Goal: Task Accomplishment & Management: Complete application form

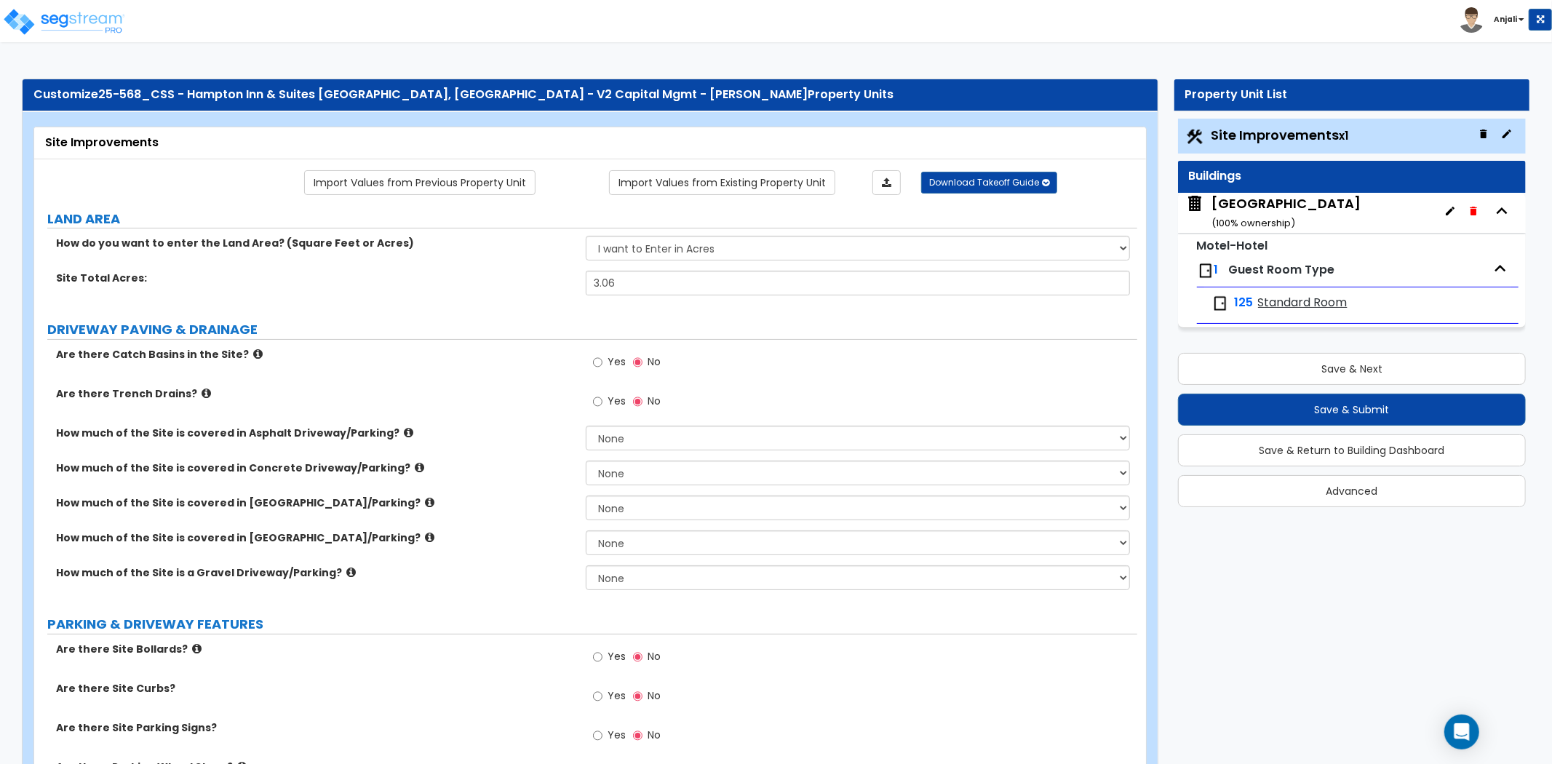
scroll to position [81, 0]
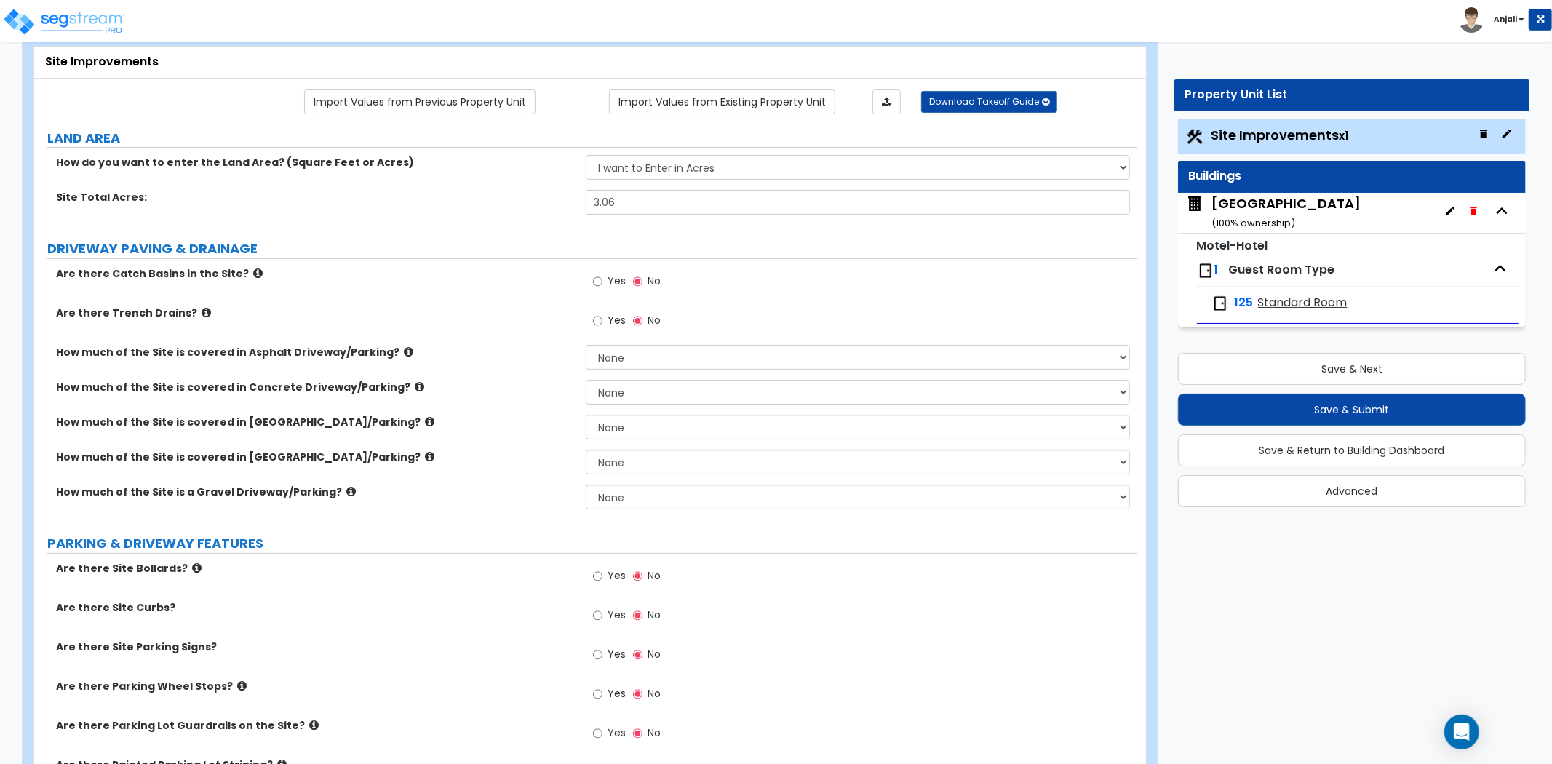
type input "3.06"
click at [687, 349] on select "None I want to Enter an Approximate Percentage I want to Enter the Square Foota…" at bounding box center [858, 357] width 544 height 25
select select "2"
click at [586, 345] on select "None I want to Enter an Approximate Percentage I want to Enter the Square Foota…" at bounding box center [858, 357] width 544 height 25
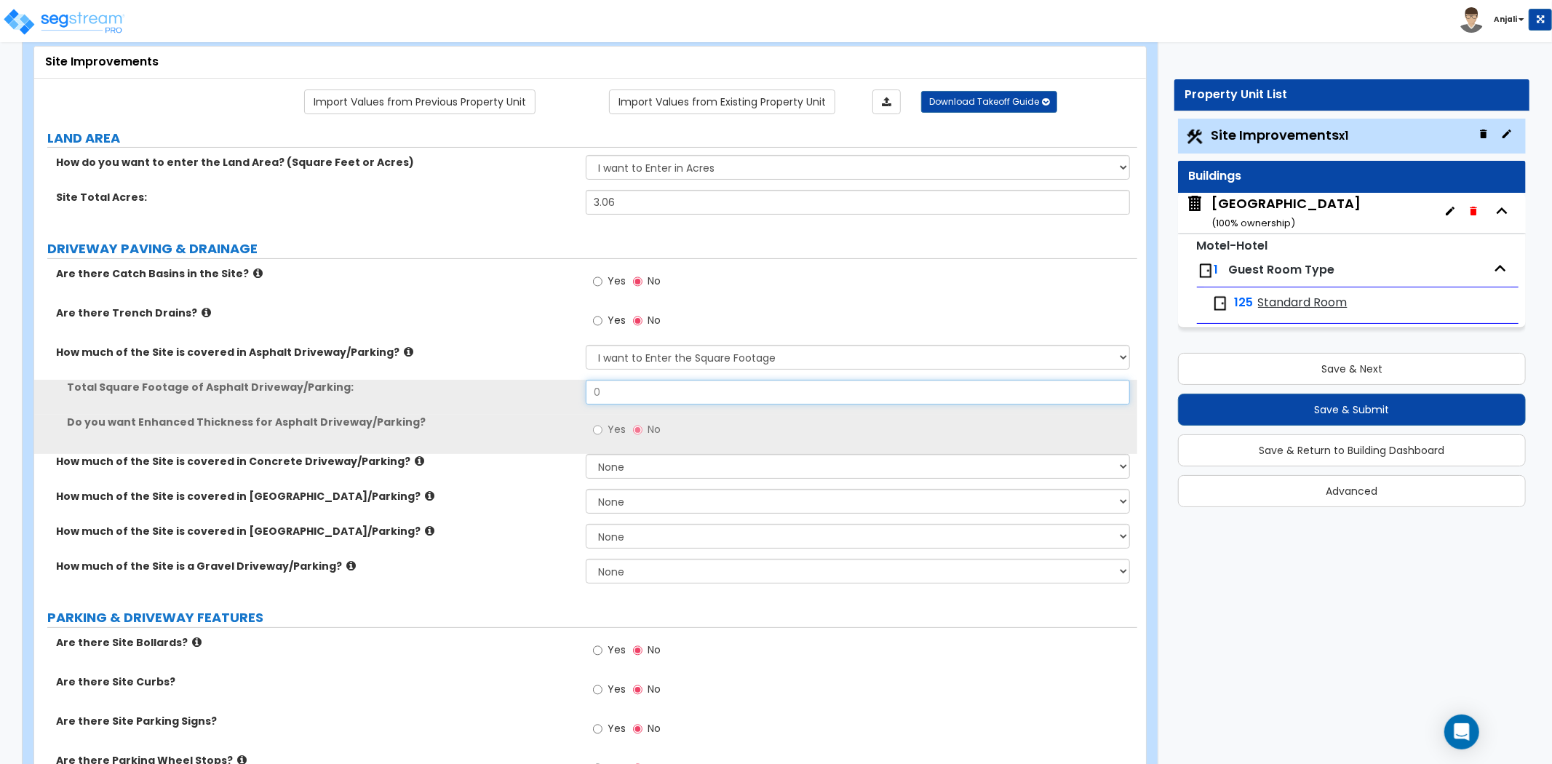
click at [621, 396] on input "0" at bounding box center [858, 392] width 544 height 25
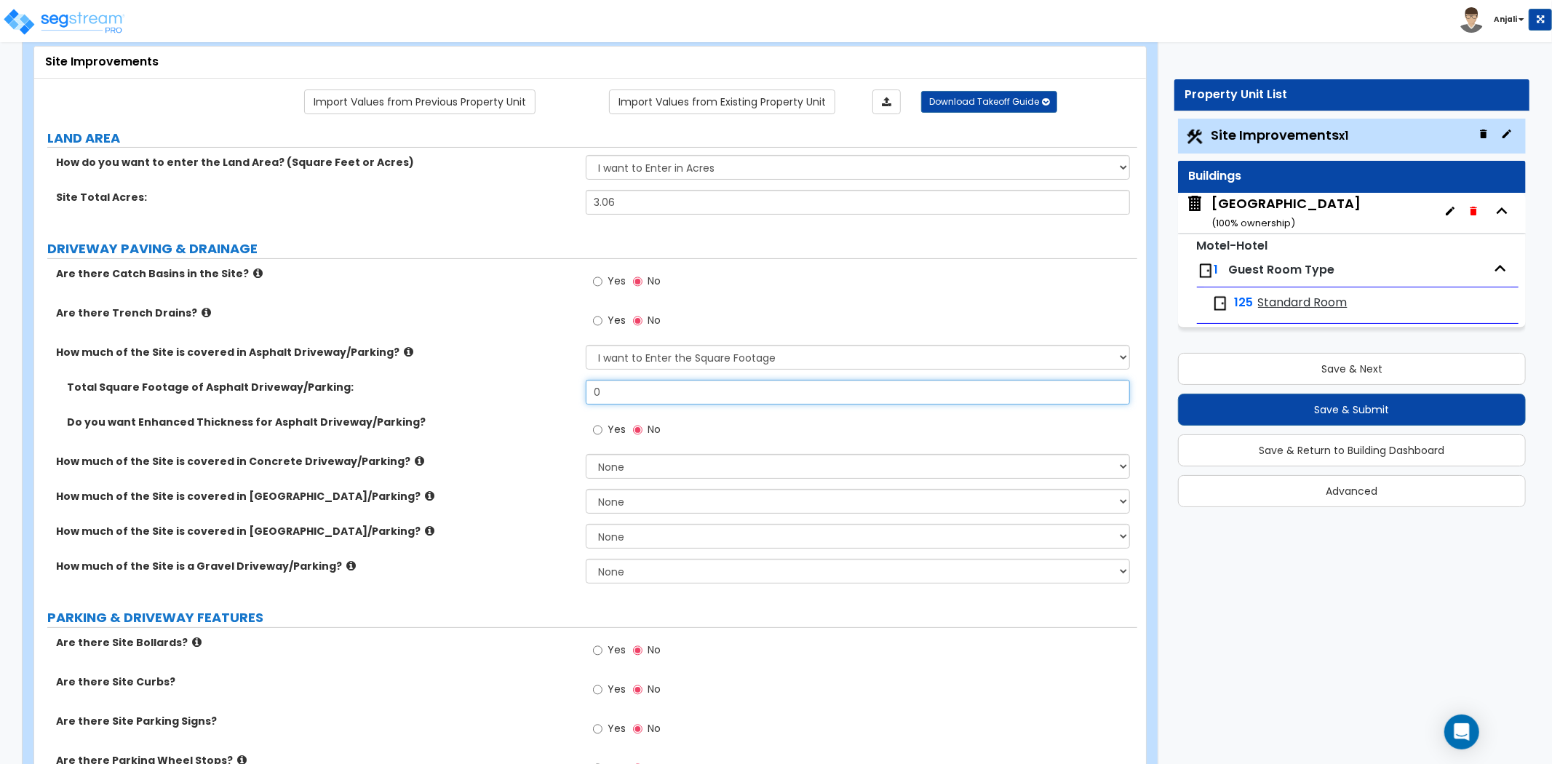
type input "0"
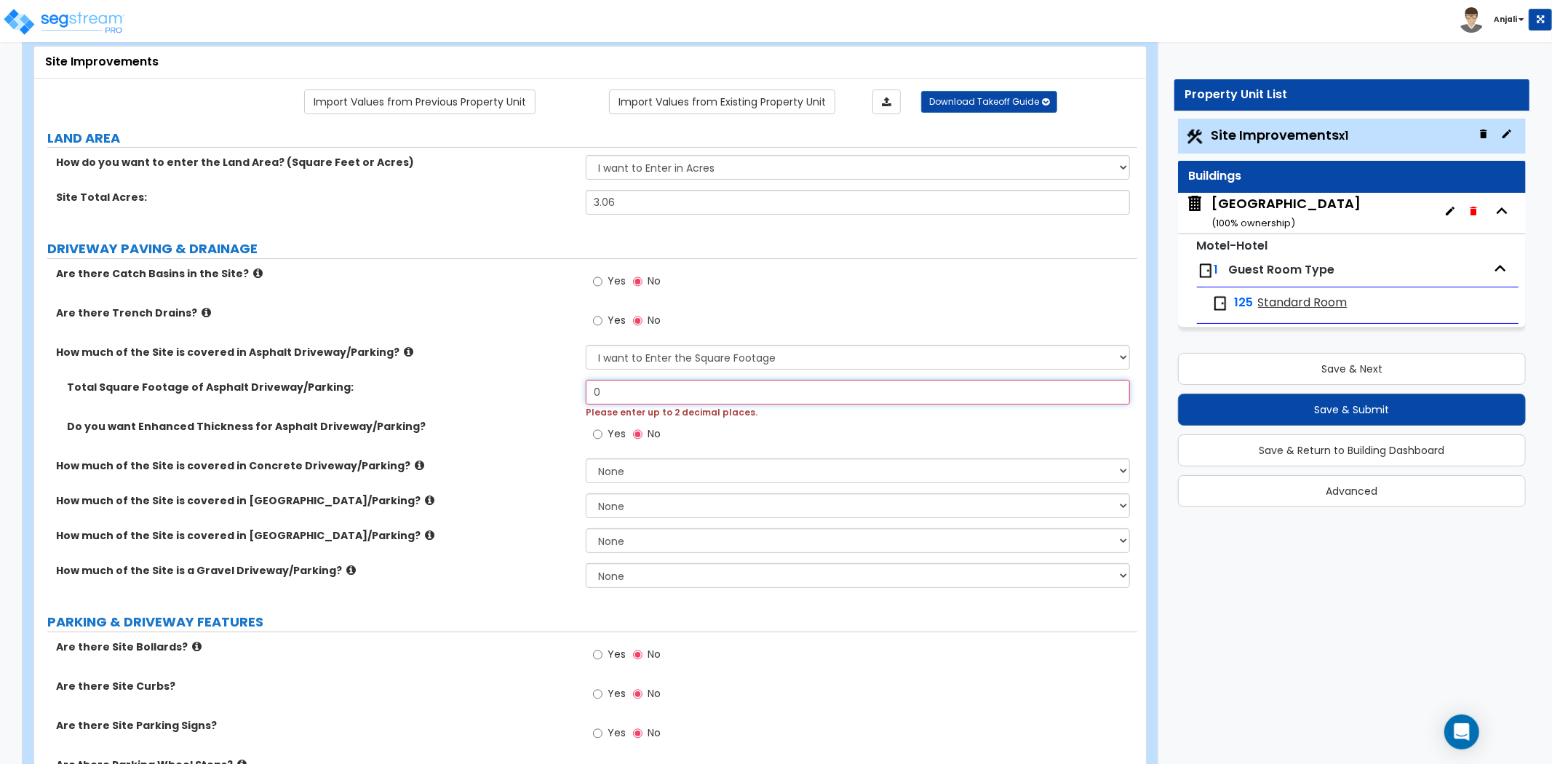
click at [639, 389] on input "0" at bounding box center [858, 392] width 544 height 25
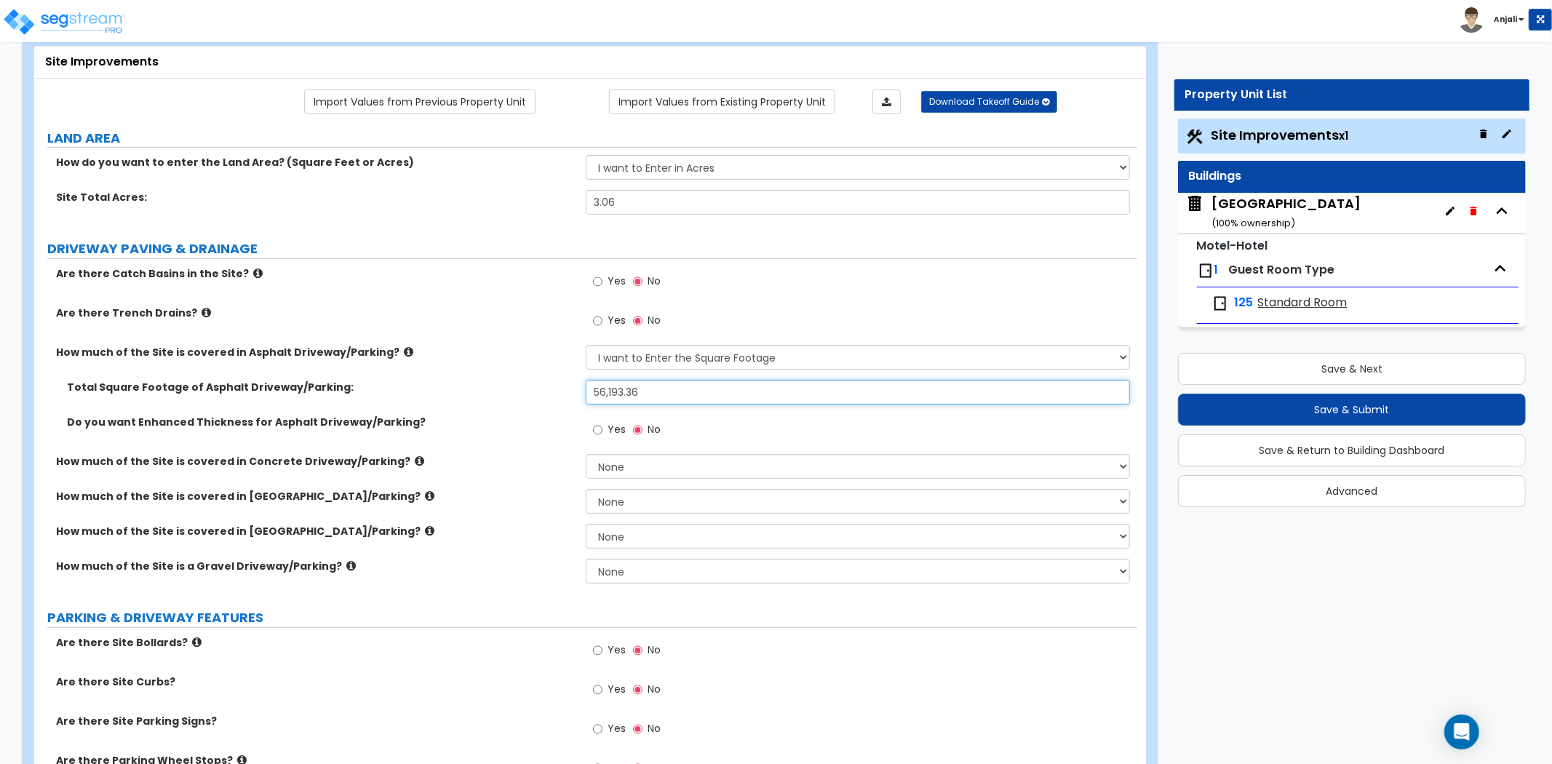
type input "56,193.36"
click at [676, 467] on select "None I want to Enter an Approximate Percentage I want to Enter the Square Foota…" at bounding box center [858, 466] width 544 height 25
select select "2"
click at [586, 454] on select "None I want to Enter an Approximate Percentage I want to Enter the Square Foota…" at bounding box center [858, 466] width 544 height 25
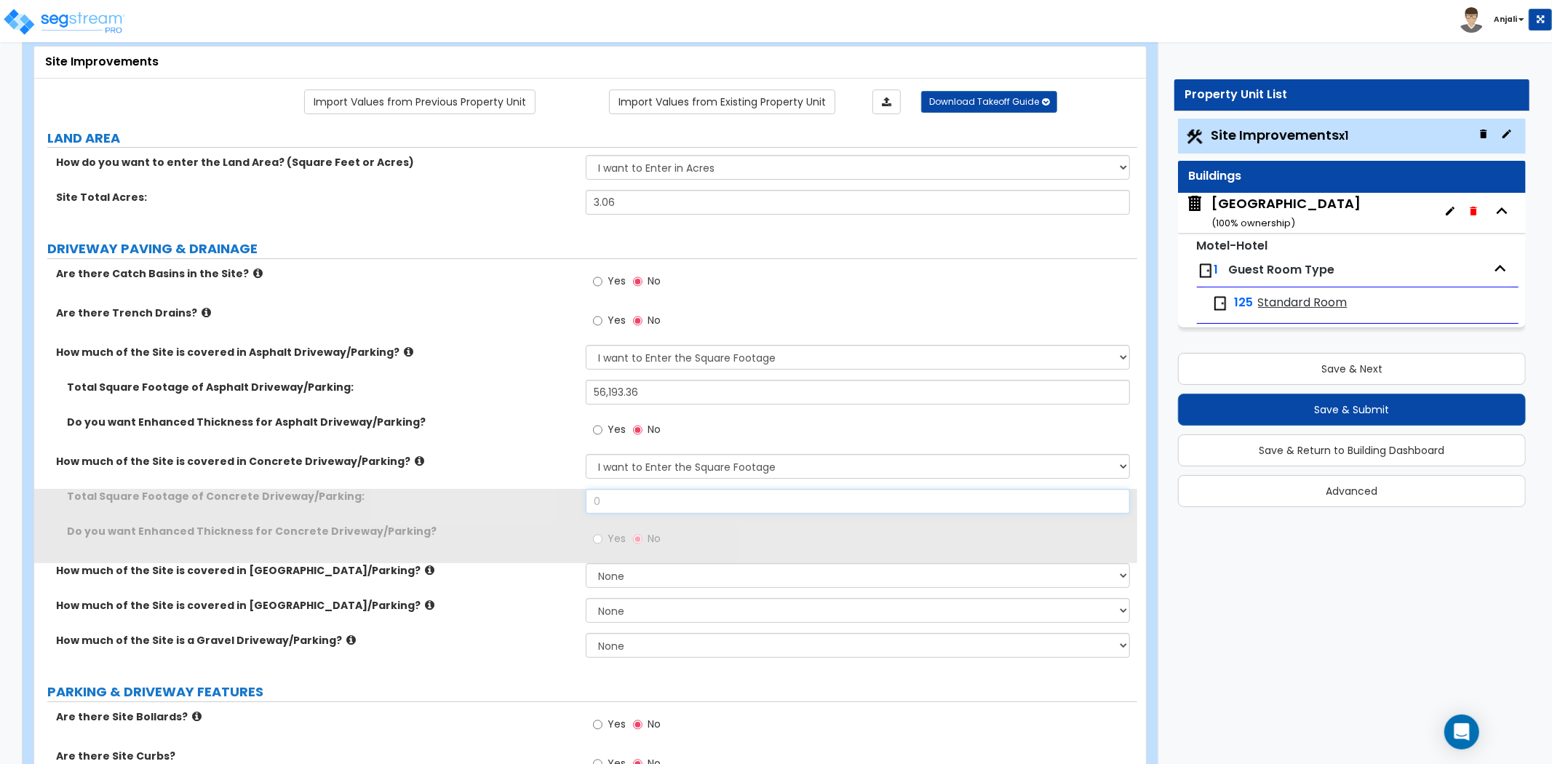
click at [620, 499] on input "0" at bounding box center [858, 501] width 544 height 25
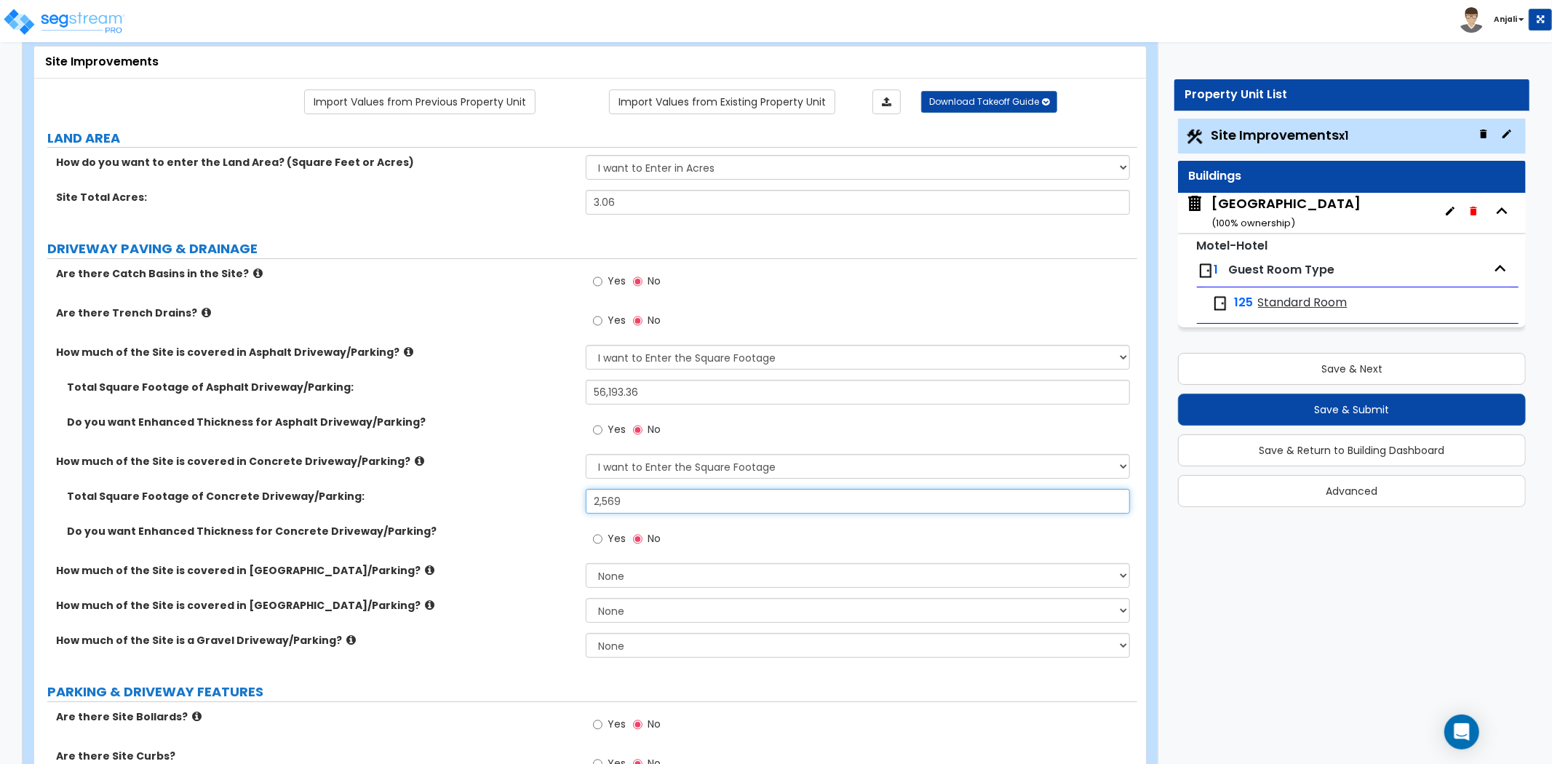
type input "2,569"
click at [575, 397] on div "Total Square Footage of Asphalt Driveway/Parking: 56,193.36" at bounding box center [585, 397] width 1103 height 35
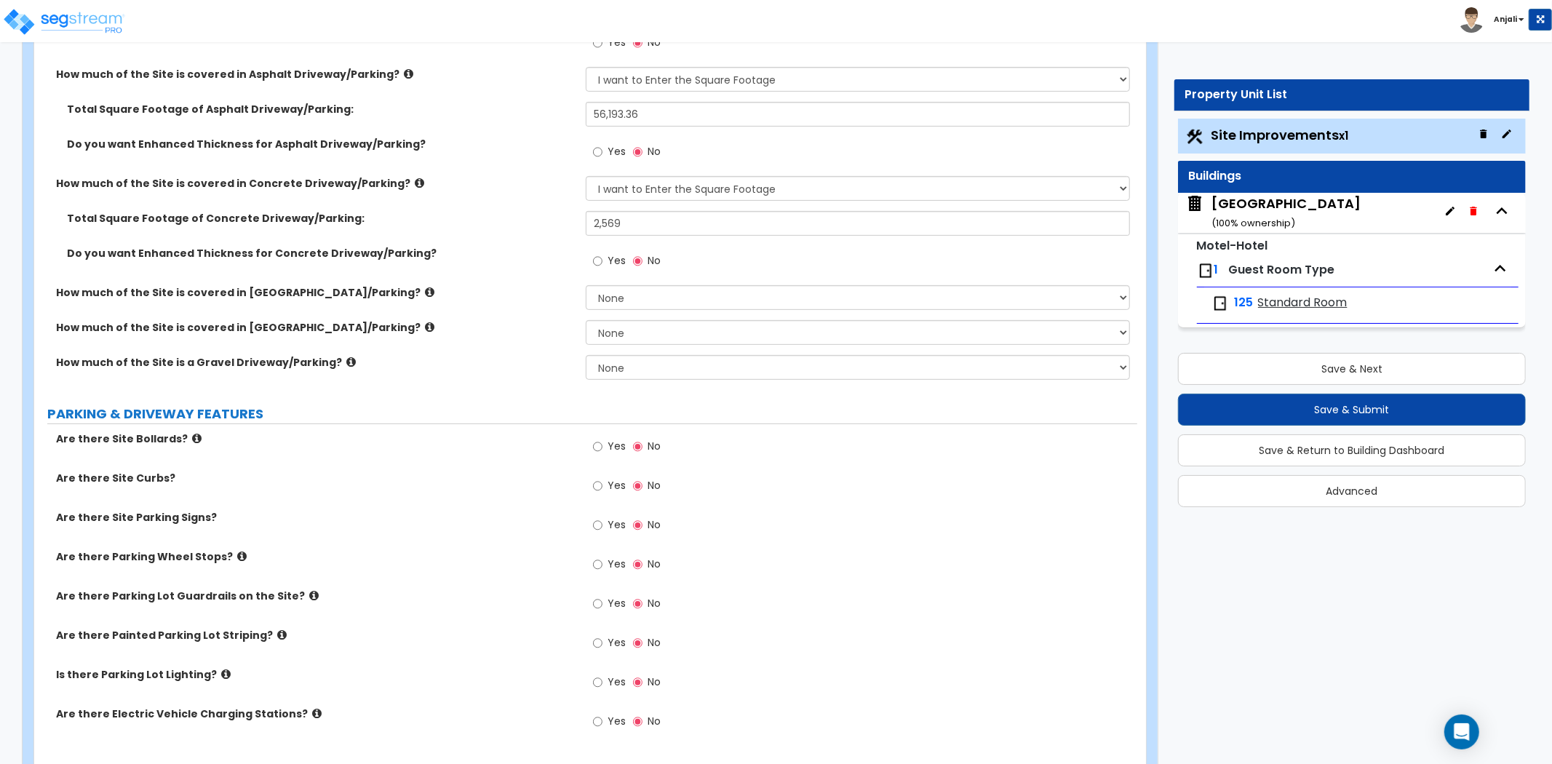
scroll to position [404, 0]
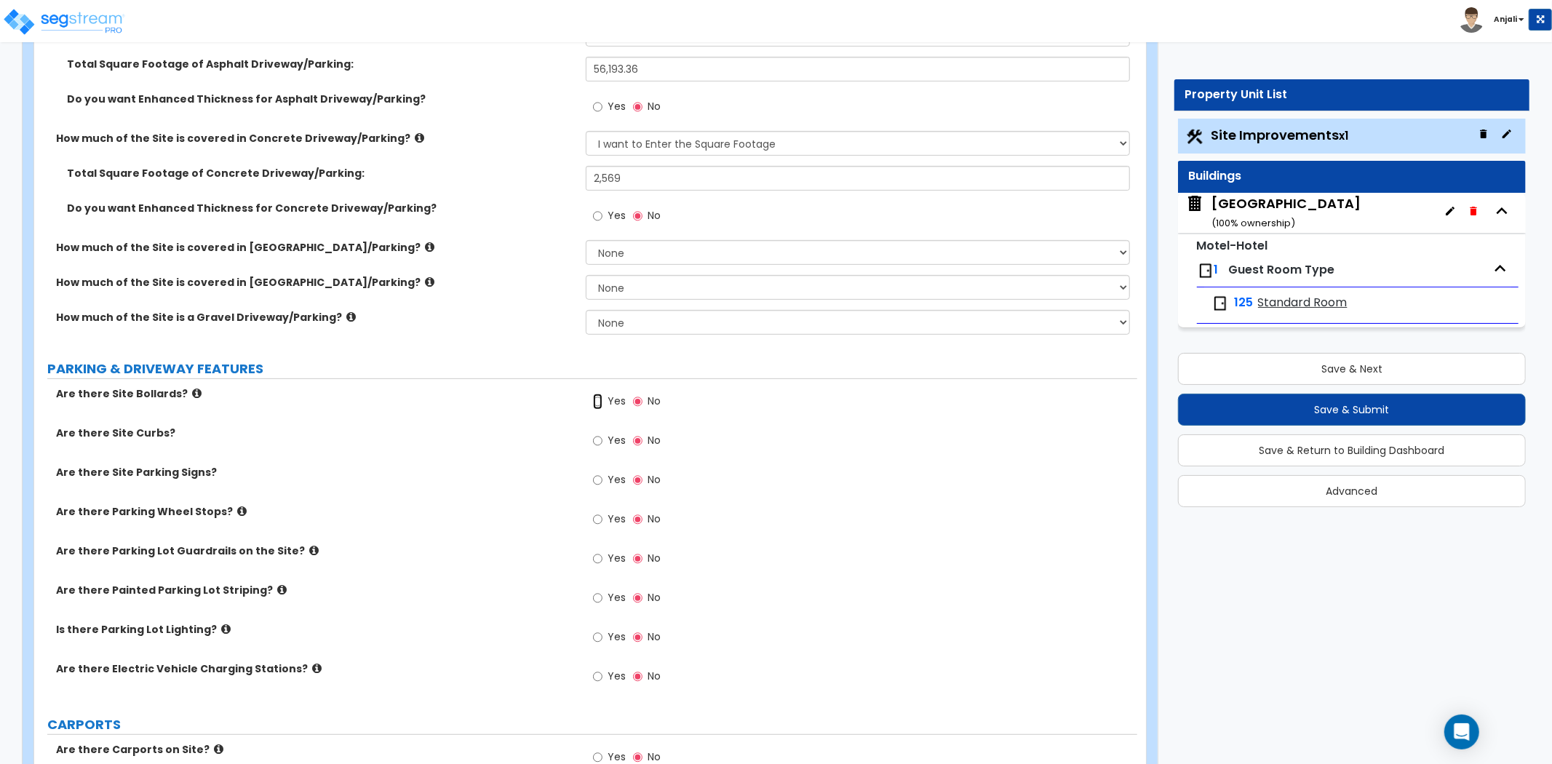
click at [599, 404] on input "Yes" at bounding box center [597, 402] width 9 height 16
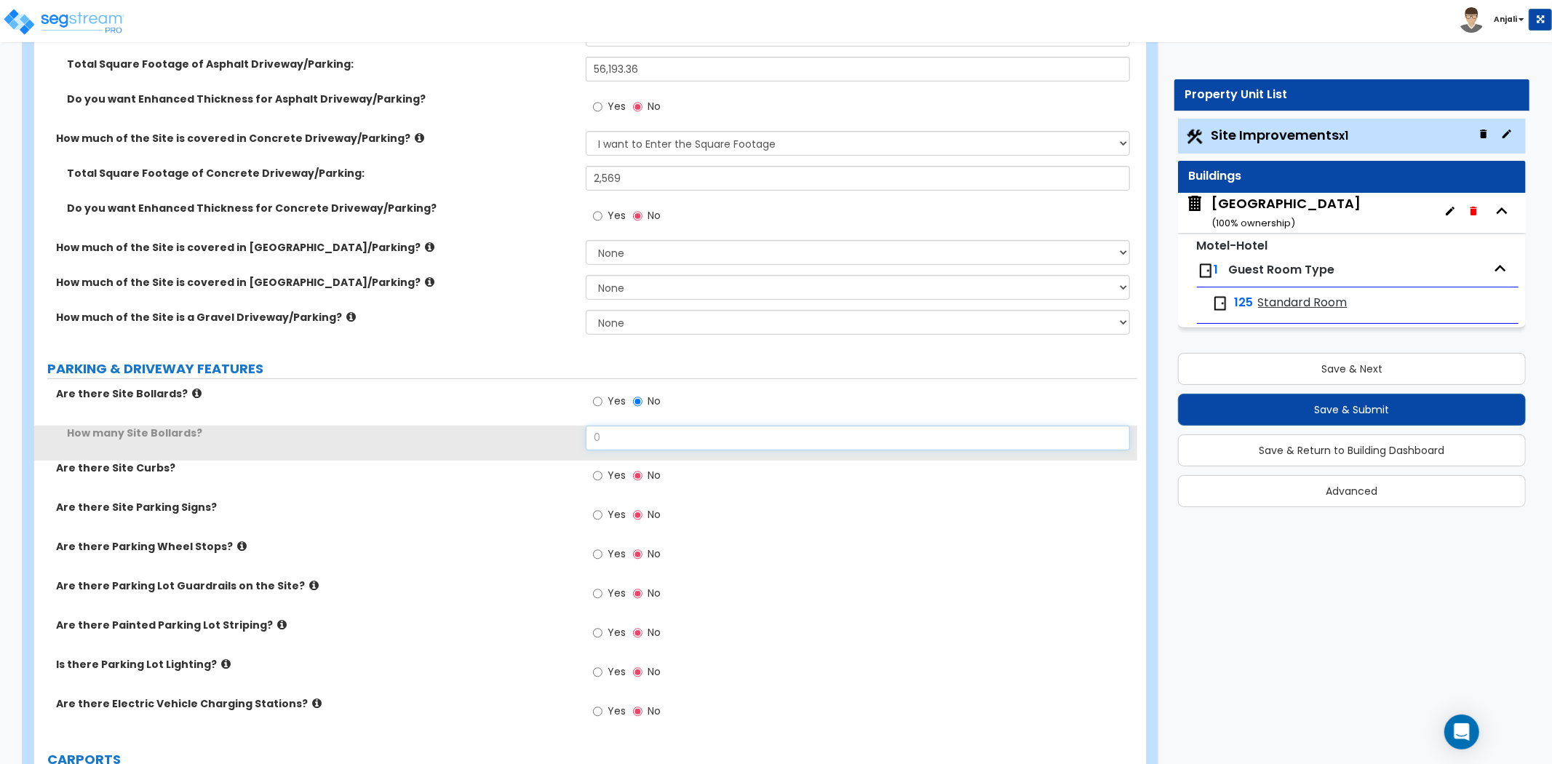
click at [623, 431] on input "0" at bounding box center [858, 438] width 544 height 25
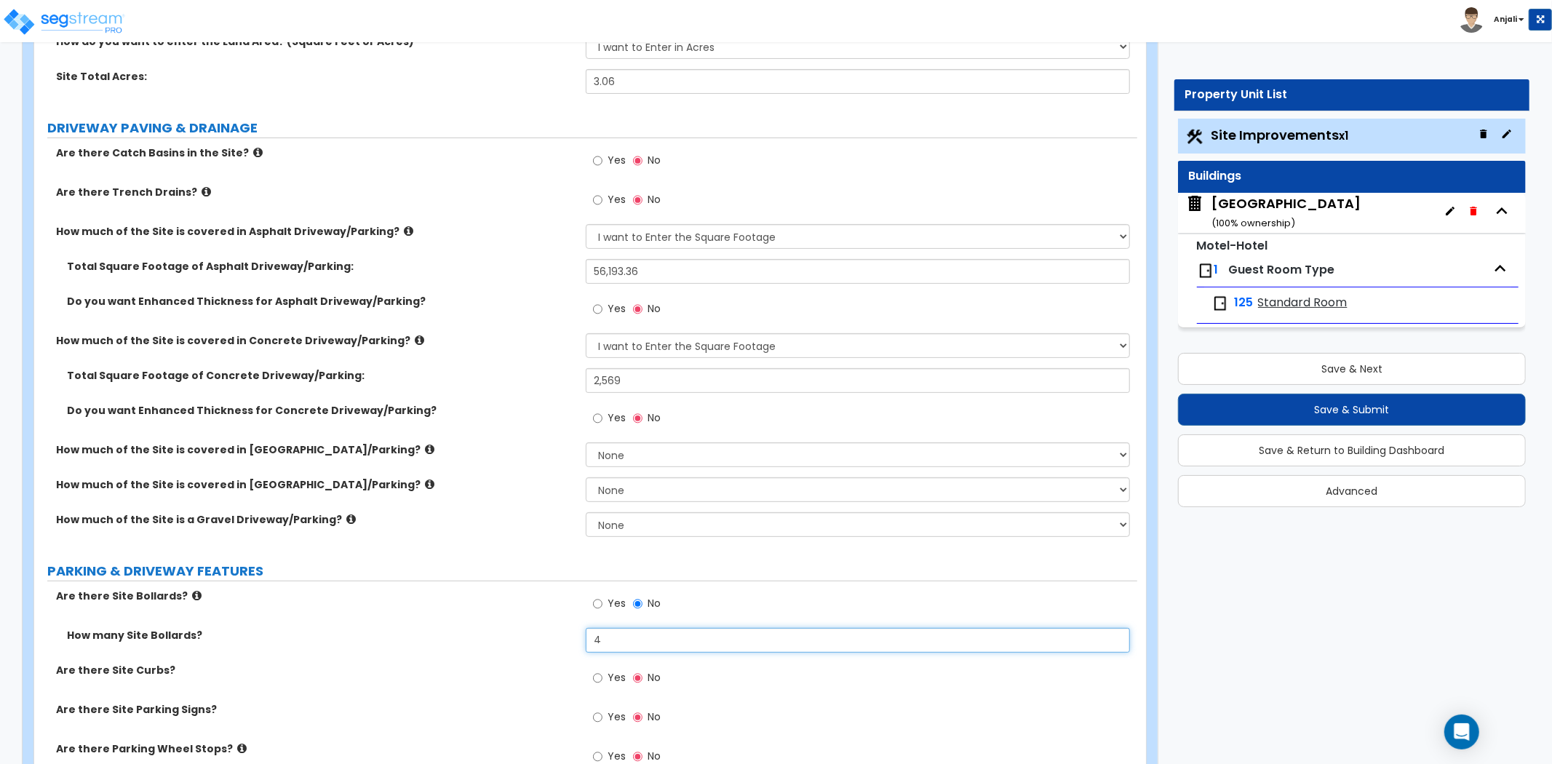
scroll to position [161, 0]
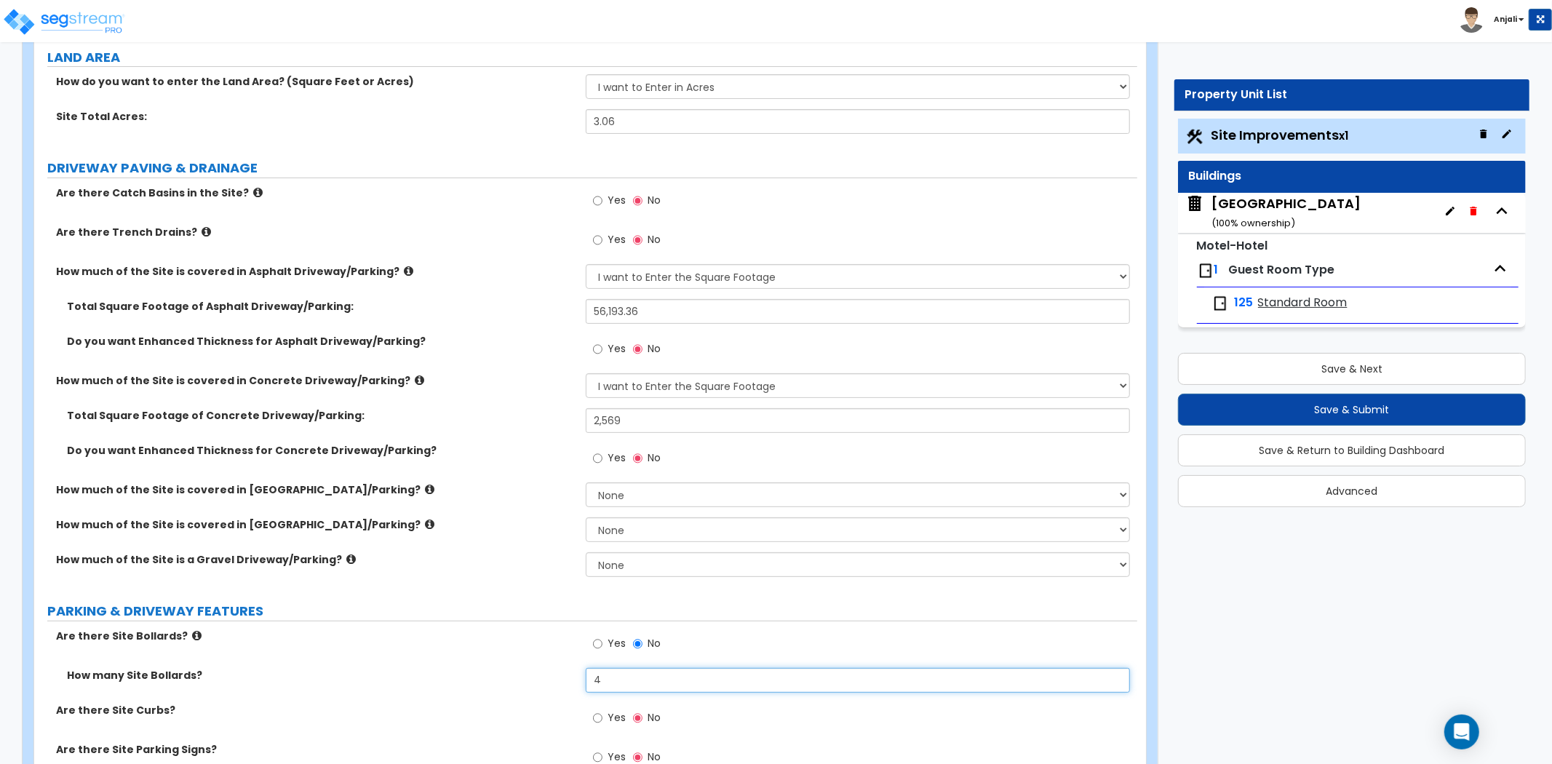
type input "4"
click at [599, 201] on input "Yes" at bounding box center [597, 201] width 9 height 16
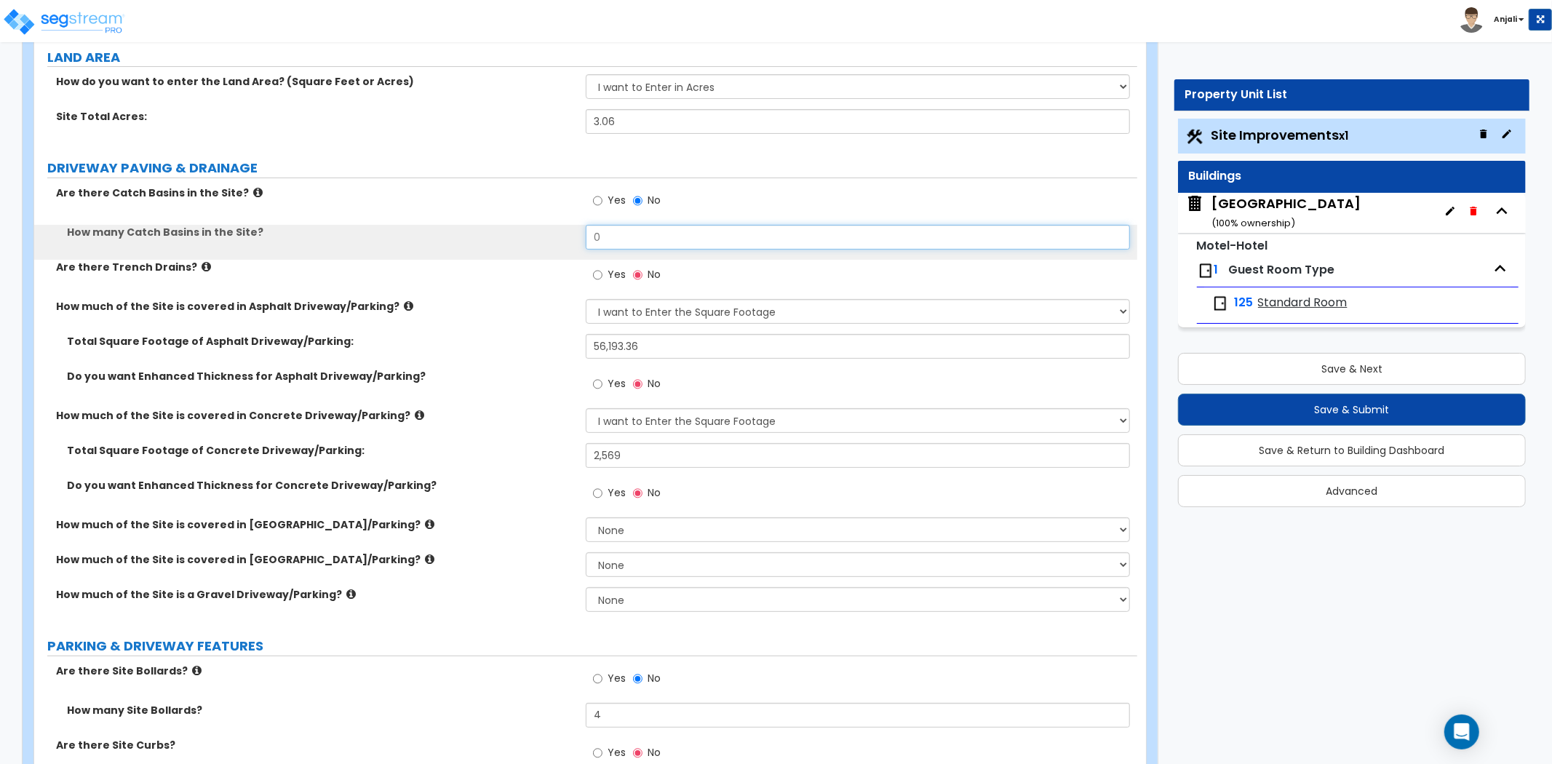
click at [635, 237] on input "0" at bounding box center [858, 237] width 544 height 25
type input "12"
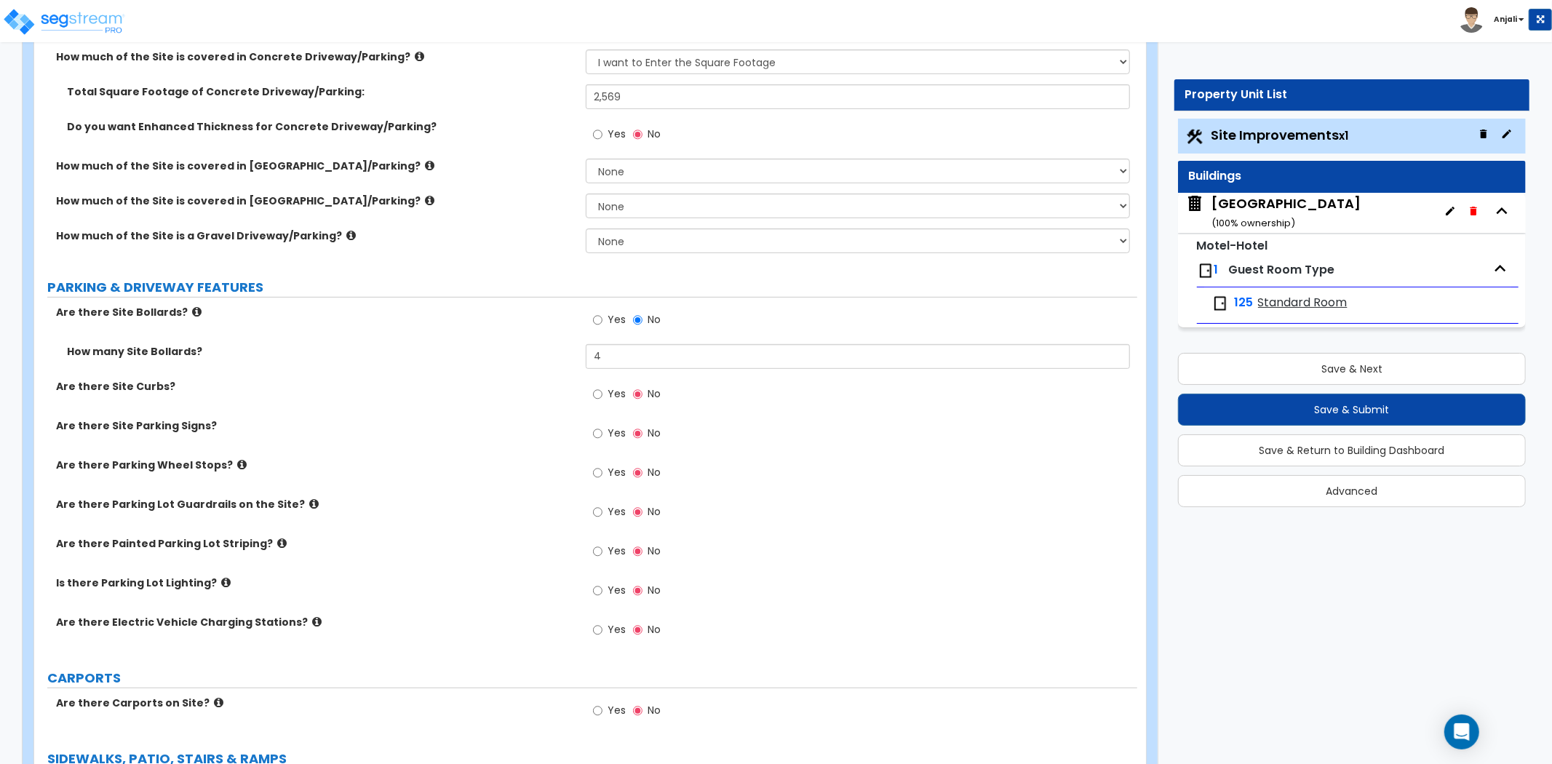
scroll to position [565, 0]
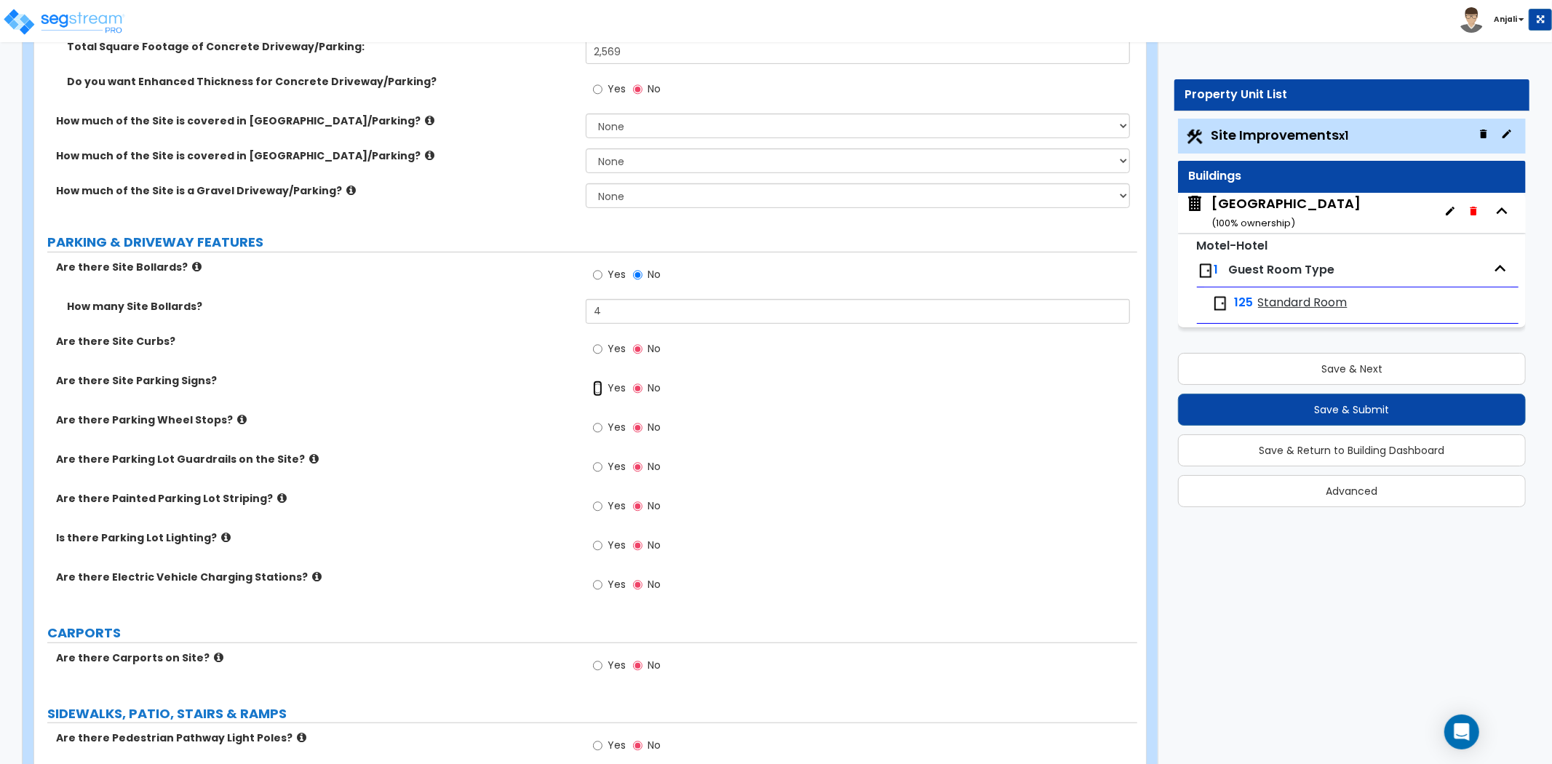
drag, startPoint x: 596, startPoint y: 384, endPoint x: 605, endPoint y: 408, distance: 25.5
click at [596, 384] on input "Yes" at bounding box center [597, 388] width 9 height 16
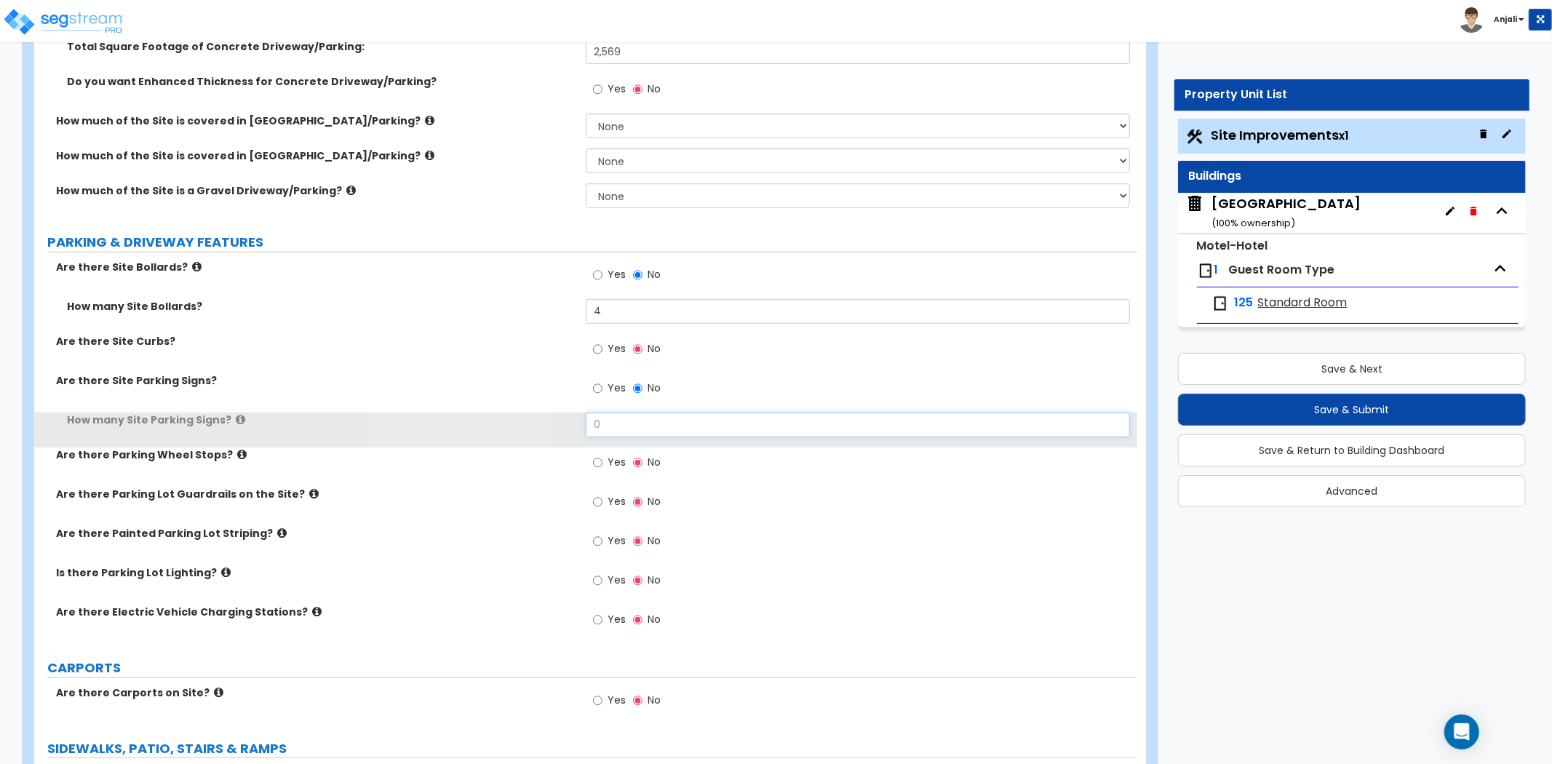
click at [640, 412] on input "0" at bounding box center [858, 424] width 544 height 25
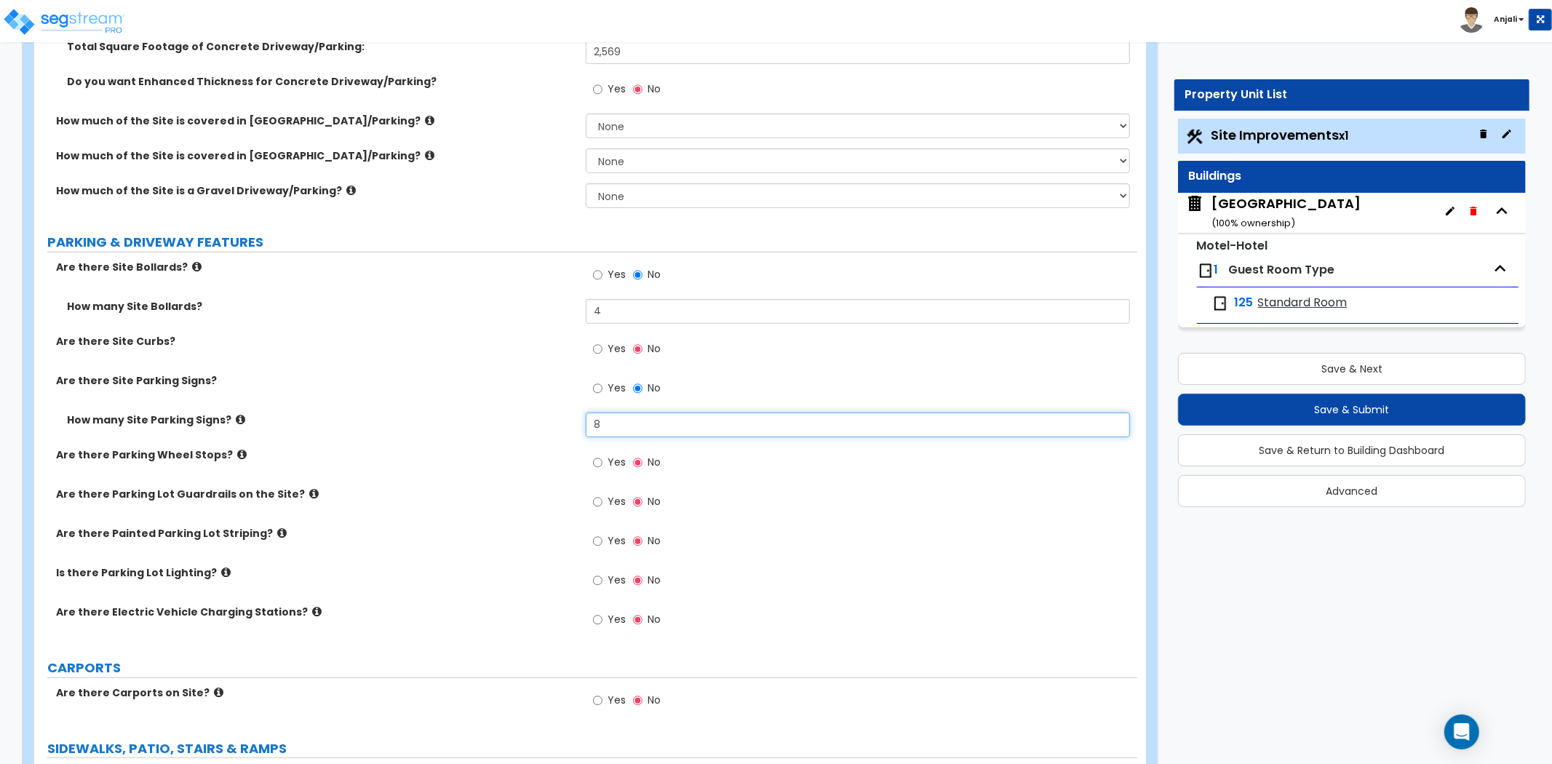
type input "8"
click at [594, 544] on input "Yes" at bounding box center [597, 541] width 9 height 16
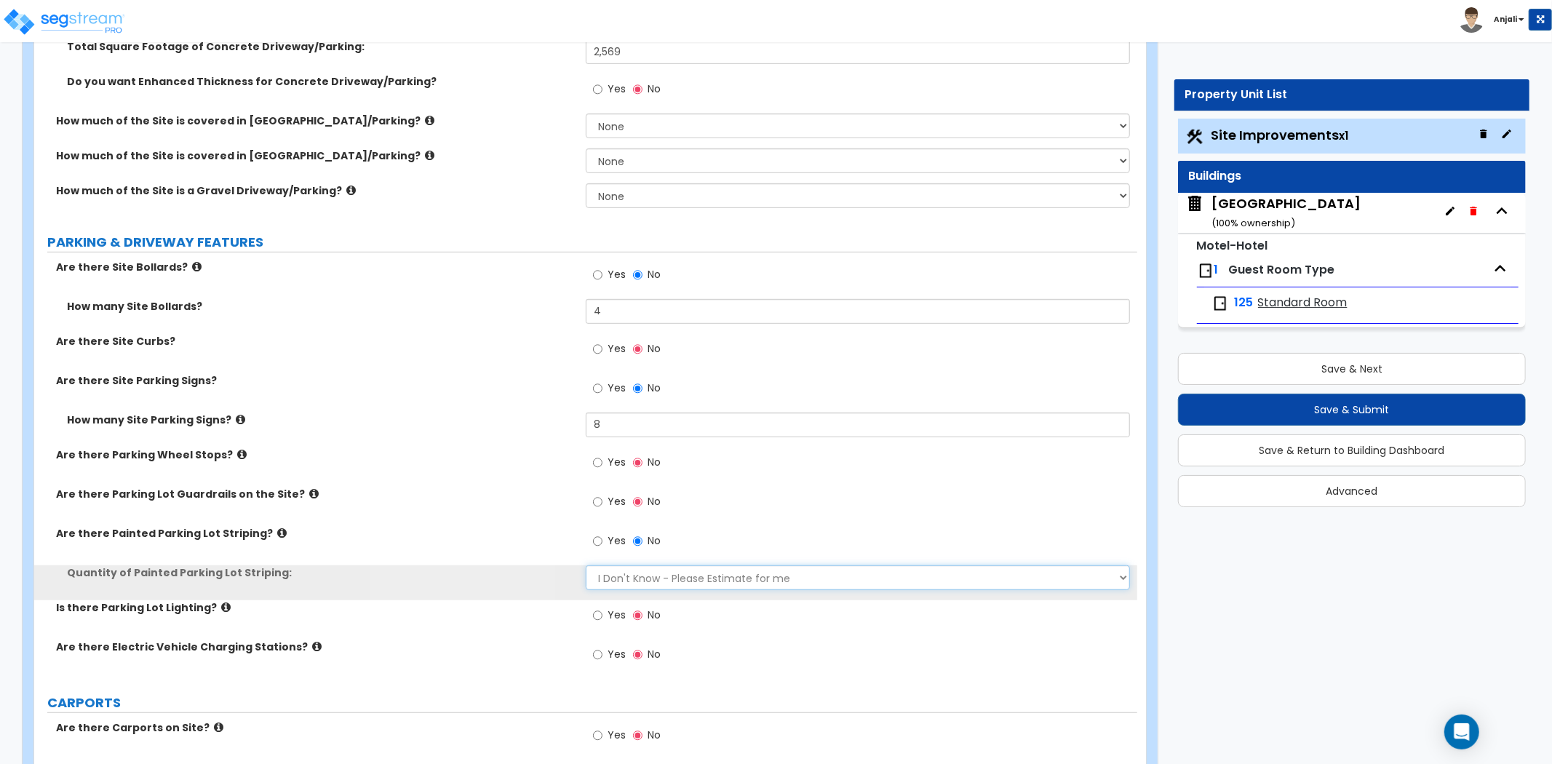
click at [617, 579] on select "I Don't Know - Please Estimate for me I Want to Enter the Number of Parking Spa…" at bounding box center [858, 577] width 544 height 25
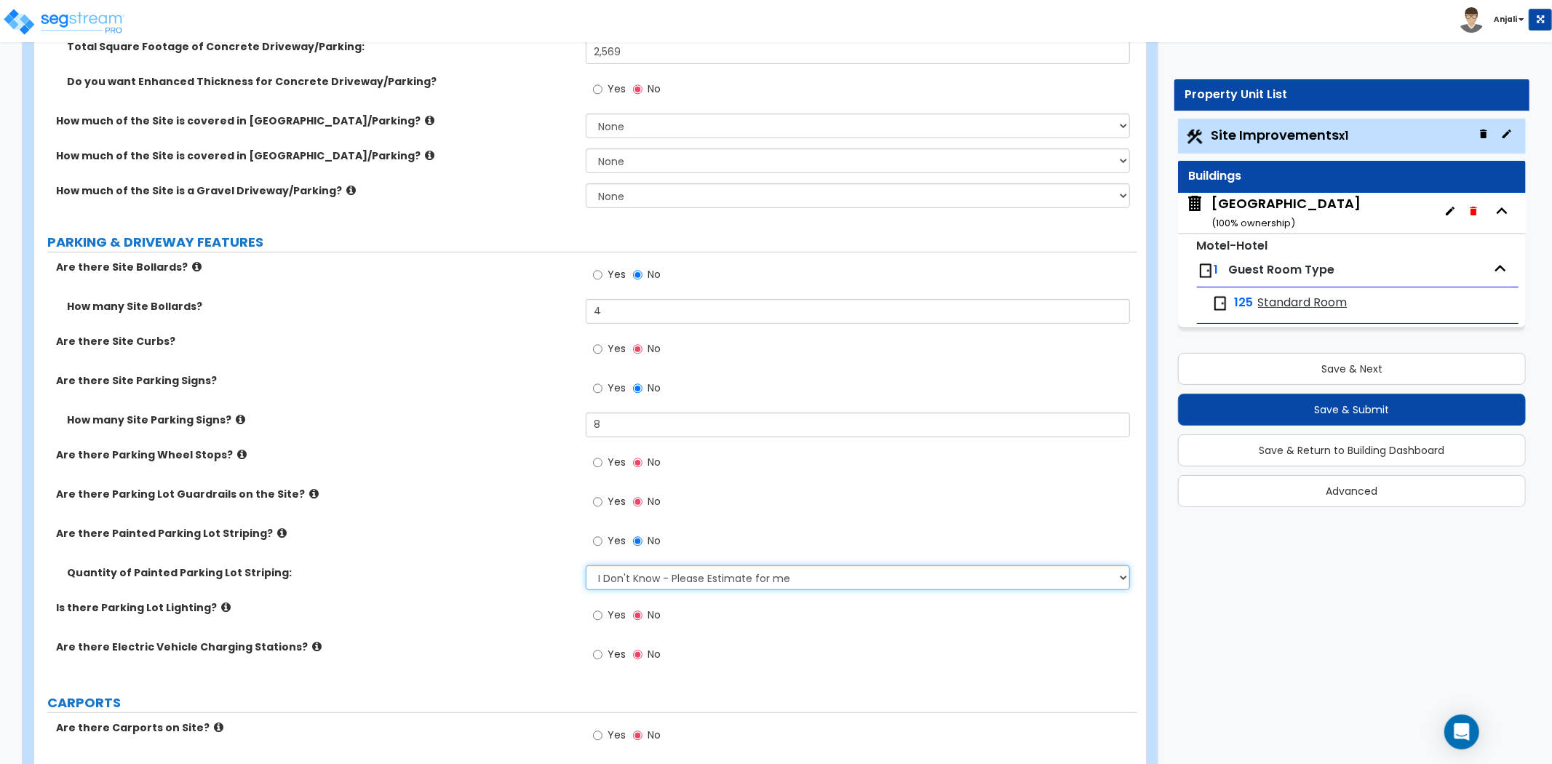
select select "1"
click at [586, 565] on select "I Don't Know - Please Estimate for me I Want to Enter the Number of Parking Spa…" at bounding box center [858, 577] width 544 height 25
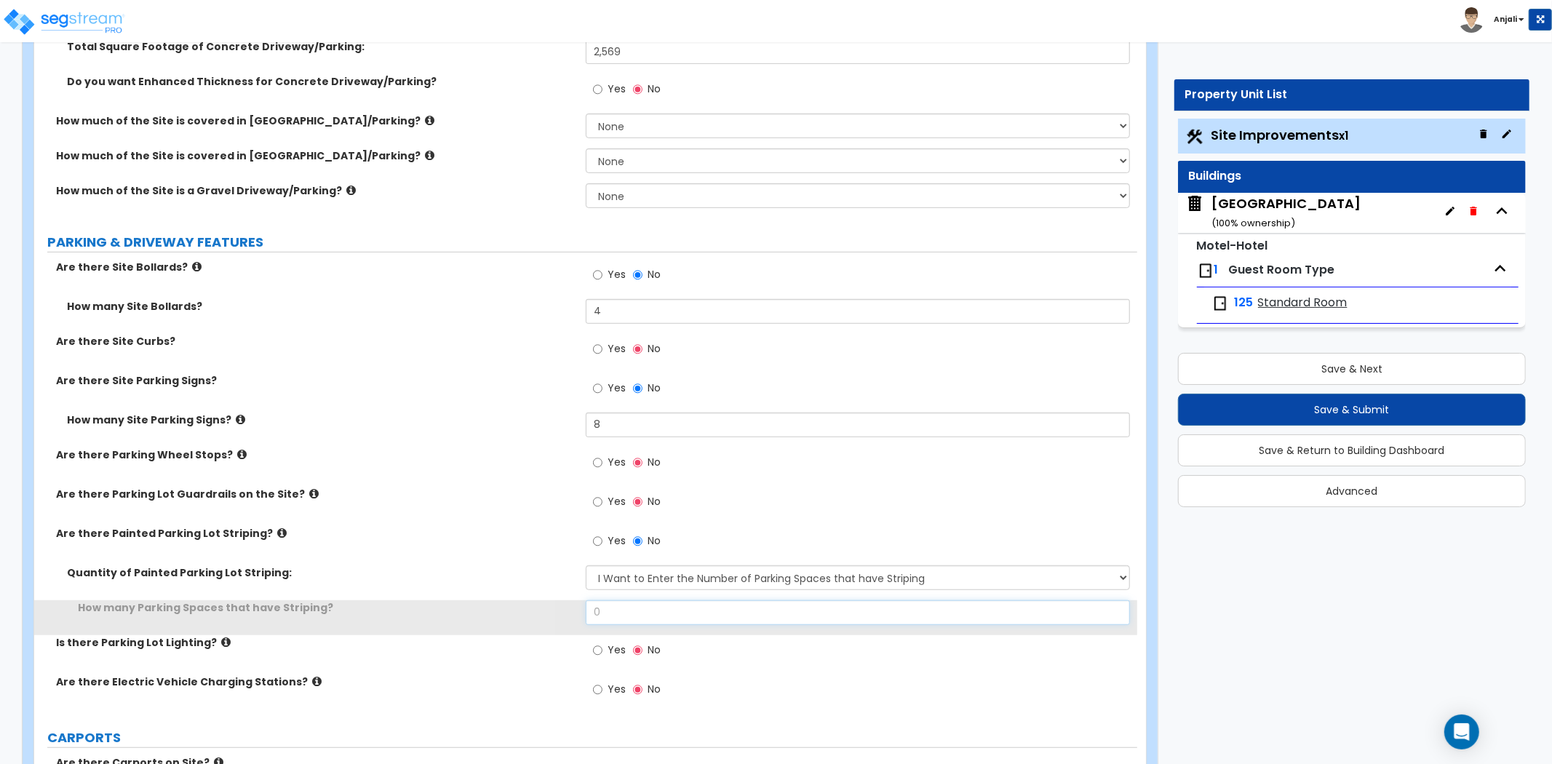
click at [624, 604] on input "0" at bounding box center [858, 612] width 544 height 25
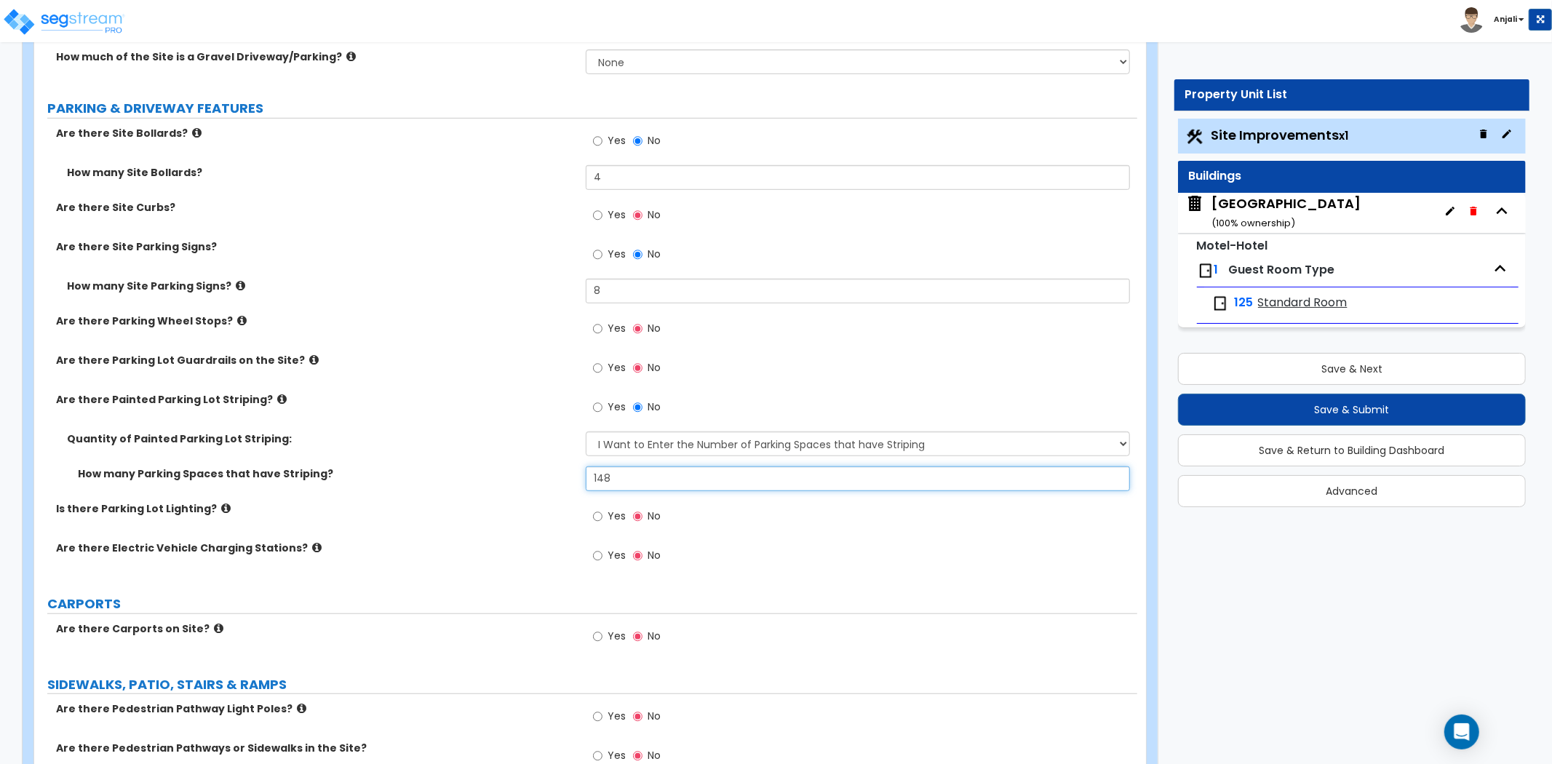
scroll to position [727, 0]
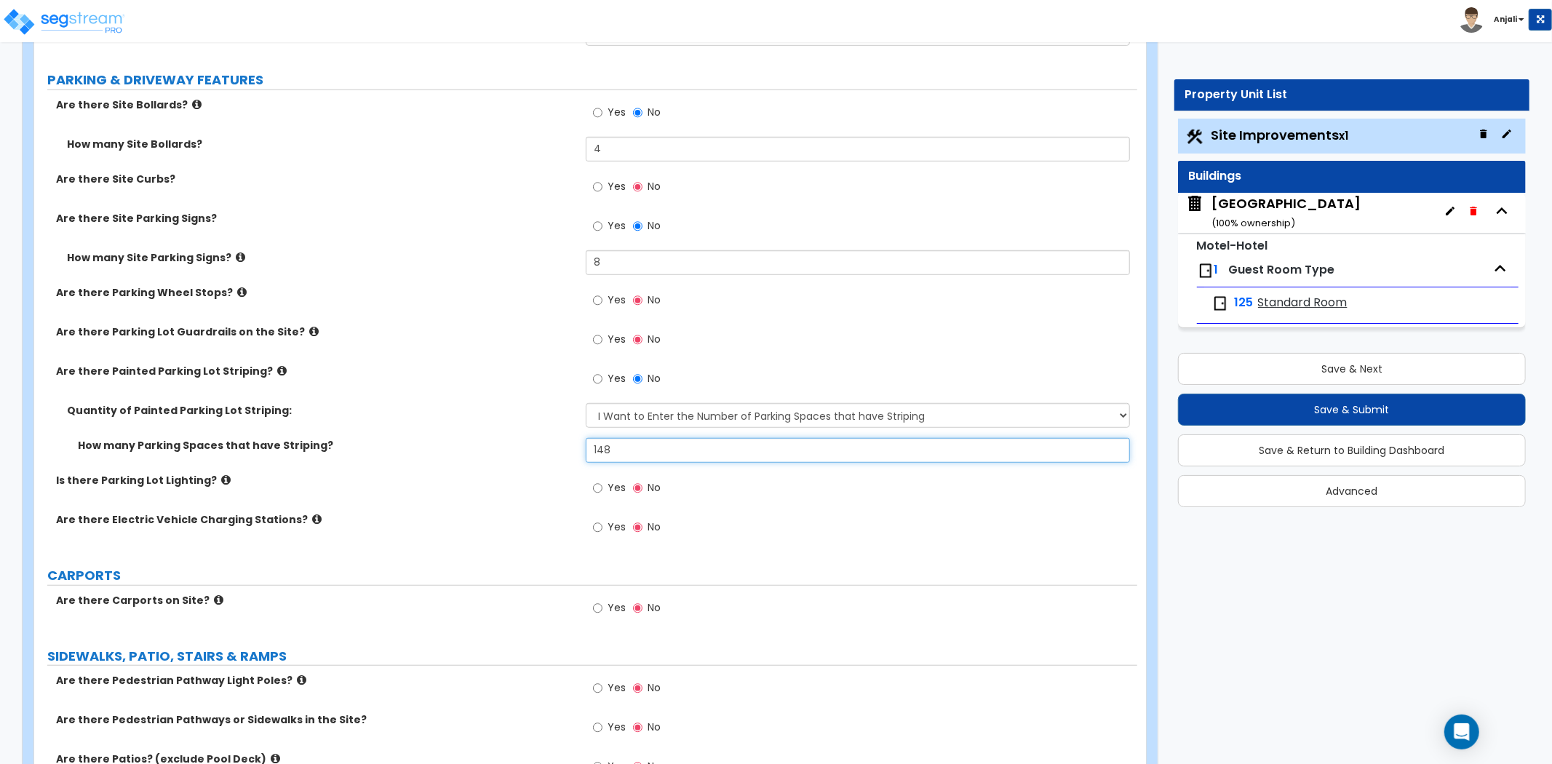
type input "148"
click at [602, 484] on input "Yes" at bounding box center [597, 488] width 9 height 16
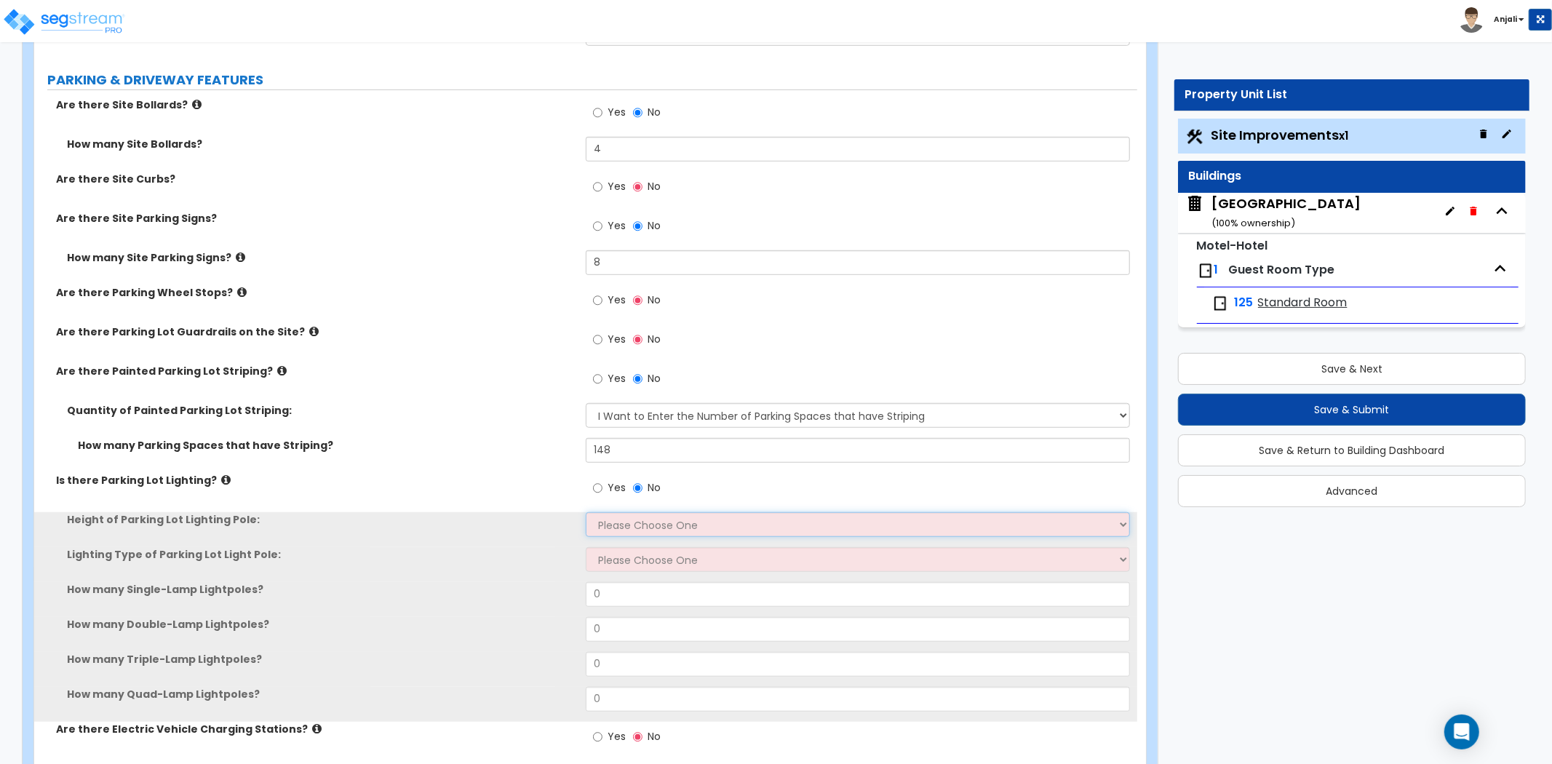
click at [643, 532] on select "Please Choose One 20' high 30' high 40' high" at bounding box center [858, 524] width 544 height 25
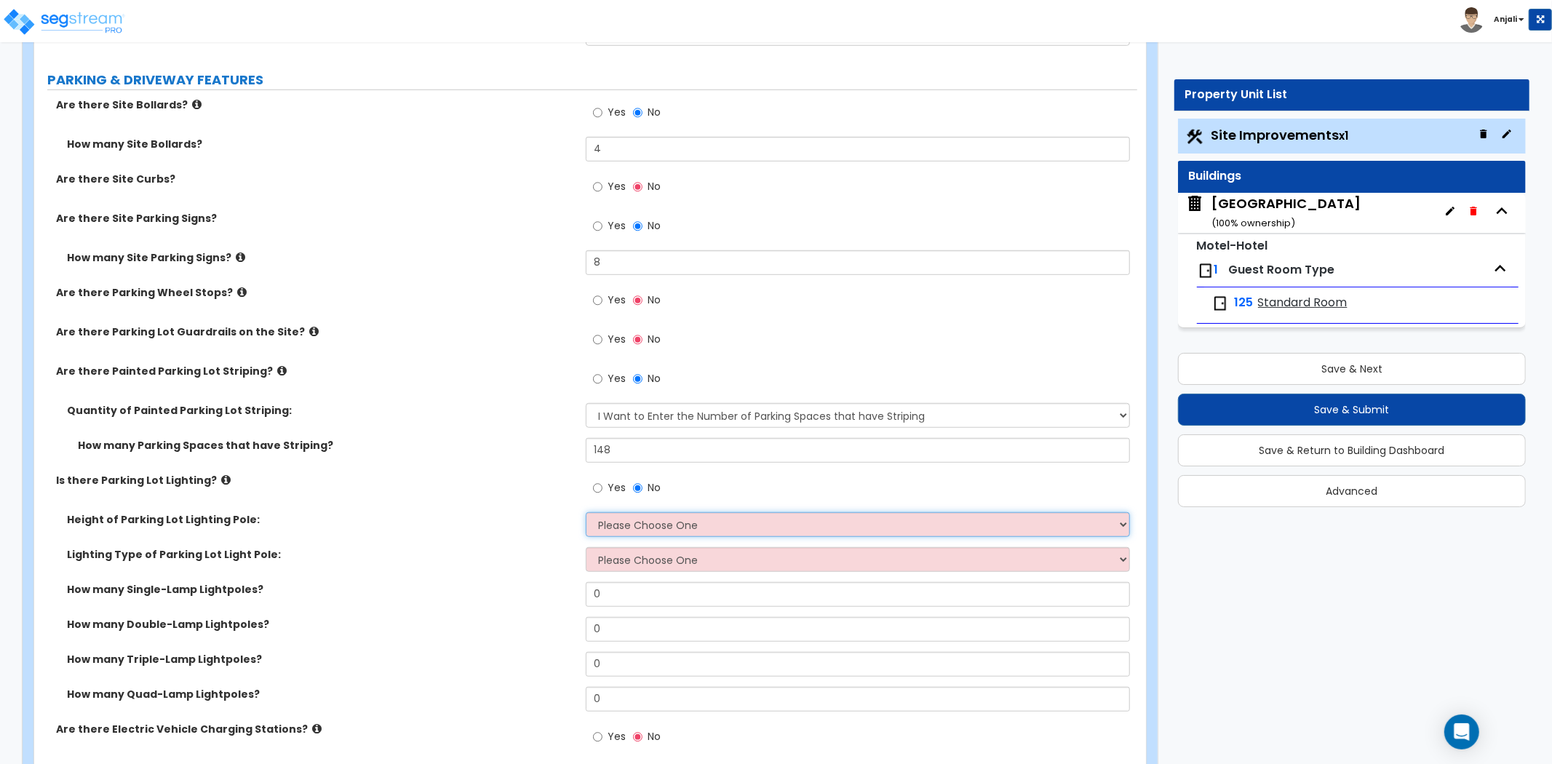
select select "1"
click at [586, 512] on select "Please Choose One 20' high 30' high 40' high" at bounding box center [858, 524] width 544 height 25
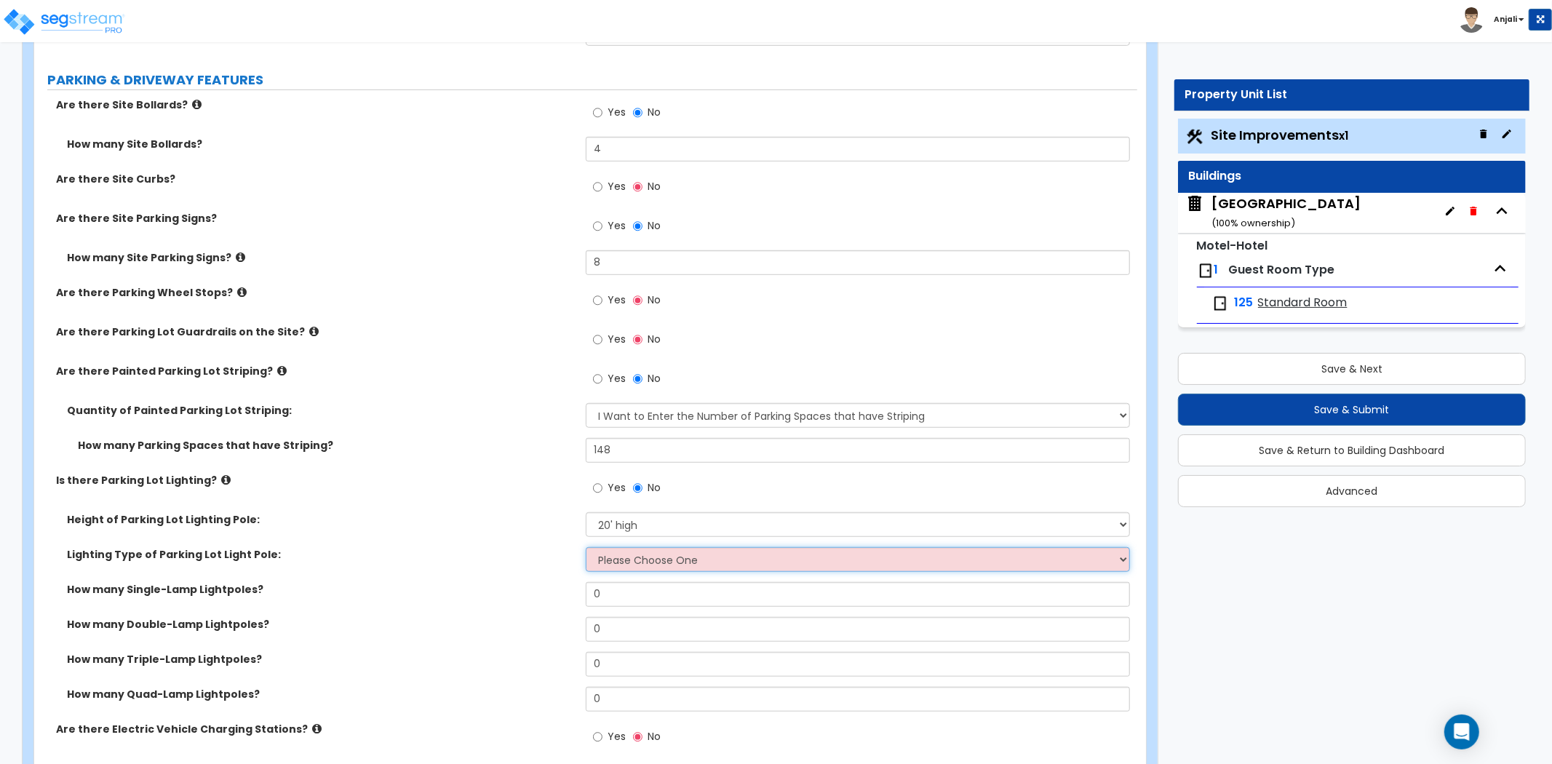
click at [637, 570] on select "Please Choose One LED Metal Halide High Pressure Sodium Please Choose for me" at bounding box center [858, 559] width 544 height 25
select select "1"
click at [586, 547] on select "Please Choose One LED Metal Halide High Pressure Sodium Please Choose for me" at bounding box center [858, 559] width 544 height 25
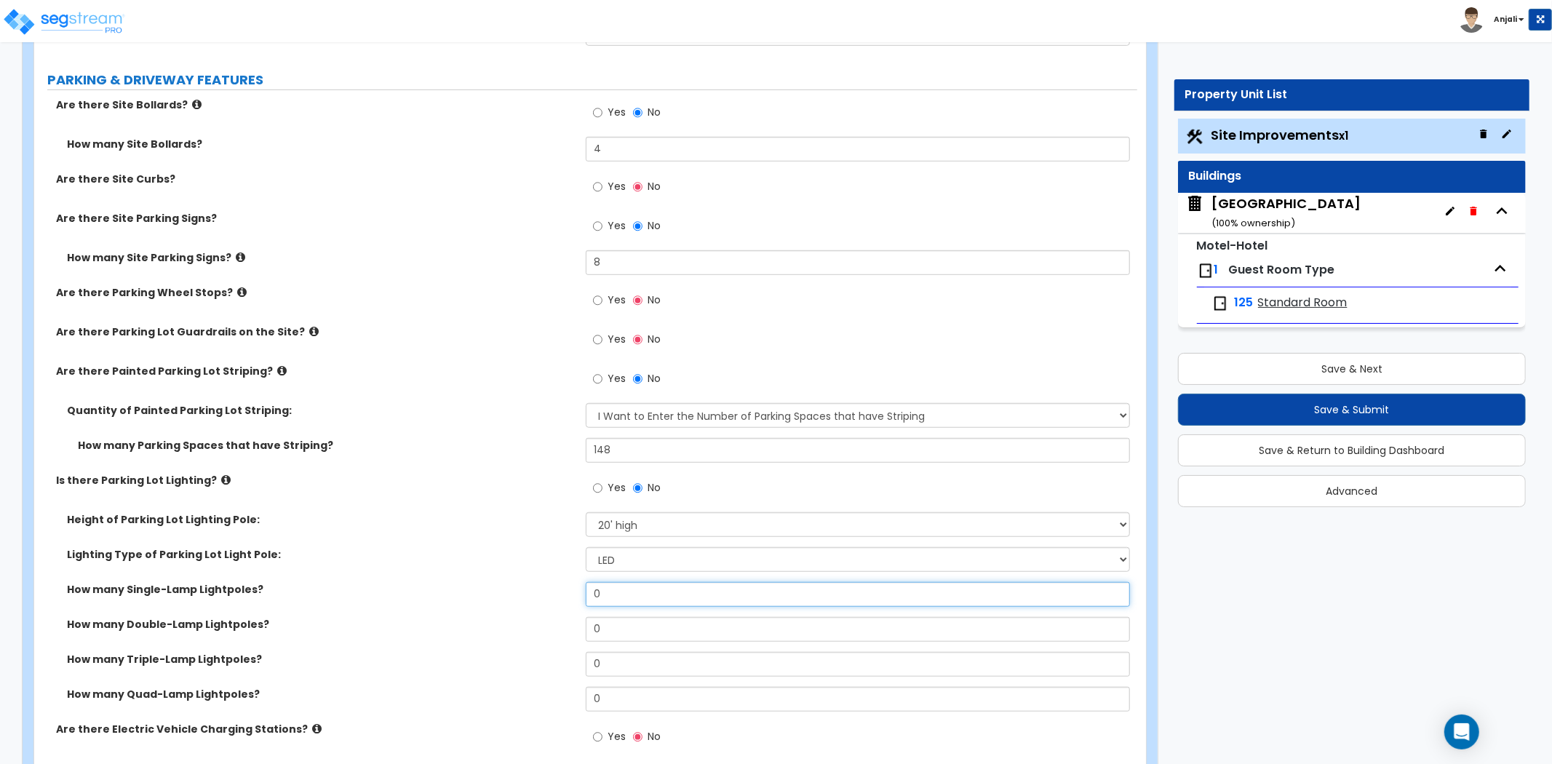
click at [631, 596] on input "0" at bounding box center [858, 594] width 544 height 25
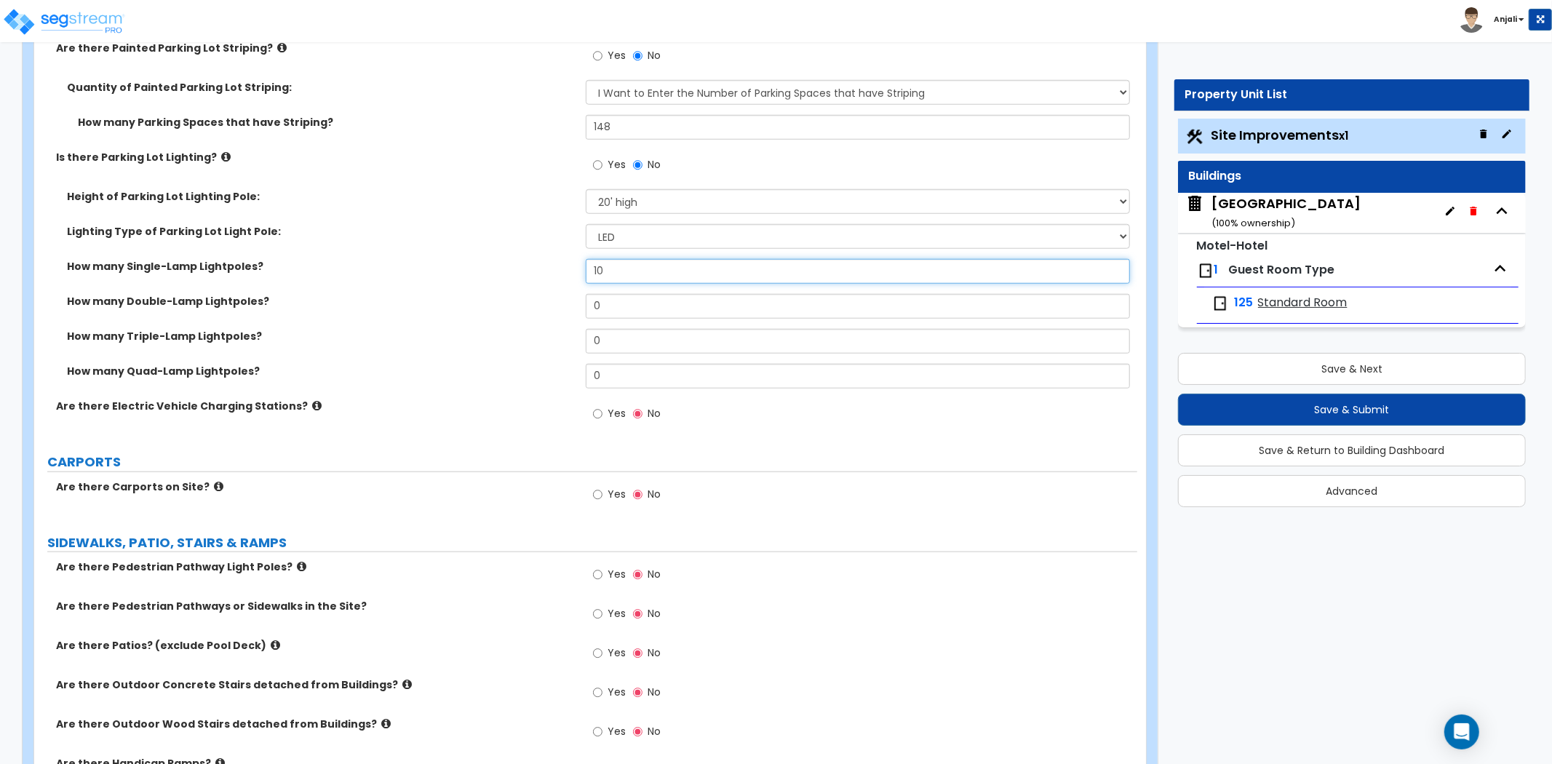
scroll to position [1131, 0]
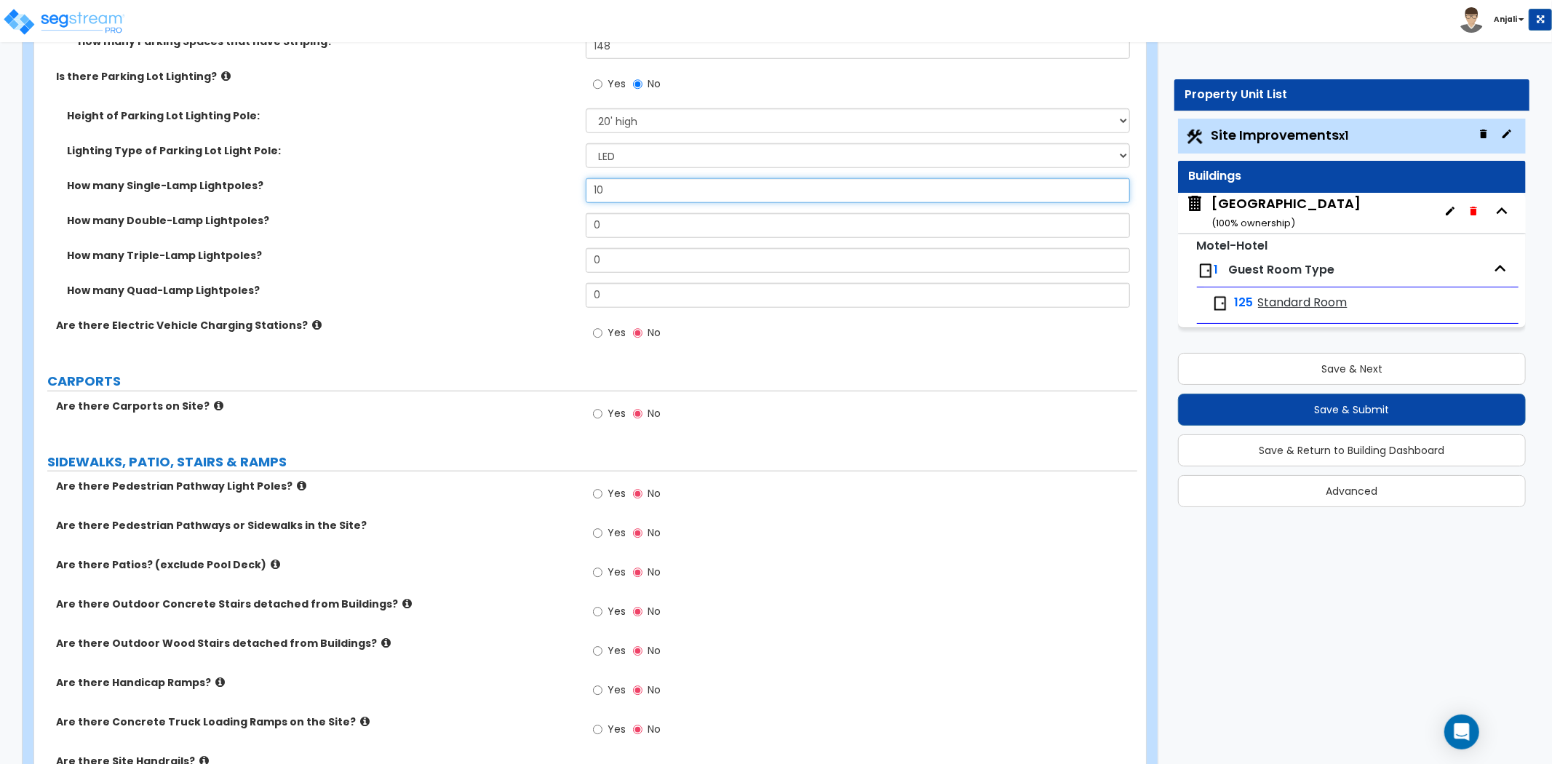
type input "10"
click at [598, 532] on input "Yes" at bounding box center [597, 533] width 9 height 16
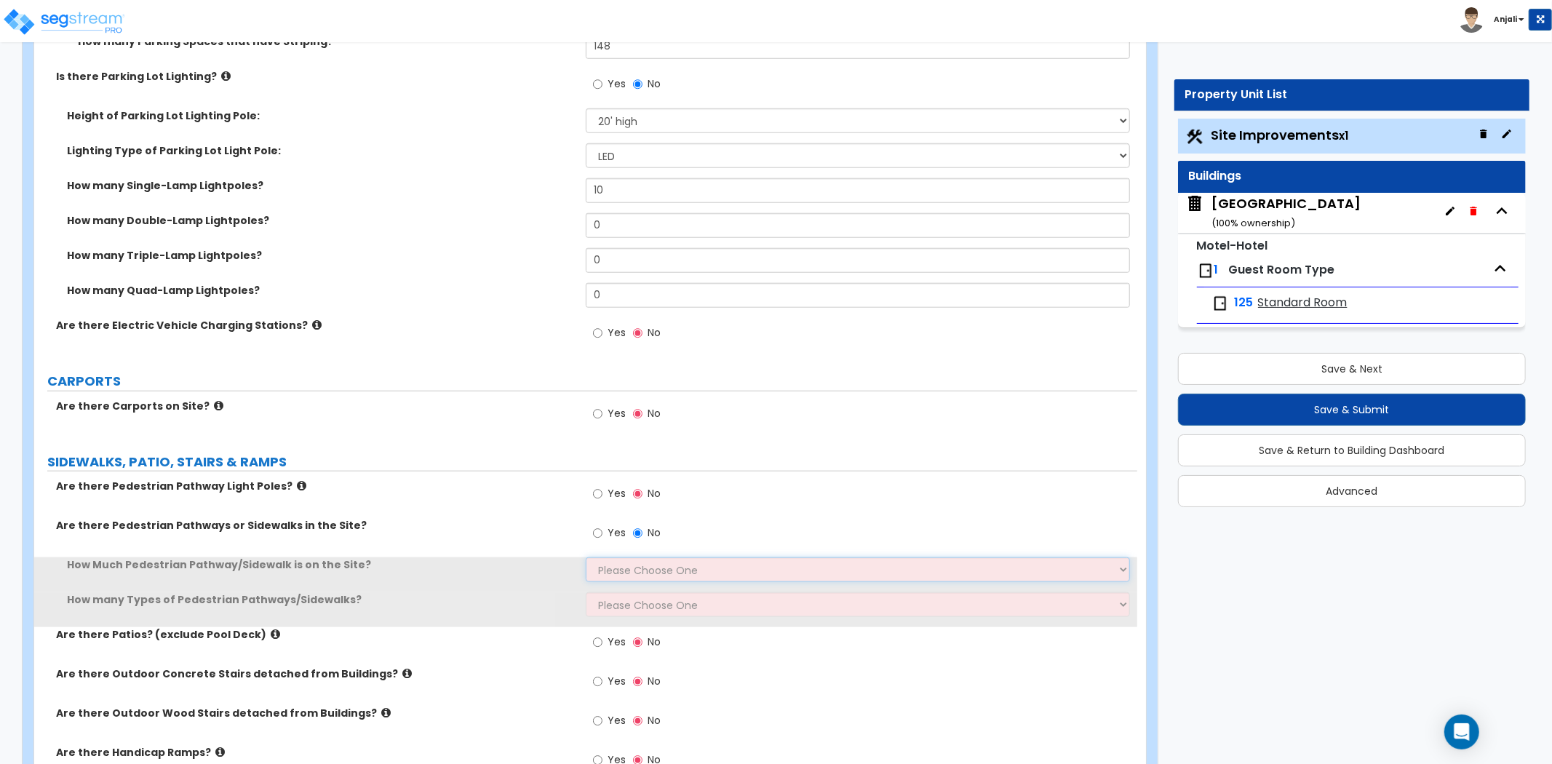
drag, startPoint x: 620, startPoint y: 568, endPoint x: 624, endPoint y: 576, distance: 8.8
click at [620, 568] on select "Please Choose One I Don't Know, Please Estimate For Me Enter Linear Footage" at bounding box center [858, 569] width 544 height 25
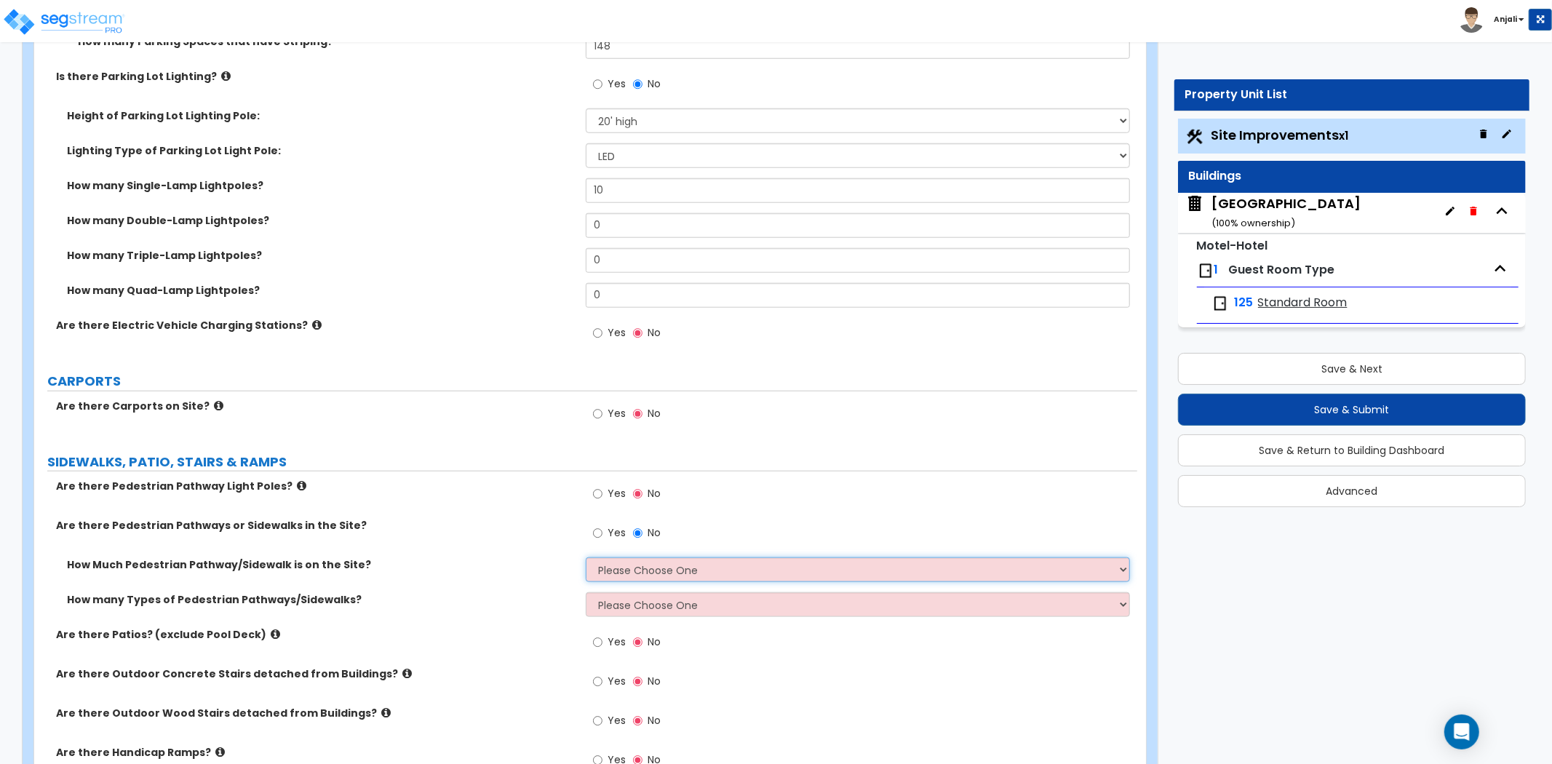
select select "2"
click at [586, 557] on select "Please Choose One I Don't Know, Please Estimate For Me Enter Linear Footage" at bounding box center [858, 569] width 544 height 25
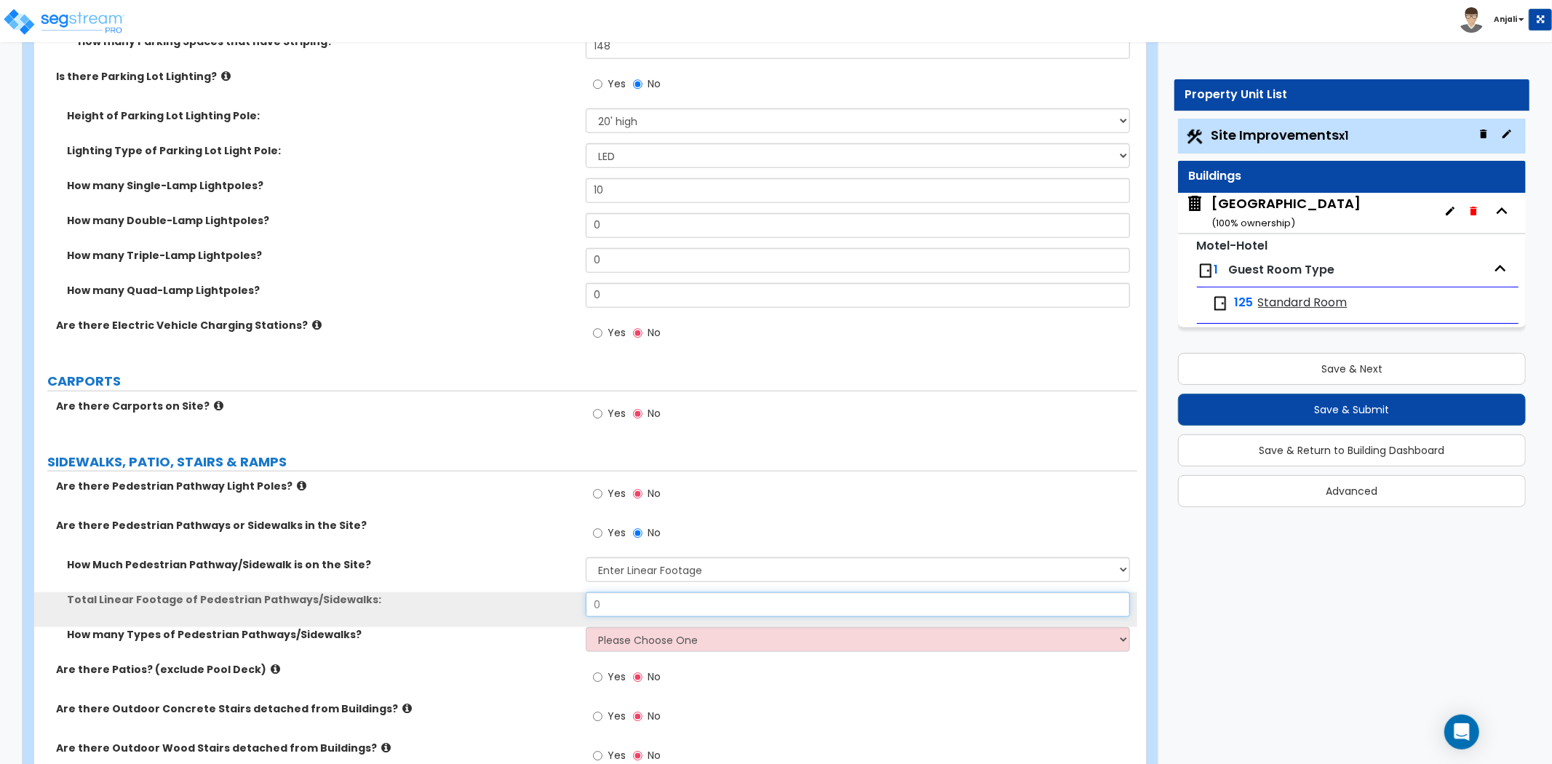
click at [634, 607] on input "0" at bounding box center [858, 604] width 544 height 25
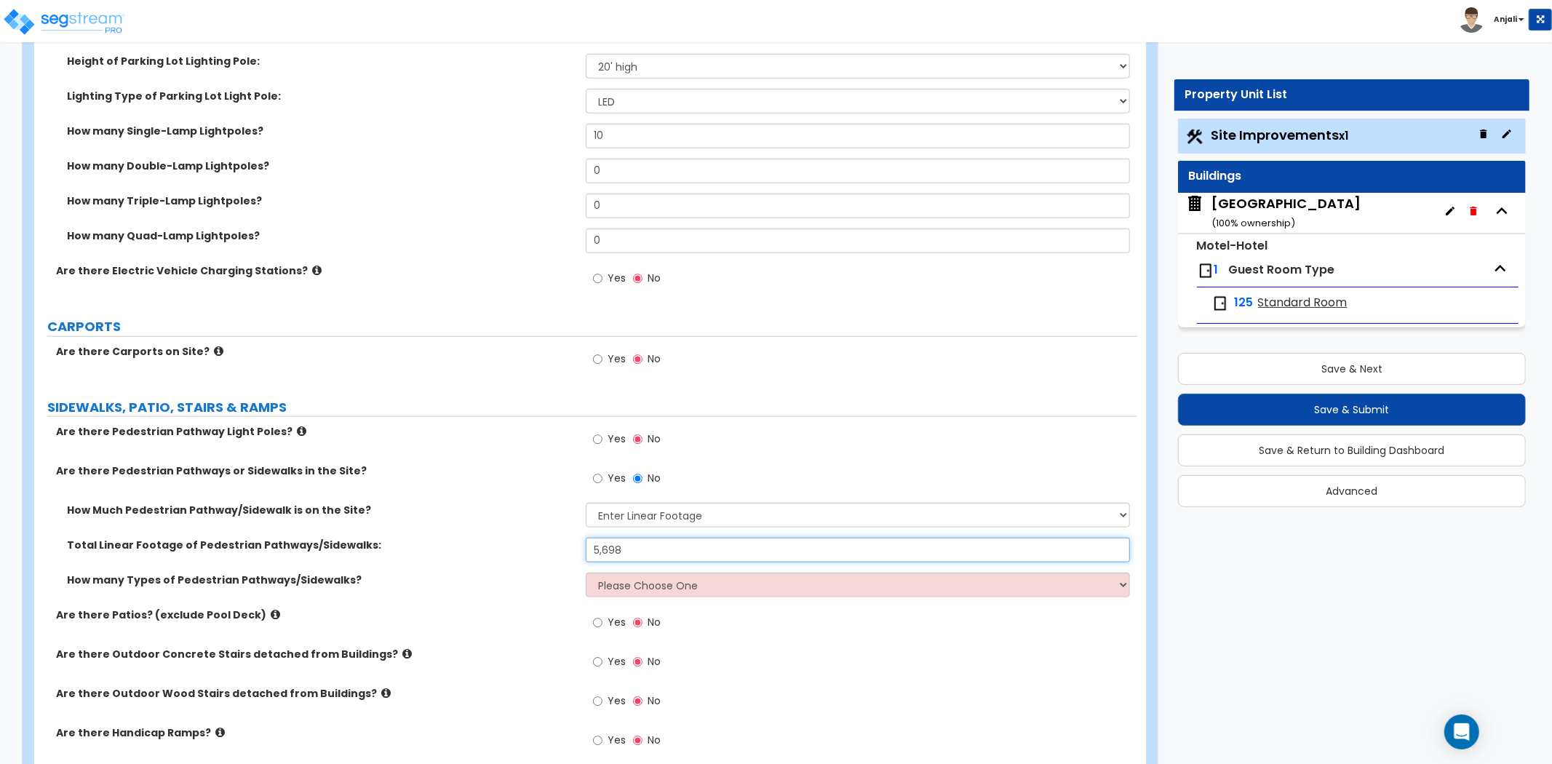
scroll to position [1293, 0]
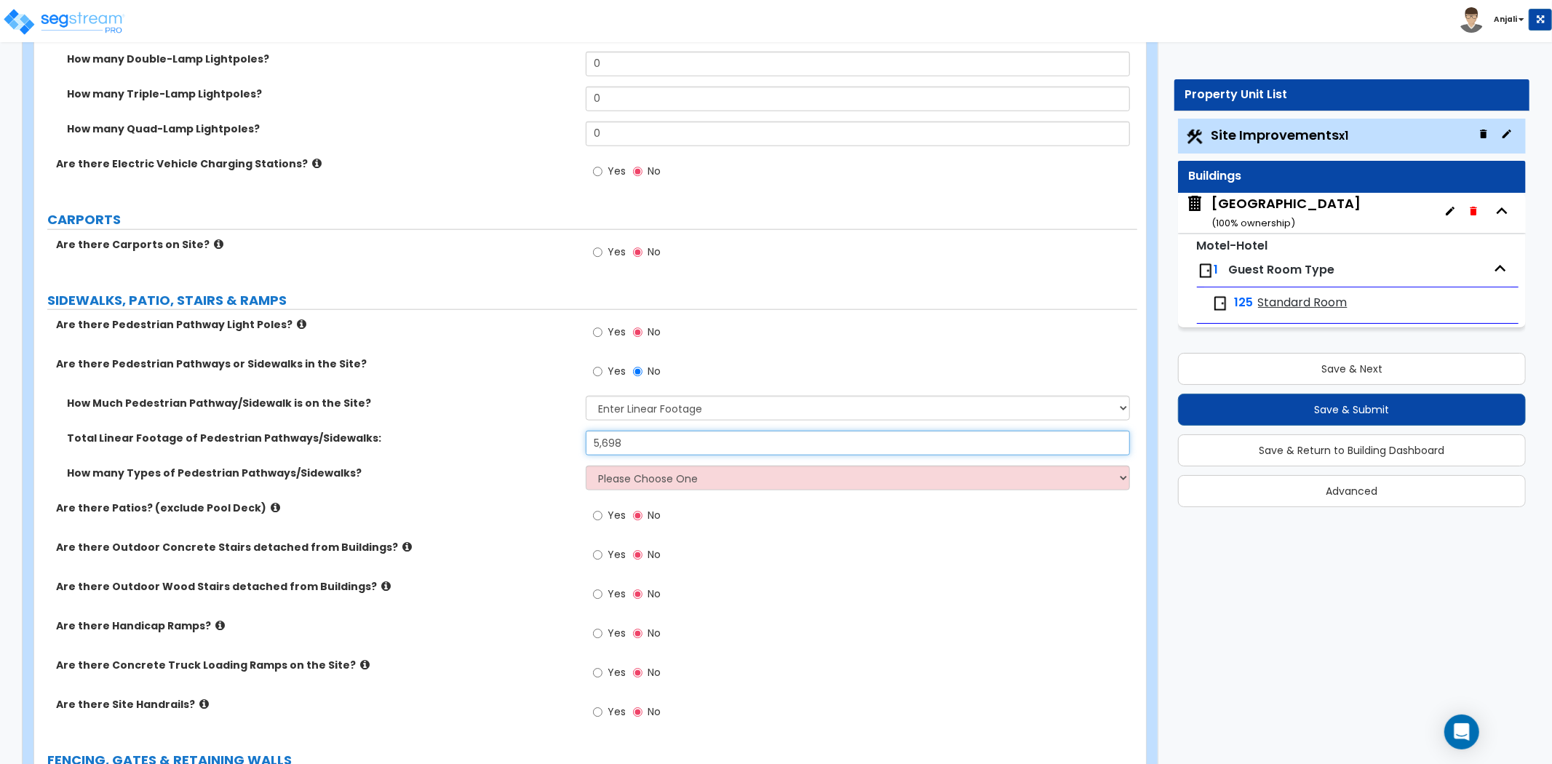
type input "5,698"
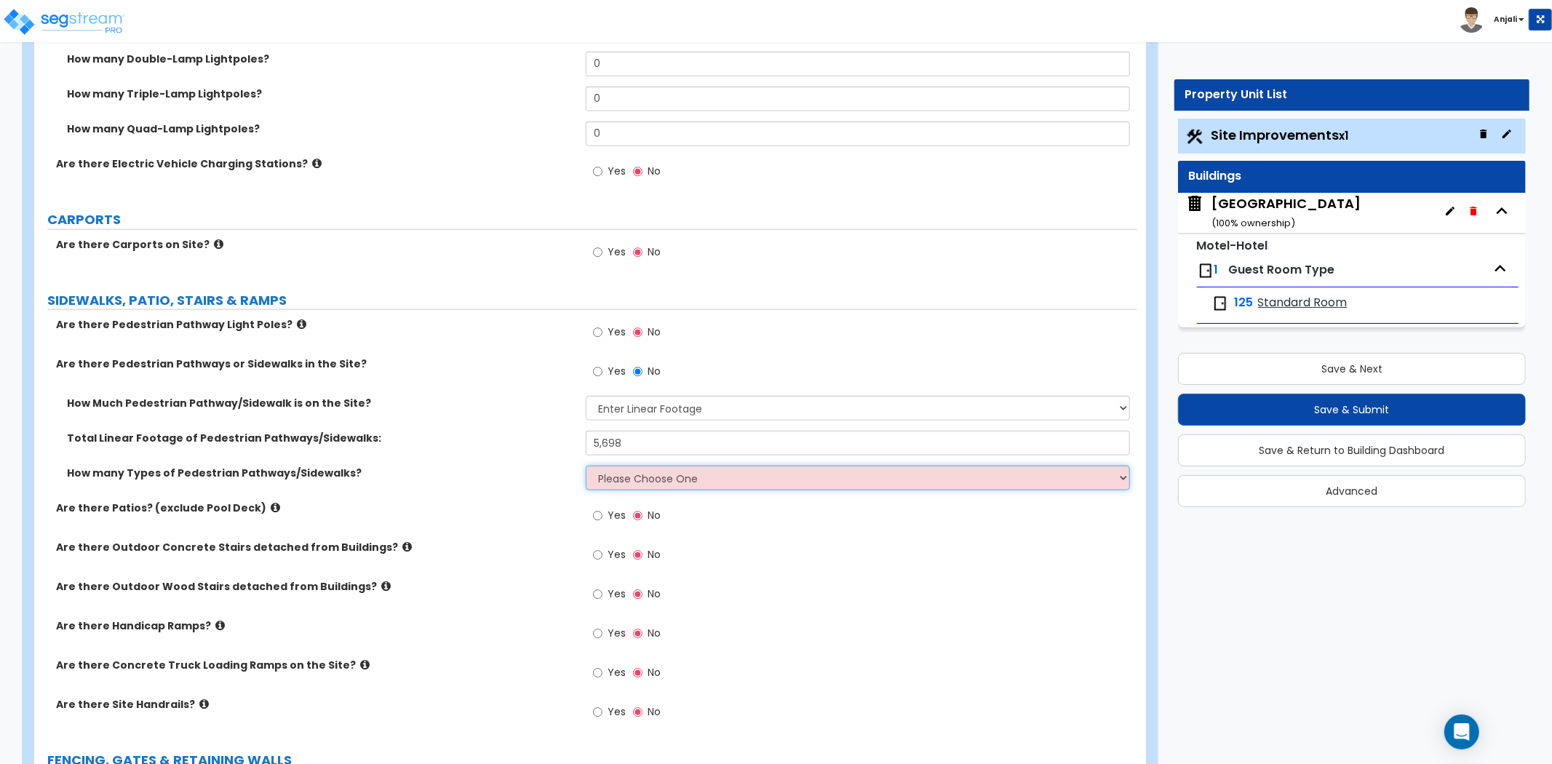
click at [636, 482] on select "Please Choose One 1 2 3" at bounding box center [858, 478] width 544 height 25
click at [586, 466] on select "Please Choose One 1 2 3" at bounding box center [858, 478] width 544 height 25
click at [653, 480] on select "Please Choose One 1 2 3" at bounding box center [858, 478] width 544 height 25
select select "1"
click at [586, 466] on select "Please Choose One 1 2 3" at bounding box center [858, 478] width 544 height 25
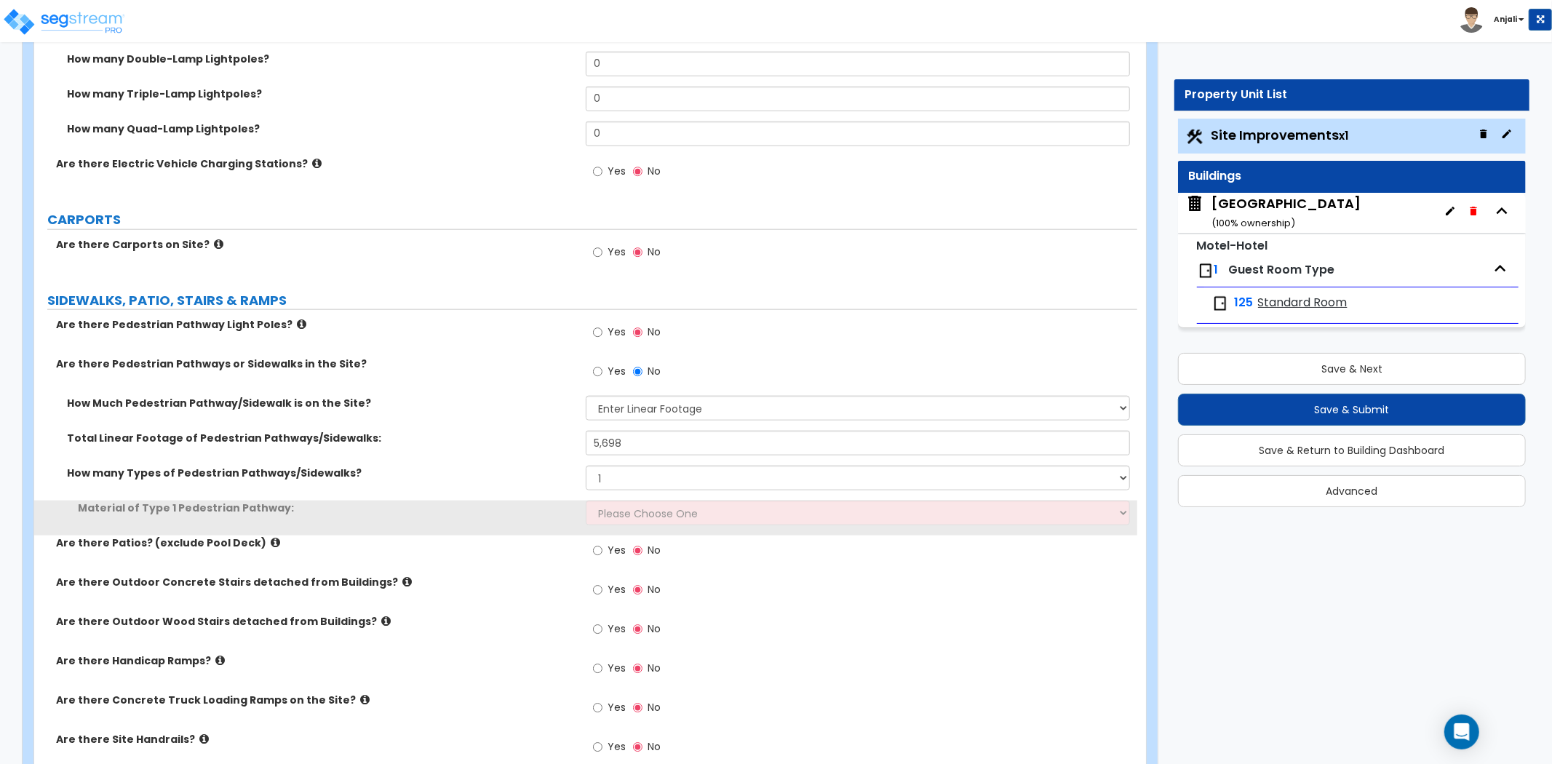
drag, startPoint x: 660, startPoint y: 493, endPoint x: 671, endPoint y: 514, distance: 23.1
click at [660, 495] on div "How many Types of Pedestrian Pathways/Sidewalks? Please Choose One 1 2 3" at bounding box center [585, 483] width 1103 height 35
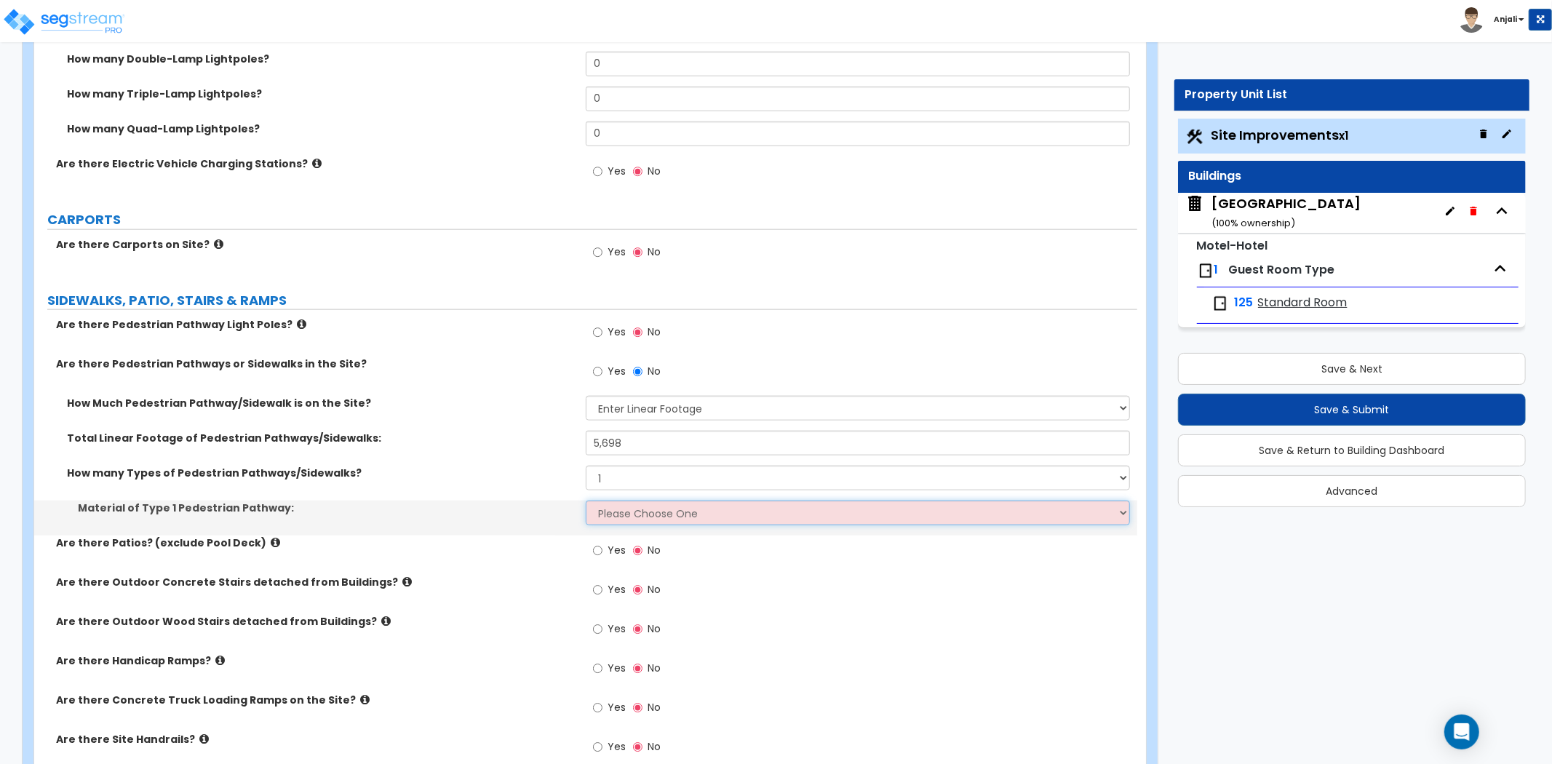
click at [671, 514] on select "Please Choose One Bare Concrete Stamped Concrete Brick Pavers Stone Pavers Wood…" at bounding box center [858, 512] width 544 height 25
click at [586, 500] on select "Please Choose One Bare Concrete Stamped Concrete Brick Pavers Stone Pavers Wood…" at bounding box center [858, 512] width 544 height 25
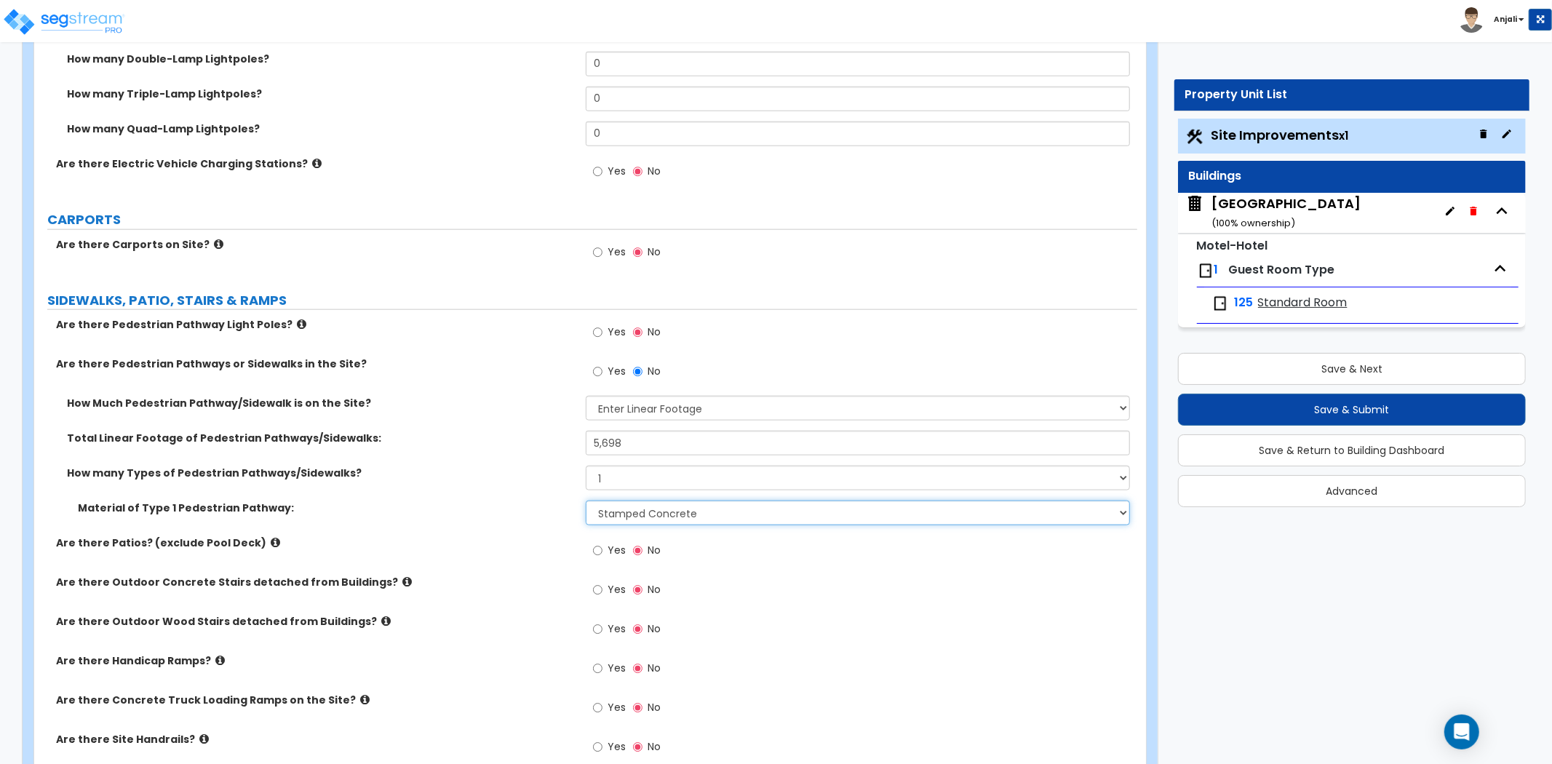
click at [676, 500] on select "Please Choose One Bare Concrete Stamped Concrete Brick Pavers Stone Pavers Wood…" at bounding box center [858, 512] width 544 height 25
select select "1"
click at [586, 500] on select "Please Choose One Bare Concrete Stamped Concrete Brick Pavers Stone Pavers Wood…" at bounding box center [858, 512] width 544 height 25
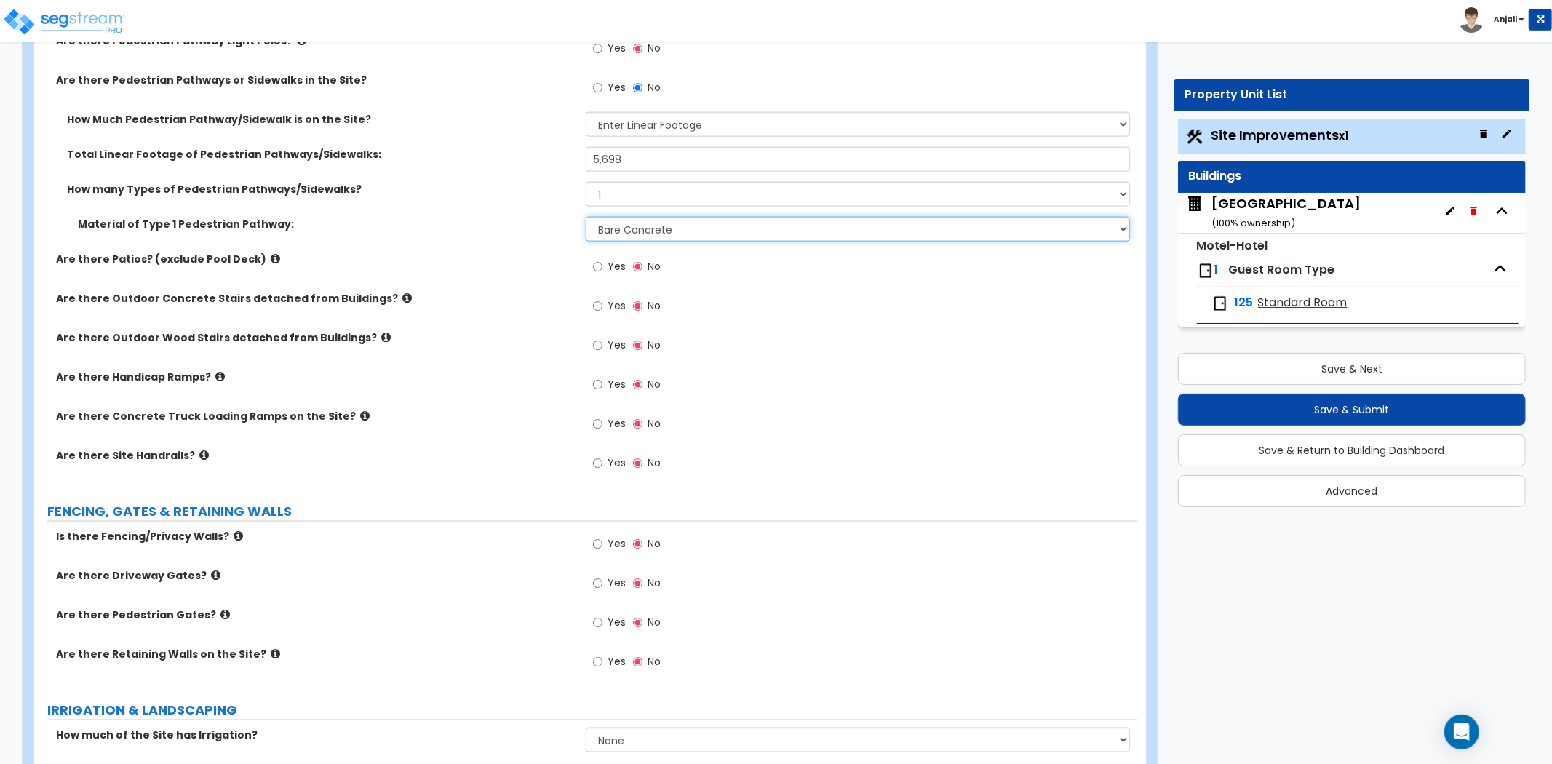
scroll to position [1616, 0]
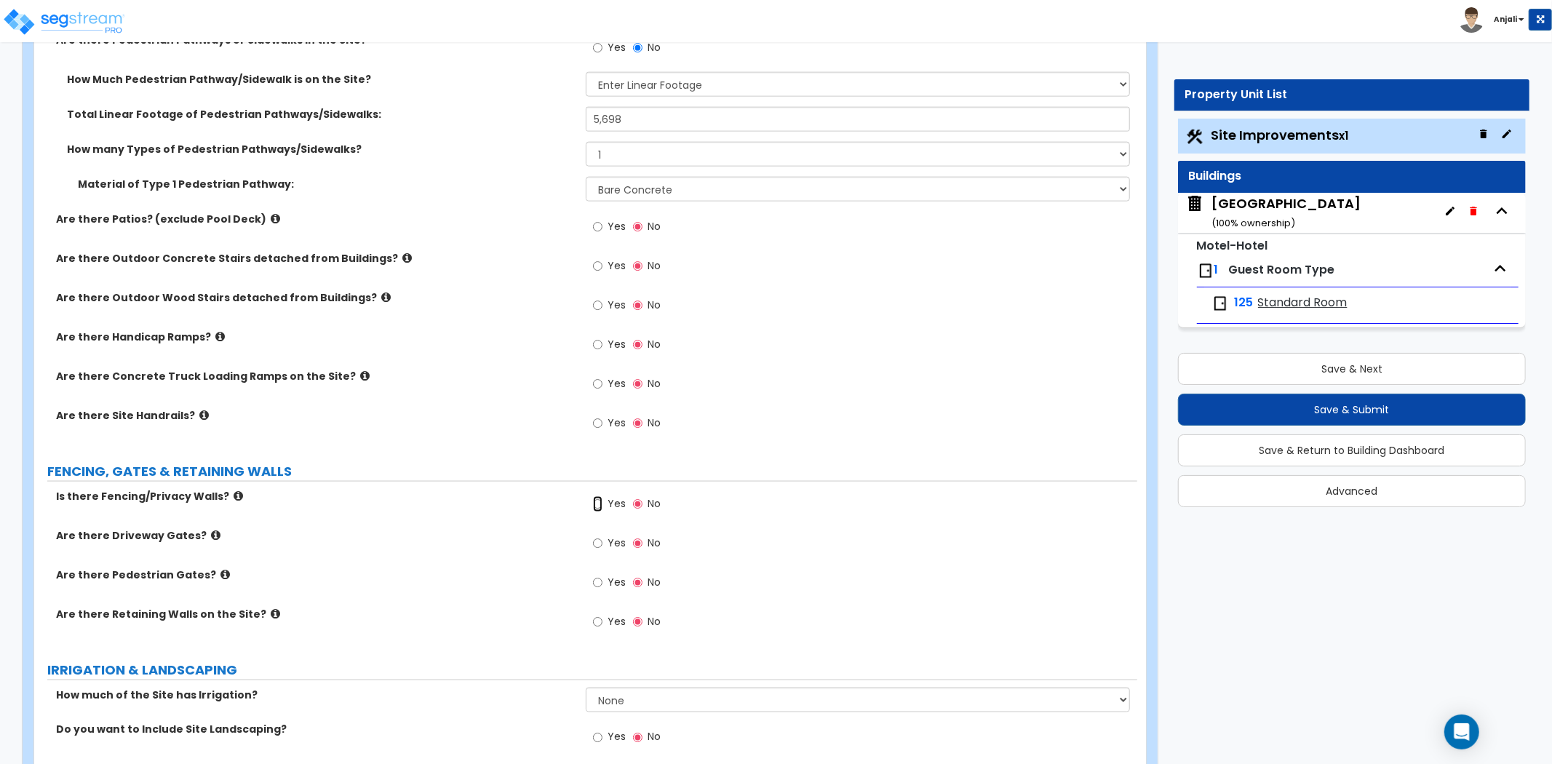
click at [595, 502] on input "Yes" at bounding box center [597, 504] width 9 height 16
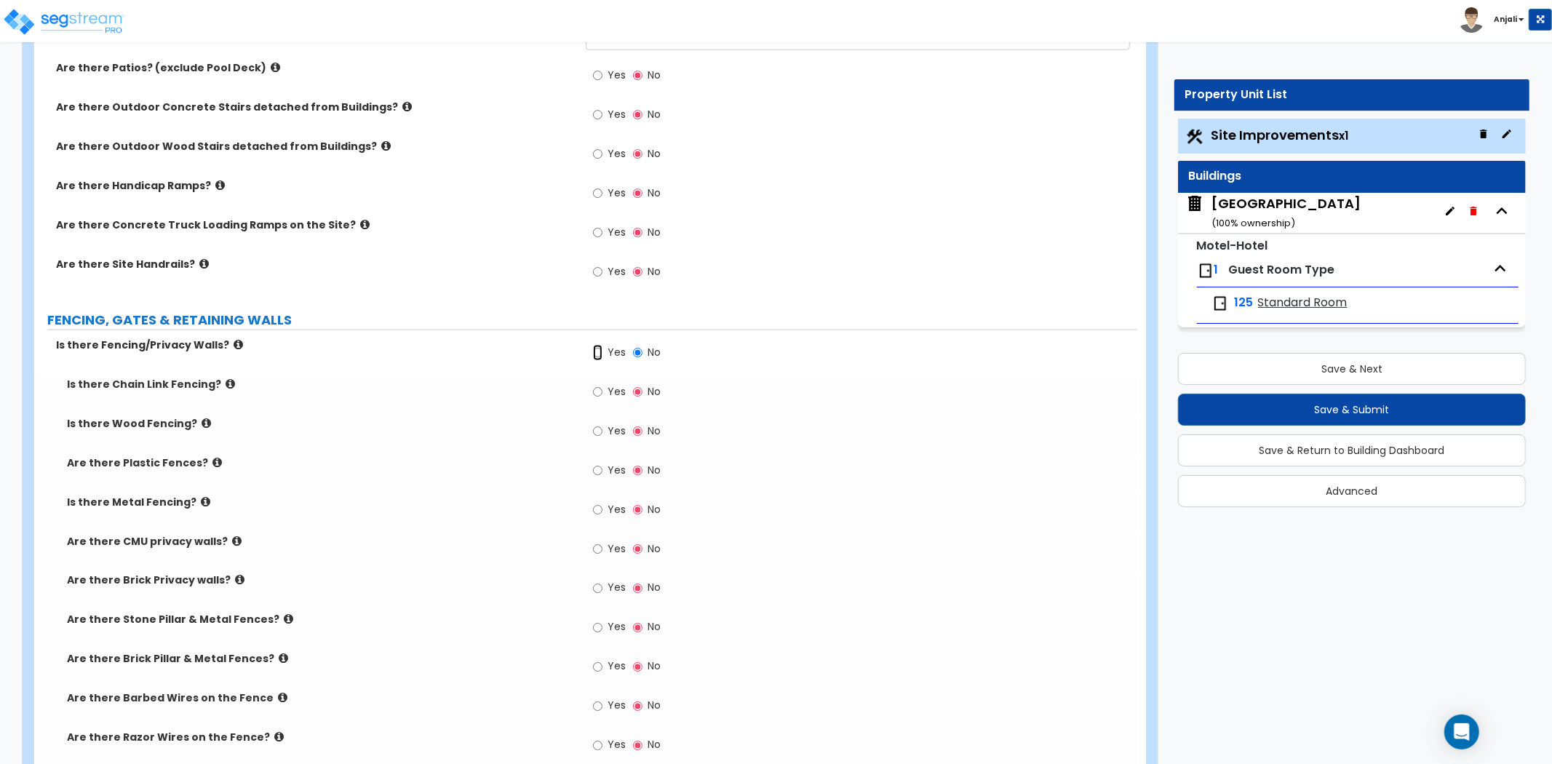
scroll to position [1778, 0]
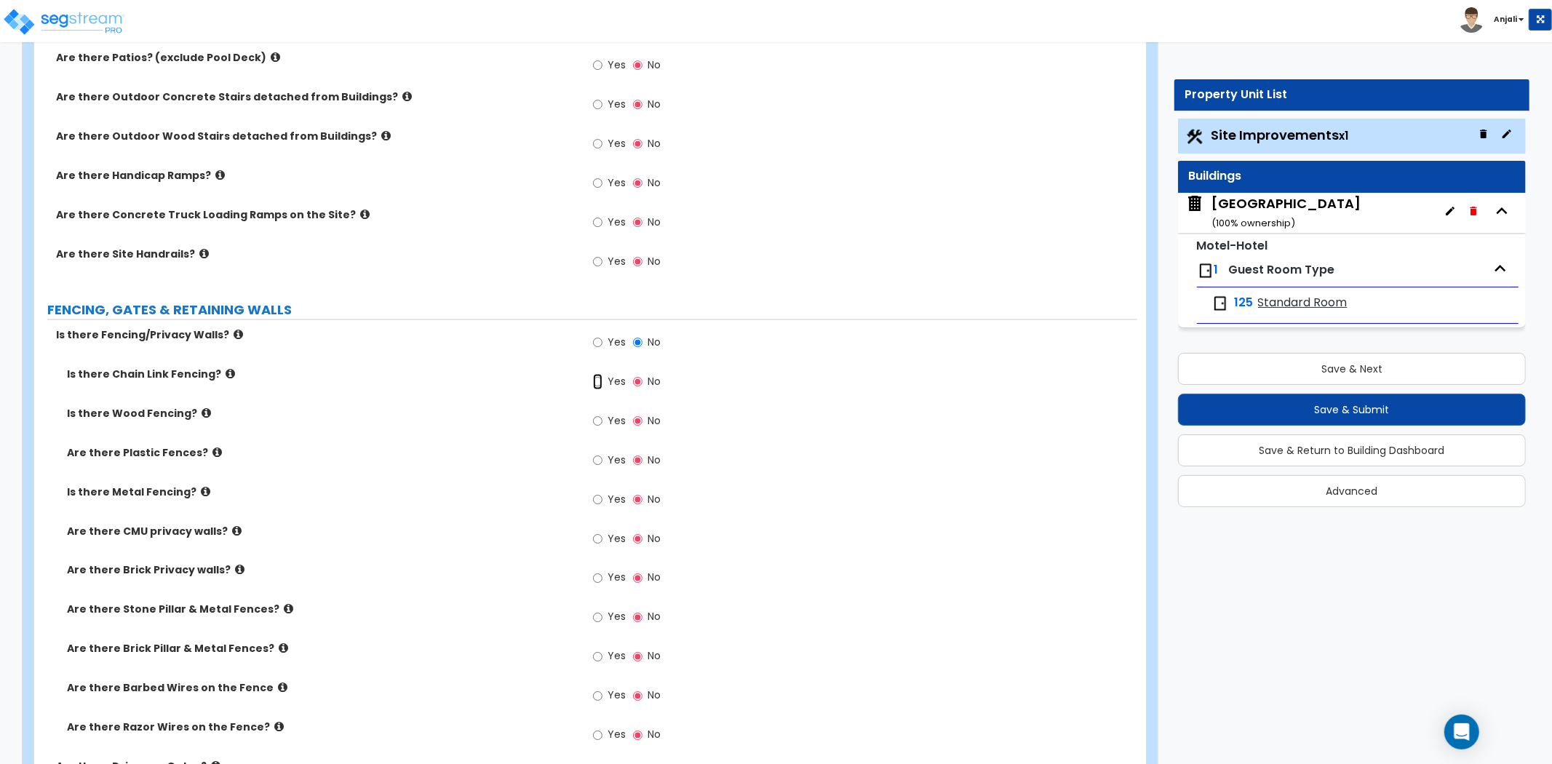
click at [594, 381] on input "Yes" at bounding box center [597, 382] width 9 height 16
radio input "true"
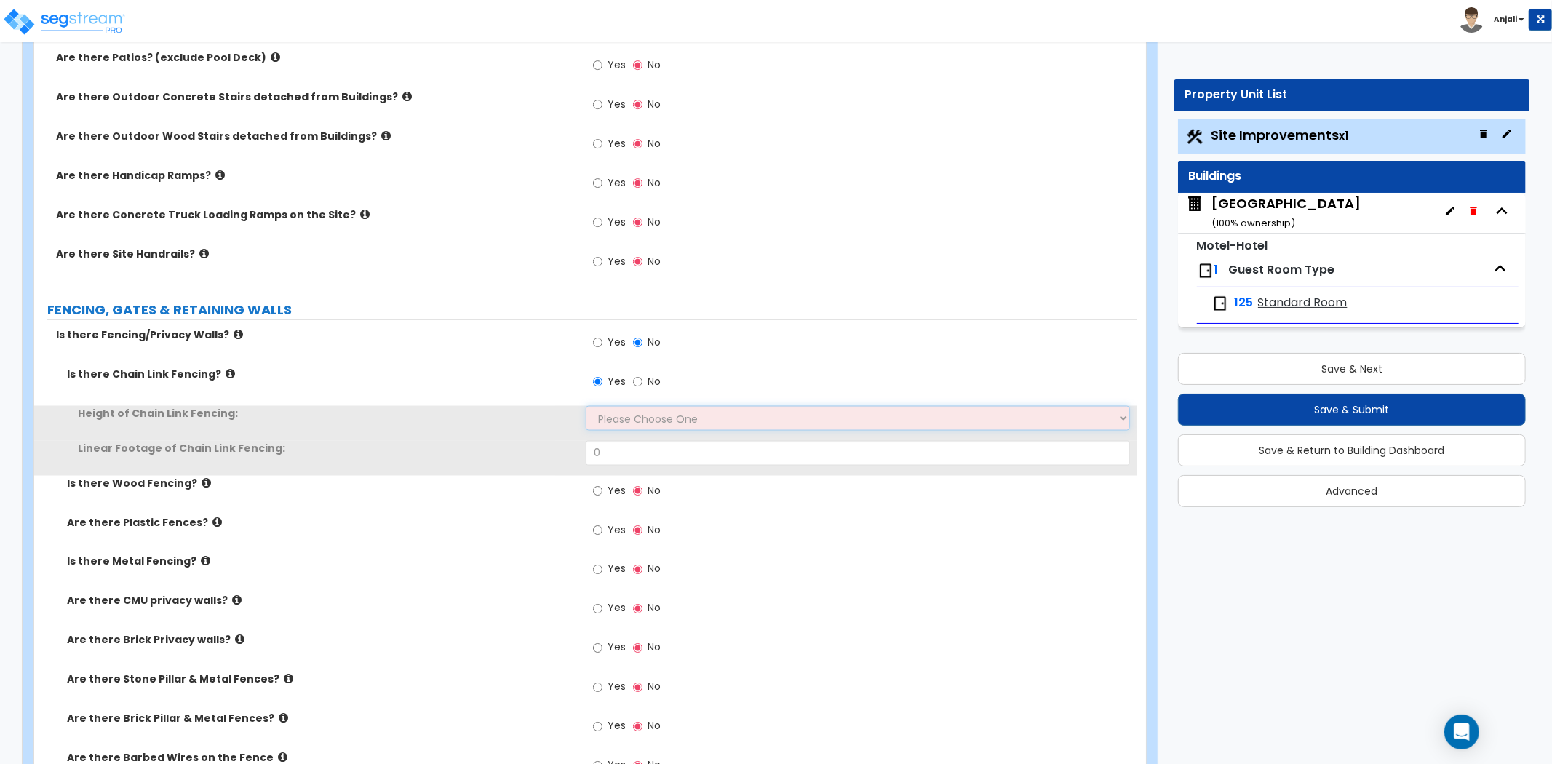
click at [637, 415] on select "Please Choose One 3 feet 4 feet 5 feet 6 feet 10 feet 12 feet" at bounding box center [858, 418] width 544 height 25
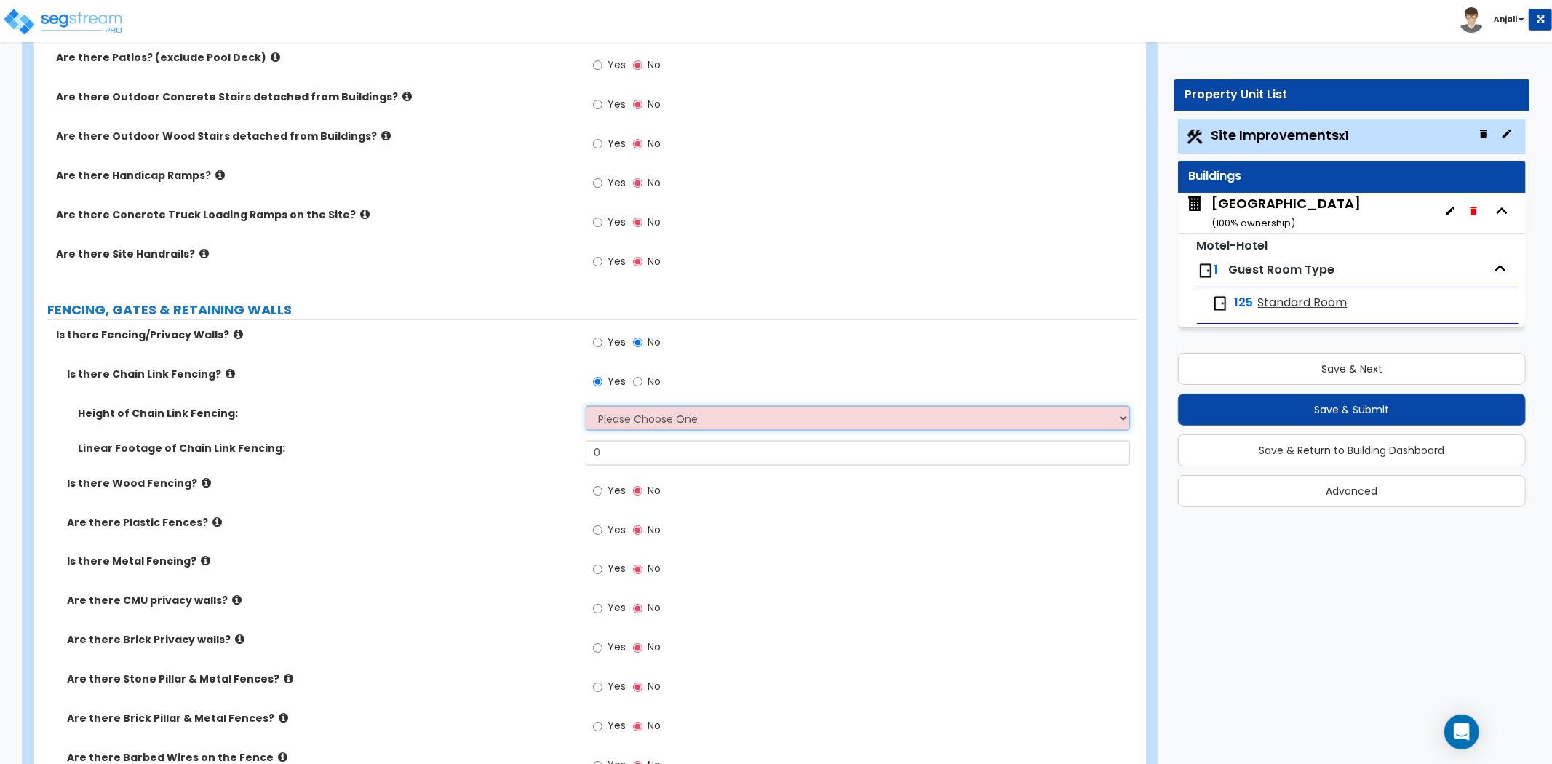
select select "4"
click at [586, 406] on select "Please Choose One 3 feet 4 feet 5 feet 6 feet 10 feet 12 feet" at bounding box center [858, 418] width 544 height 25
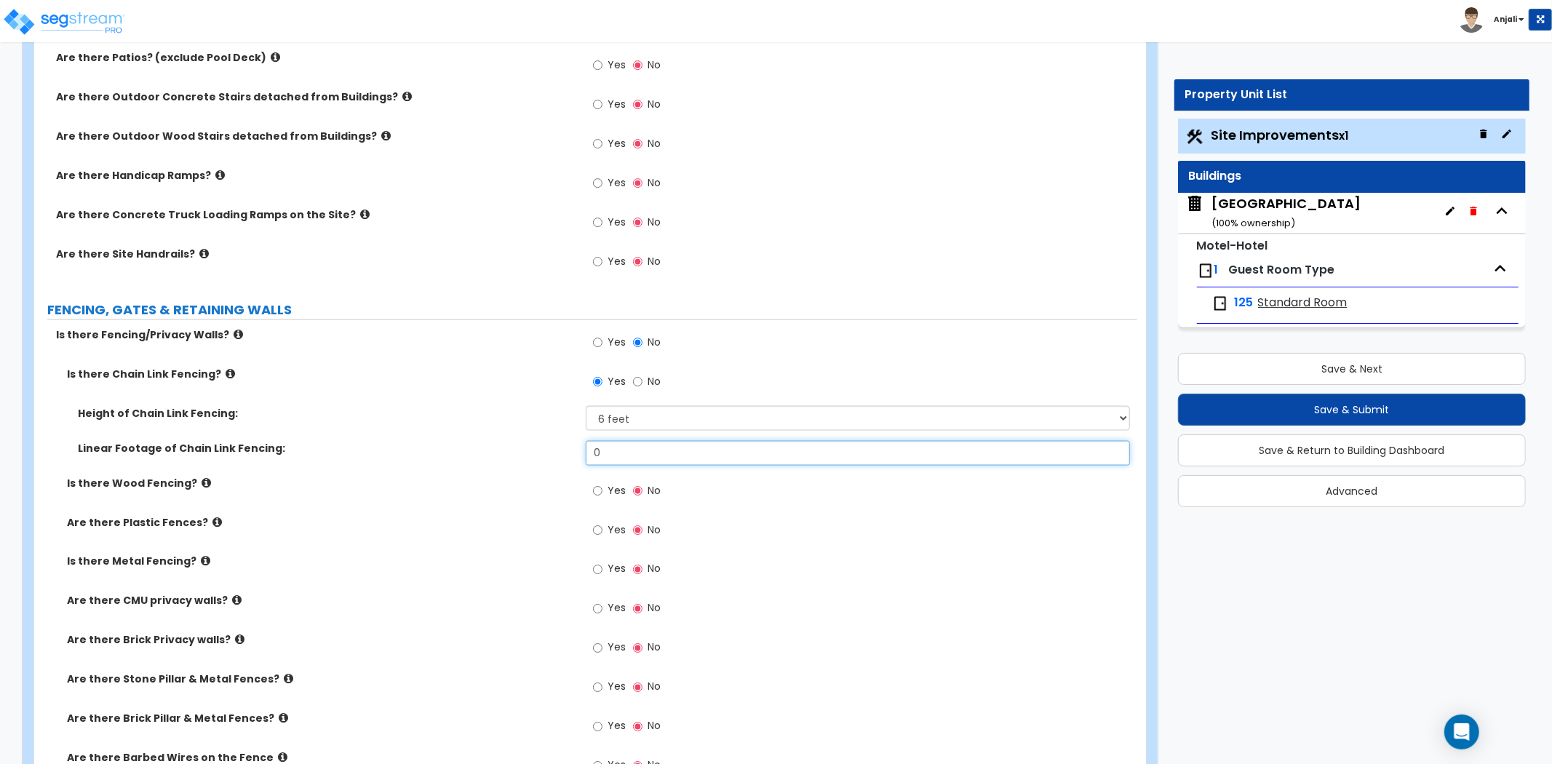
click at [618, 456] on input "0" at bounding box center [858, 453] width 544 height 25
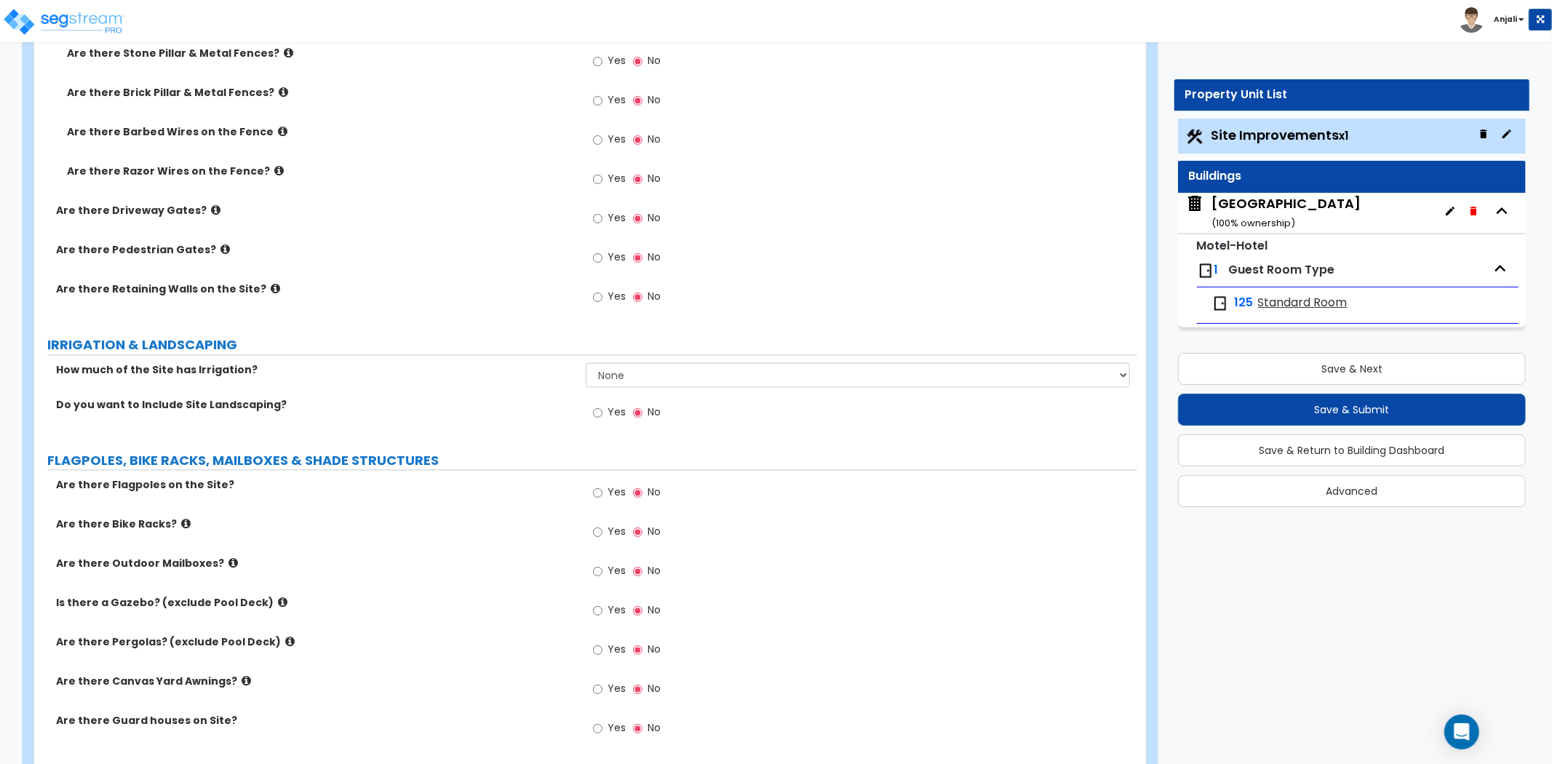
scroll to position [2424, 0]
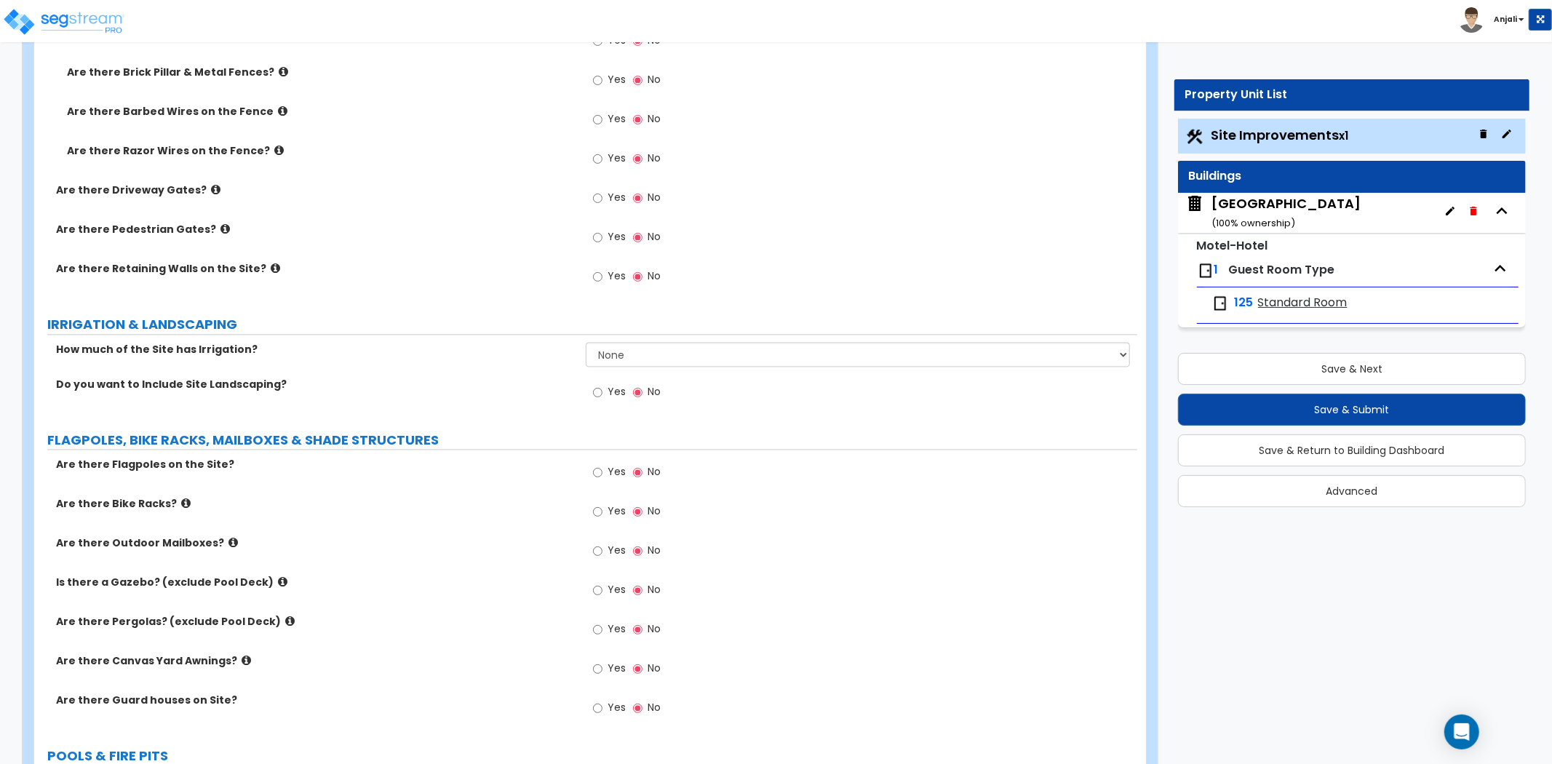
type input "69"
click at [598, 394] on input "Yes" at bounding box center [597, 392] width 9 height 16
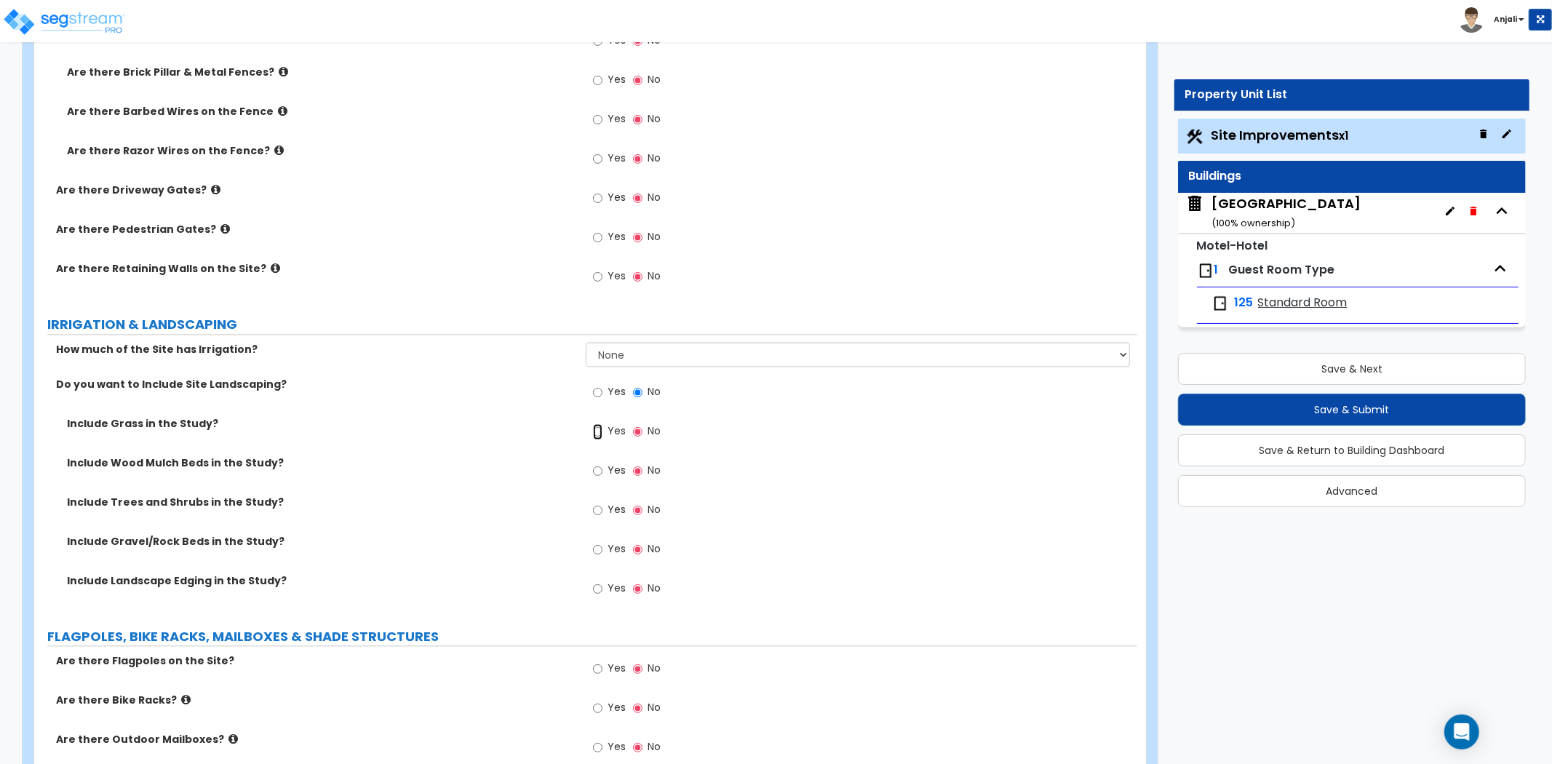
click at [594, 427] on input "Yes" at bounding box center [597, 431] width 9 height 16
radio input "true"
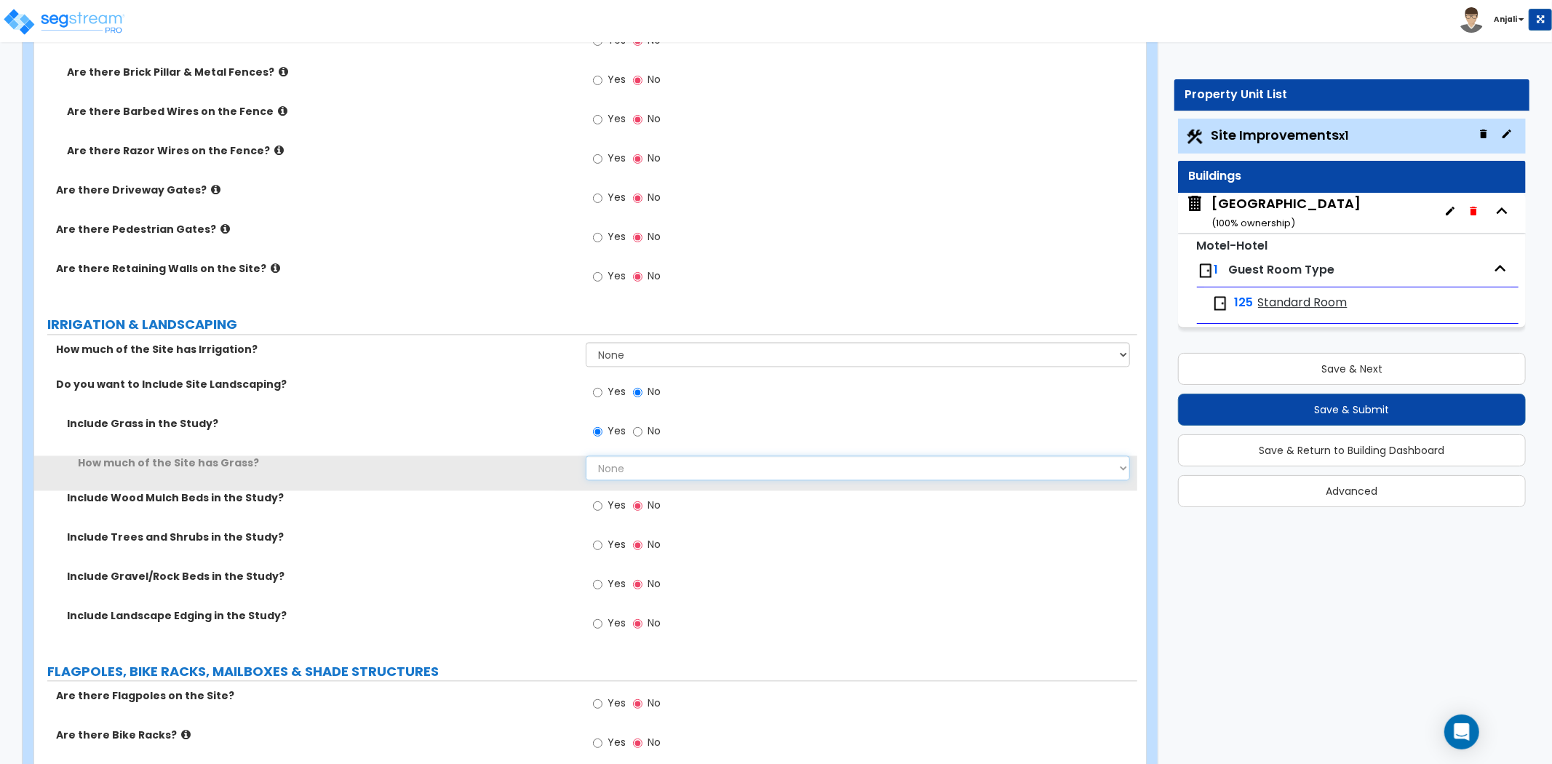
click at [616, 460] on select "None I want to Enter an Approximate Percentage I want to Enter the Square Foota…" at bounding box center [858, 467] width 544 height 25
select select "2"
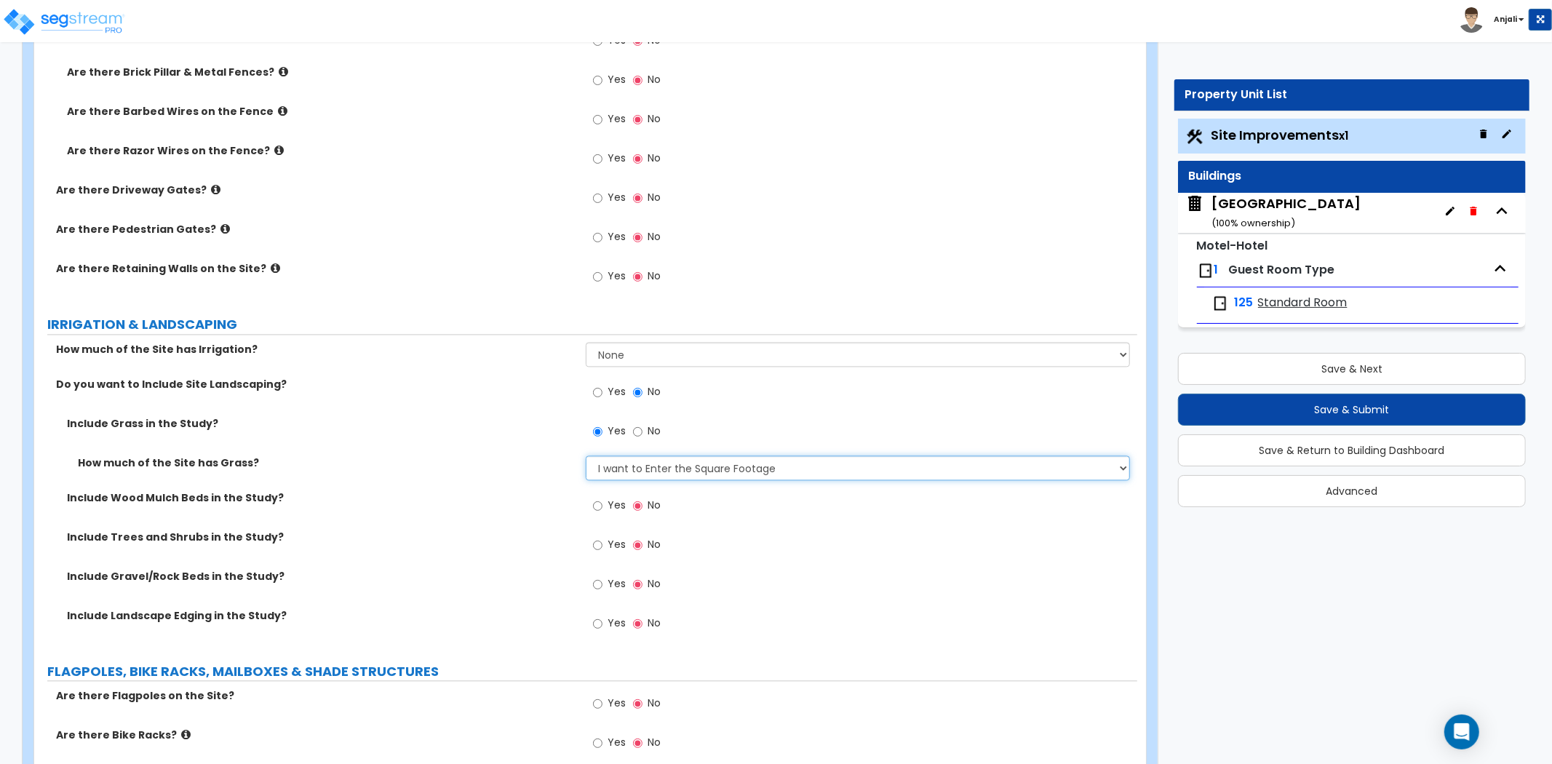
click at [586, 455] on select "None I want to Enter an Approximate Percentage I want to Enter the Square Foota…" at bounding box center [858, 467] width 544 height 25
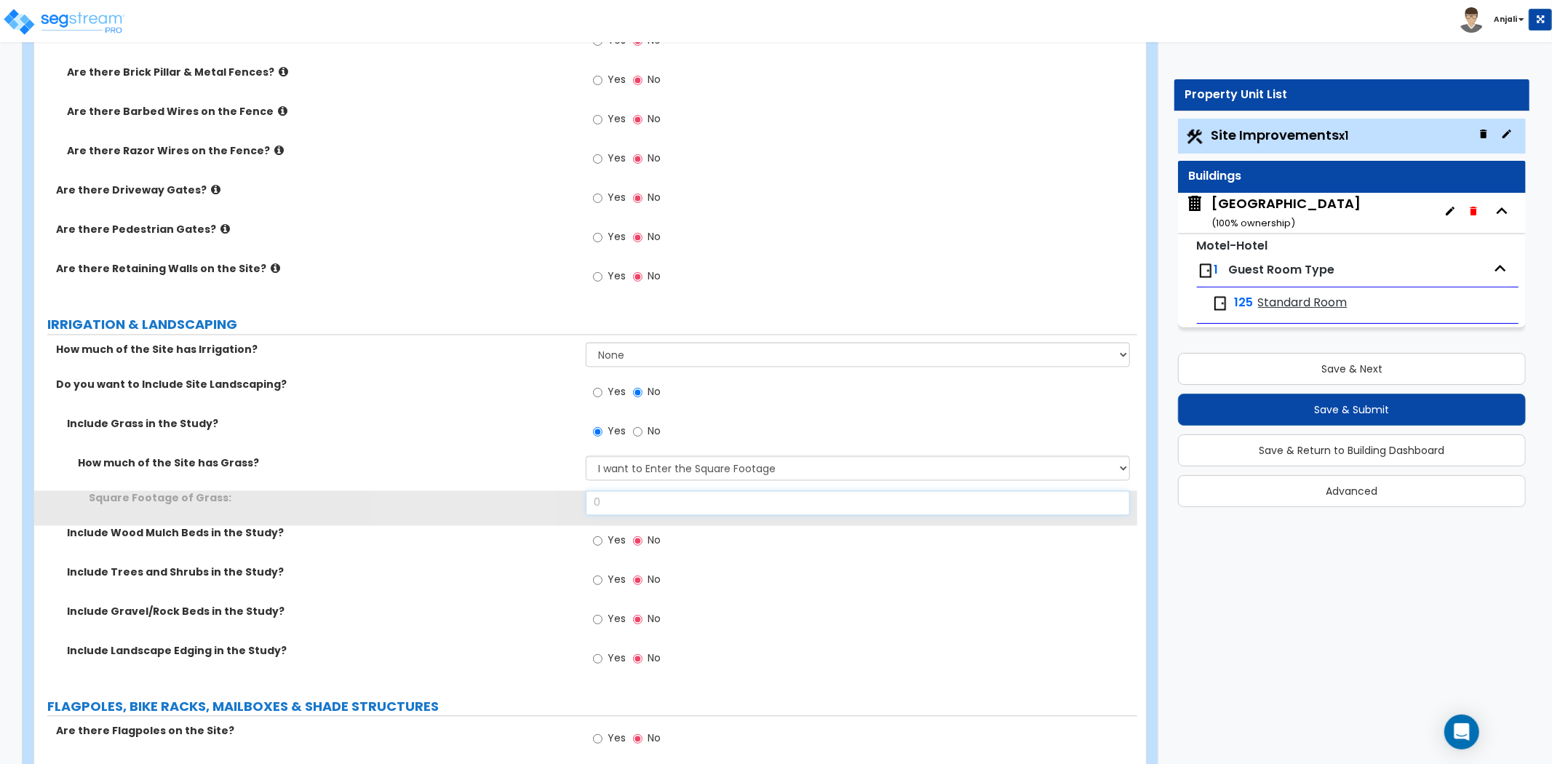
click at [634, 499] on input "0" at bounding box center [858, 502] width 544 height 25
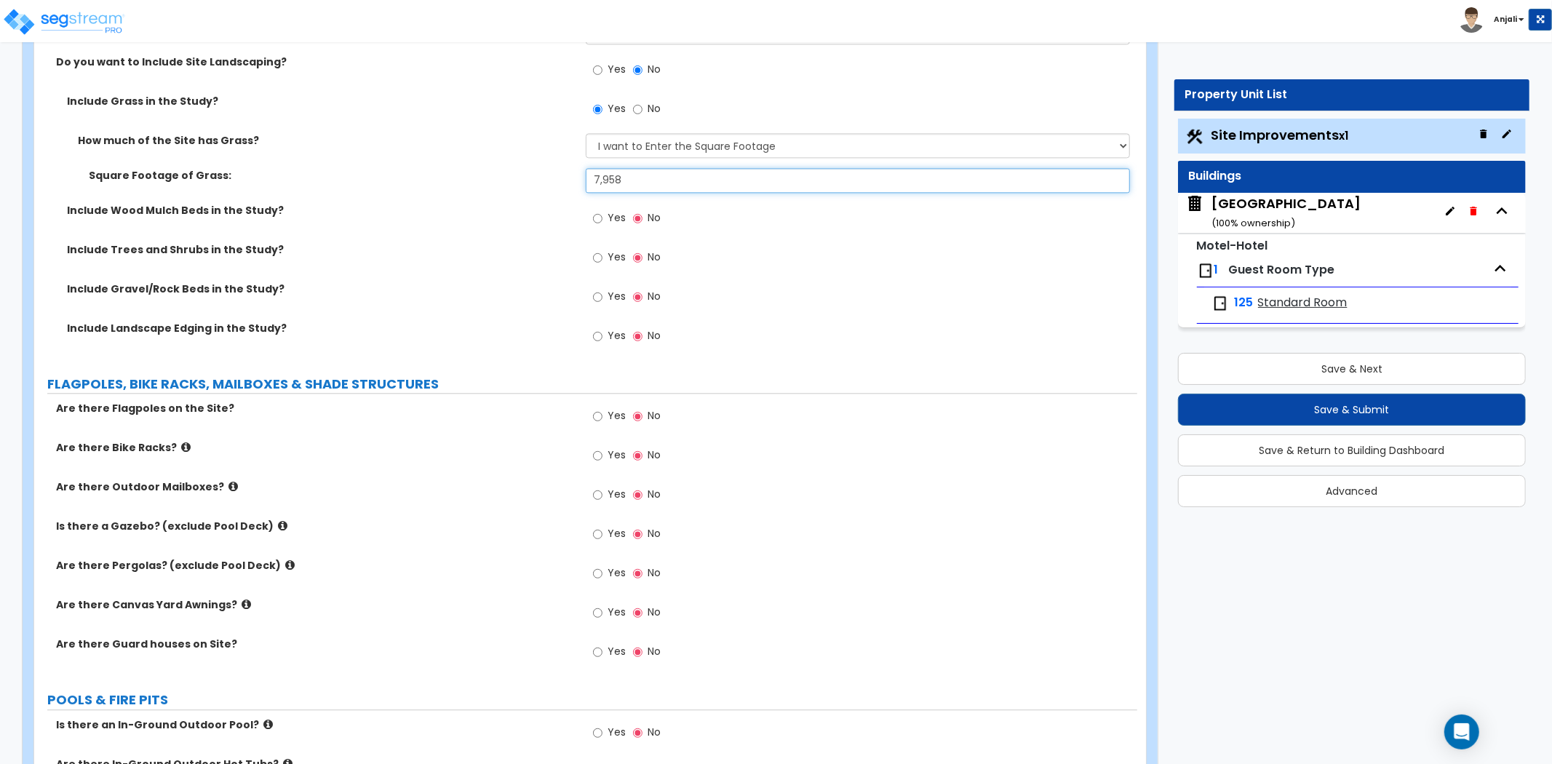
scroll to position [2747, 0]
type input "7,958"
click at [597, 411] on input "Yes" at bounding box center [597, 415] width 9 height 16
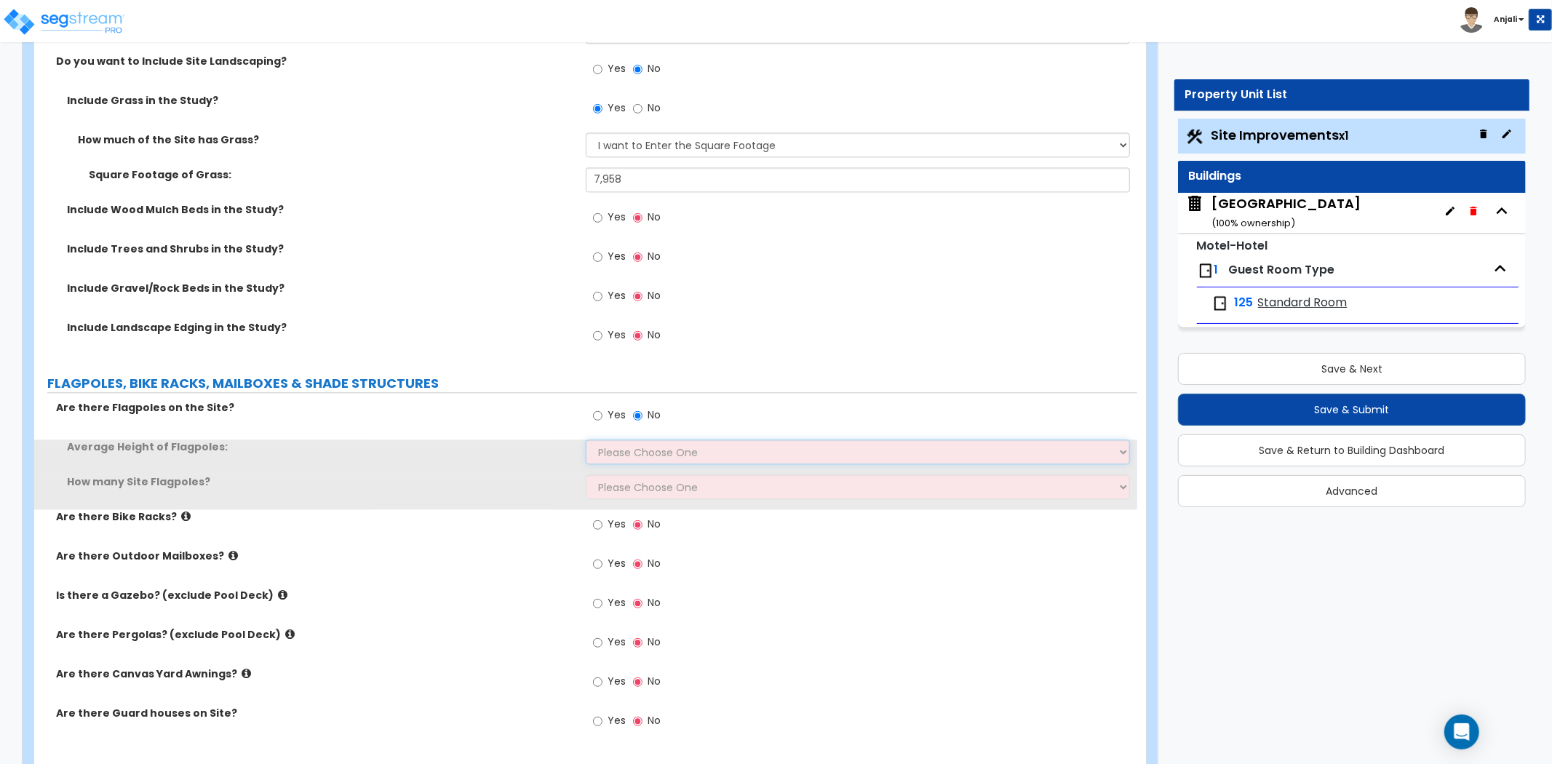
click at [628, 455] on select "Please Choose One 20 ft 59 ft 70 ft 100 ft" at bounding box center [858, 451] width 544 height 25
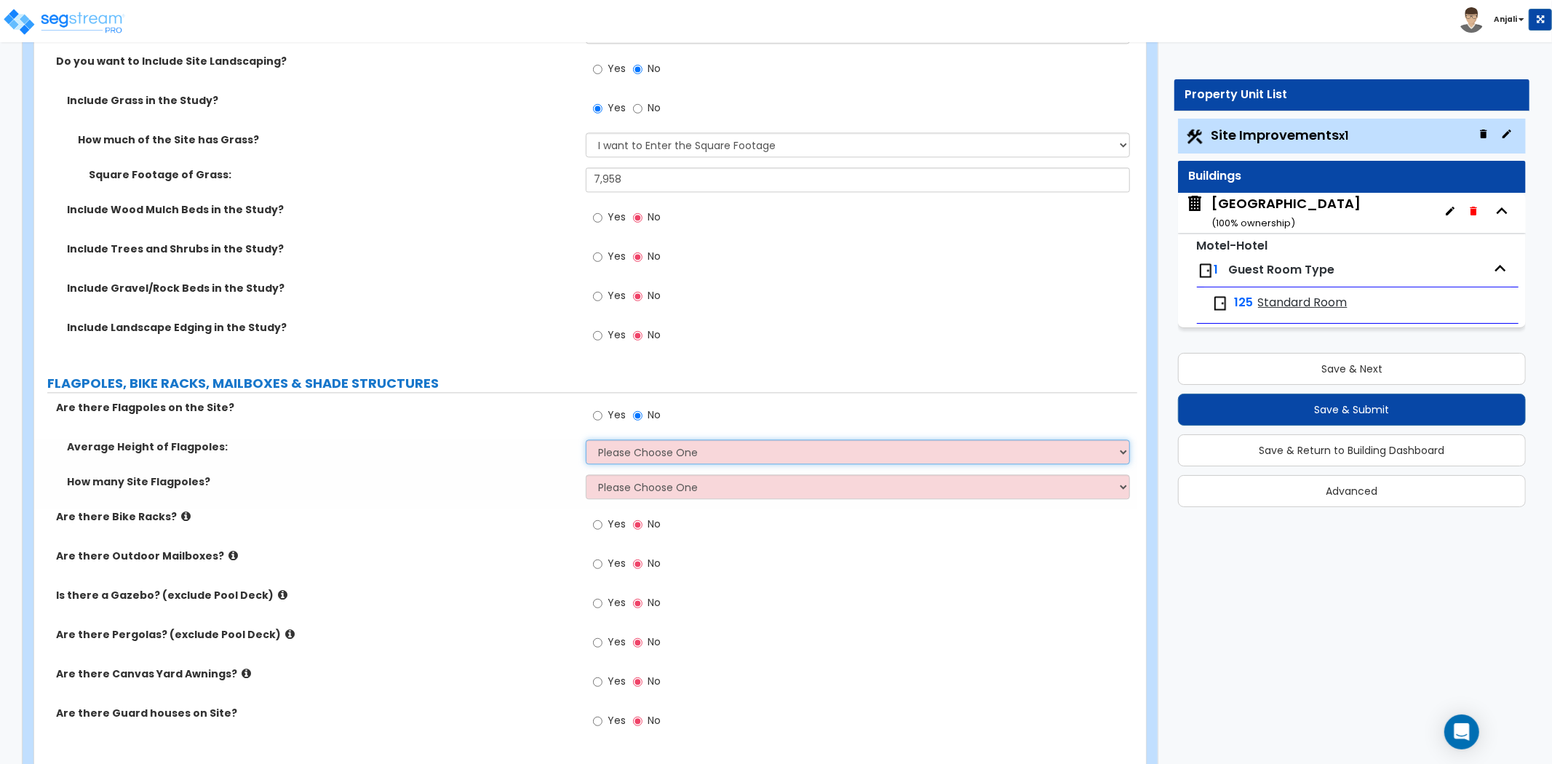
select select "1"
click at [586, 439] on select "Please Choose One 20 ft 59 ft 70 ft 100 ft" at bounding box center [858, 451] width 544 height 25
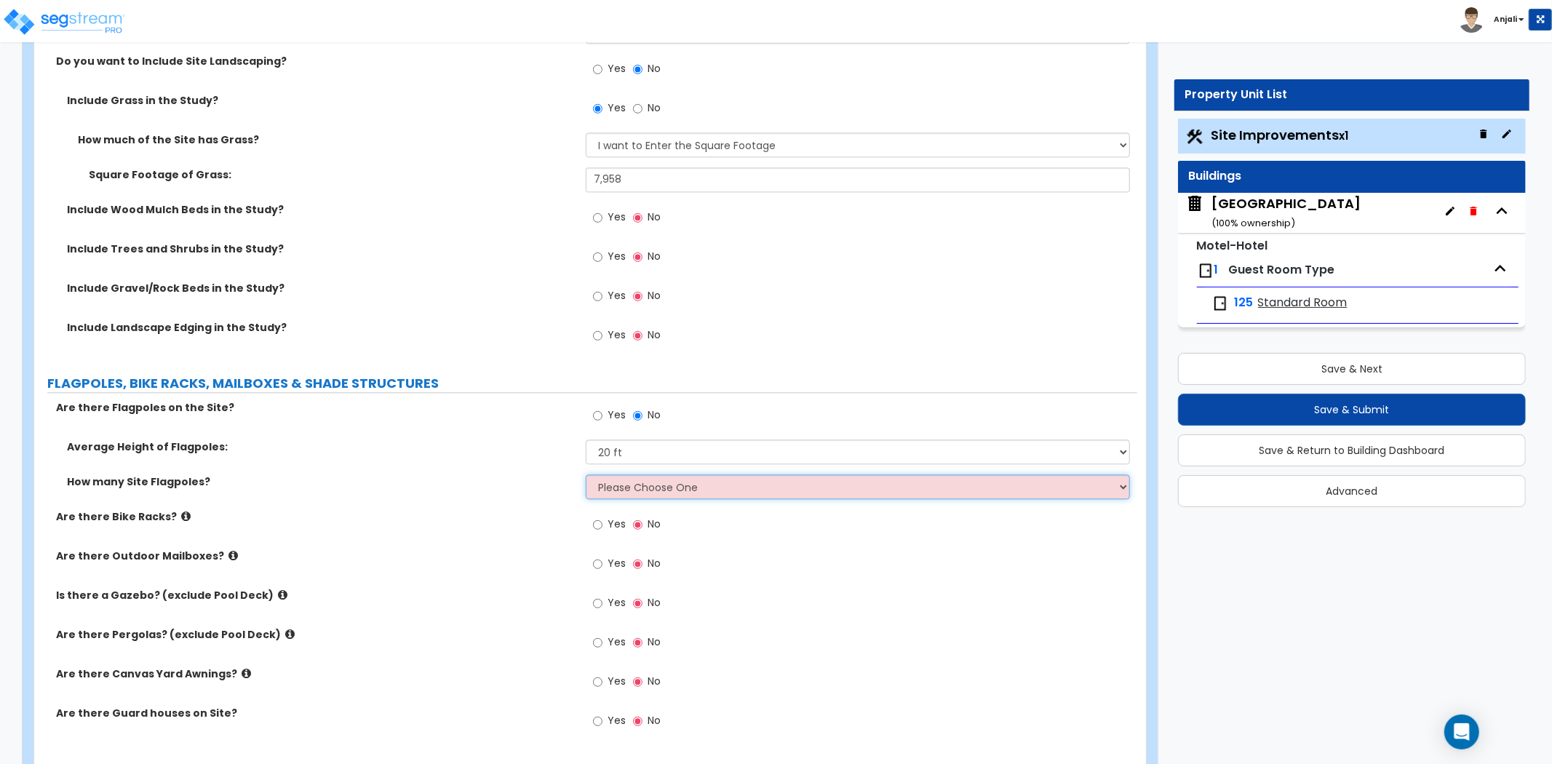
click at [650, 484] on select "Please Choose One 1 2 3 4 5" at bounding box center [858, 486] width 544 height 25
select select "1"
click at [586, 474] on select "Please Choose One 1 2 3 4 5" at bounding box center [858, 486] width 544 height 25
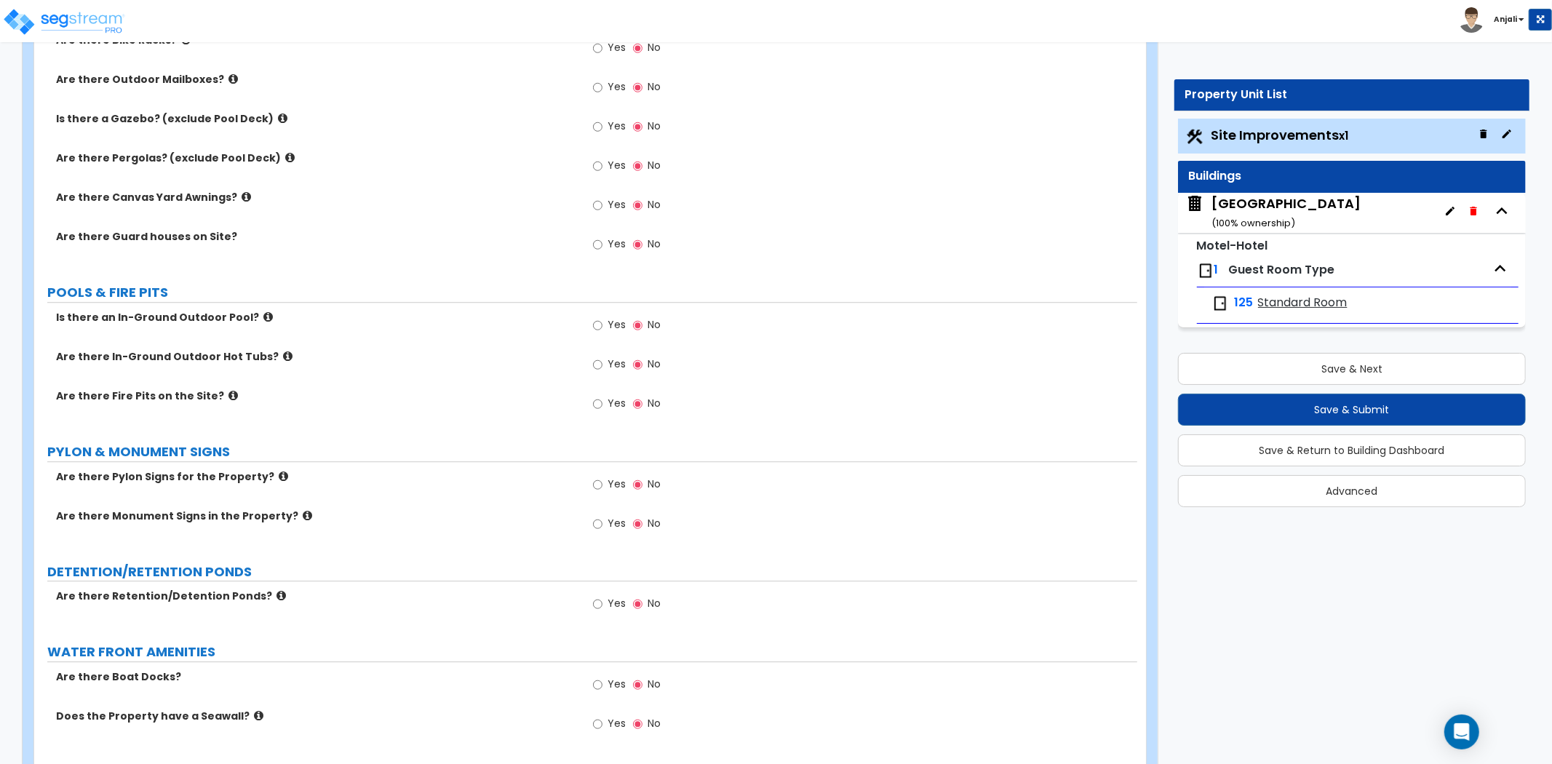
scroll to position [3233, 0]
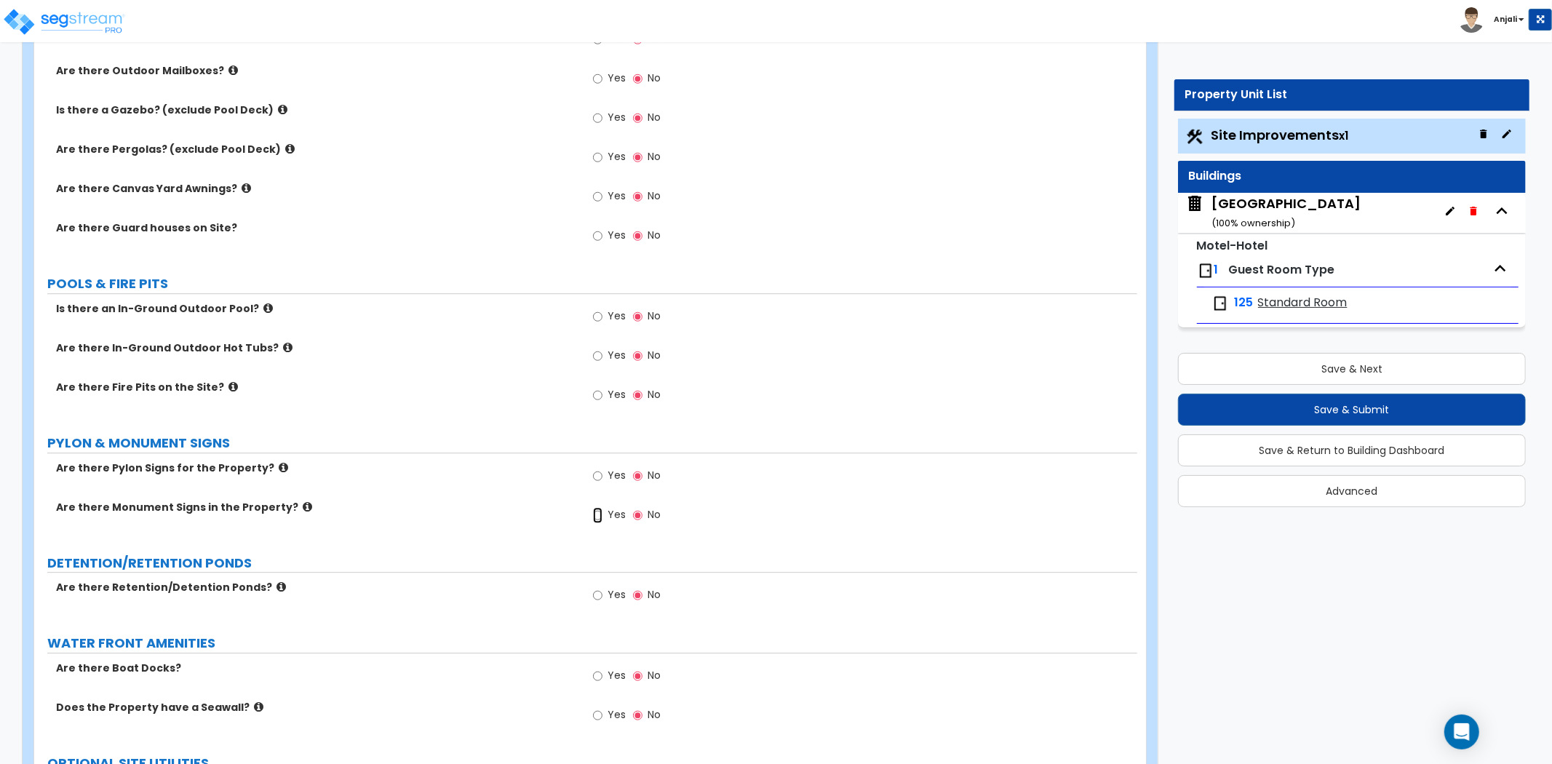
click at [594, 513] on input "Yes" at bounding box center [597, 515] width 9 height 16
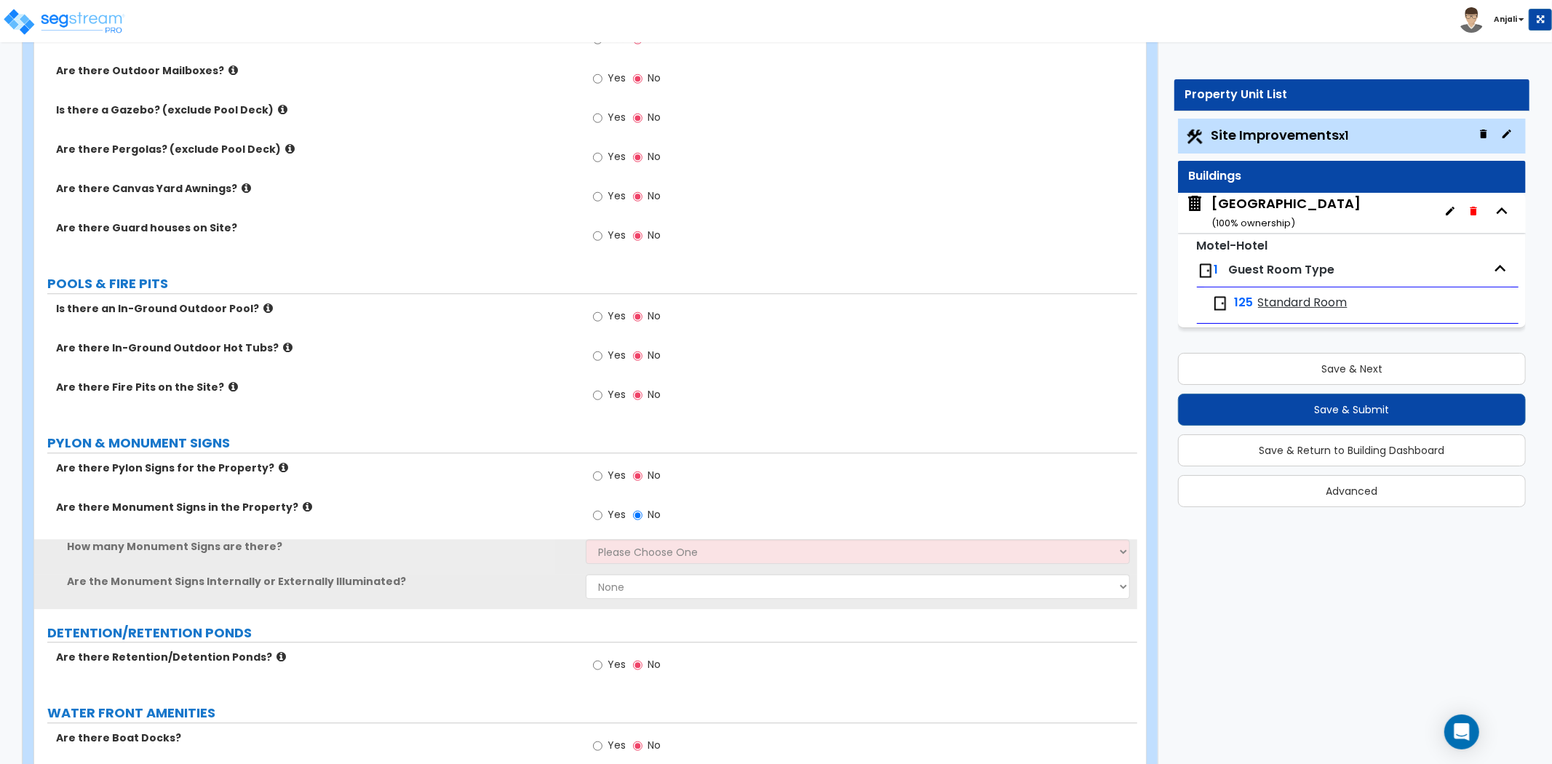
click at [611, 535] on div "Yes No" at bounding box center [861, 519] width 551 height 39
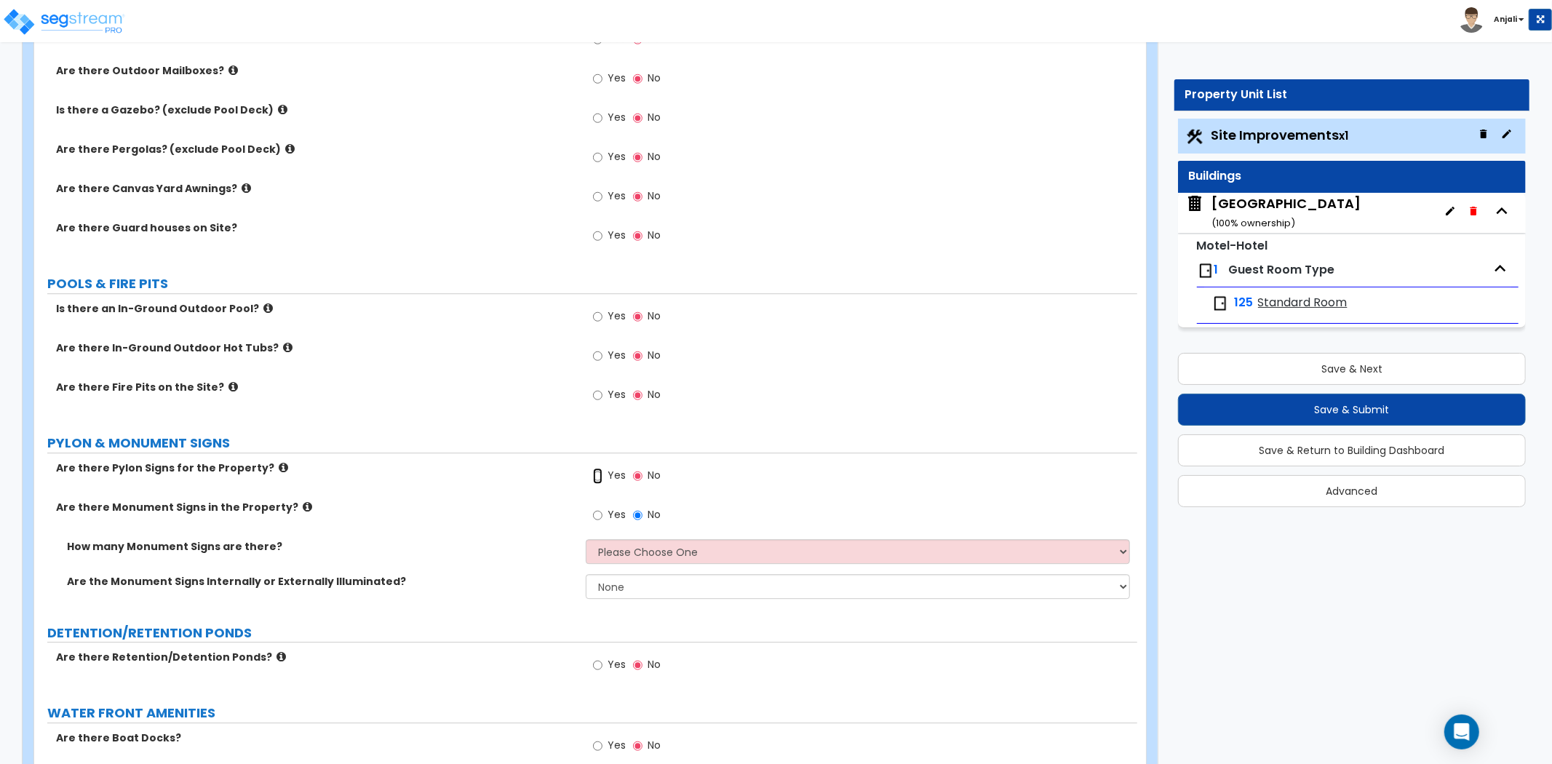
click at [595, 476] on input "Yes" at bounding box center [597, 476] width 9 height 16
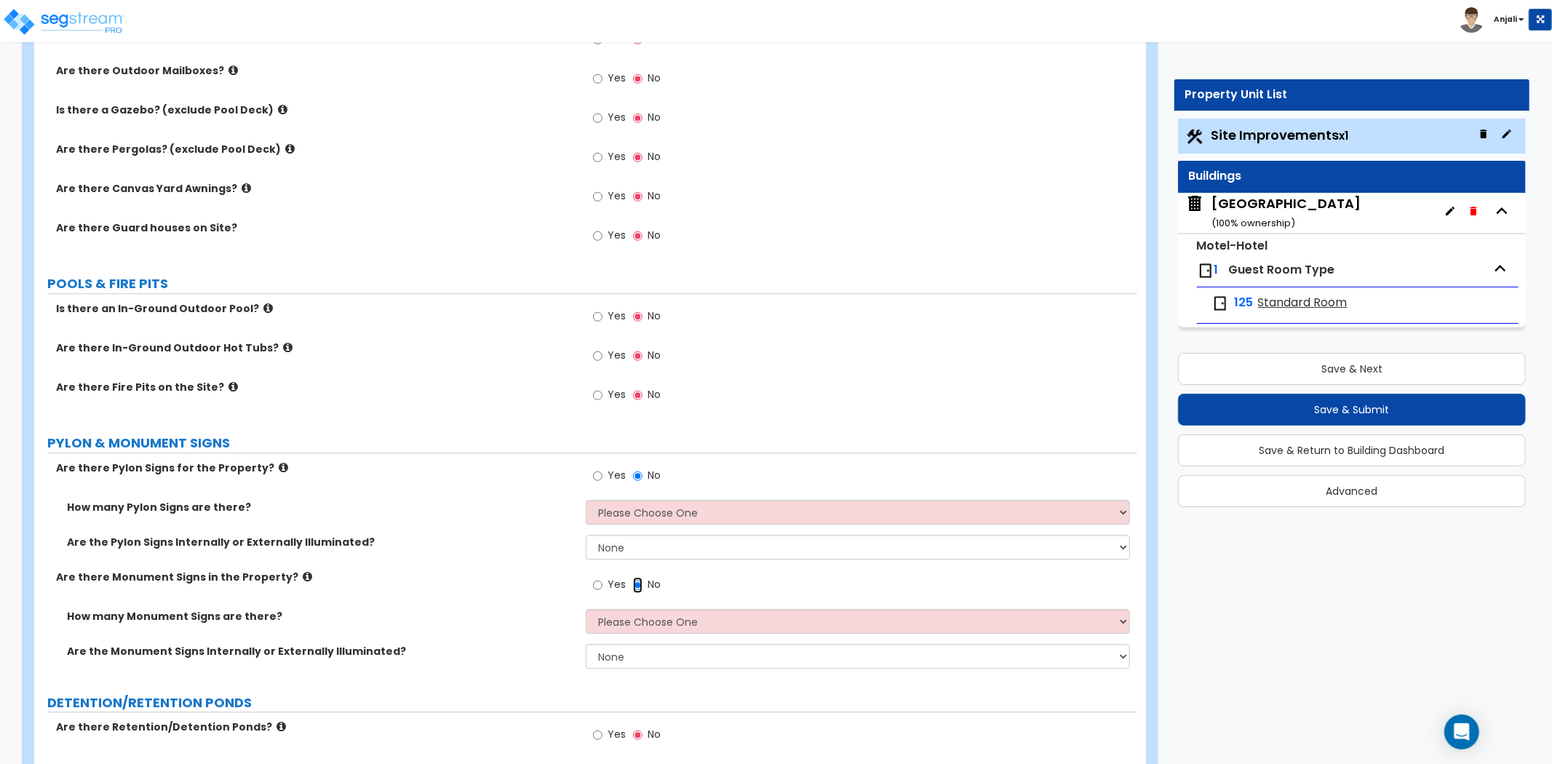
click at [636, 580] on input "No" at bounding box center [637, 585] width 9 height 16
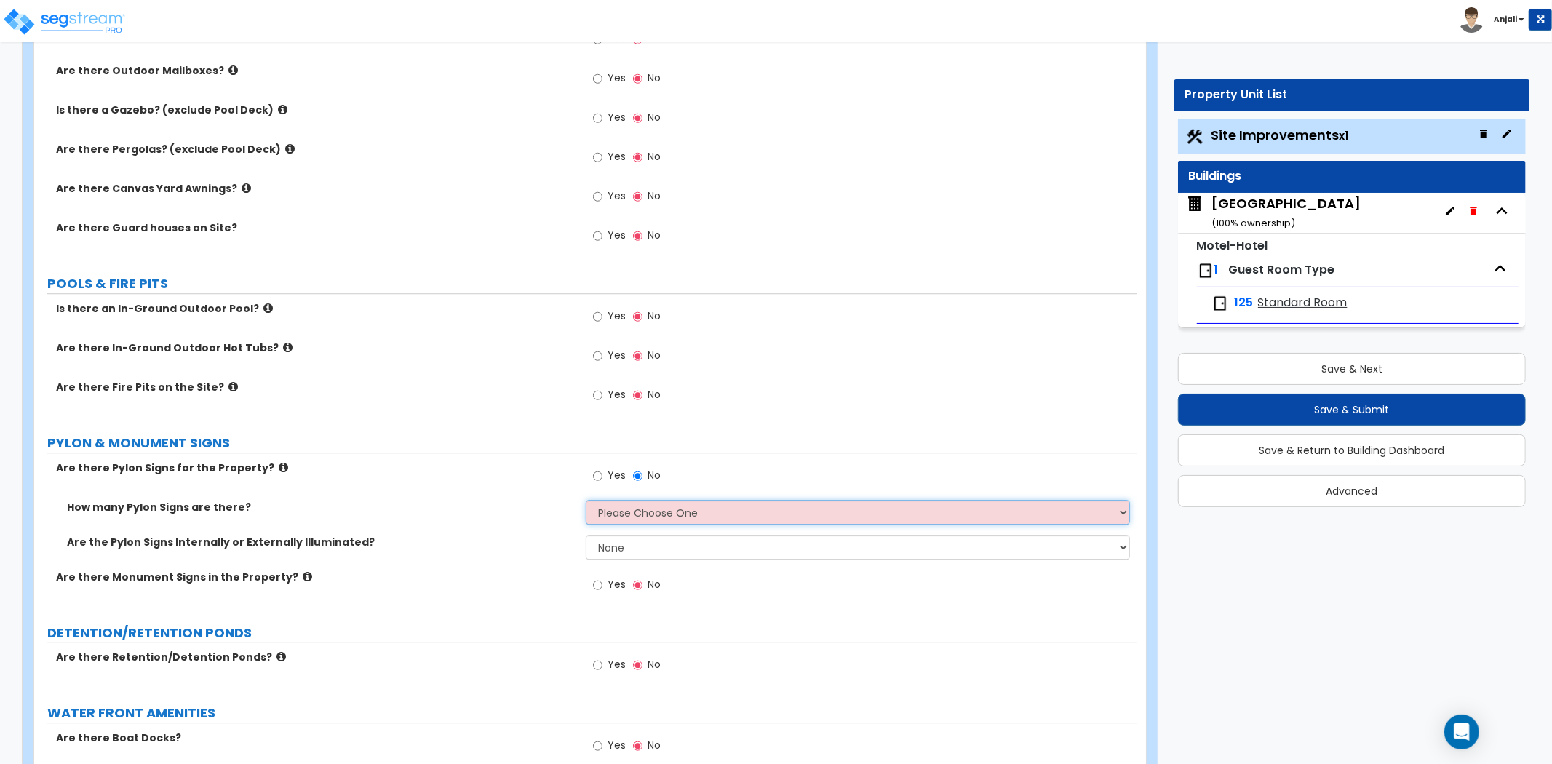
drag, startPoint x: 641, startPoint y: 508, endPoint x: 642, endPoint y: 518, distance: 10.2
click at [641, 508] on select "Please Choose One 1 2 3" at bounding box center [858, 512] width 544 height 25
select select "1"
click at [586, 500] on select "Please Choose One 1 2 3" at bounding box center [858, 512] width 544 height 25
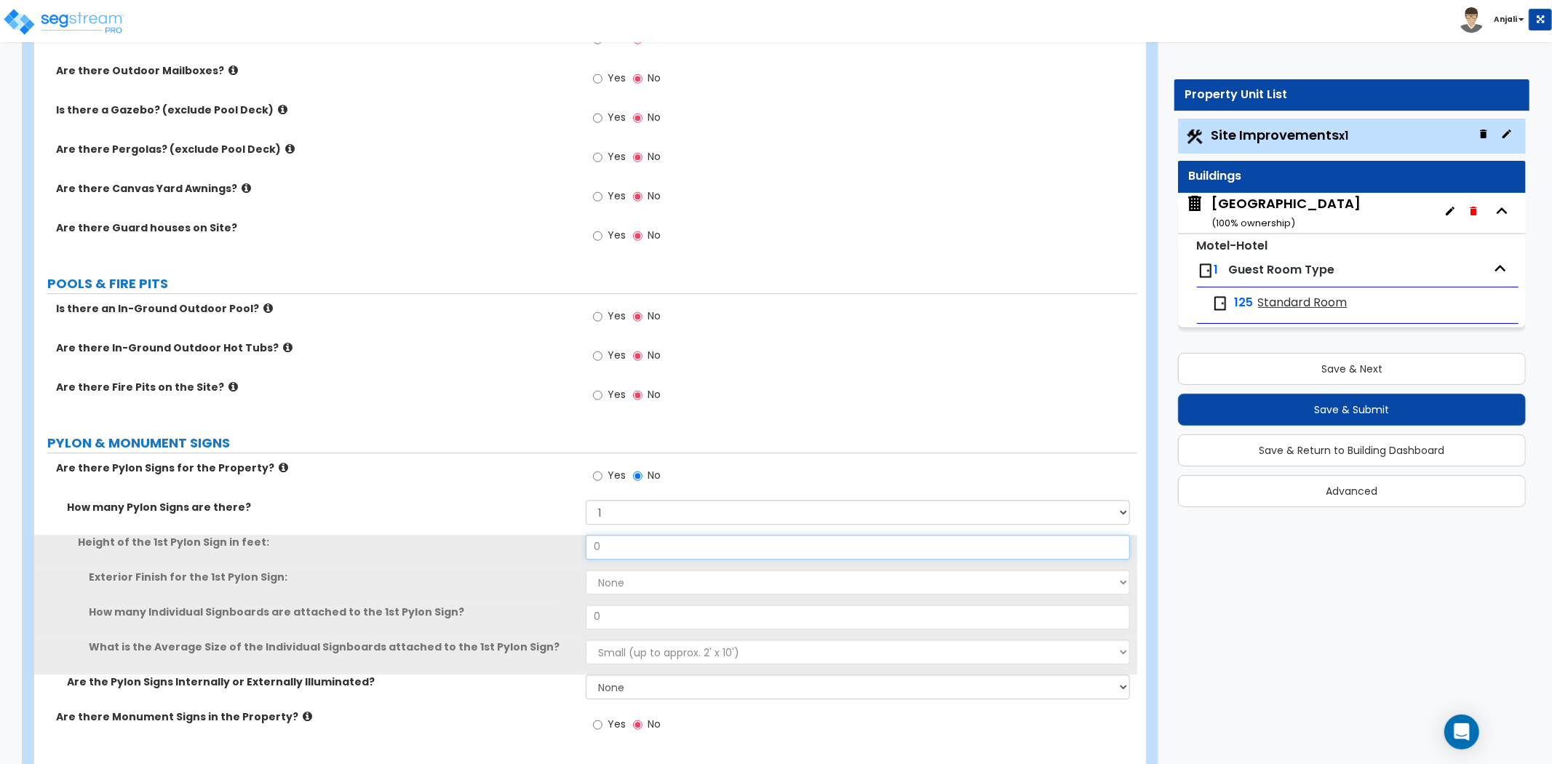
click at [638, 548] on input "0" at bounding box center [858, 547] width 544 height 25
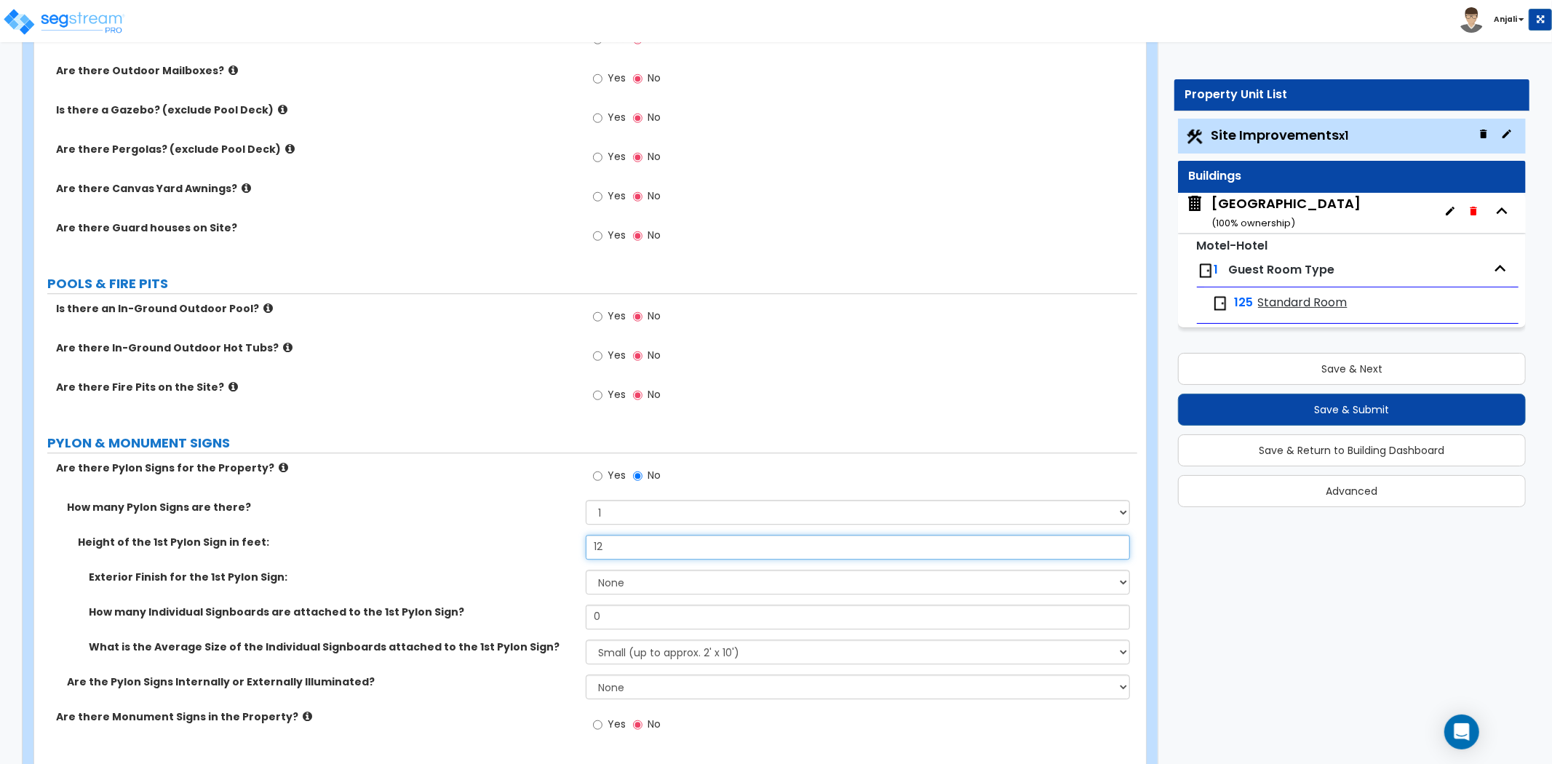
type input "12"
click at [630, 578] on select "None Paint Finish Brick Veneer Finish Stone Veneer Finish Metal Composite Finis…" at bounding box center [858, 582] width 544 height 25
select select "4"
click at [586, 570] on select "None Paint Finish Brick Veneer Finish Stone Veneer Finish Metal Composite Finis…" at bounding box center [858, 582] width 544 height 25
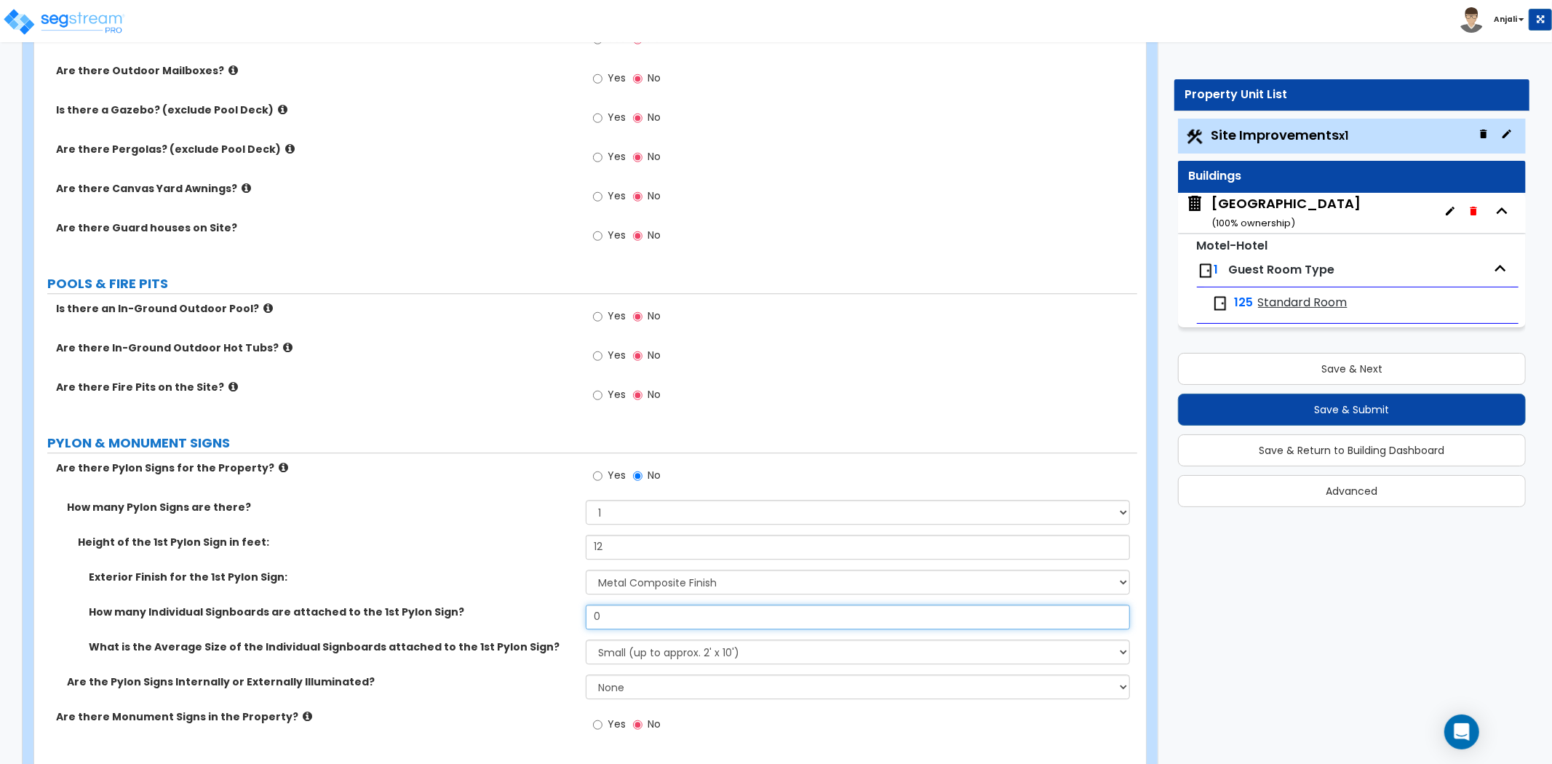
click at [626, 616] on input "0" at bounding box center [858, 616] width 544 height 25
type input "1"
click at [665, 656] on select "Small (up to approx. 2' x 10') Medium (up to approx. 4' x 10') Large (up to app…" at bounding box center [858, 651] width 544 height 25
select select "1"
click at [586, 639] on select "Small (up to approx. 2' x 10') Medium (up to approx. 4' x 10') Large (up to app…" at bounding box center [858, 651] width 544 height 25
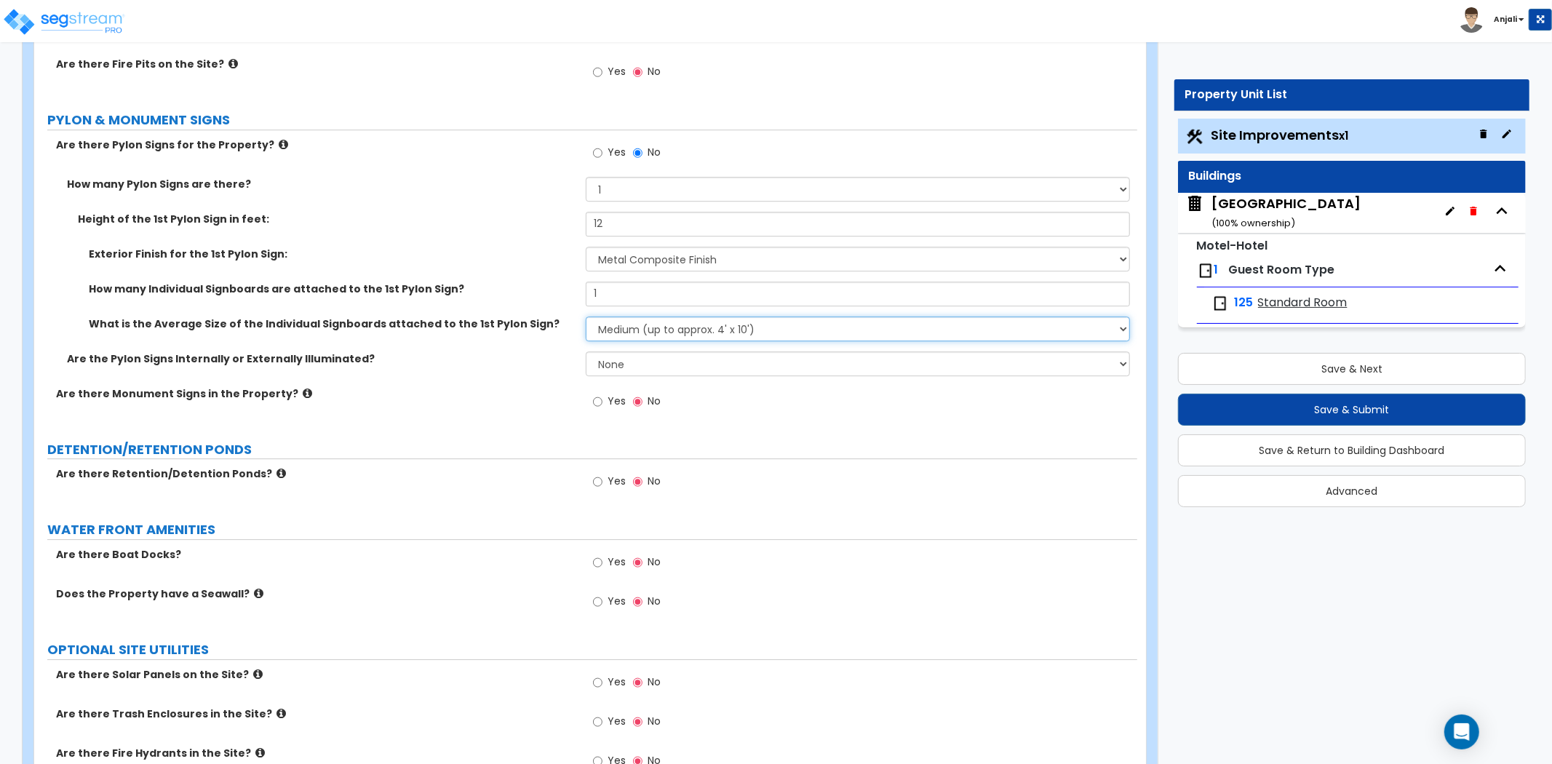
scroll to position [3637, 0]
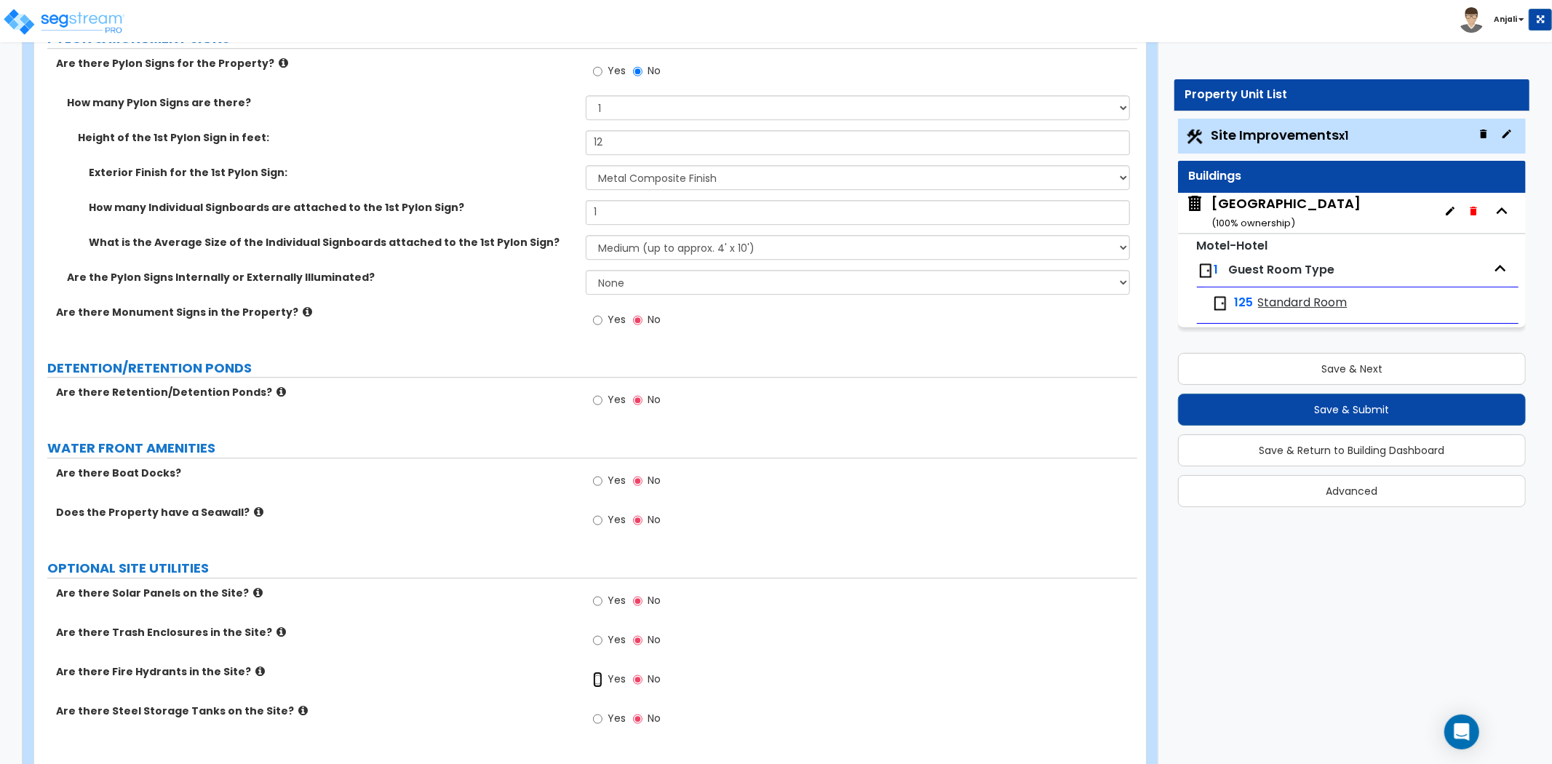
click at [598, 675] on input "Yes" at bounding box center [597, 679] width 9 height 16
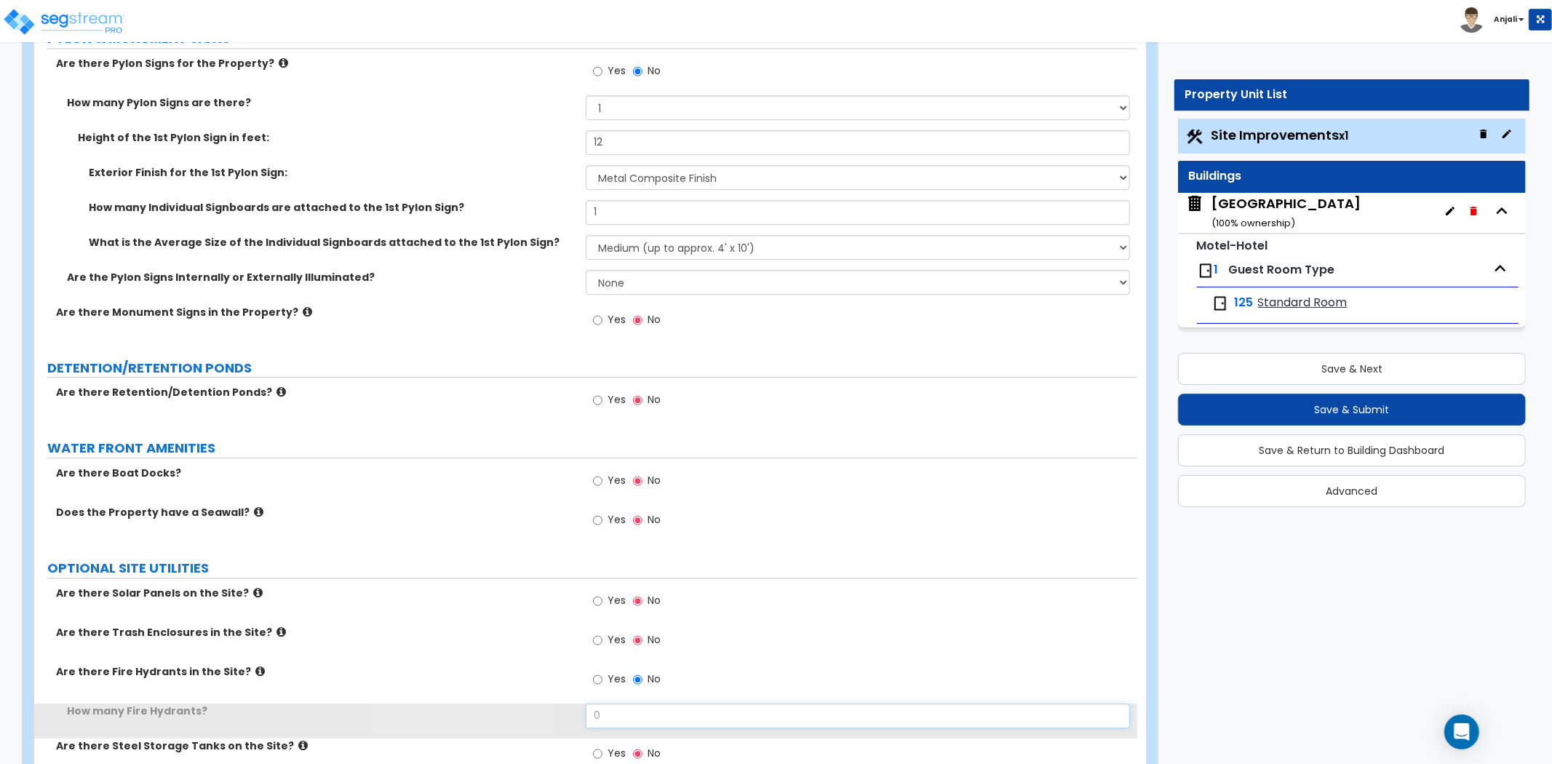
click at [630, 707] on input "0" at bounding box center [858, 715] width 544 height 25
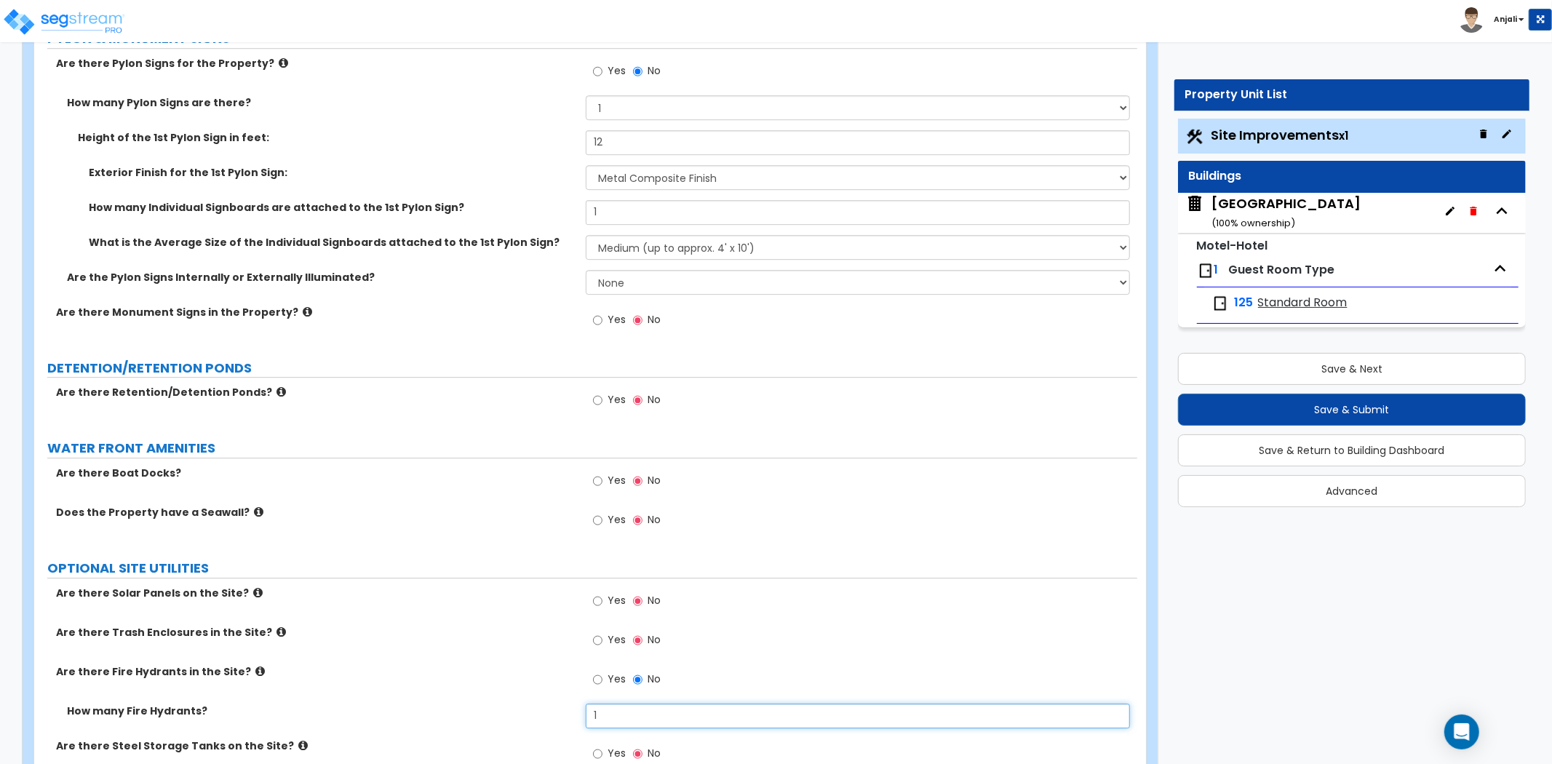
type input "1"
click at [534, 626] on label "Are there Trash Enclosures in the Site?" at bounding box center [315, 632] width 519 height 15
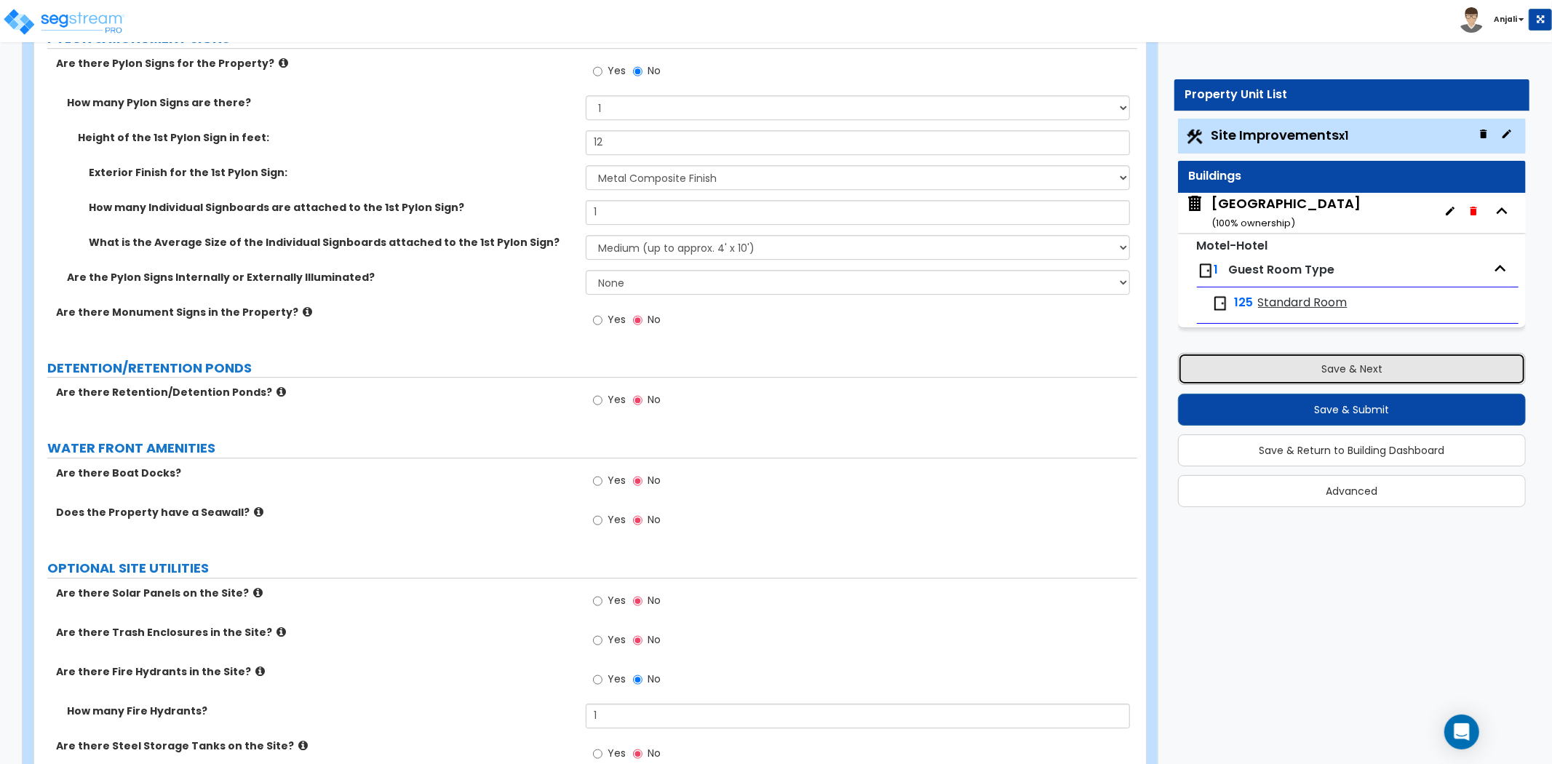
click at [1328, 373] on button "Save & Next" at bounding box center [1352, 369] width 348 height 32
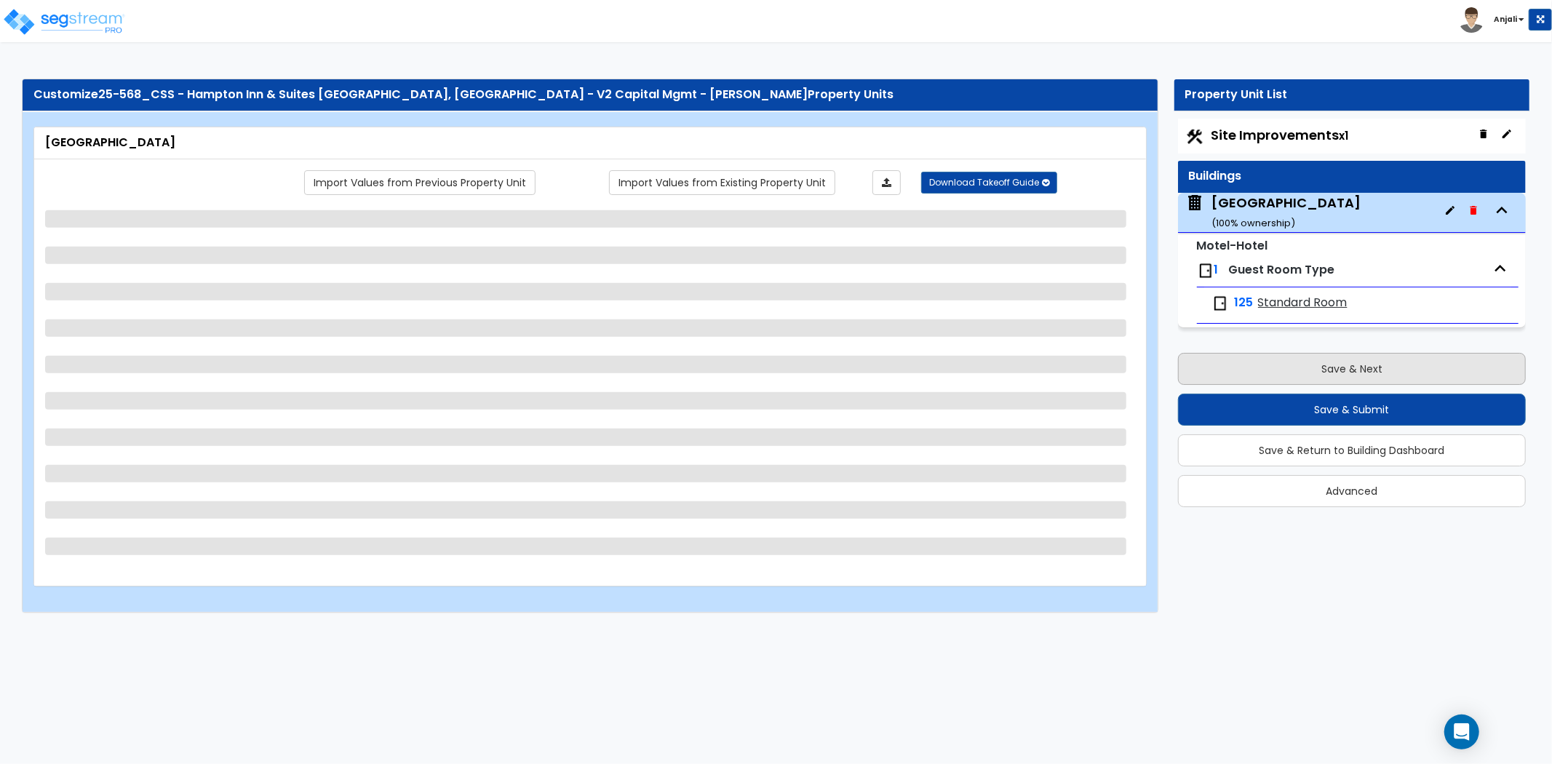
scroll to position [0, 0]
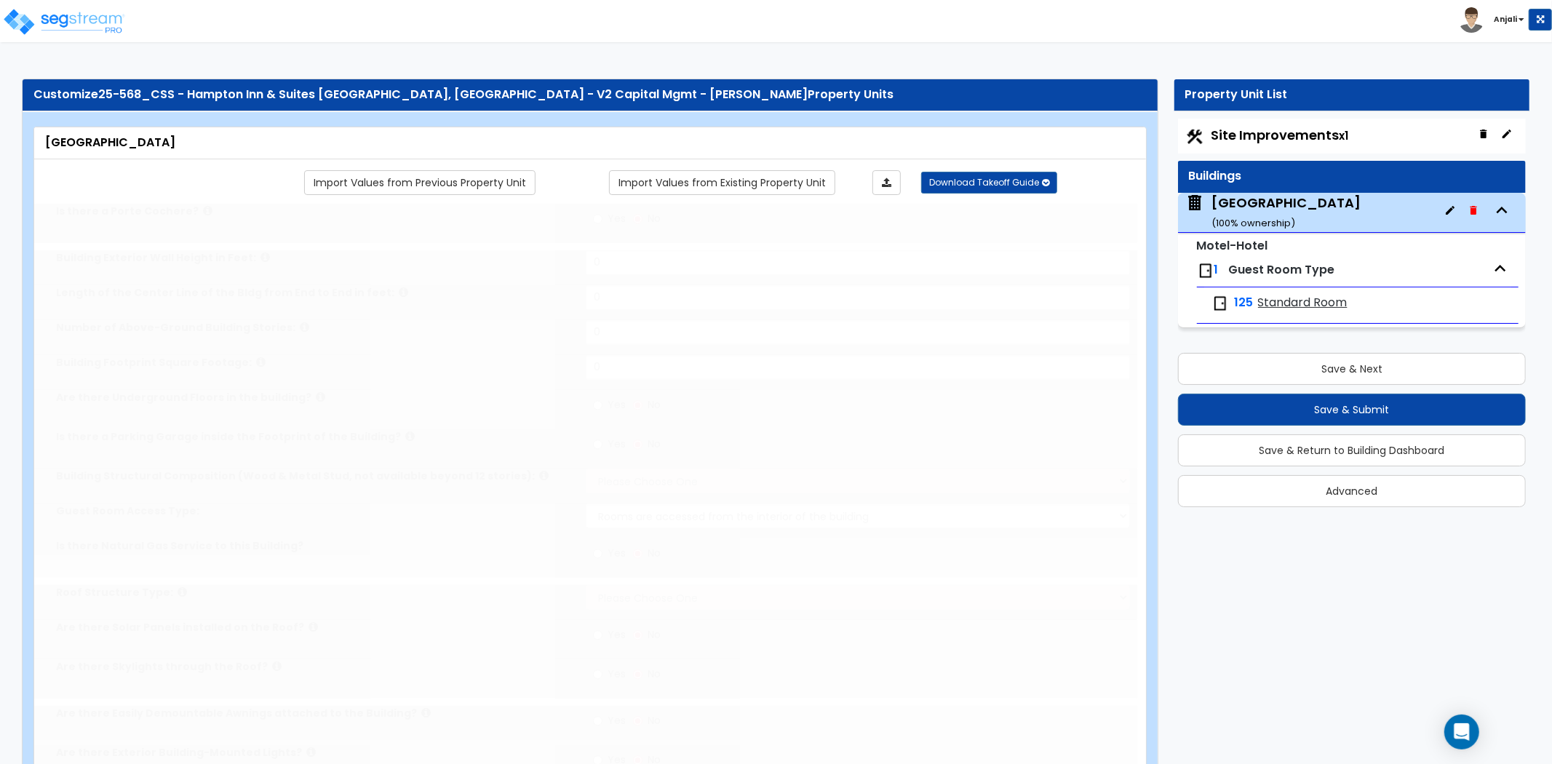
type input "1"
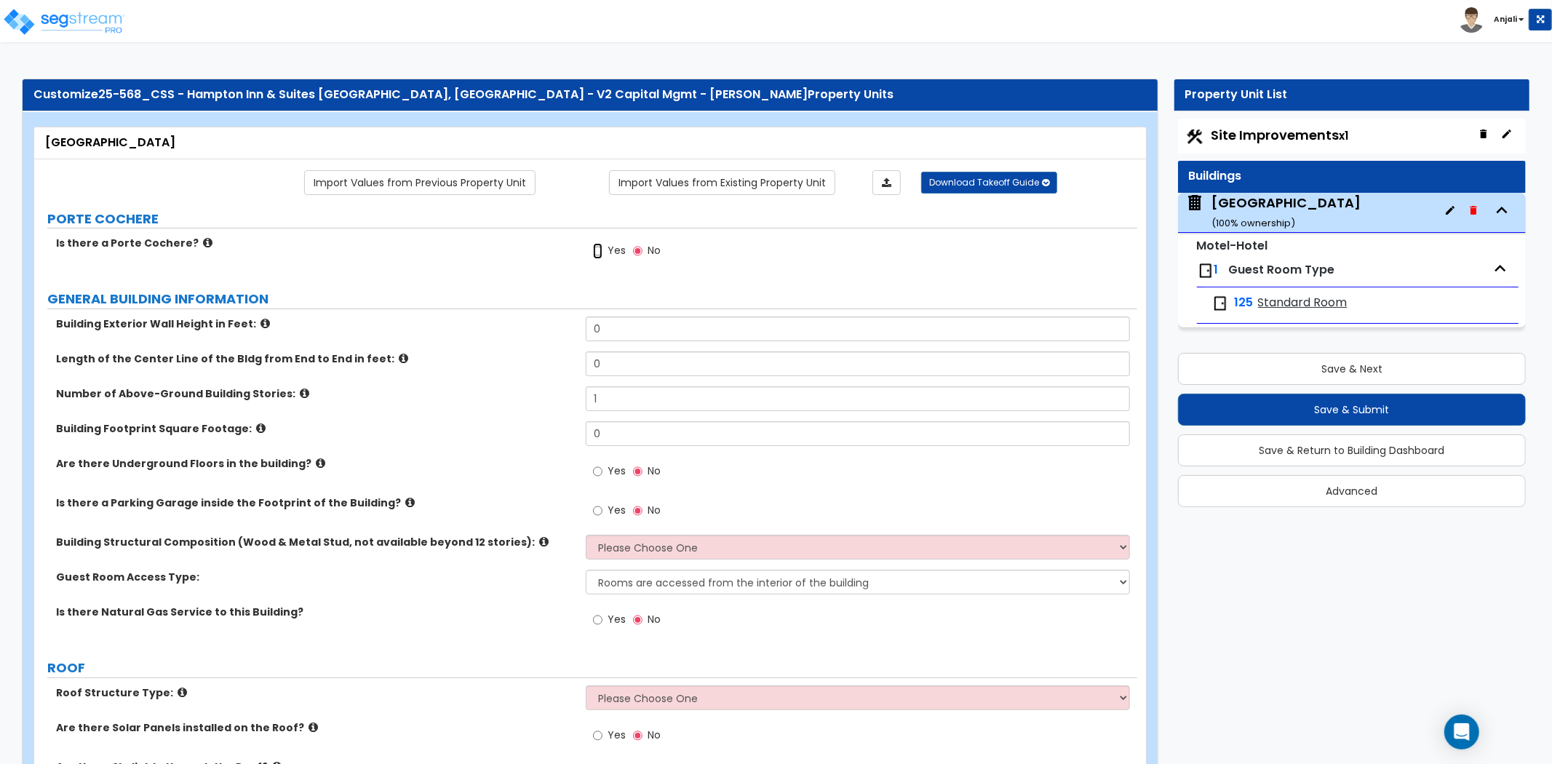
click at [597, 257] on input "Yes" at bounding box center [597, 251] width 9 height 16
radio input "true"
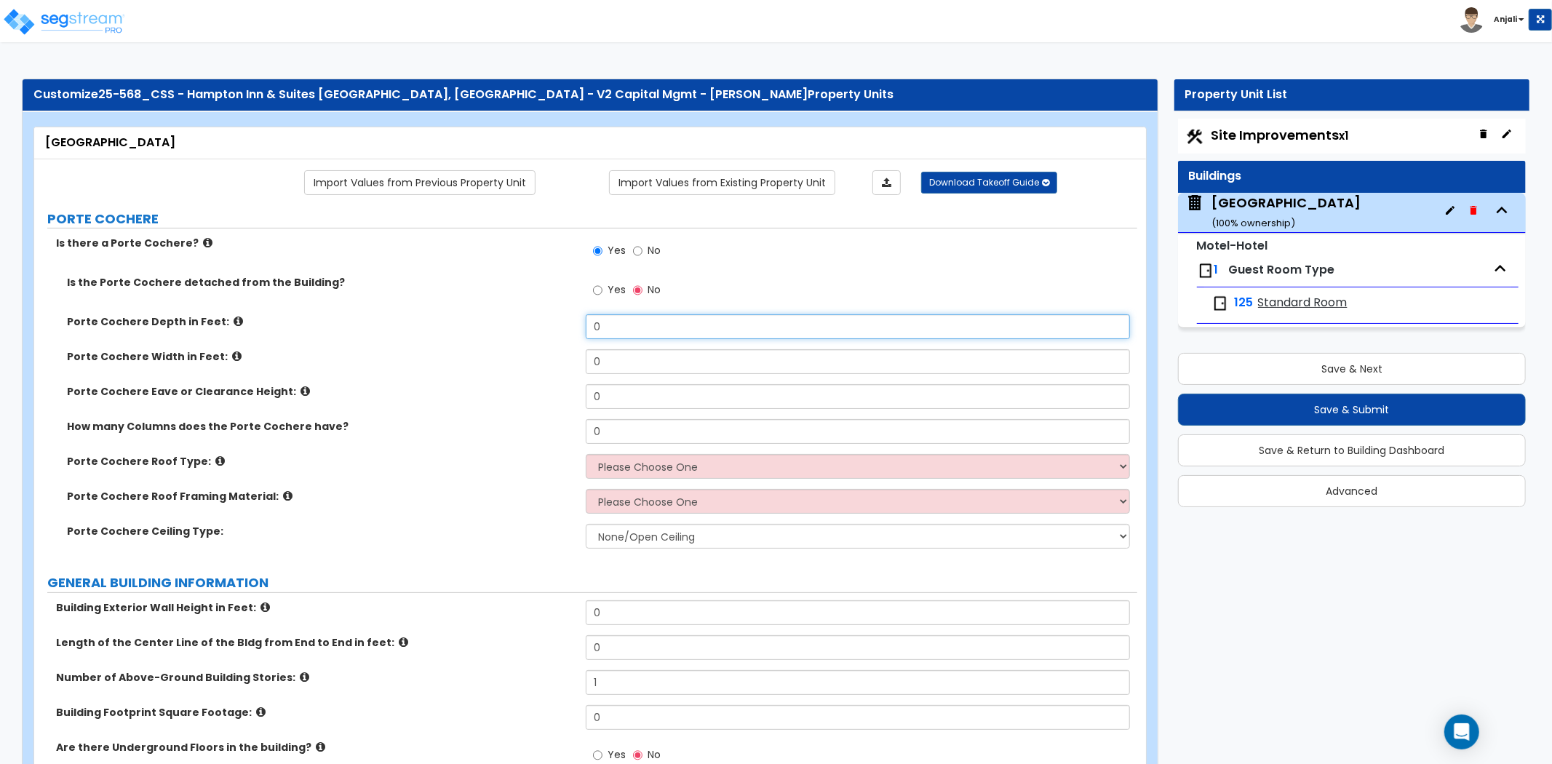
click at [642, 327] on input "0" at bounding box center [858, 326] width 544 height 25
type input "75"
click at [630, 371] on input "0" at bounding box center [858, 361] width 544 height 25
type input "35"
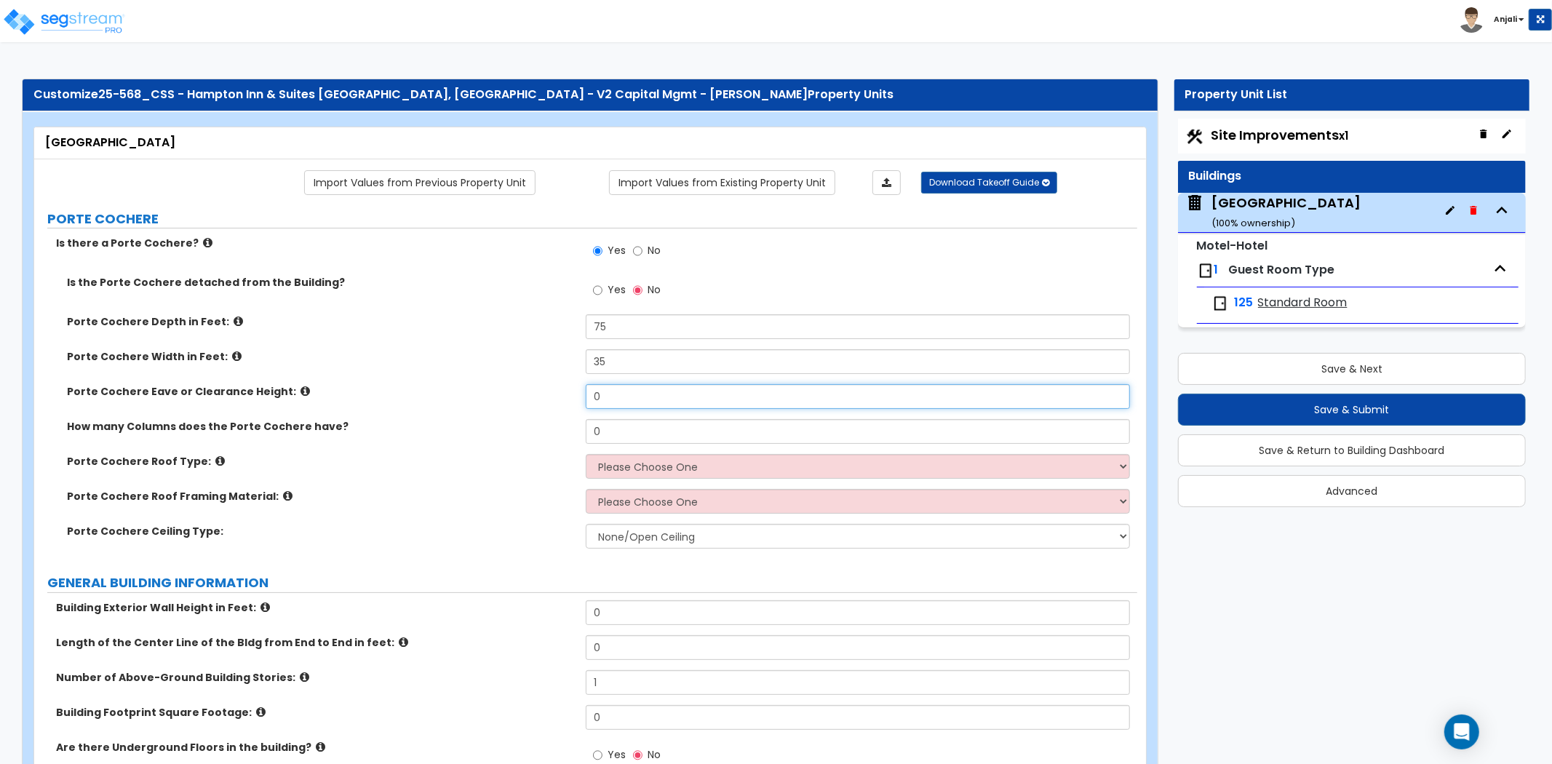
click at [602, 391] on input "0" at bounding box center [858, 396] width 544 height 25
type input "4"
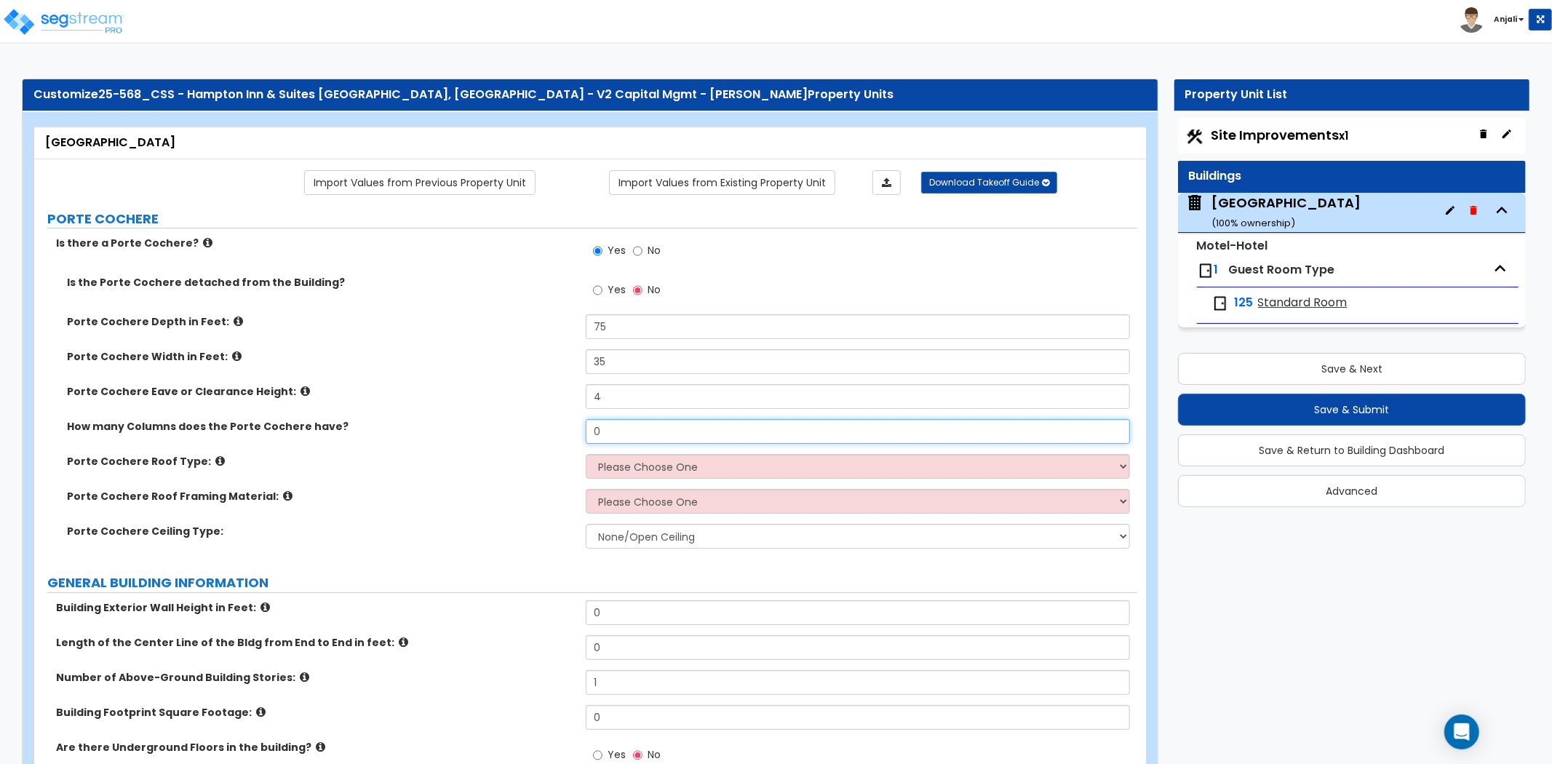
click at [615, 441] on input "0" at bounding box center [858, 431] width 544 height 25
type input "0"
click at [618, 458] on select "Please Choose One Gabled Roof Flat Roof" at bounding box center [858, 466] width 544 height 25
select select "2"
click at [586, 454] on select "Please Choose One Gabled Roof Flat Roof" at bounding box center [858, 466] width 544 height 25
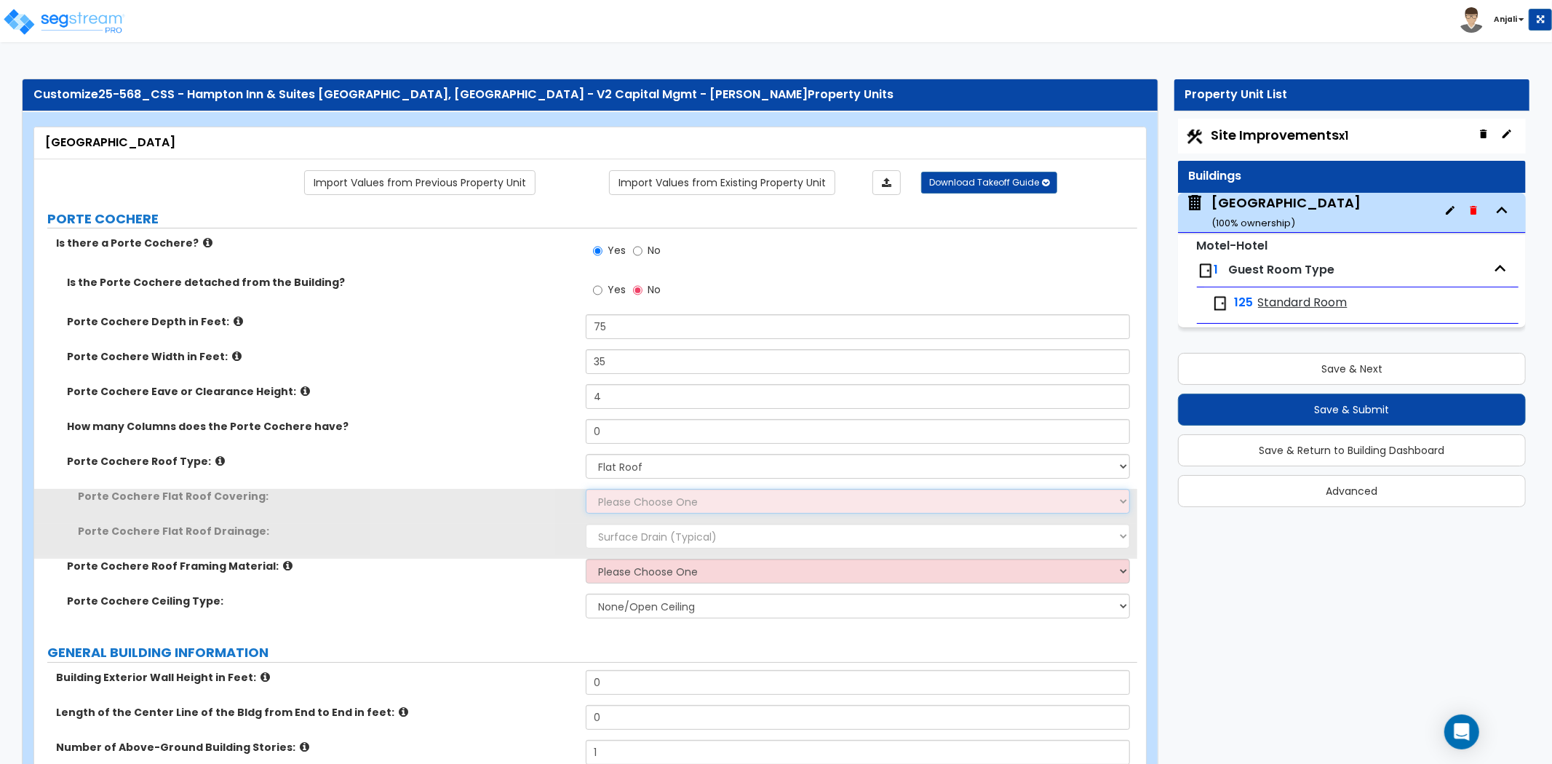
click at [660, 496] on select "Please Choose One Rolled Asphalt Plastic Membrane Asphalt Flood Coat" at bounding box center [858, 501] width 544 height 25
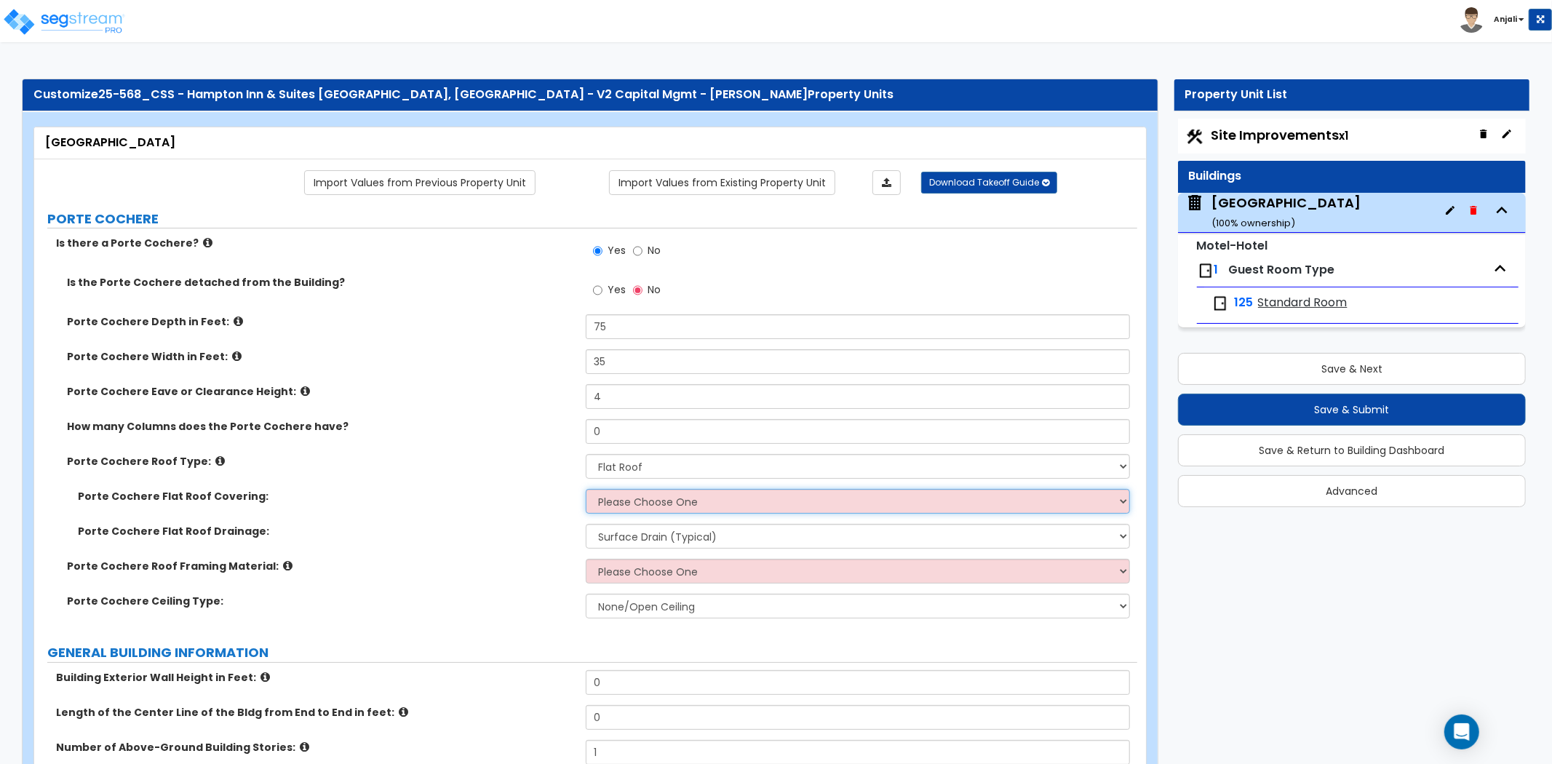
select select "2"
click at [586, 489] on select "Please Choose One Rolled Asphalt Plastic Membrane Asphalt Flood Coat" at bounding box center [858, 501] width 544 height 25
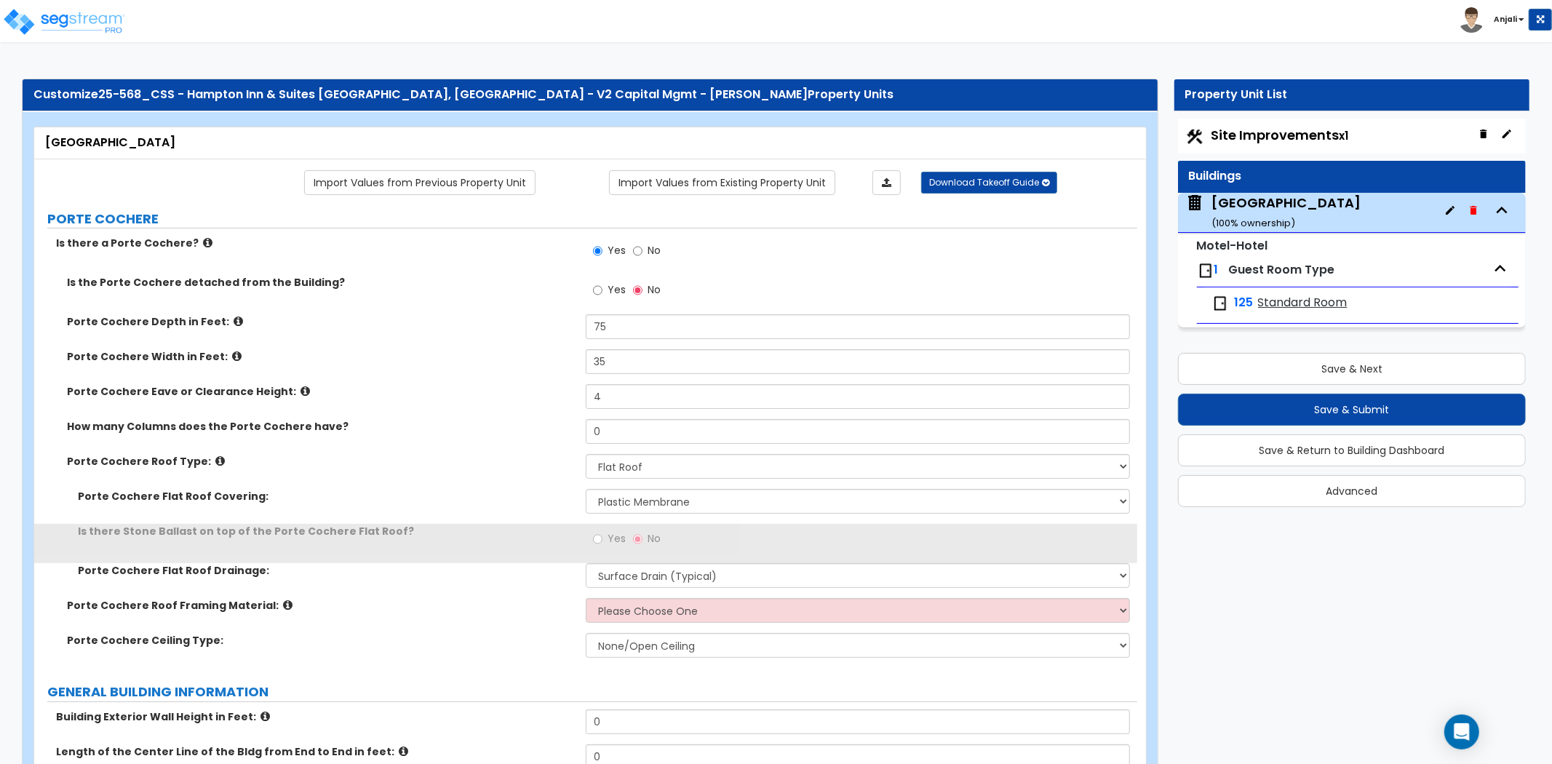
click at [655, 539] on span "No" at bounding box center [653, 538] width 13 height 15
click at [642, 539] on input "No" at bounding box center [637, 539] width 9 height 16
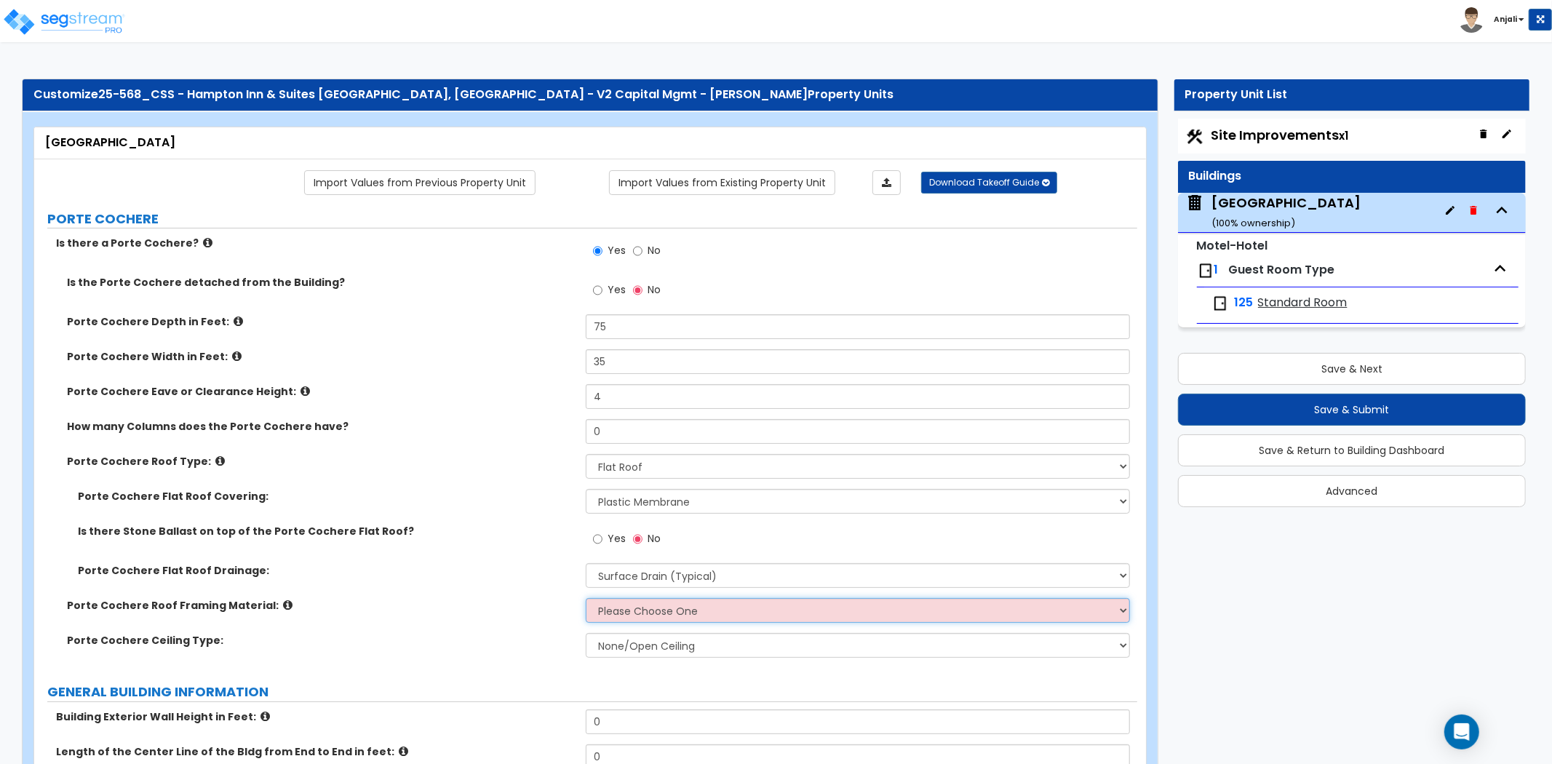
click at [663, 610] on select "Please Choose One Wood Metal" at bounding box center [858, 610] width 544 height 25
select select "1"
click at [586, 598] on select "Please Choose One Wood Metal" at bounding box center [858, 610] width 544 height 25
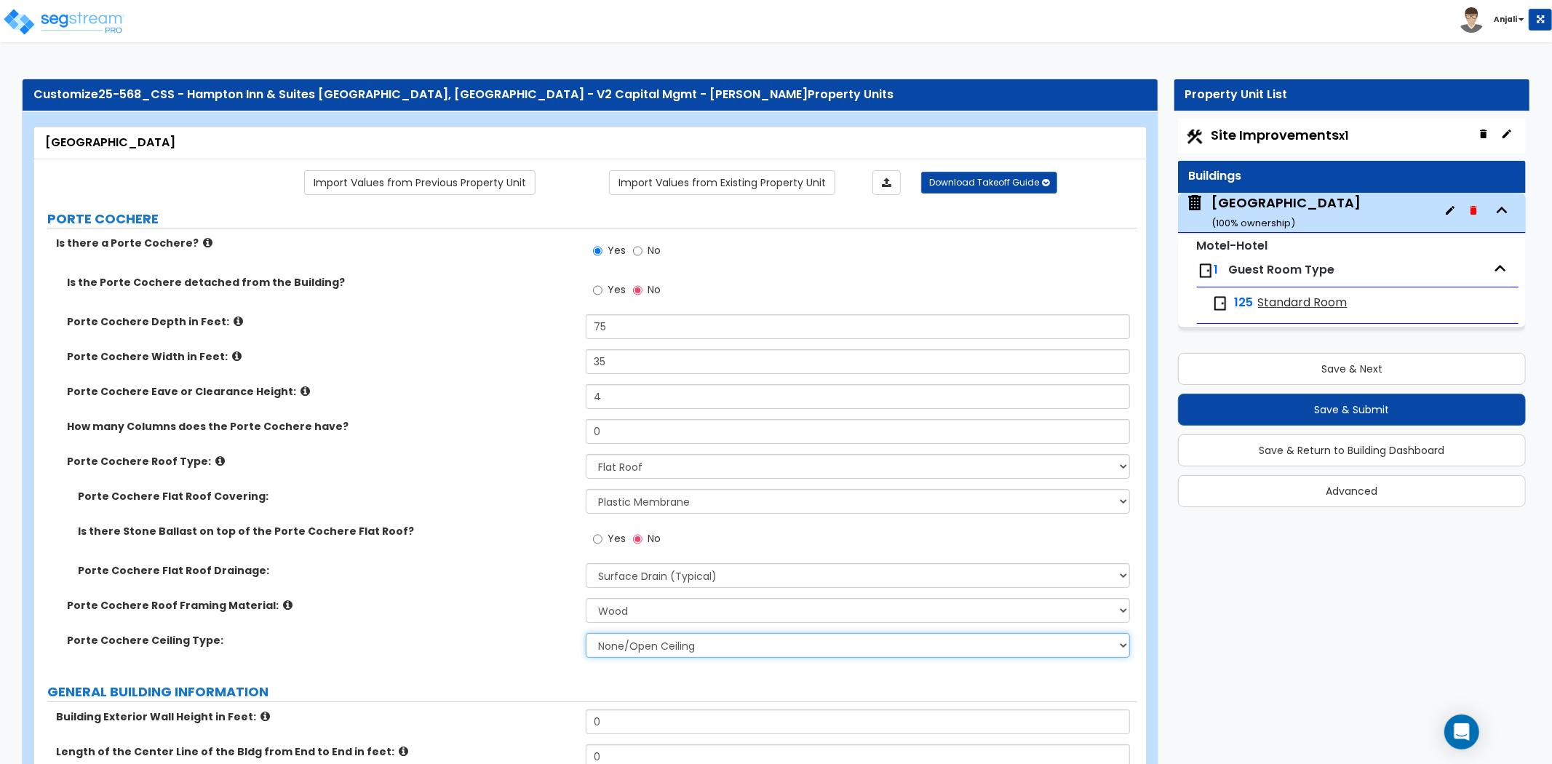
click at [643, 641] on select "None/Open Ceiling Drywall Ceiling Suspended Metal Ceiling" at bounding box center [858, 645] width 544 height 25
select select "1"
click at [586, 633] on select "None/Open Ceiling Drywall Ceiling Suspended Metal Ceiling" at bounding box center [858, 645] width 544 height 25
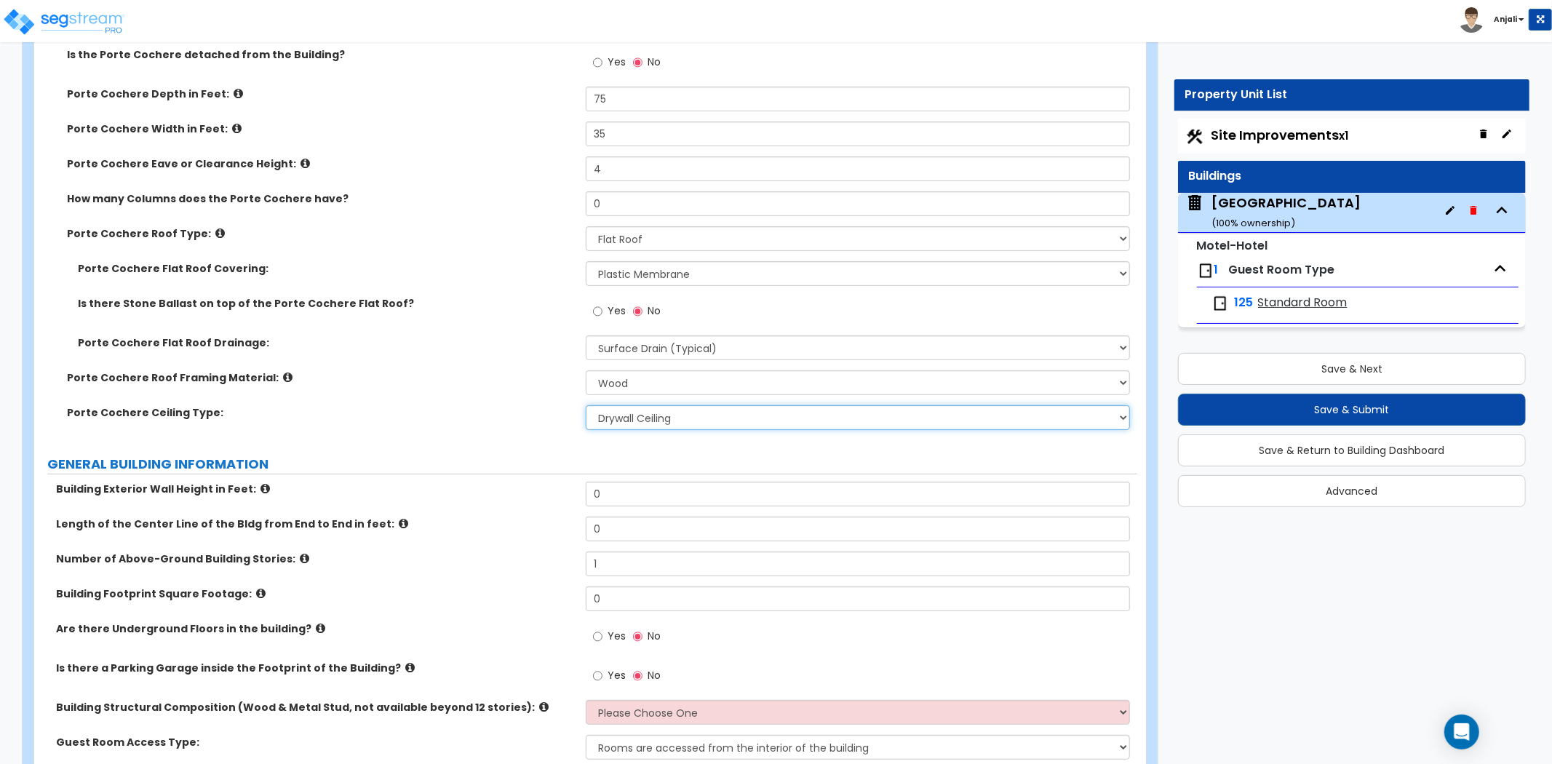
scroll to position [242, 0]
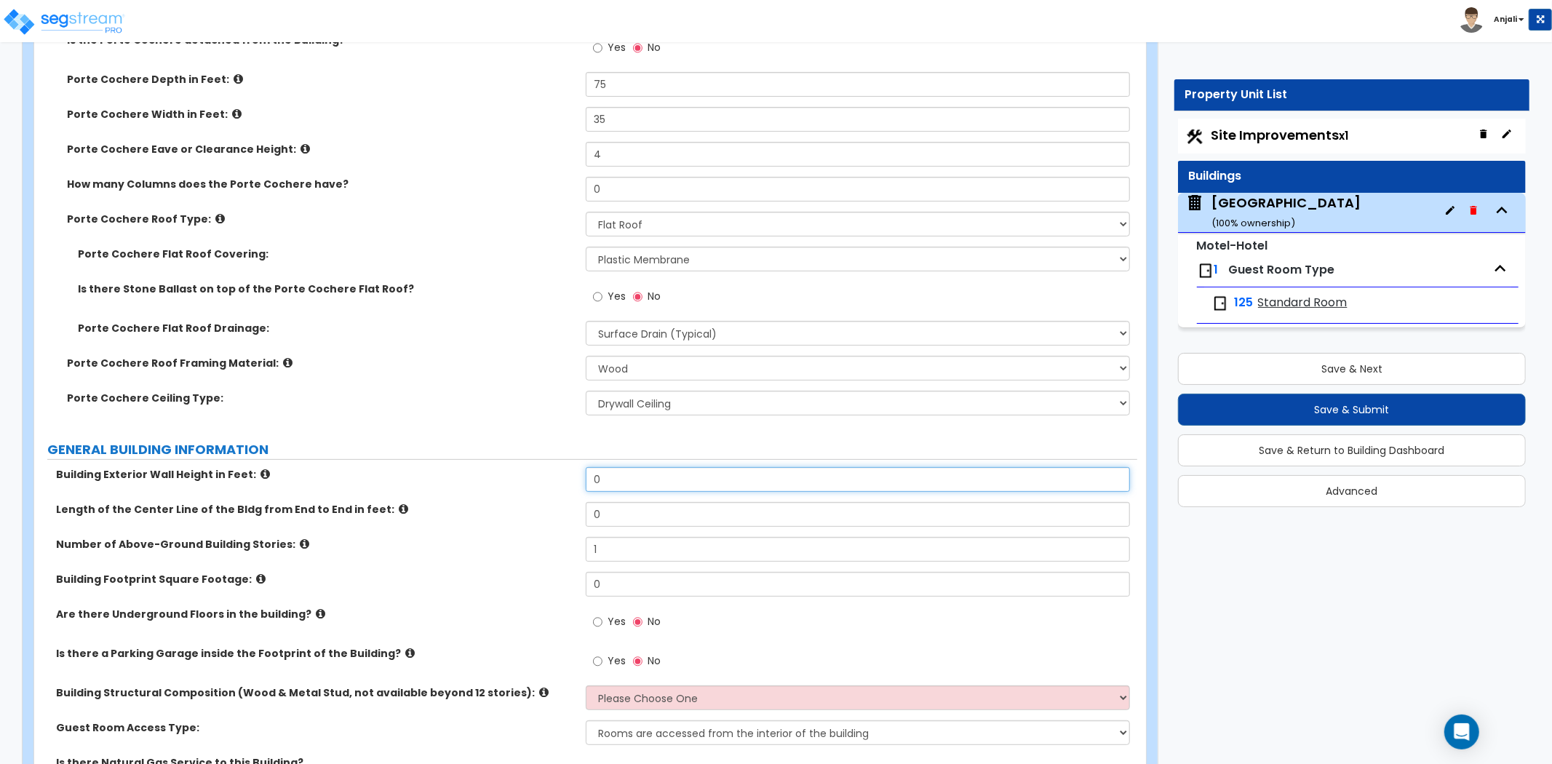
click at [636, 478] on input "0" at bounding box center [858, 479] width 544 height 25
type input "70"
click at [648, 512] on input "0" at bounding box center [858, 514] width 544 height 25
type input "259"
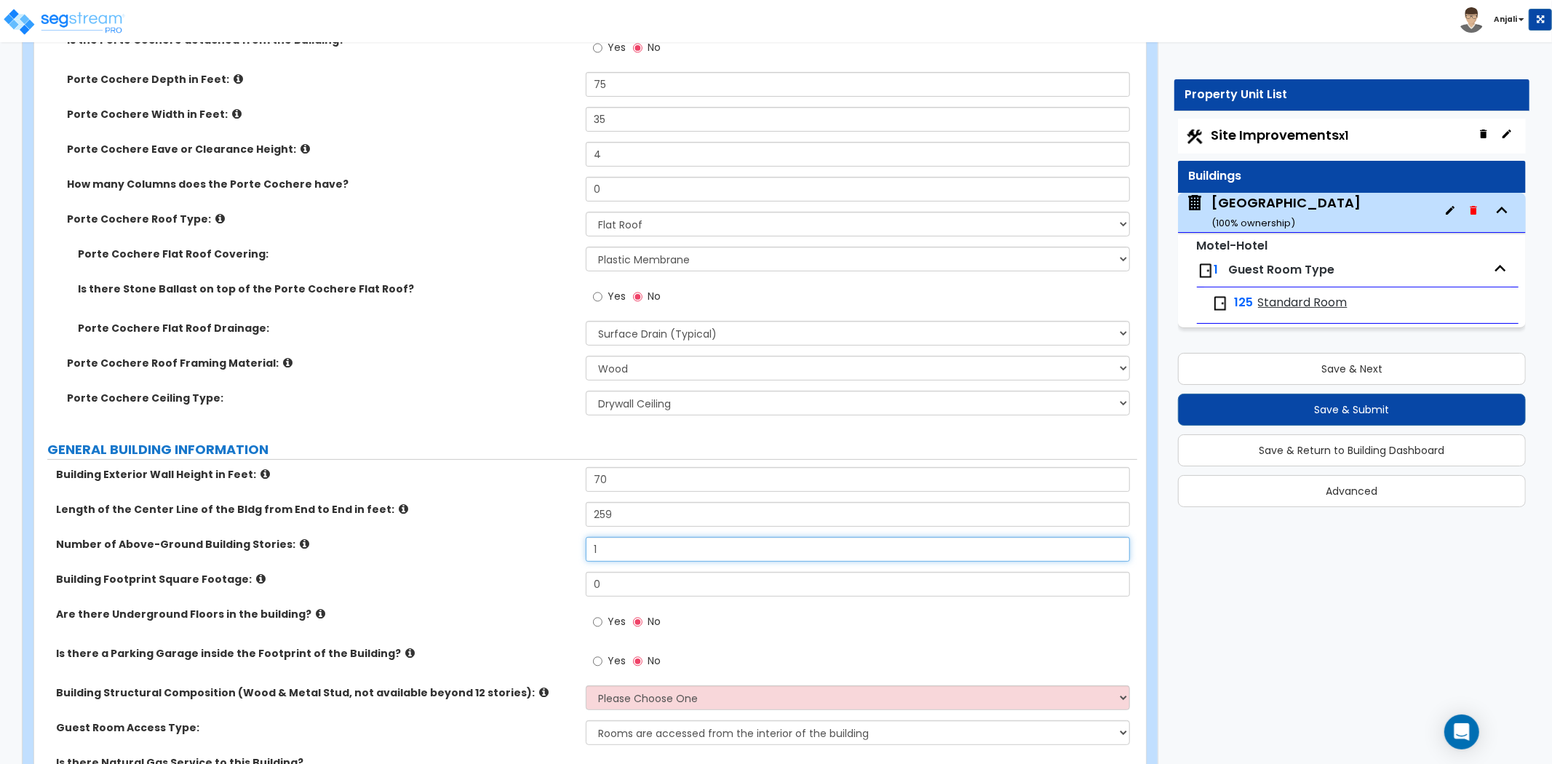
click at [624, 540] on input "1" at bounding box center [858, 549] width 544 height 25
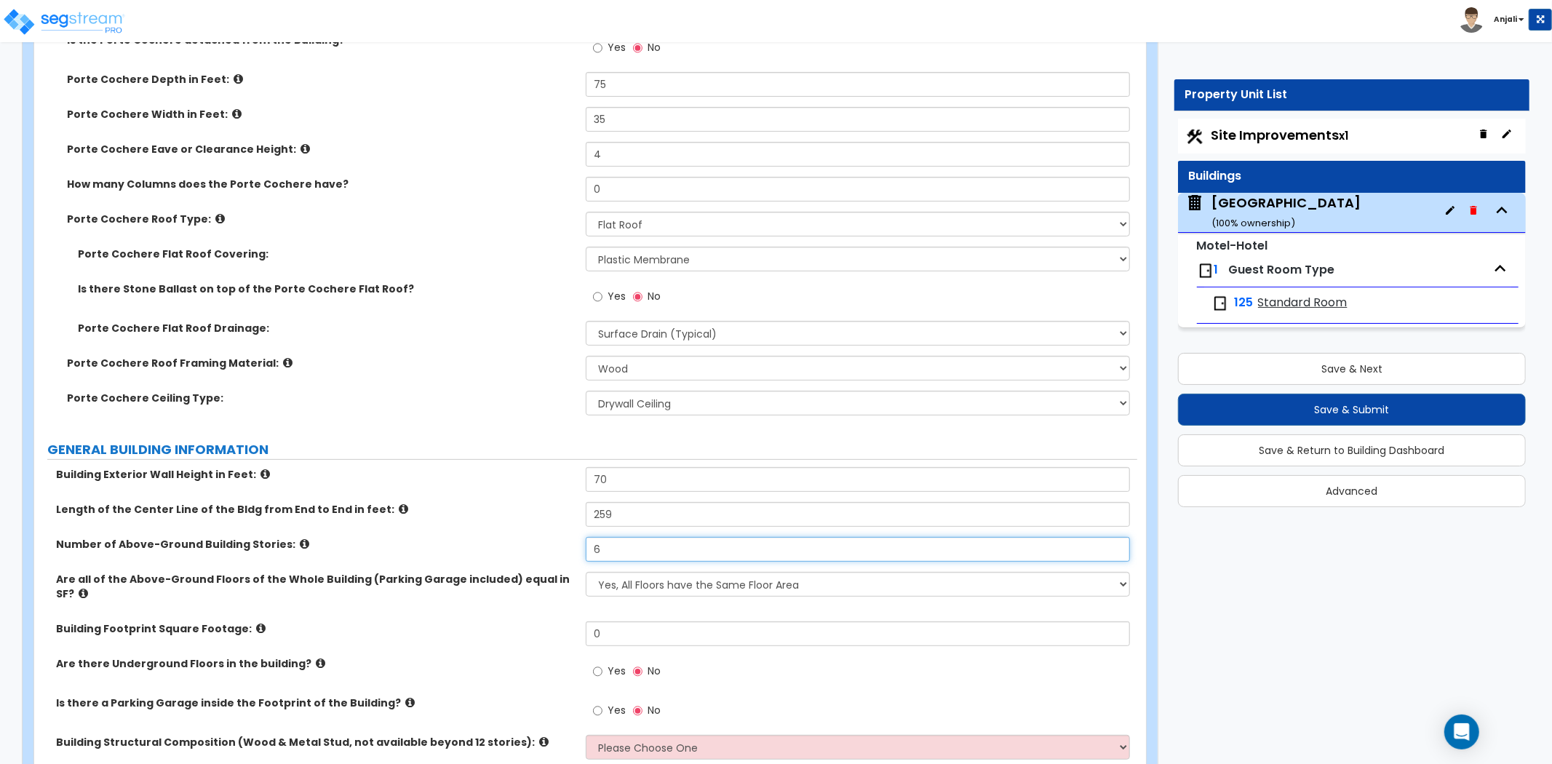
type input "6"
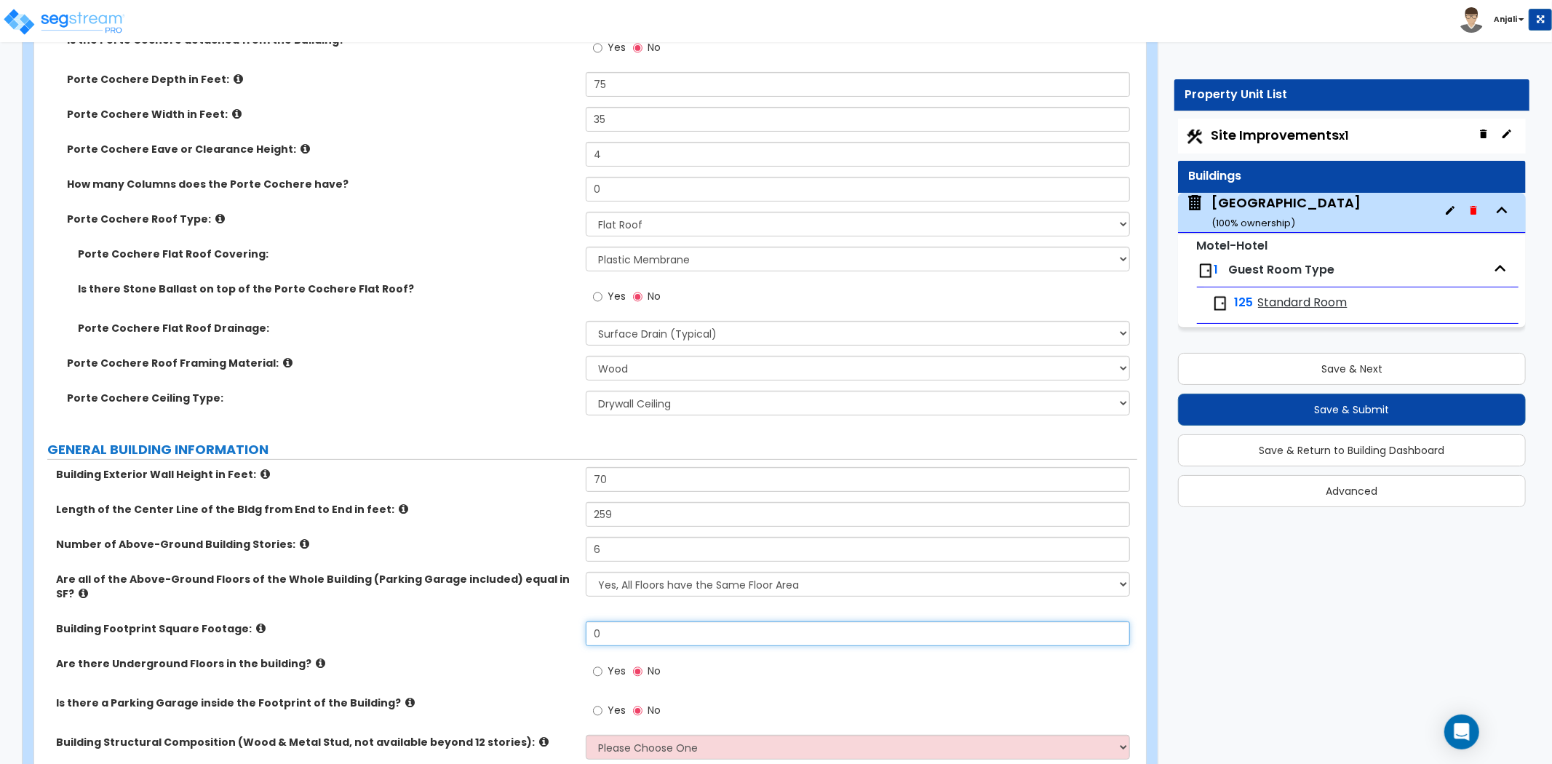
click at [647, 621] on input "0" at bounding box center [858, 633] width 544 height 25
drag, startPoint x: 601, startPoint y: 605, endPoint x: 602, endPoint y: 614, distance: 8.8
click at [601, 608] on div "Building Exterior Wall Height in Feet: 70 Length of the Center Line of the Bldg…" at bounding box center [585, 638] width 1081 height 342
click at [605, 623] on input "text" at bounding box center [858, 633] width 544 height 25
type input "17,251"
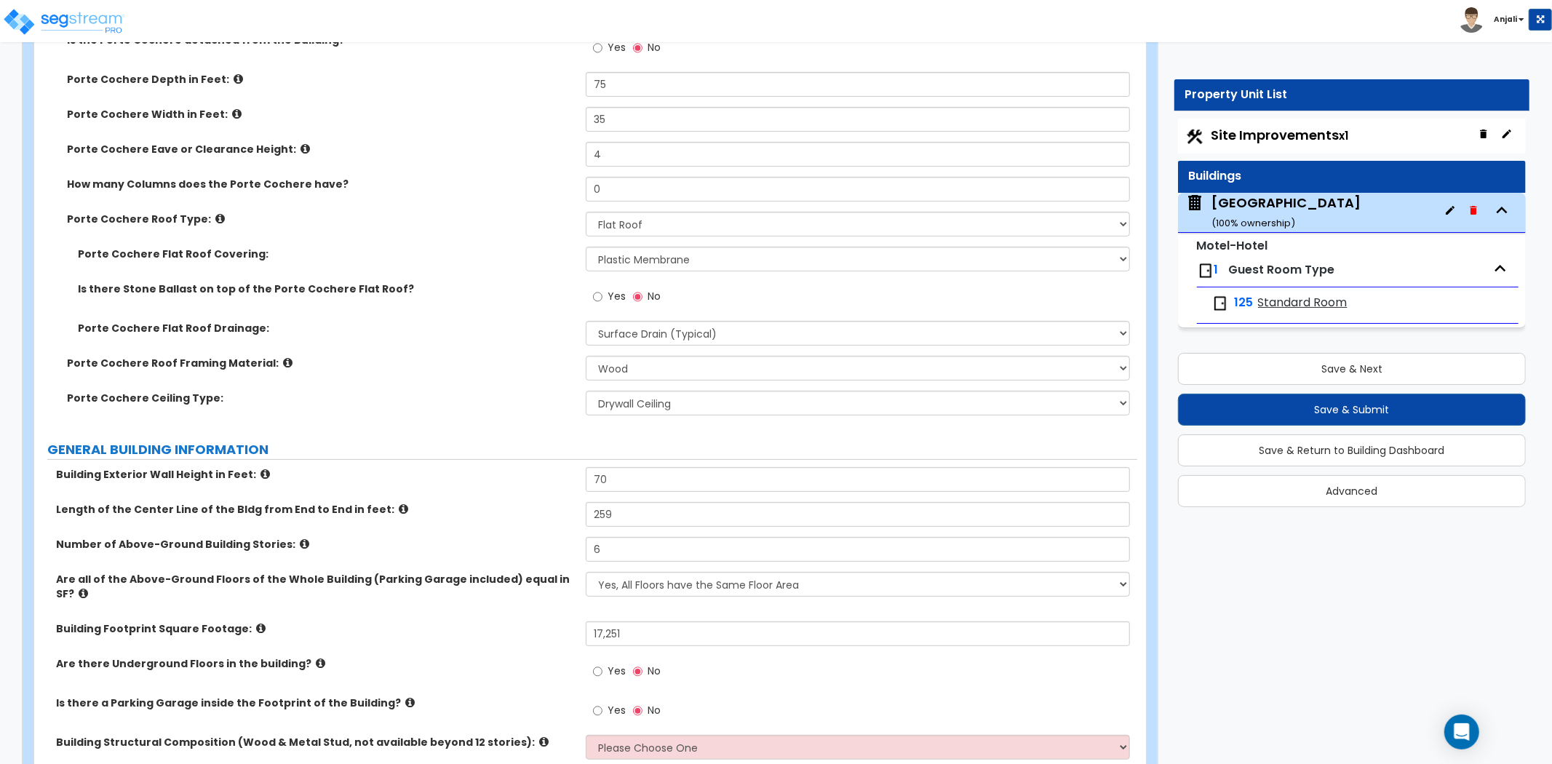
click at [519, 623] on div "Building Footprint Square Footage: 17,251" at bounding box center [585, 638] width 1103 height 35
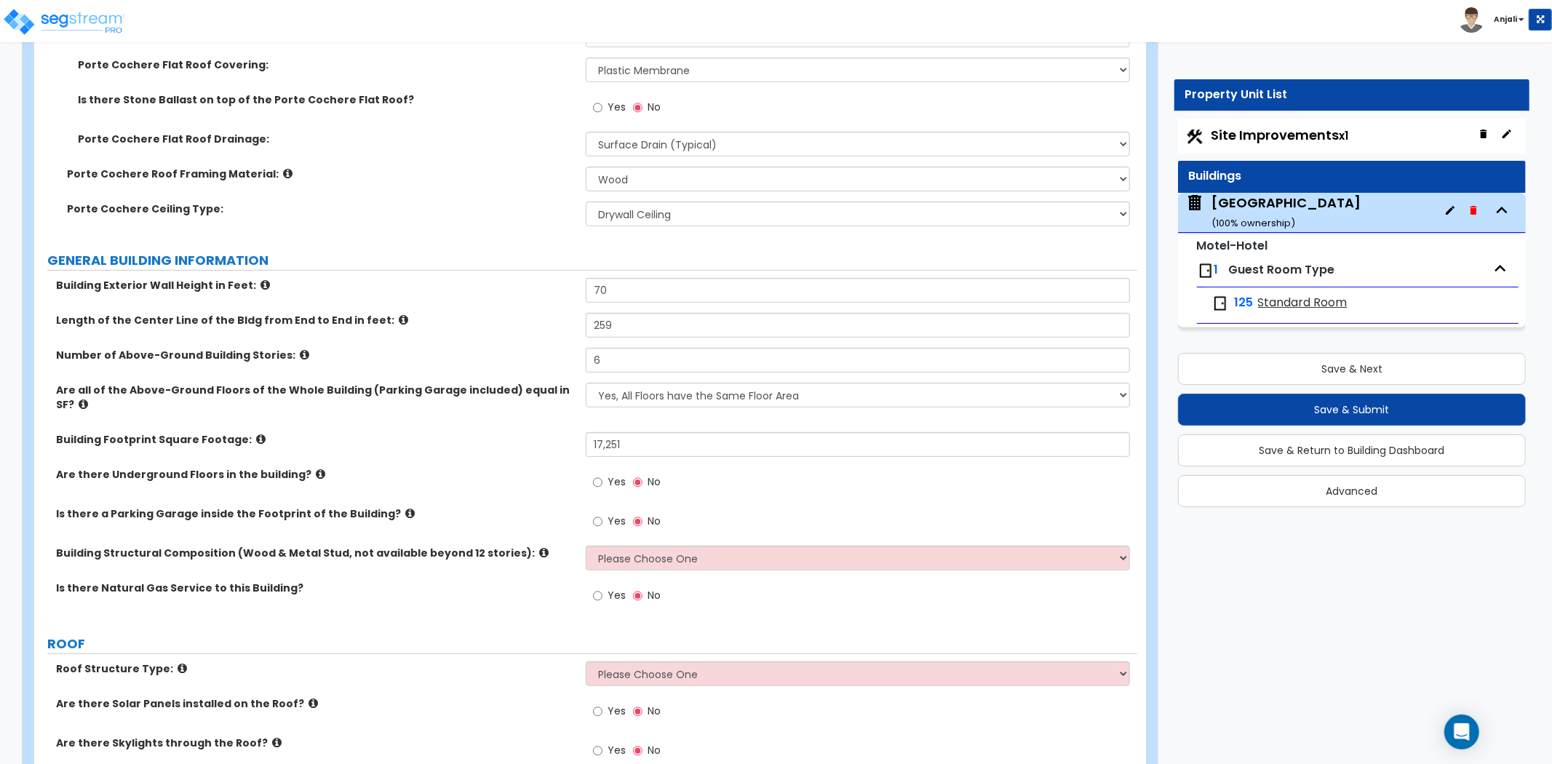
scroll to position [484, 0]
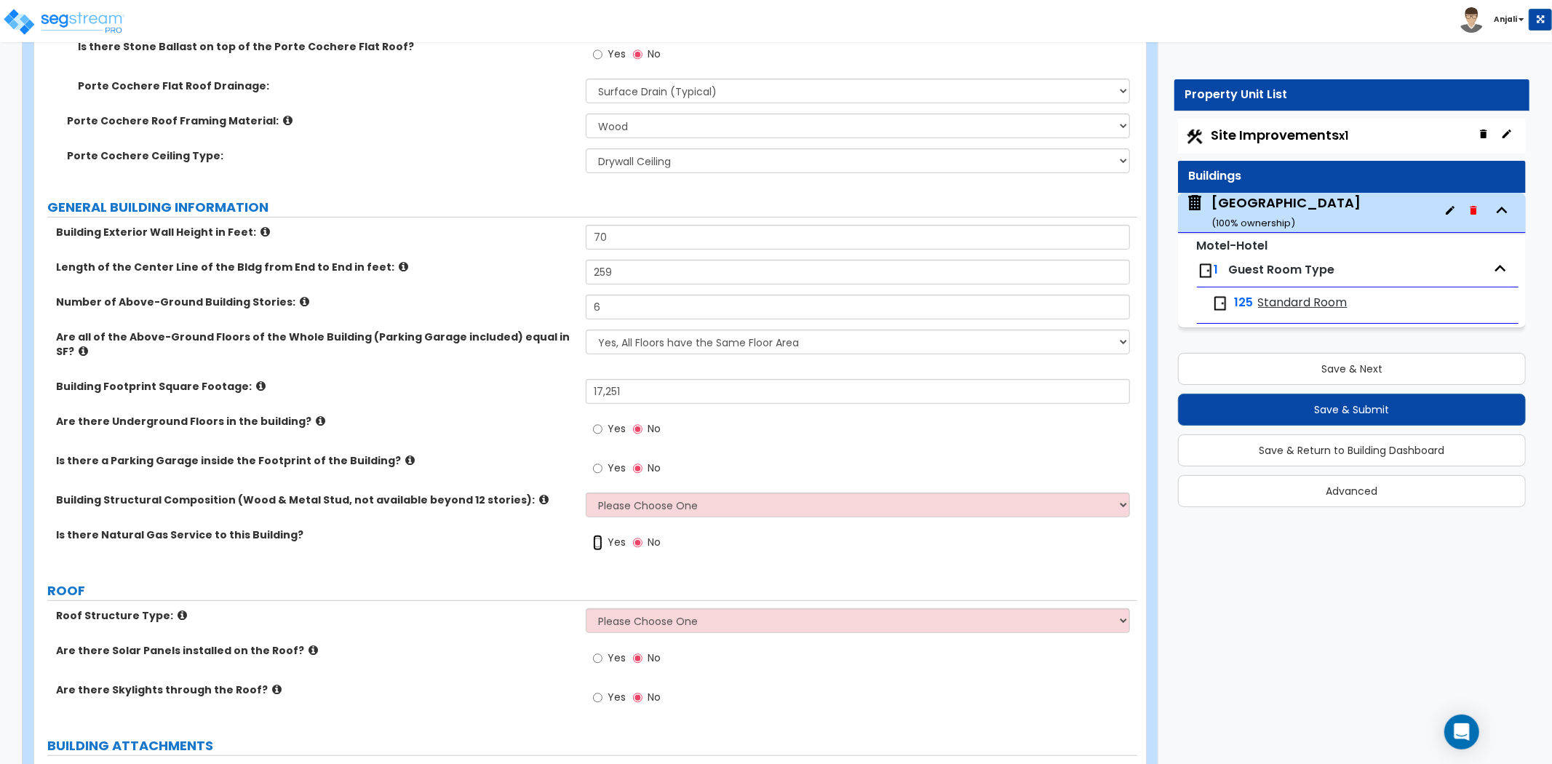
click at [594, 535] on input "Yes" at bounding box center [597, 543] width 9 height 16
radio input "true"
click at [642, 495] on select "Please Choose One Reinforced Concrete Structural Steel Brick Masonry CMU Masonr…" at bounding box center [858, 504] width 544 height 25
select select "3"
click at [586, 492] on select "Please Choose One Reinforced Concrete Structural Steel Brick Masonry CMU Masonr…" at bounding box center [858, 504] width 544 height 25
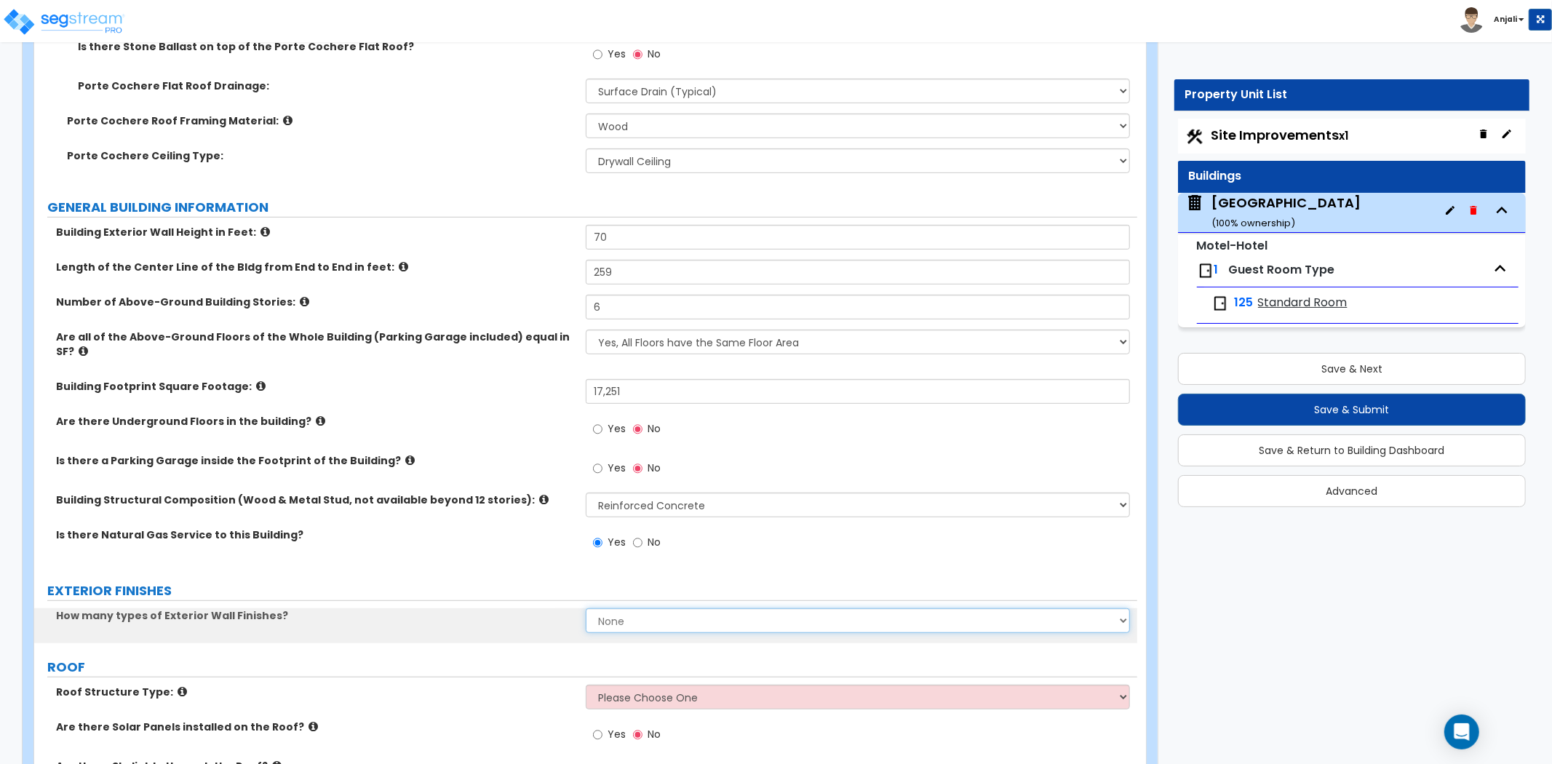
click at [622, 611] on select "None 1 2 3" at bounding box center [858, 620] width 544 height 25
select select "1"
click at [586, 608] on select "None 1 2 3" at bounding box center [858, 620] width 544 height 25
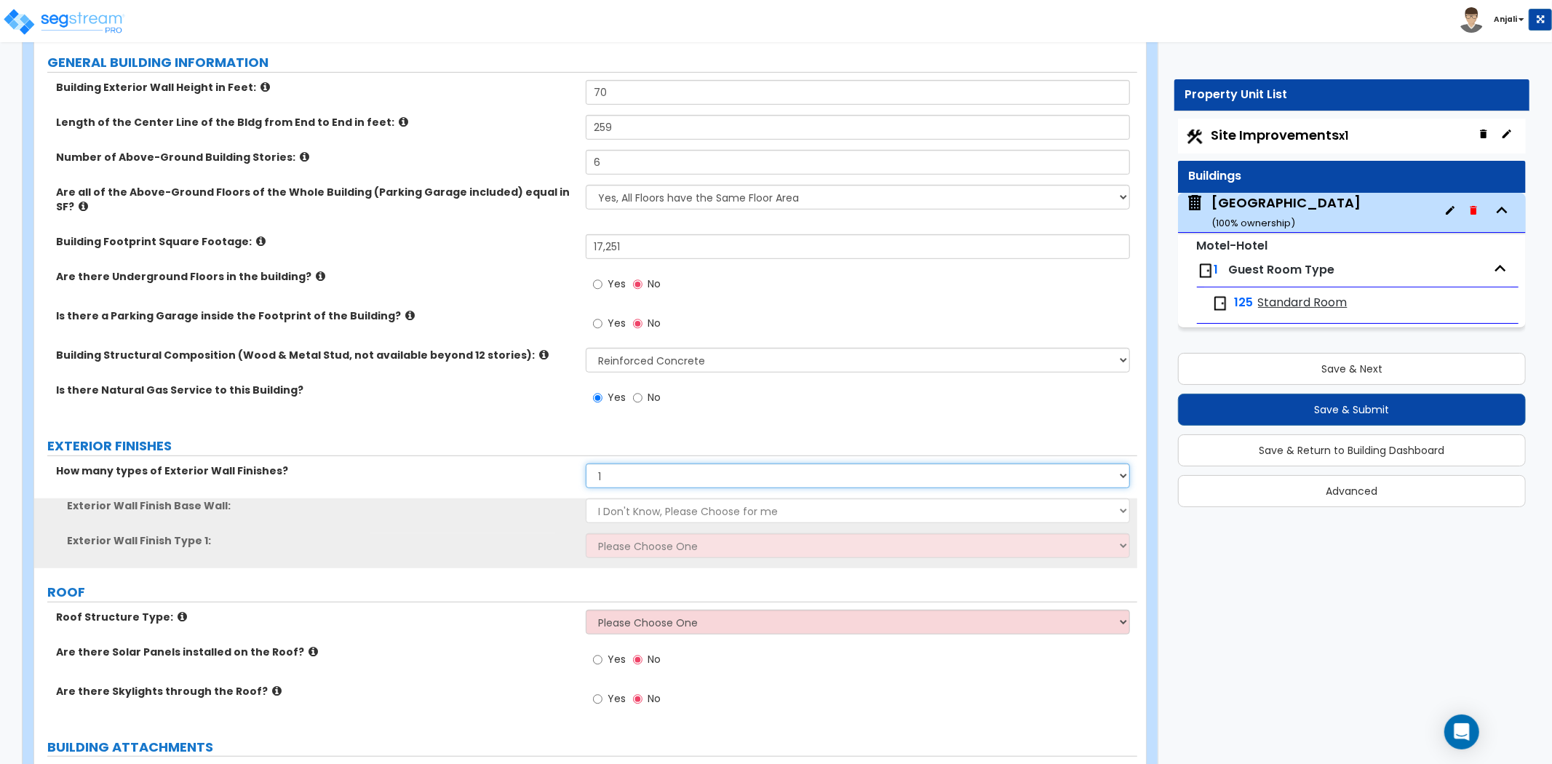
scroll to position [646, 0]
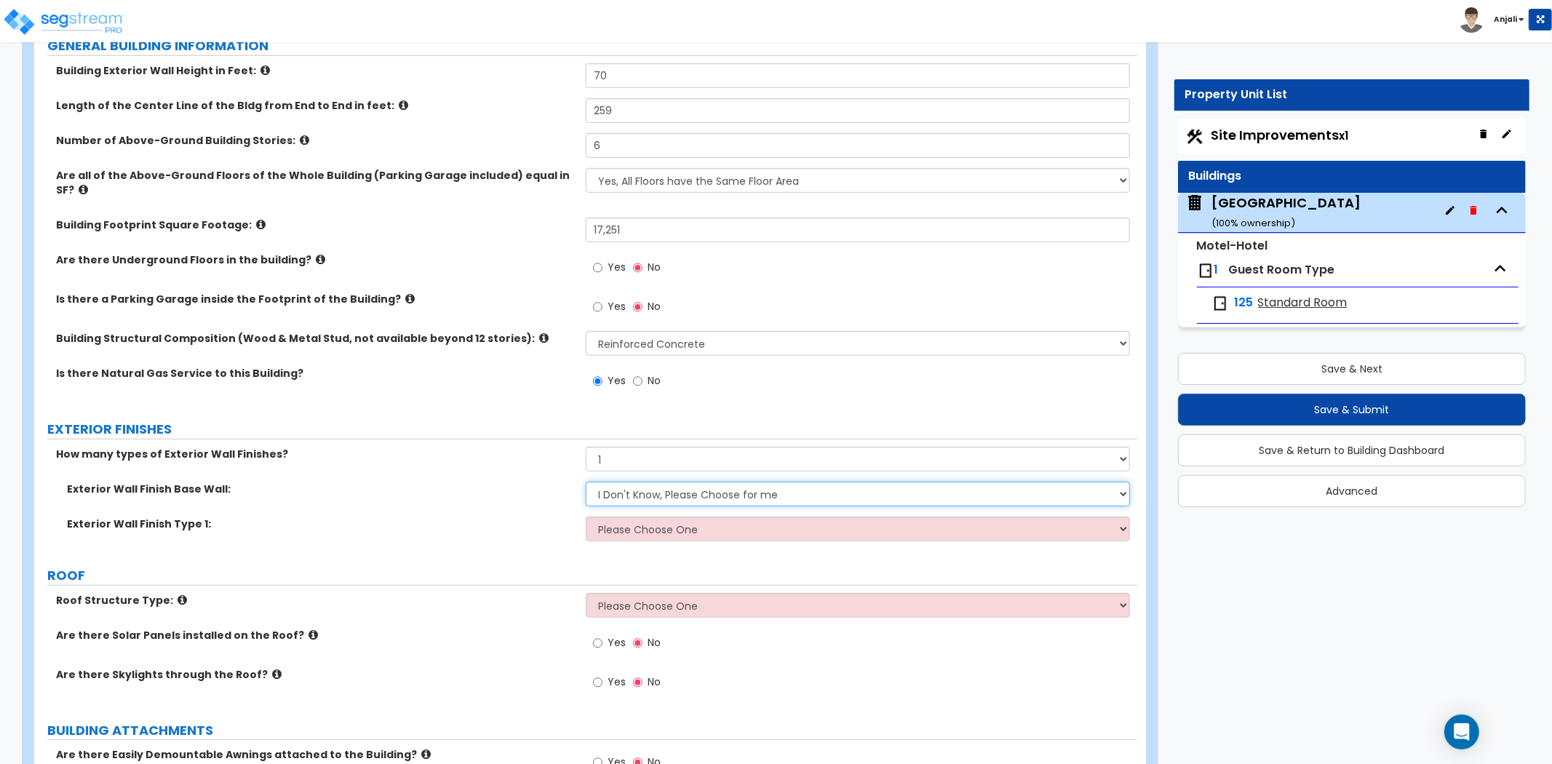
click at [703, 482] on select "I Don't Know, Please Choose for me Concrete Masonry Units (CMU) Cast-in-Place C…" at bounding box center [858, 494] width 544 height 25
select select "1"
click at [586, 482] on select "I Don't Know, Please Choose for me Concrete Masonry Units (CMU) Cast-in-Place C…" at bounding box center [858, 494] width 544 height 25
click at [706, 516] on select "Please Choose One No Finish/Shared Wall No Wall Brick Veneer Stone Veneer Wood …" at bounding box center [858, 528] width 544 height 25
select select "7"
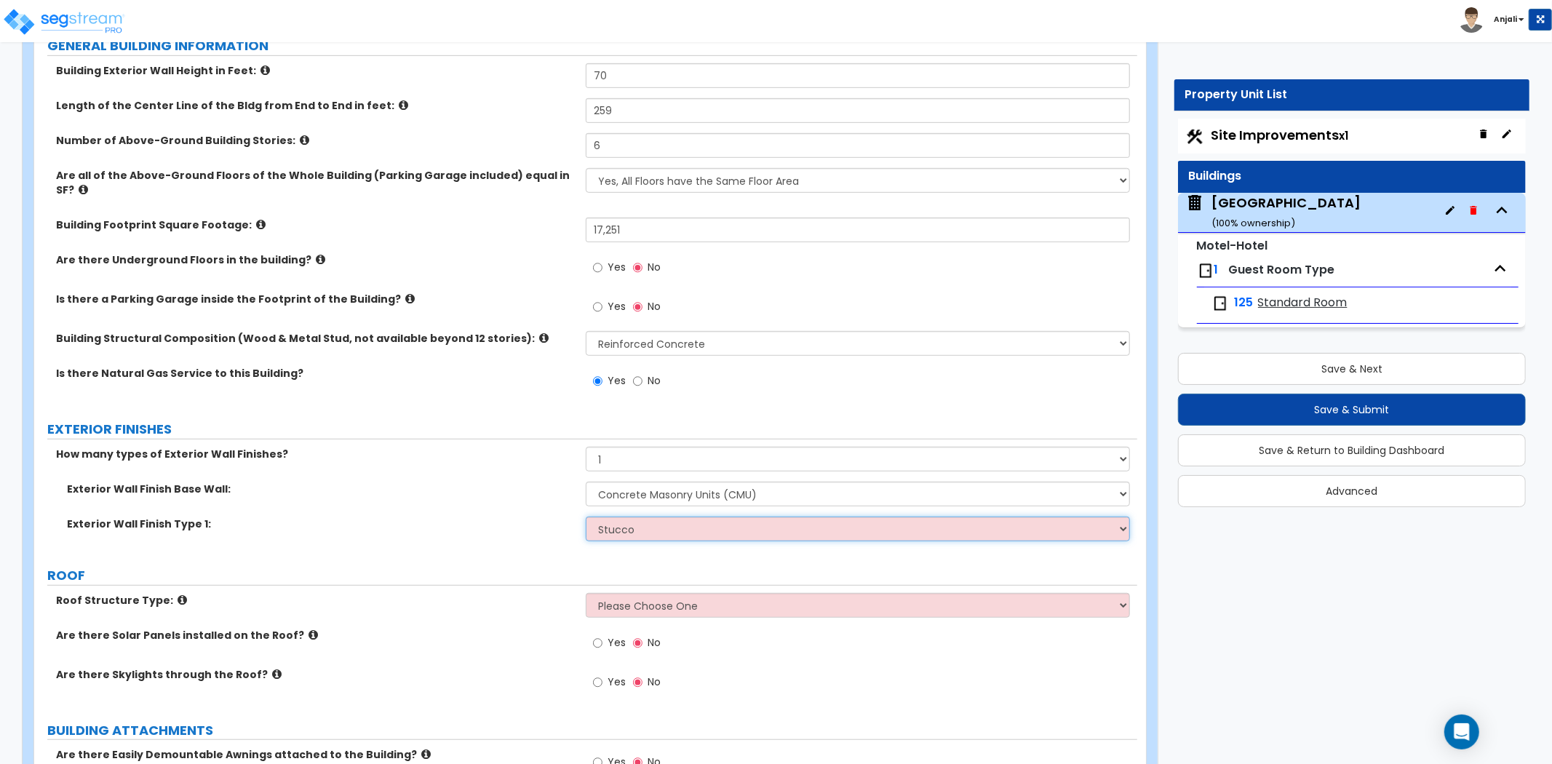
click at [586, 516] on select "Please Choose One No Finish/Shared Wall No Wall Brick Veneer Stone Veneer Wood …" at bounding box center [858, 528] width 544 height 25
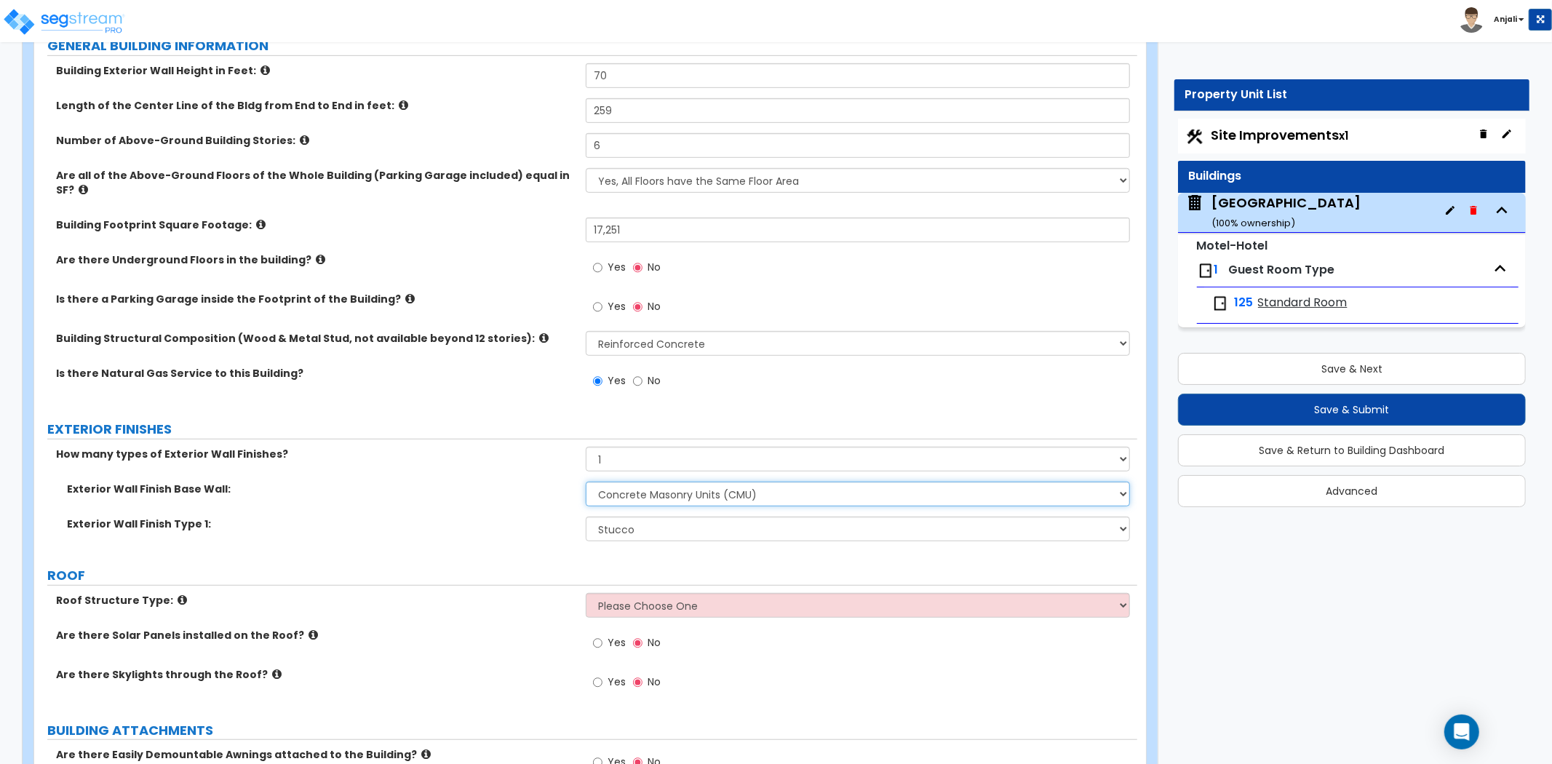
click at [717, 482] on select "I Don't Know, Please Choose for me Concrete Masonry Units (CMU) Cast-in-Place C…" at bounding box center [858, 494] width 544 height 25
click at [717, 490] on select "I Don't Know, Please Choose for me Concrete Masonry Units (CMU) Cast-in-Place C…" at bounding box center [858, 494] width 544 height 25
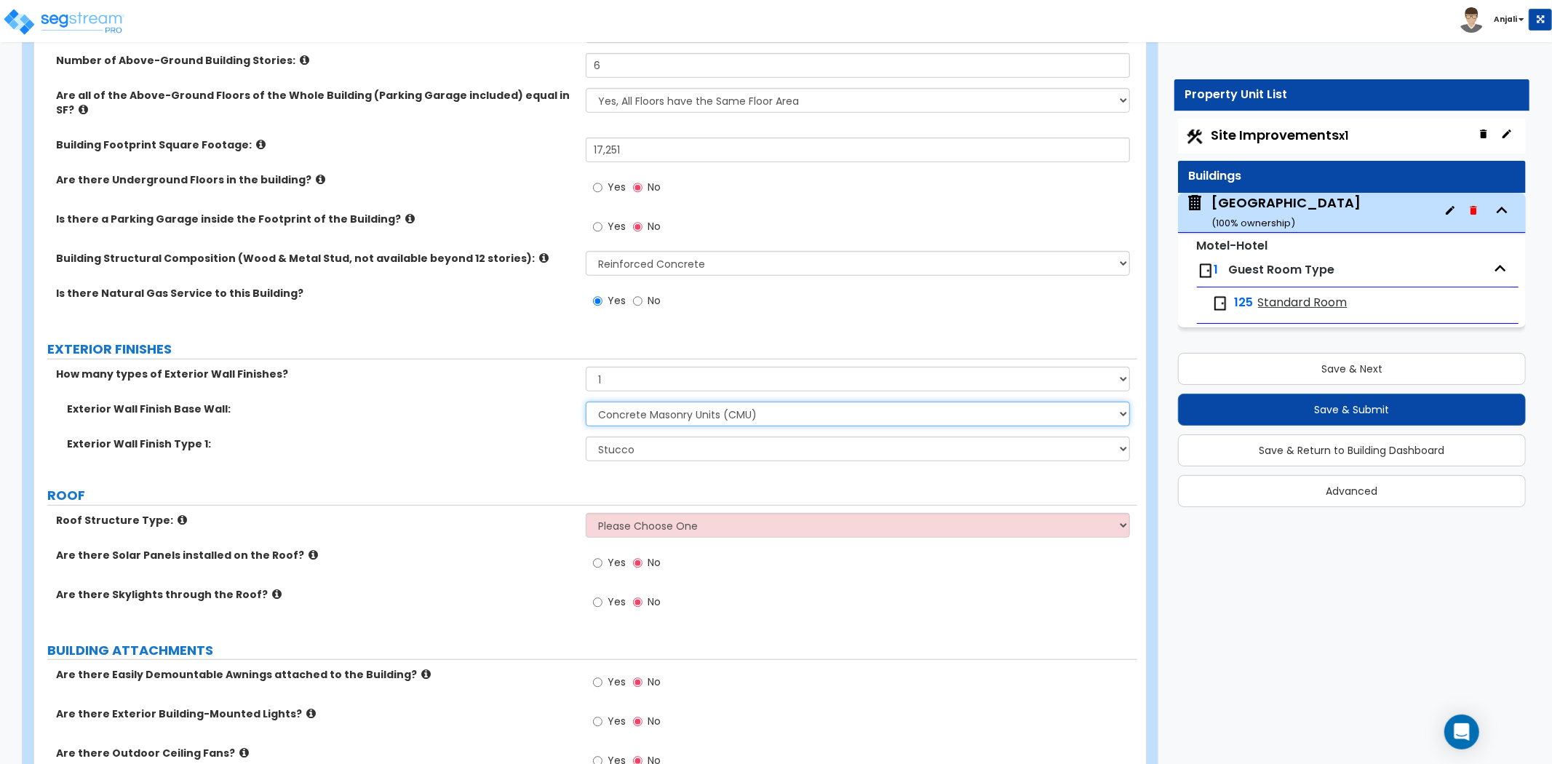
scroll to position [727, 0]
click at [696, 511] on select "Please Choose One [PERSON_NAME] Roof Flat Roof Hybrid [PERSON_NAME] & Flat Roof" at bounding box center [858, 523] width 544 height 25
select select "2"
click at [586, 511] on select "Please Choose One [PERSON_NAME] Roof Flat Roof Hybrid [PERSON_NAME] & Flat Roof" at bounding box center [858, 523] width 544 height 25
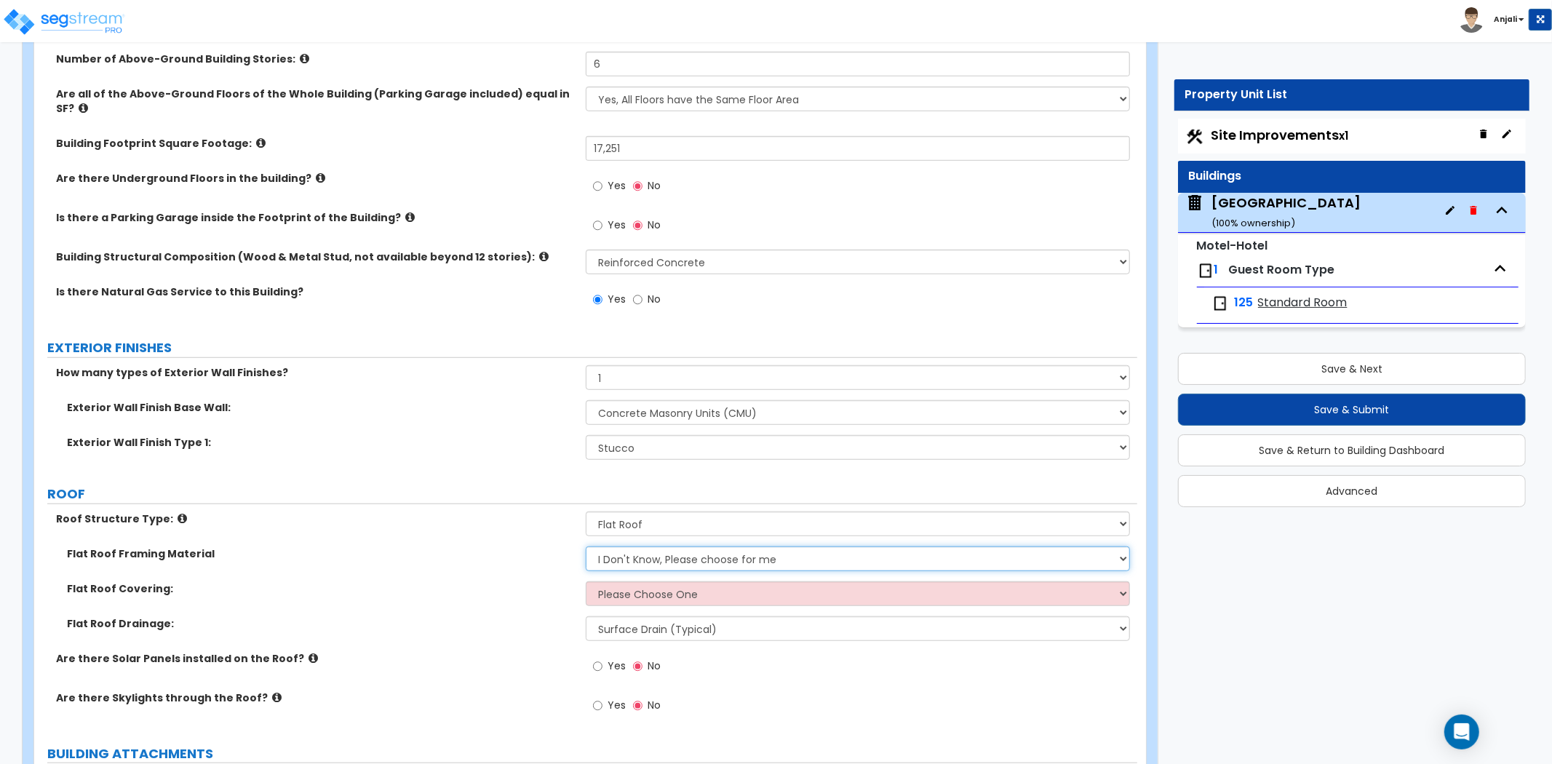
click at [648, 546] on select "I Don't Know, Please choose for me Metal Wood Concrete" at bounding box center [858, 558] width 544 height 25
select select "1"
click at [586, 546] on select "I Don't Know, Please choose for me Metal Wood Concrete" at bounding box center [858, 558] width 544 height 25
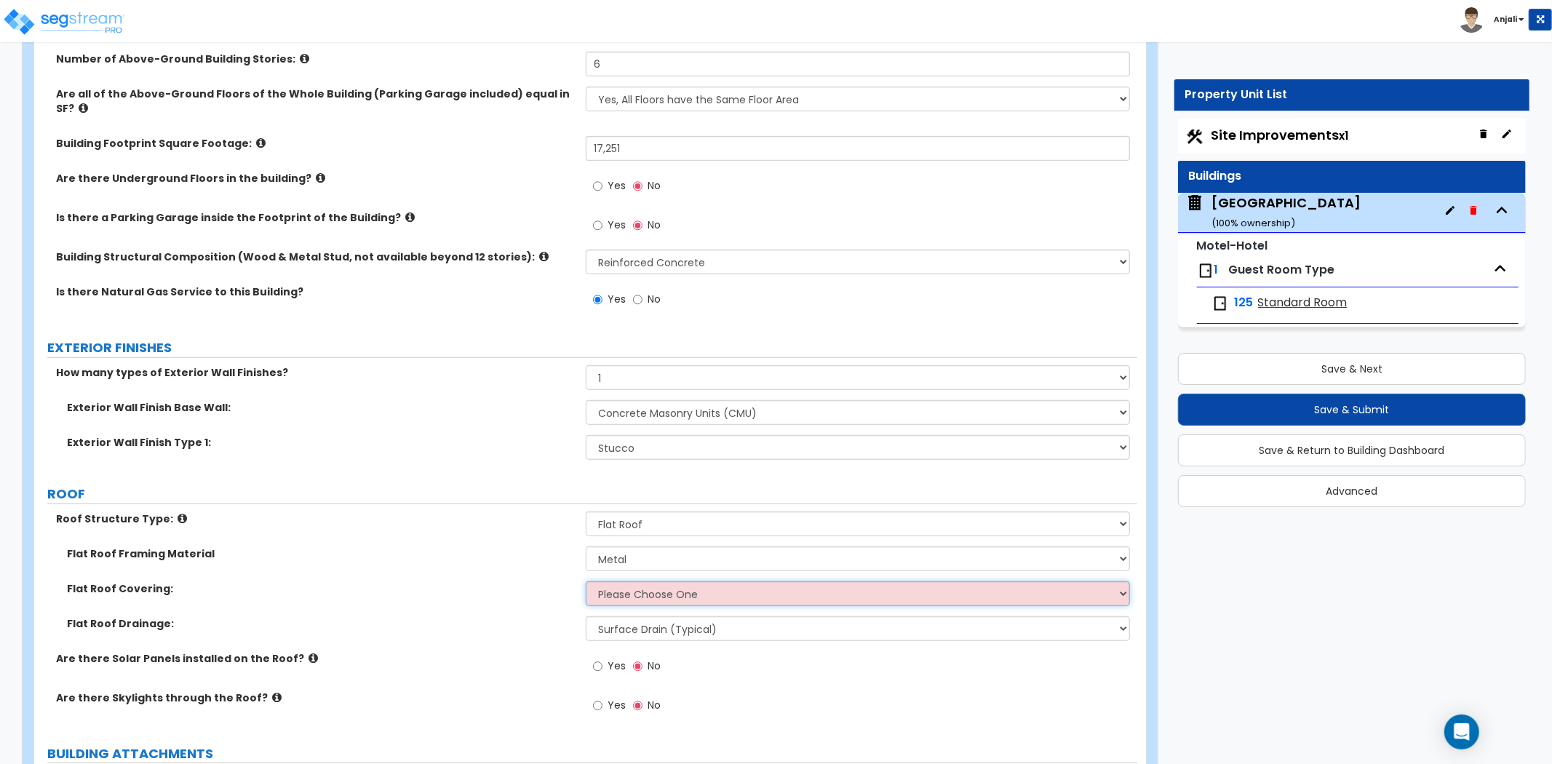
click at [659, 581] on select "Please Choose One Rolled Asphalt PVC Membrane Plastic (EPDM) Membrane Asphalt F…" at bounding box center [858, 593] width 544 height 25
select select "2"
click at [586, 581] on select "Please Choose One Rolled Asphalt PVC Membrane Plastic (EPDM) Membrane Asphalt F…" at bounding box center [858, 593] width 544 height 25
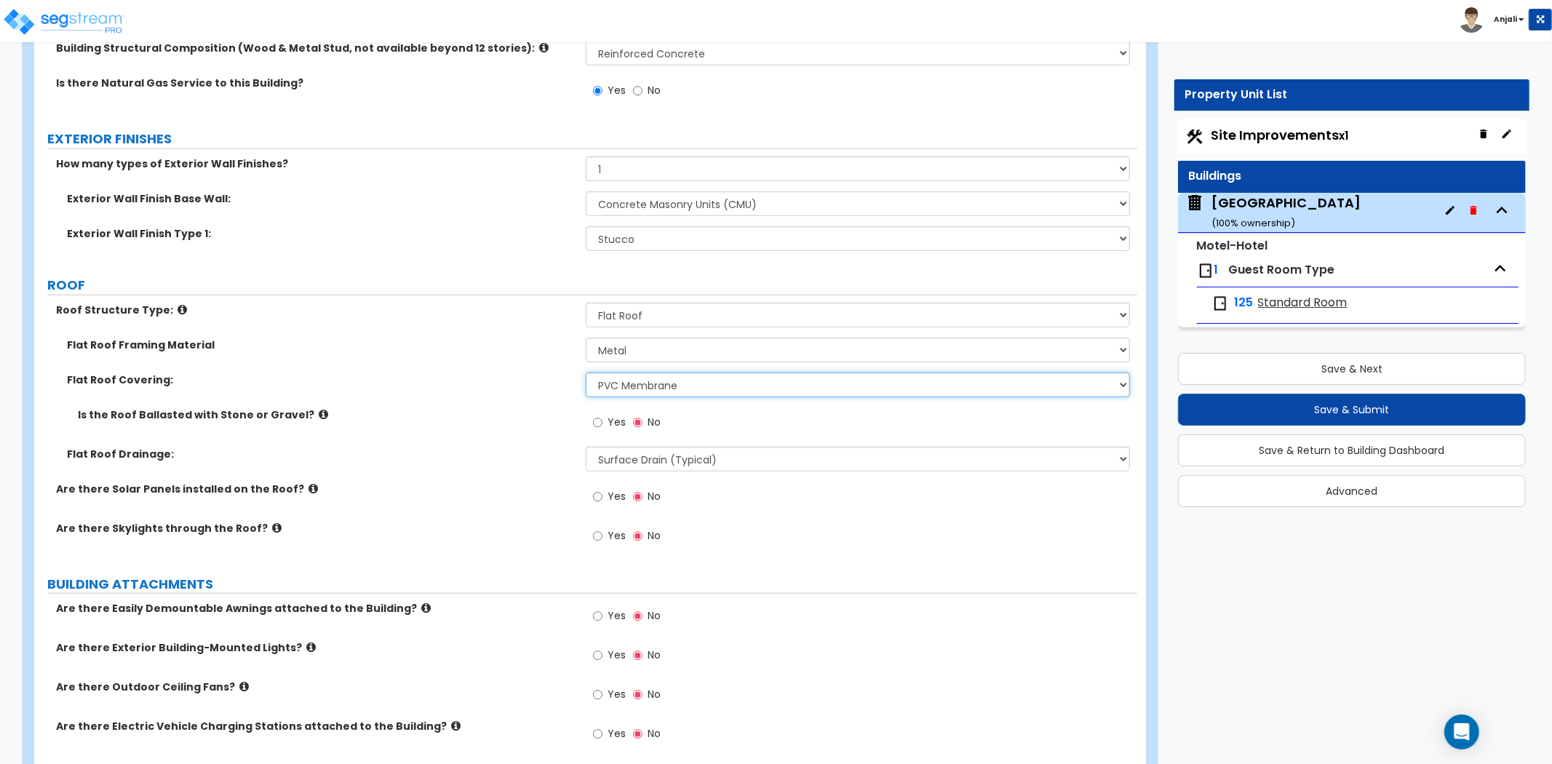
scroll to position [970, 0]
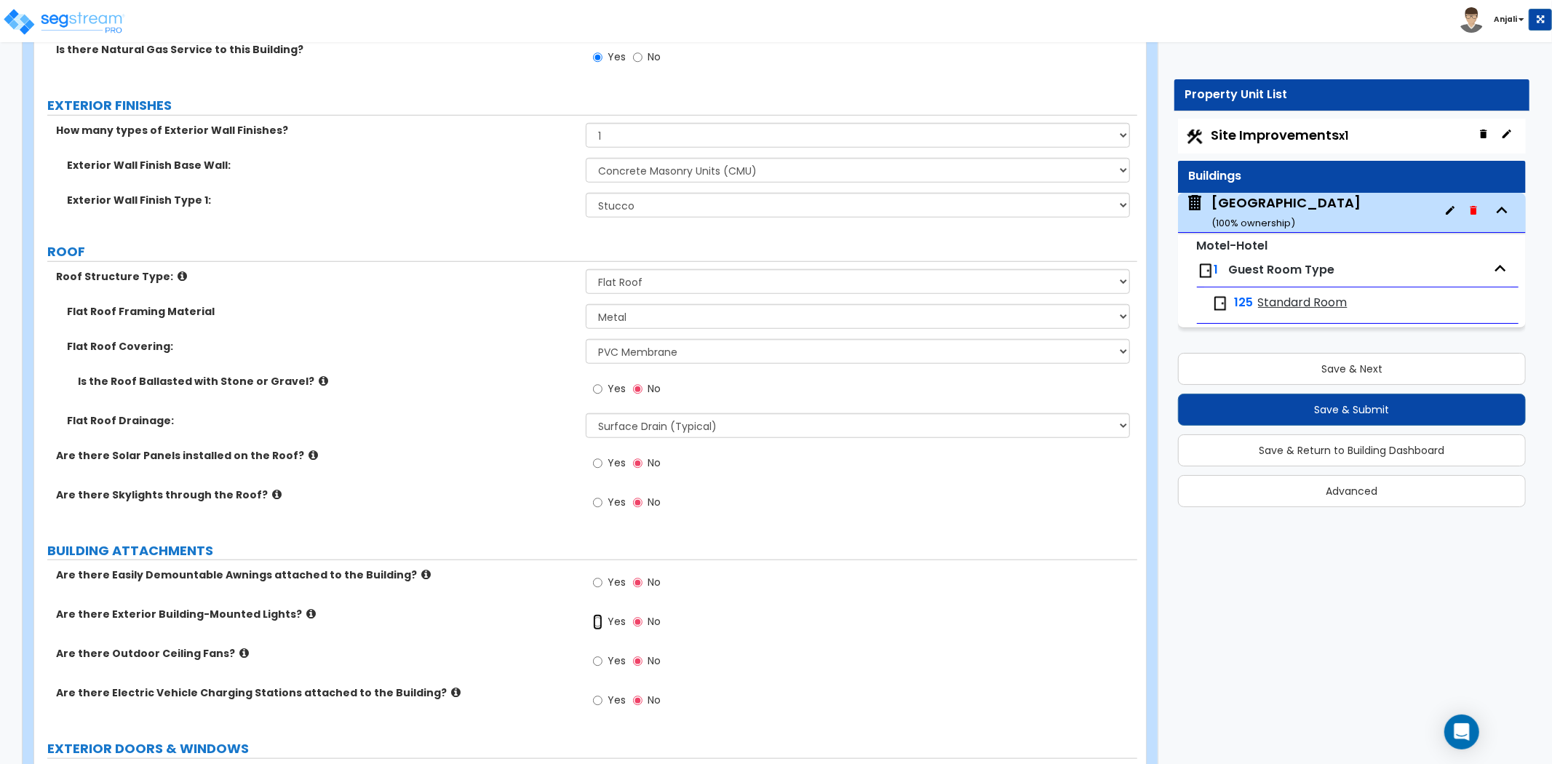
click at [597, 614] on input "Yes" at bounding box center [597, 622] width 9 height 16
radio input "true"
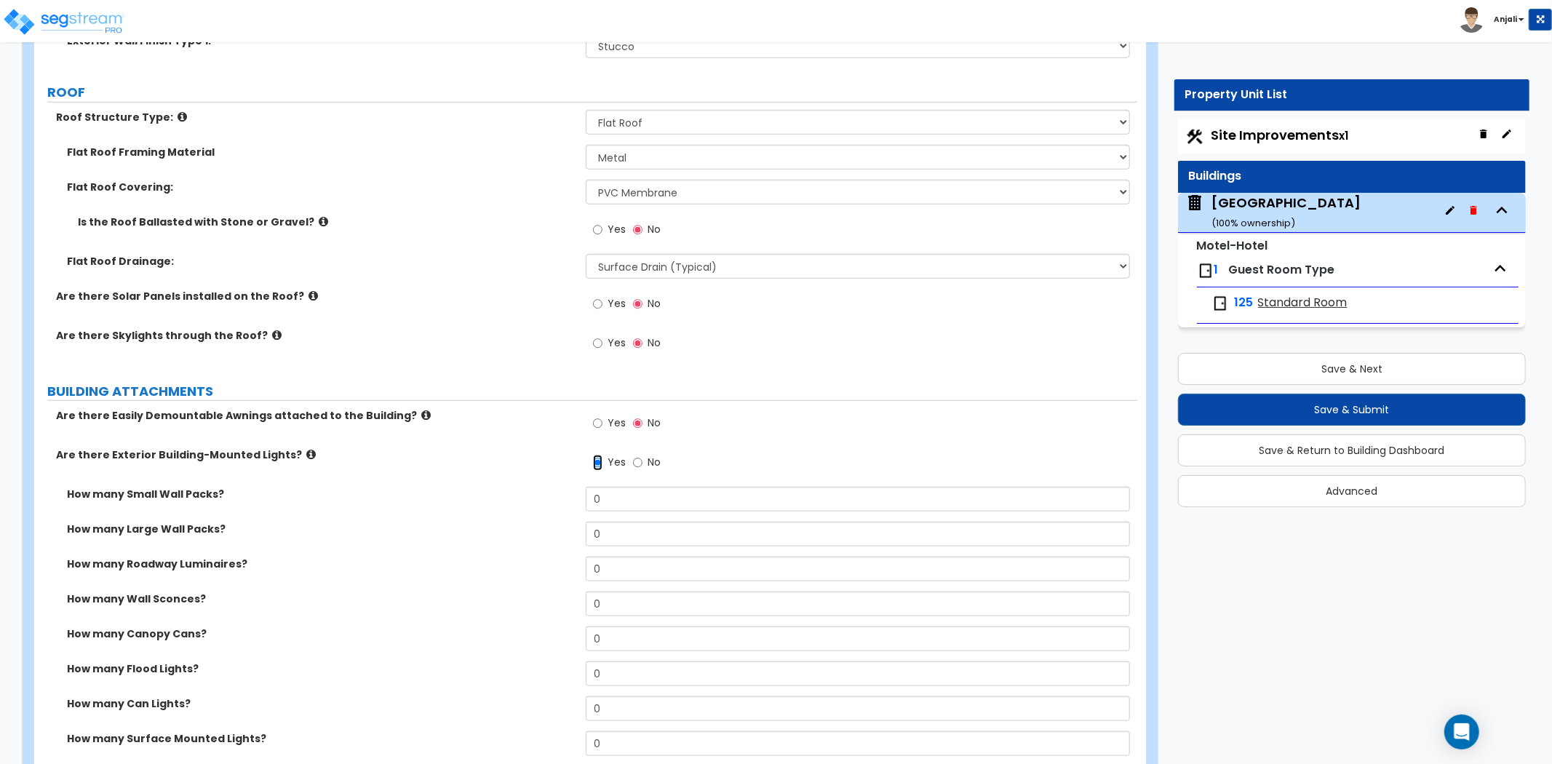
scroll to position [1131, 0]
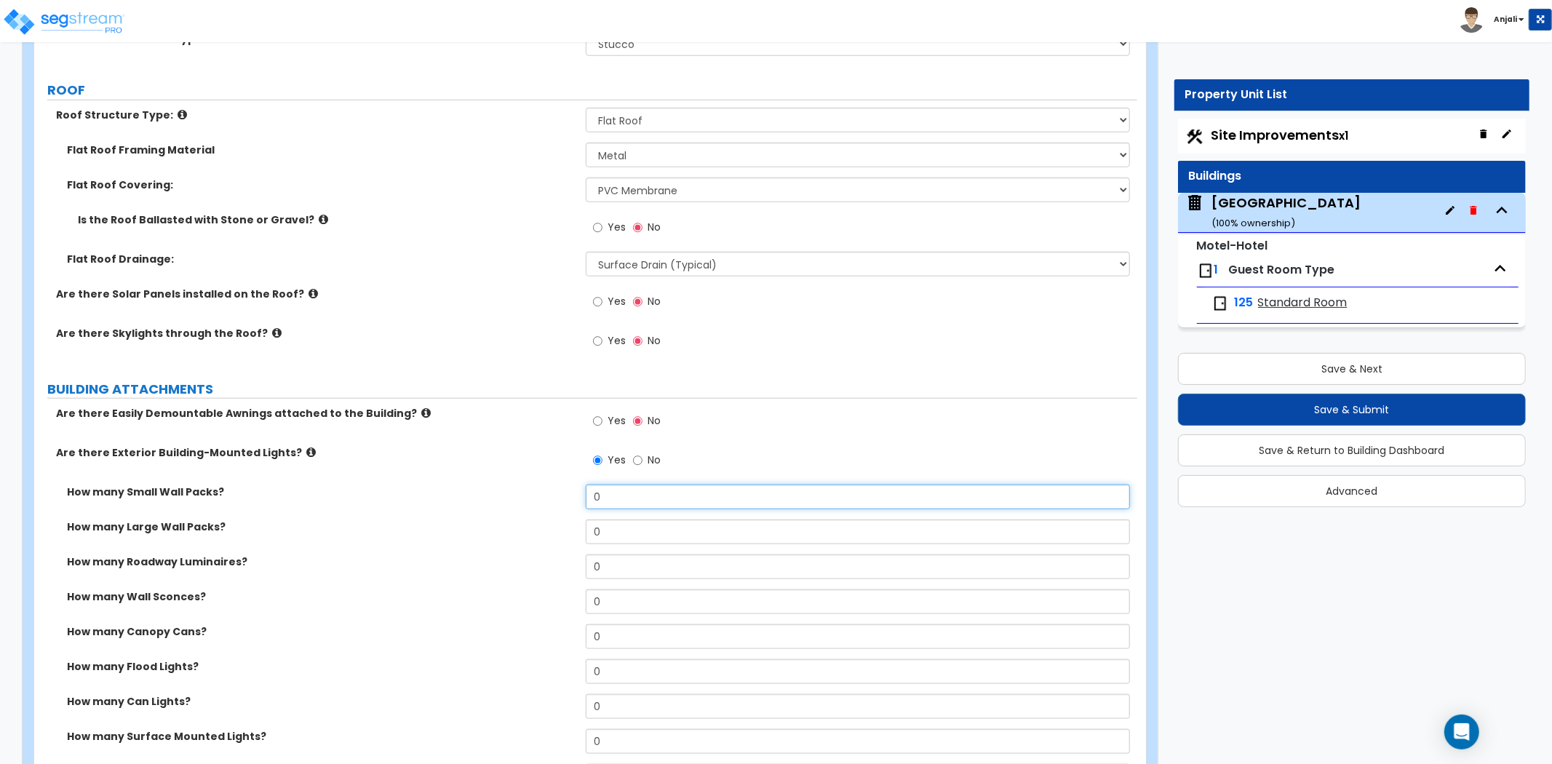
click at [612, 486] on input "0" at bounding box center [858, 496] width 544 height 25
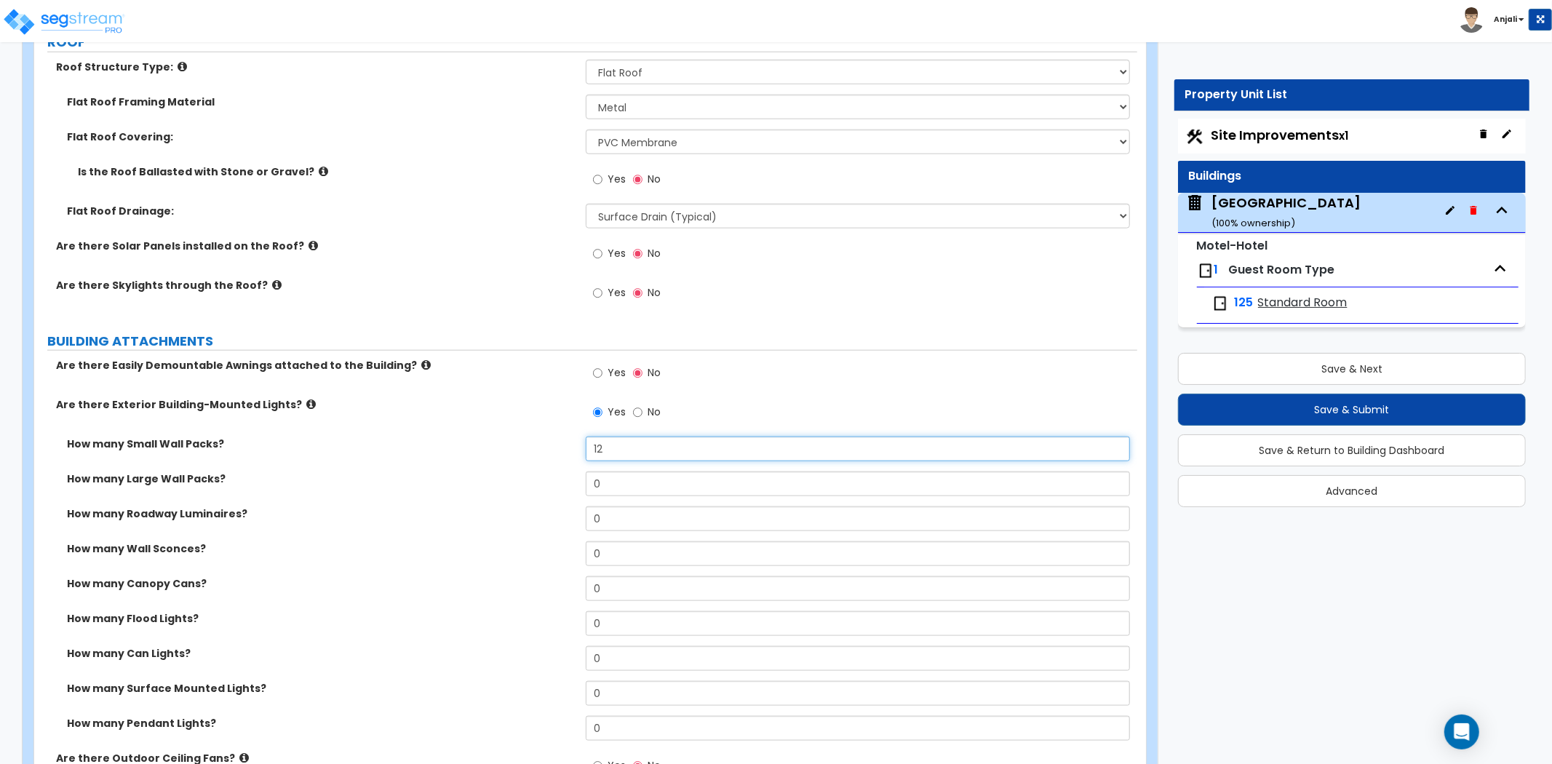
scroll to position [1212, 0]
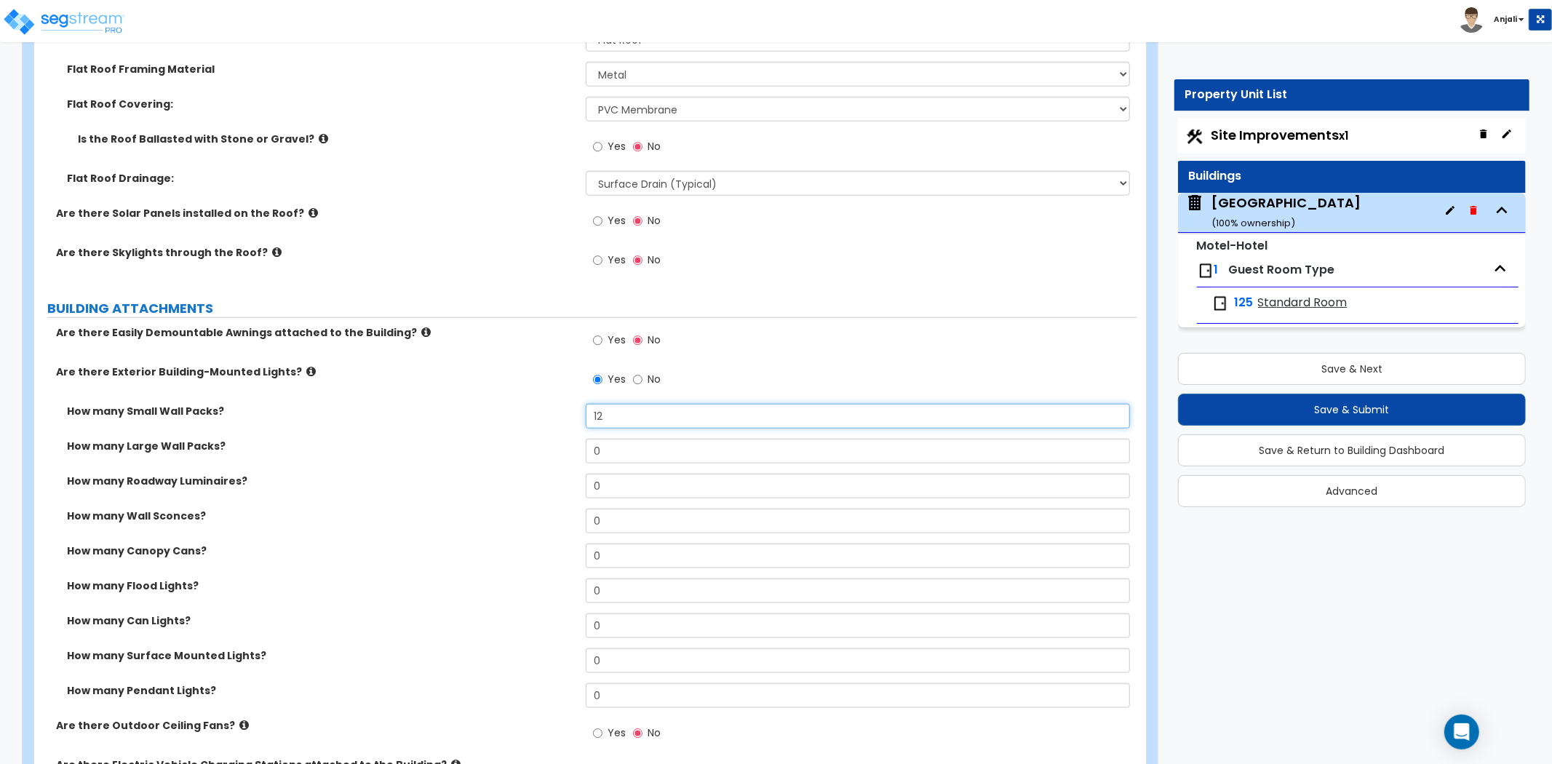
type input "12"
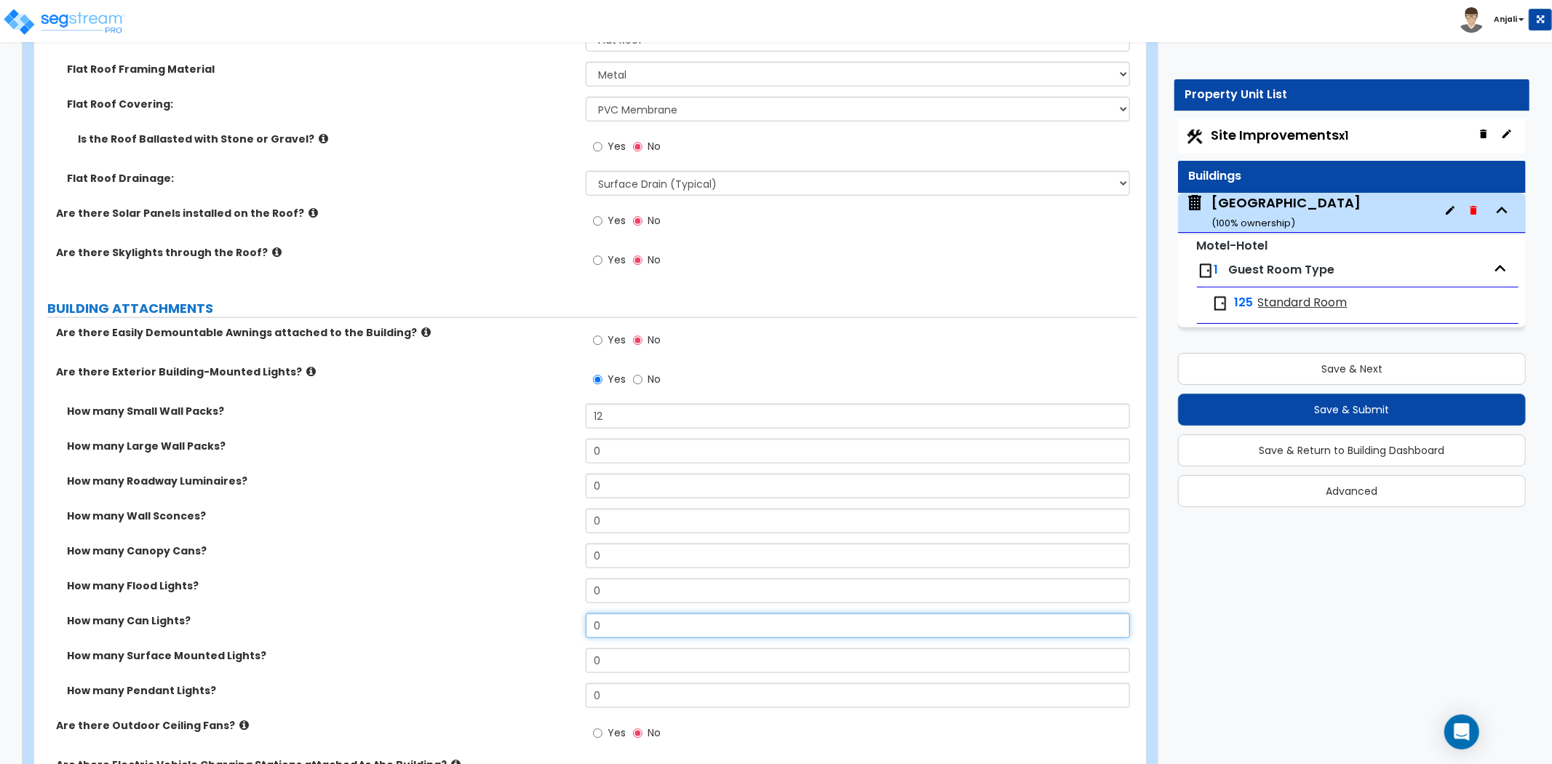
click at [601, 613] on input "0" at bounding box center [858, 625] width 544 height 25
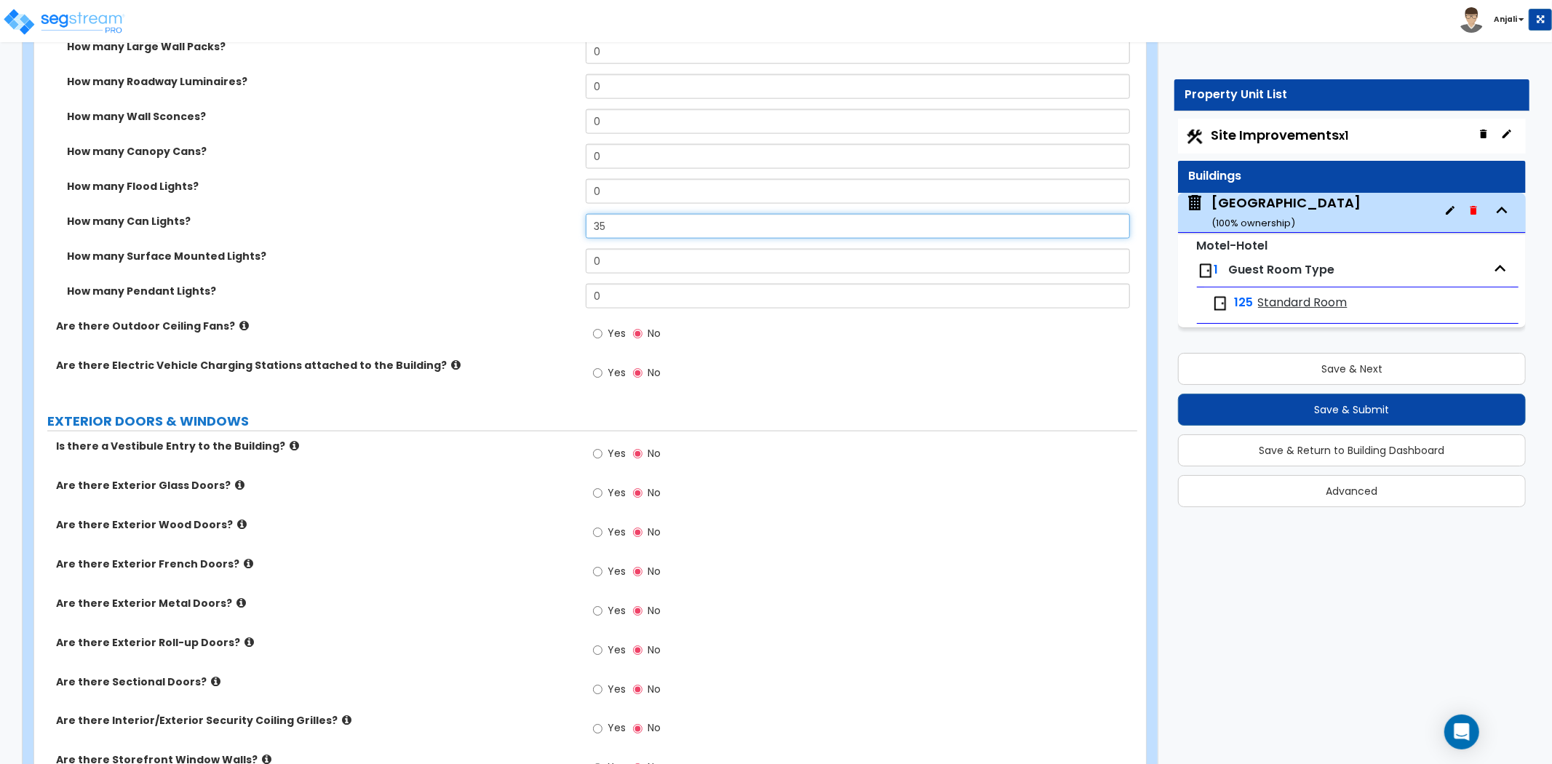
scroll to position [1616, 0]
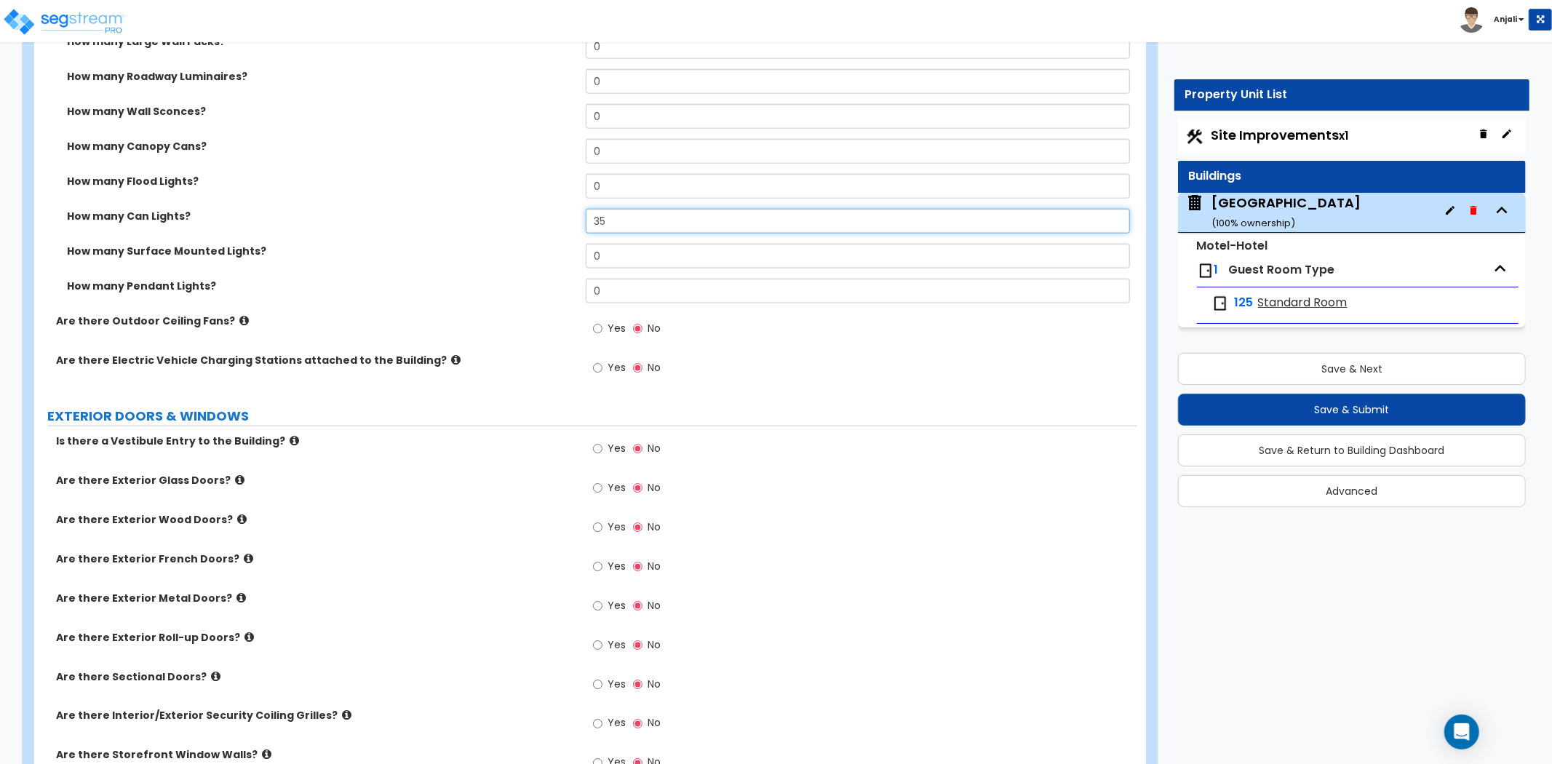
type input "35"
click at [595, 441] on input "Yes" at bounding box center [597, 449] width 9 height 16
radio input "true"
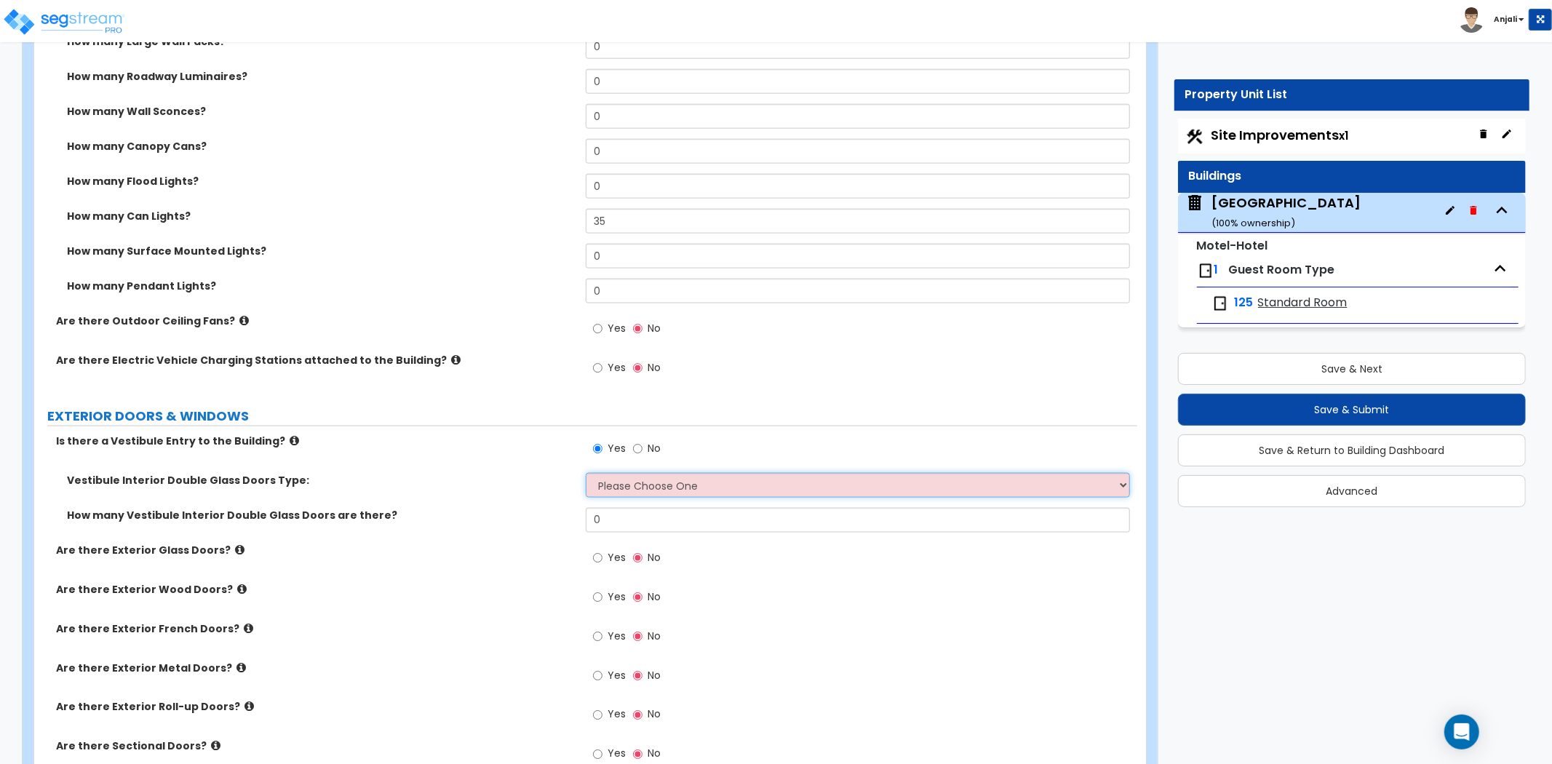
click at [644, 473] on select "Please Choose One Hinged Sliding" at bounding box center [858, 485] width 544 height 25
select select "2"
click at [586, 473] on select "Please Choose One Hinged Sliding" at bounding box center [858, 485] width 544 height 25
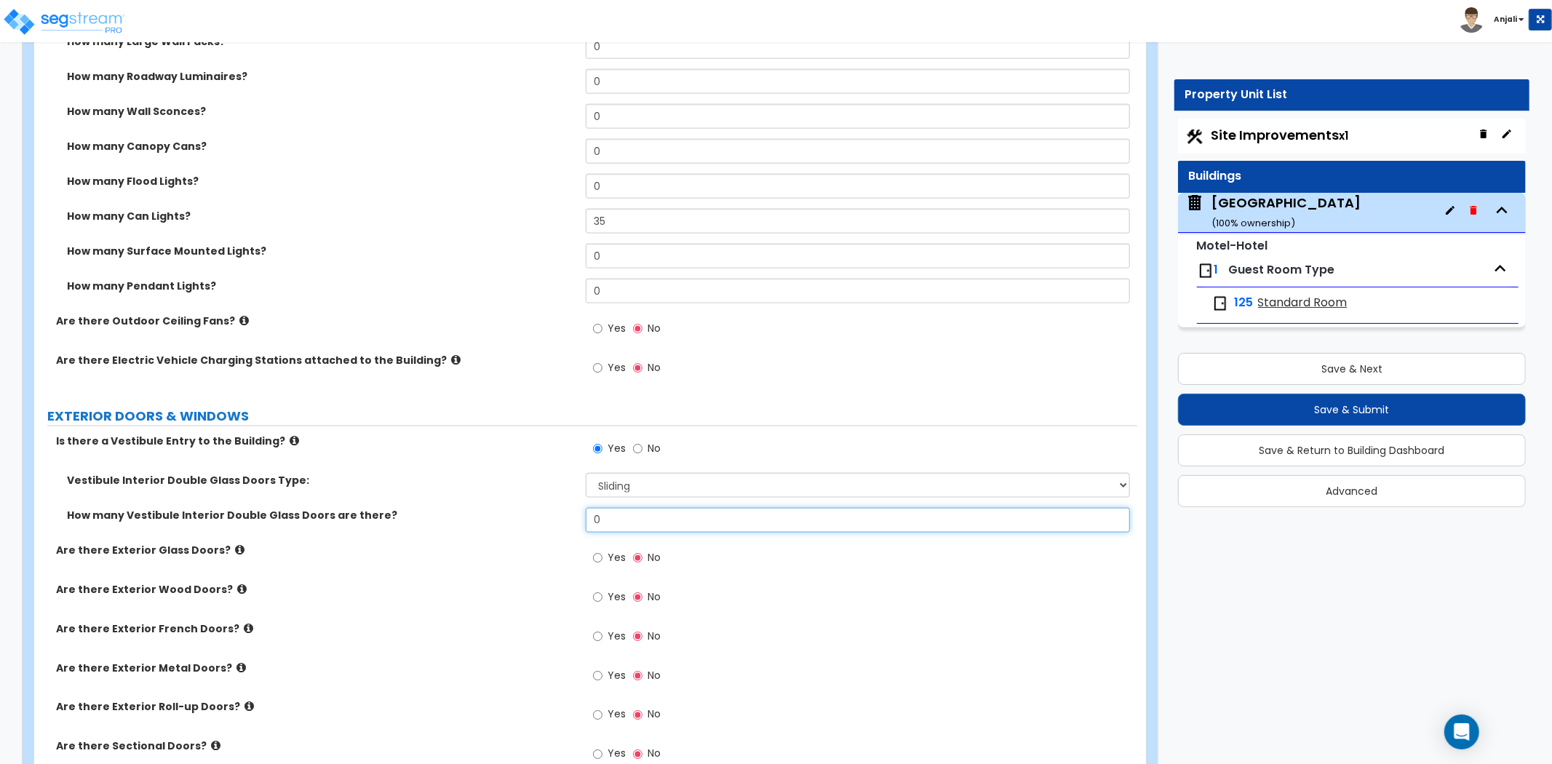
click at [630, 508] on input "0" at bounding box center [858, 520] width 544 height 25
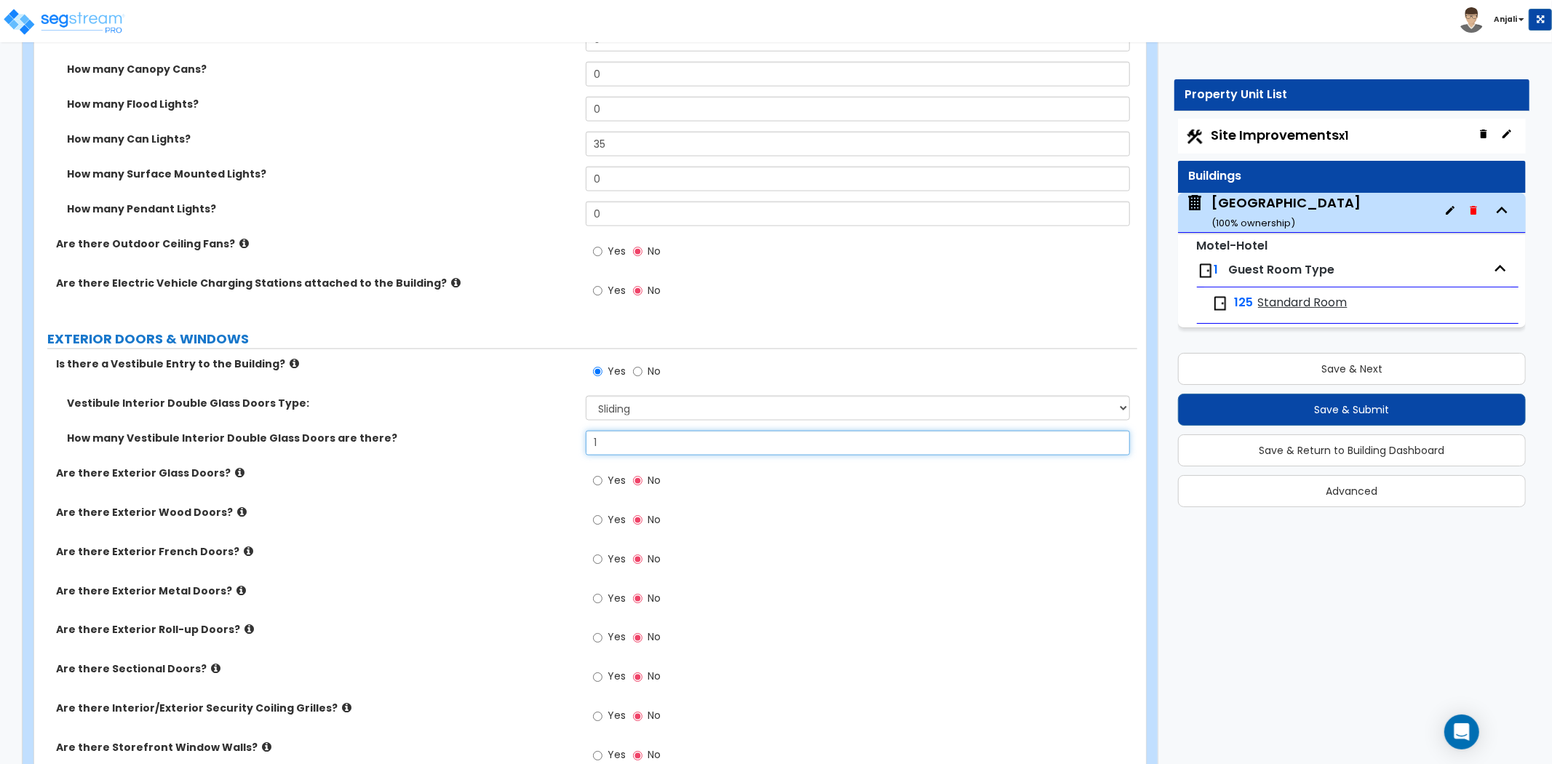
scroll to position [1697, 0]
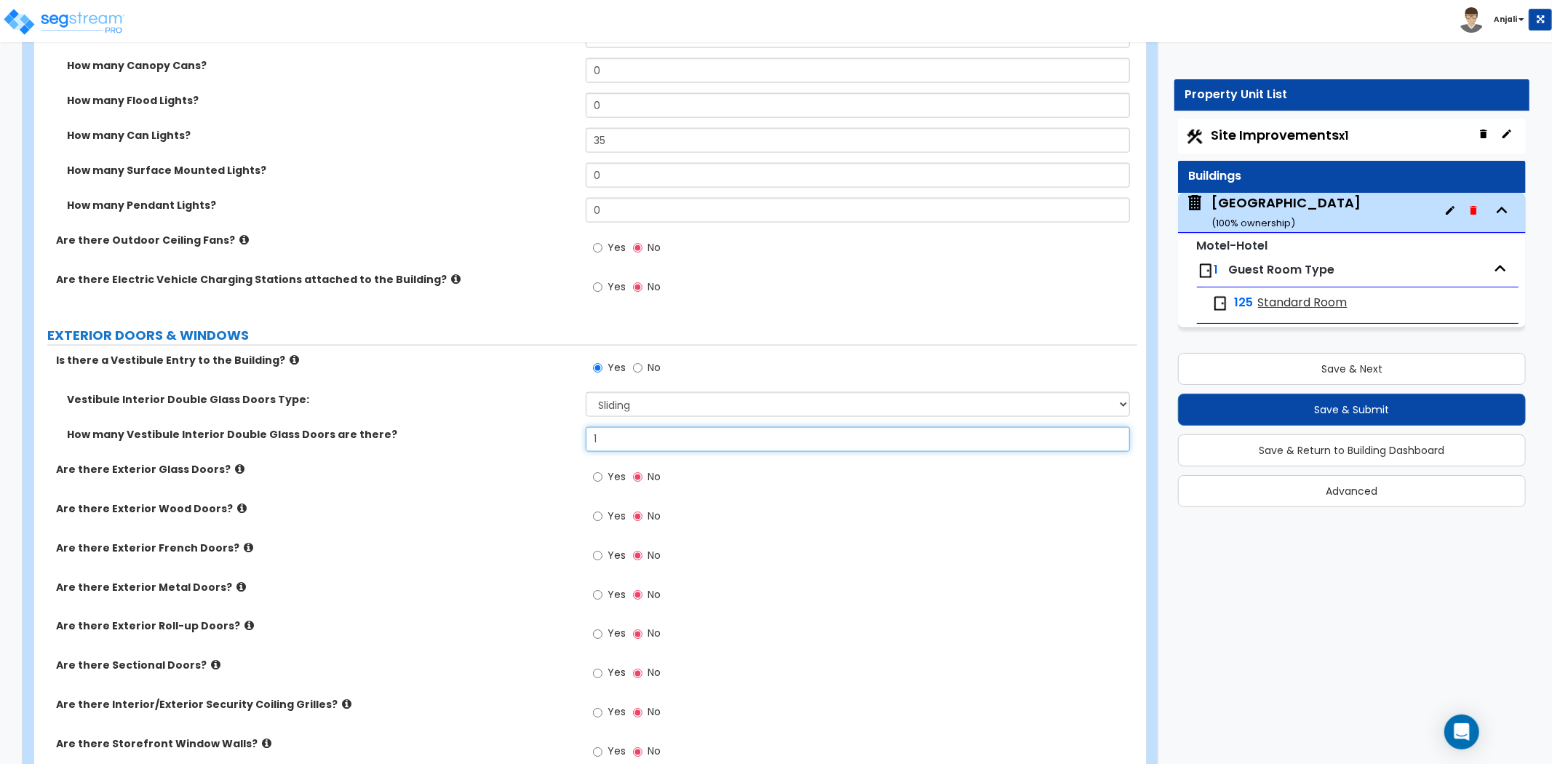
type input "1"
click at [593, 469] on input "Yes" at bounding box center [597, 477] width 9 height 16
radio input "true"
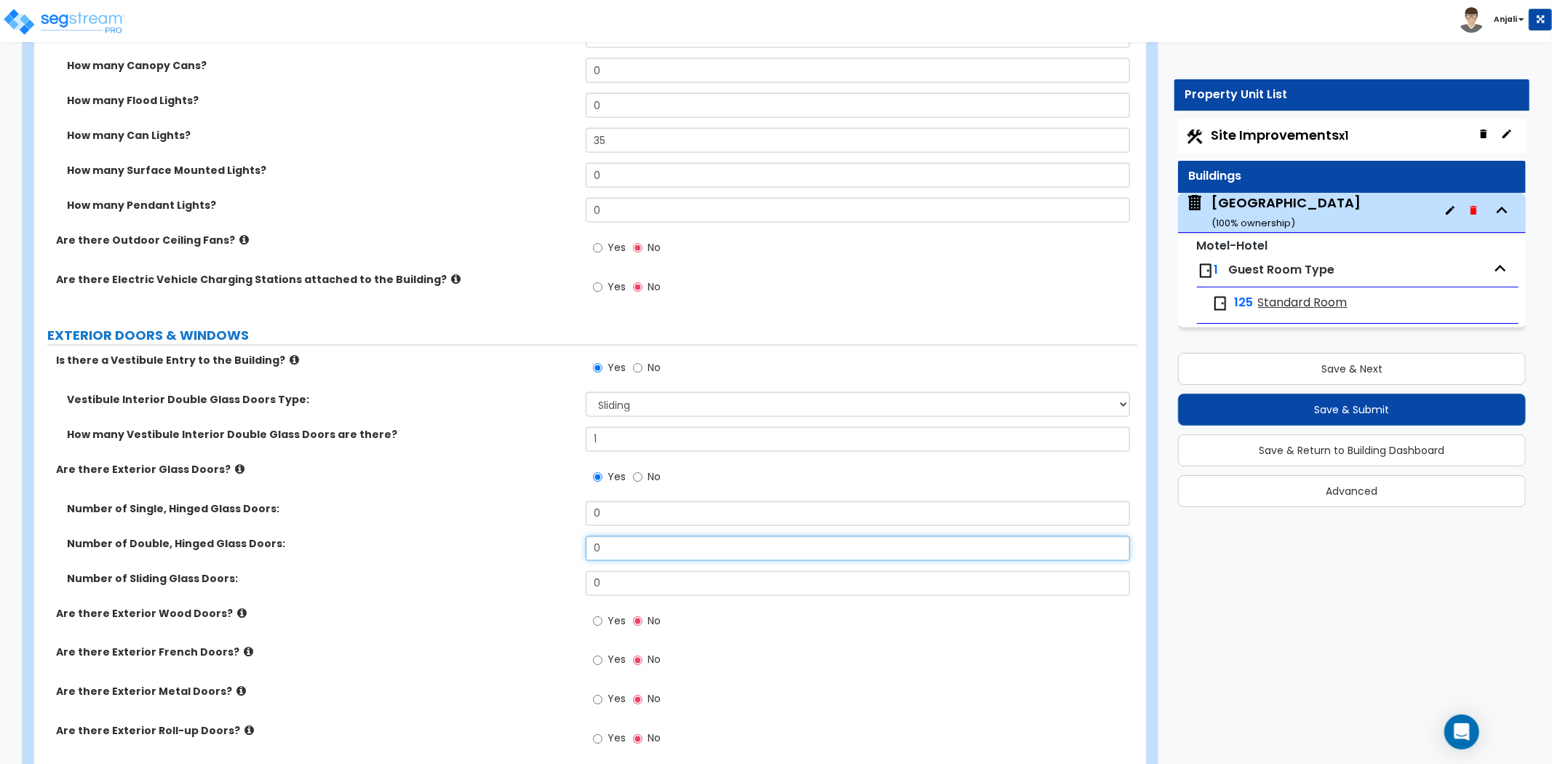
click at [643, 536] on input "0" at bounding box center [858, 548] width 544 height 25
type input "2"
click at [532, 536] on label "Number of Double, Hinged Glass Doors:" at bounding box center [321, 543] width 508 height 15
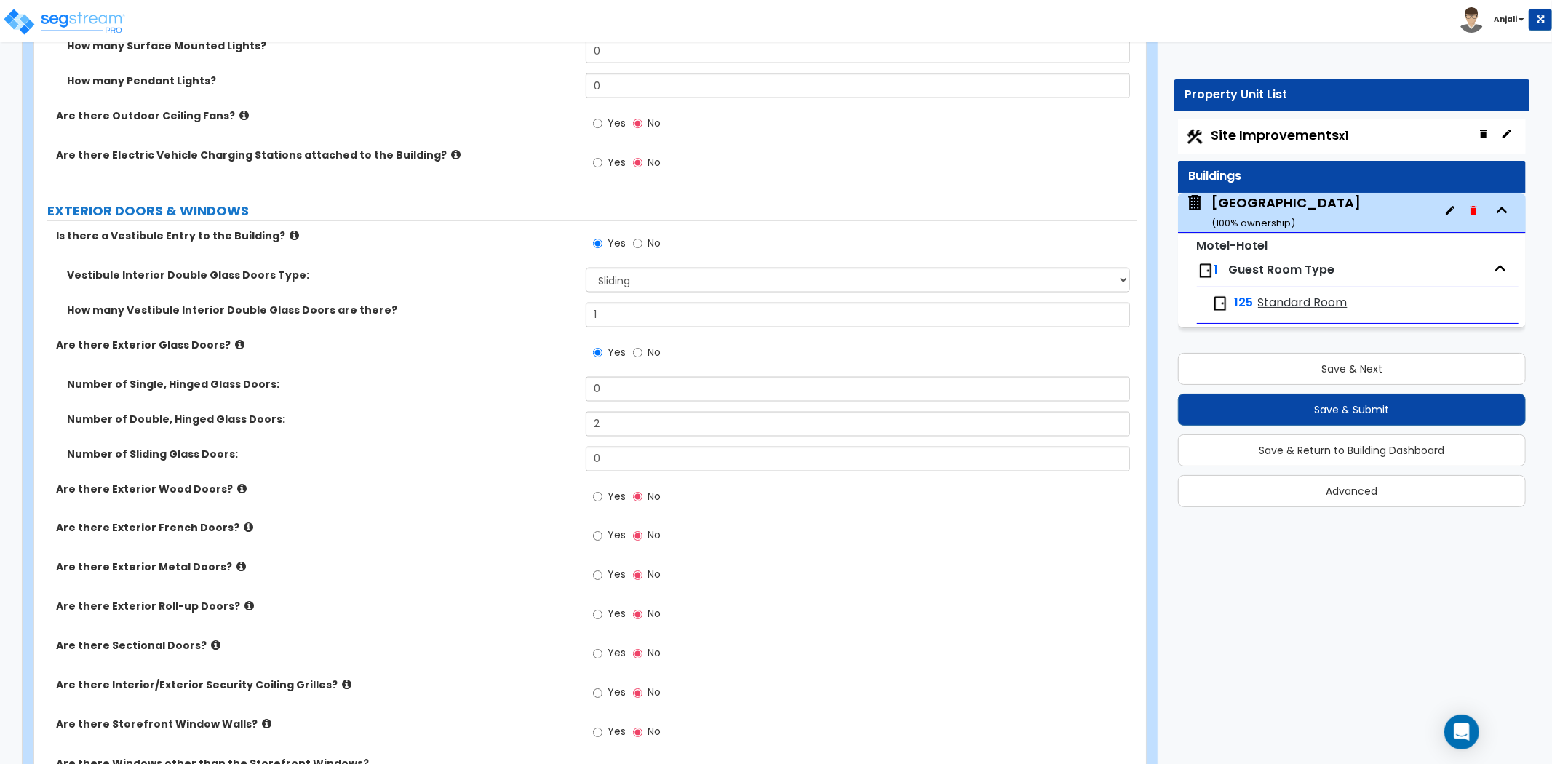
scroll to position [1859, 0]
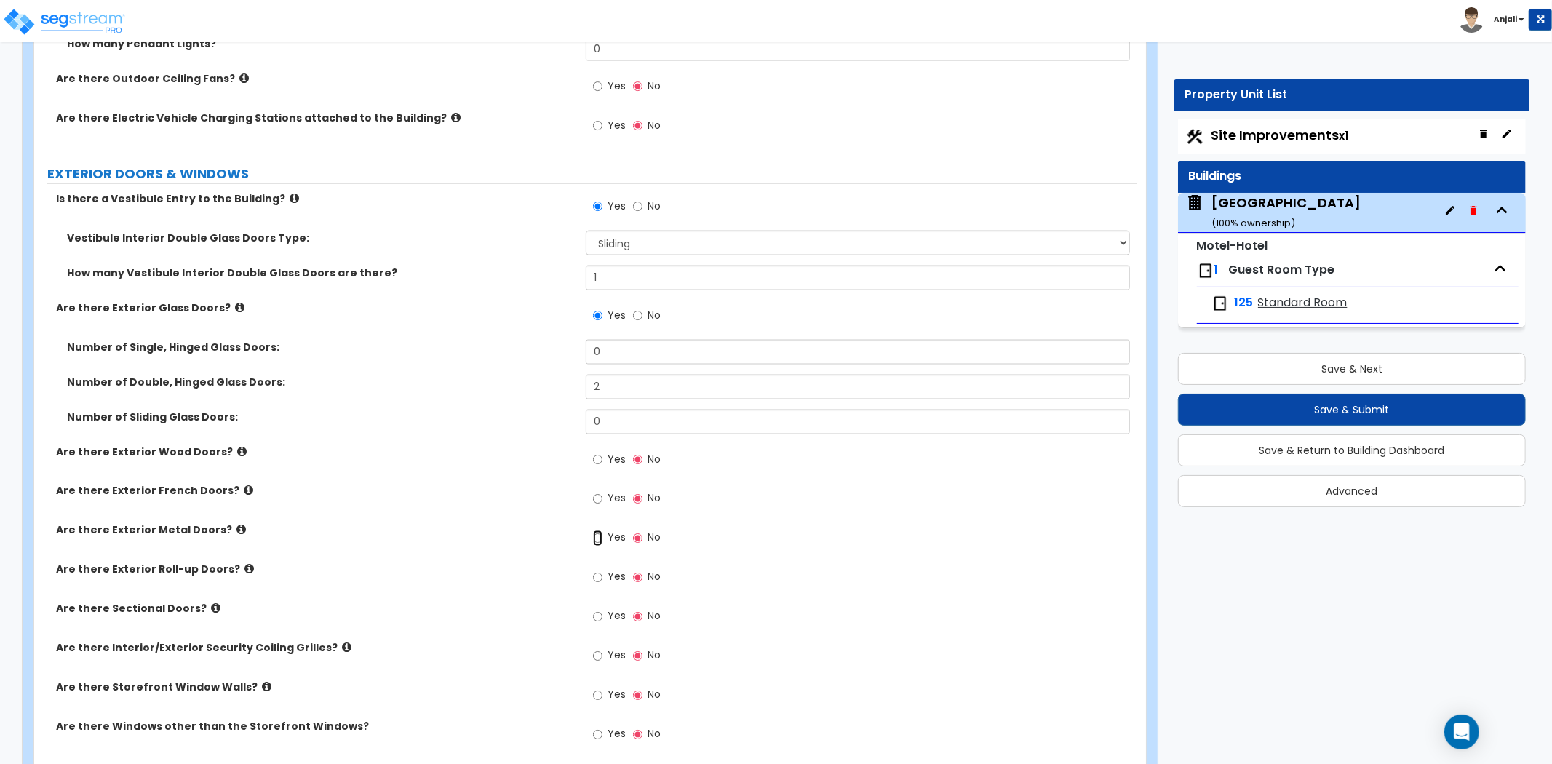
click at [593, 530] on input "Yes" at bounding box center [597, 538] width 9 height 16
radio input "true"
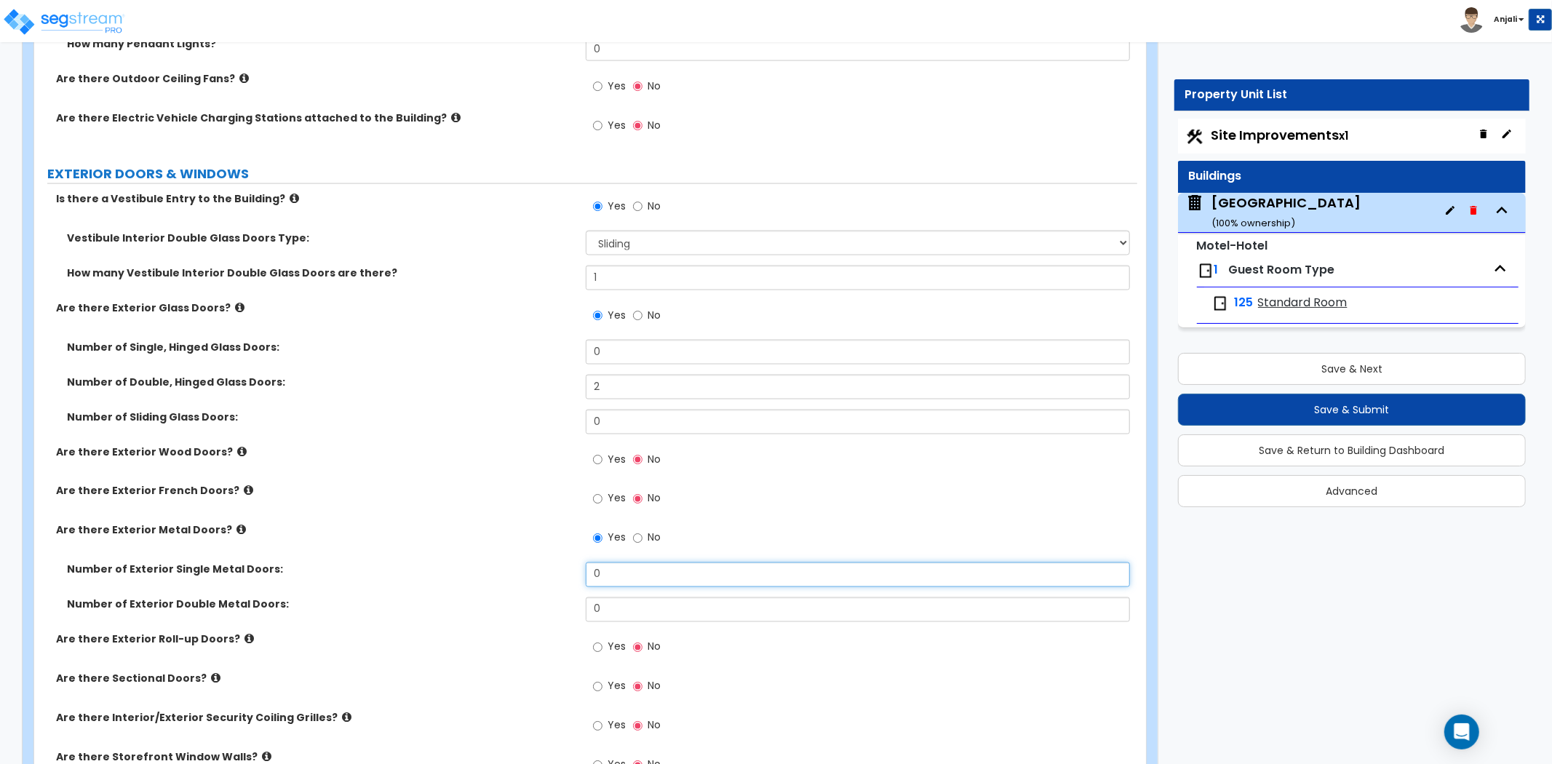
click at [651, 567] on input "0" at bounding box center [858, 574] width 544 height 25
type input "2"
type input "4"
click at [646, 597] on input "0" at bounding box center [858, 609] width 544 height 25
type input "2"
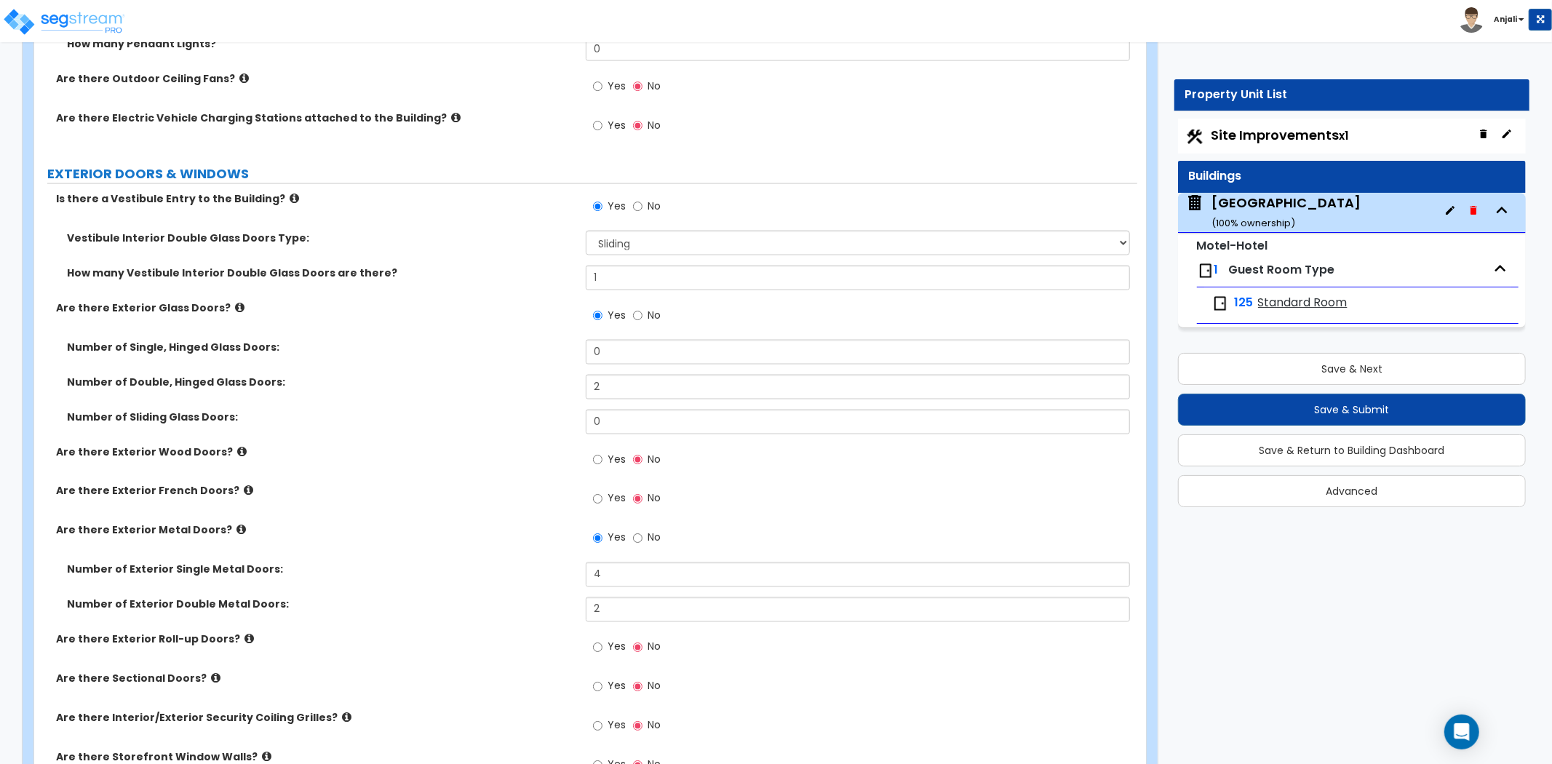
click at [514, 597] on label "Number of Exterior Double Metal Doors:" at bounding box center [321, 604] width 508 height 15
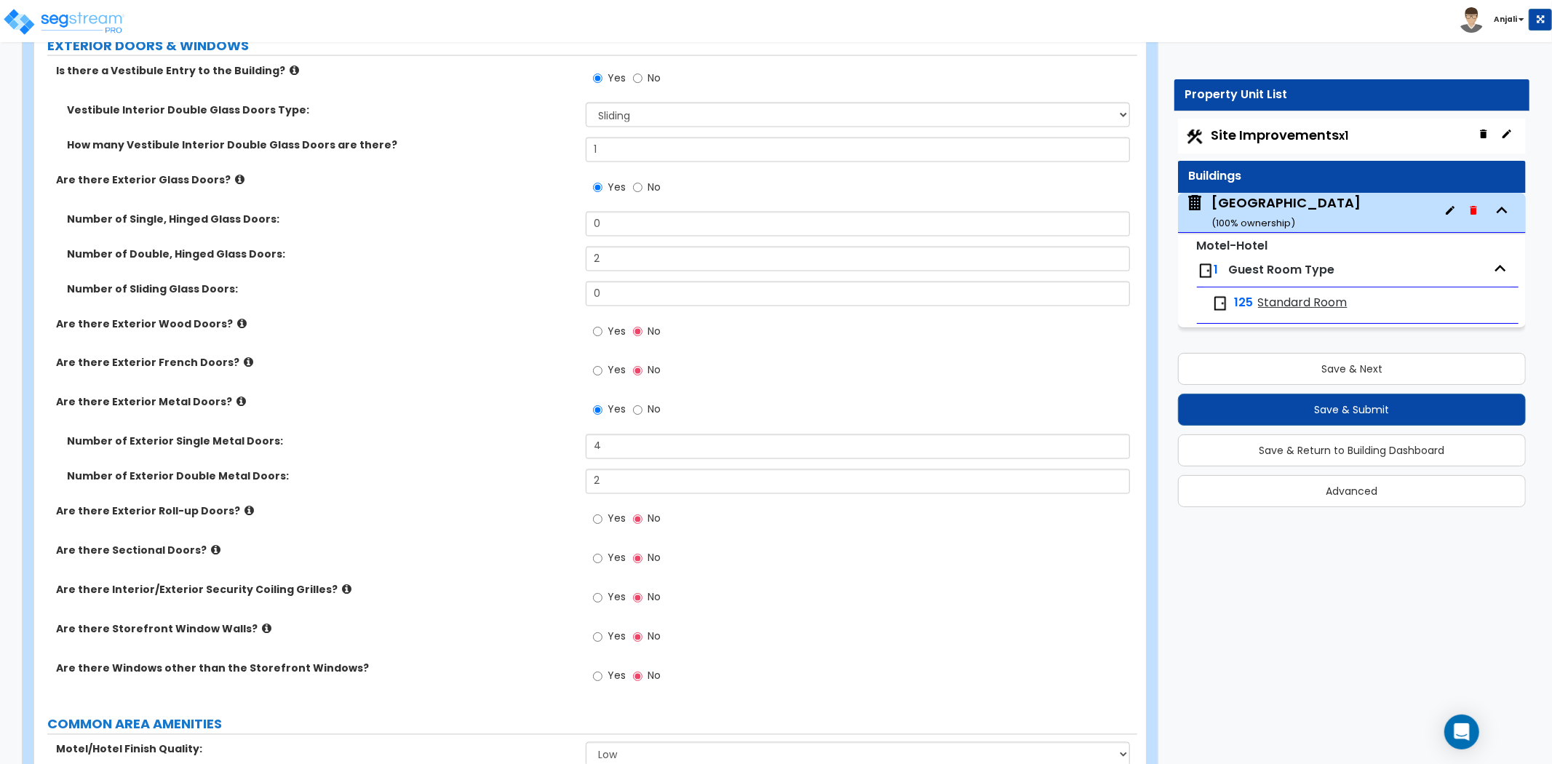
scroll to position [2020, 0]
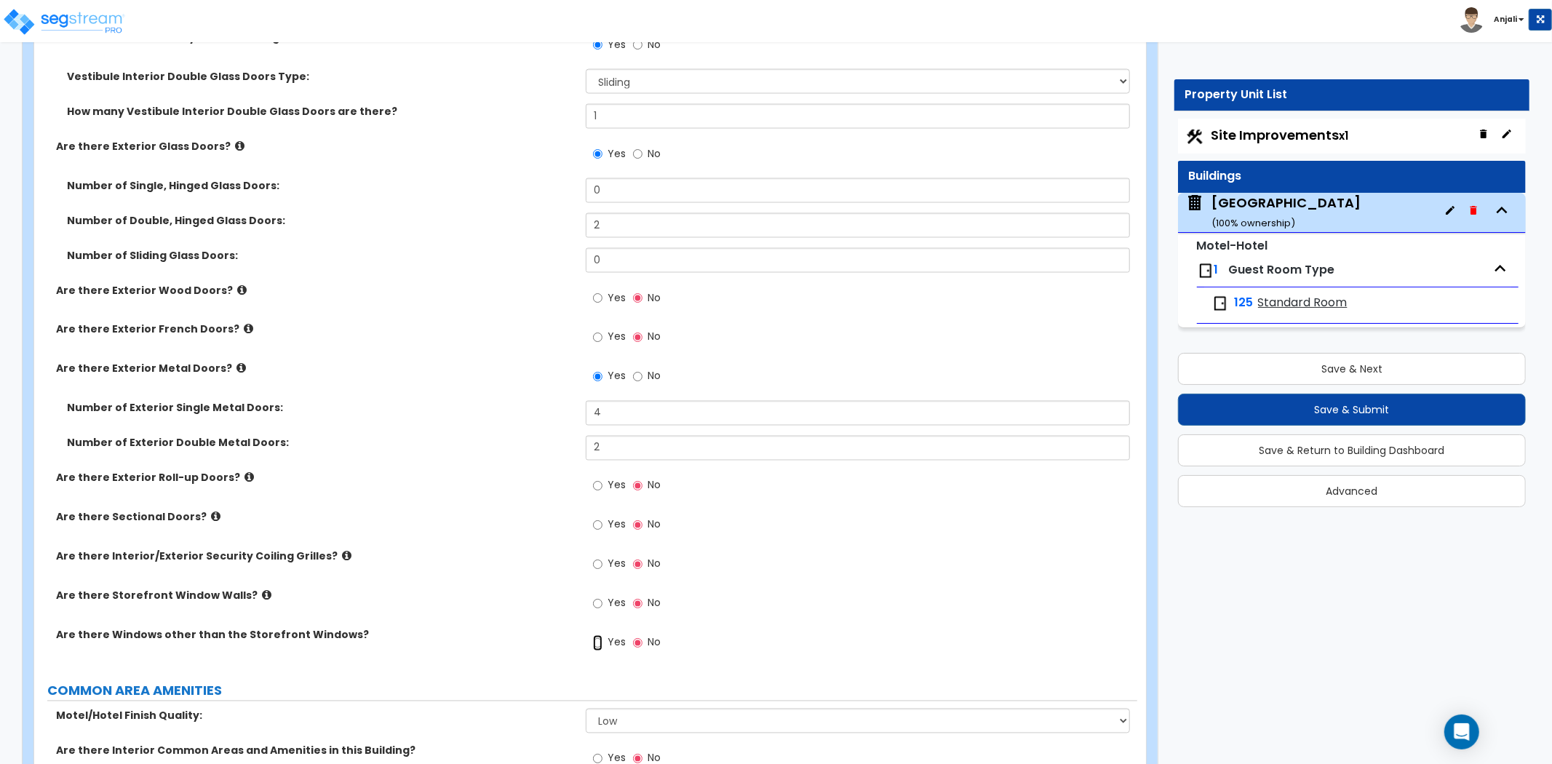
click at [599, 635] on input "Yes" at bounding box center [597, 643] width 9 height 16
radio input "true"
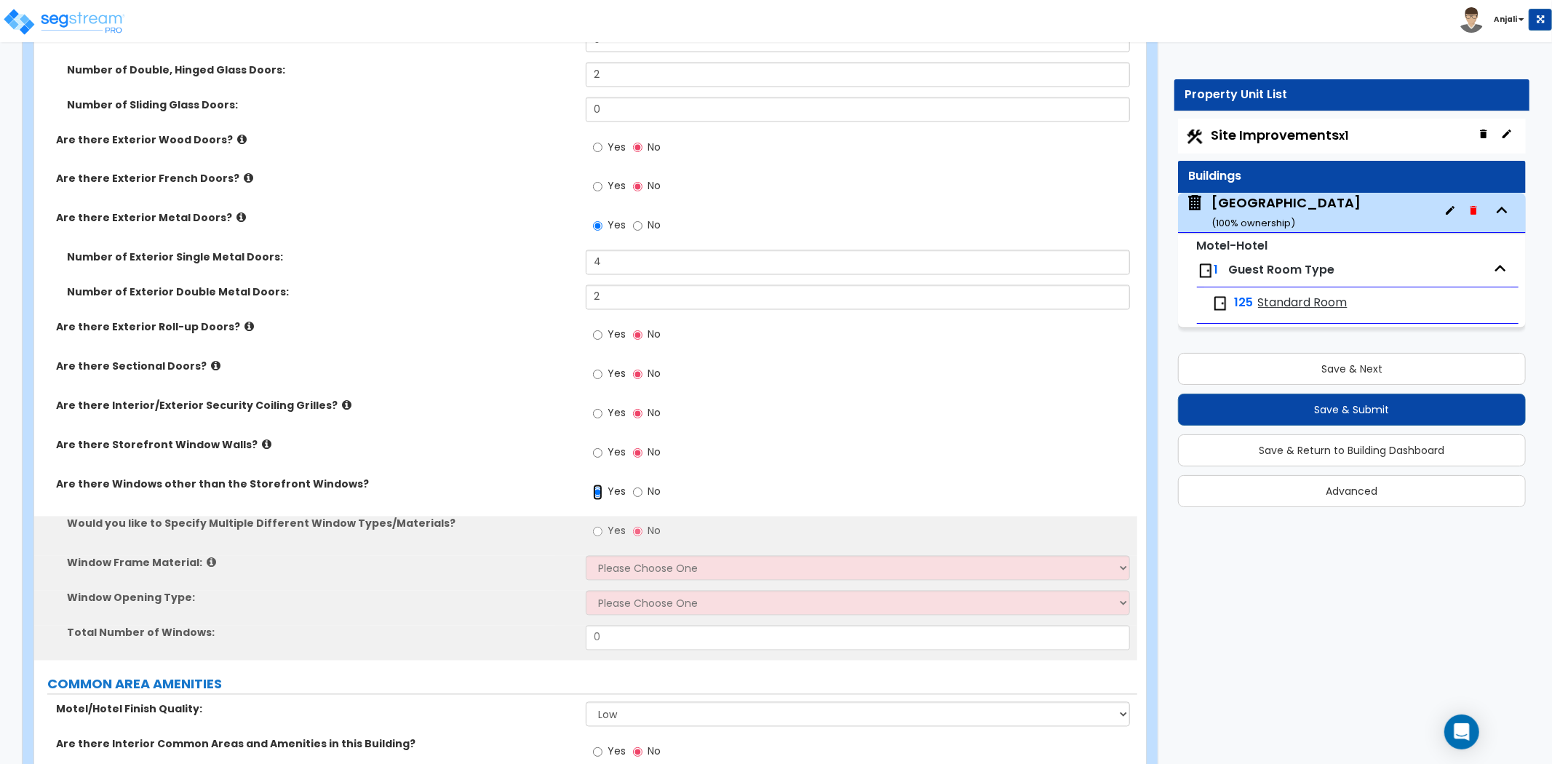
scroll to position [2182, 0]
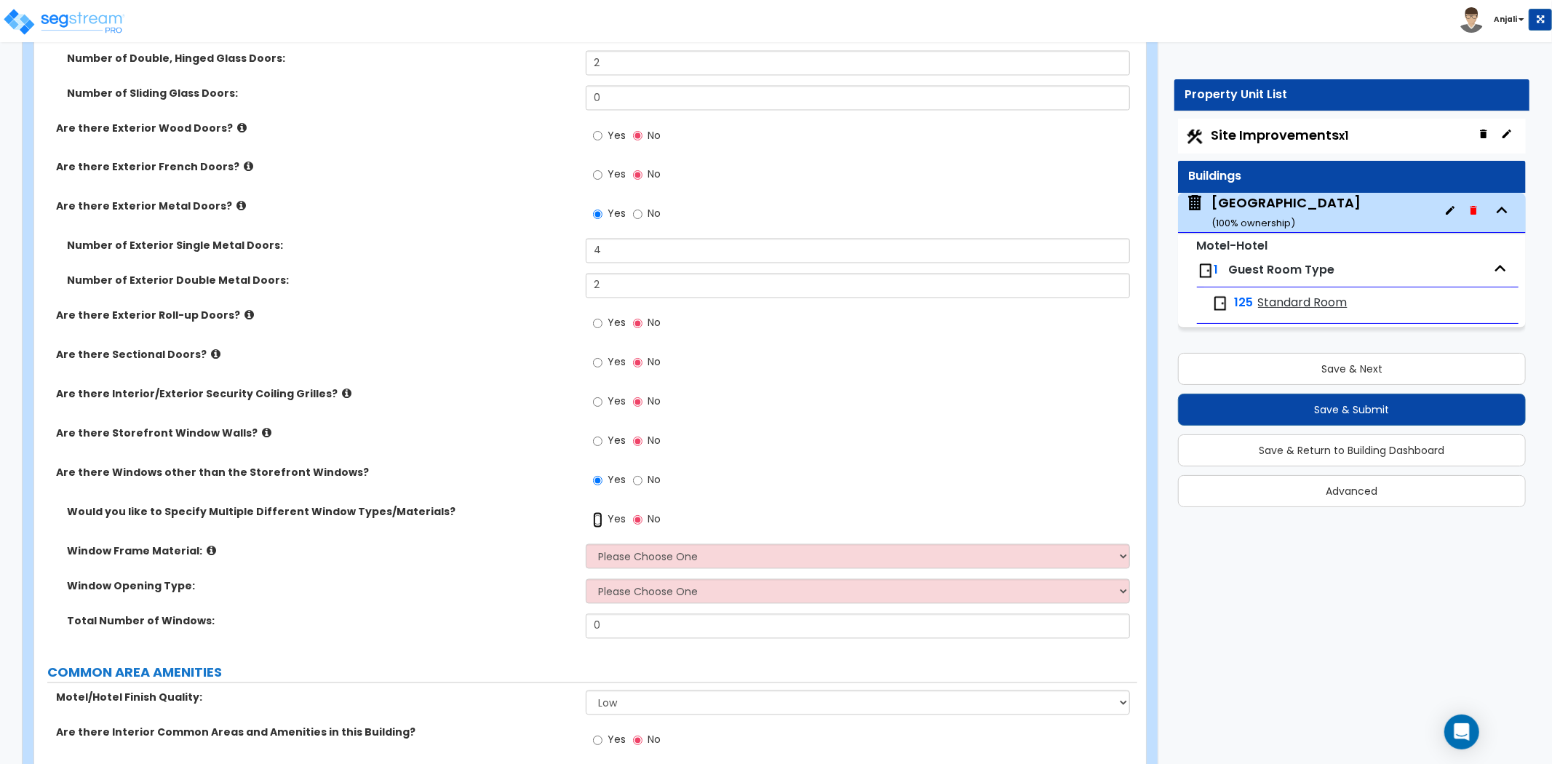
click at [596, 512] on input "Yes" at bounding box center [597, 520] width 9 height 16
radio input "true"
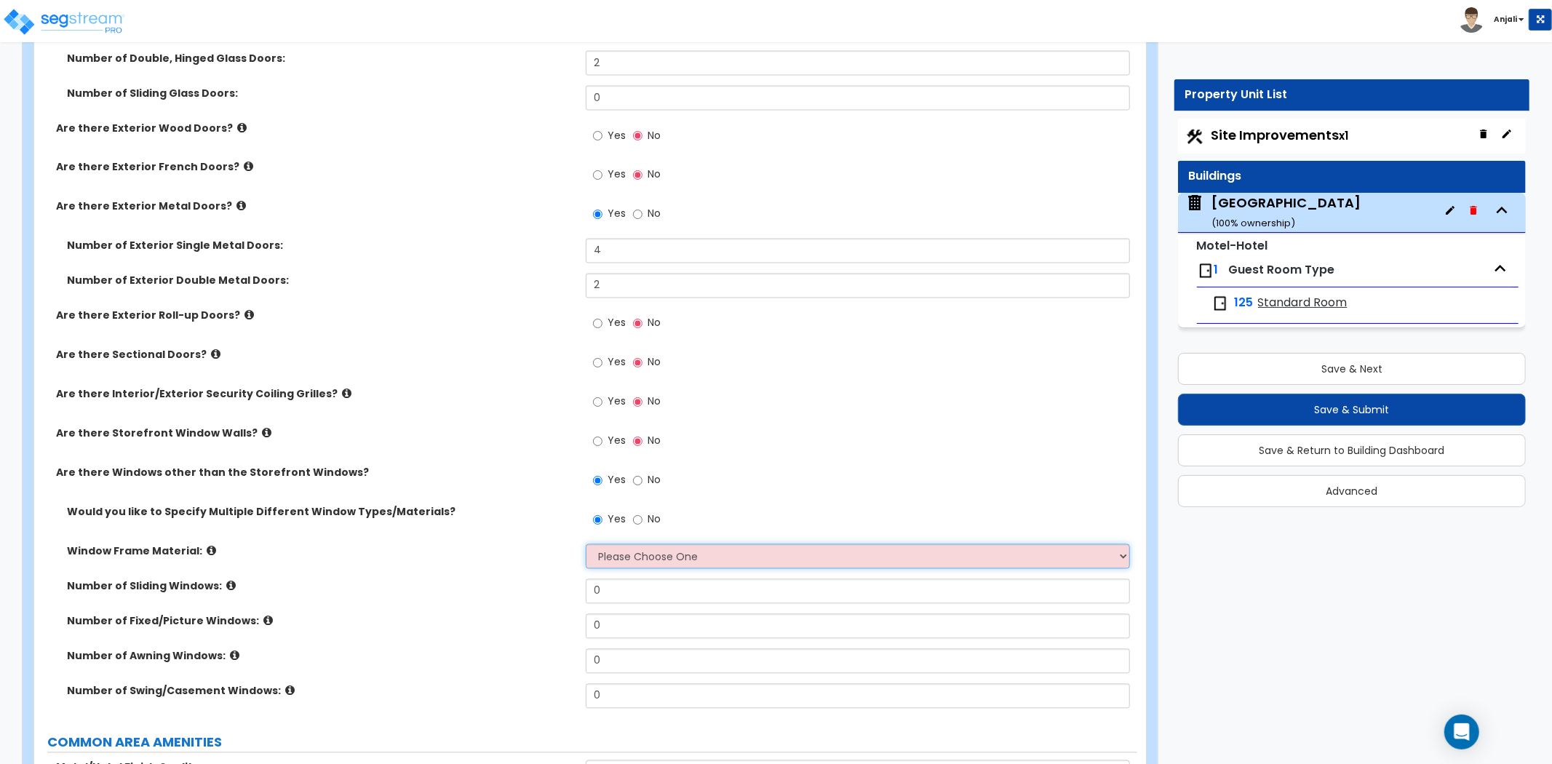
click at [640, 544] on select "Please Choose One Vinyl Aluminum Wood" at bounding box center [858, 556] width 544 height 25
select select "2"
click at [586, 544] on select "Please Choose One Vinyl Aluminum Wood" at bounding box center [858, 556] width 544 height 25
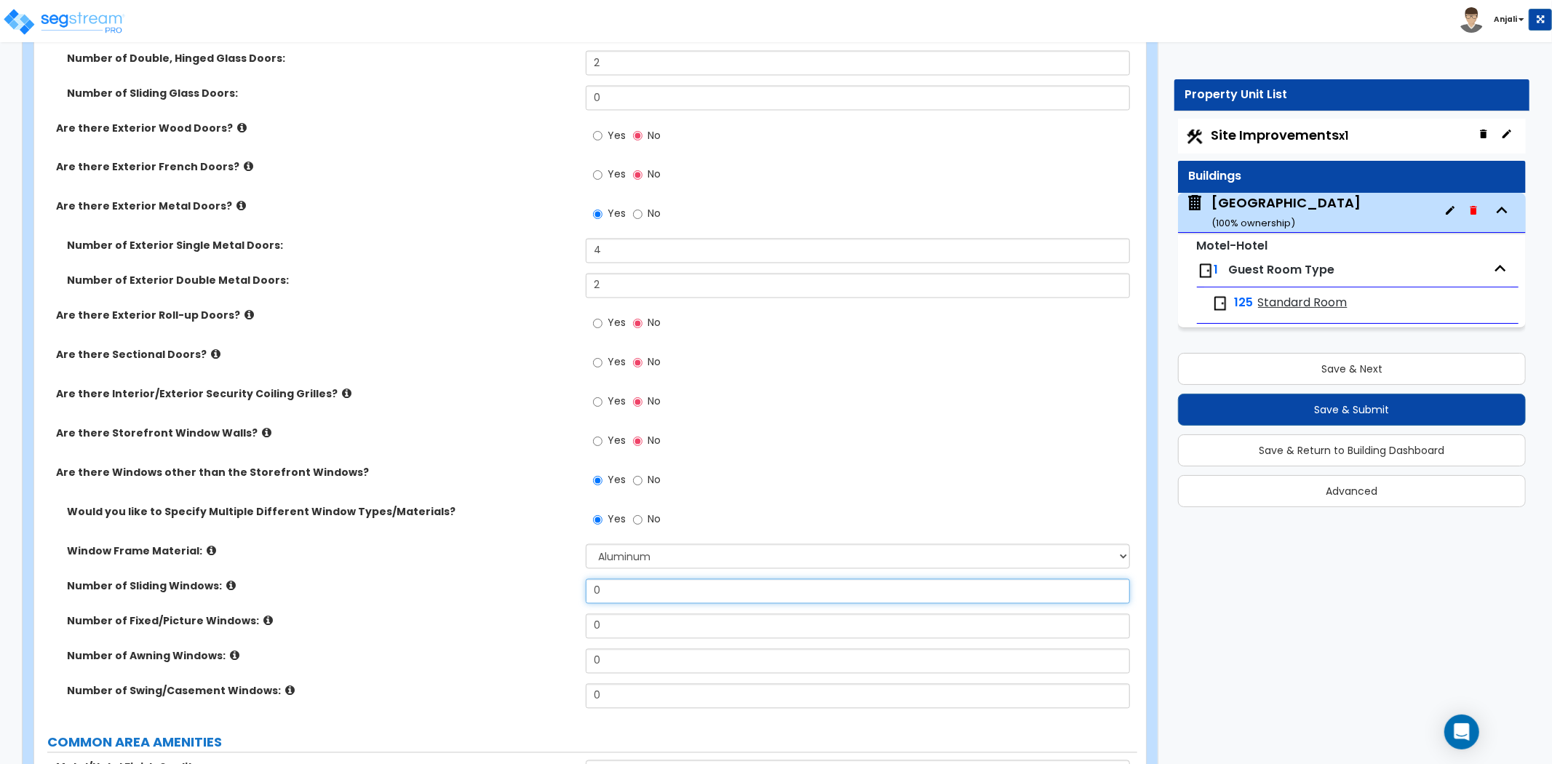
click at [616, 579] on input "0" at bounding box center [858, 591] width 544 height 25
click at [623, 621] on input "0" at bounding box center [858, 626] width 544 height 25
type input "145"
click at [569, 614] on label "Number of Fixed/Picture Windows:" at bounding box center [321, 621] width 508 height 15
click at [593, 434] on input "Yes" at bounding box center [597, 442] width 9 height 16
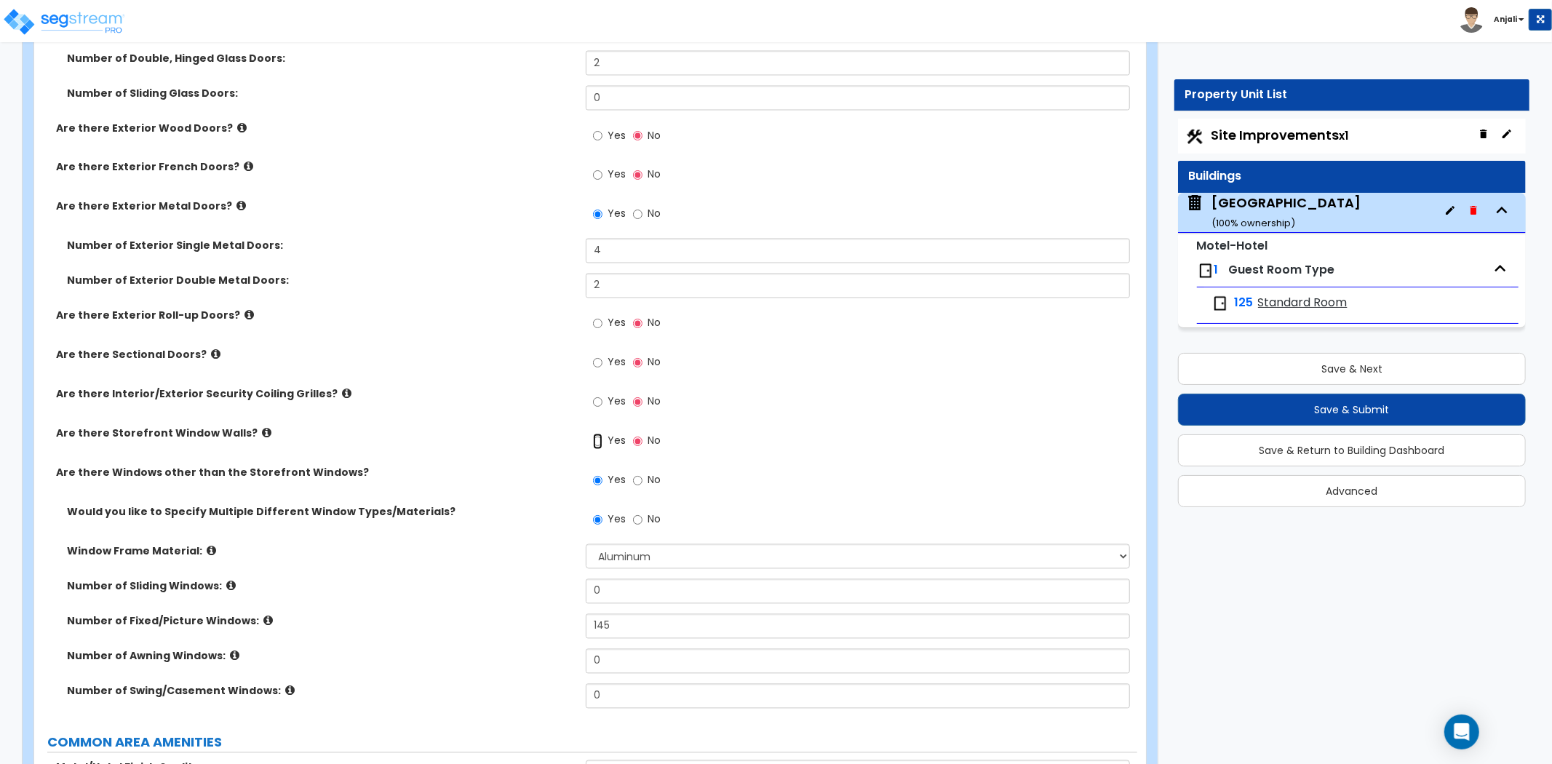
radio input "true"
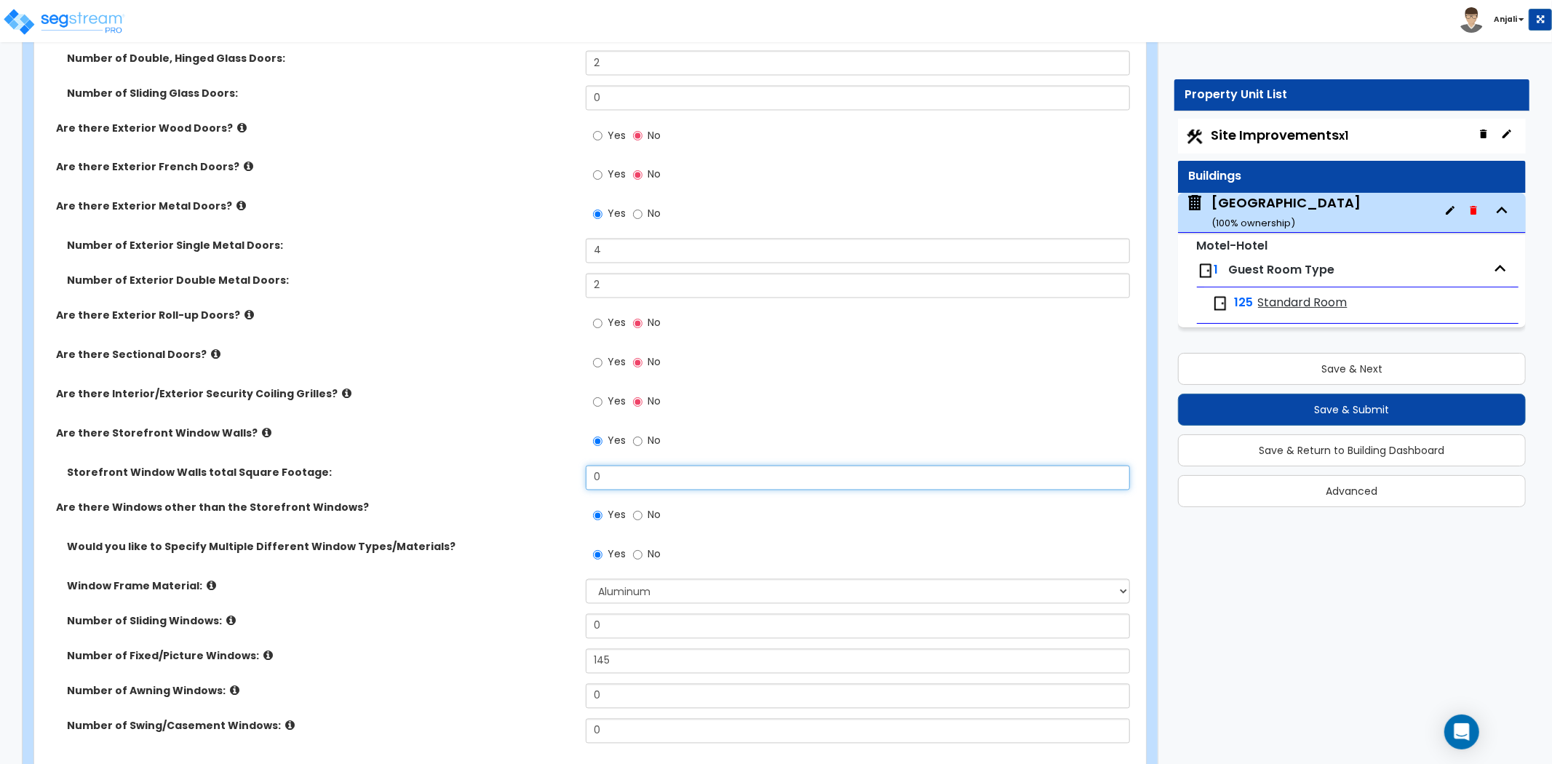
click at [671, 469] on input "0" at bounding box center [858, 478] width 544 height 25
type input "250"
click at [519, 348] on label "Are there Sectional Doors?" at bounding box center [315, 355] width 519 height 15
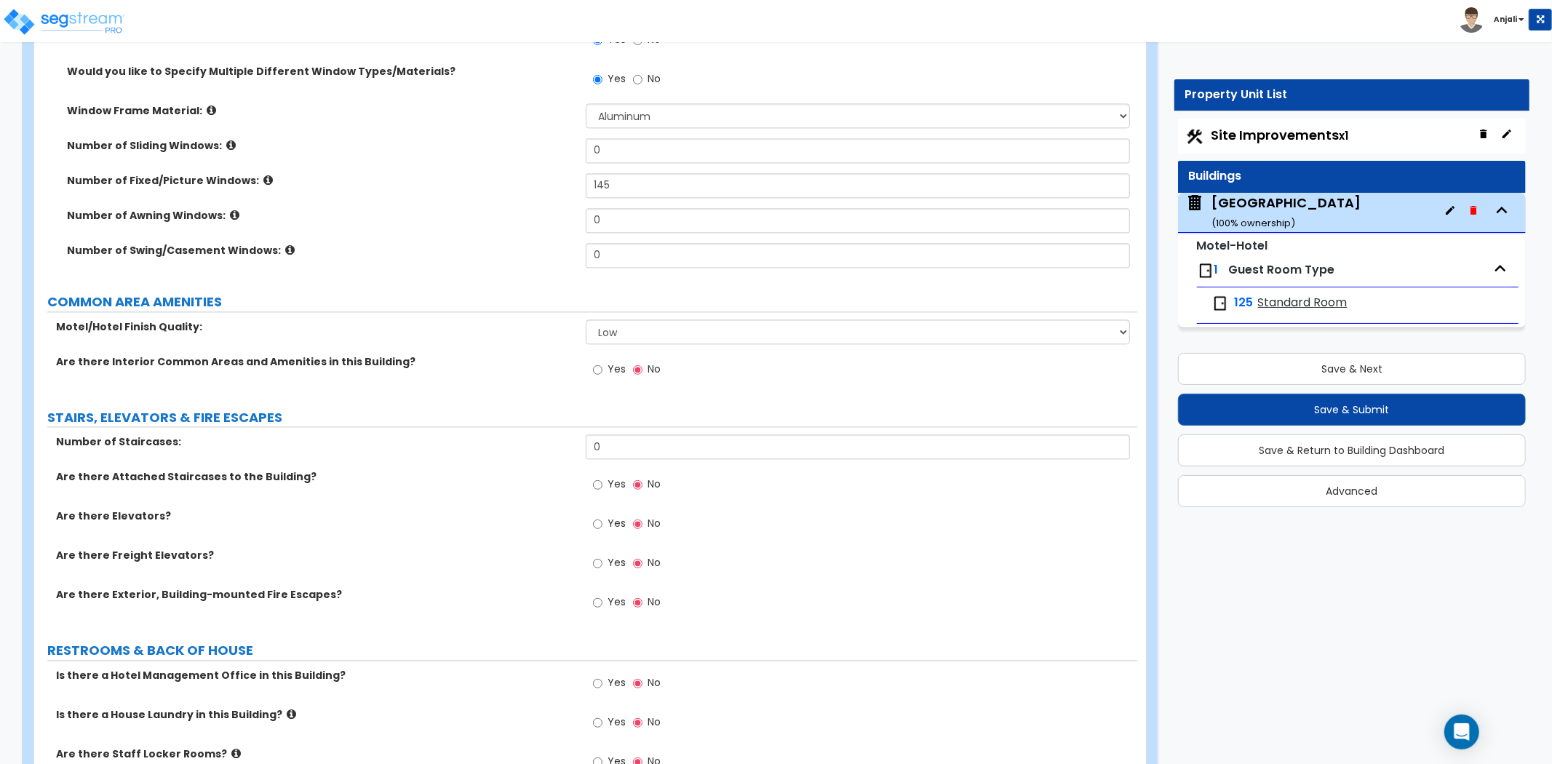
scroll to position [2667, 0]
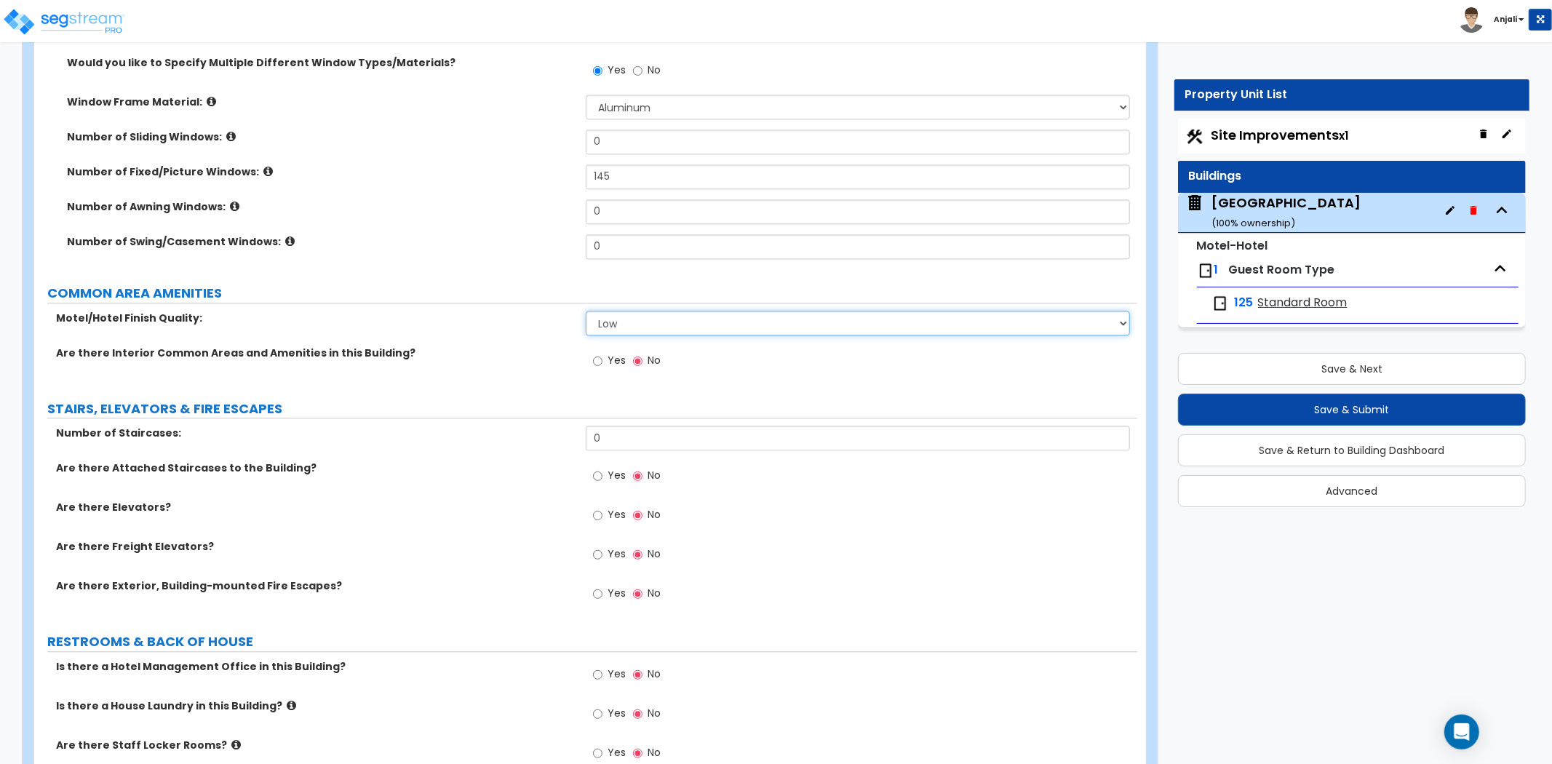
click at [732, 311] on select "Low Average High" at bounding box center [858, 323] width 544 height 25
select select "2"
click at [586, 311] on select "Low Average High" at bounding box center [858, 323] width 544 height 25
click at [593, 346] on div "Yes No" at bounding box center [627, 362] width 82 height 33
click at [593, 353] on input "Yes" at bounding box center [597, 361] width 9 height 16
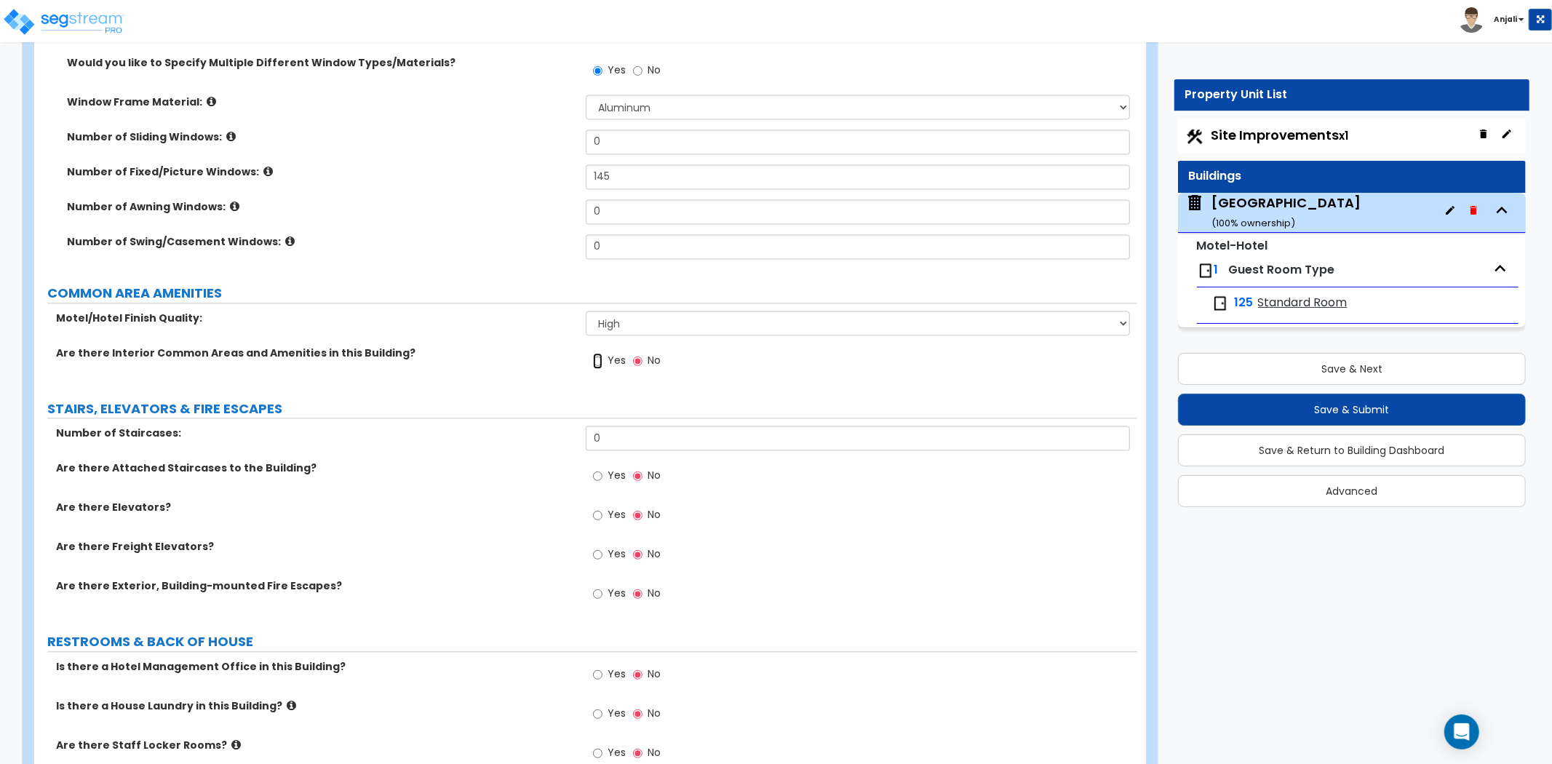
radio input "true"
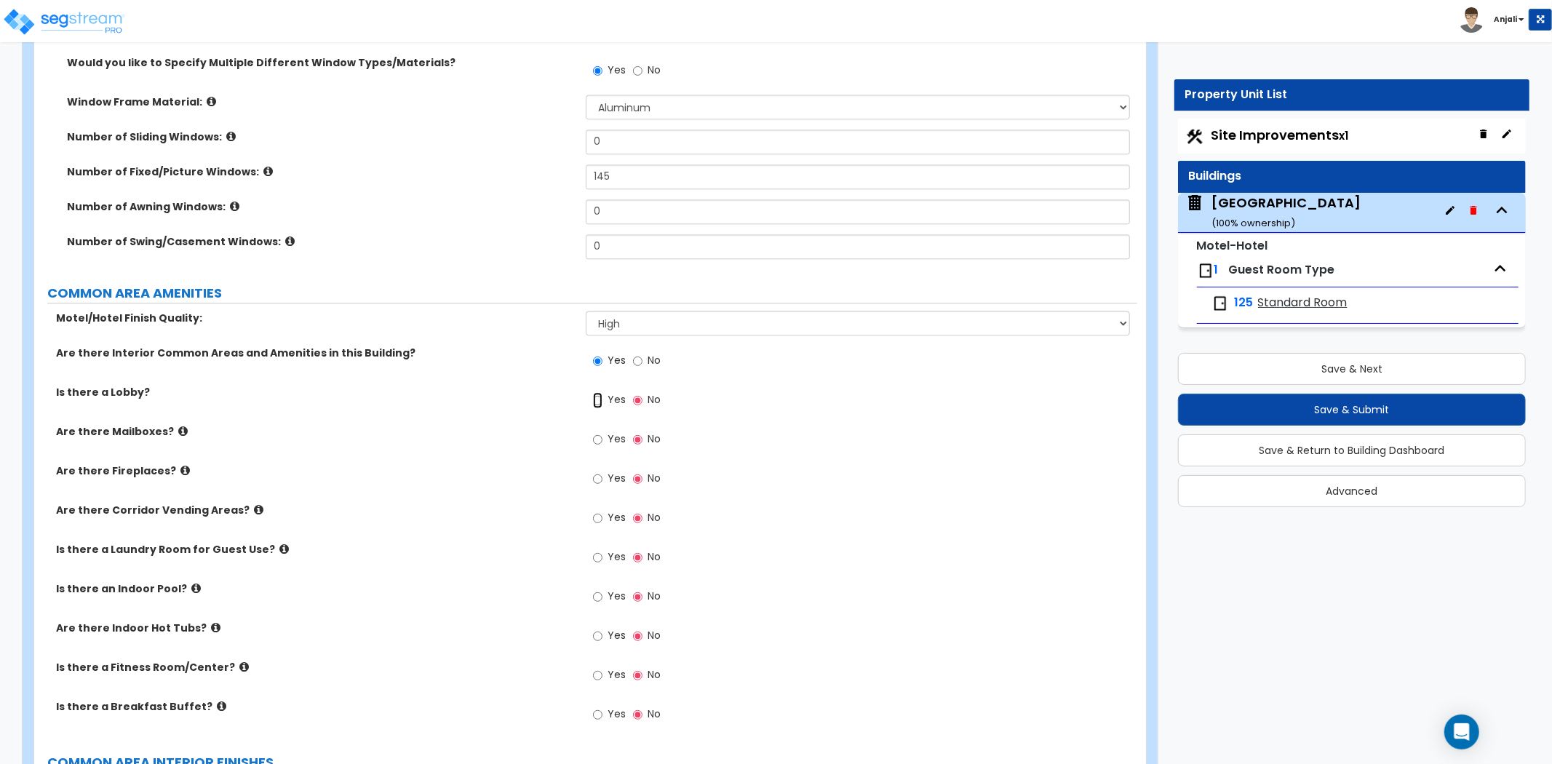
click at [596, 392] on input "Yes" at bounding box center [597, 400] width 9 height 16
radio input "true"
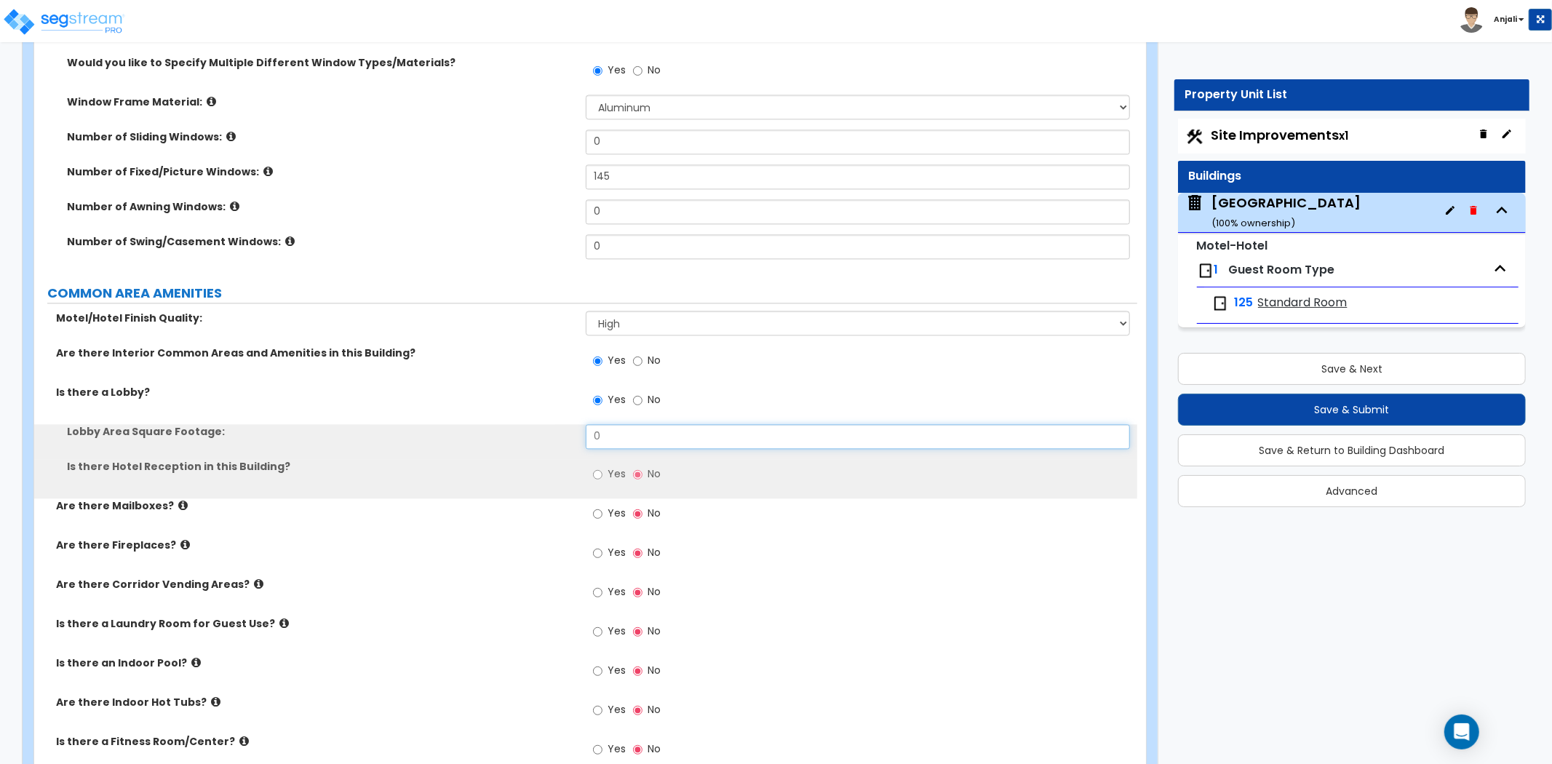
click at [617, 426] on input "0" at bounding box center [858, 436] width 544 height 25
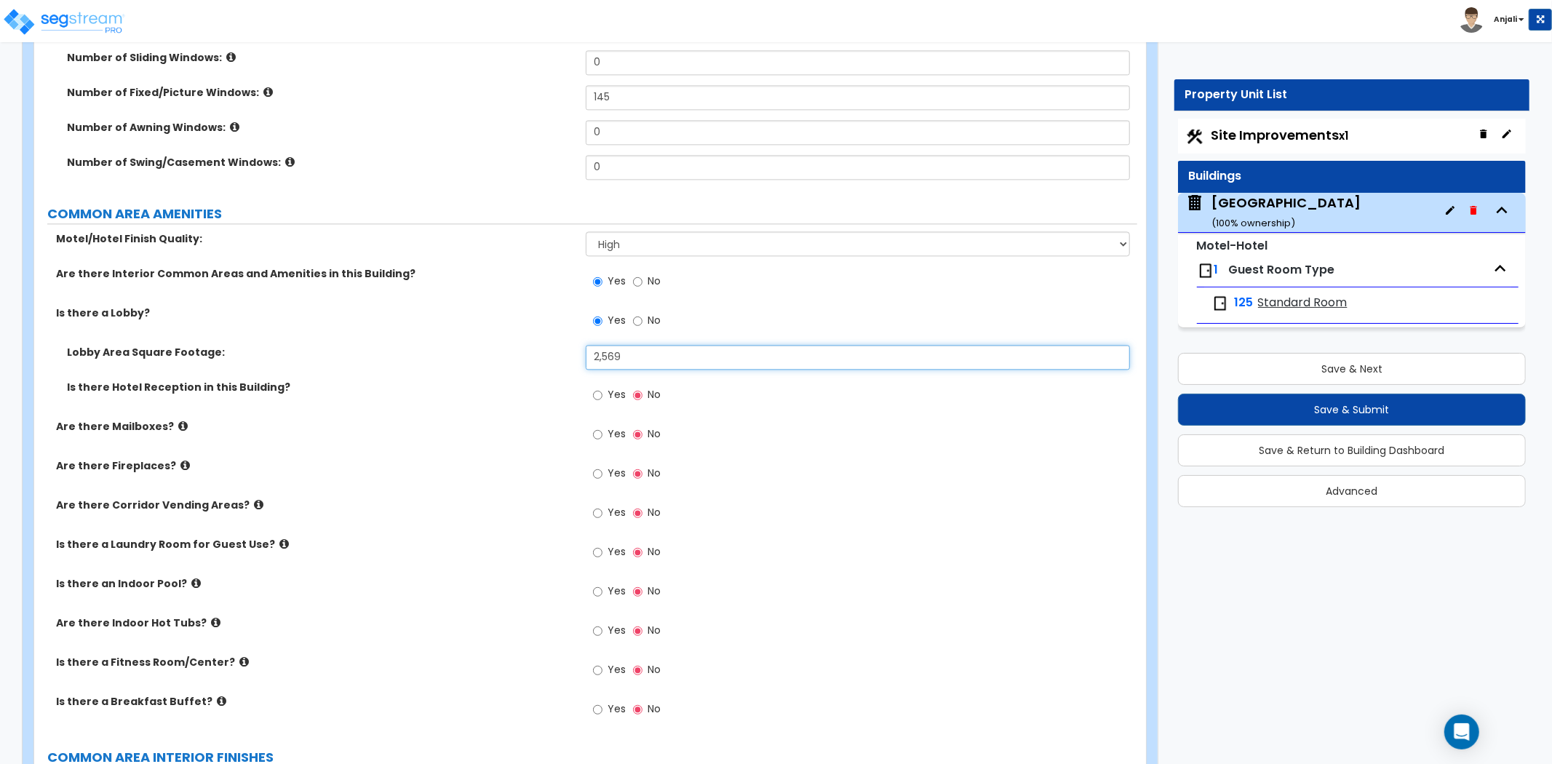
scroll to position [2747, 0]
type input "2,569"
click at [598, 386] on input "Yes" at bounding box center [597, 394] width 9 height 16
radio input "true"
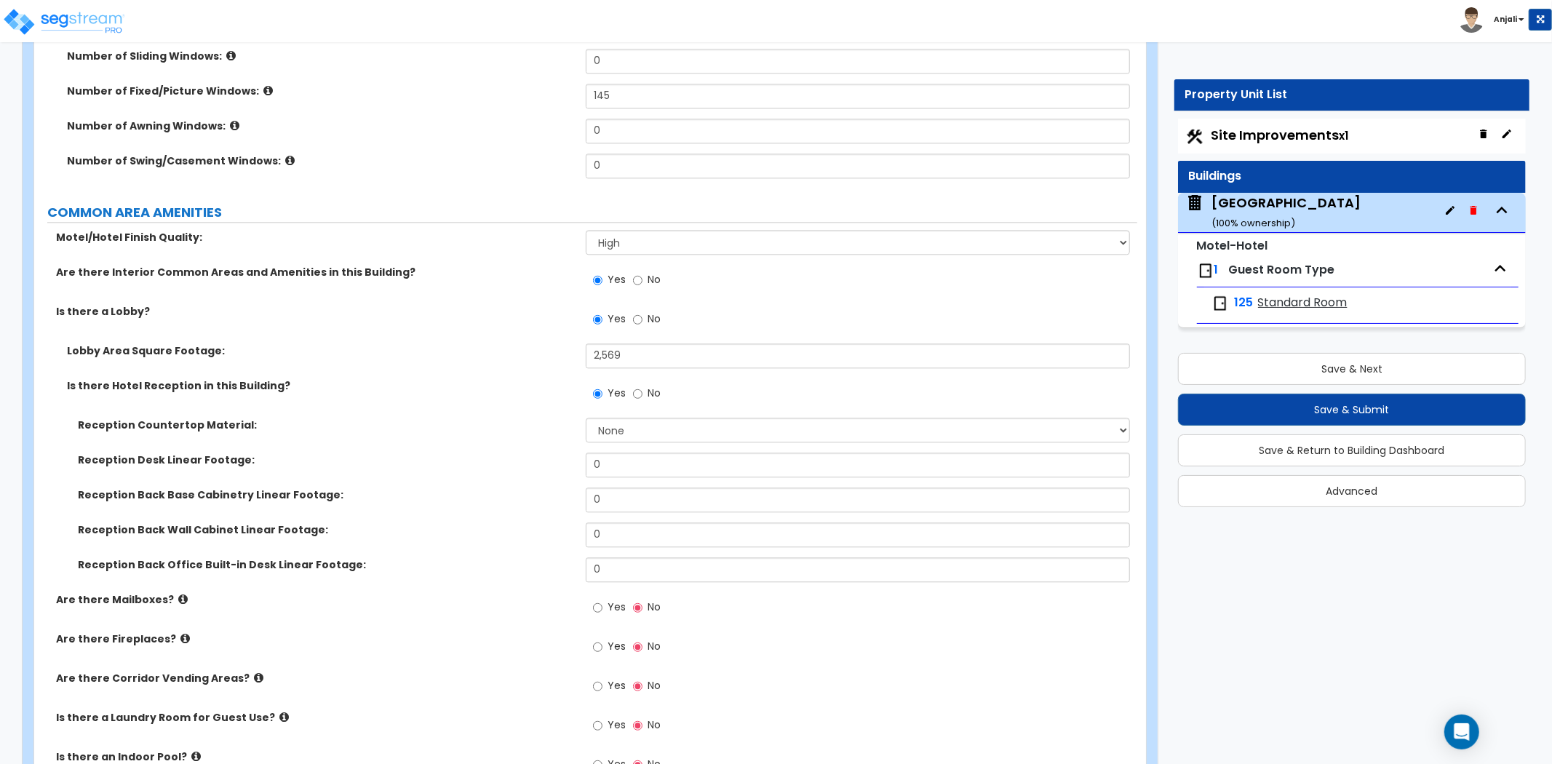
click at [630, 426] on div "Reception Countertop Material: None Plastic Laminate Solid Surface Stone Quartz…" at bounding box center [585, 435] width 1103 height 35
click at [631, 422] on select "None Plastic Laminate Solid Surface Stone Quartz Marble Tile Wood Stainless Ste…" at bounding box center [858, 430] width 544 height 25
select select "1"
click at [586, 418] on select "None Plastic Laminate Solid Surface Stone Quartz Marble Tile Wood Stainless Ste…" at bounding box center [858, 430] width 544 height 25
click at [621, 452] on input "0" at bounding box center [858, 464] width 544 height 25
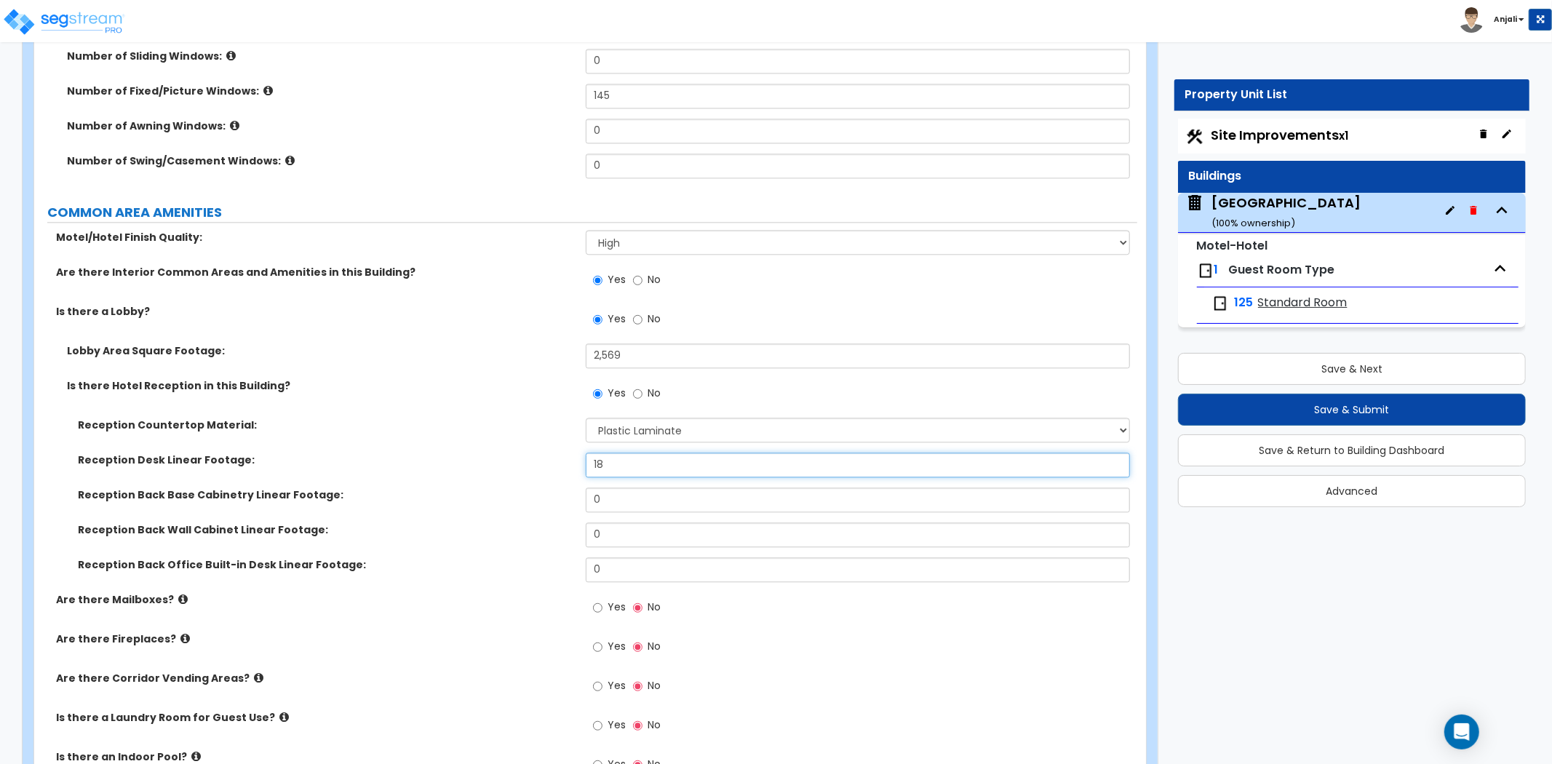
type input "18"
click at [628, 487] on input "0" at bounding box center [858, 499] width 544 height 25
type input "18"
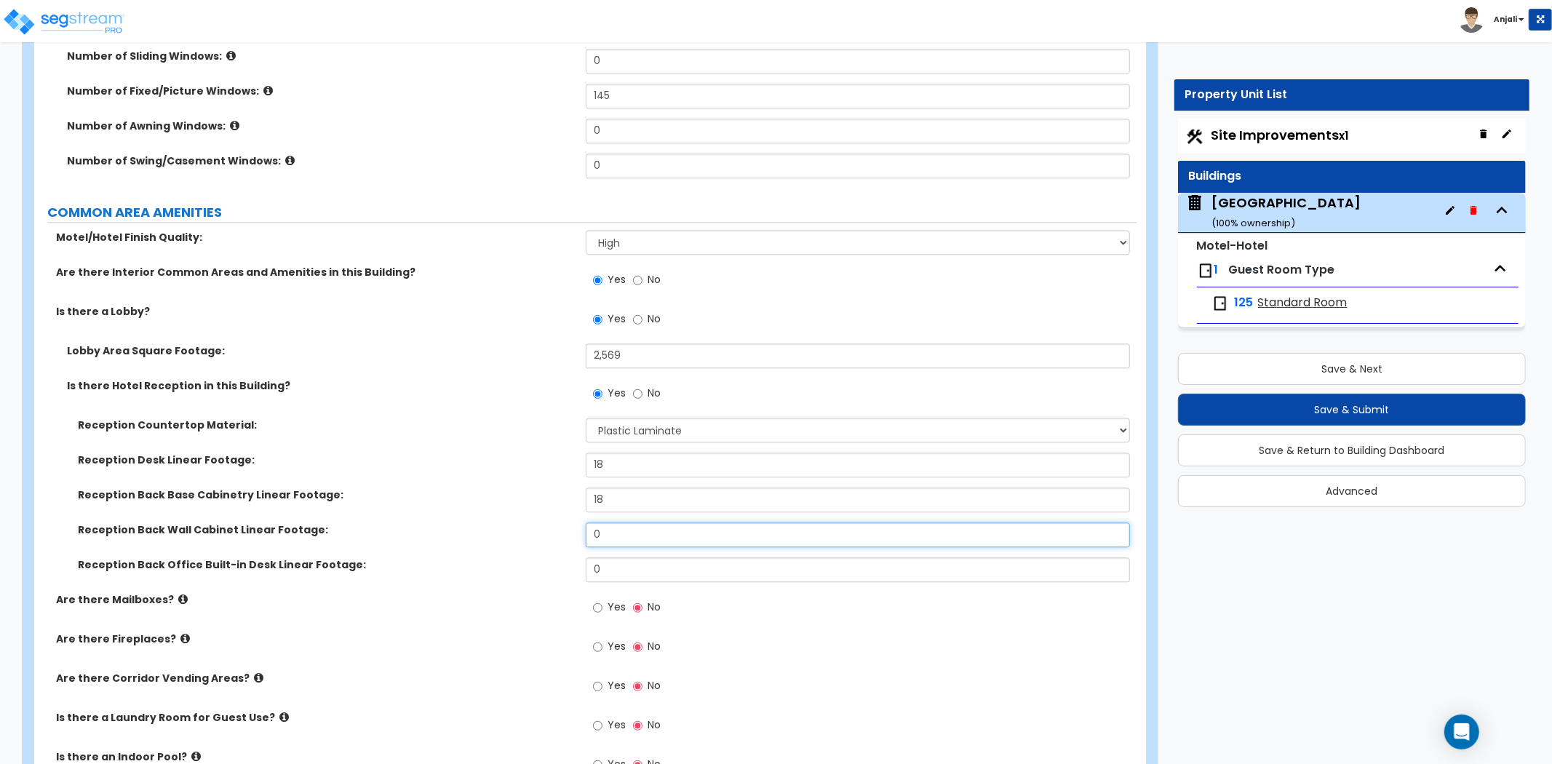
click at [623, 527] on input "0" at bounding box center [858, 534] width 544 height 25
type input "12"
click at [519, 522] on label "Reception Back Wall Cabinet Linear Footage:" at bounding box center [326, 529] width 497 height 15
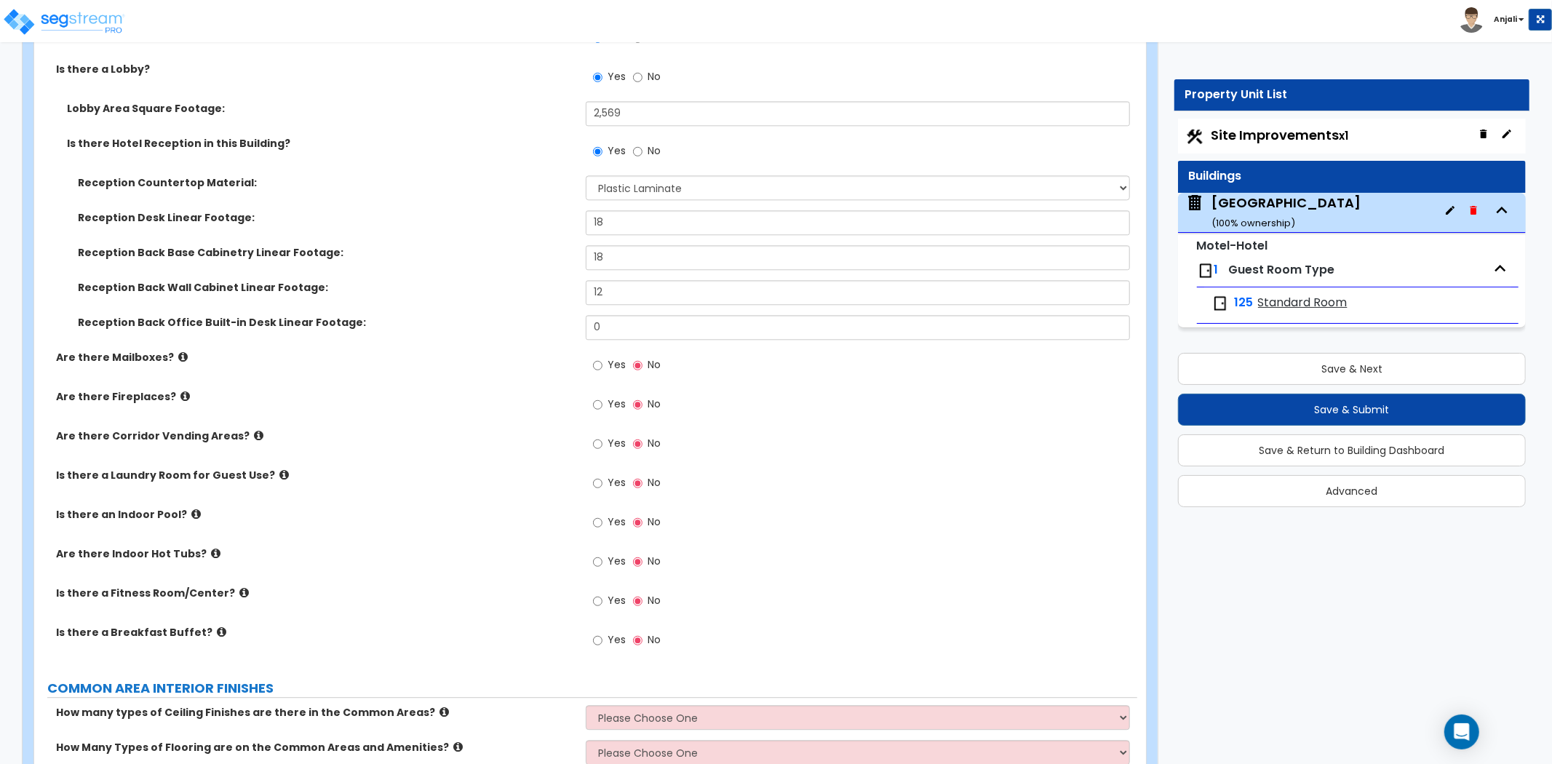
scroll to position [2990, 0]
click at [595, 435] on input "Yes" at bounding box center [597, 443] width 9 height 16
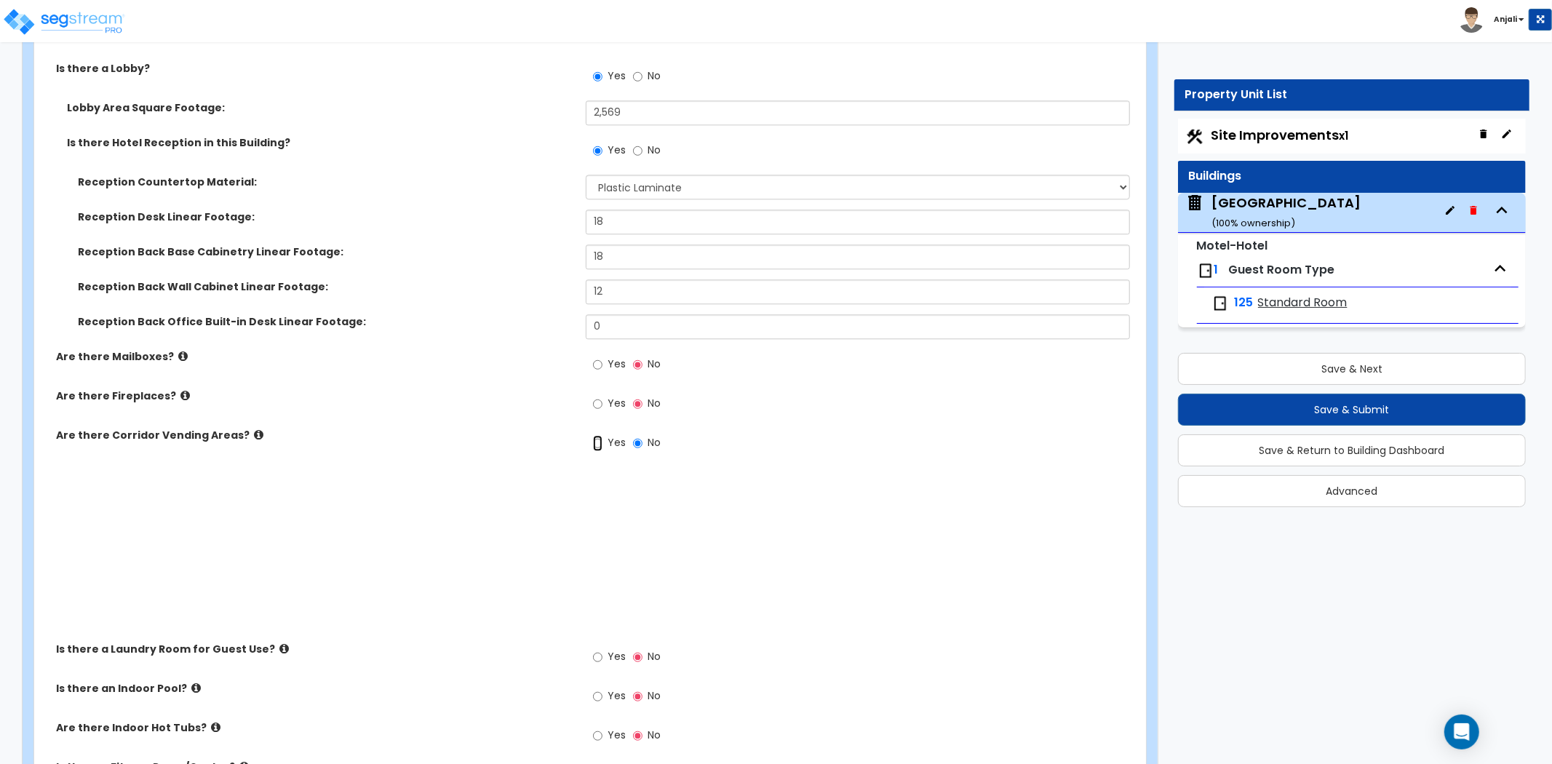
radio input "true"
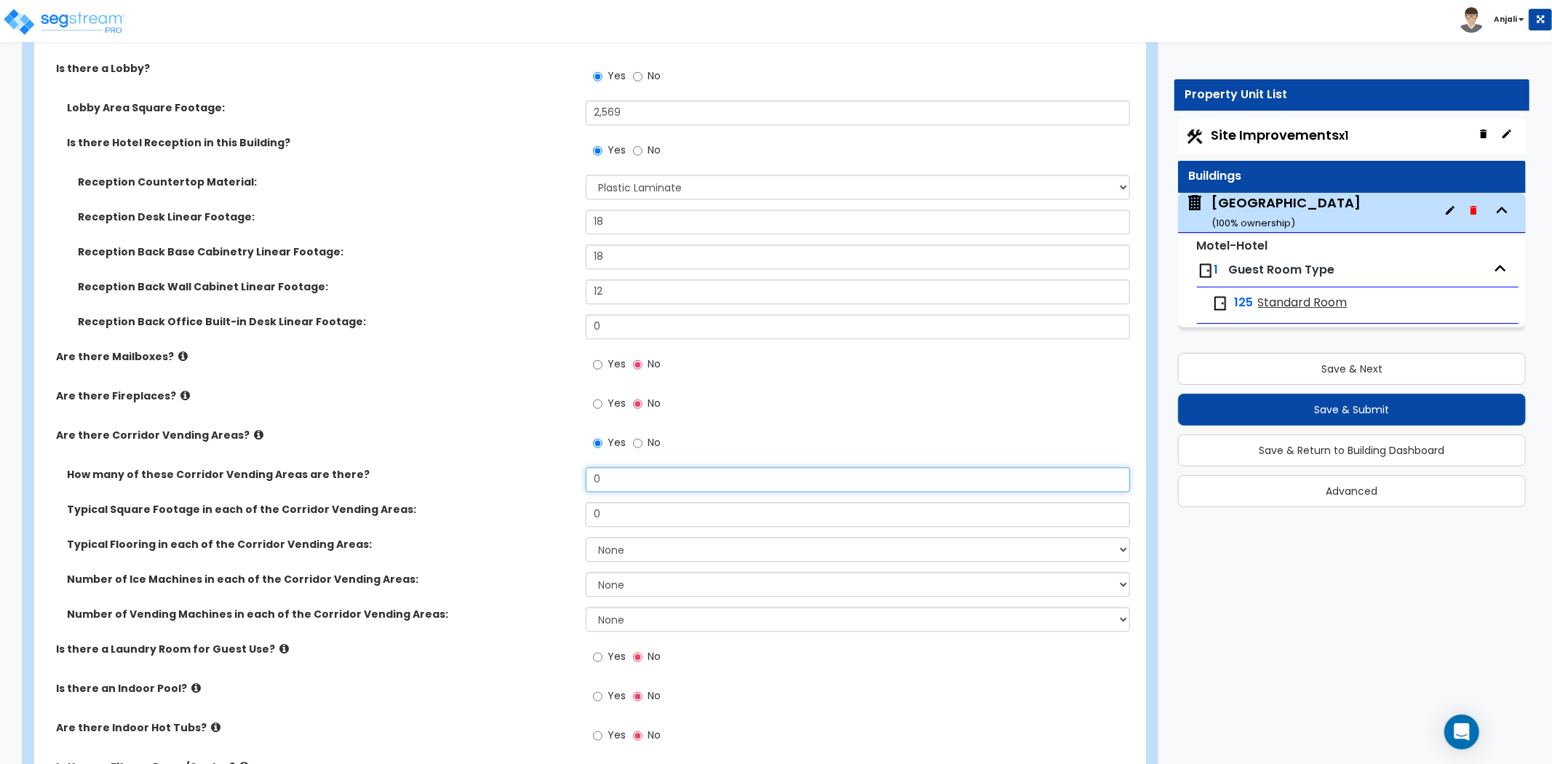
click at [631, 467] on input "0" at bounding box center [858, 479] width 544 height 25
type input "1"
click at [642, 503] on input "0" at bounding box center [858, 514] width 544 height 25
type input "250"
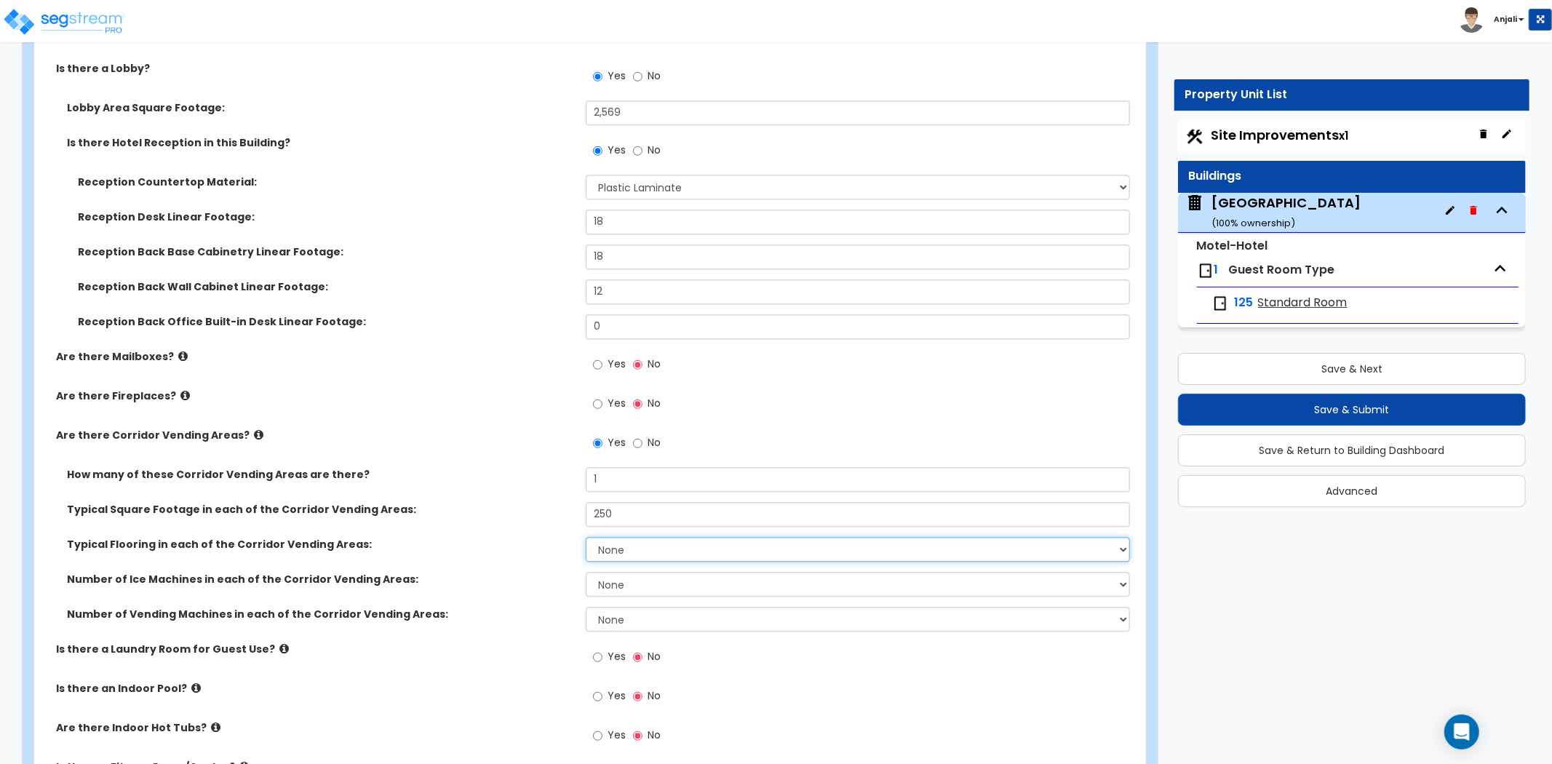
click at [674, 537] on select "None Tile Flooring Wood Flooring Resilient Laminate Flooring VCT Flooring Sheet…" at bounding box center [858, 549] width 544 height 25
select select "1"
click at [586, 537] on select "None Tile Flooring Wood Flooring Resilient Laminate Flooring VCT Flooring Sheet…" at bounding box center [858, 549] width 544 height 25
click at [649, 572] on select "None 1 2 3" at bounding box center [858, 584] width 544 height 25
select select "1"
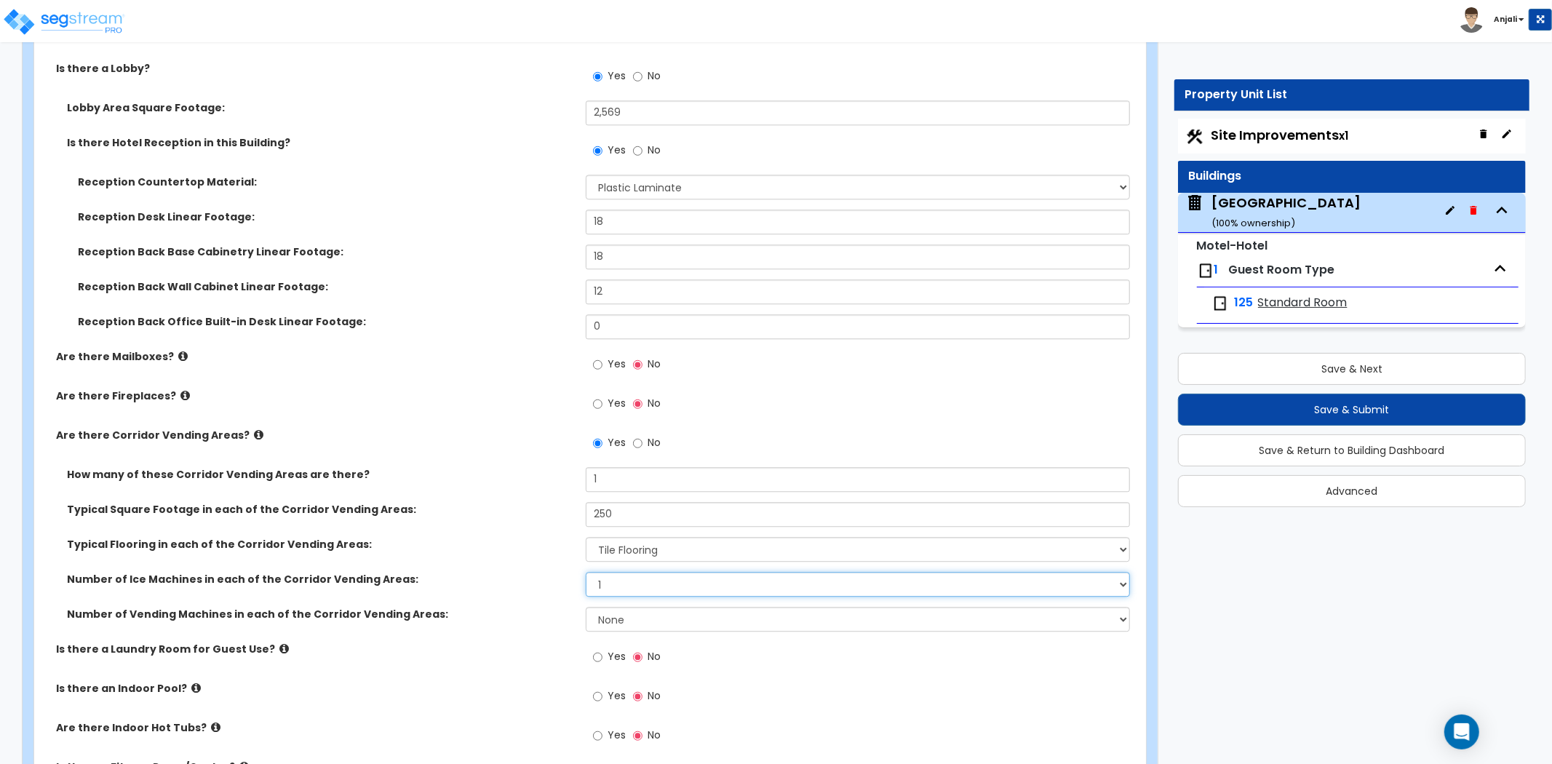
click at [586, 572] on select "None 1 2 3" at bounding box center [858, 584] width 544 height 25
click at [647, 607] on select "None 1 2 3" at bounding box center [858, 619] width 544 height 25
select select "2"
click at [586, 607] on select "None 1 2 3" at bounding box center [858, 619] width 544 height 25
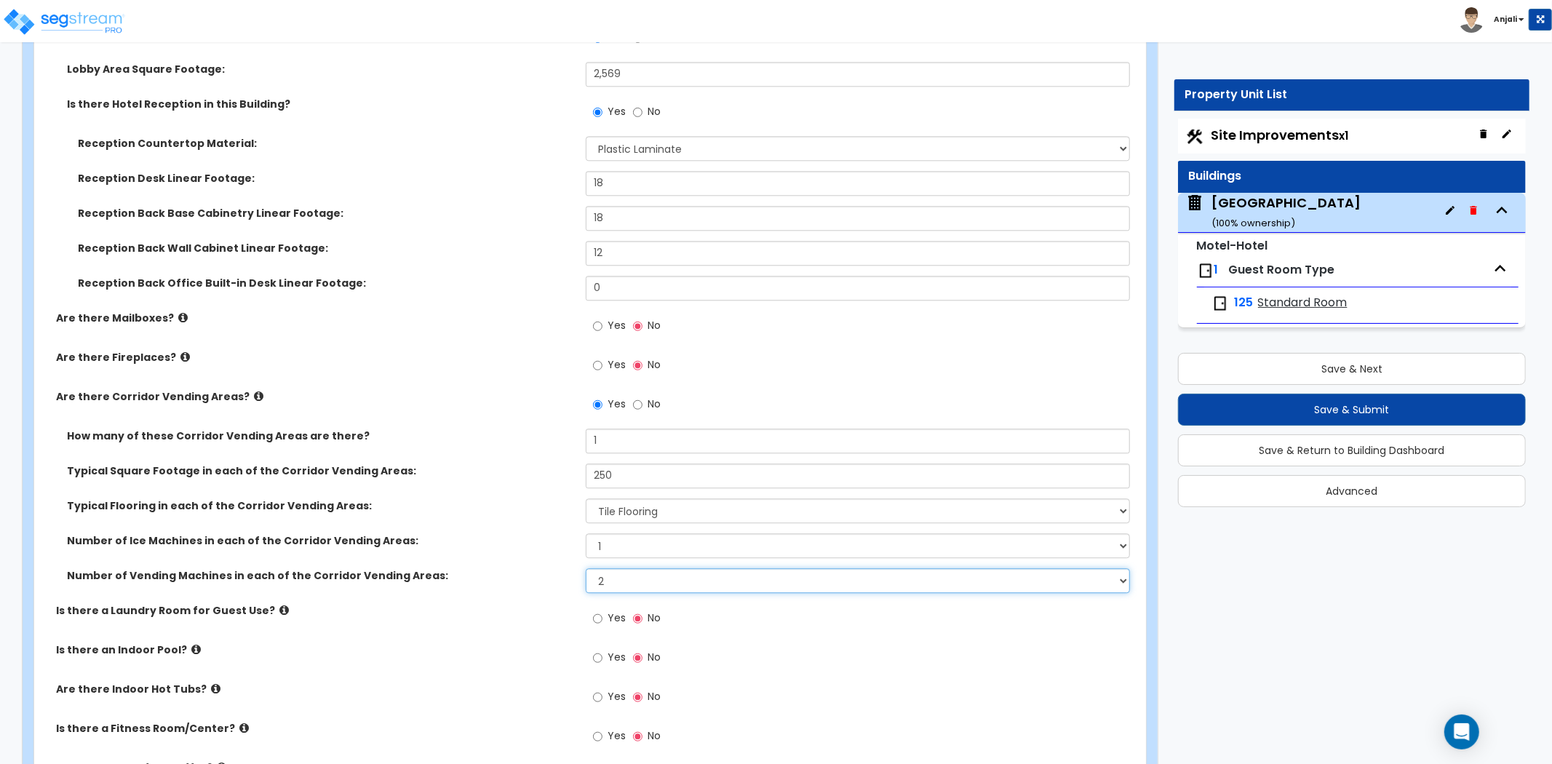
scroll to position [3152, 0]
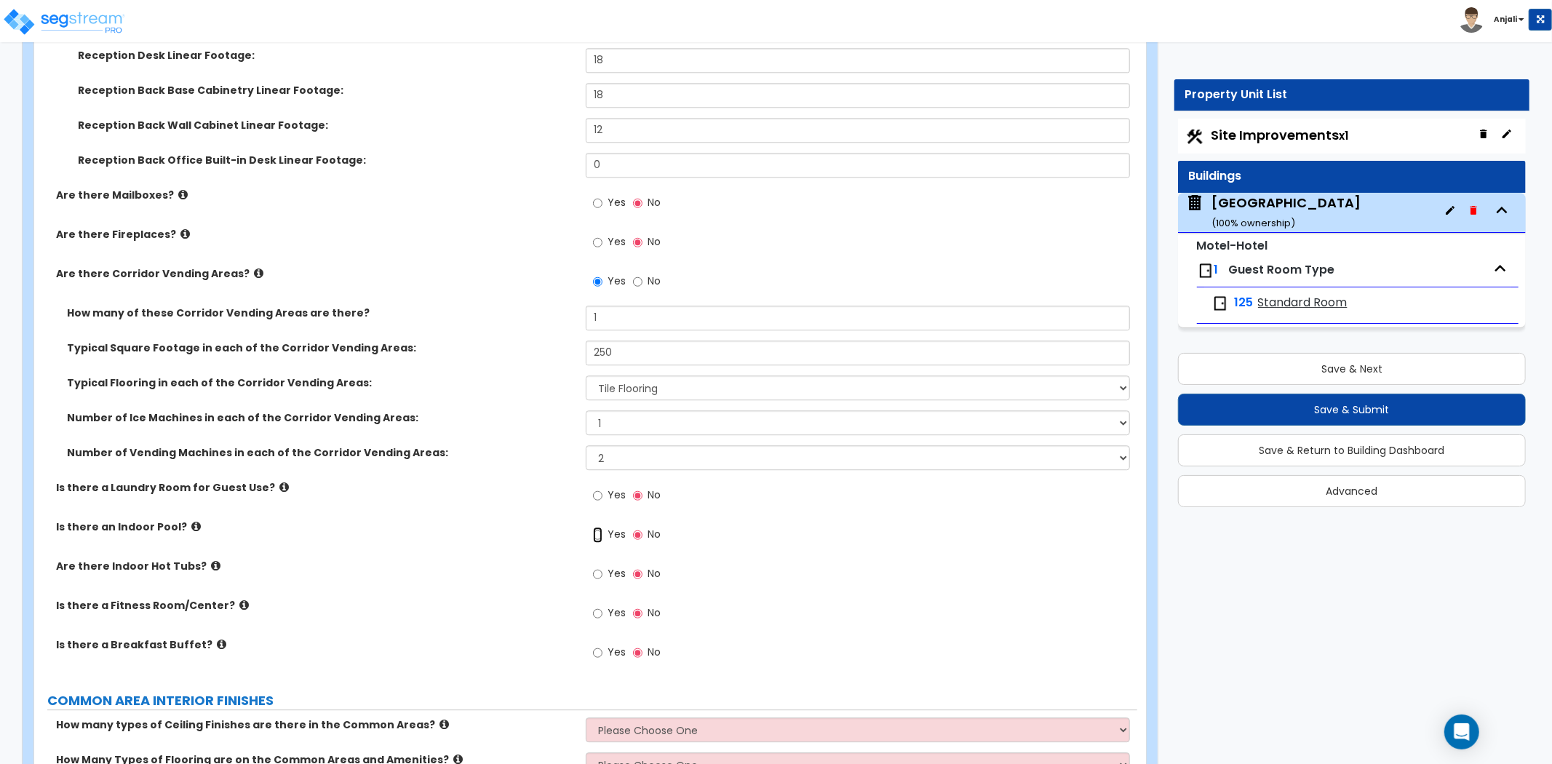
click at [594, 527] on input "Yes" at bounding box center [597, 535] width 9 height 16
radio input "true"
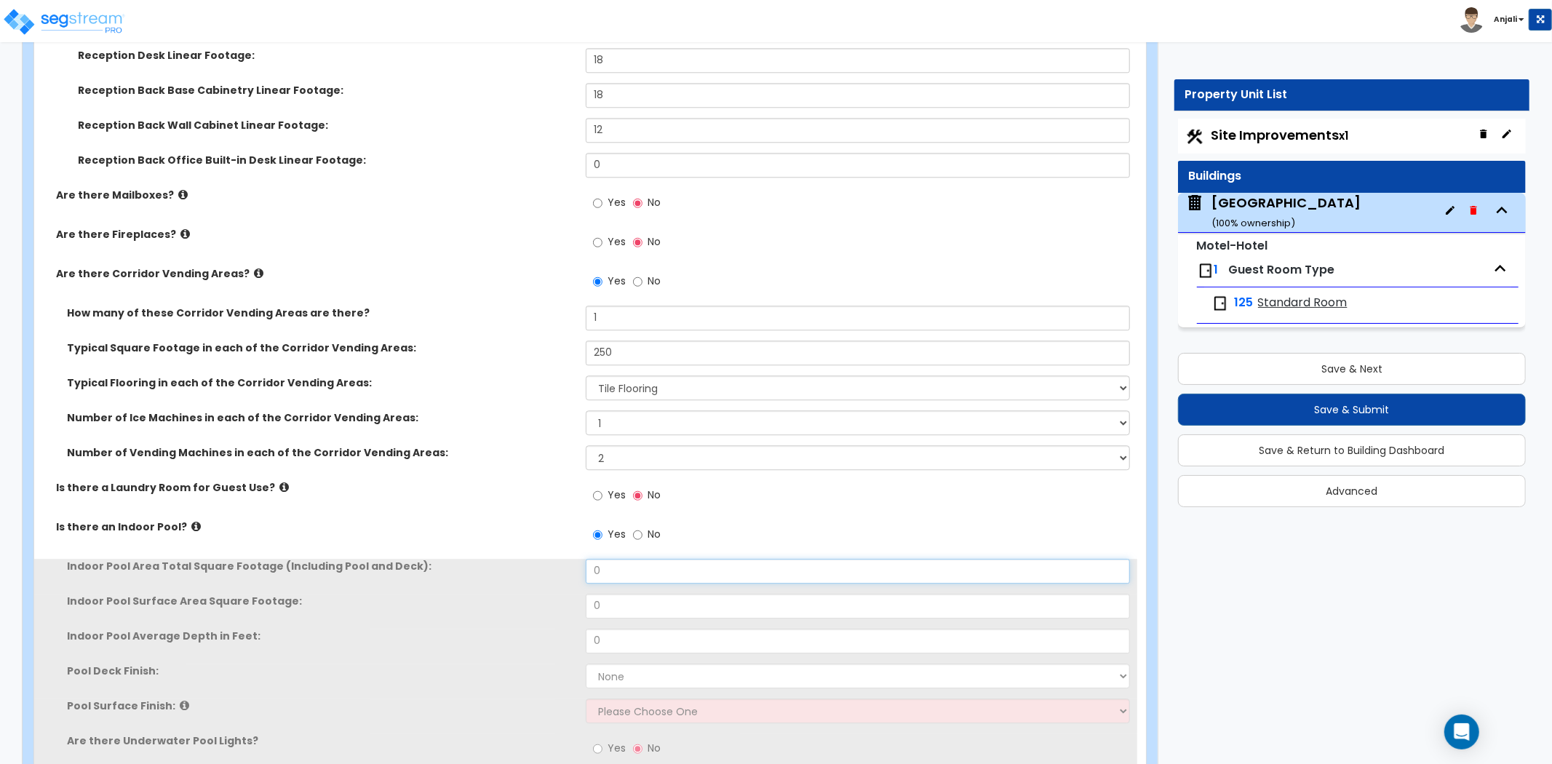
click at [648, 559] on input "0" at bounding box center [858, 571] width 544 height 25
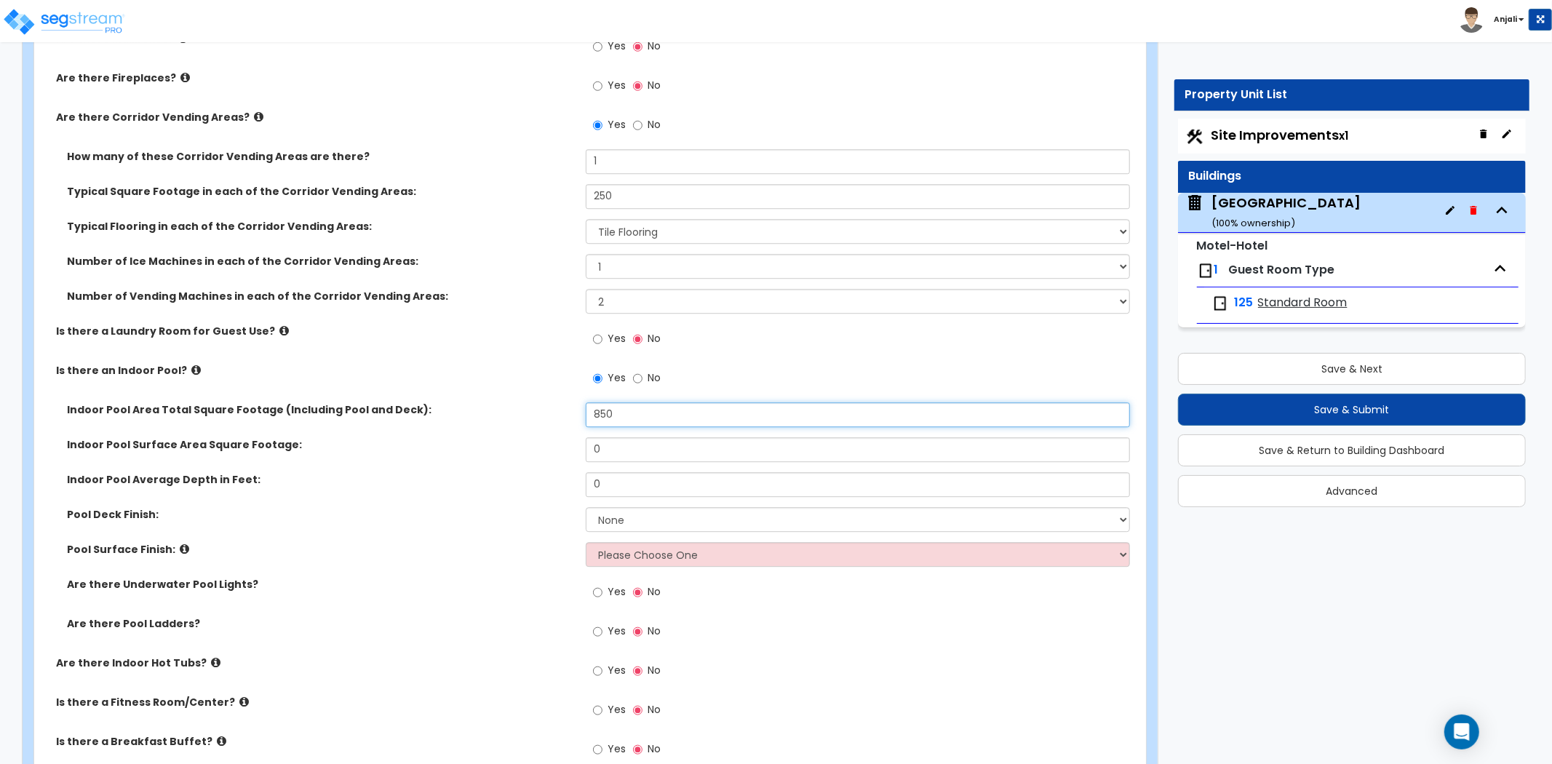
scroll to position [3313, 0]
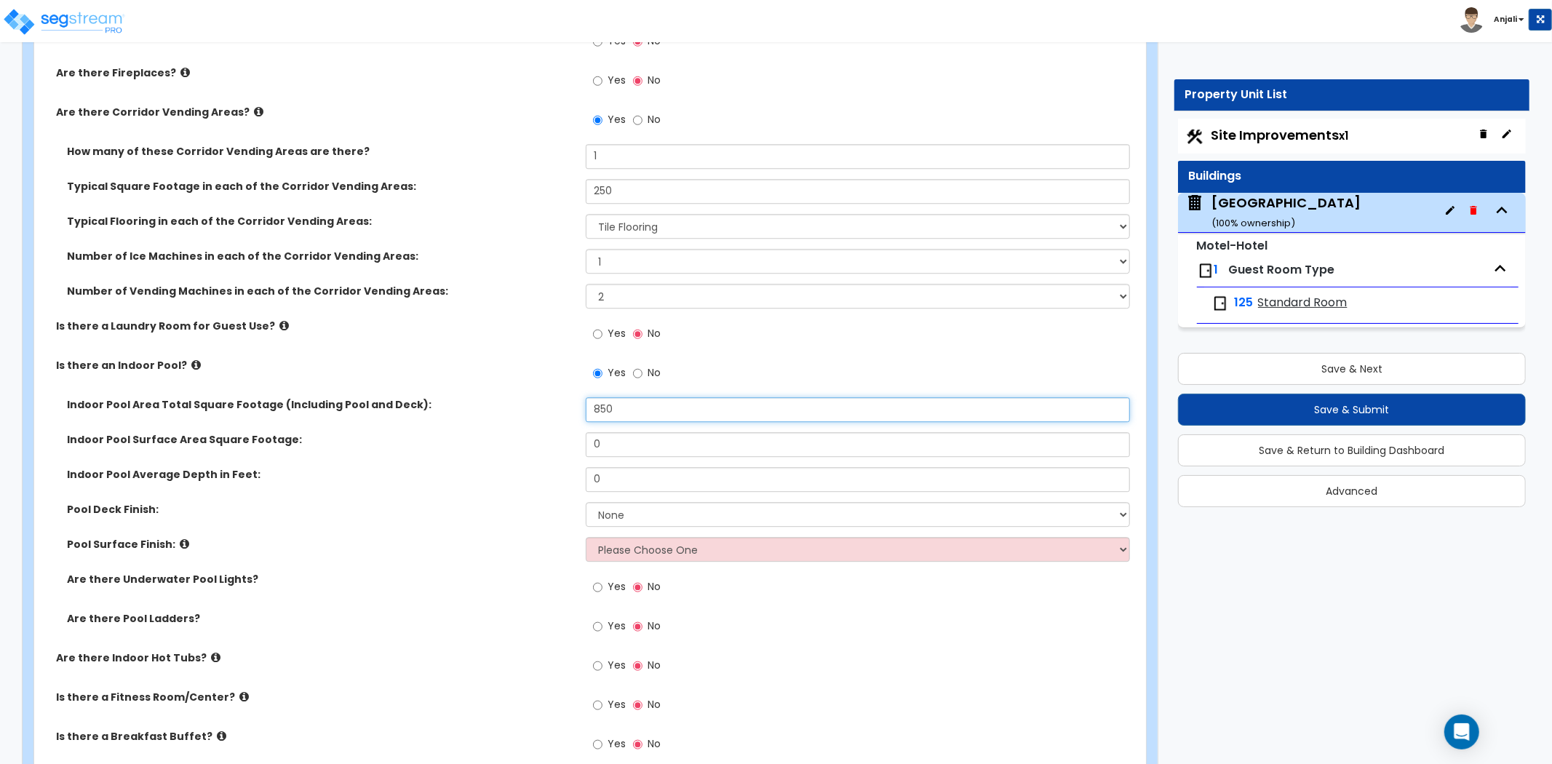
type input "850"
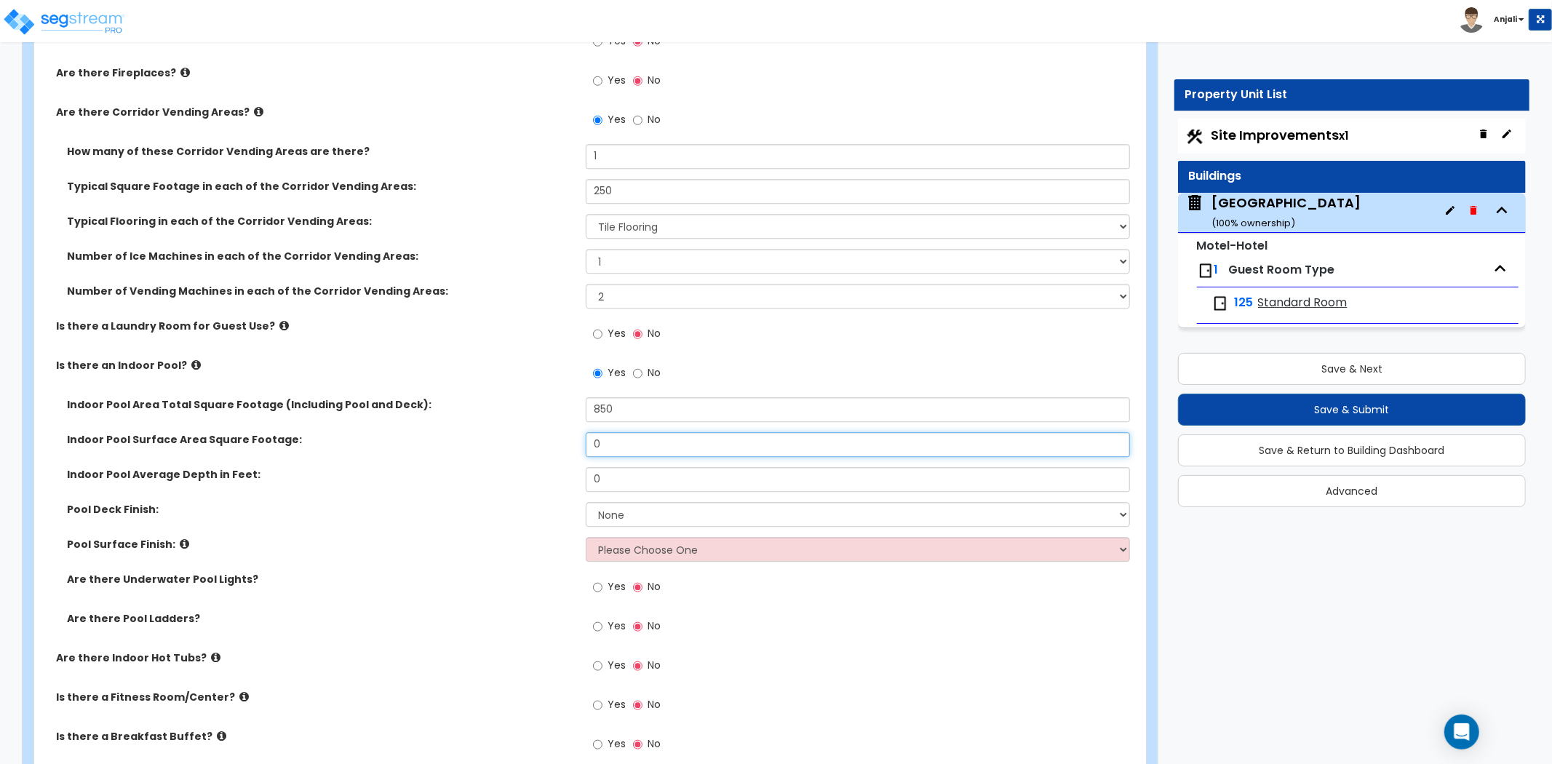
click at [621, 432] on input "0" at bounding box center [858, 444] width 544 height 25
type input "356"
click at [612, 468] on input "0" at bounding box center [858, 479] width 544 height 25
type input "5"
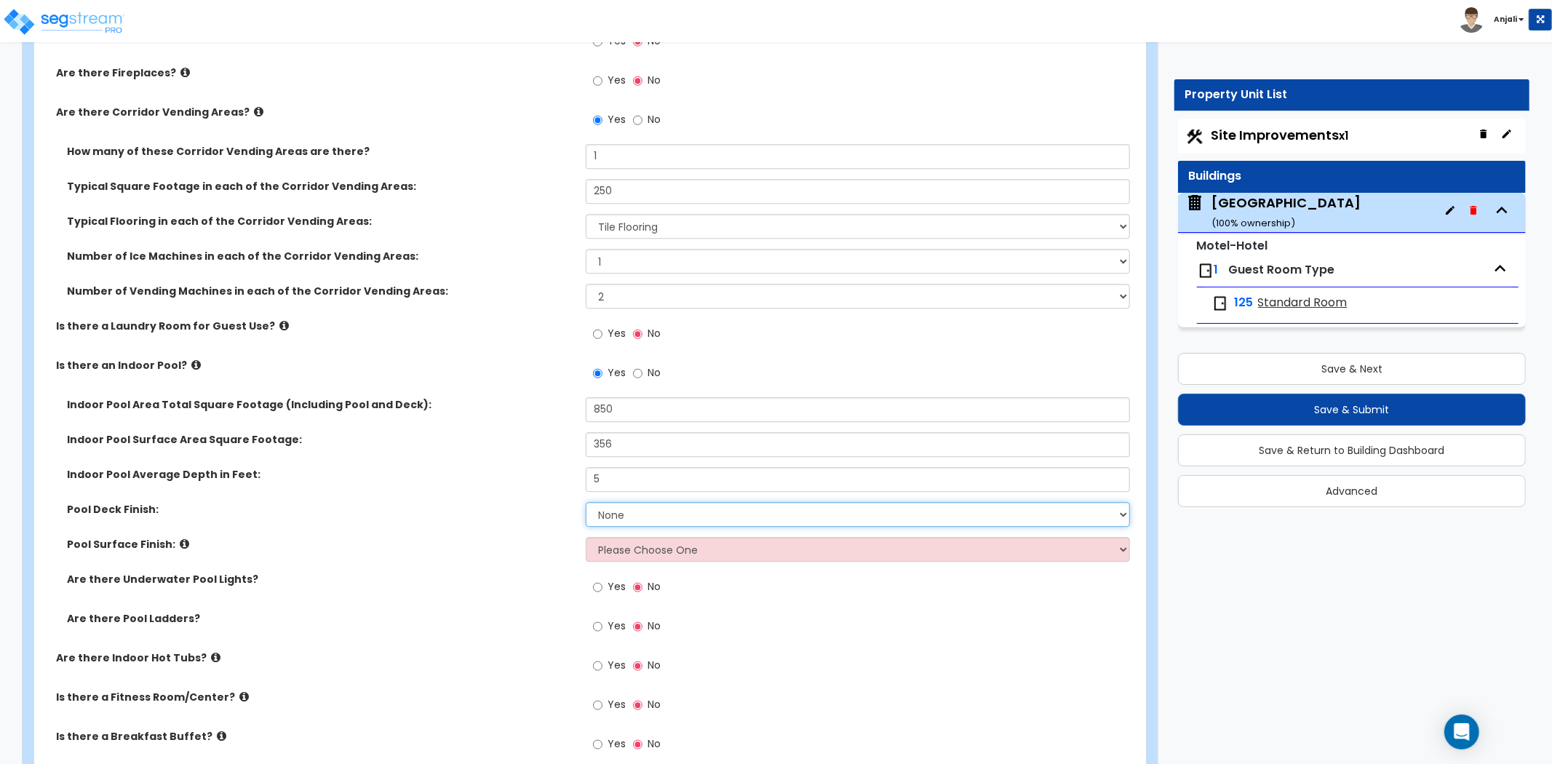
click at [636, 504] on select "None Tile Concrete" at bounding box center [858, 514] width 544 height 25
click at [586, 502] on select "None Tile Concrete" at bounding box center [858, 514] width 544 height 25
click at [687, 537] on select "Please Choose One Tile Plaster" at bounding box center [858, 549] width 544 height 25
select select "1"
click at [586, 537] on select "Please Choose One Tile Plaster" at bounding box center [858, 549] width 544 height 25
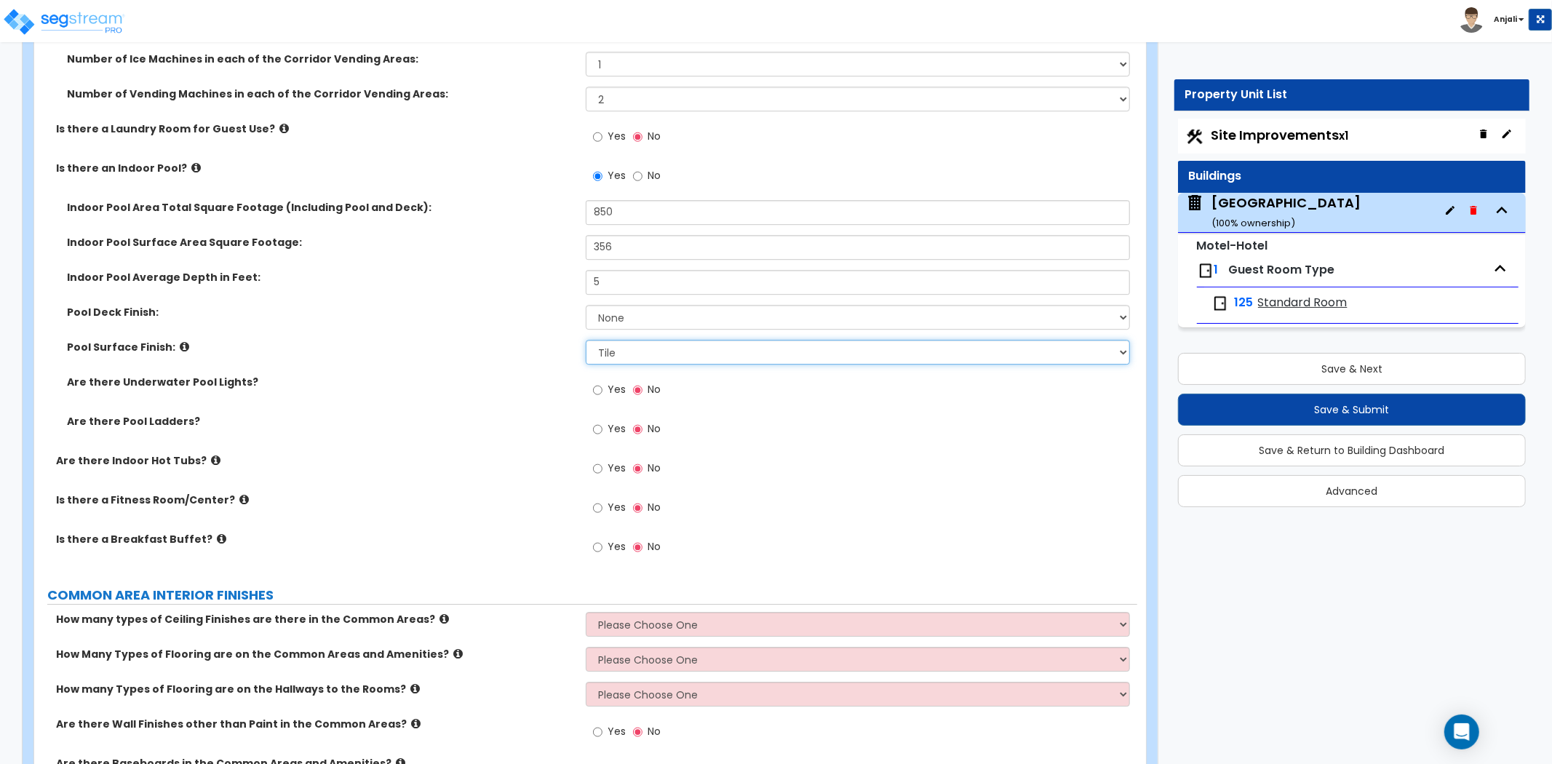
scroll to position [3556, 0]
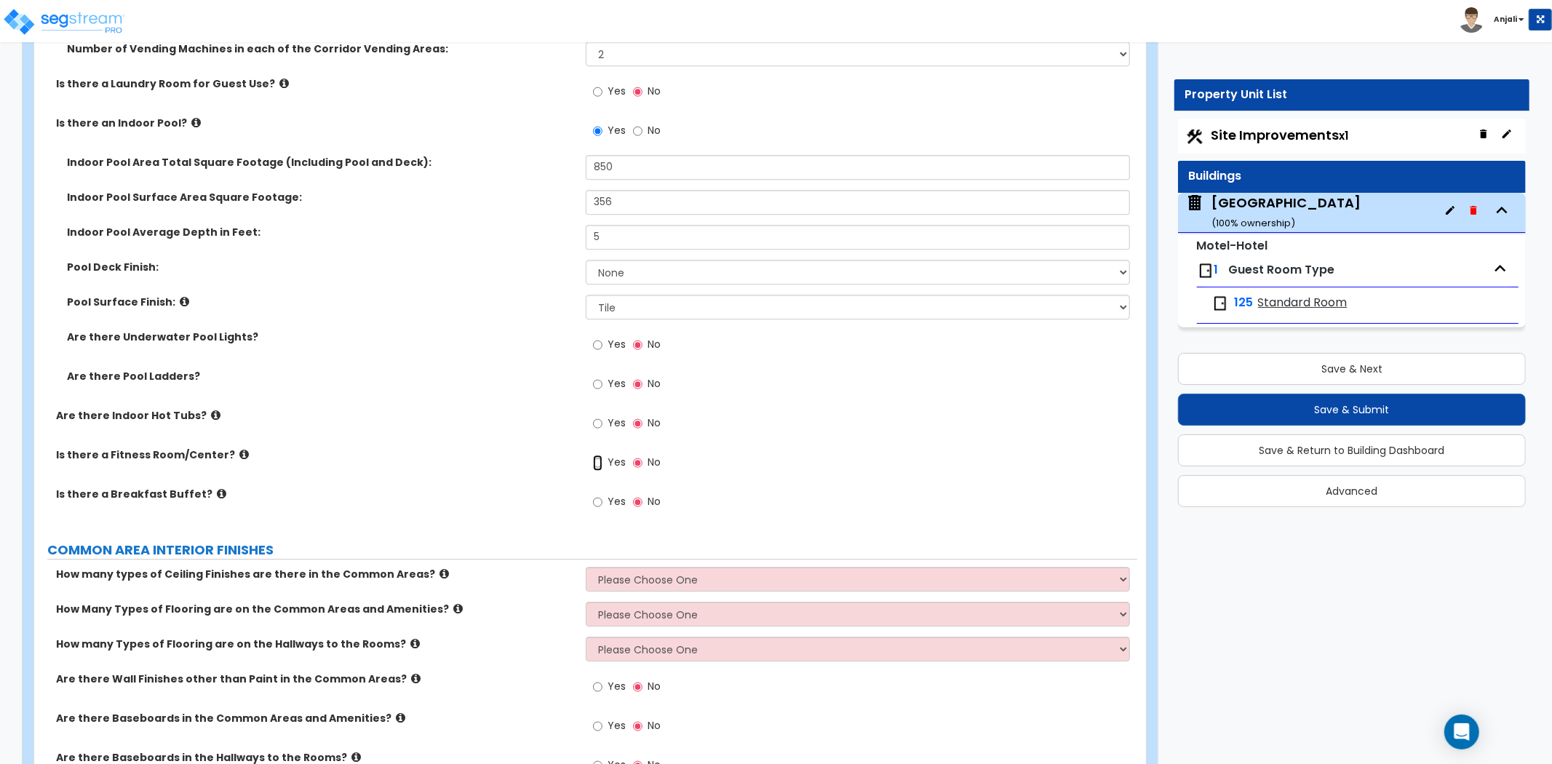
click at [596, 455] on input "Yes" at bounding box center [597, 463] width 9 height 16
radio input "true"
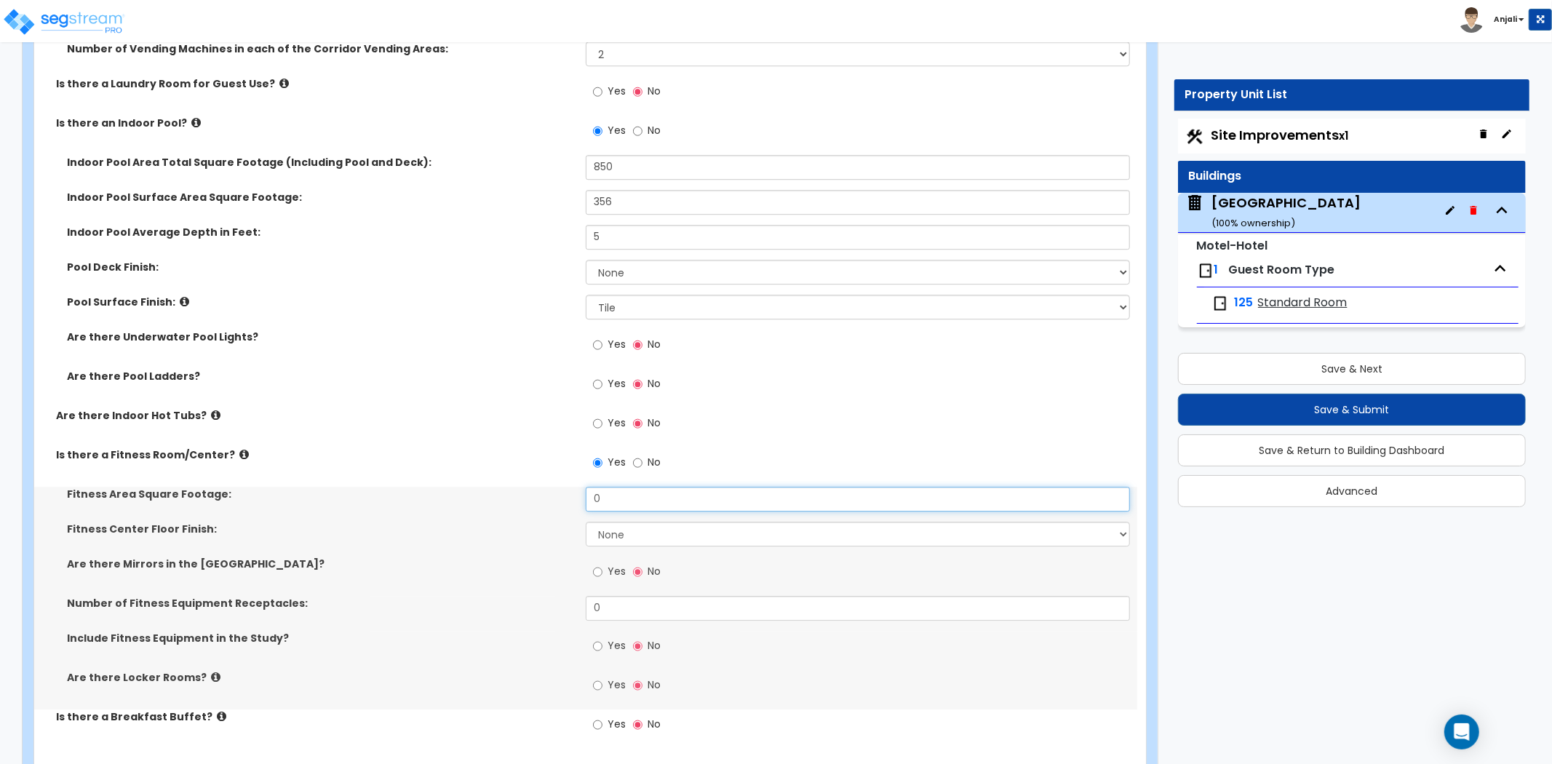
click at [648, 487] on input "0" at bounding box center [858, 499] width 544 height 25
type input "359"
click at [652, 522] on select "None Tile Flooring Resilient Laminate Flooring VCT Flooring Sheet Carpet Floori…" at bounding box center [858, 534] width 544 height 25
select select "3"
click at [586, 522] on select "None Tile Flooring Resilient Laminate Flooring VCT Flooring Sheet Carpet Floori…" at bounding box center [858, 534] width 544 height 25
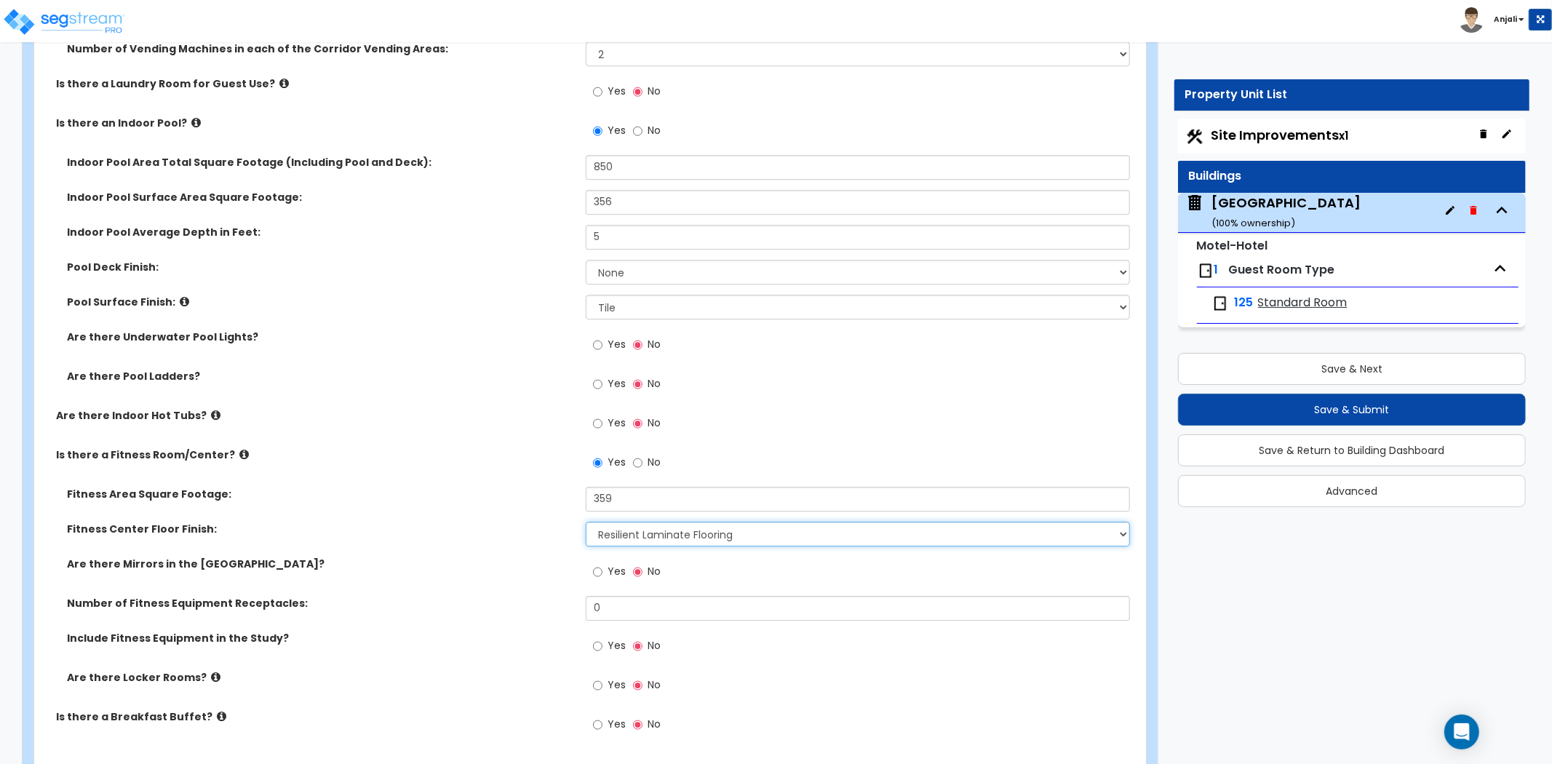
scroll to position [3637, 0]
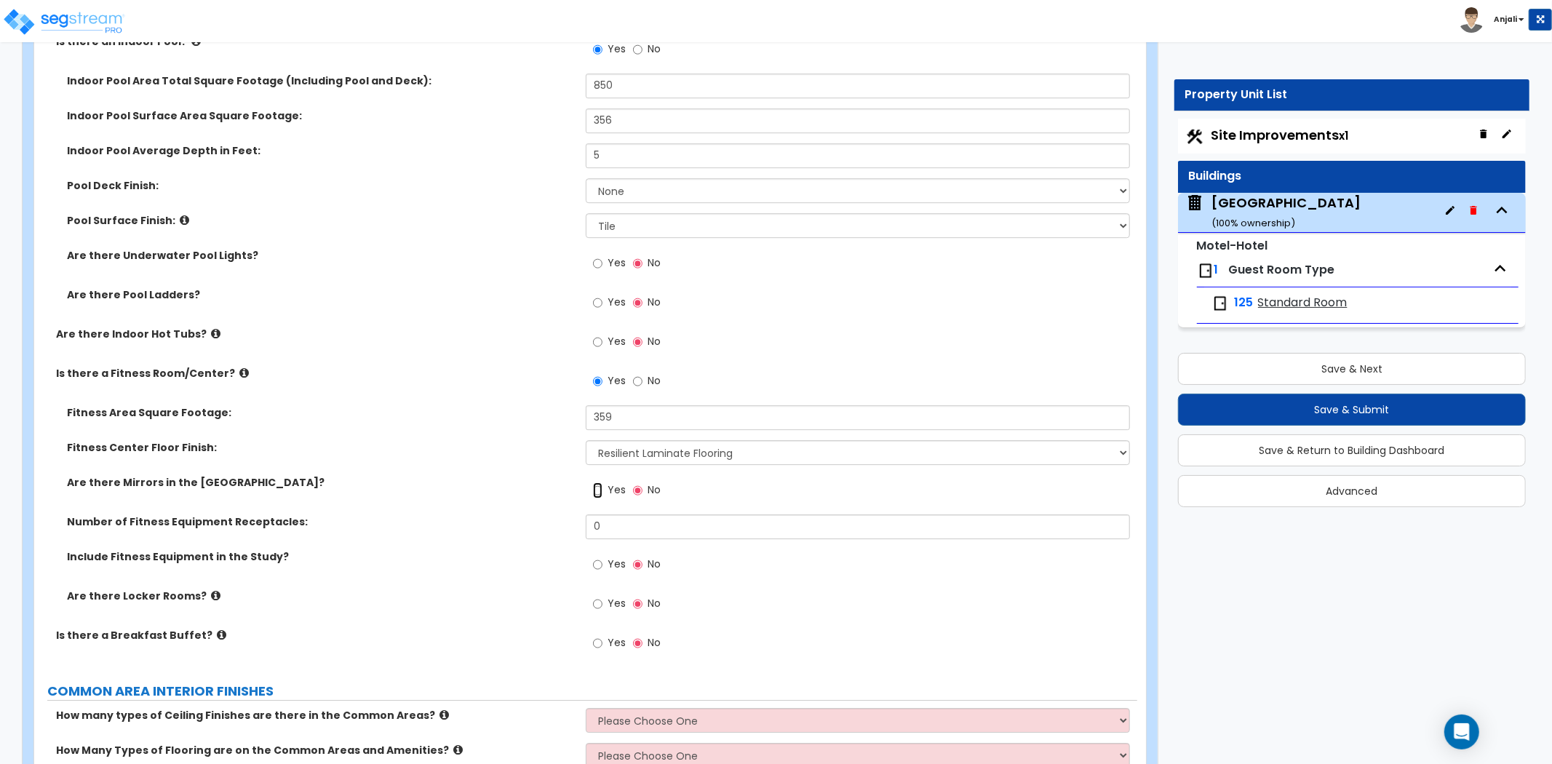
click at [597, 482] on input "Yes" at bounding box center [597, 490] width 9 height 16
radio input "true"
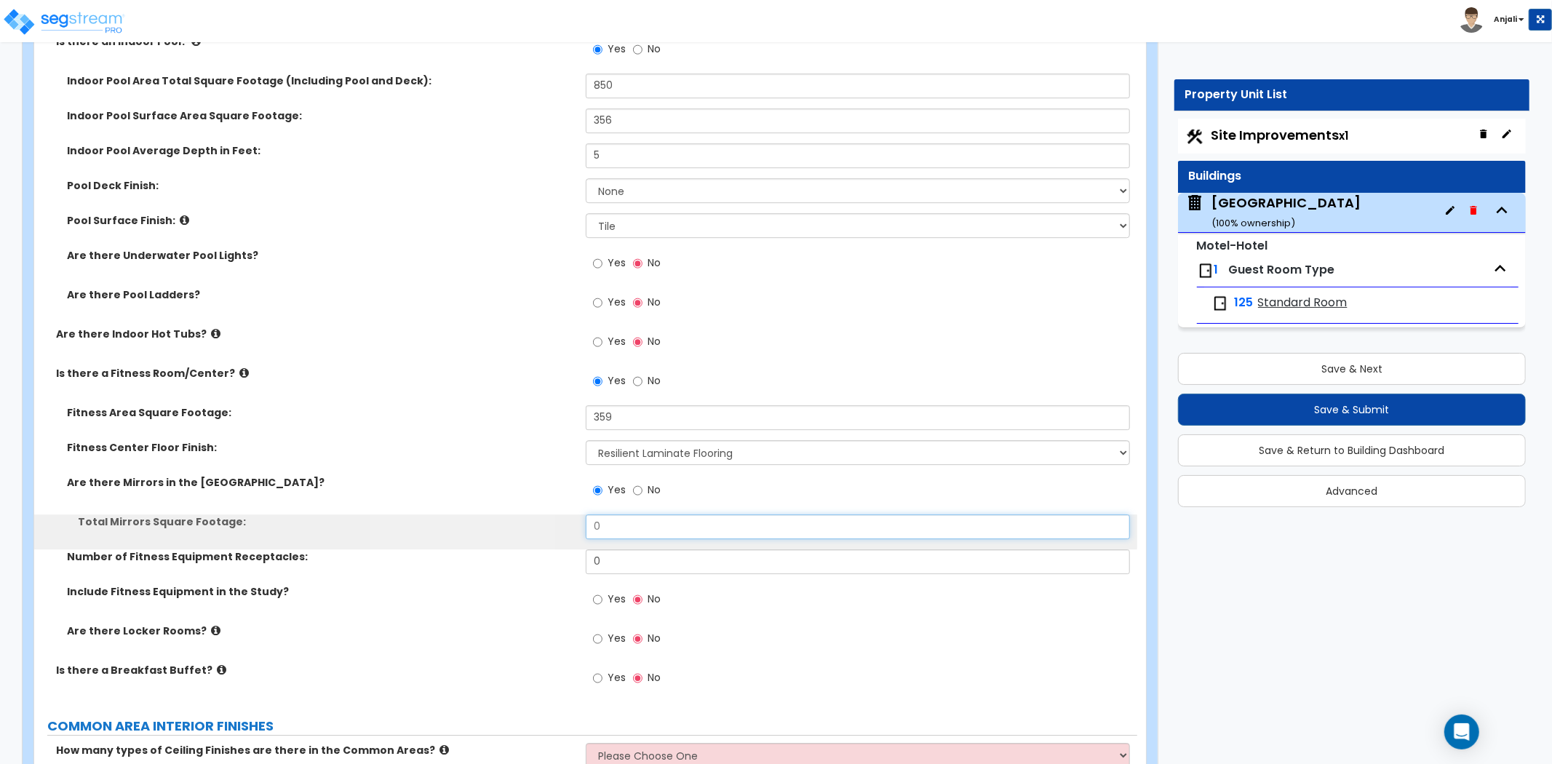
click at [607, 514] on input "0" at bounding box center [858, 526] width 544 height 25
type input "84"
click at [630, 549] on input "0" at bounding box center [858, 561] width 544 height 25
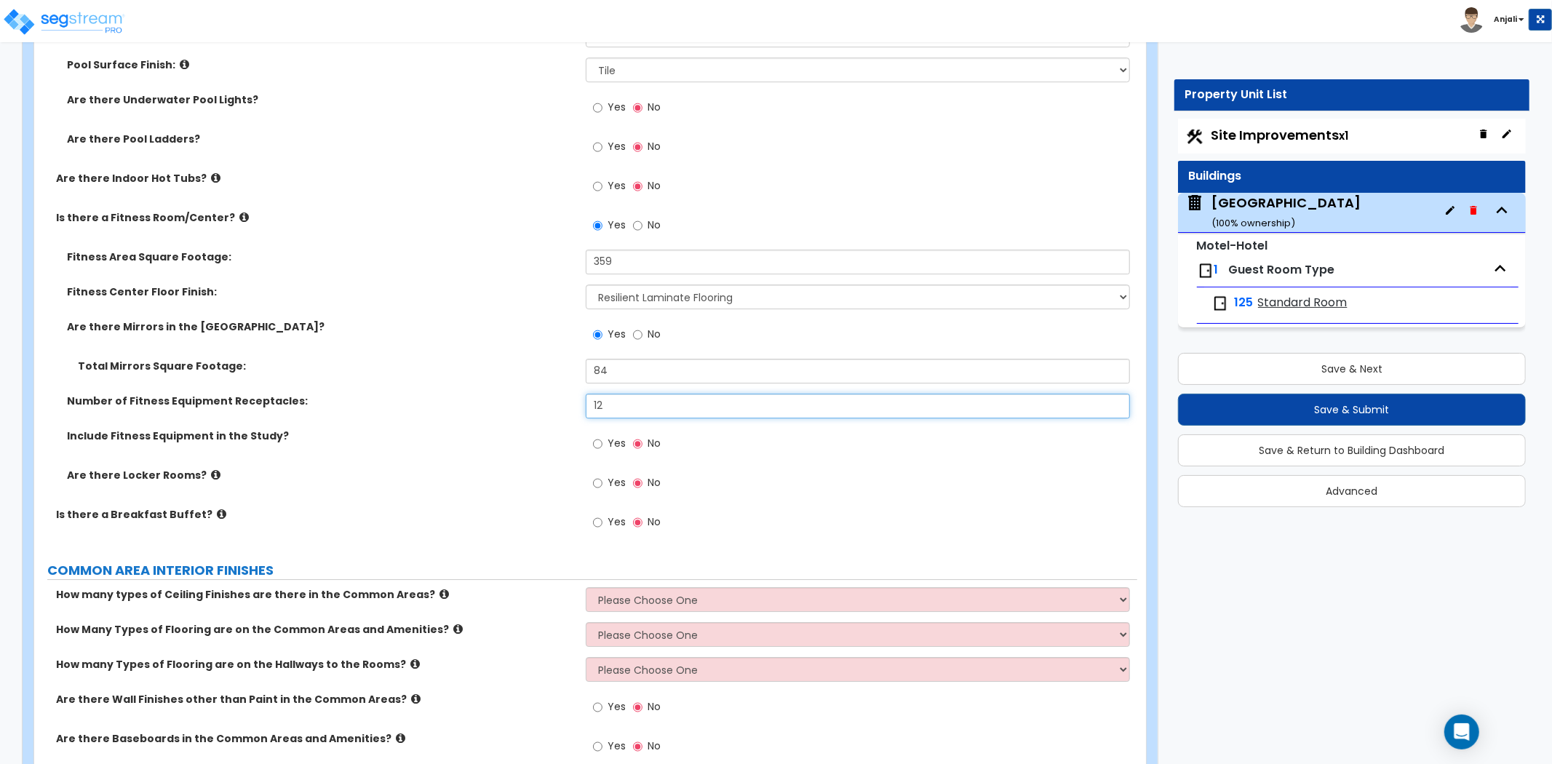
scroll to position [3798, 0]
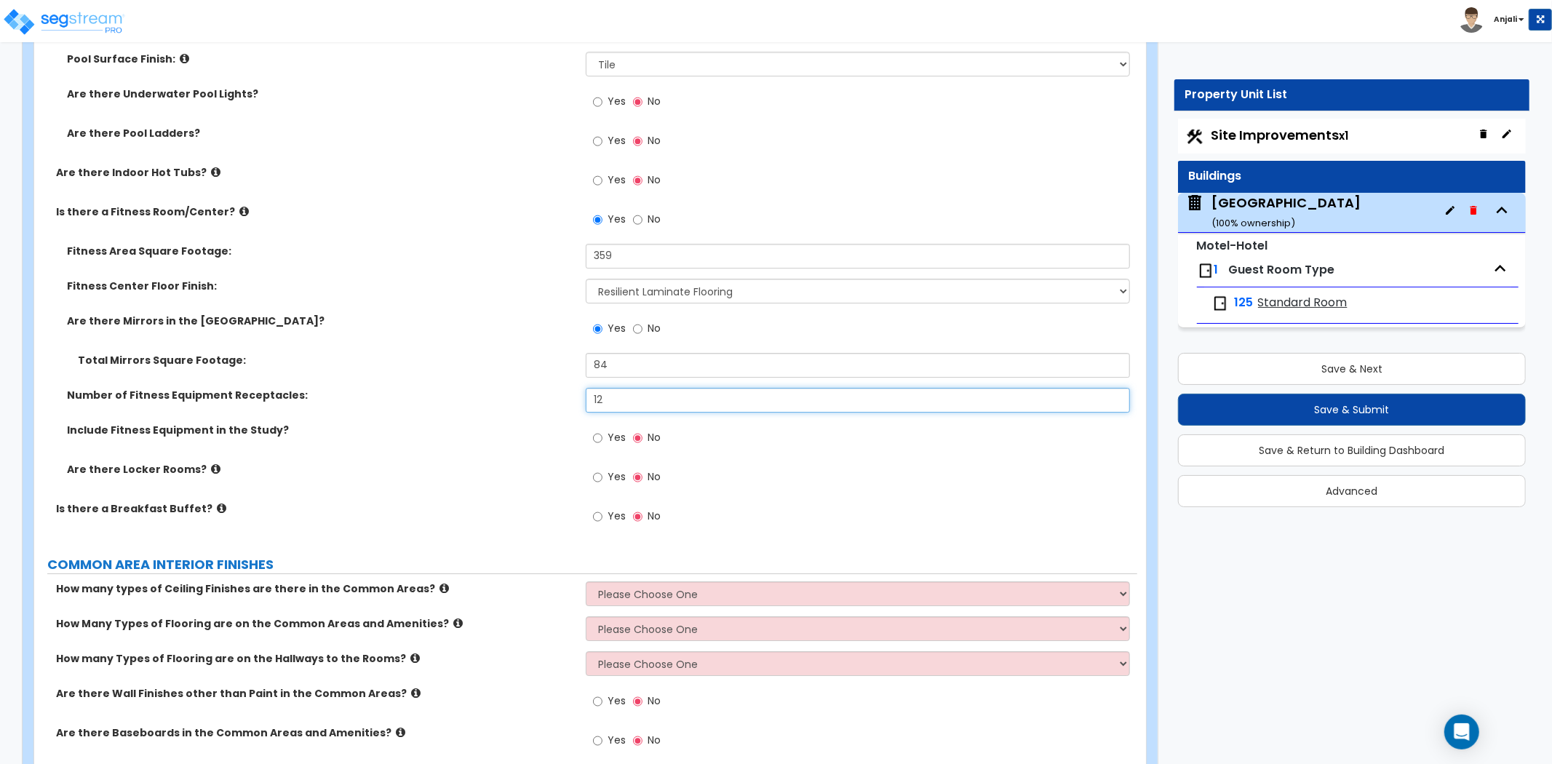
type input "12"
click at [594, 508] on input "Yes" at bounding box center [597, 516] width 9 height 16
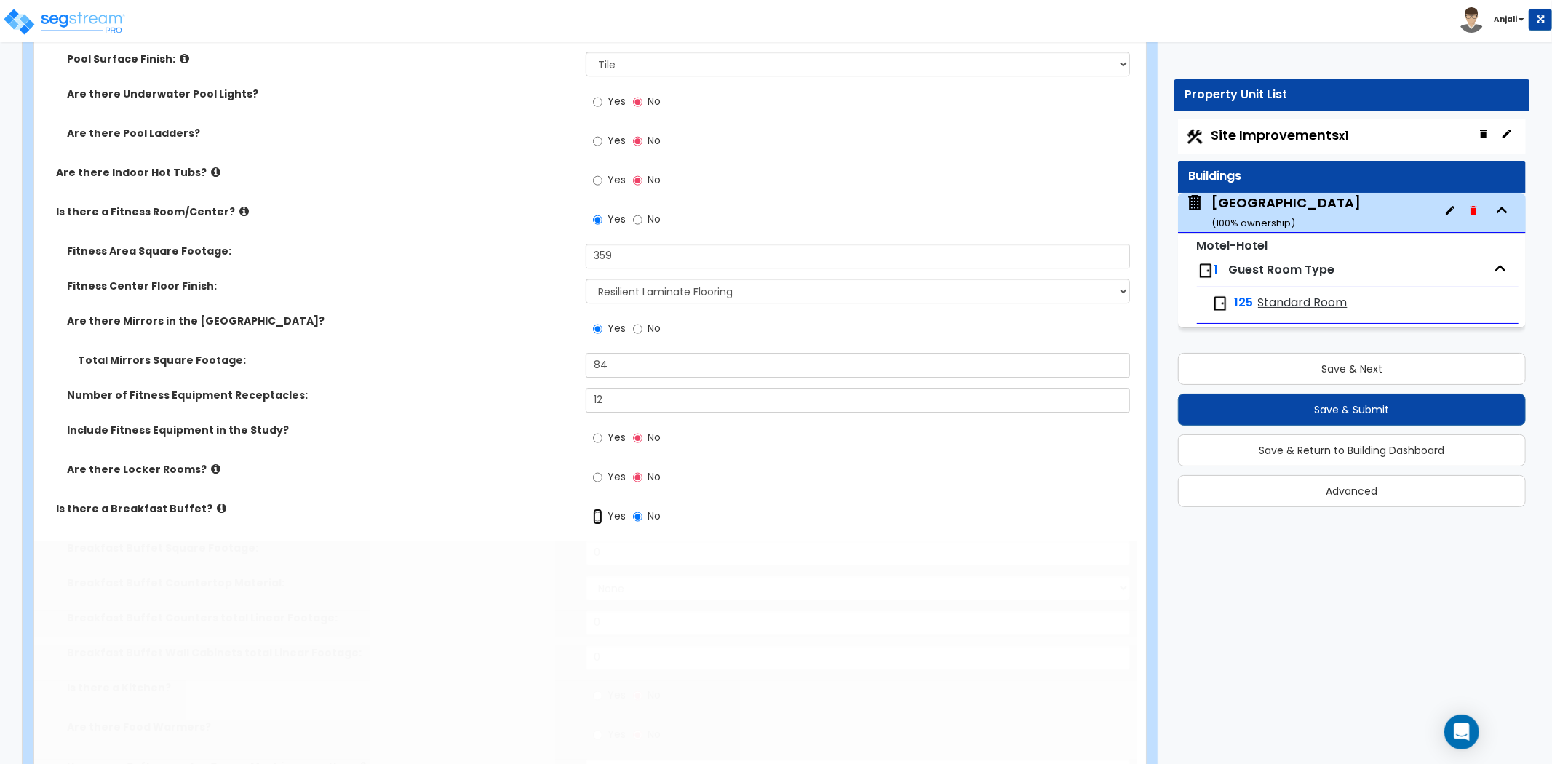
radio input "true"
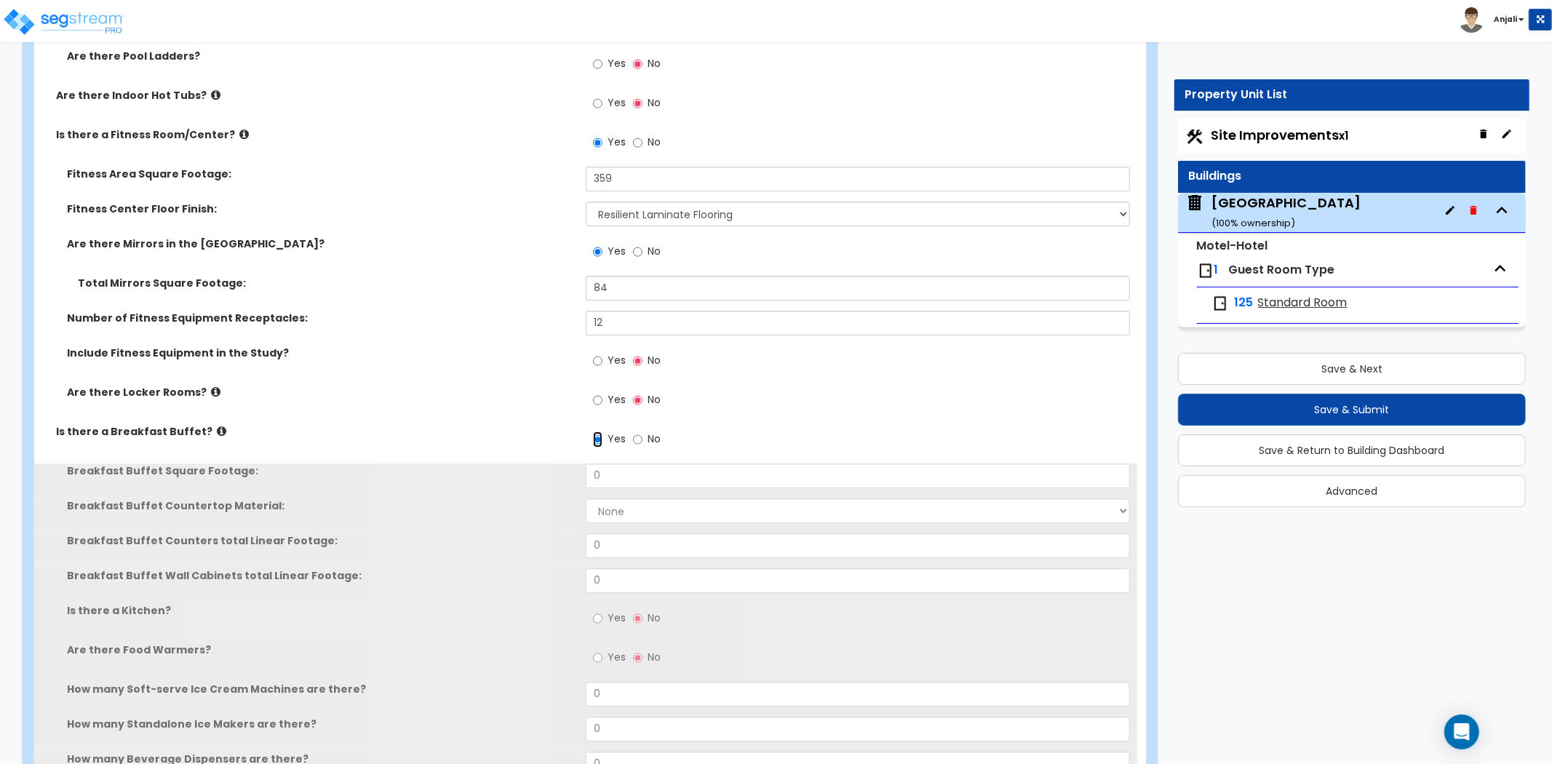
scroll to position [3879, 0]
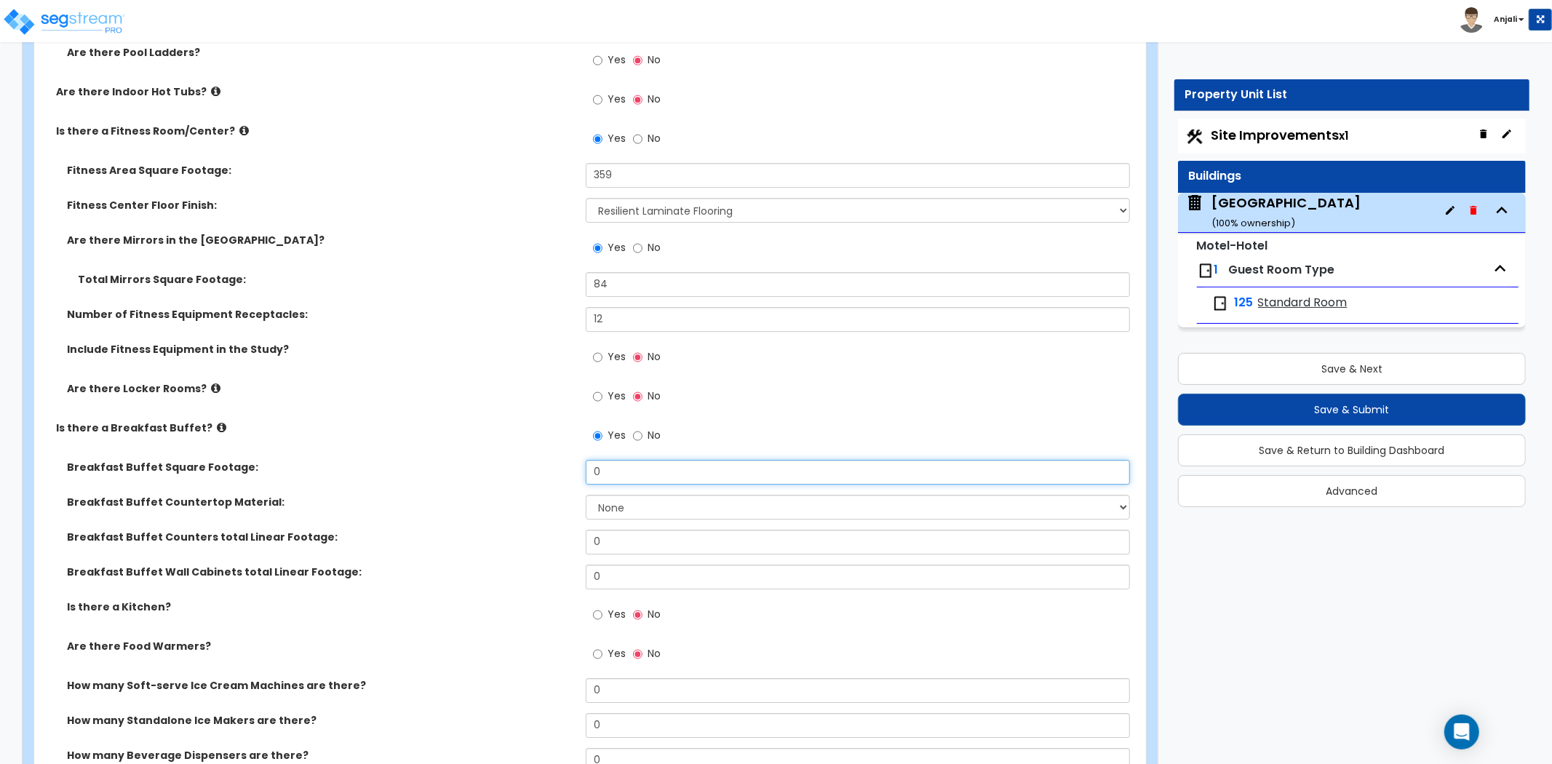
click at [642, 460] on input "0" at bounding box center [858, 472] width 544 height 25
type input "698"
click at [657, 495] on select "None Plastic Laminate Solid Surface Stone Quartz Marble Tile Wood Stainless Ste…" at bounding box center [858, 507] width 544 height 25
select select "1"
click at [586, 495] on select "None Plastic Laminate Solid Surface Stone Quartz Marble Tile Wood Stainless Ste…" at bounding box center [858, 507] width 544 height 25
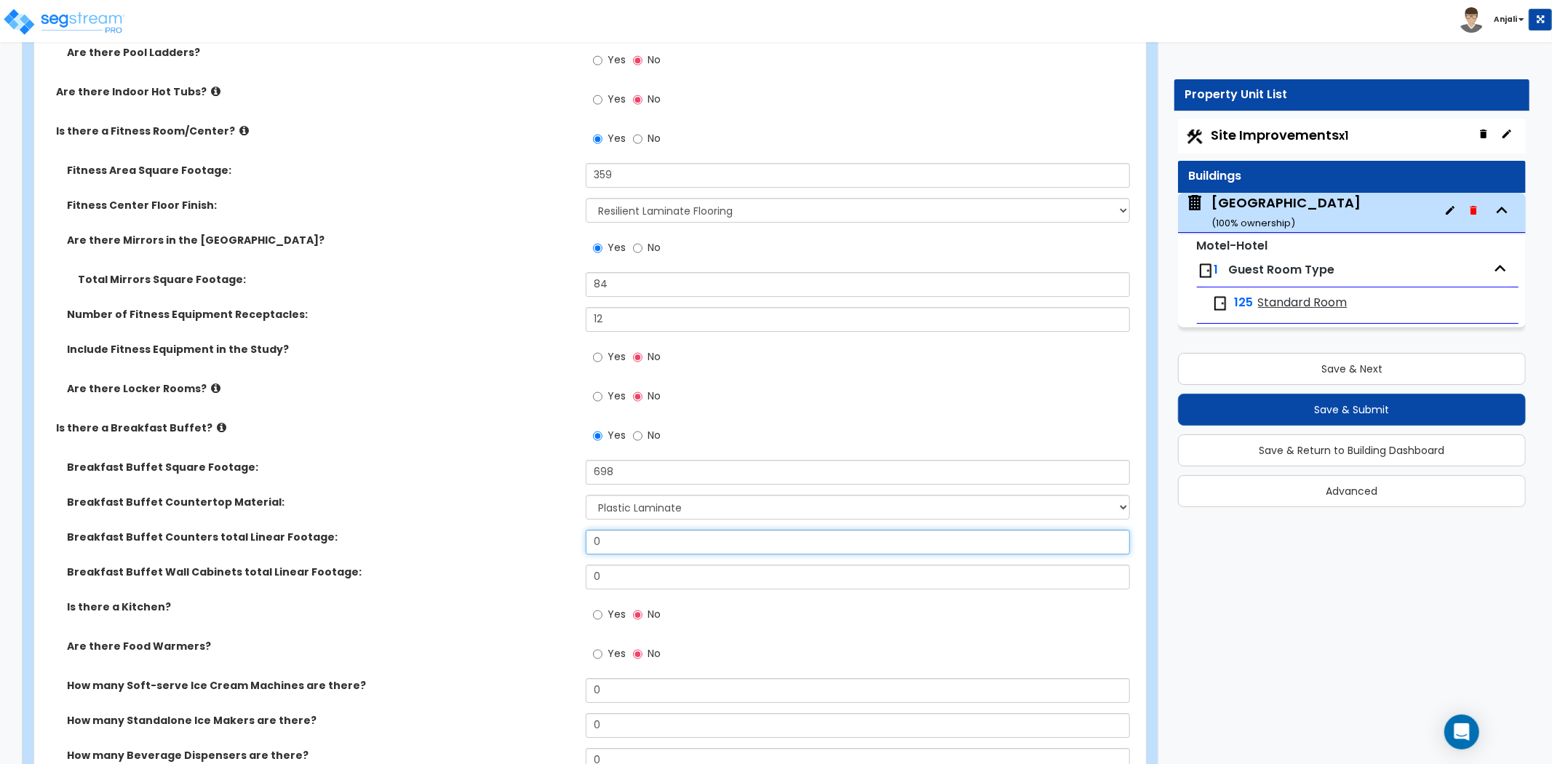
click at [629, 530] on input "0" at bounding box center [858, 542] width 544 height 25
type input "26"
click at [660, 570] on input "0" at bounding box center [858, 576] width 544 height 25
type input "26"
click at [602, 604] on label "Yes" at bounding box center [609, 616] width 33 height 25
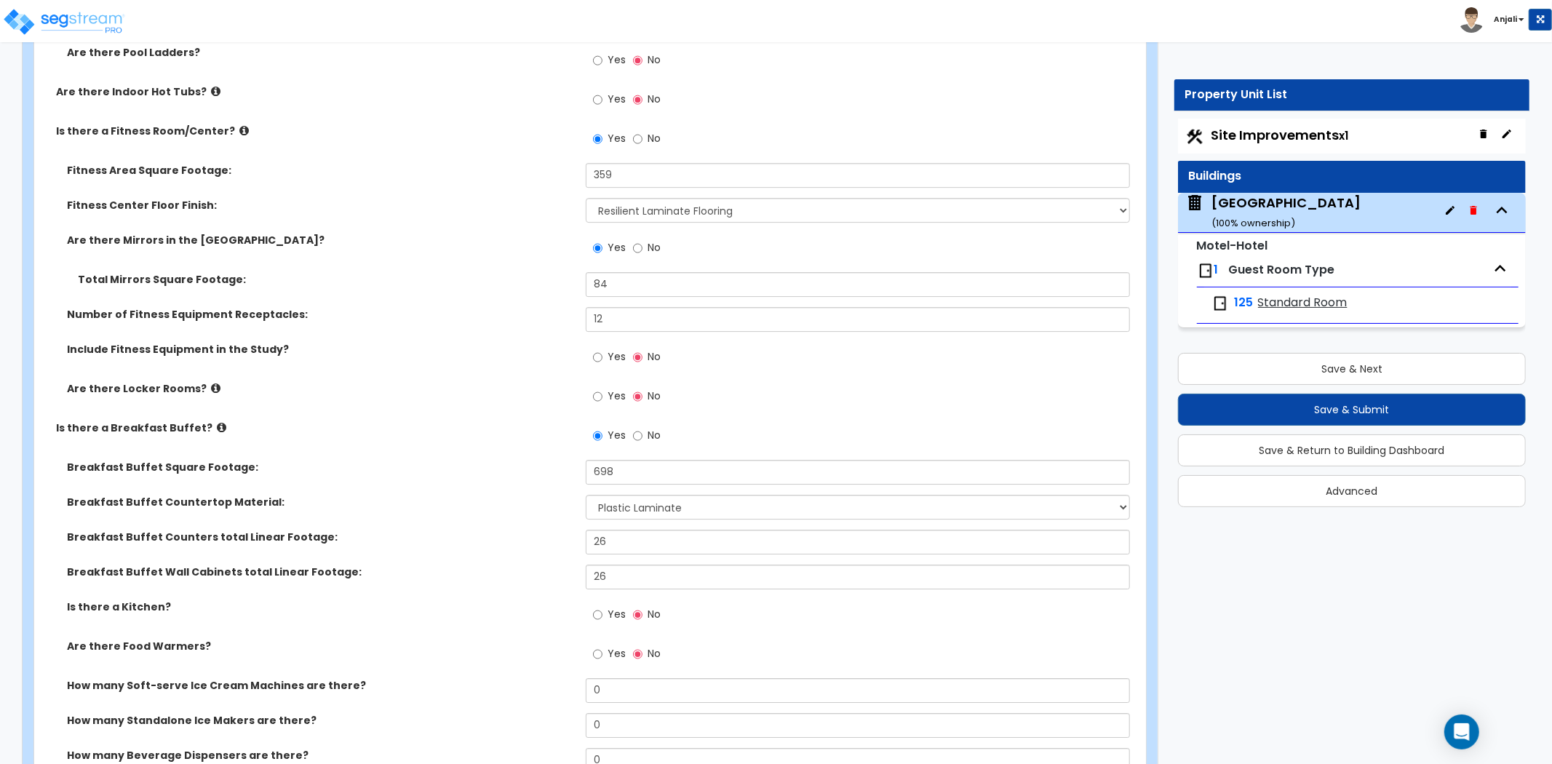
click at [602, 607] on input "Yes" at bounding box center [597, 615] width 9 height 16
radio input "true"
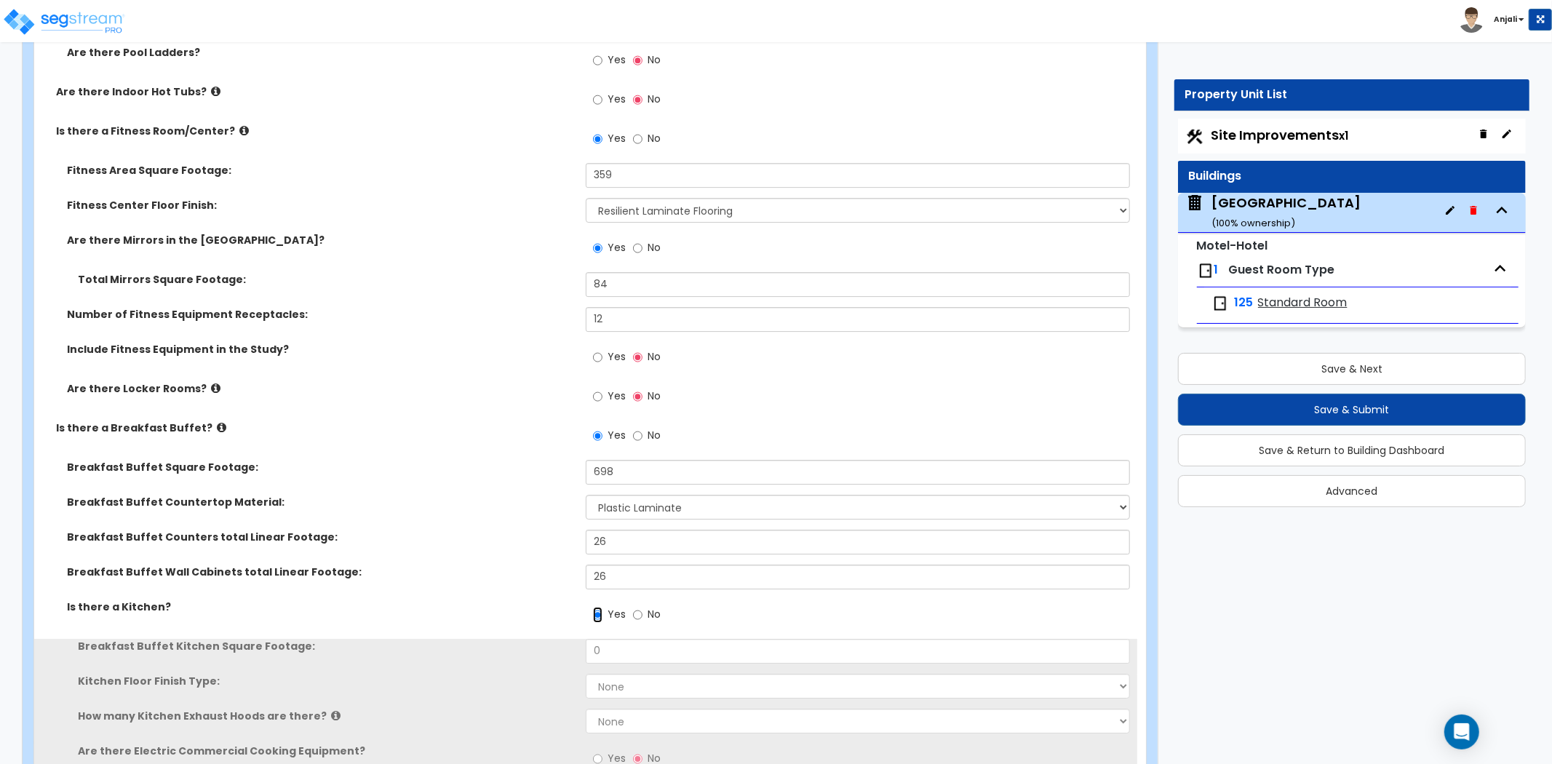
scroll to position [3960, 0]
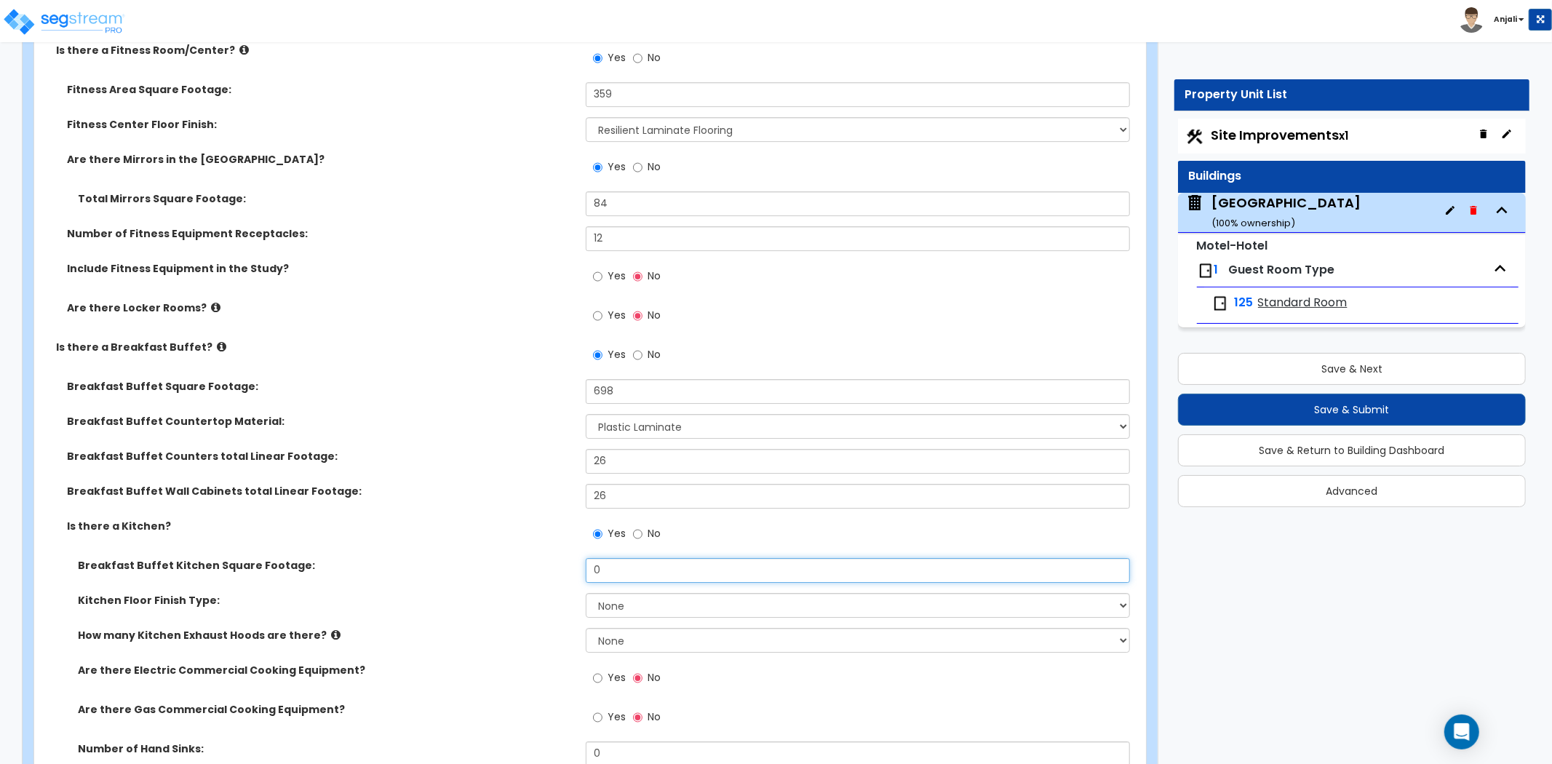
click at [645, 561] on input "0" at bounding box center [858, 570] width 544 height 25
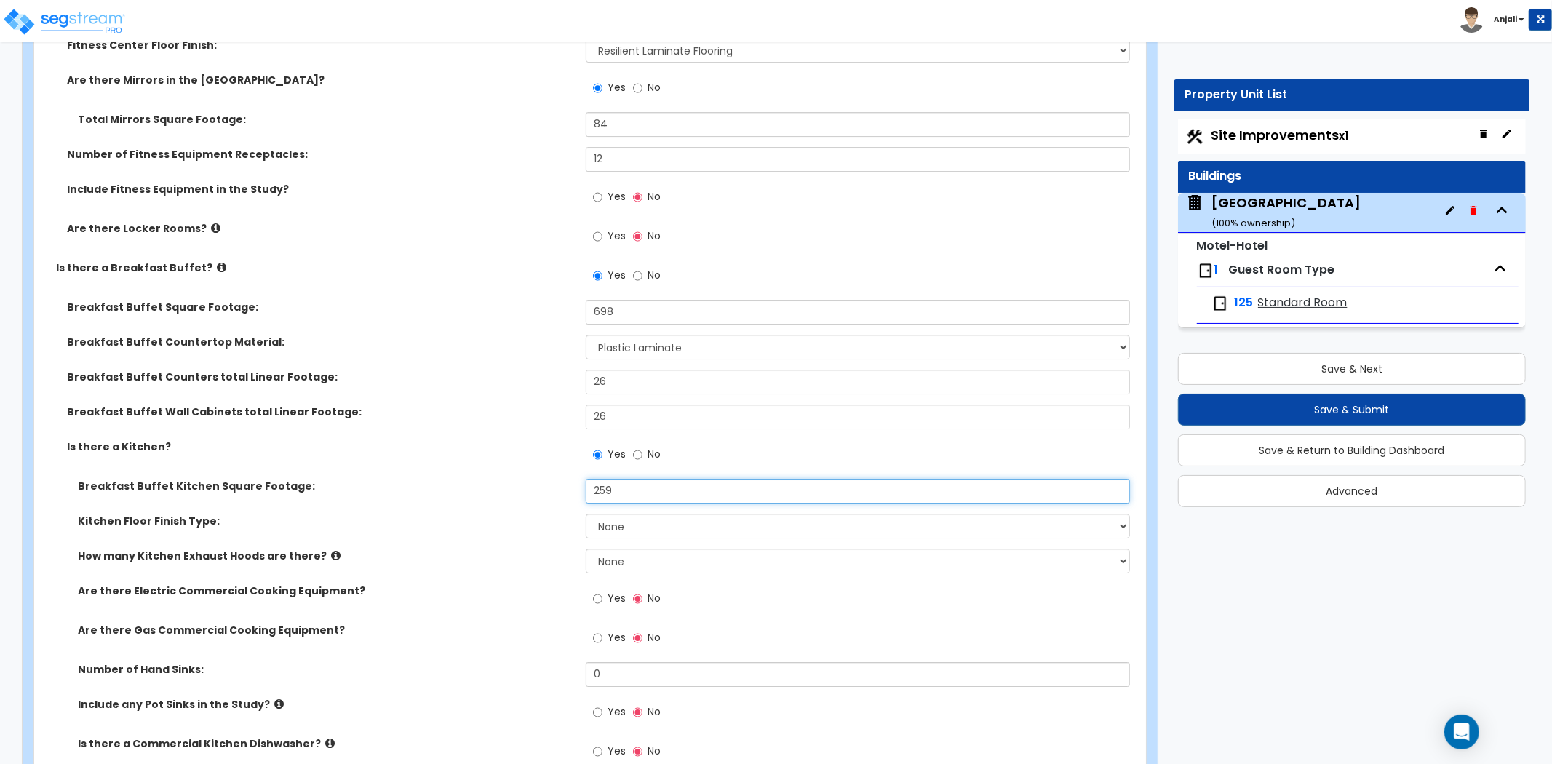
scroll to position [4041, 0]
type input "259"
click at [671, 512] on select "None Tile Flooring VCT Flooring Sheet Vinyl Flooring" at bounding box center [858, 524] width 544 height 25
select select "1"
click at [586, 512] on select "None Tile Flooring VCT Flooring Sheet Vinyl Flooring" at bounding box center [858, 524] width 544 height 25
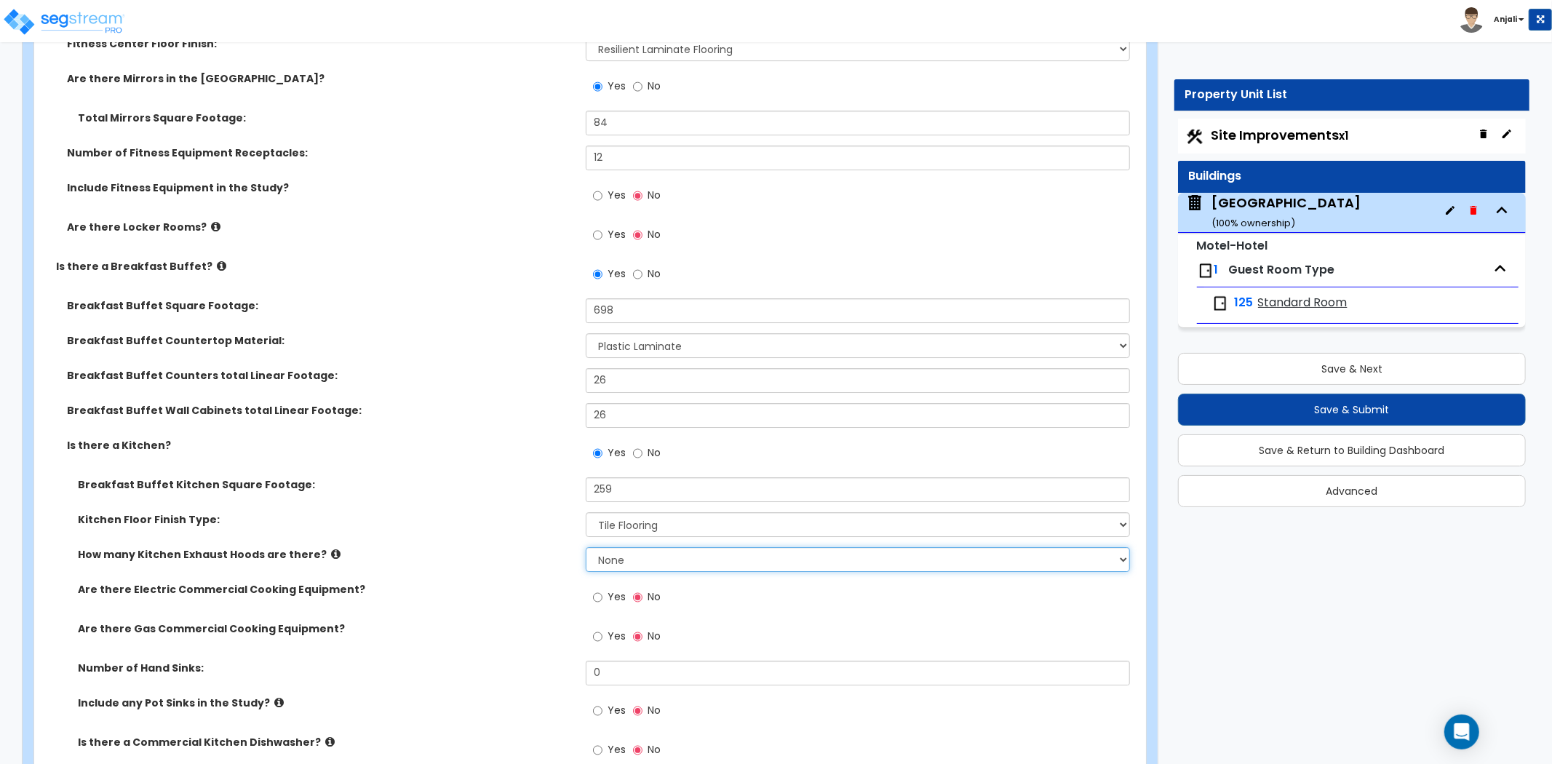
click at [657, 547] on select "None 1 2 3" at bounding box center [858, 559] width 544 height 25
select select "1"
click at [586, 547] on select "None 1 2 3" at bounding box center [858, 559] width 544 height 25
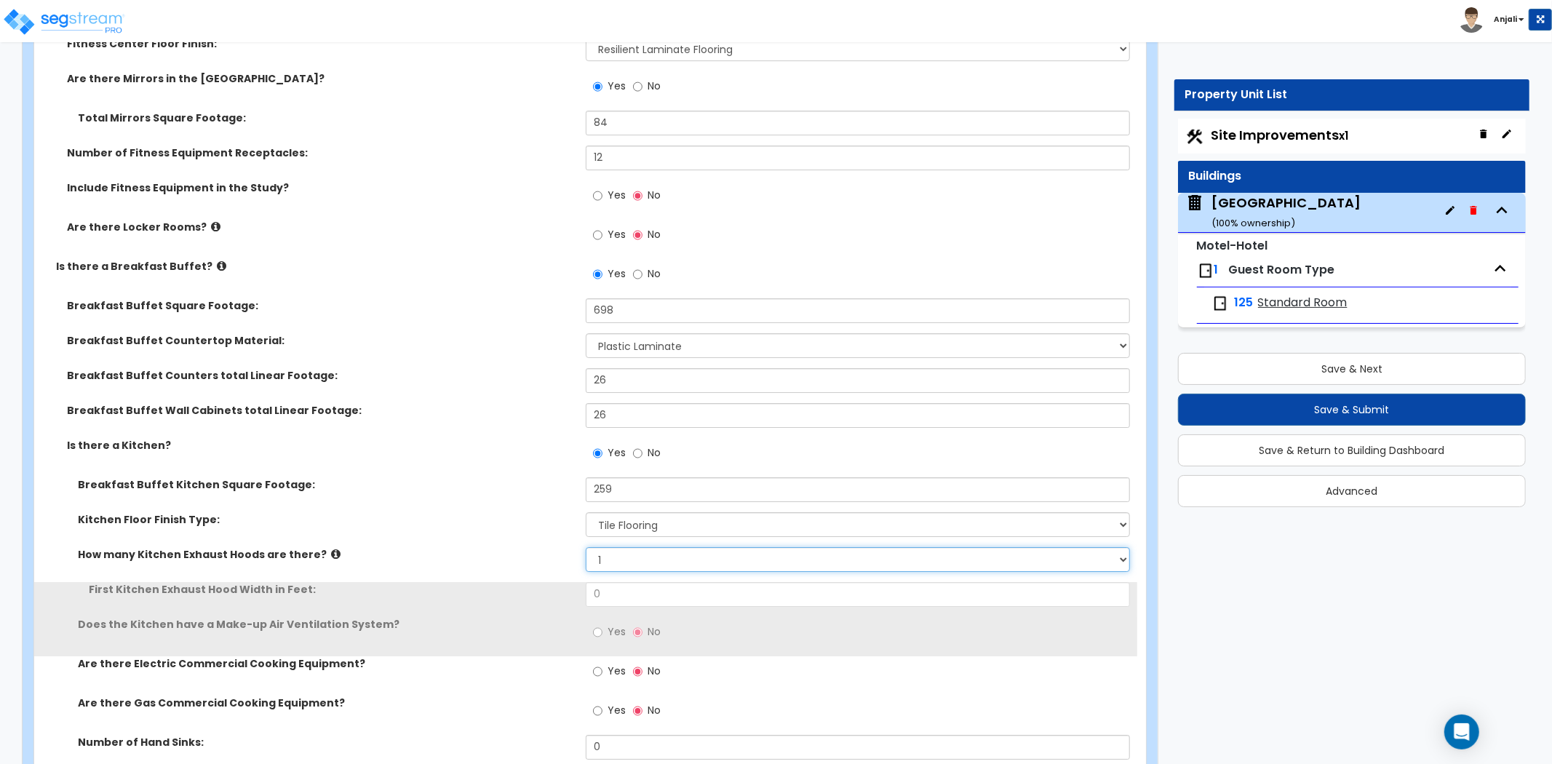
scroll to position [4121, 0]
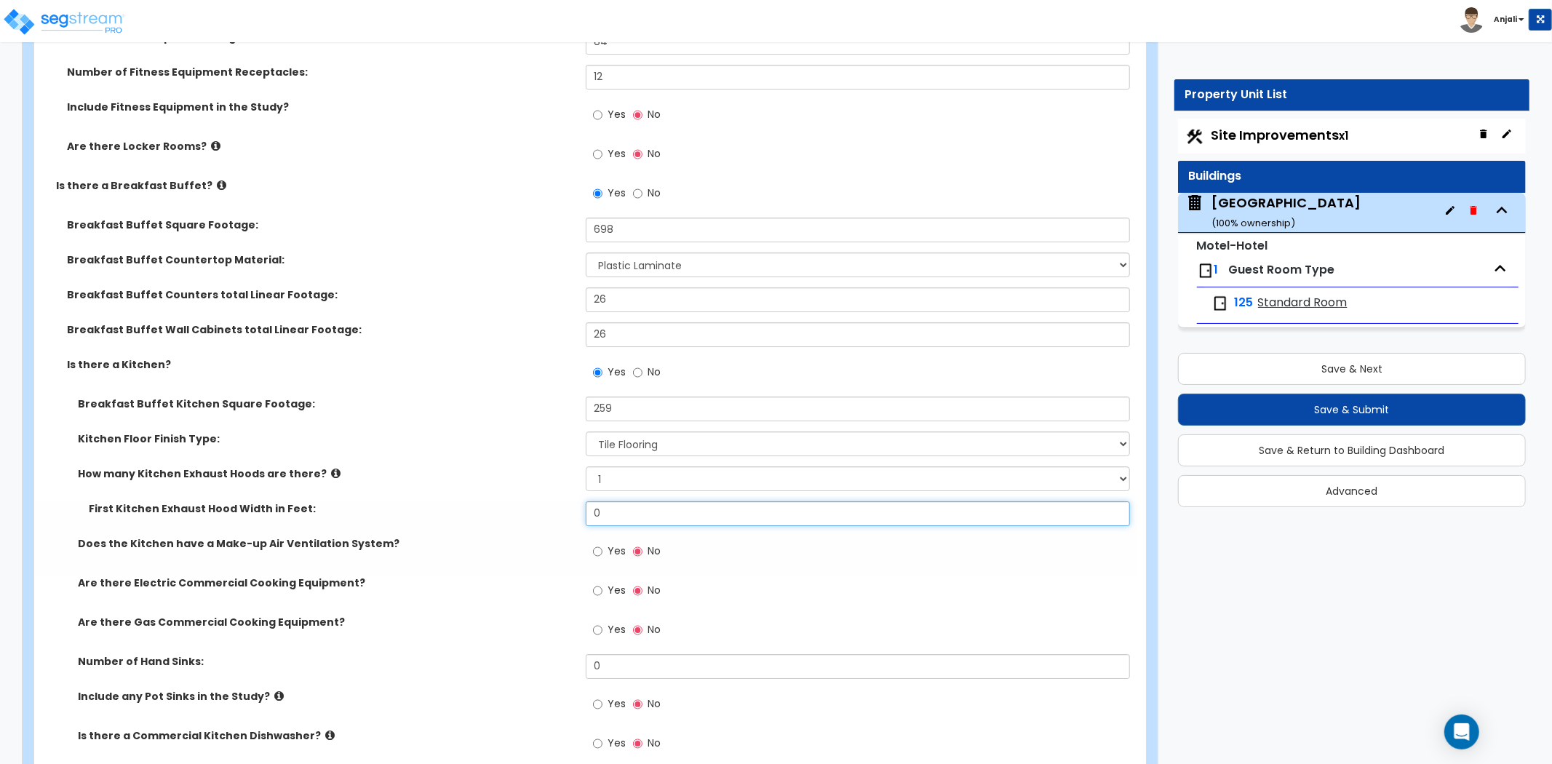
click at [641, 504] on input "0" at bounding box center [858, 513] width 544 height 25
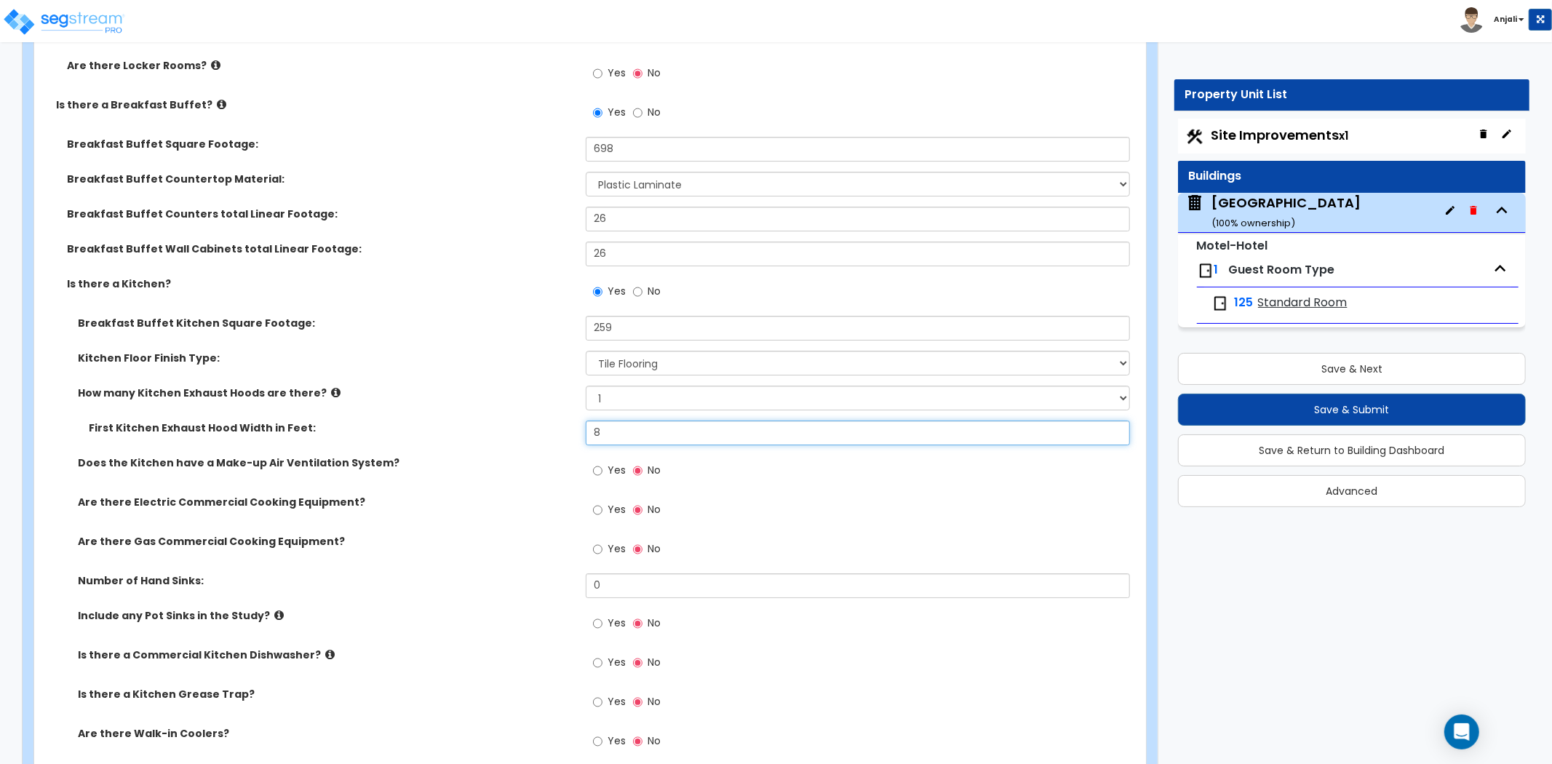
type input "8"
click at [594, 502] on input "Yes" at bounding box center [597, 510] width 9 height 16
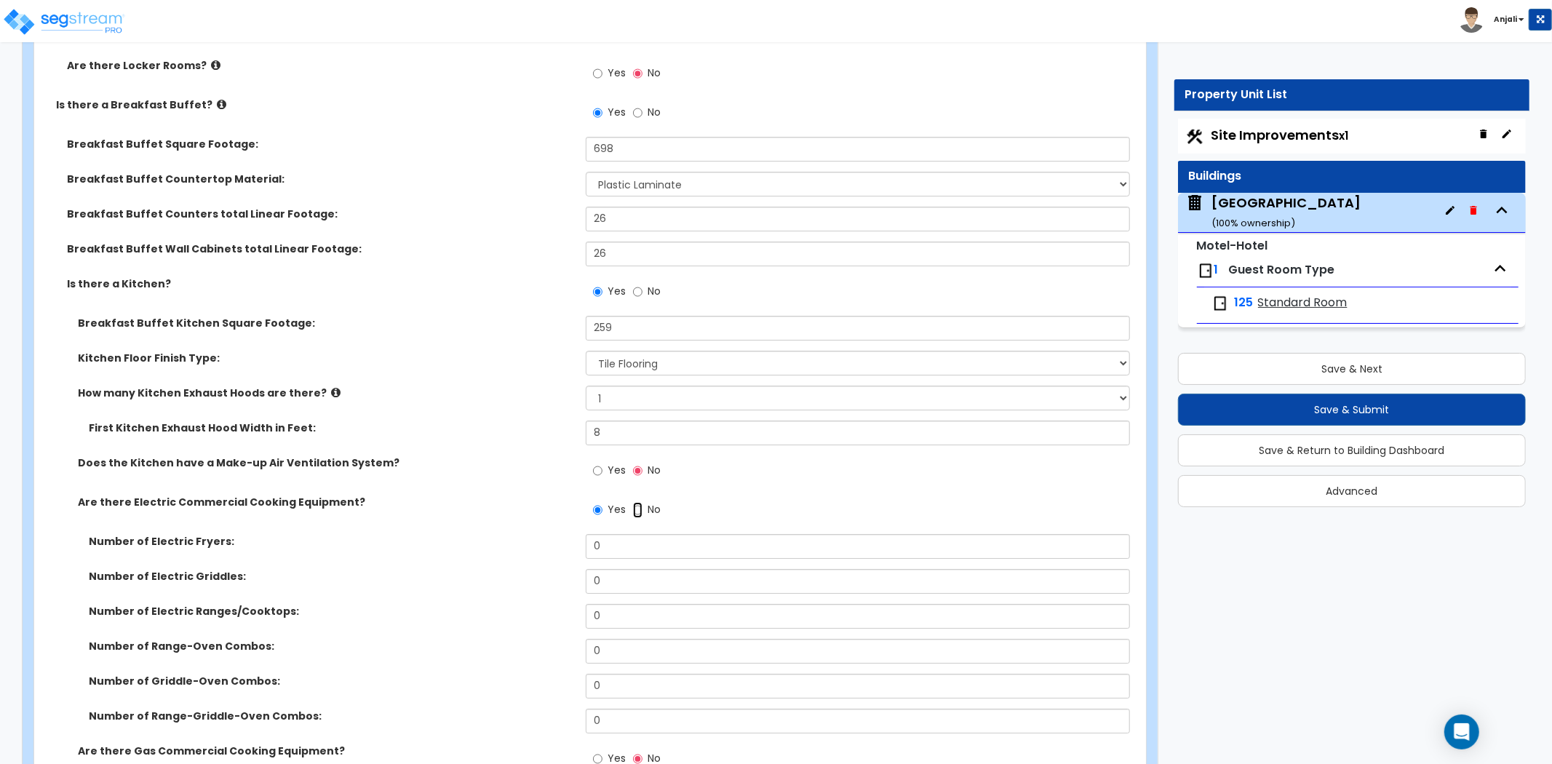
click at [636, 502] on input "No" at bounding box center [637, 510] width 9 height 16
radio input "false"
radio input "true"
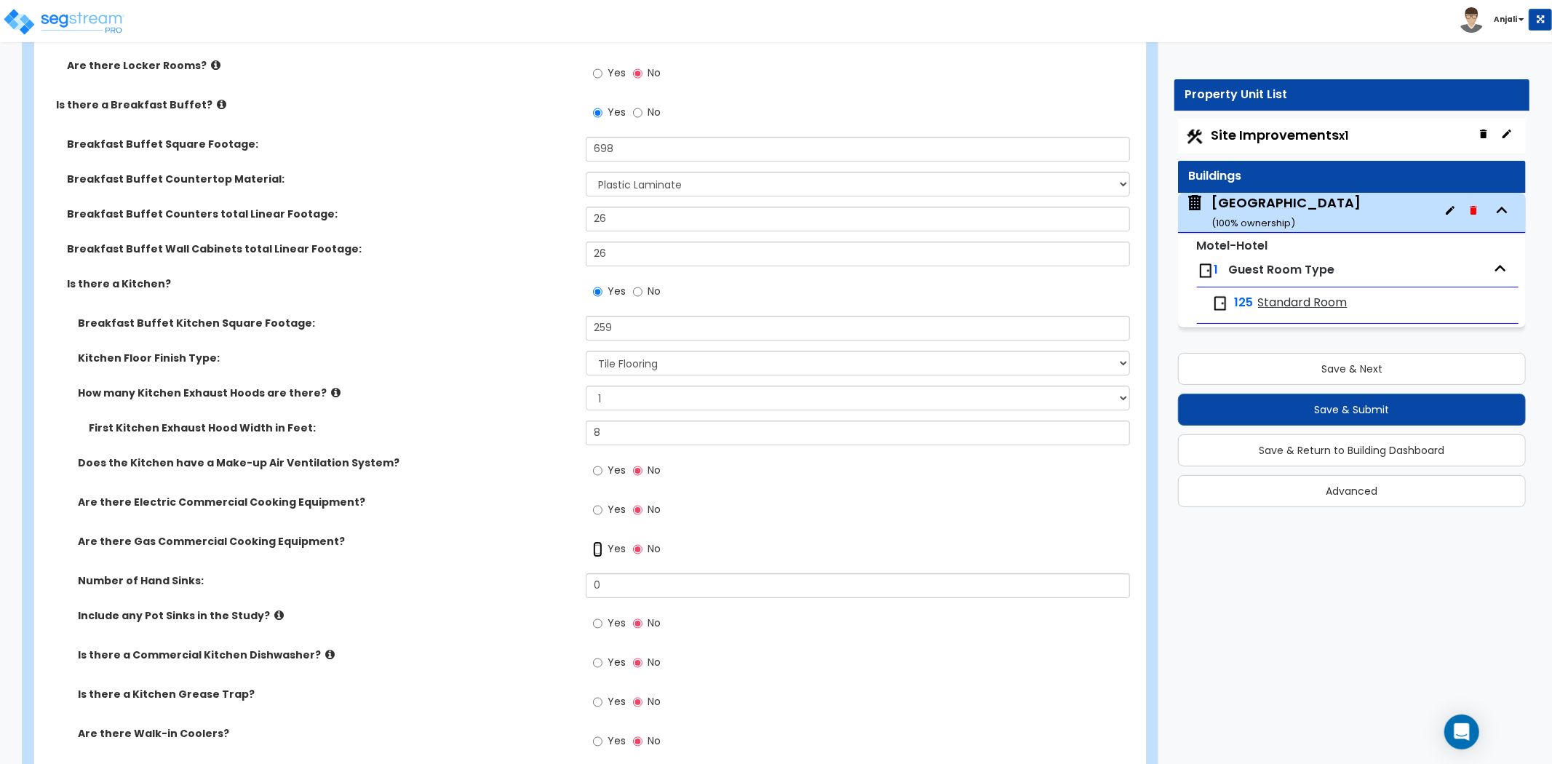
click at [599, 541] on input "Yes" at bounding box center [597, 549] width 9 height 16
radio input "true"
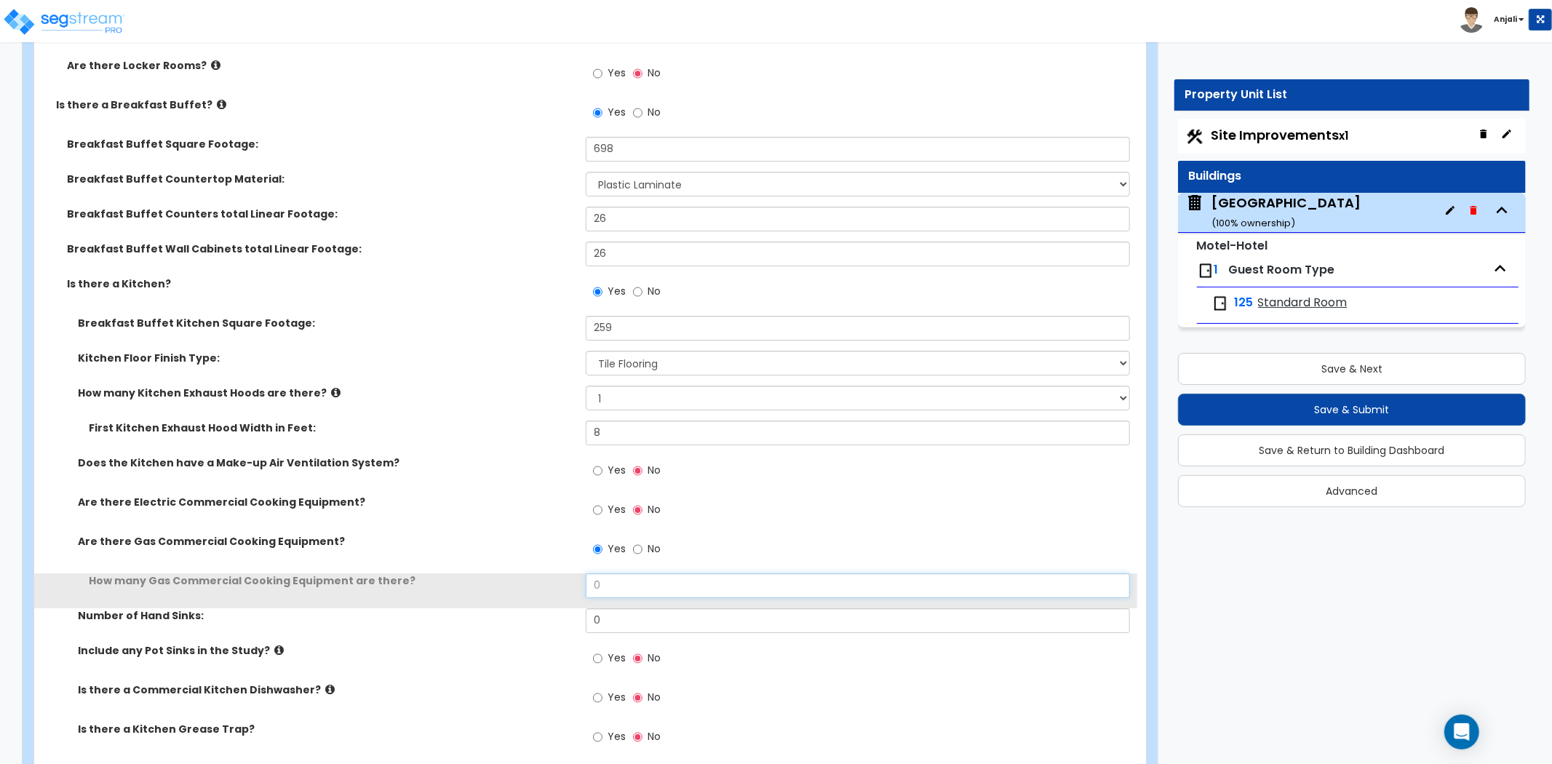
click at [608, 573] on input "0" at bounding box center [858, 585] width 544 height 25
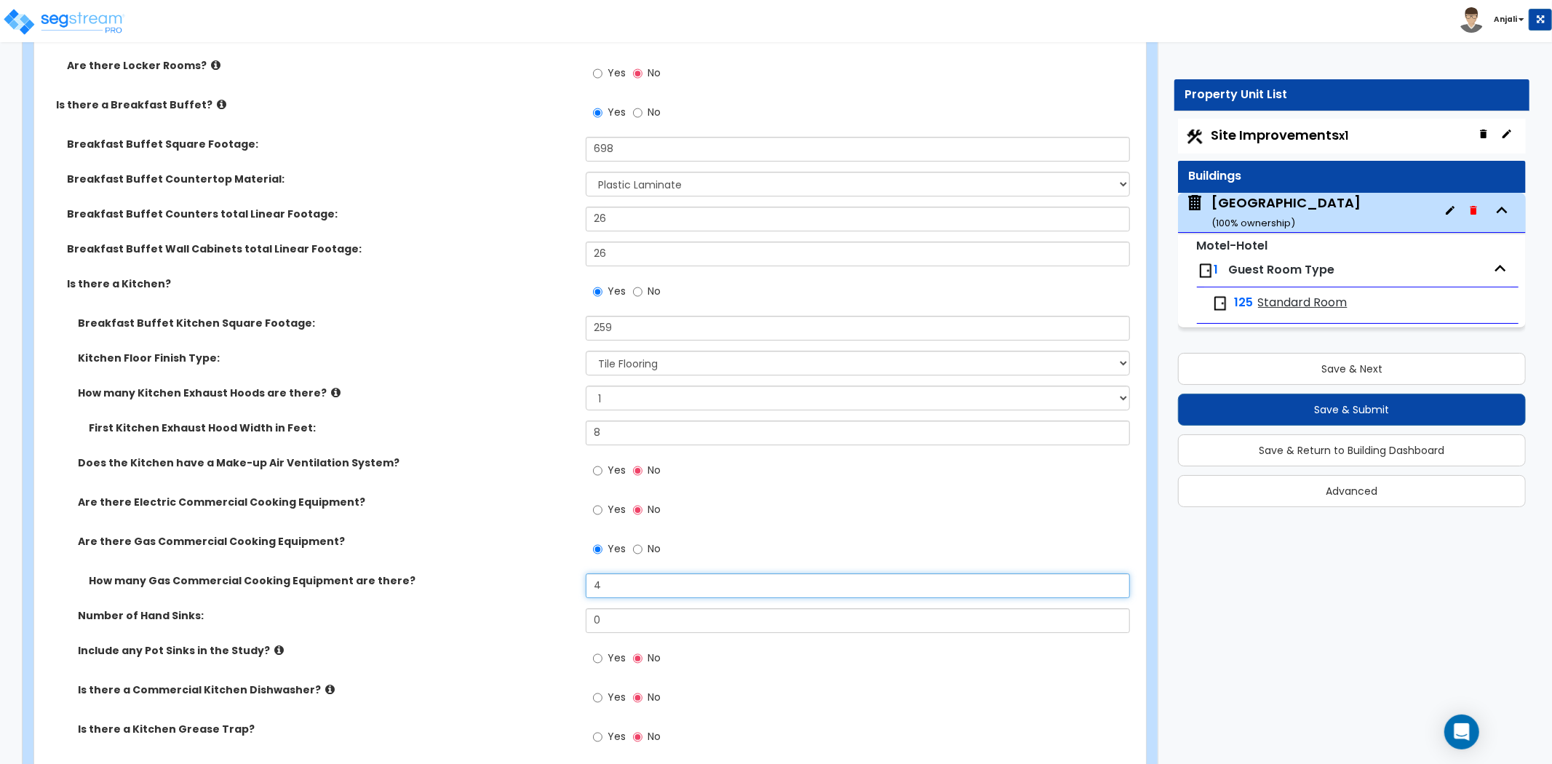
type input "4"
click at [511, 573] on label "How many Gas Commercial Cooking Equipment are there?" at bounding box center [332, 580] width 486 height 15
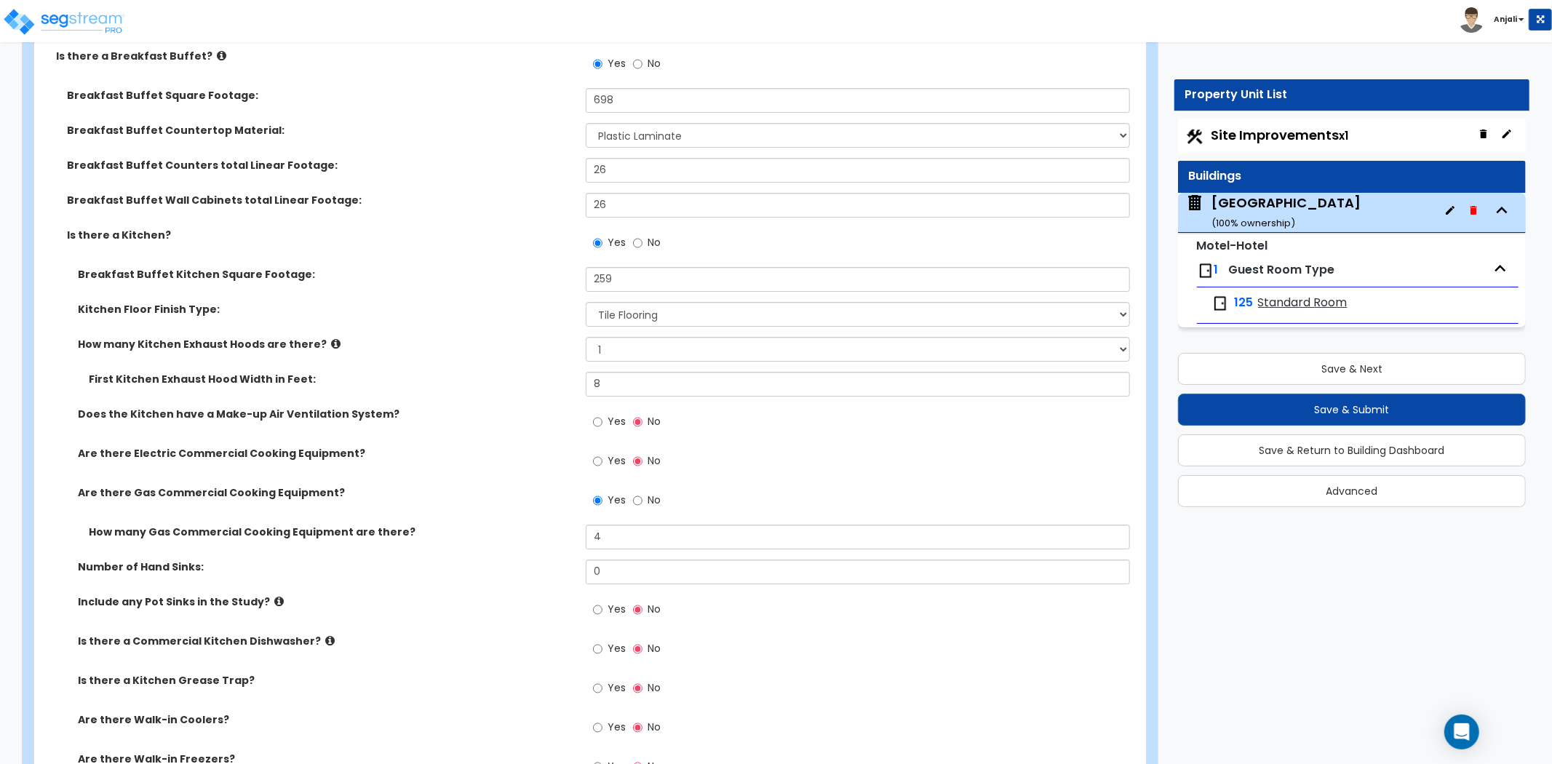
scroll to position [4283, 0]
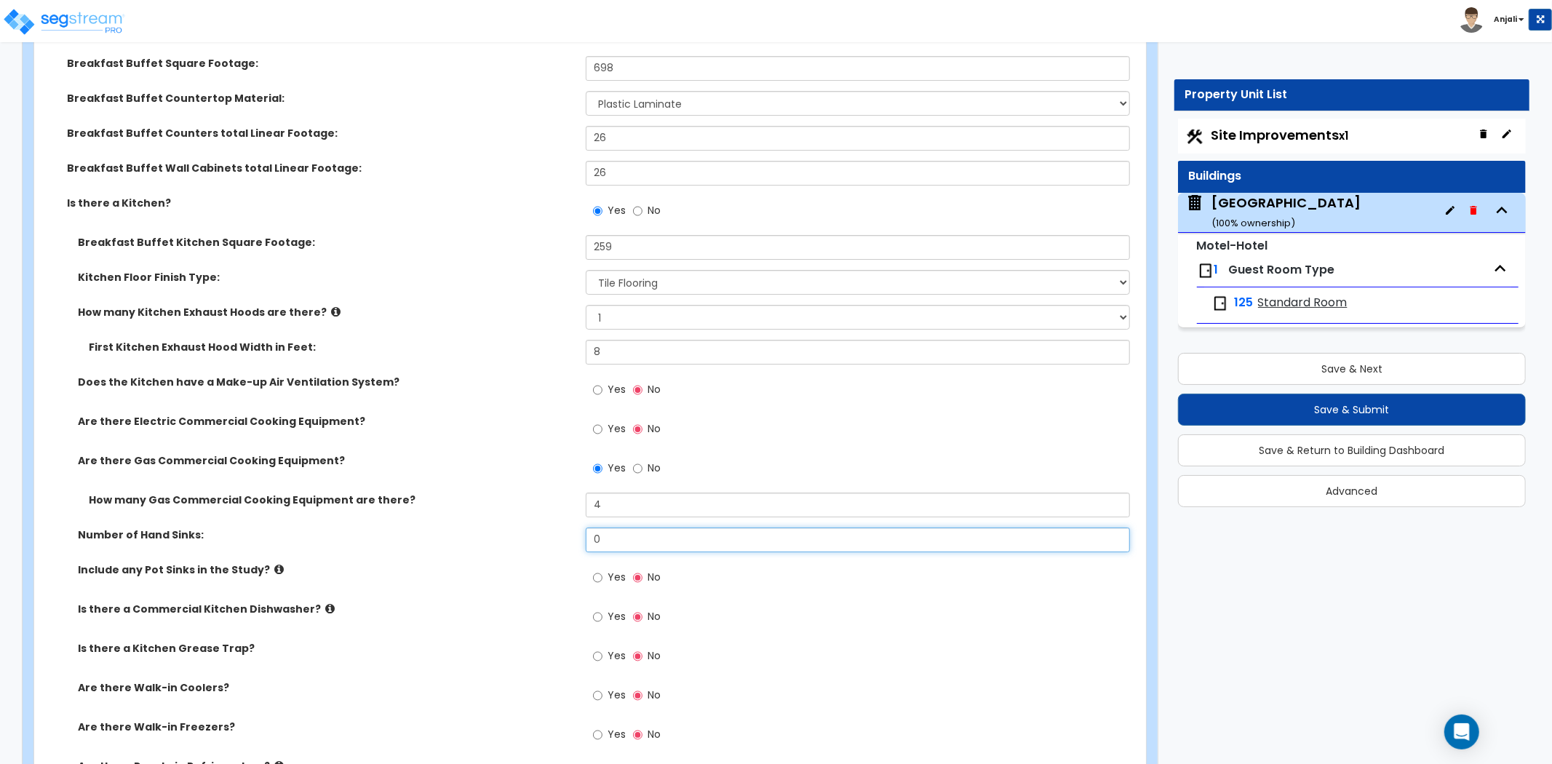
click at [642, 527] on input "0" at bounding box center [858, 539] width 544 height 25
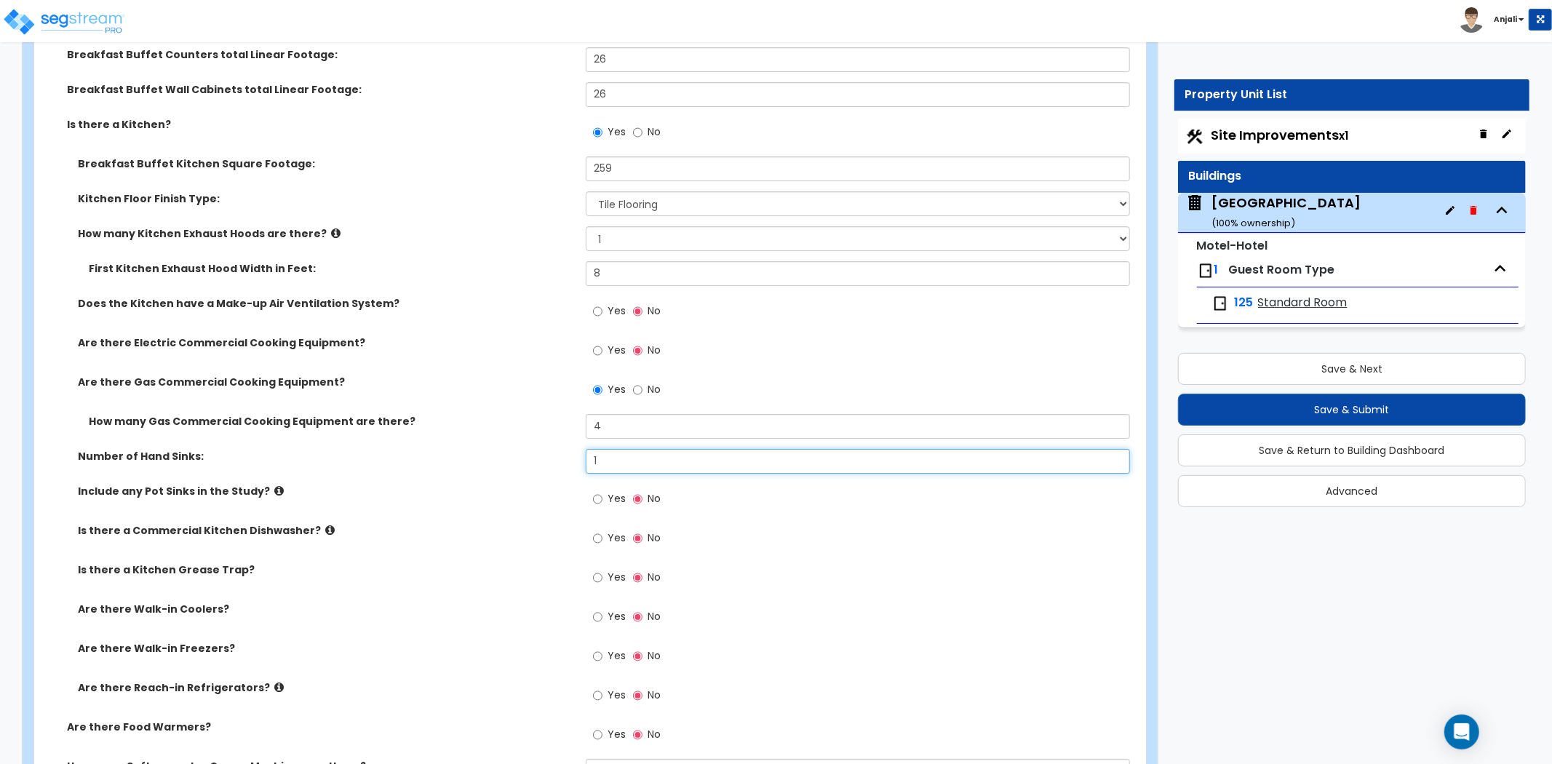
scroll to position [4364, 0]
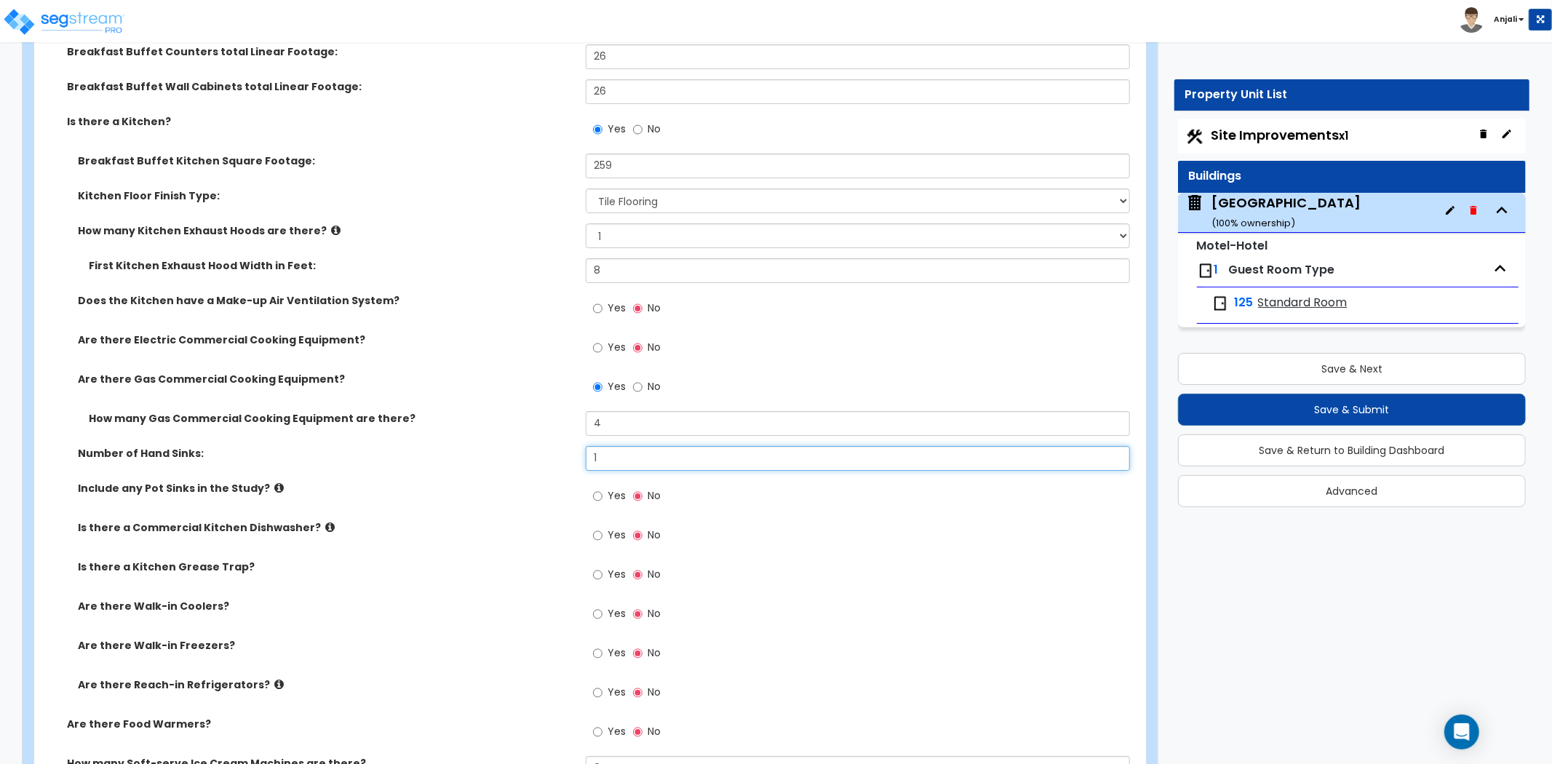
type input "1"
click at [595, 488] on input "Yes" at bounding box center [597, 496] width 9 height 16
radio input "true"
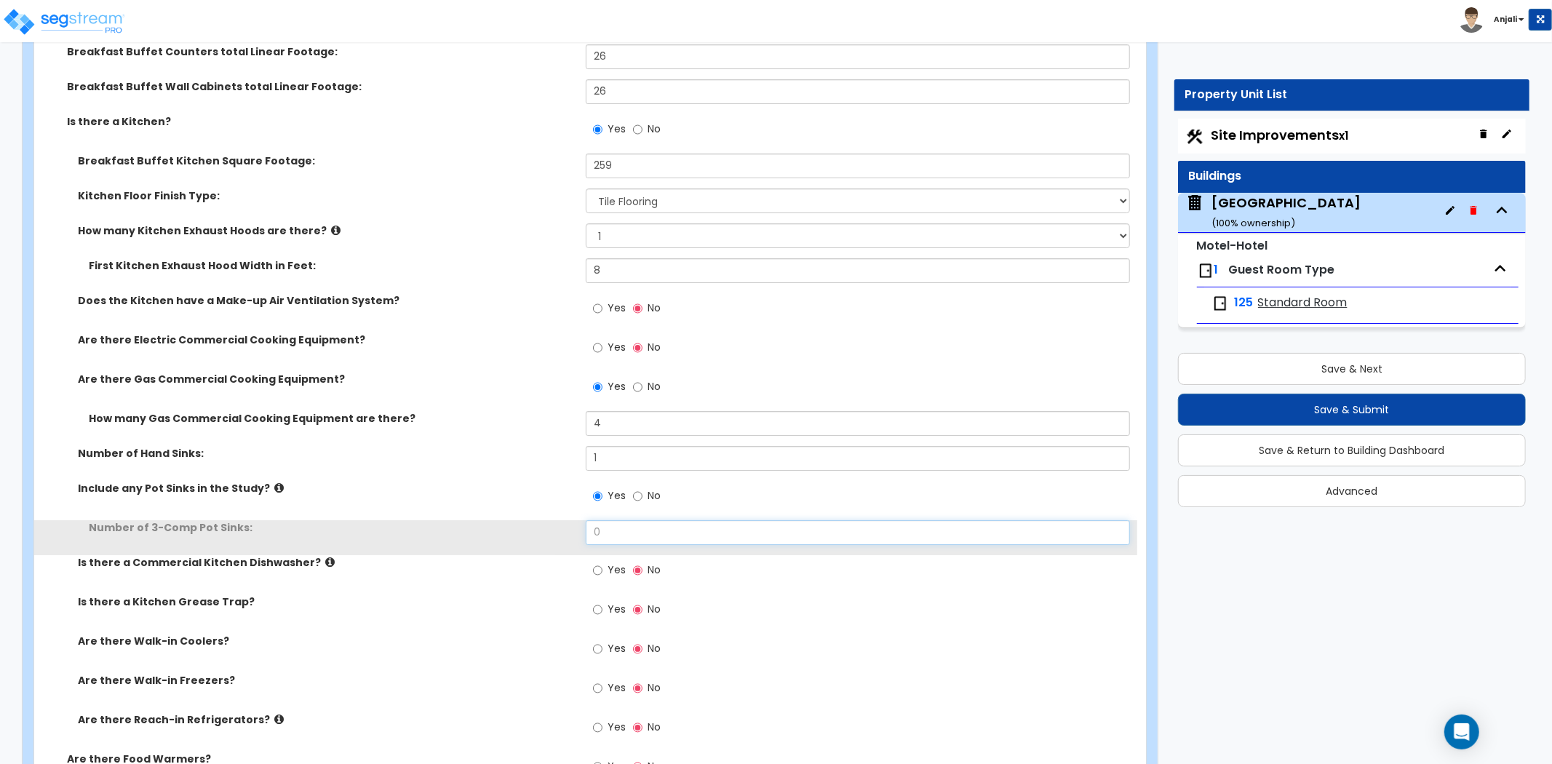
click at [620, 520] on input "0" at bounding box center [858, 532] width 544 height 25
type input "1"
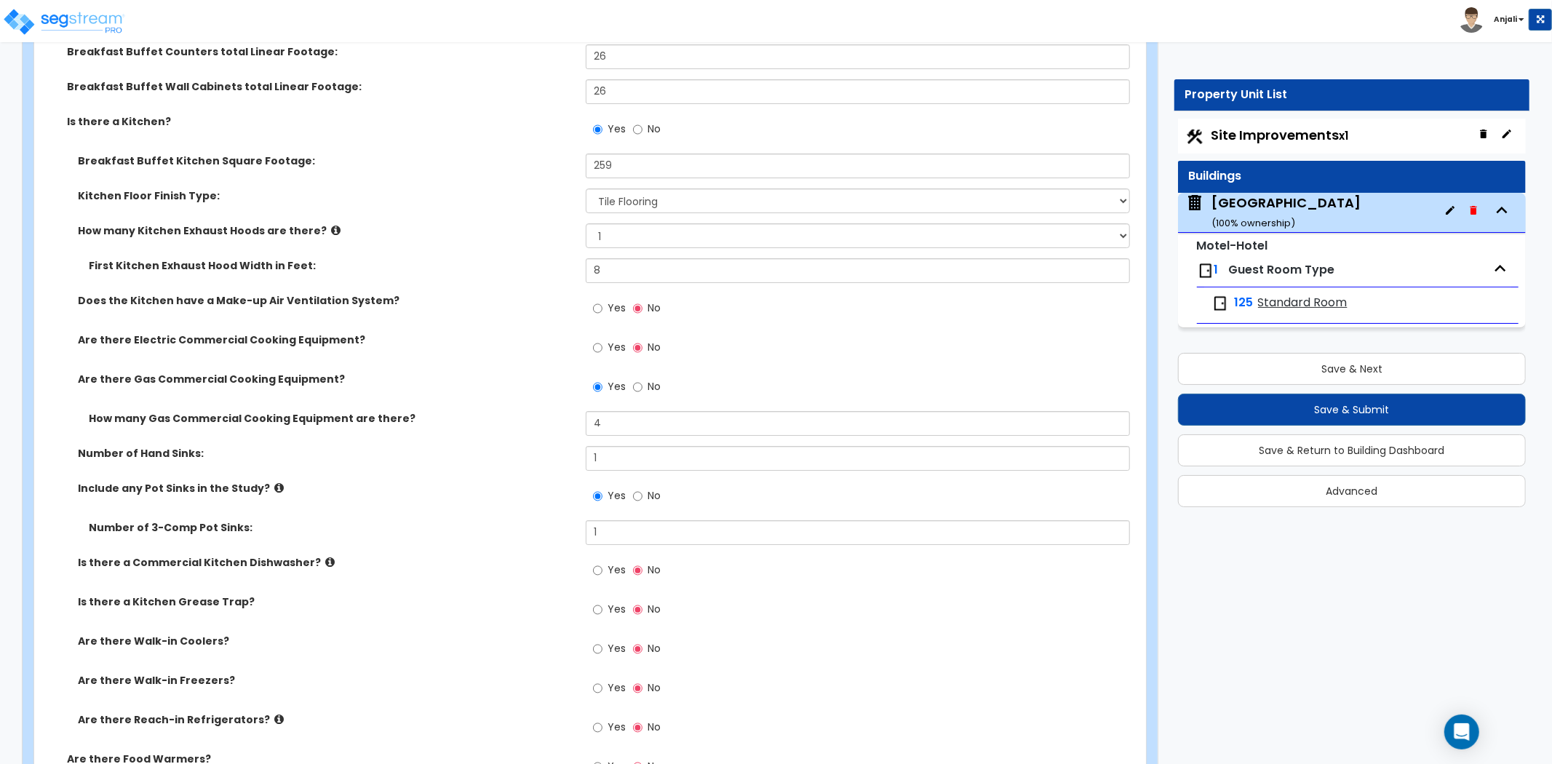
click at [526, 520] on label "Number of 3-Comp Pot Sinks:" at bounding box center [332, 527] width 486 height 15
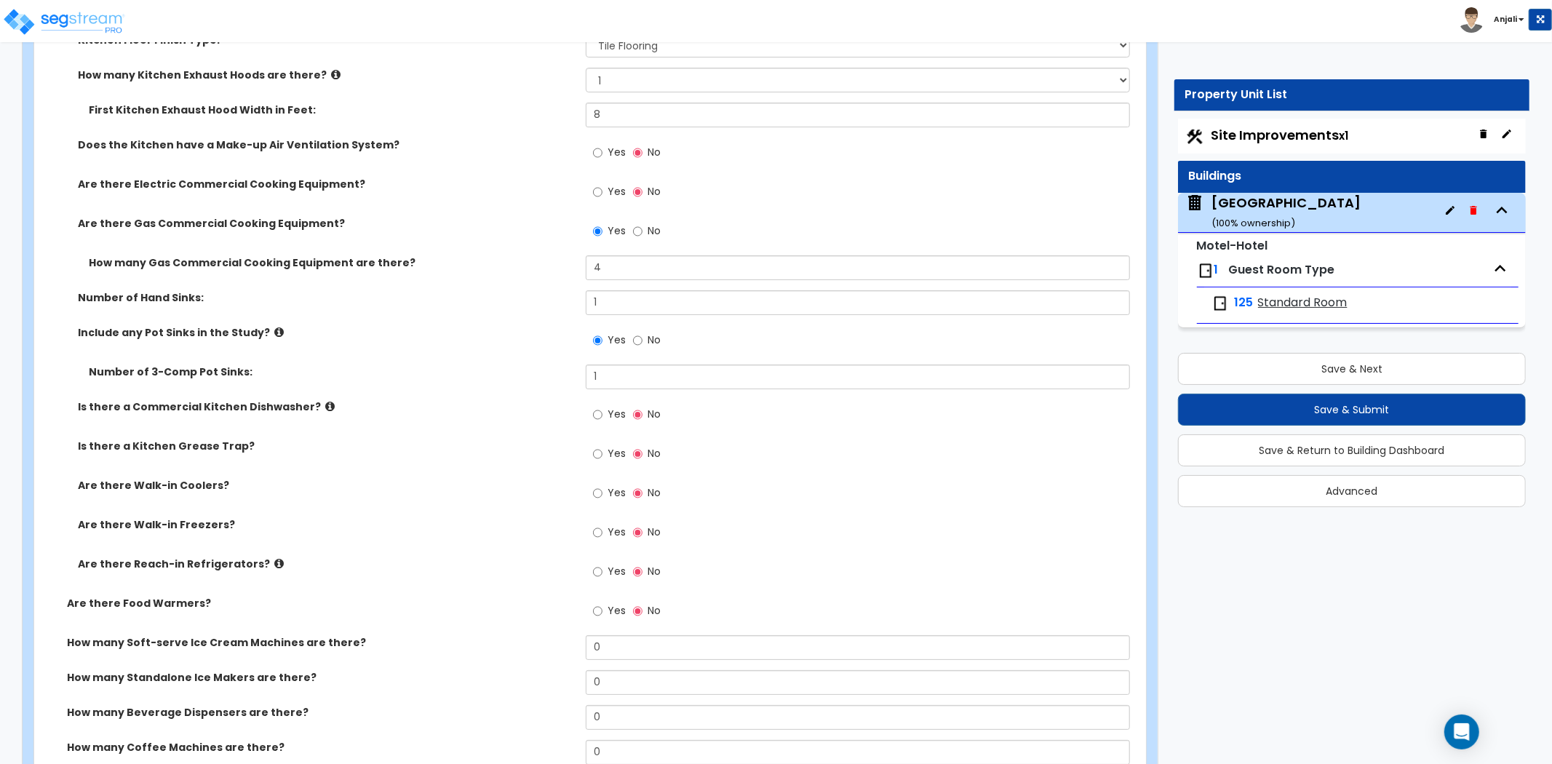
scroll to position [4526, 0]
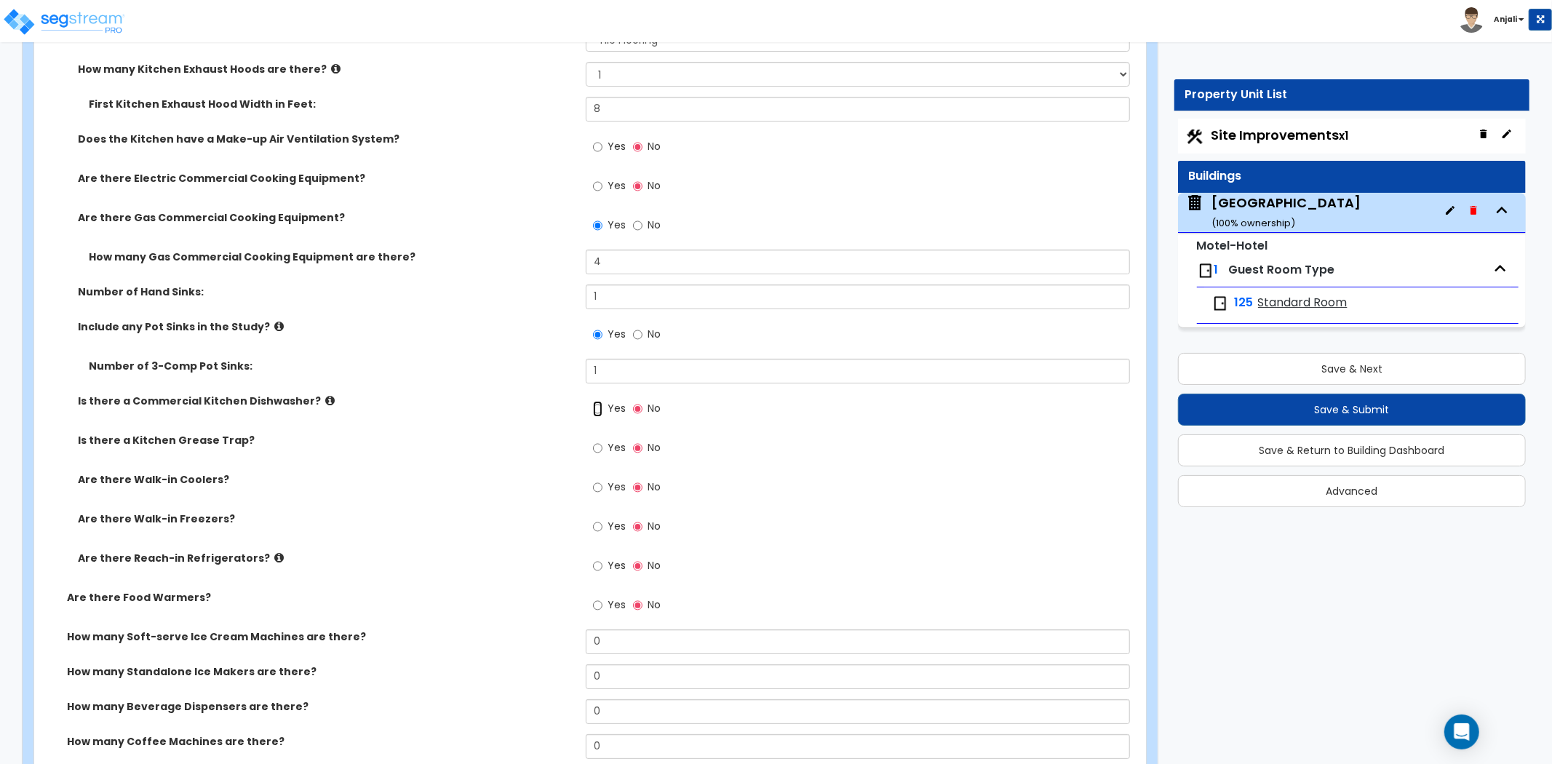
click at [597, 401] on input "Yes" at bounding box center [597, 409] width 9 height 16
radio input "true"
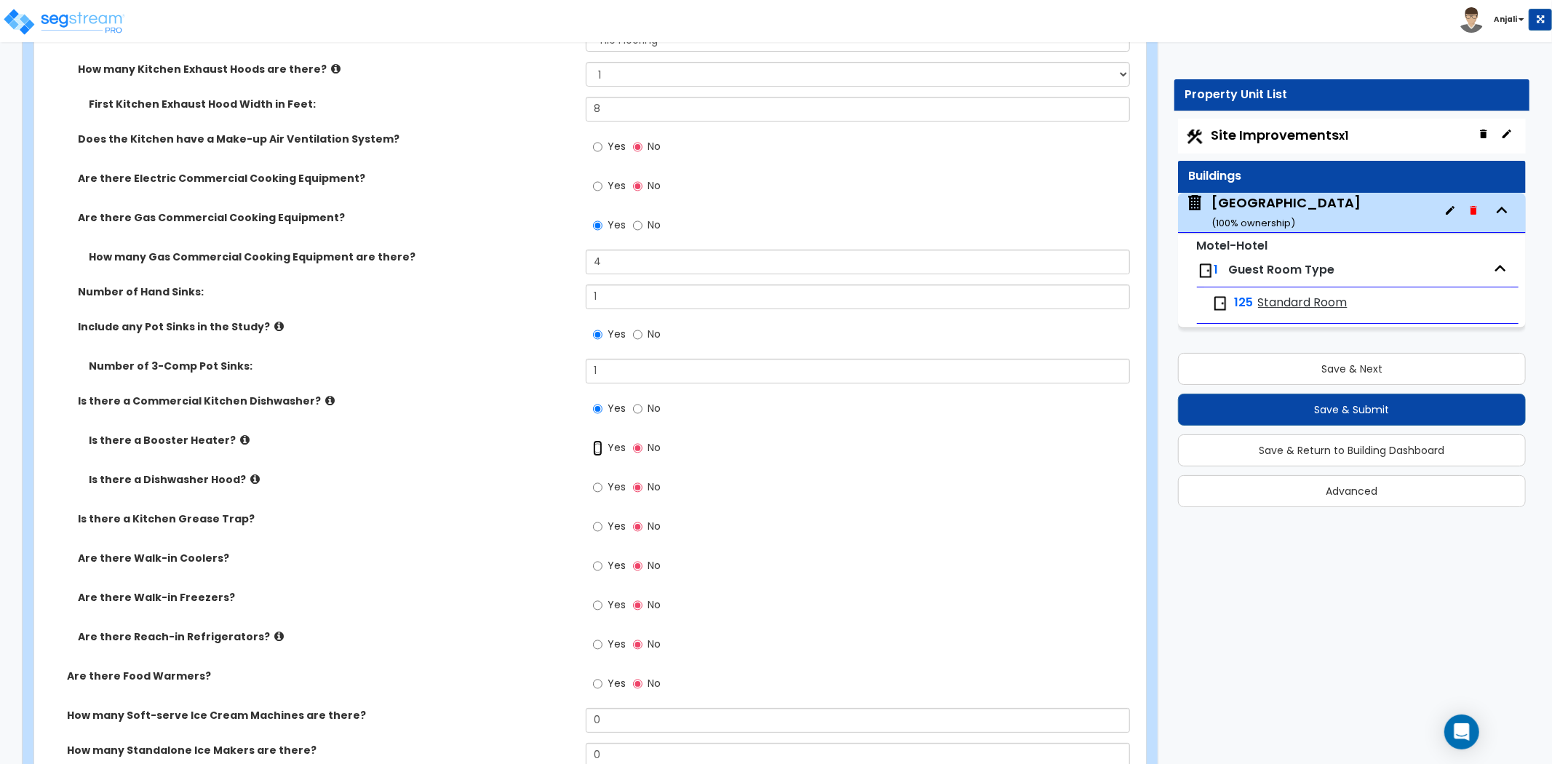
click at [600, 440] on input "Yes" at bounding box center [597, 448] width 9 height 16
radio input "true"
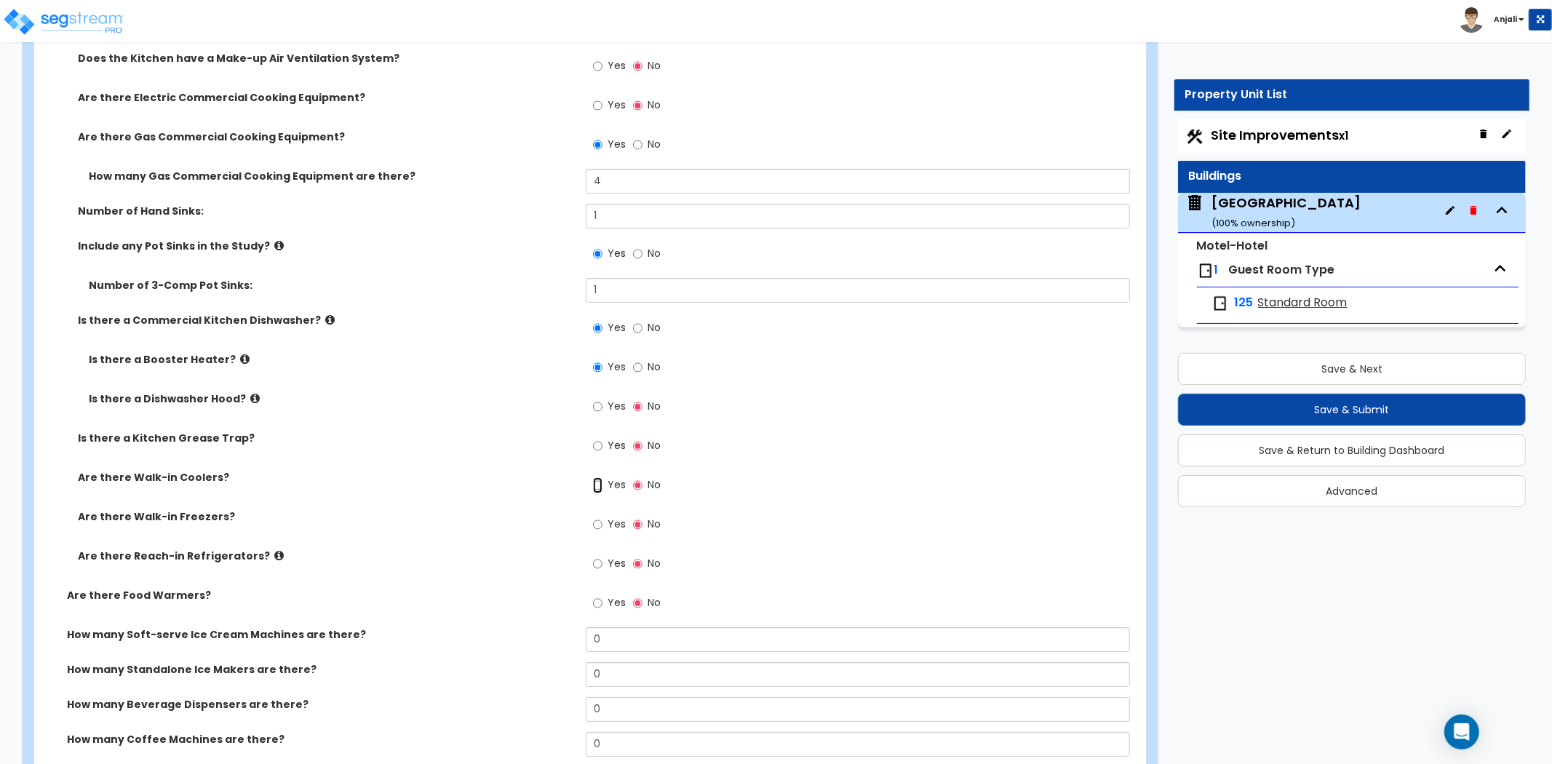
click at [595, 477] on input "Yes" at bounding box center [597, 485] width 9 height 16
radio input "true"
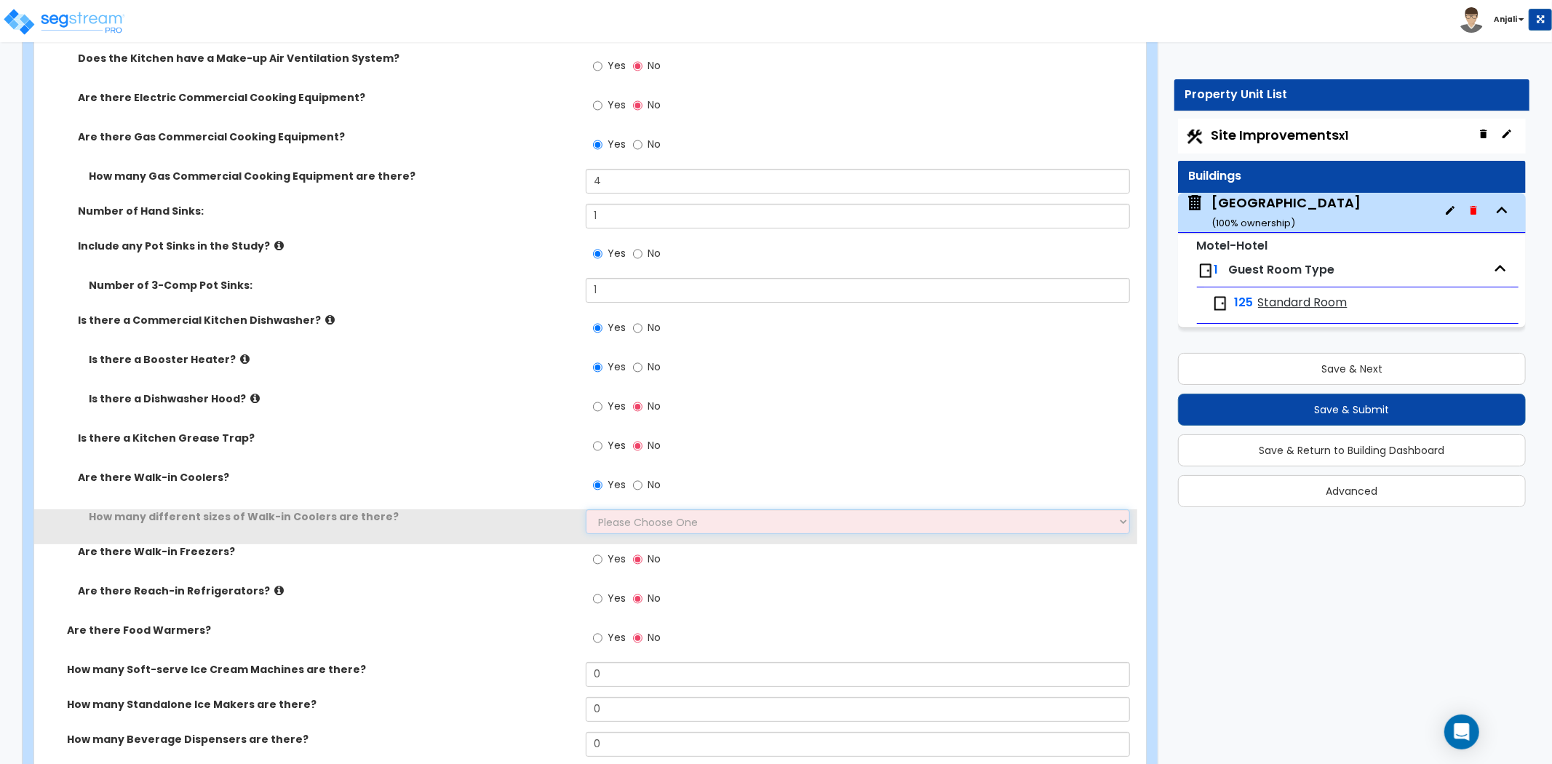
click at [611, 509] on select "Please Choose One 1 2 3 4" at bounding box center [858, 521] width 544 height 25
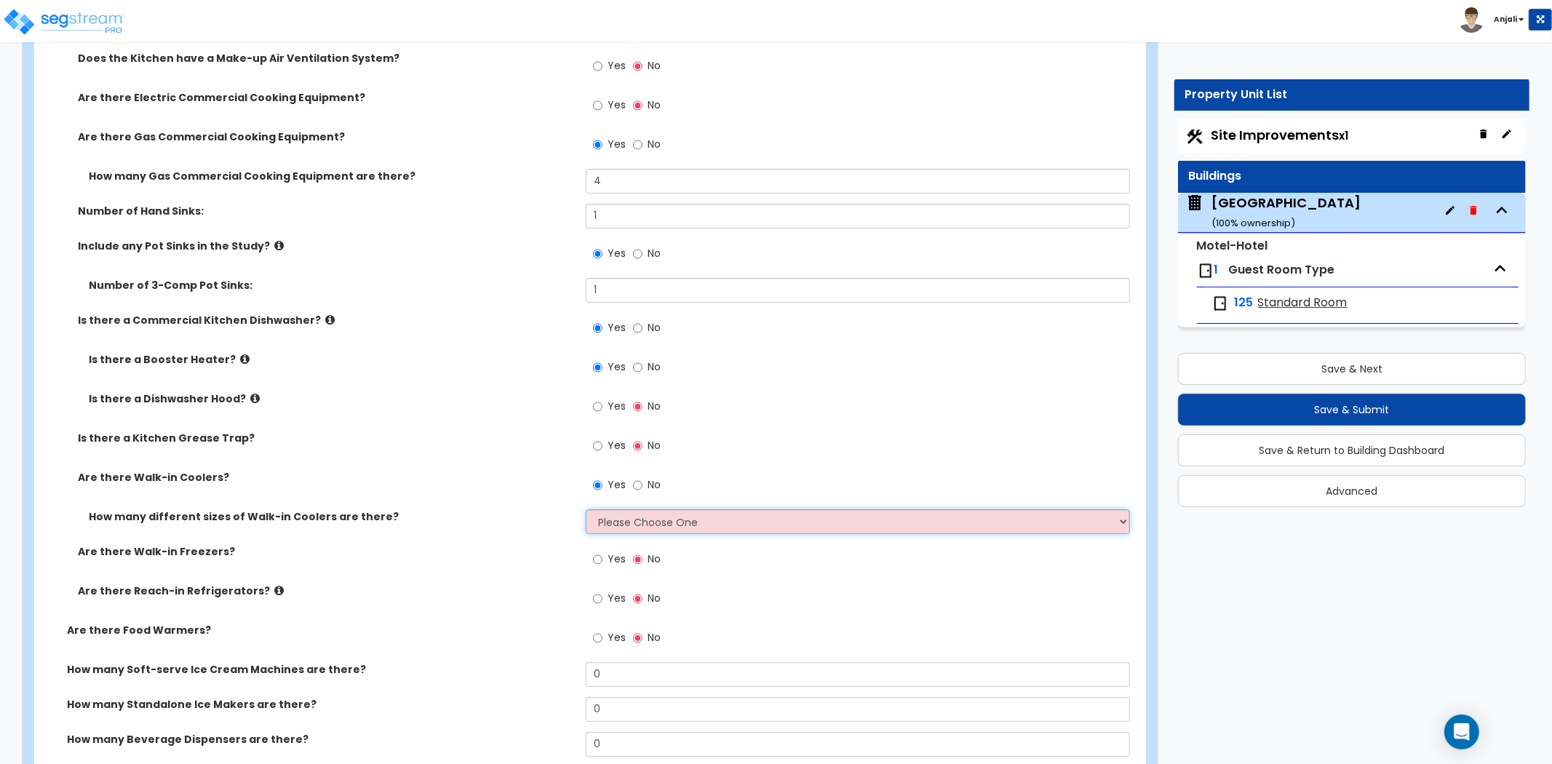
select select "1"
click at [586, 509] on select "Please Choose One 1 2 3 4" at bounding box center [858, 521] width 544 height 25
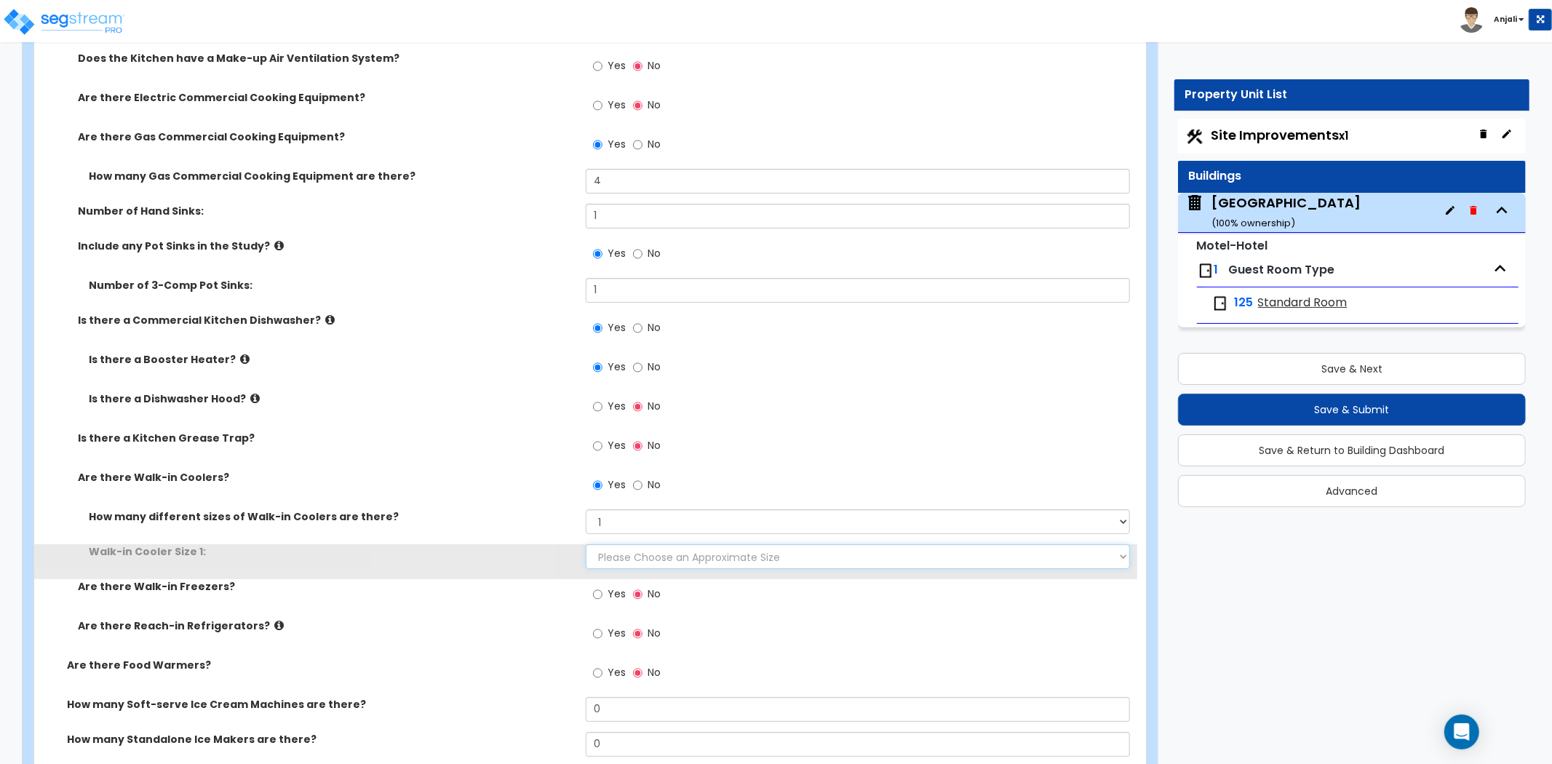
click at [637, 544] on select "Please Choose an Approximate Size 6' x 6' 10' x 6' 12' x 14' 12' x 20' I want t…" at bounding box center [858, 556] width 544 height 25
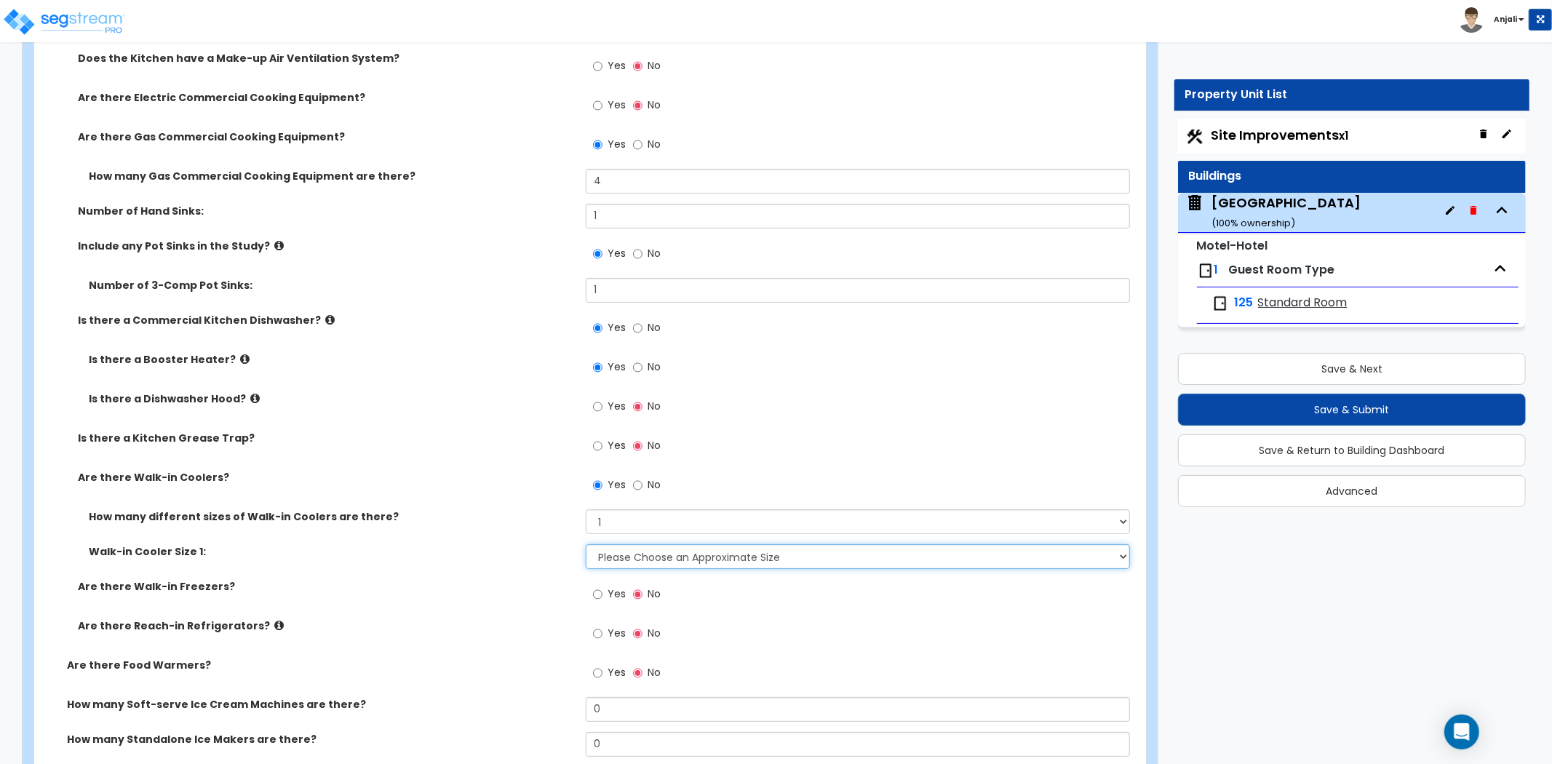
select select "3"
click at [586, 544] on select "Please Choose an Approximate Size 6' x 6' 10' x 6' 12' x 14' 12' x 20' I want t…" at bounding box center [858, 556] width 544 height 25
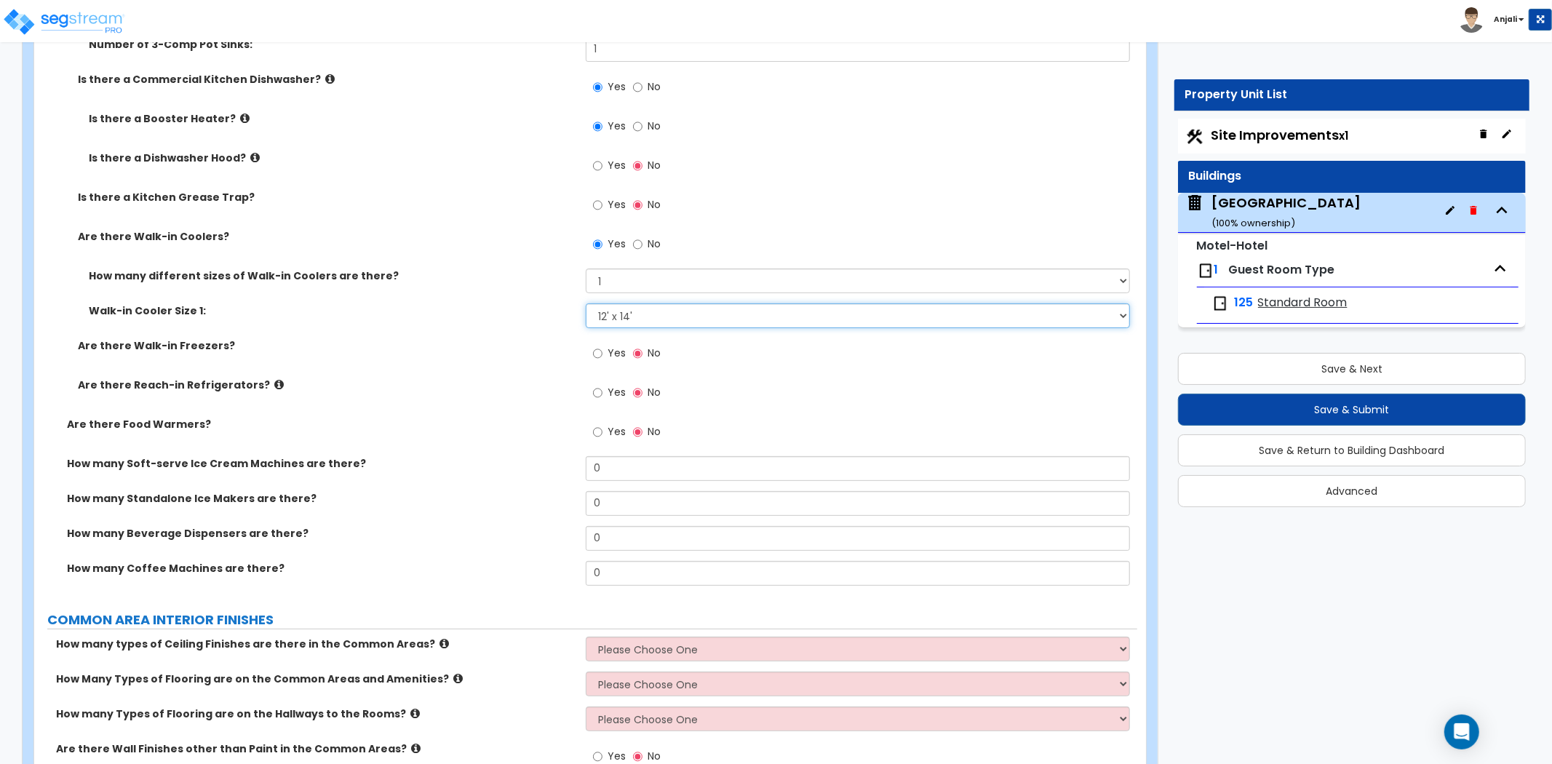
scroll to position [4849, 0]
click at [639, 492] on input "0" at bounding box center [858, 502] width 544 height 25
type input "1"
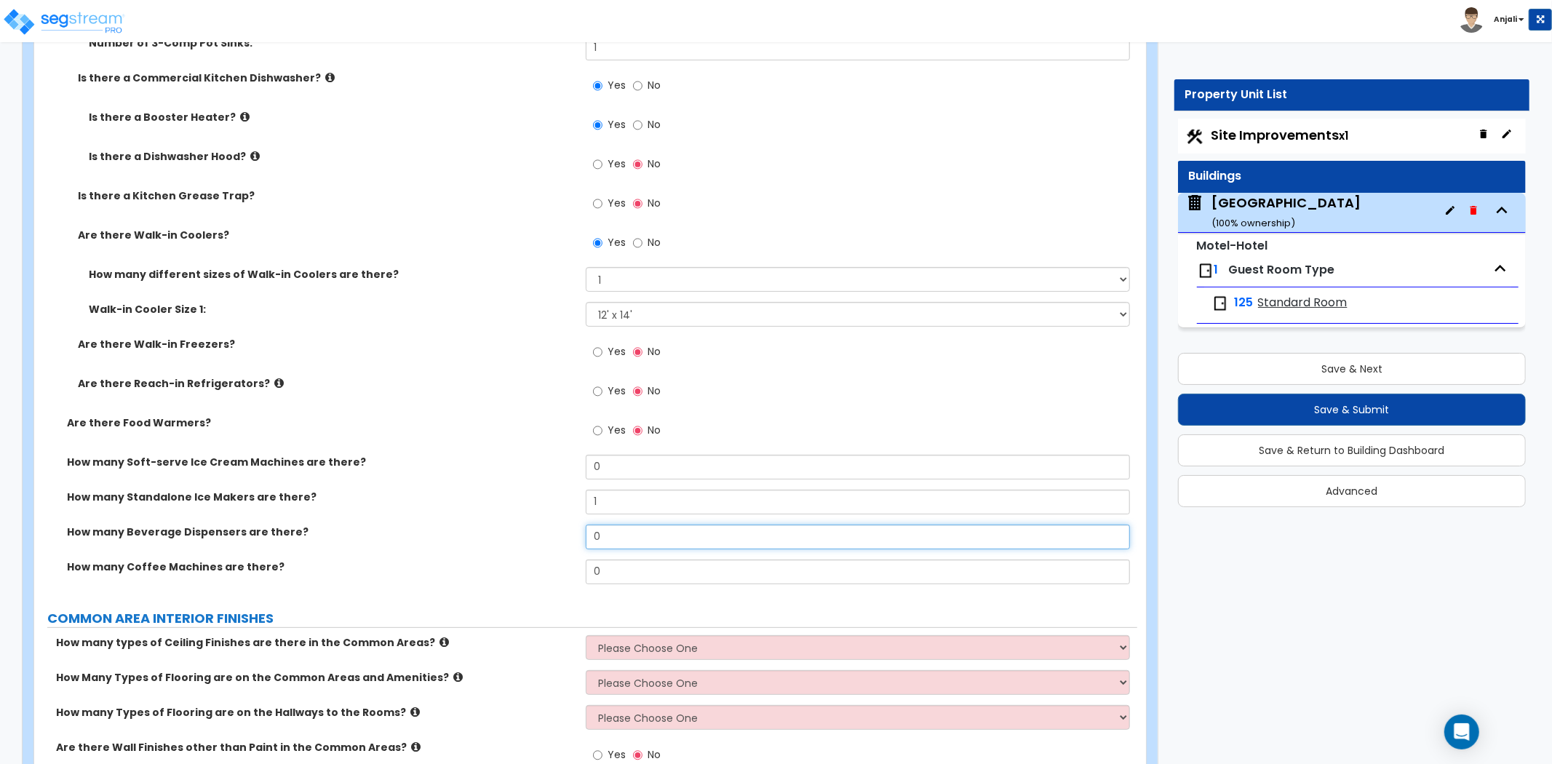
click at [634, 524] on input "0" at bounding box center [858, 536] width 544 height 25
type input "0"
click at [622, 559] on input "0" at bounding box center [858, 571] width 544 height 25
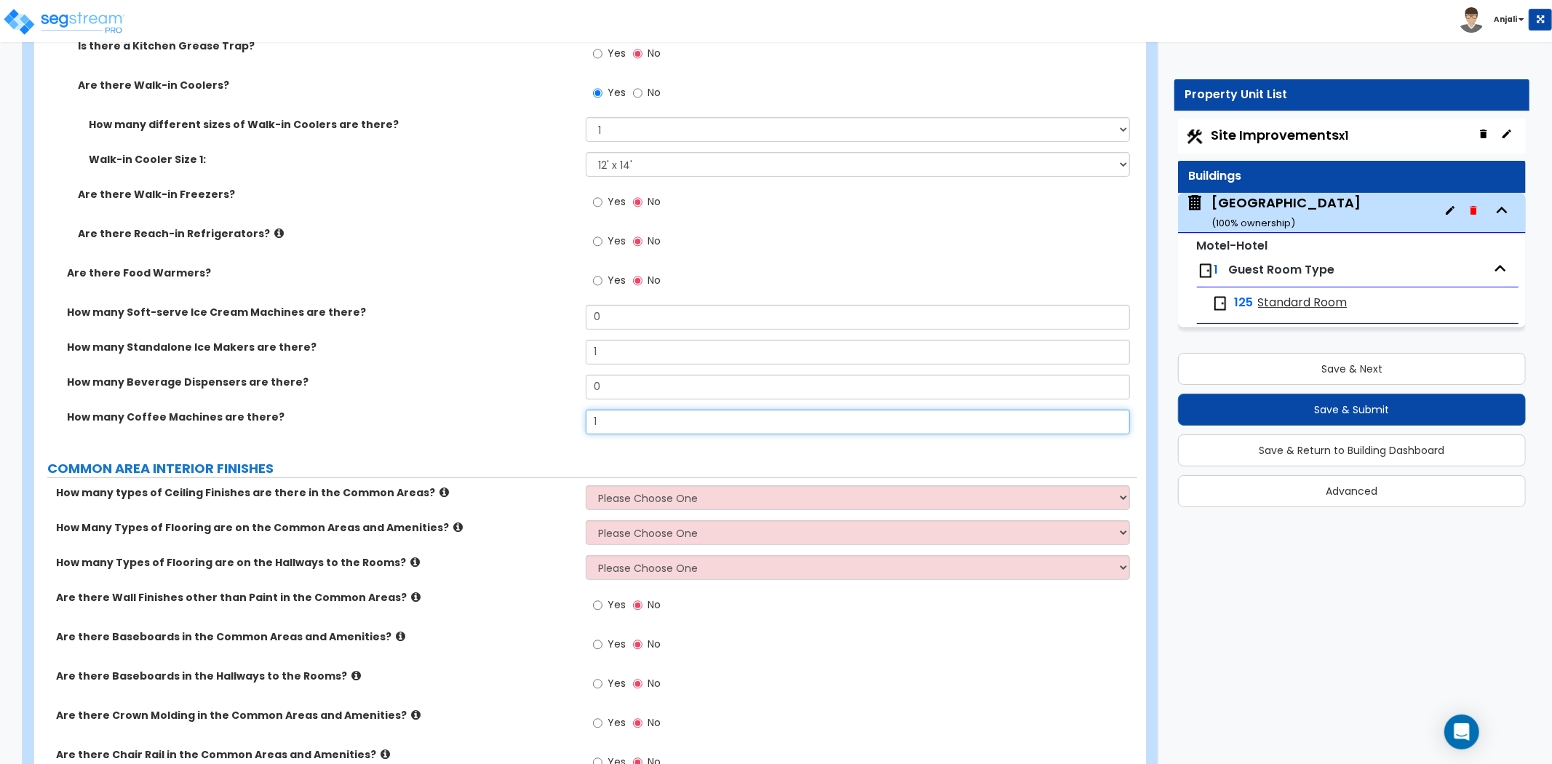
scroll to position [5010, 0]
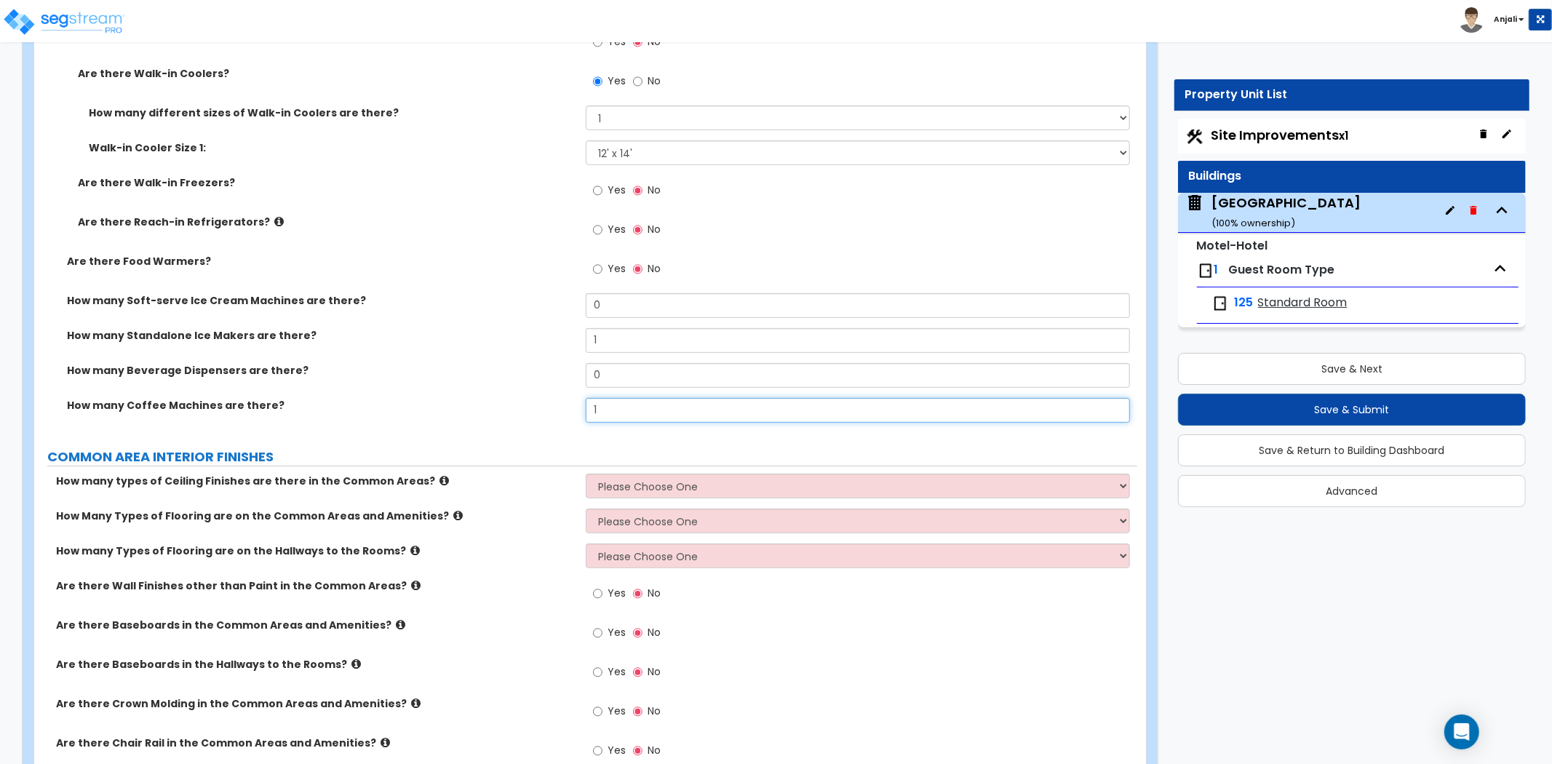
type input "1"
click at [630, 477] on select "Please Choose One 1 2 3" at bounding box center [858, 486] width 544 height 25
select select "1"
click at [586, 474] on select "Please Choose One 1 2 3" at bounding box center [858, 486] width 544 height 25
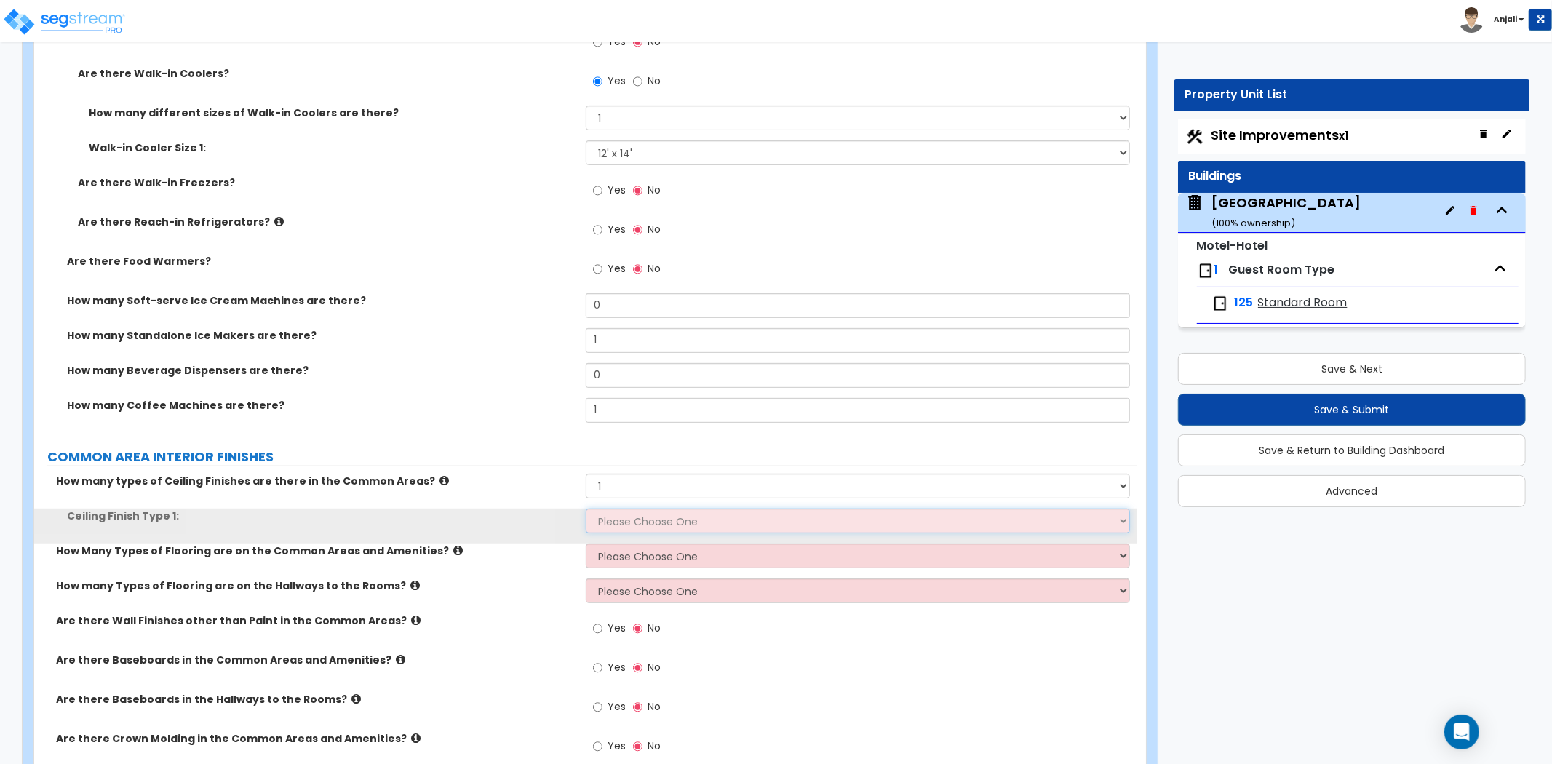
click at [634, 508] on select "Please Choose One Drop Ceiling Drywall Ceiling Open Ceiling" at bounding box center [858, 520] width 544 height 25
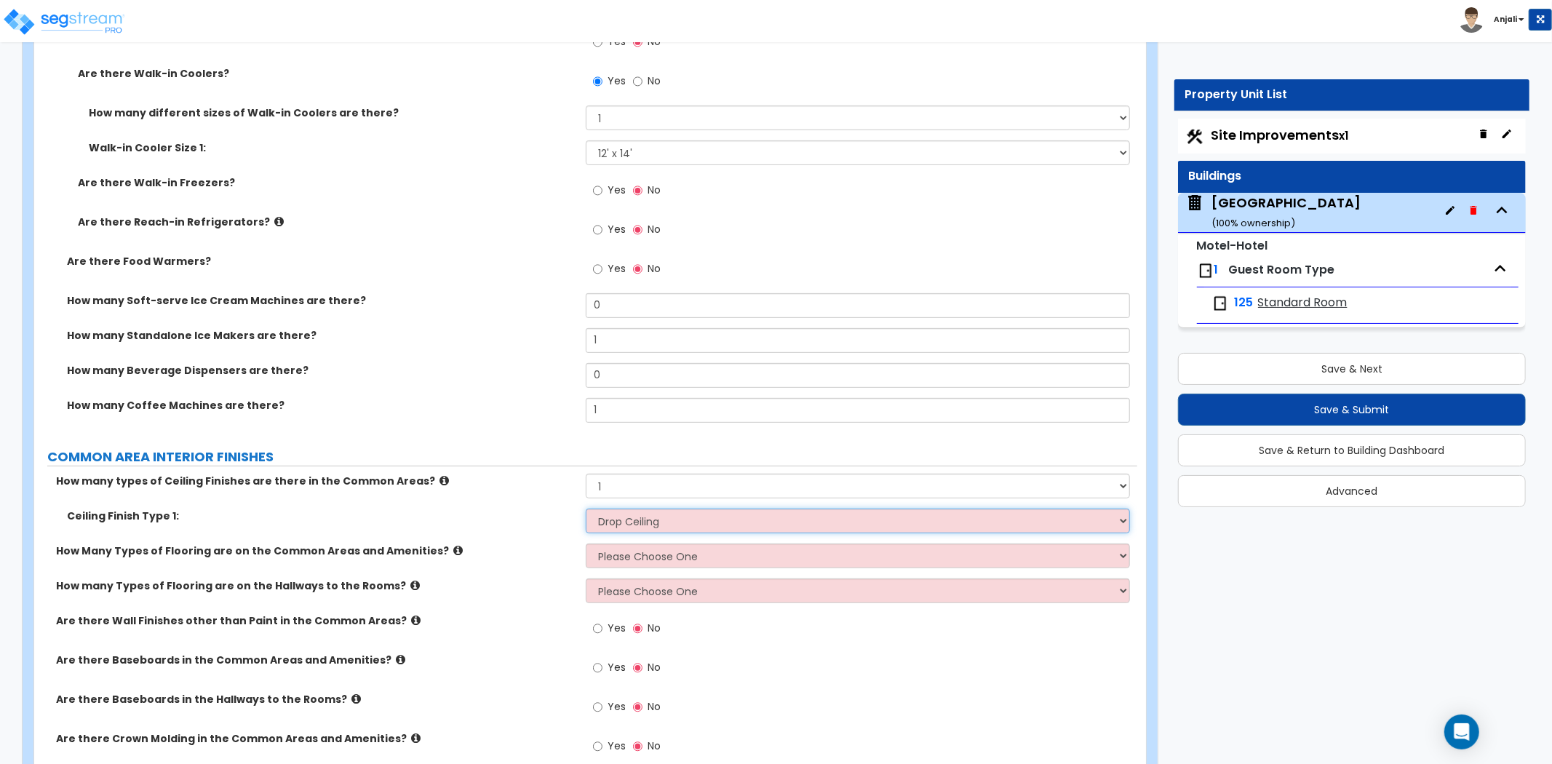
click at [586, 508] on select "Please Choose One Drop Ceiling Drywall Ceiling Open Ceiling" at bounding box center [858, 520] width 544 height 25
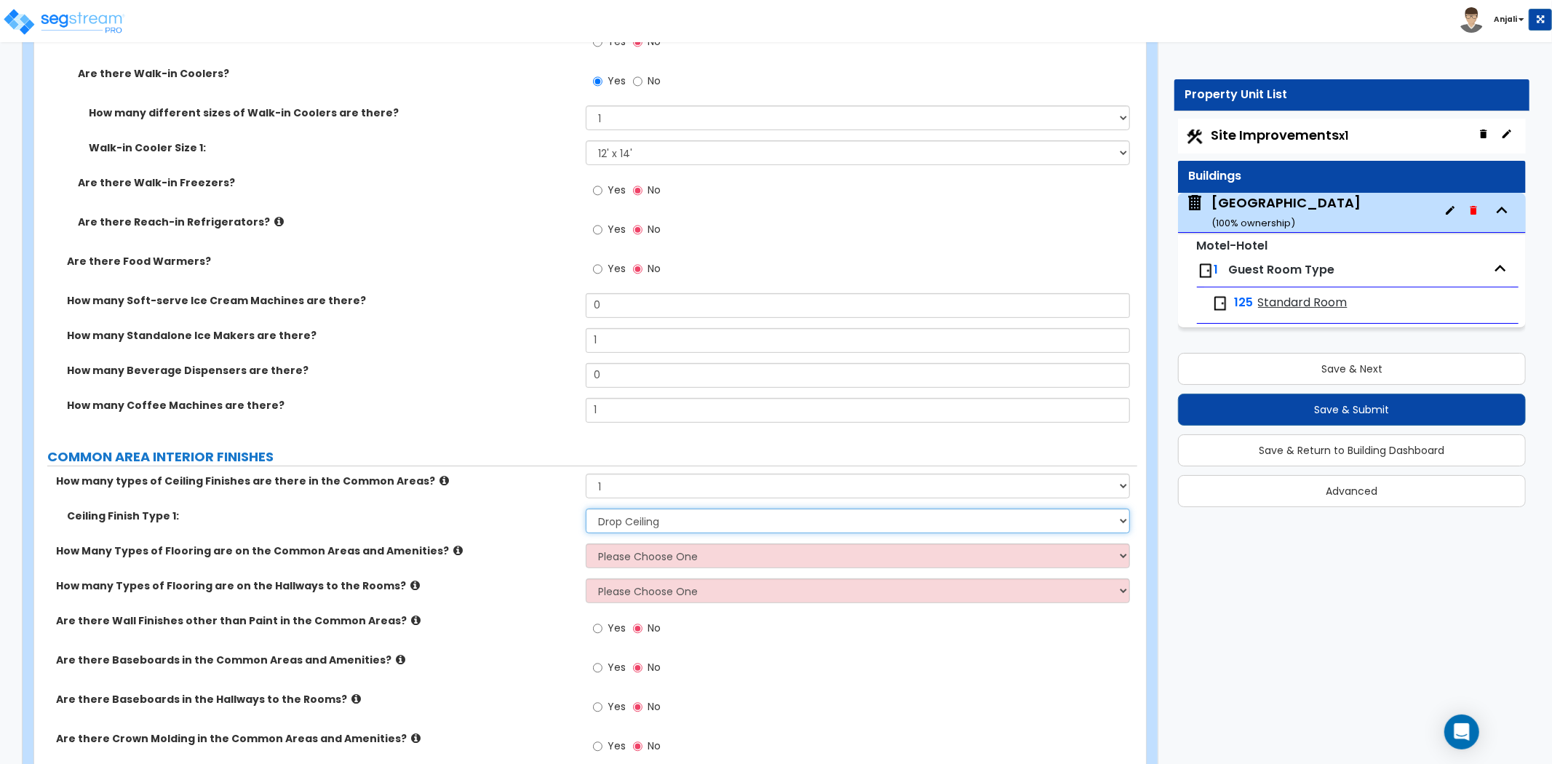
click at [648, 508] on select "Please Choose One Drop Ceiling Drywall Ceiling Open Ceiling" at bounding box center [858, 520] width 544 height 25
select select "2"
click at [586, 508] on select "Please Choose One Drop Ceiling Drywall Ceiling Open Ceiling" at bounding box center [858, 520] width 544 height 25
click at [647, 544] on select "Please Choose One 1 2 3" at bounding box center [858, 555] width 544 height 25
click at [586, 543] on select "Please Choose One 1 2 3" at bounding box center [858, 555] width 544 height 25
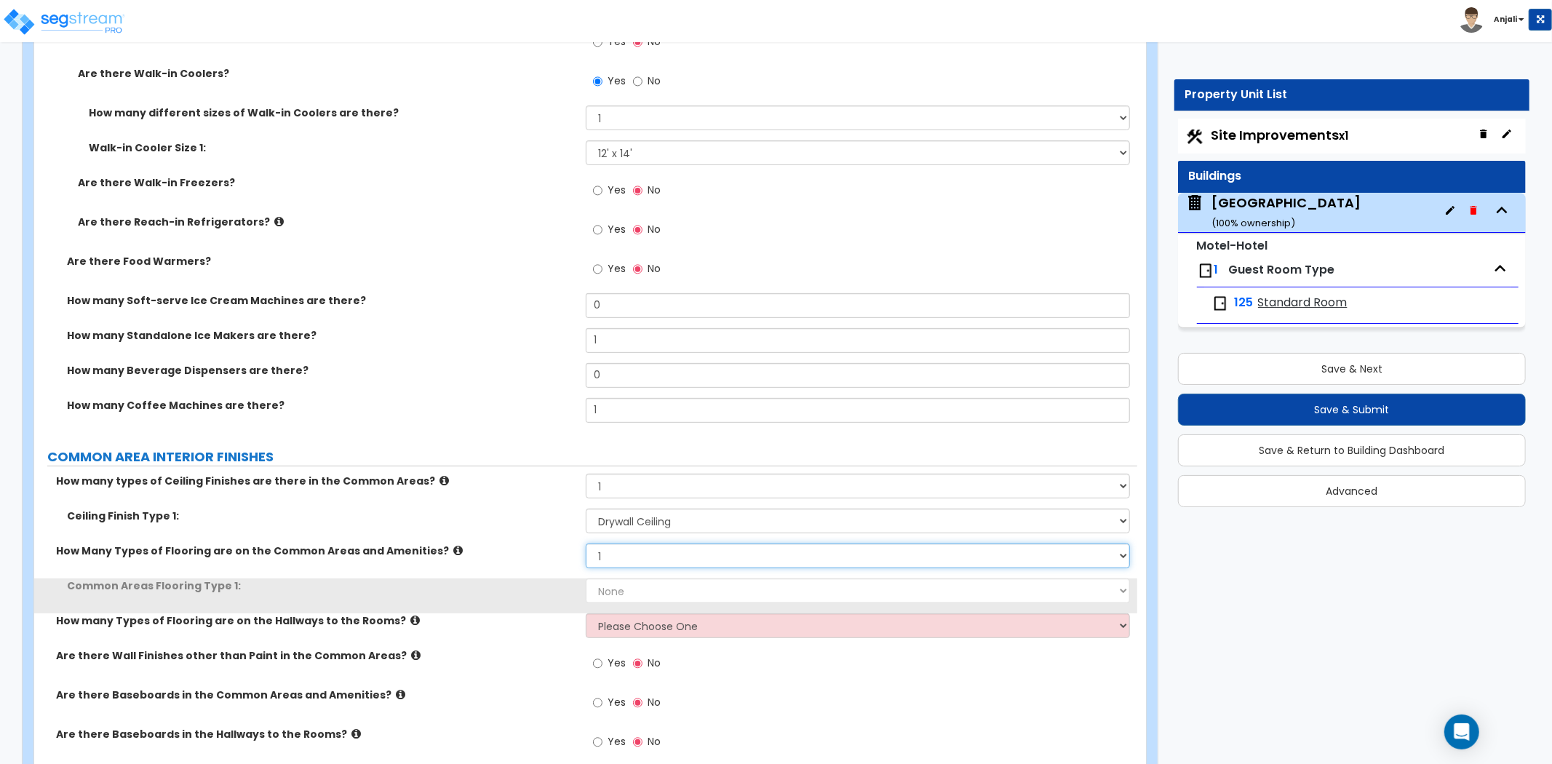
scroll to position [5092, 0]
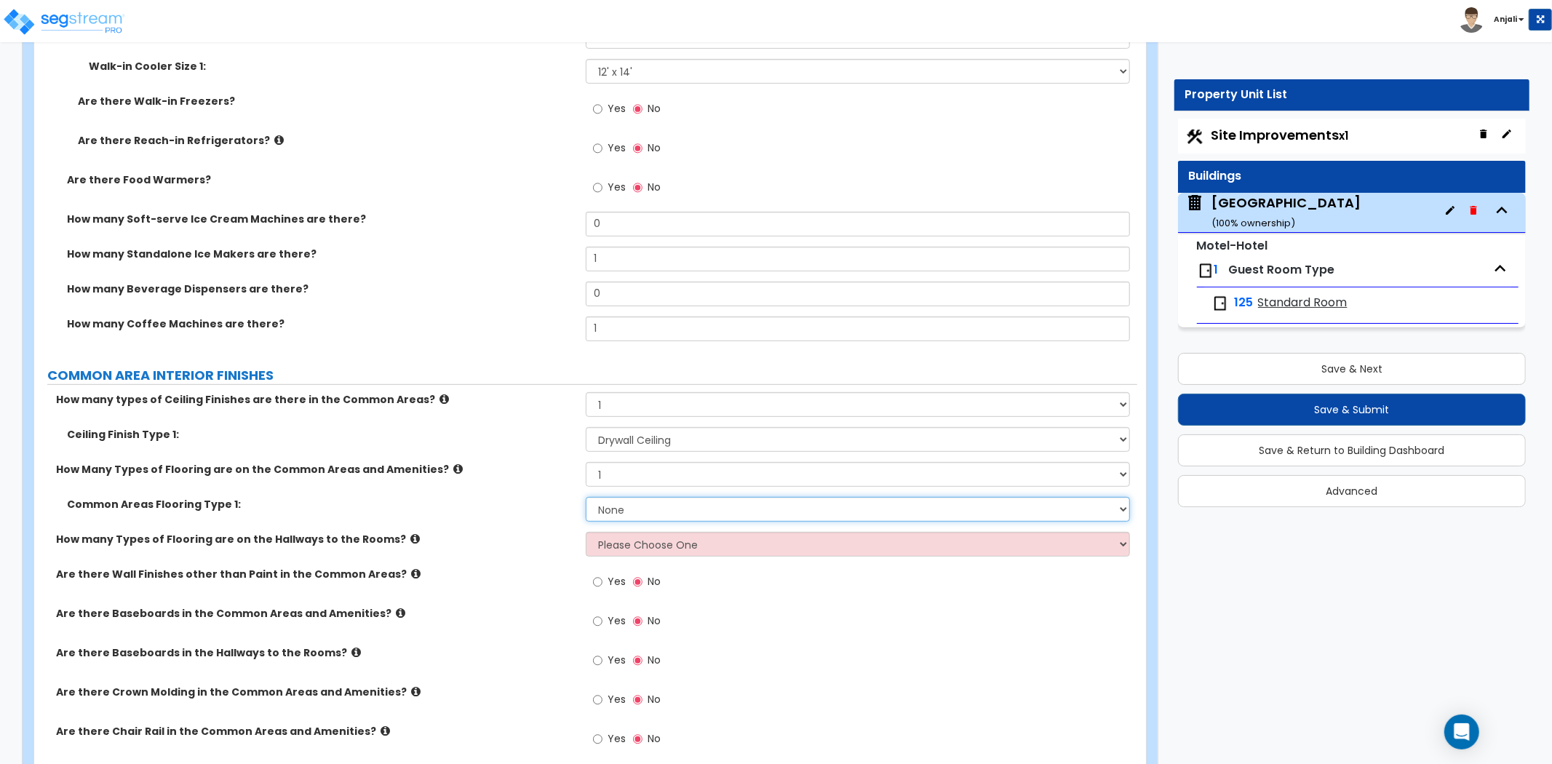
click at [645, 497] on select "None Tile Flooring Hardwood Flooring Resilient Laminate Flooring VCT Flooring S…" at bounding box center [858, 509] width 544 height 25
drag, startPoint x: 607, startPoint y: 440, endPoint x: 620, endPoint y: 468, distance: 30.6
click at [607, 444] on div "How many types of Ceiling Finishes are there in the Common Areas? Please Choose…" at bounding box center [585, 577] width 1081 height 371
click at [621, 469] on select "Please Choose One 1 2 3" at bounding box center [858, 474] width 544 height 25
click at [586, 462] on select "Please Choose One 1 2 3" at bounding box center [858, 474] width 544 height 25
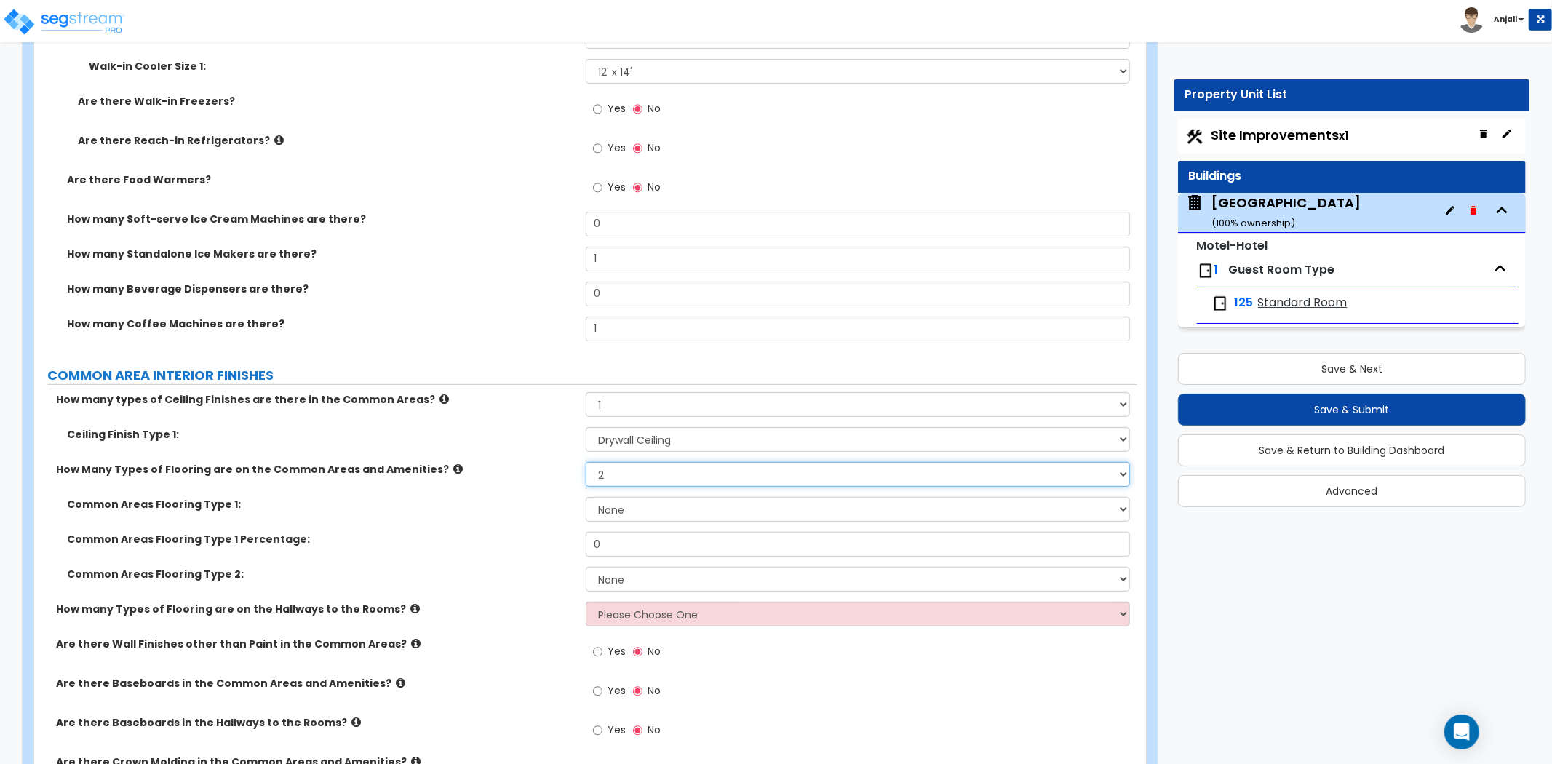
scroll to position [5173, 0]
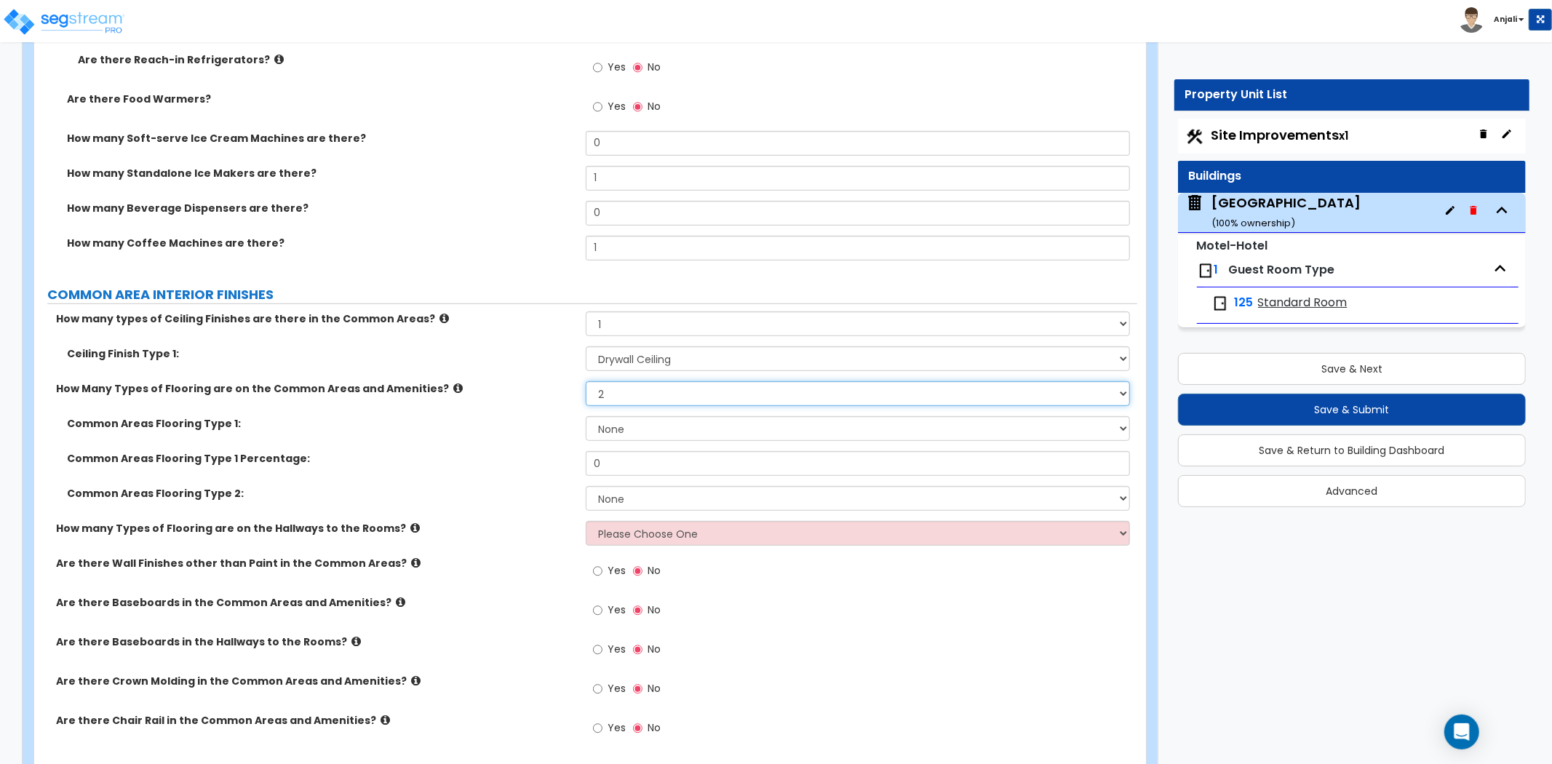
drag, startPoint x: 636, startPoint y: 371, endPoint x: 636, endPoint y: 382, distance: 10.9
click at [636, 381] on select "Please Choose One 1 2 3" at bounding box center [858, 393] width 544 height 25
select select "1"
click at [586, 381] on select "Please Choose One 1 2 3" at bounding box center [858, 393] width 544 height 25
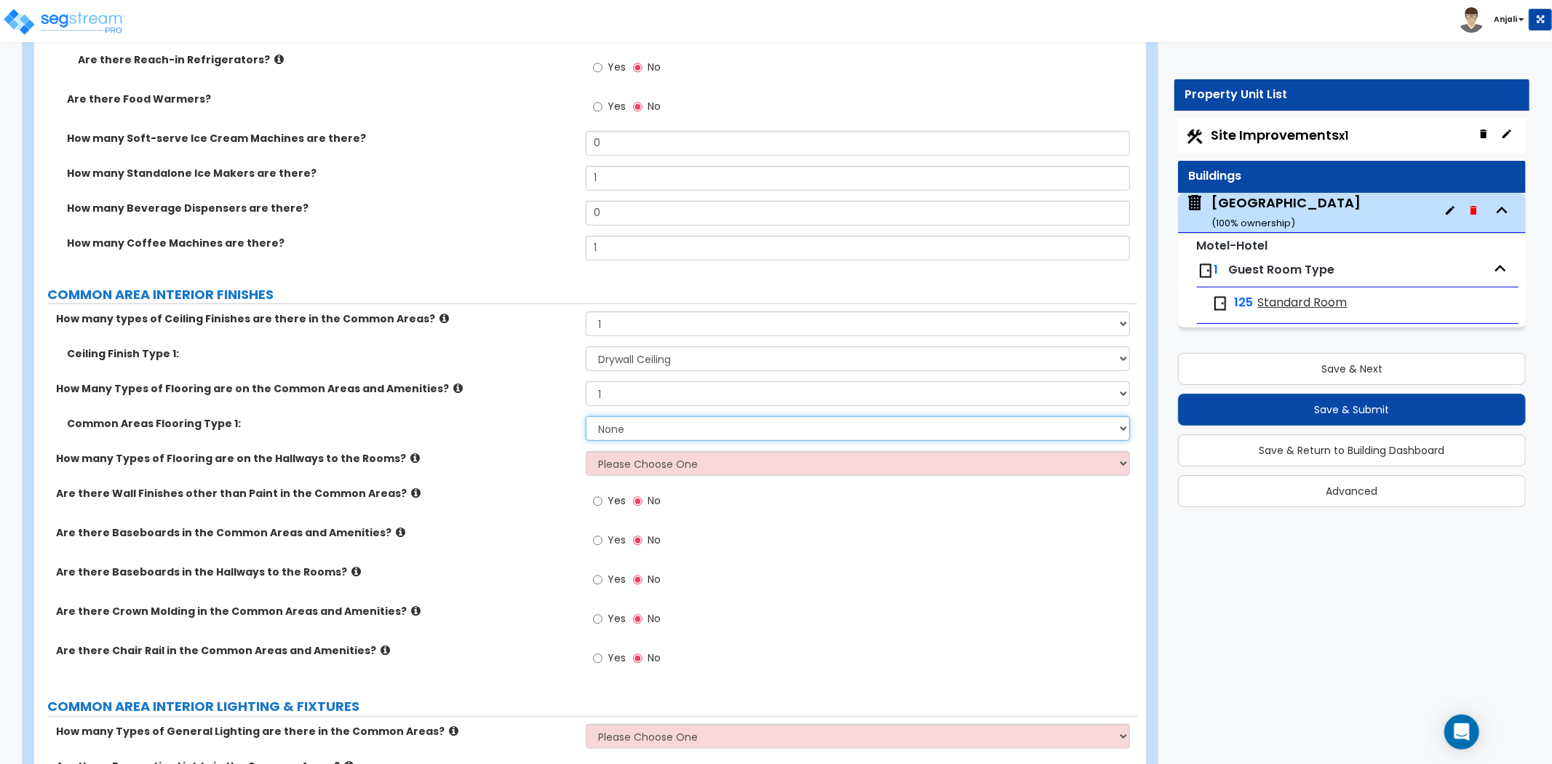
click at [626, 416] on select "None Tile Flooring Hardwood Flooring Resilient Laminate Flooring VCT Flooring S…" at bounding box center [858, 428] width 544 height 25
select select "1"
click at [586, 416] on select "None Tile Flooring Hardwood Flooring Resilient Laminate Flooring VCT Flooring S…" at bounding box center [858, 428] width 544 height 25
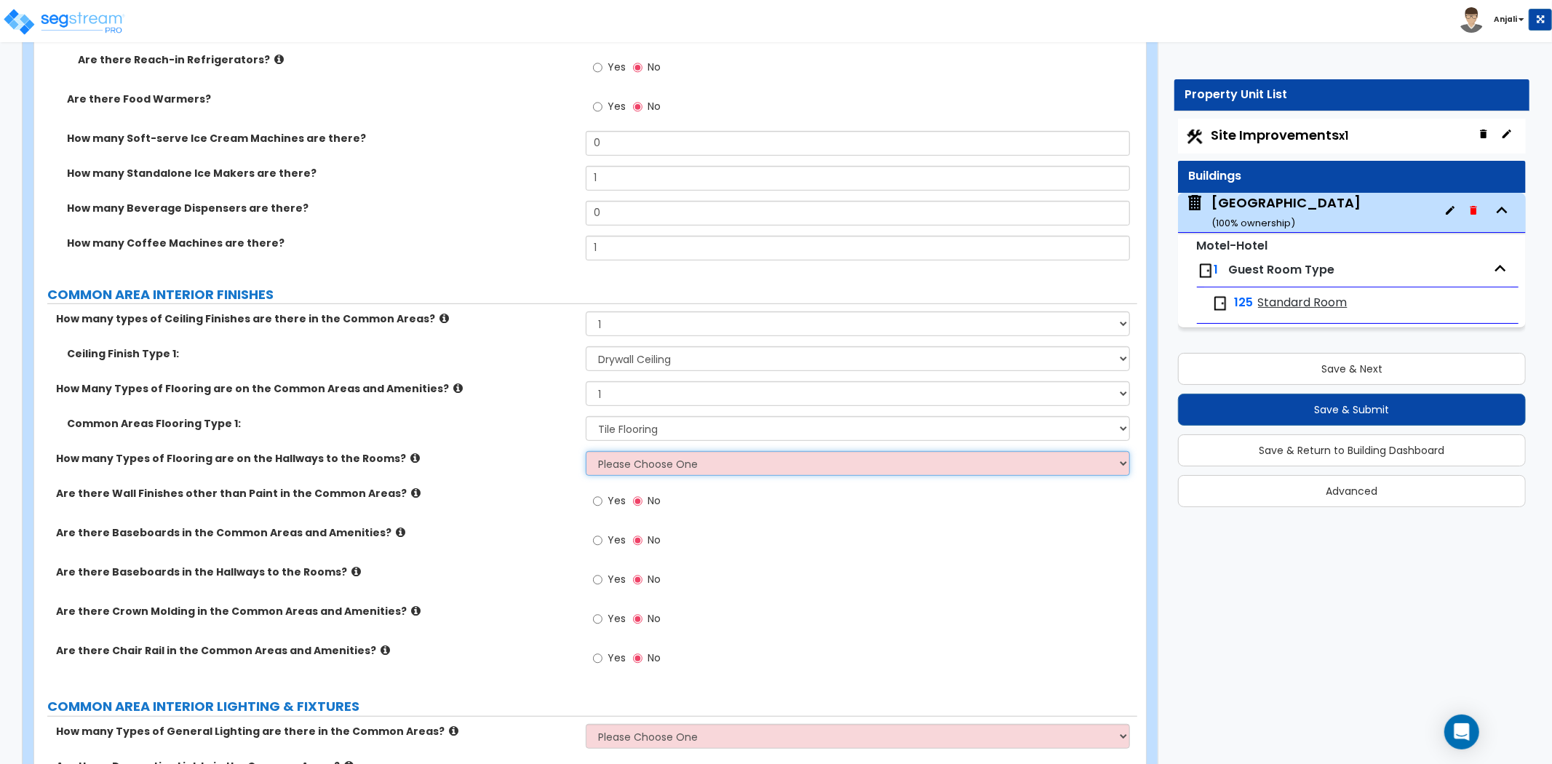
click at [642, 451] on select "Please Choose One 1 2 3" at bounding box center [858, 463] width 544 height 25
select select "1"
click at [586, 451] on select "Please Choose One 1 2 3" at bounding box center [858, 463] width 544 height 25
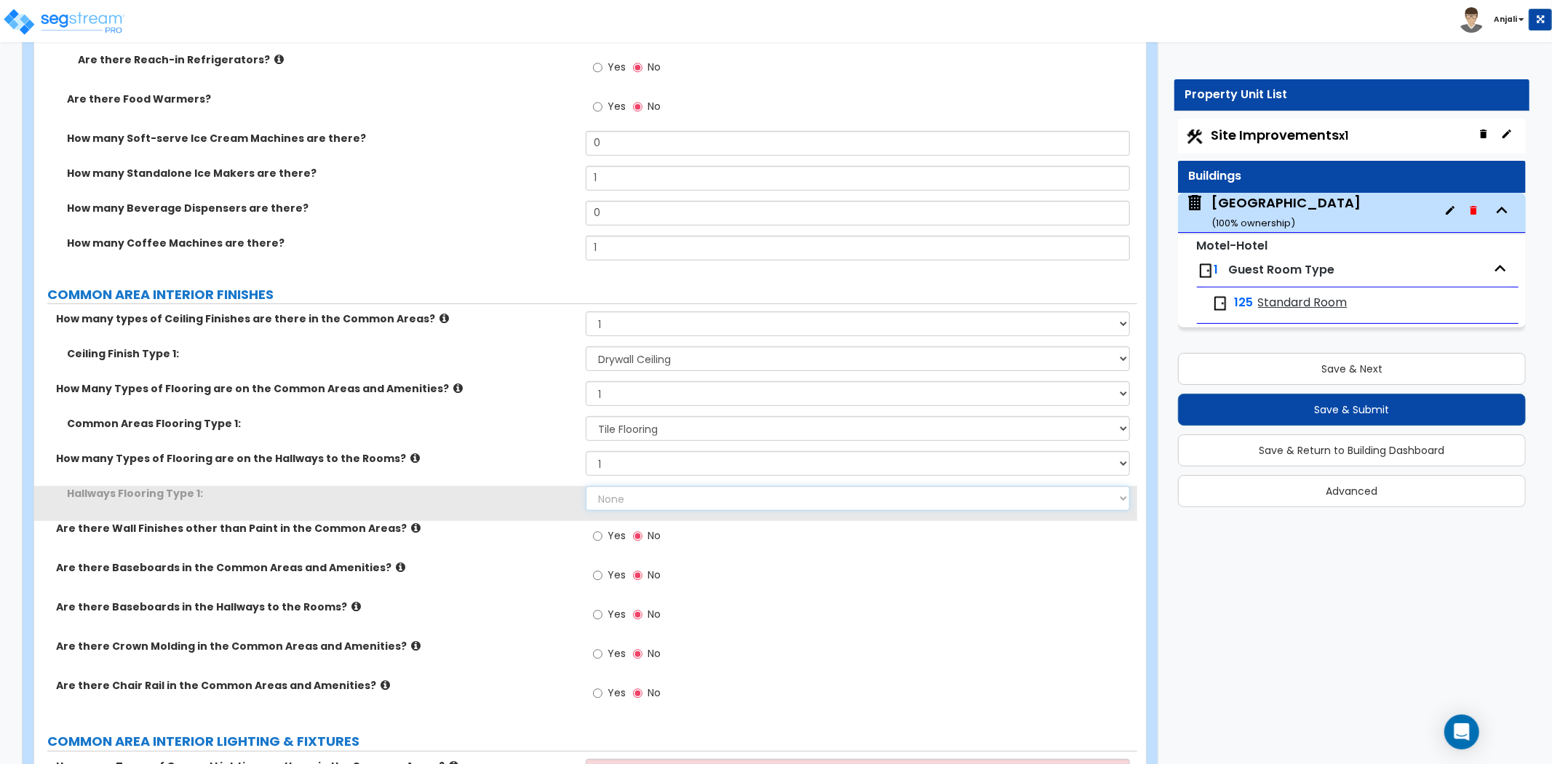
click at [648, 486] on select "None Tile Flooring Hardwood Flooring Resilient Laminate Flooring VCT Flooring S…" at bounding box center [858, 498] width 544 height 25
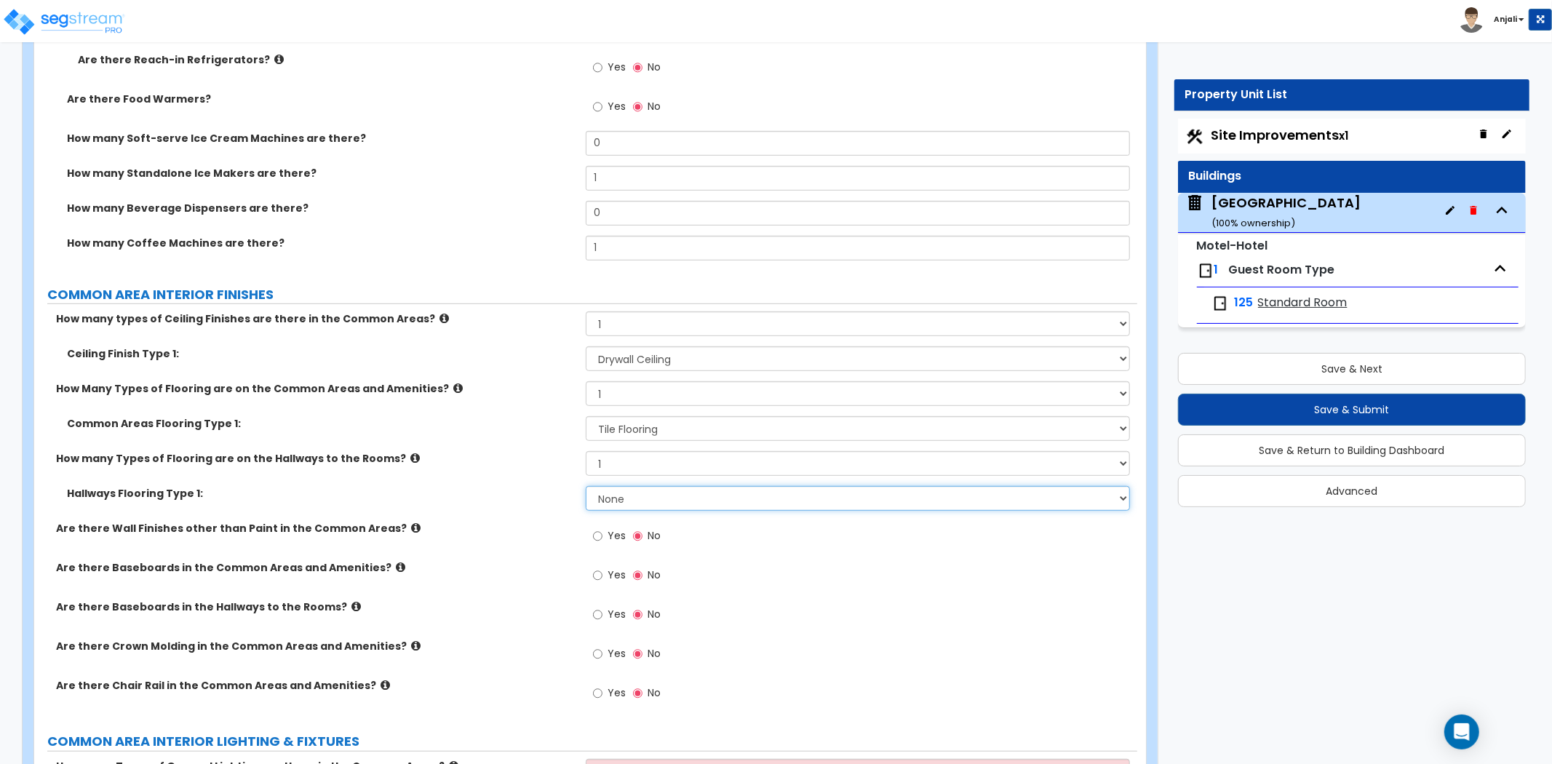
select select "5"
click at [586, 486] on select "None Tile Flooring Hardwood Flooring Resilient Laminate Flooring VCT Flooring S…" at bounding box center [858, 498] width 544 height 25
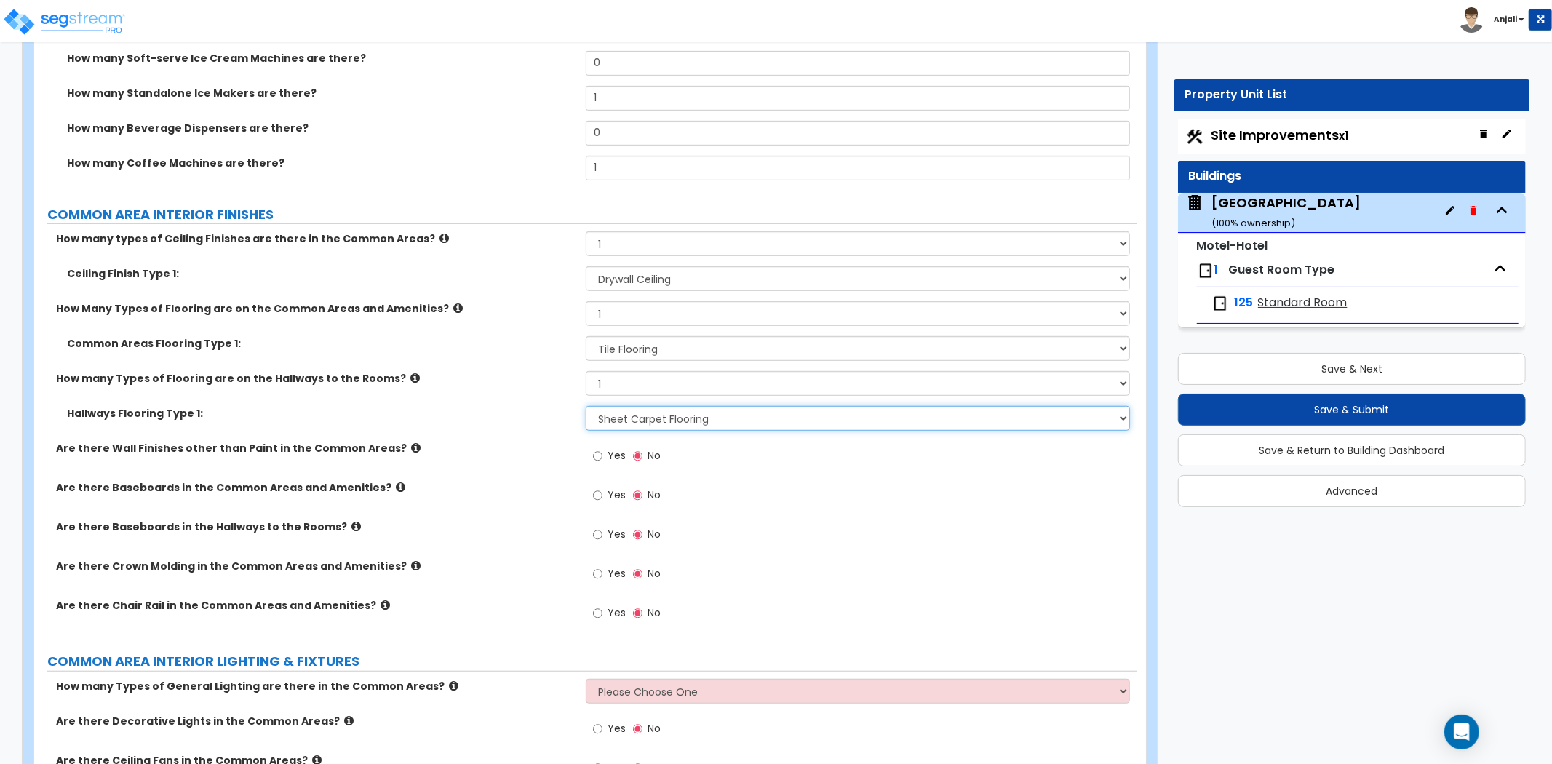
scroll to position [5253, 0]
click at [600, 447] on input "Yes" at bounding box center [597, 455] width 9 height 16
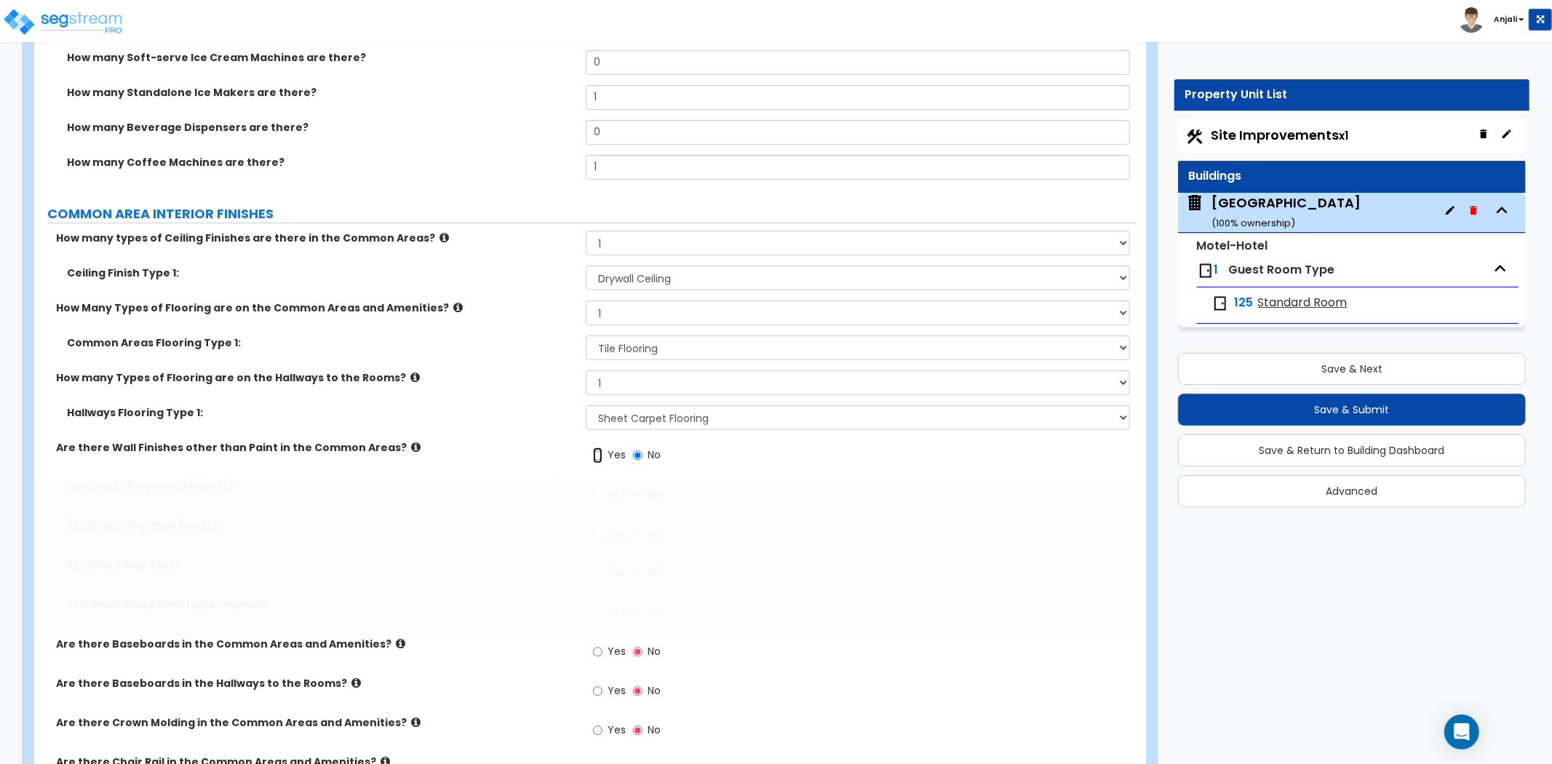
radio input "true"
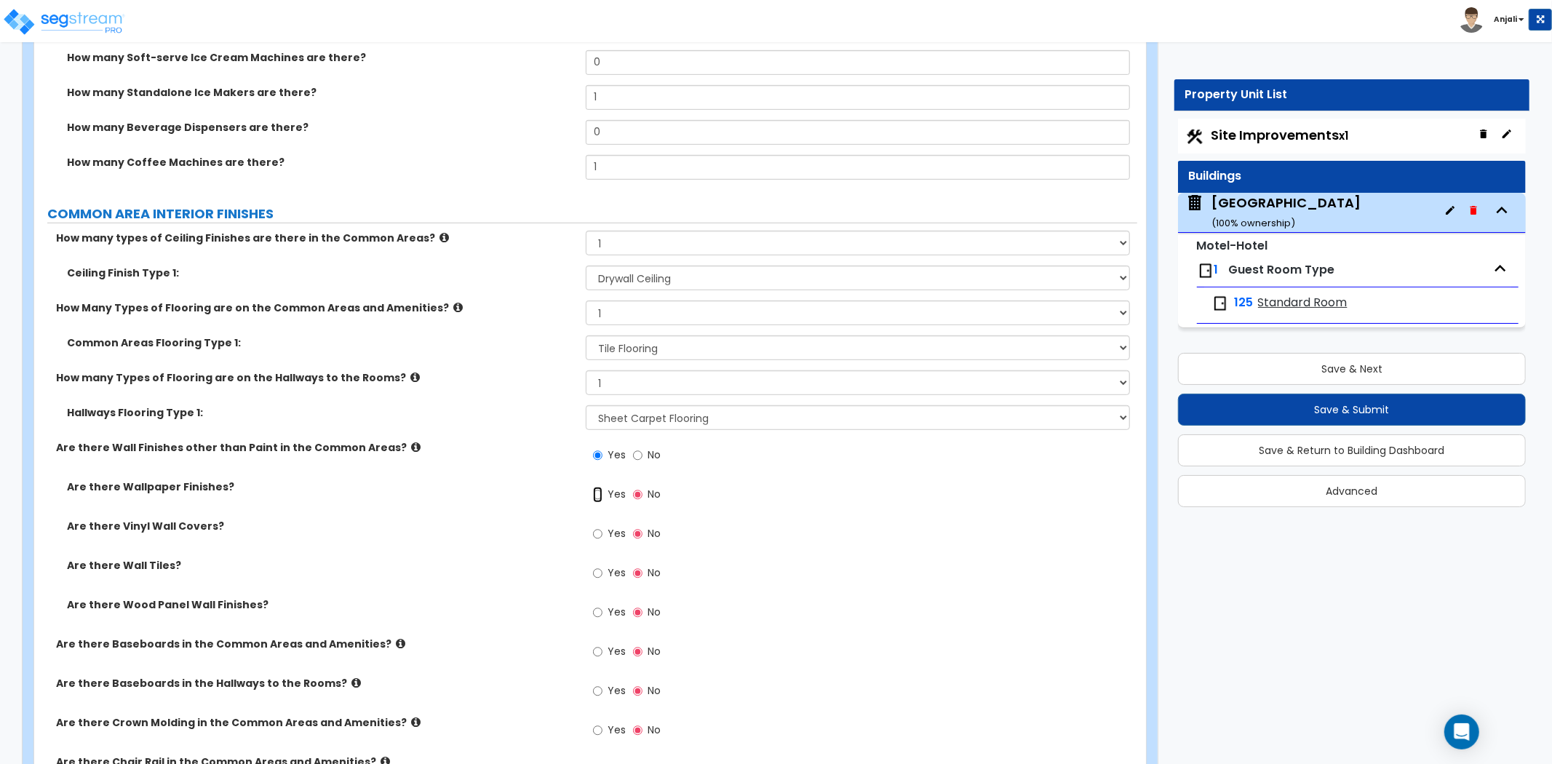
click at [598, 487] on input "Yes" at bounding box center [597, 495] width 9 height 16
radio input "true"
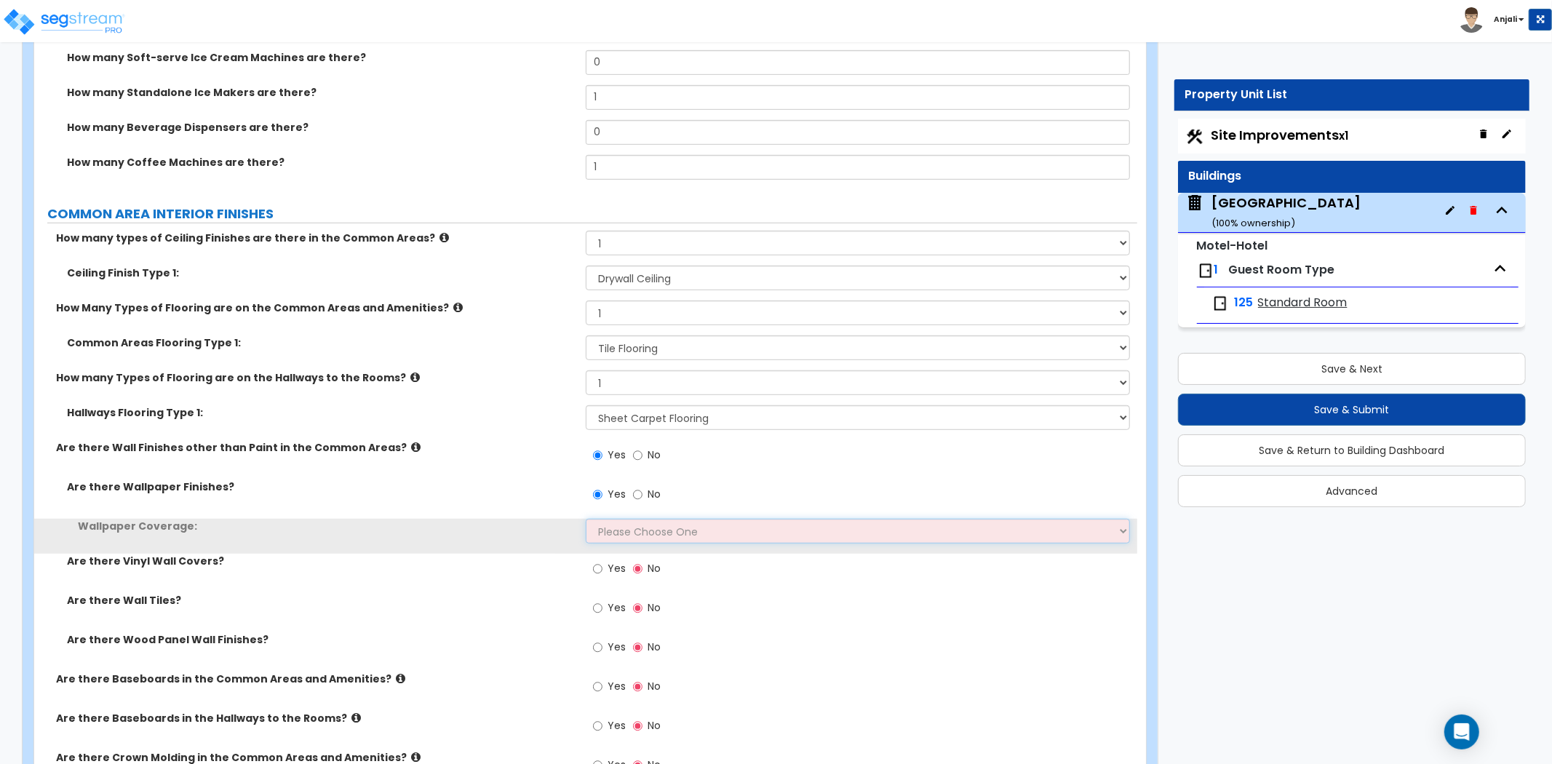
click at [628, 521] on select "Please Choose One Only a Small Portion of Walls are Covered Several Walls are C…" at bounding box center [858, 531] width 544 height 25
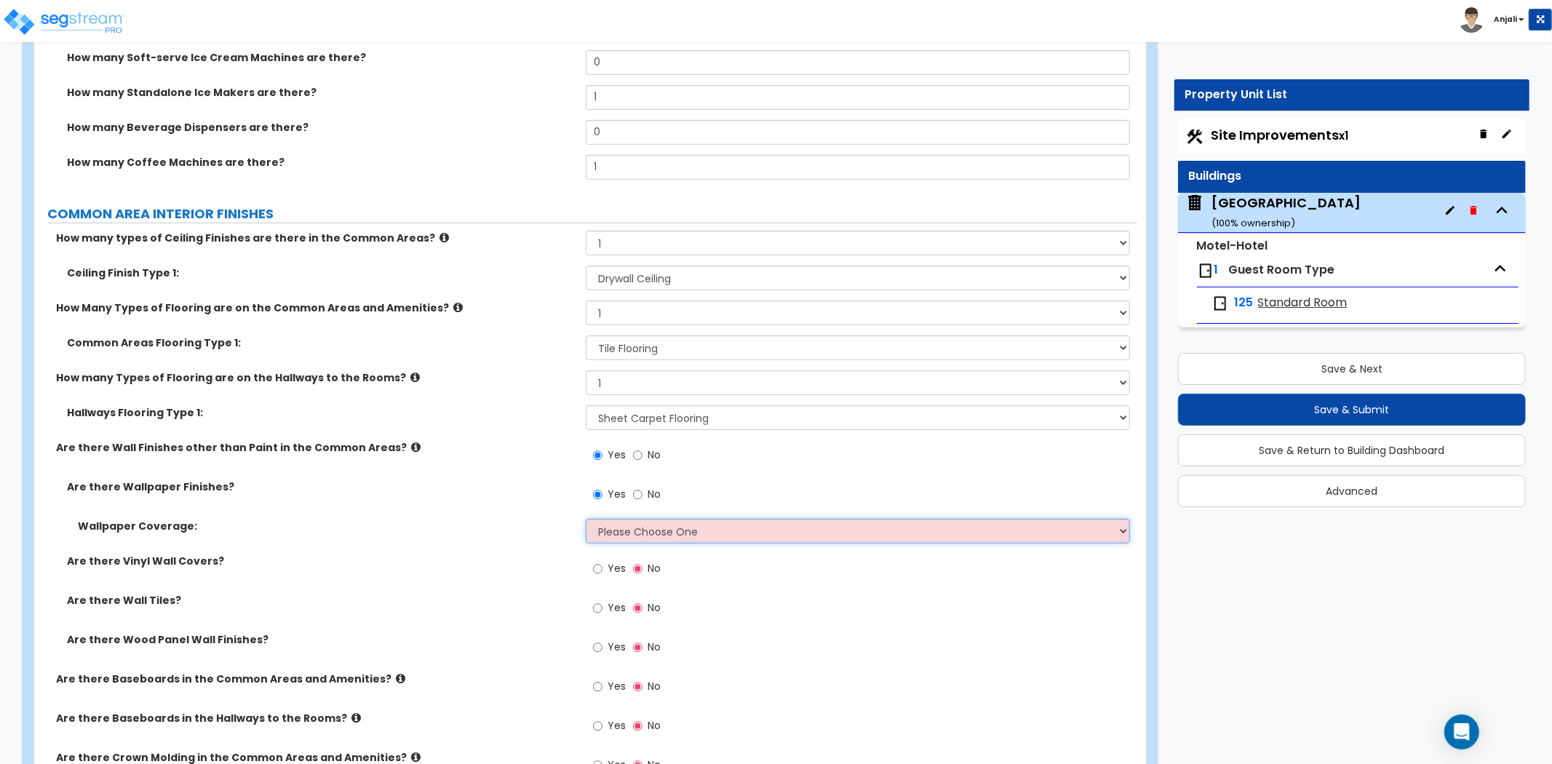
select select "3"
click at [586, 519] on select "Please Choose One Only a Small Portion of Walls are Covered Several Walls are C…" at bounding box center [858, 531] width 544 height 25
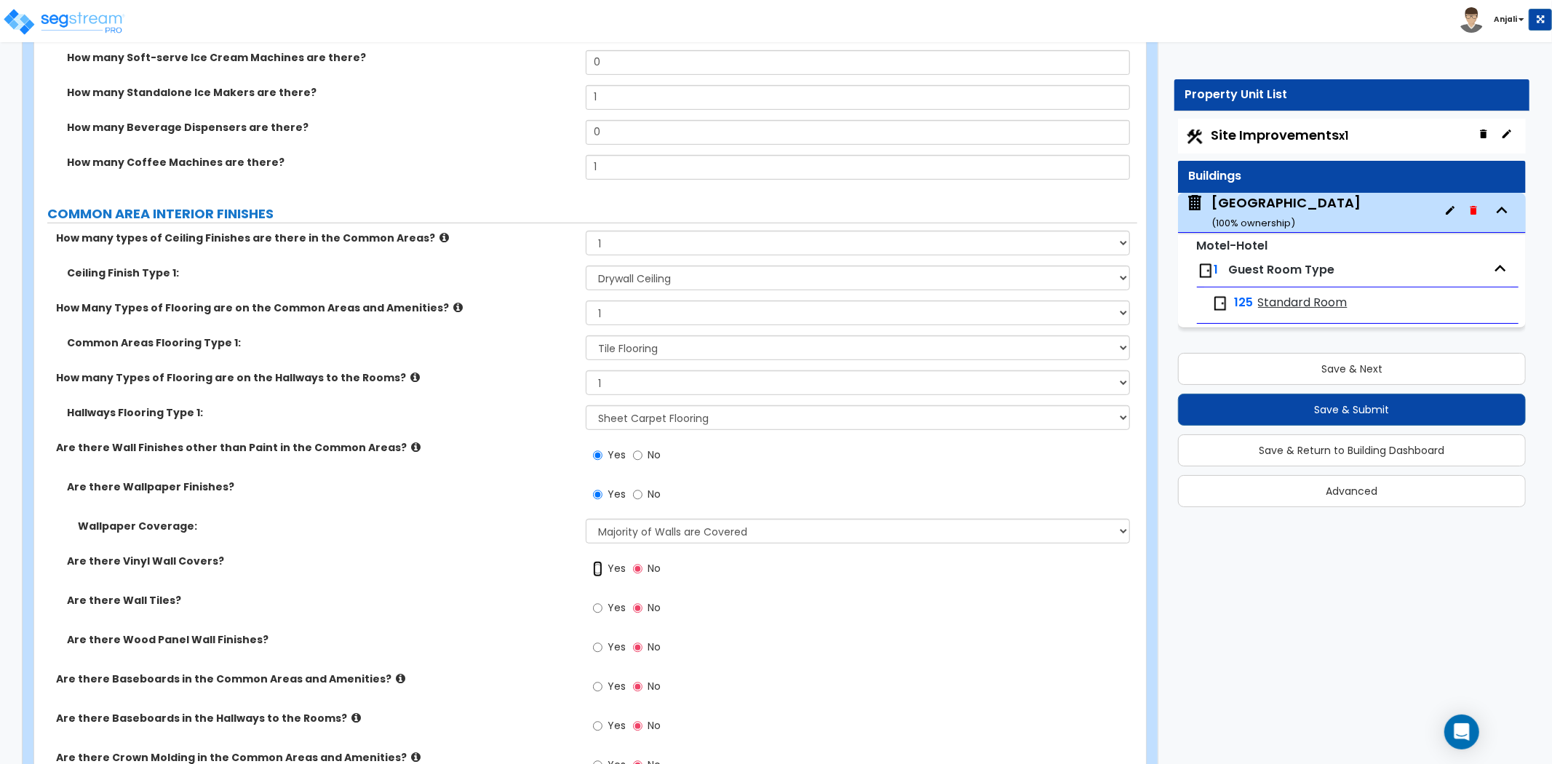
click at [599, 561] on input "Yes" at bounding box center [597, 569] width 9 height 16
radio input "true"
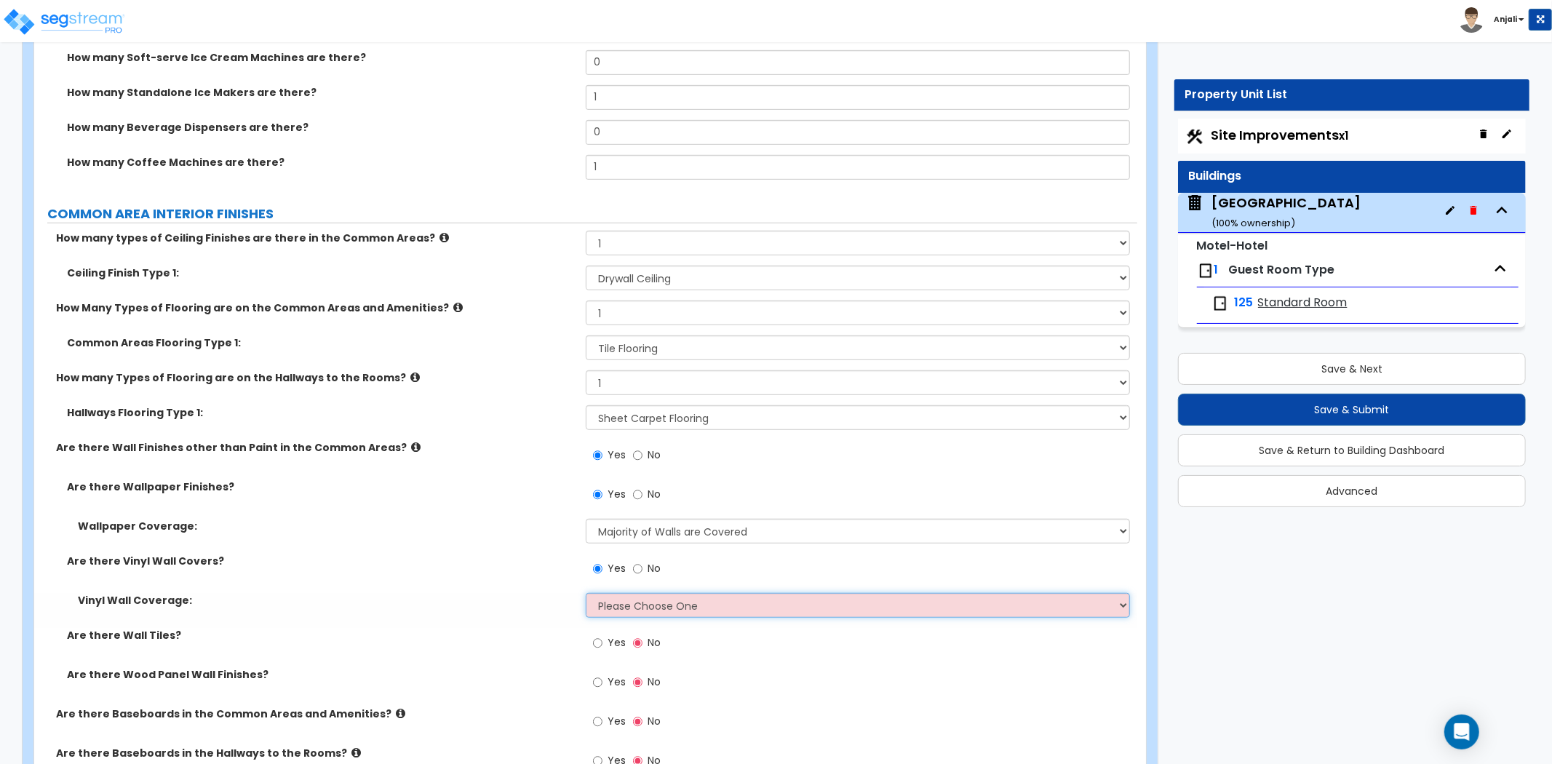
click at [633, 593] on select "Please Choose One Only a Small Portion of Walls are Covered Several Walls are C…" at bounding box center [858, 605] width 544 height 25
select select "2"
click at [586, 593] on select "Please Choose One Only a Small Portion of Walls are Covered Several Walls are C…" at bounding box center [858, 605] width 544 height 25
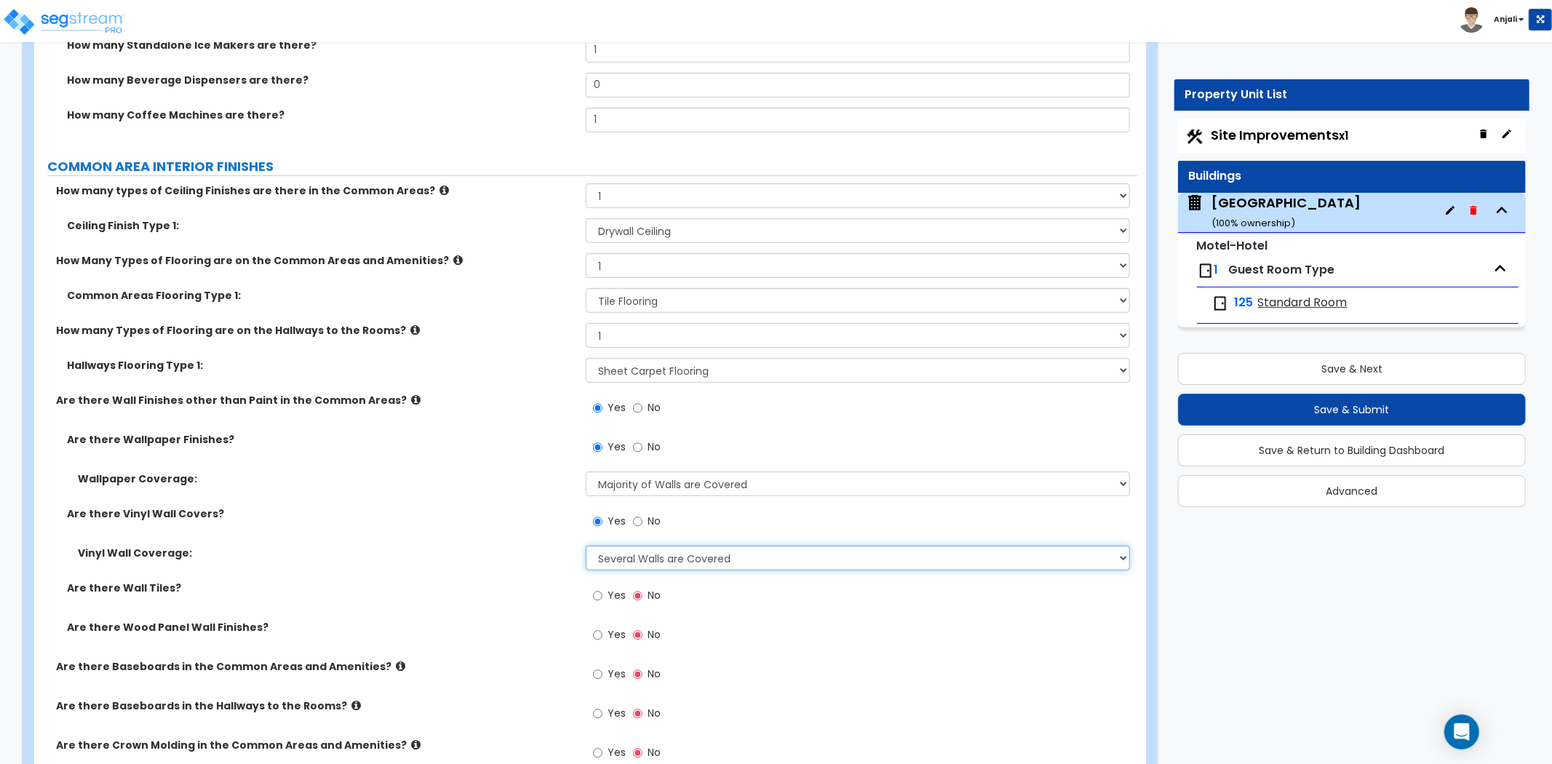
scroll to position [5334, 0]
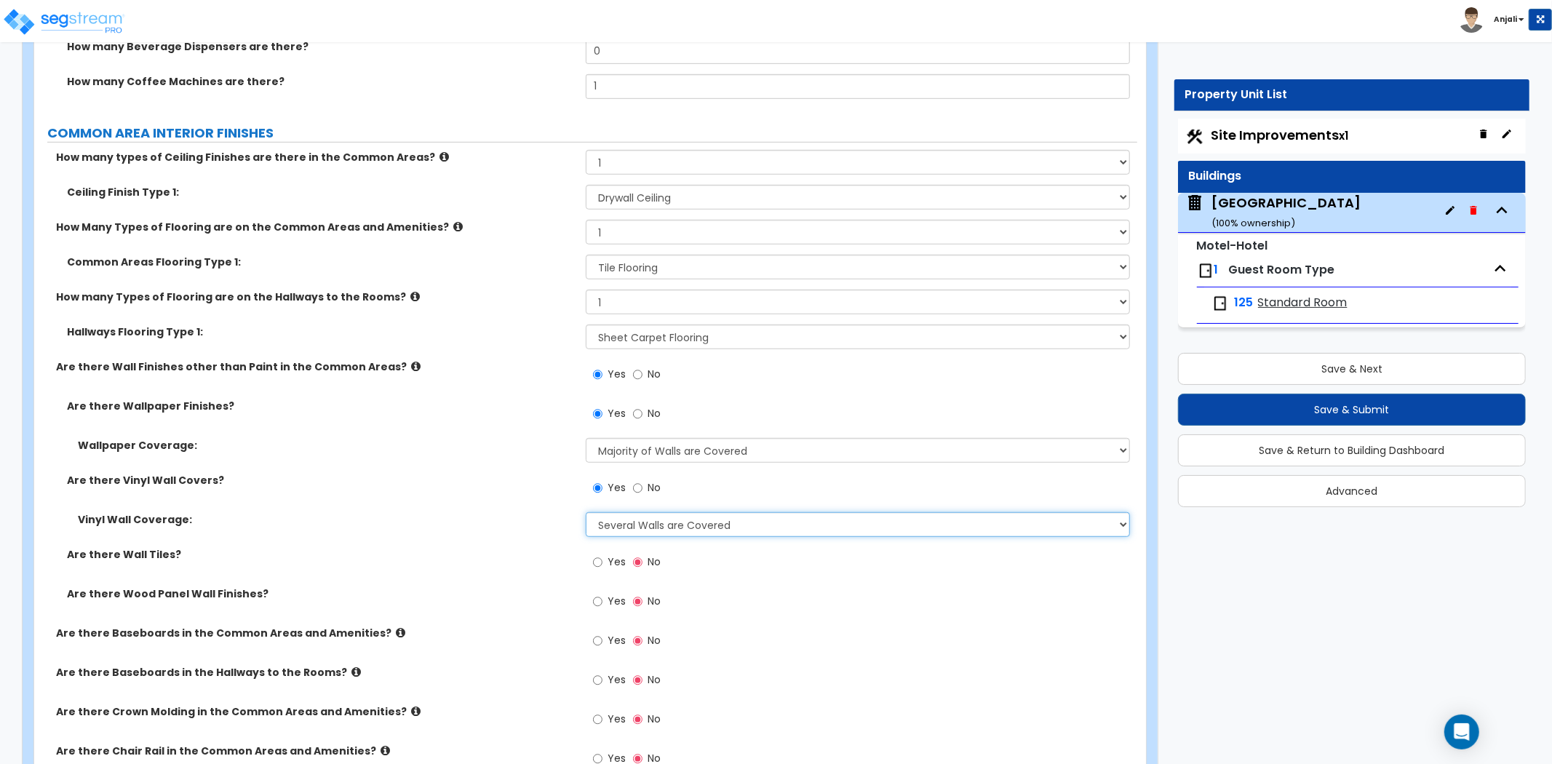
click at [670, 512] on select "Please Choose One Only a Small Portion of Walls are Covered Several Walls are C…" at bounding box center [858, 524] width 544 height 25
click at [586, 512] on select "Please Choose One Only a Small Portion of Walls are Covered Several Walls are C…" at bounding box center [858, 524] width 544 height 25
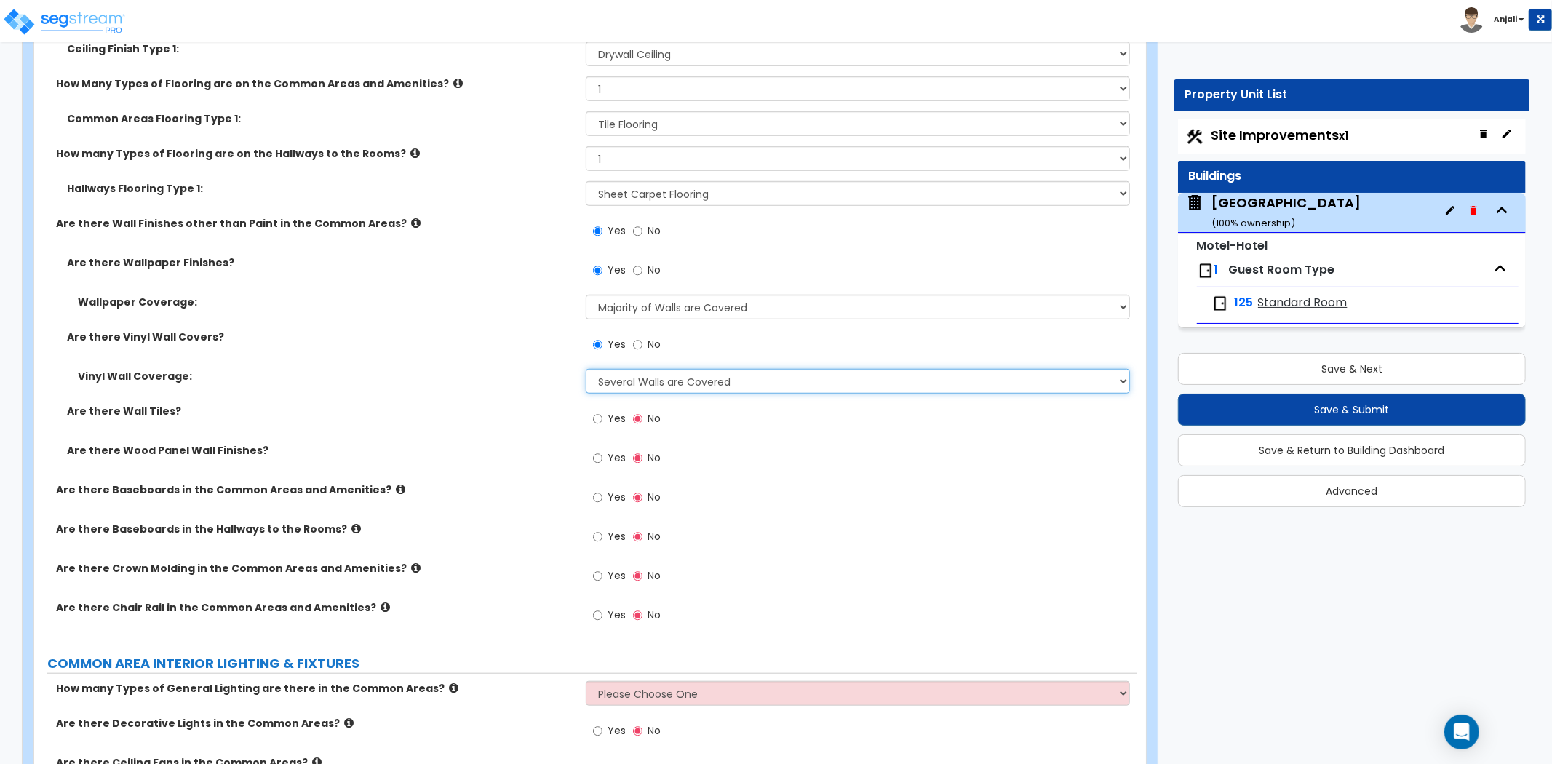
scroll to position [5496, 0]
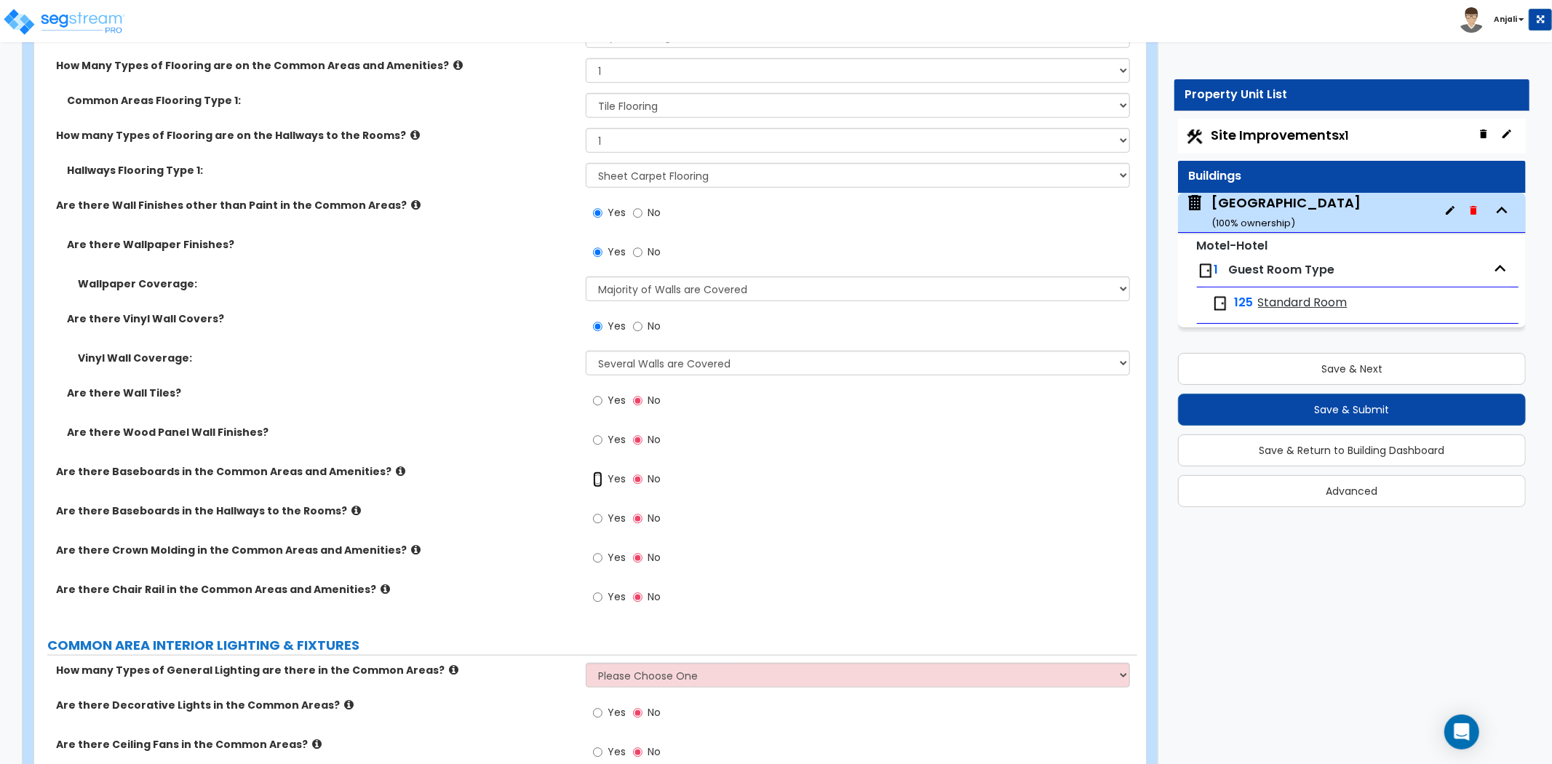
drag, startPoint x: 599, startPoint y: 458, endPoint x: 599, endPoint y: 466, distance: 8.0
click at [599, 471] on input "Yes" at bounding box center [597, 479] width 9 height 16
radio input "true"
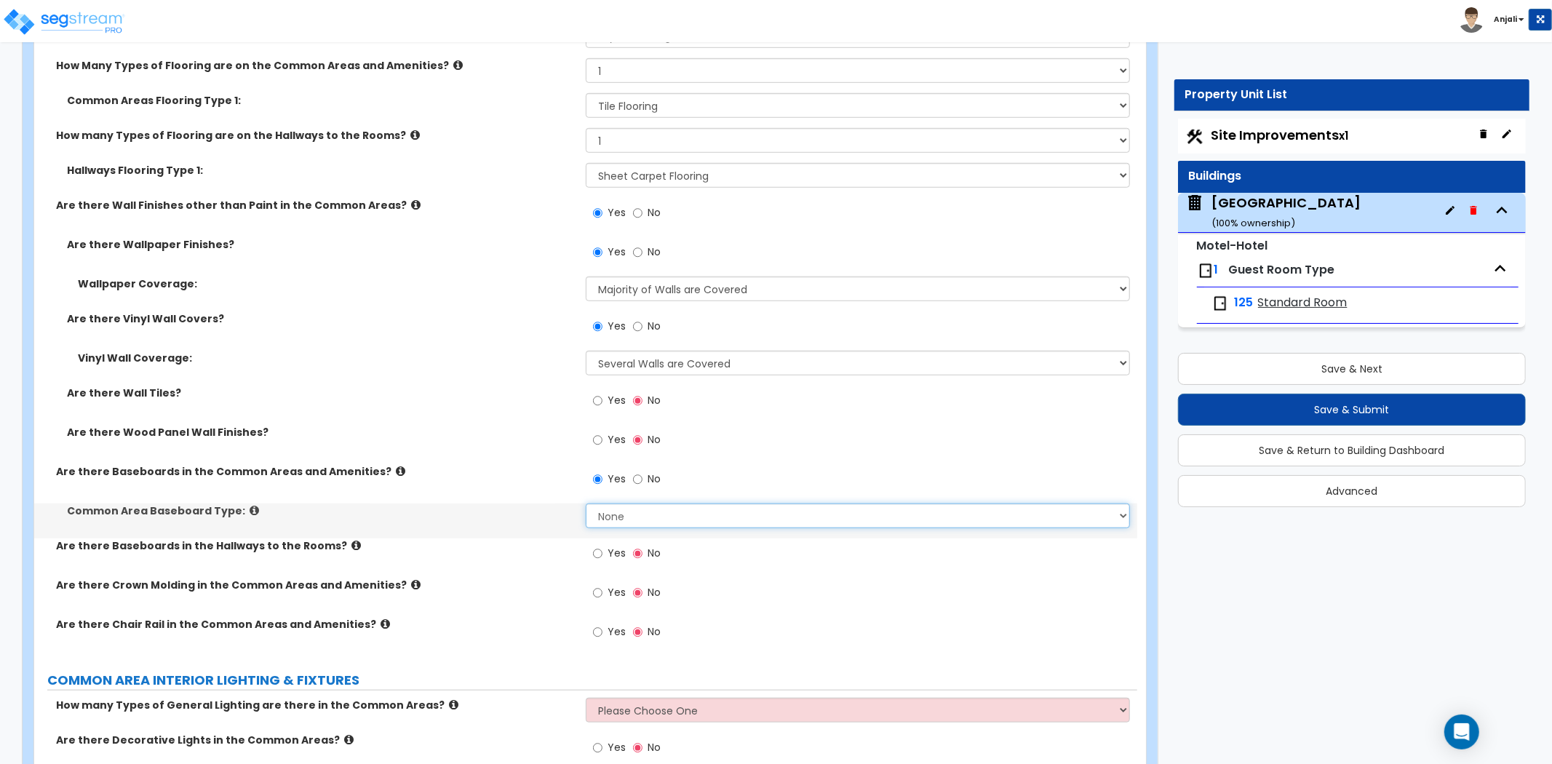
click at [634, 503] on select "None Wood Vinyl Carpet Tile" at bounding box center [858, 515] width 544 height 25
select select "1"
click at [586, 503] on select "None Wood Vinyl Carpet Tile" at bounding box center [858, 515] width 544 height 25
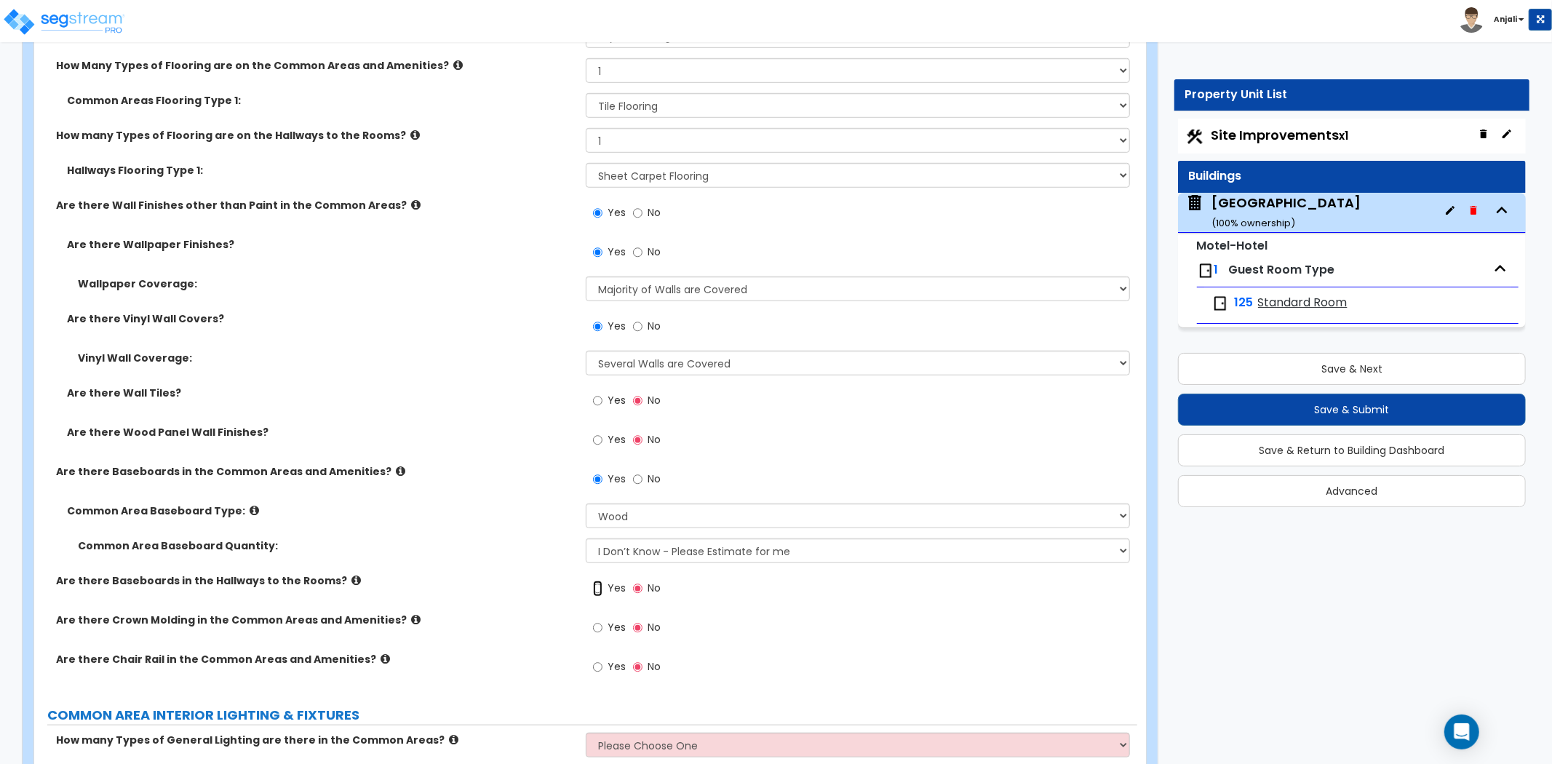
click at [599, 580] on input "Yes" at bounding box center [597, 588] width 9 height 16
radio input "true"
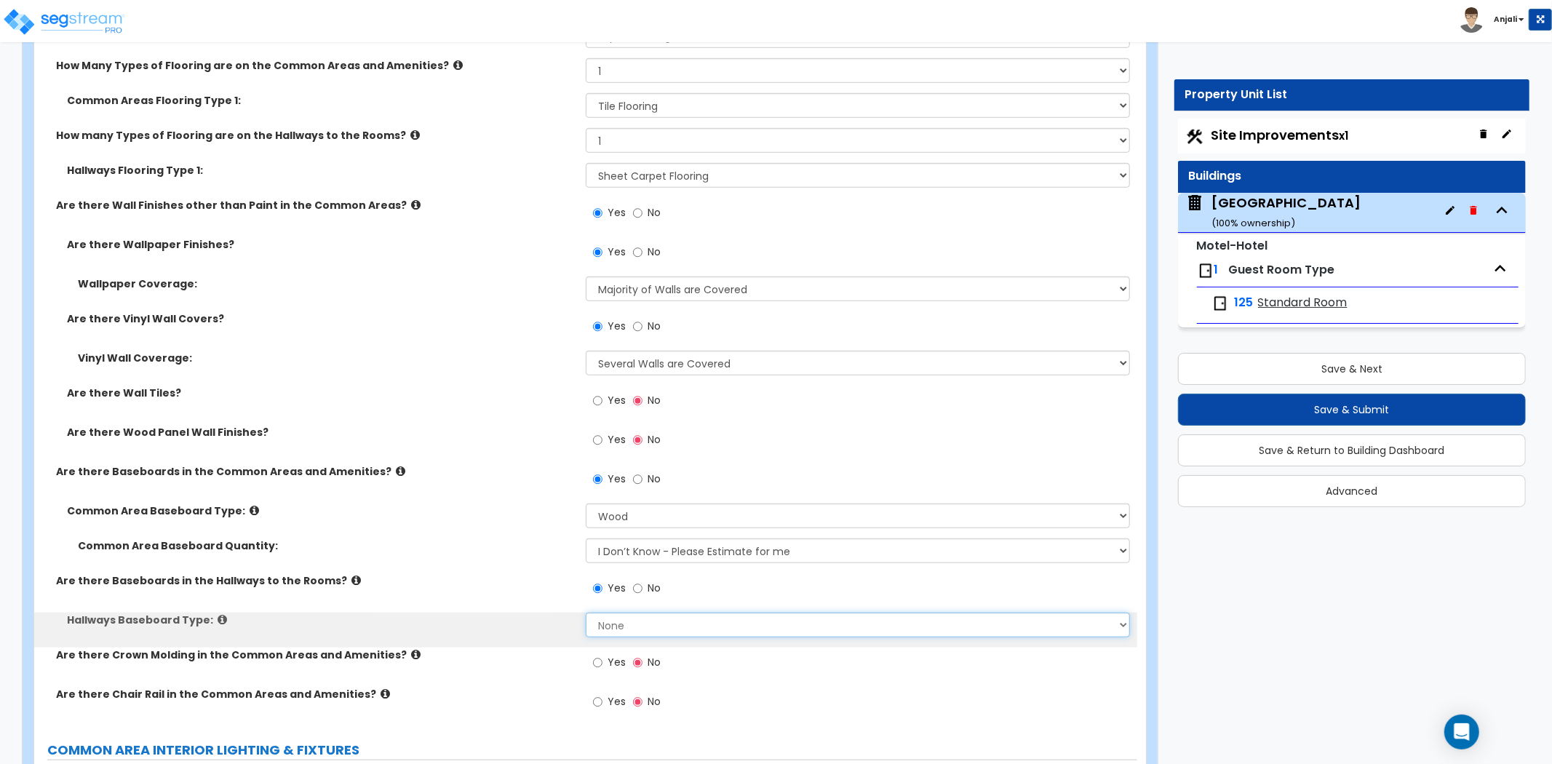
click at [636, 612] on select "None Wood Vinyl Carpet Tile" at bounding box center [858, 624] width 544 height 25
click at [586, 612] on select "None Wood Vinyl Carpet Tile" at bounding box center [858, 624] width 544 height 25
click at [642, 617] on select "None Wood Vinyl Carpet Tile" at bounding box center [858, 624] width 544 height 25
select select "1"
click at [586, 612] on select "None Wood Vinyl Carpet Tile" at bounding box center [858, 624] width 544 height 25
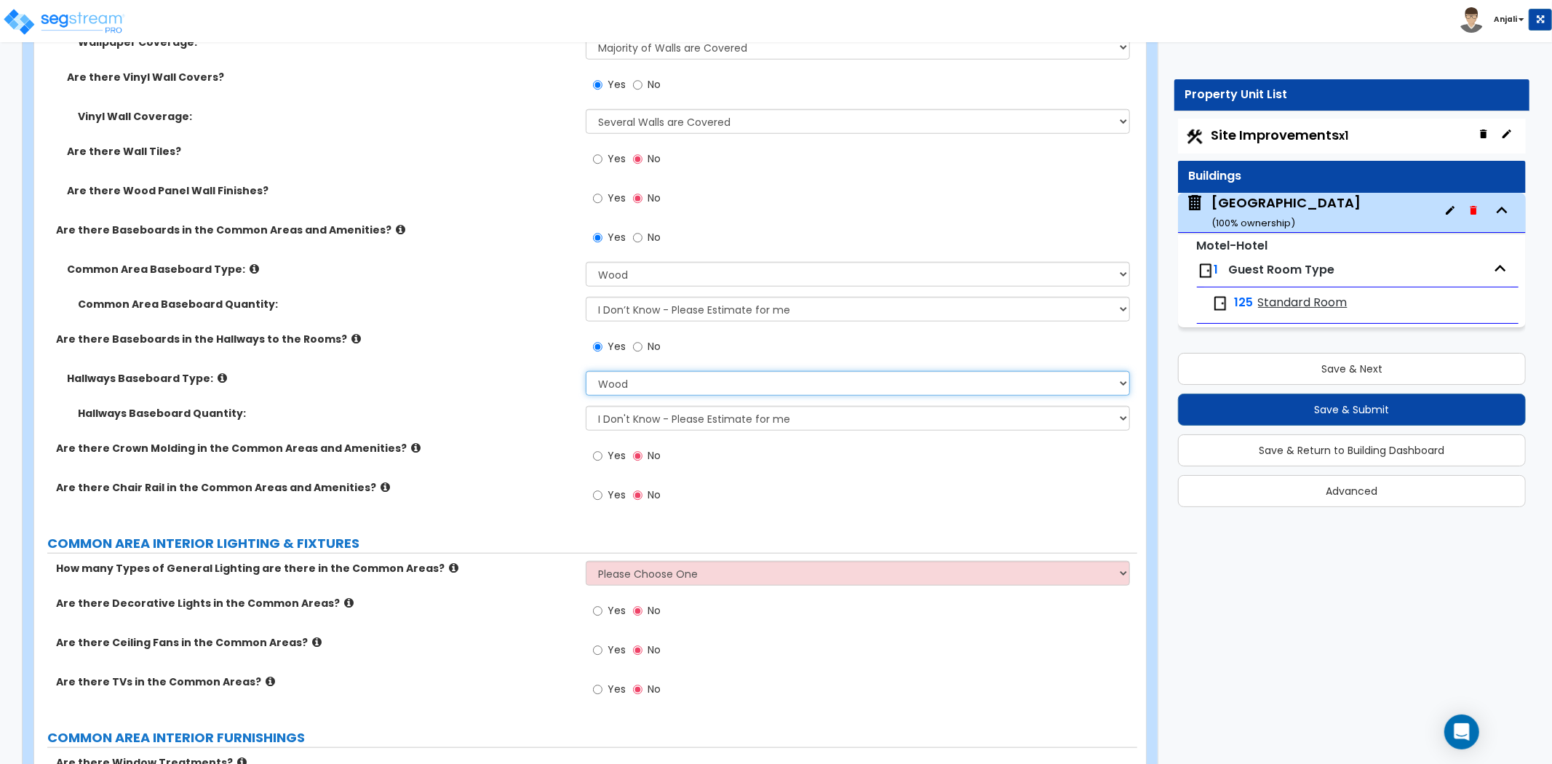
scroll to position [5738, 0]
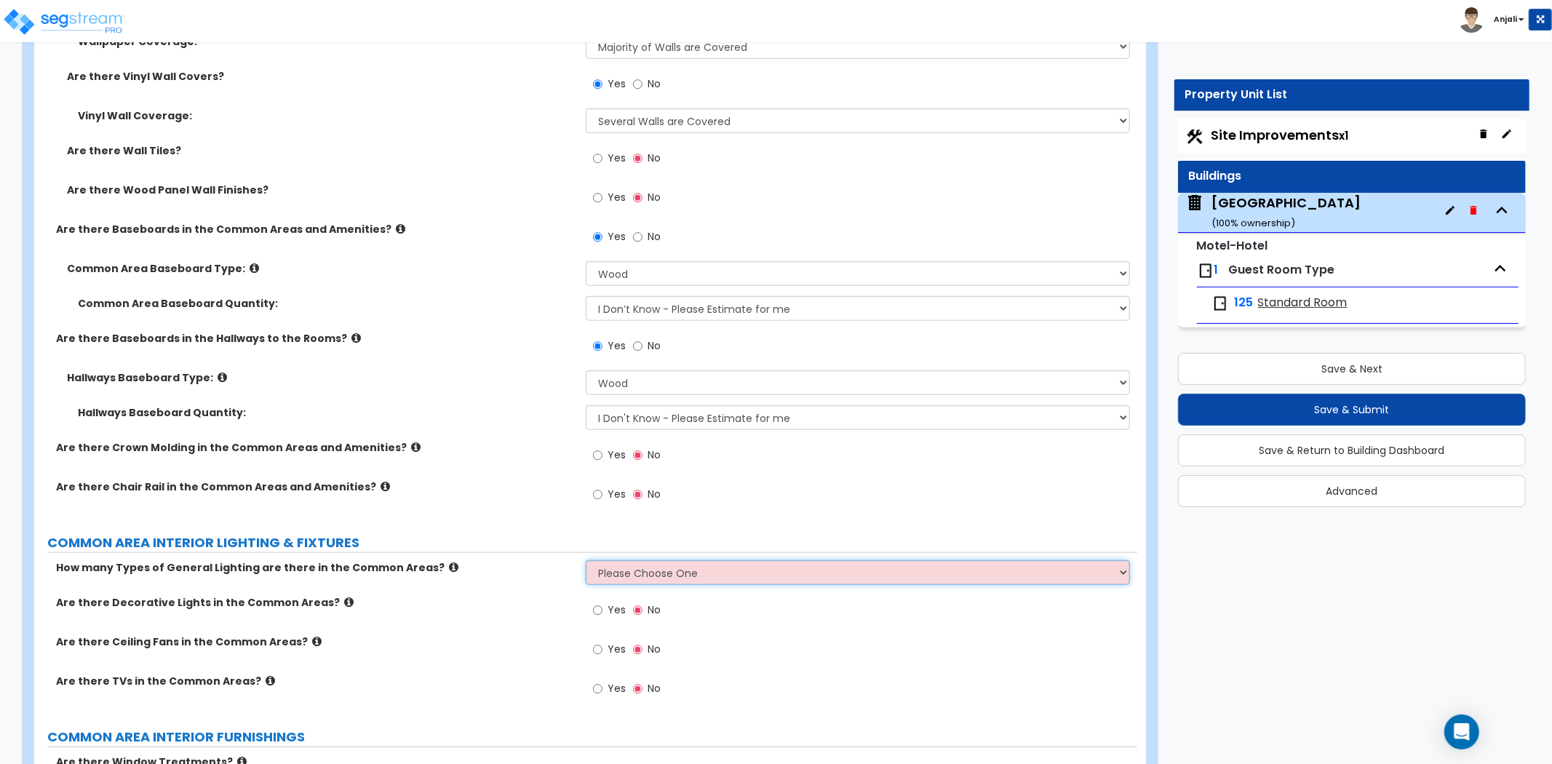
click at [629, 560] on select "Please Choose One 1 2 3" at bounding box center [858, 572] width 544 height 25
select select "2"
click at [586, 560] on select "Please Choose One 1 2 3" at bounding box center [858, 572] width 544 height 25
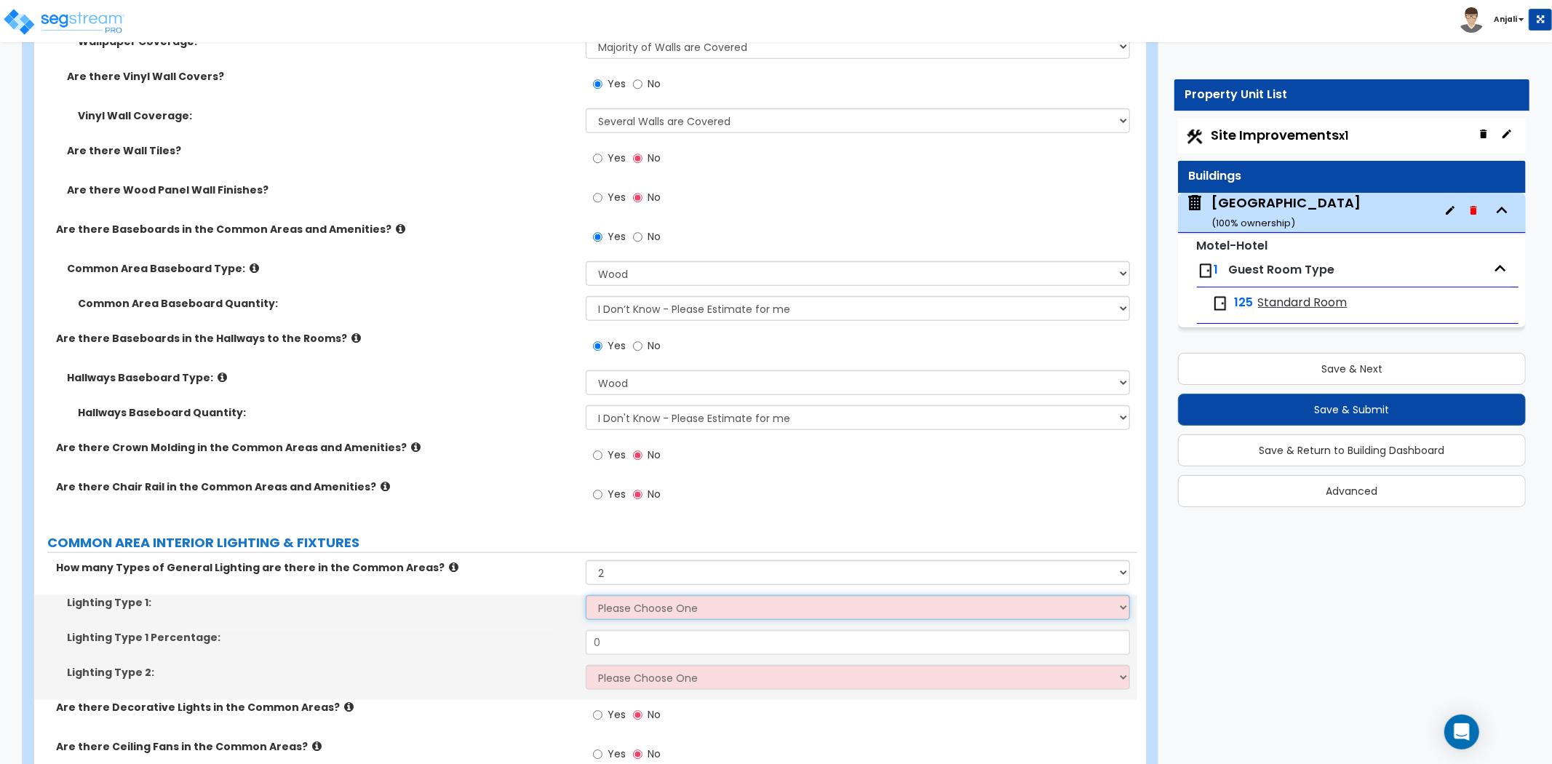
click at [656, 595] on select "Please Choose One LED Surface-Mounted LED Recessed Fluorescent Surface-Mounted …" at bounding box center [858, 607] width 544 height 25
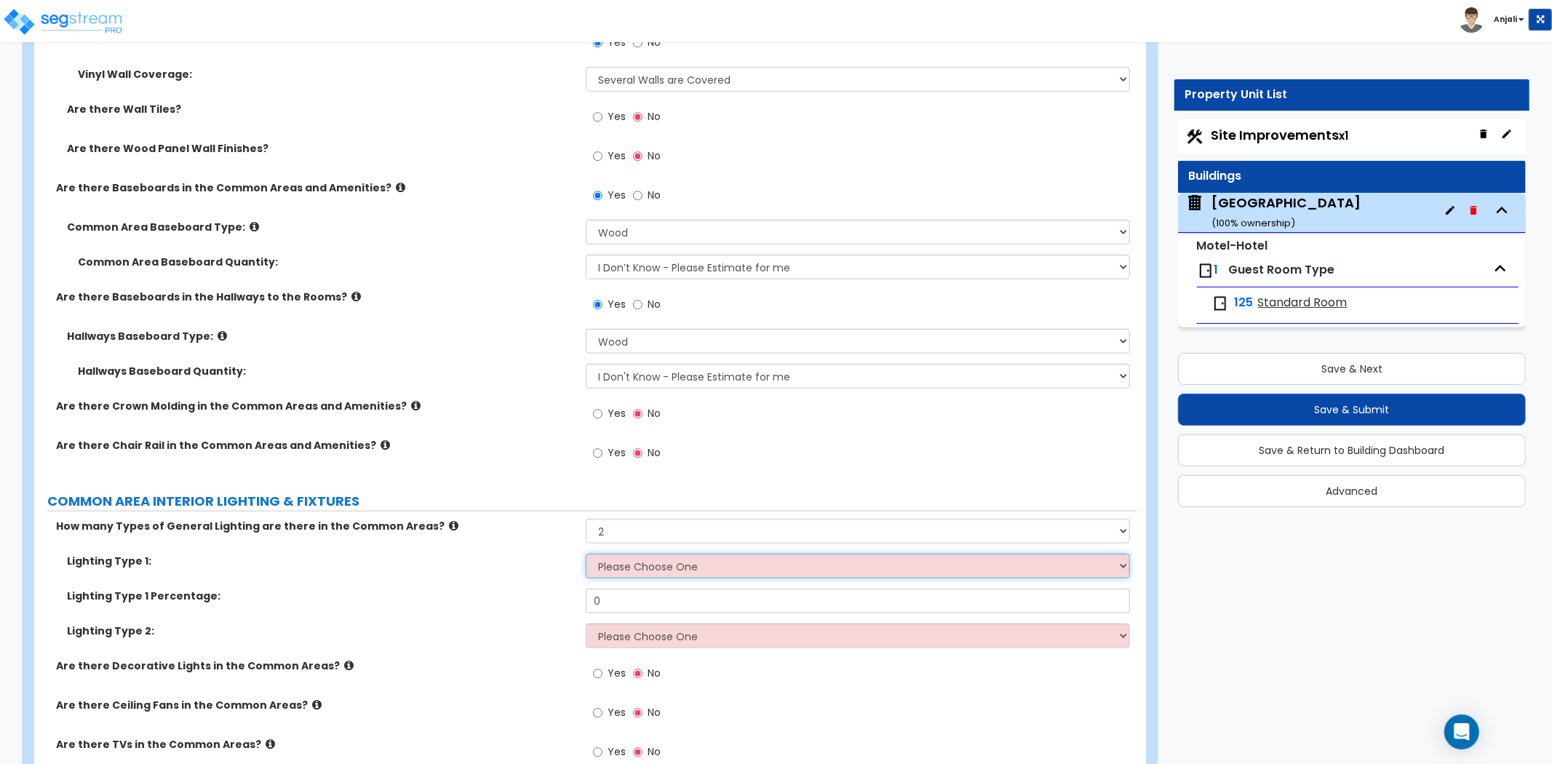
scroll to position [5819, 0]
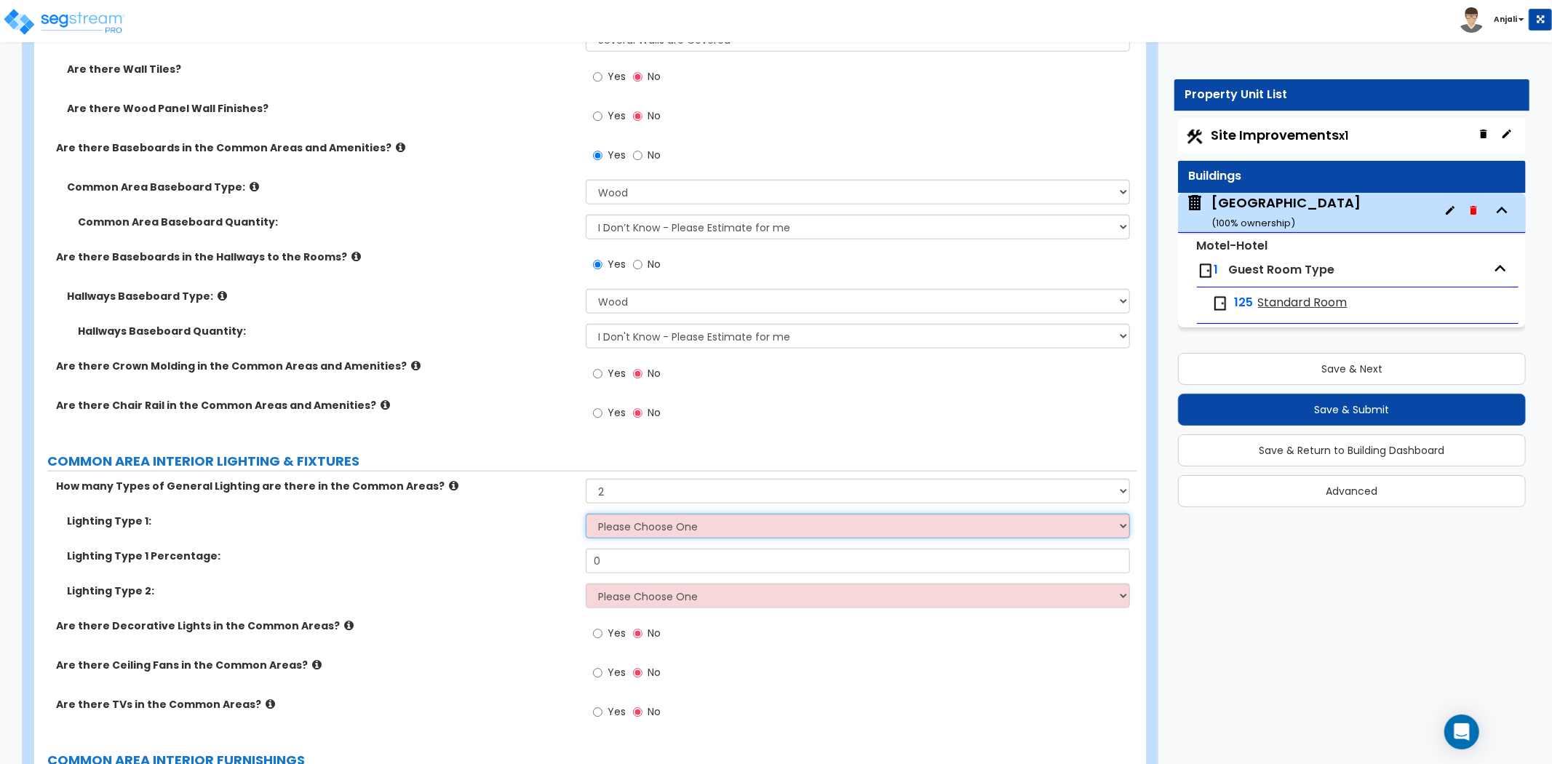
drag, startPoint x: 673, startPoint y: 508, endPoint x: 672, endPoint y: 518, distance: 10.2
click at [673, 514] on select "Please Choose One LED Surface-Mounted LED Recessed Fluorescent Surface-Mounted …" at bounding box center [858, 526] width 544 height 25
select select "2"
click at [586, 514] on select "Please Choose One LED Surface-Mounted LED Recessed Fluorescent Surface-Mounted …" at bounding box center [858, 526] width 544 height 25
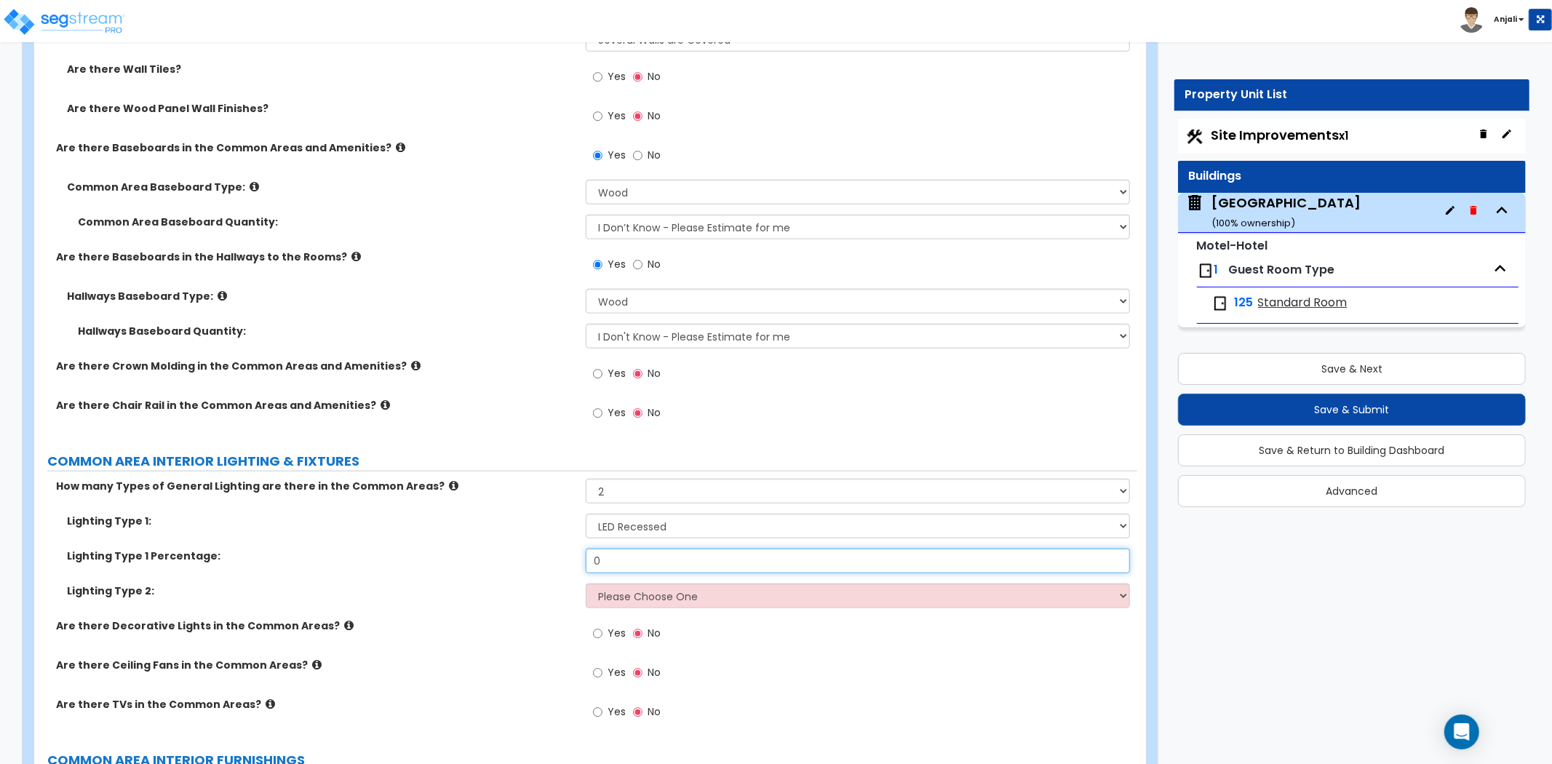
click at [651, 548] on input "0" at bounding box center [858, 560] width 544 height 25
type input "35"
click at [656, 583] on select "Please Choose One LED Surface-Mounted LED Recessed Fluorescent Surface-Mounted …" at bounding box center [858, 595] width 544 height 25
select select "5"
click at [586, 583] on select "Please Choose One LED Surface-Mounted LED Recessed Fluorescent Surface-Mounted …" at bounding box center [858, 595] width 544 height 25
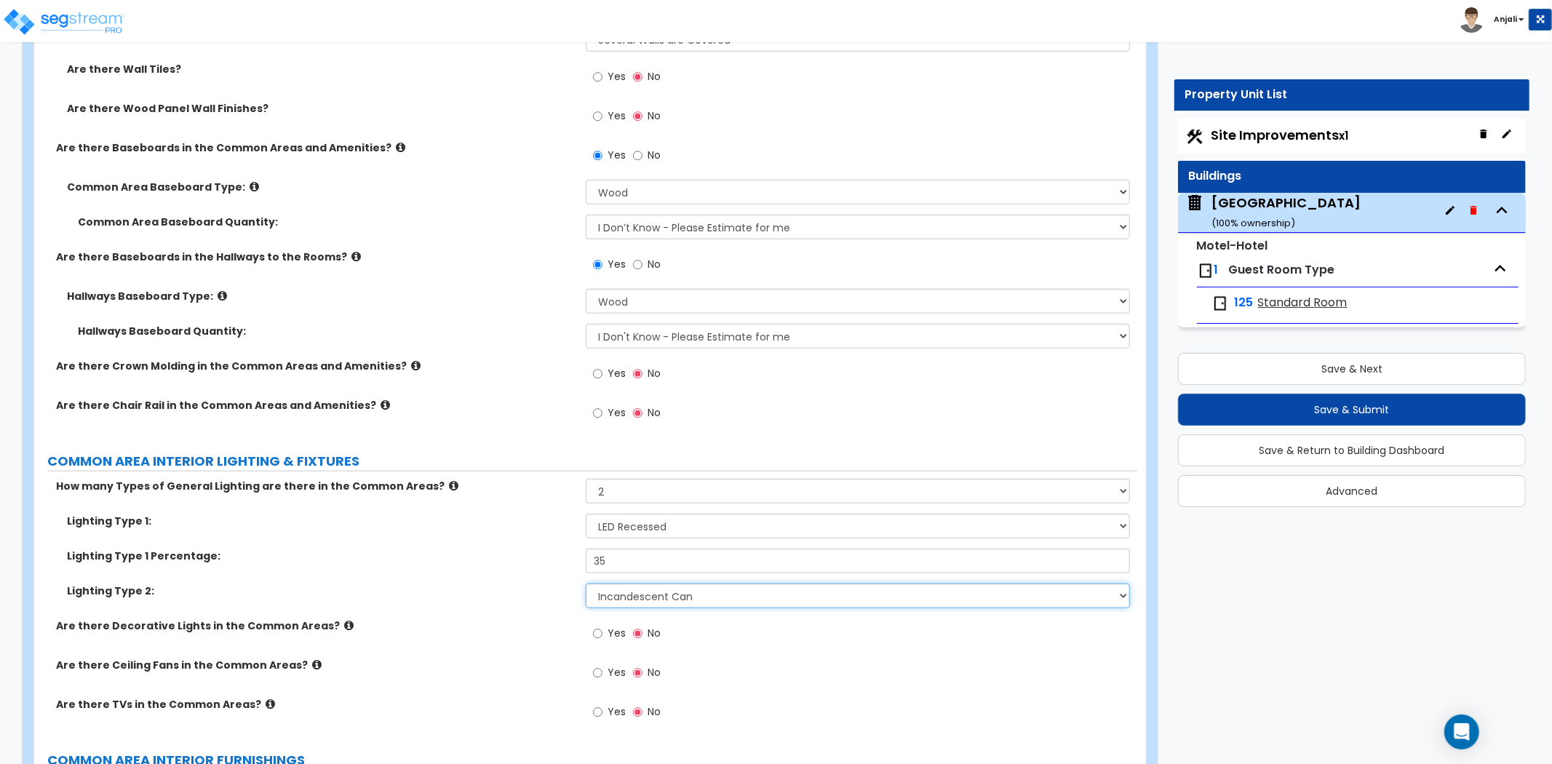
scroll to position [5900, 0]
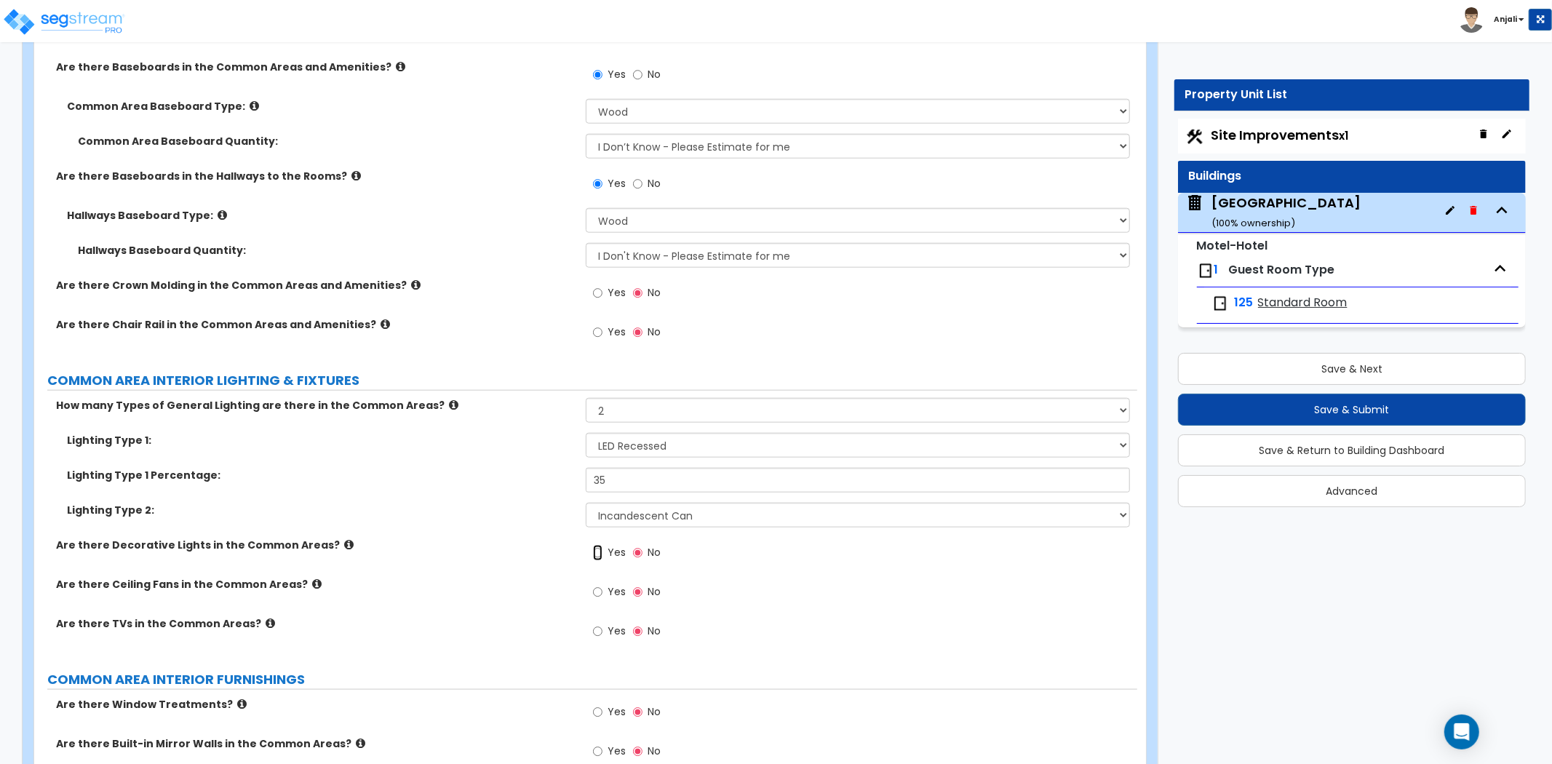
click at [596, 545] on input "Yes" at bounding box center [597, 553] width 9 height 16
radio input "true"
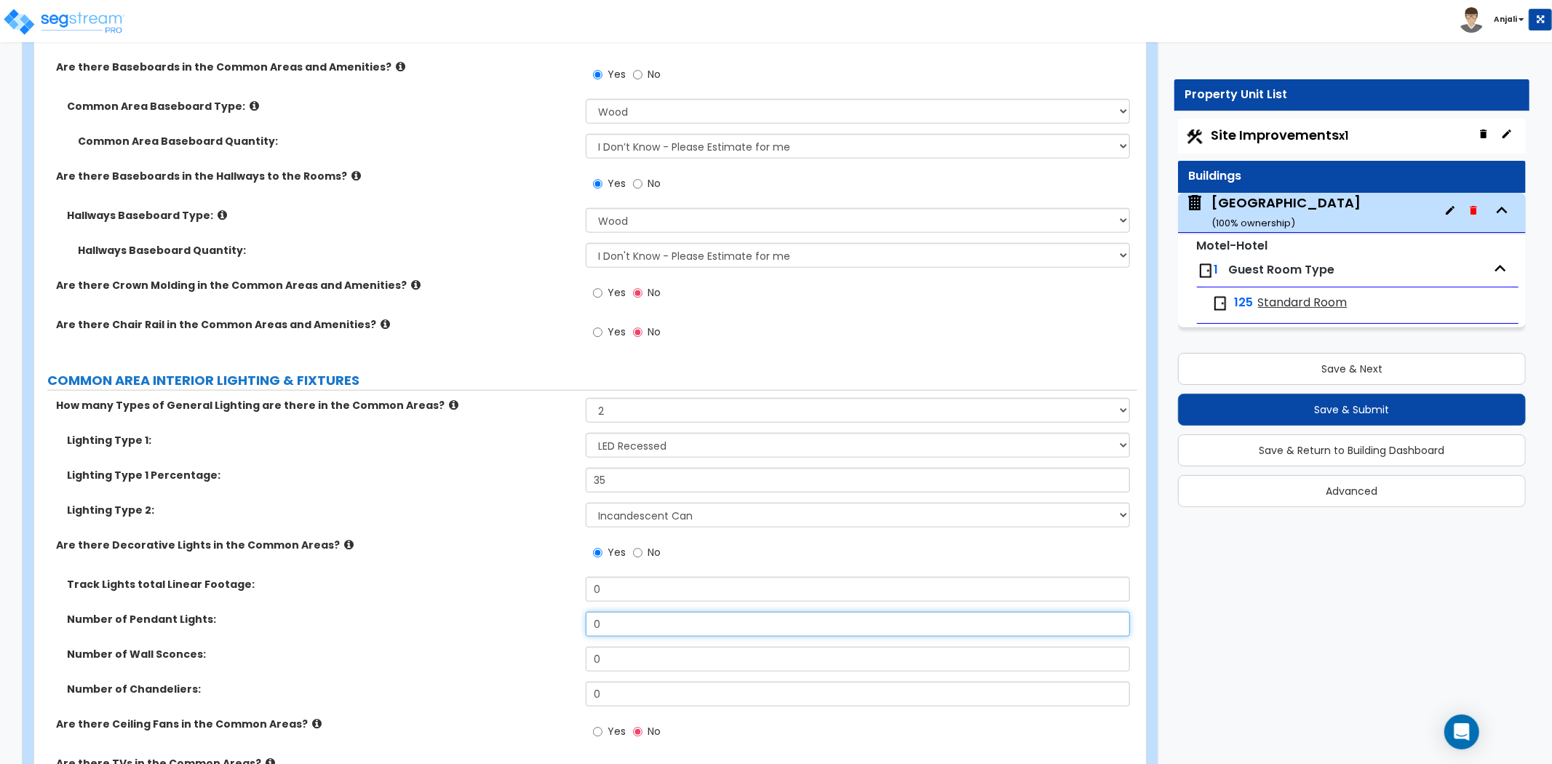
click at [628, 612] on input "0" at bounding box center [858, 624] width 544 height 25
type input "12"
click at [643, 577] on input "0" at bounding box center [858, 589] width 544 height 25
type input "0"
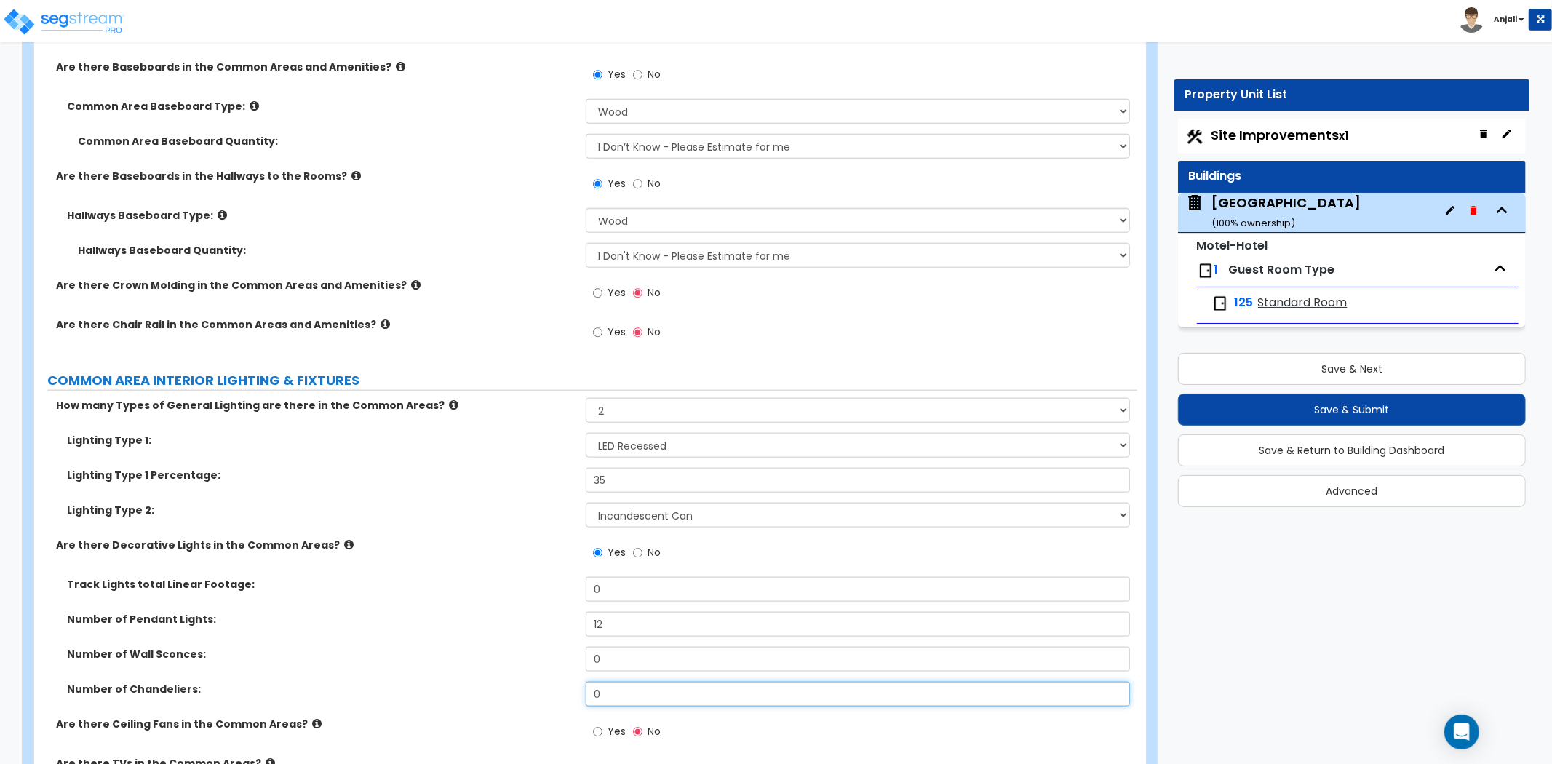
click at [607, 682] on input "0" at bounding box center [858, 694] width 544 height 25
type input "23"
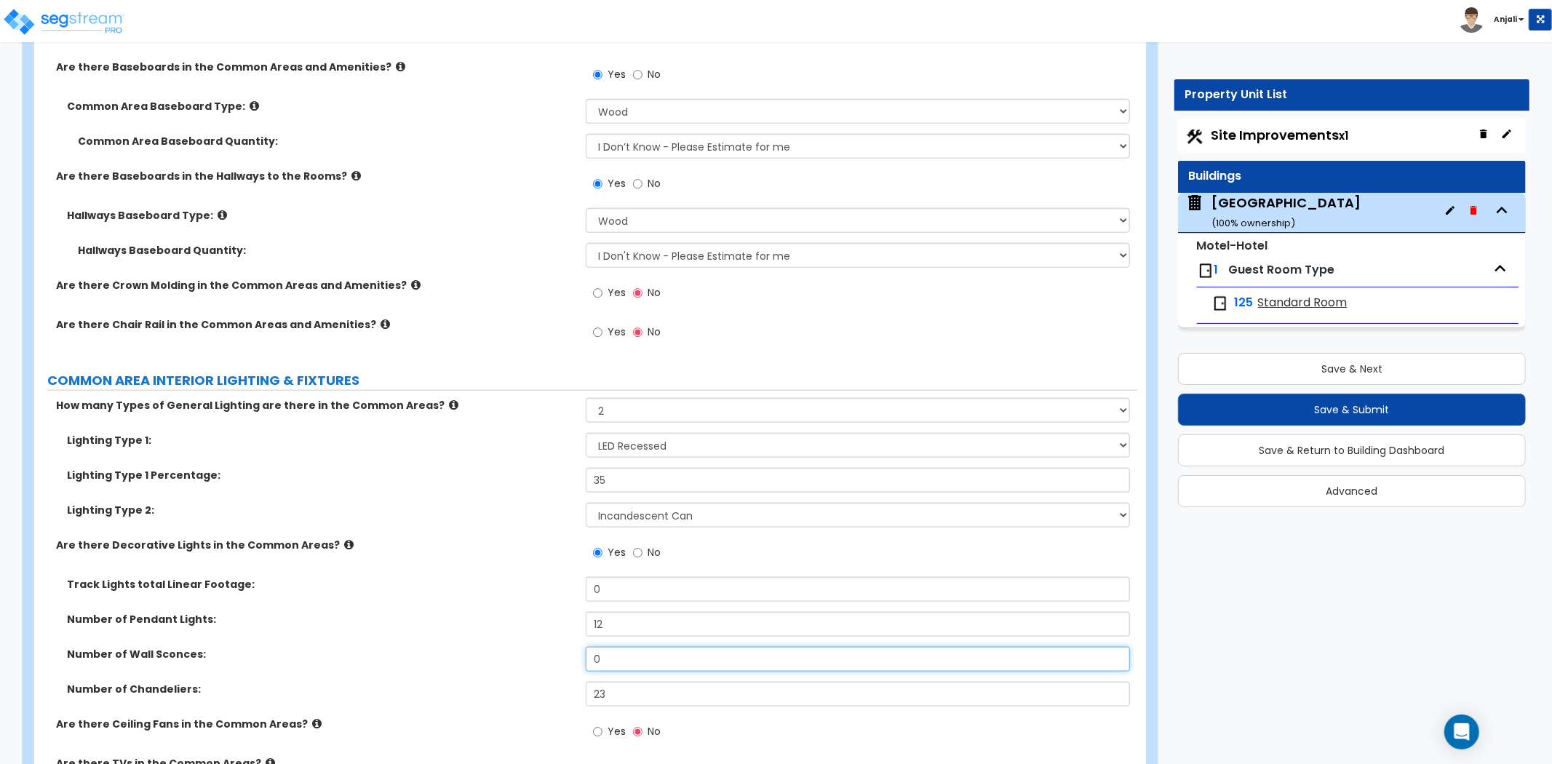
click at [631, 647] on input "0" at bounding box center [858, 659] width 544 height 25
type input "0"
type input "65"
click at [568, 623] on div "Number of Pendant Lights: 12" at bounding box center [585, 629] width 1103 height 35
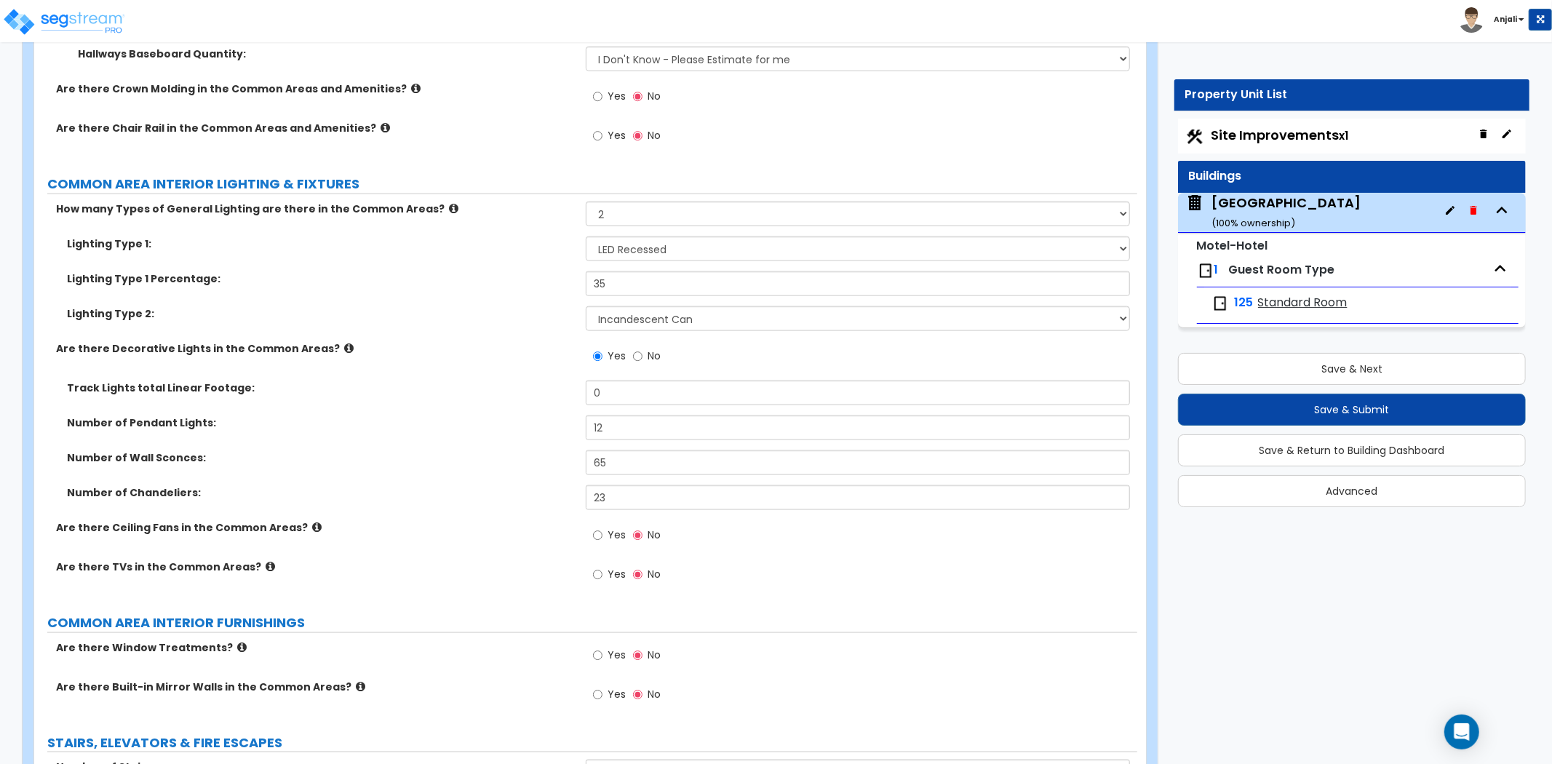
scroll to position [6142, 0]
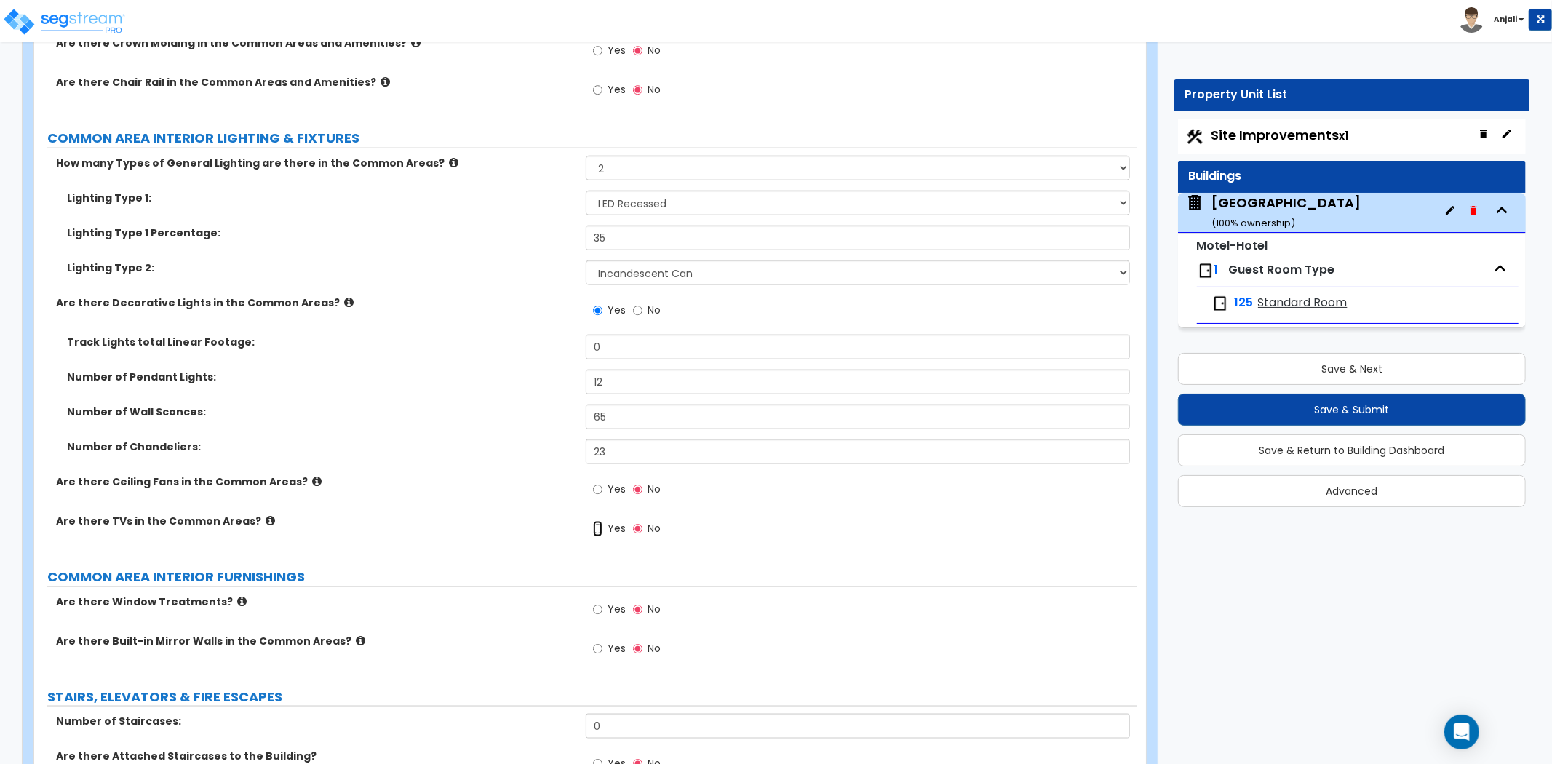
click at [594, 521] on input "Yes" at bounding box center [597, 529] width 9 height 16
radio input "true"
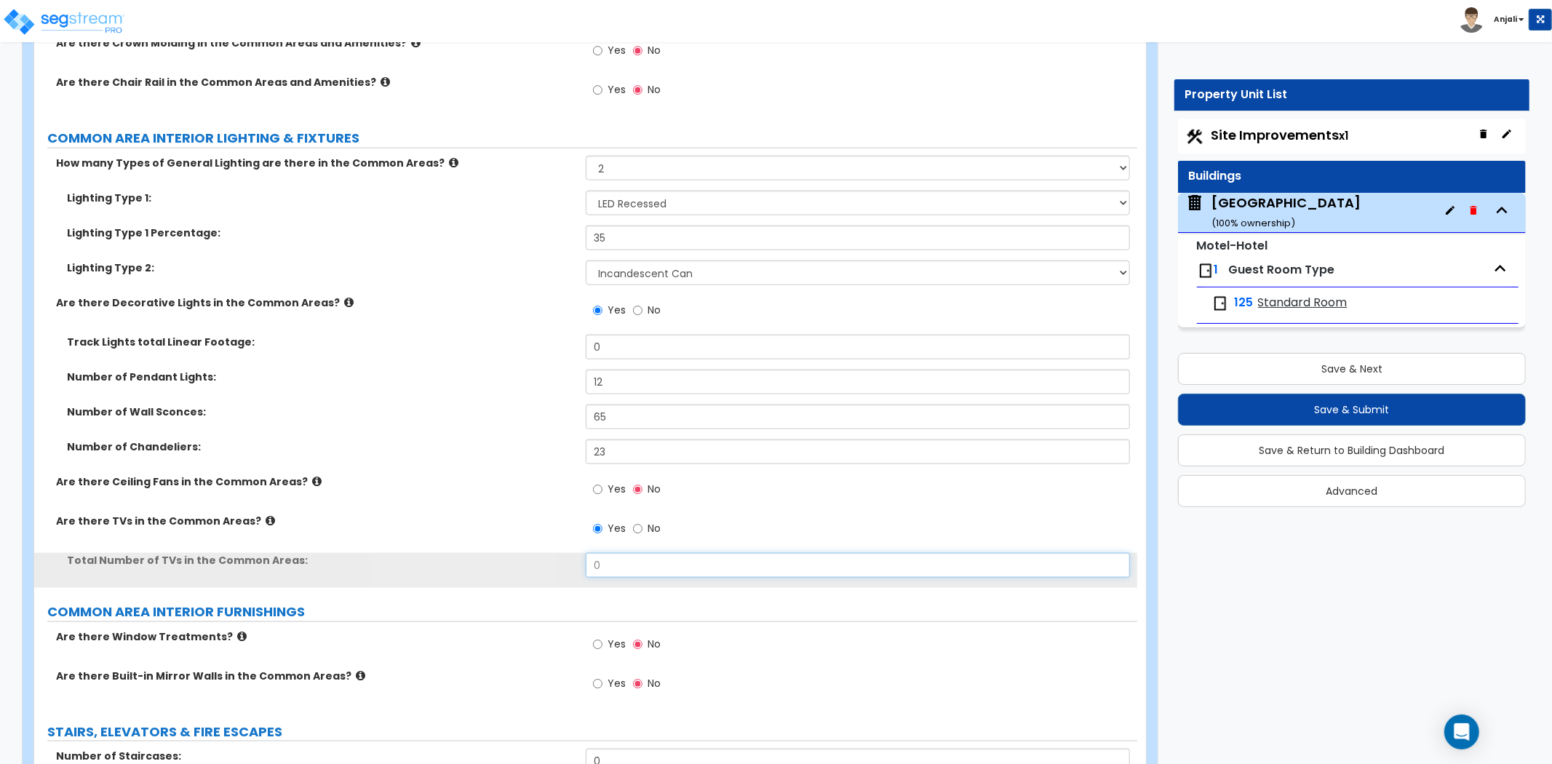
click at [624, 553] on input "0" at bounding box center [858, 565] width 544 height 25
type input "3"
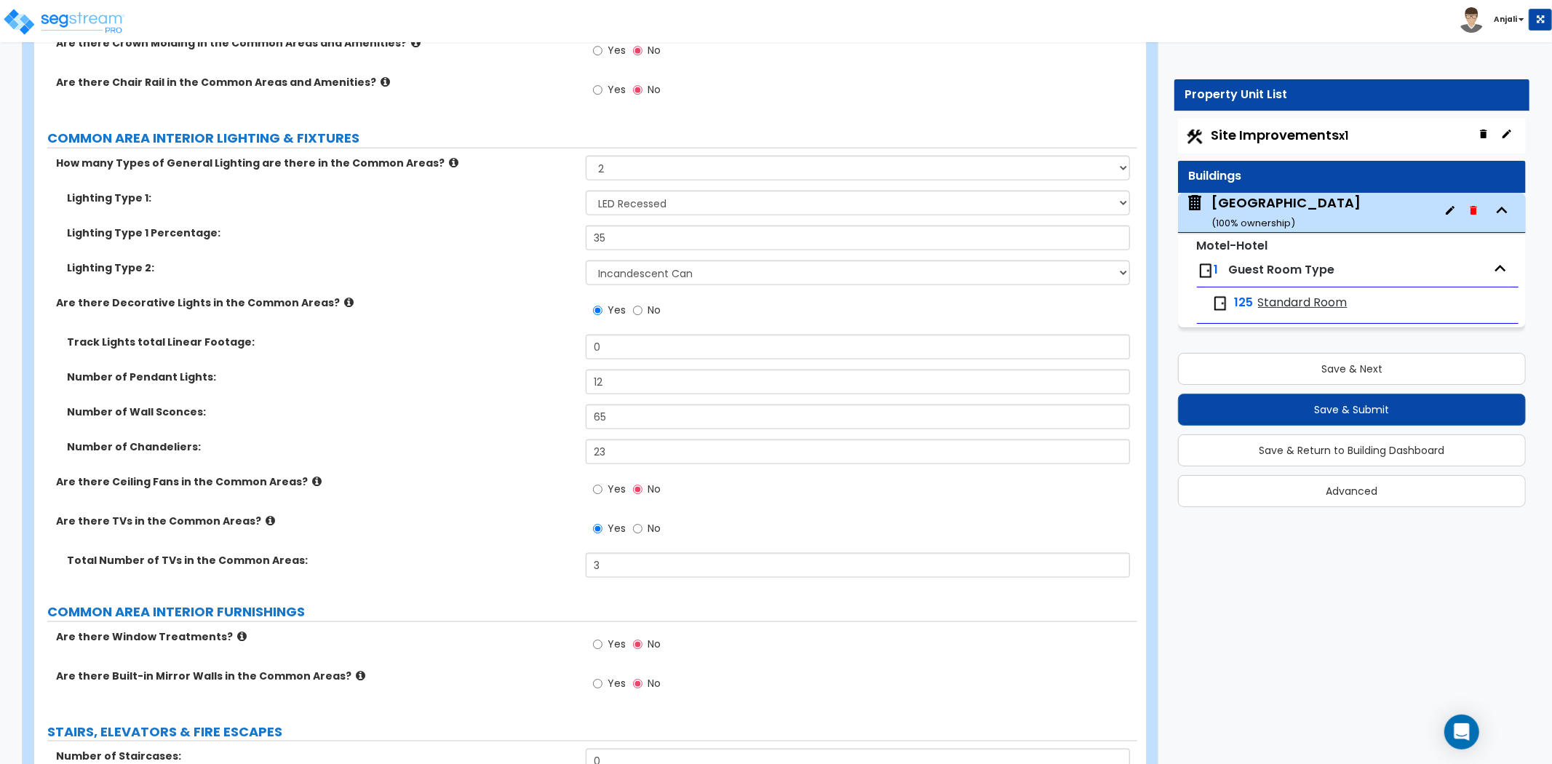
click at [532, 553] on label "Total Number of TVs in the Common Areas:" at bounding box center [321, 560] width 508 height 15
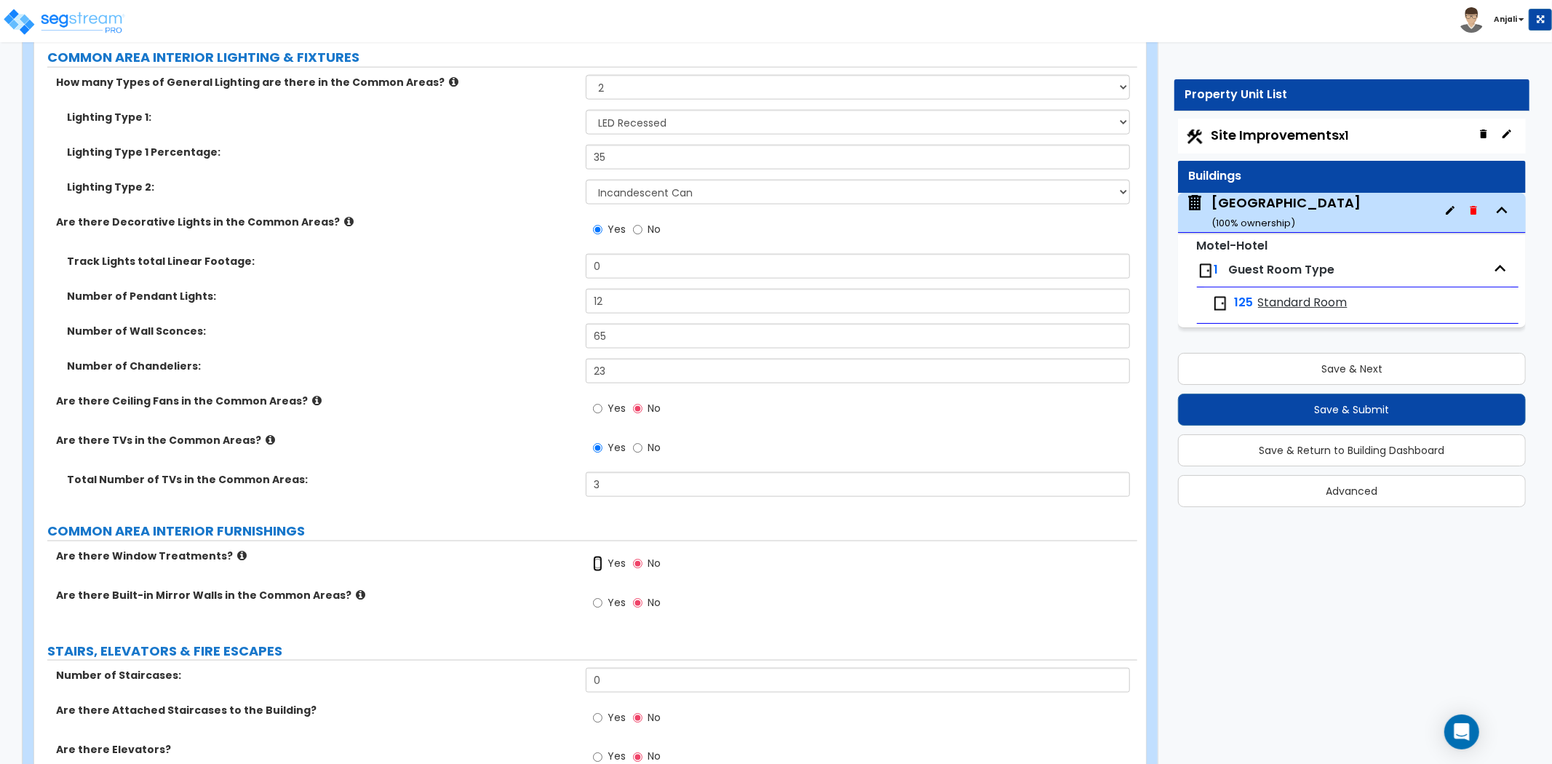
click at [593, 556] on input "Yes" at bounding box center [597, 564] width 9 height 16
radio input "true"
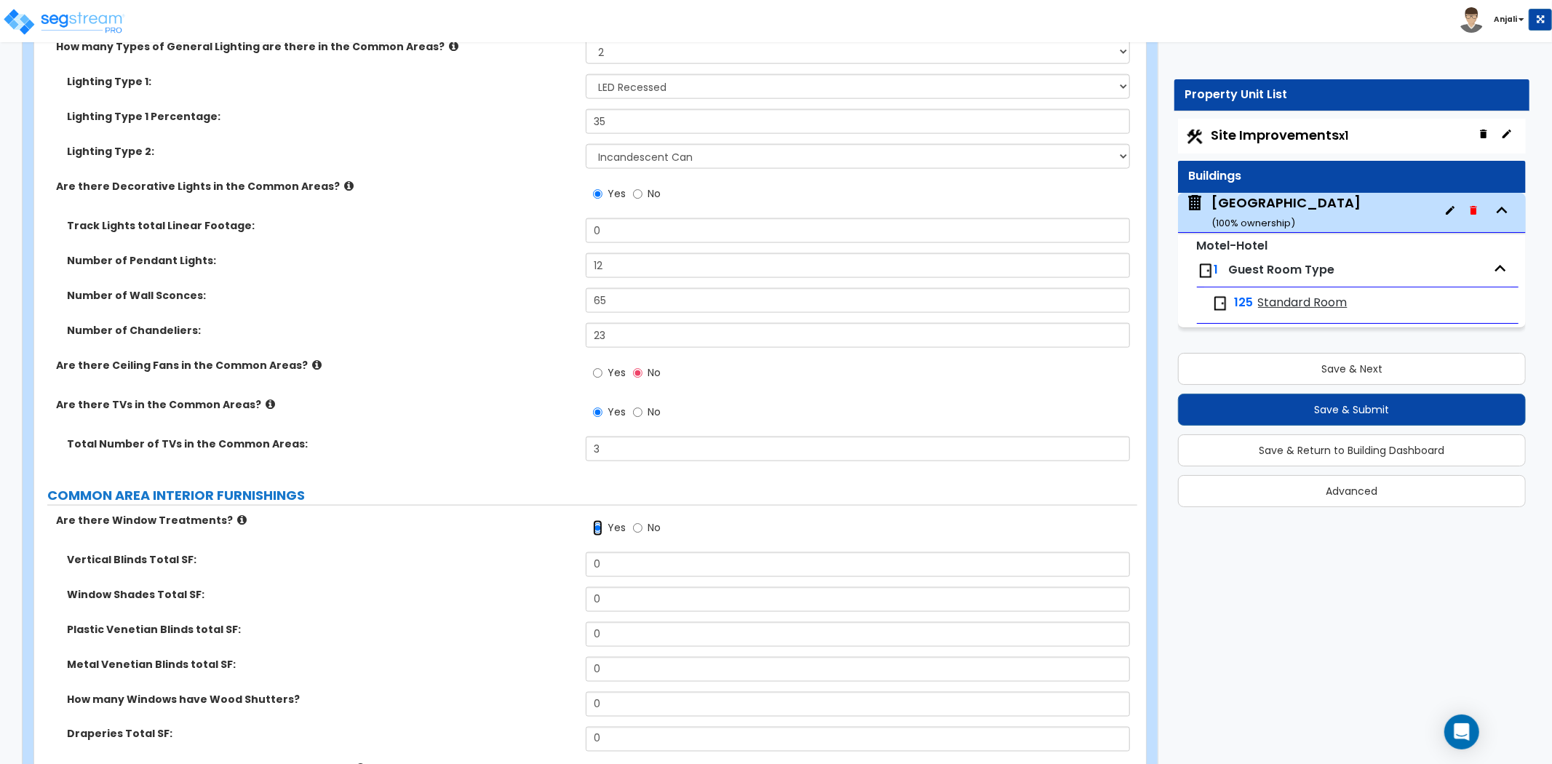
scroll to position [6304, 0]
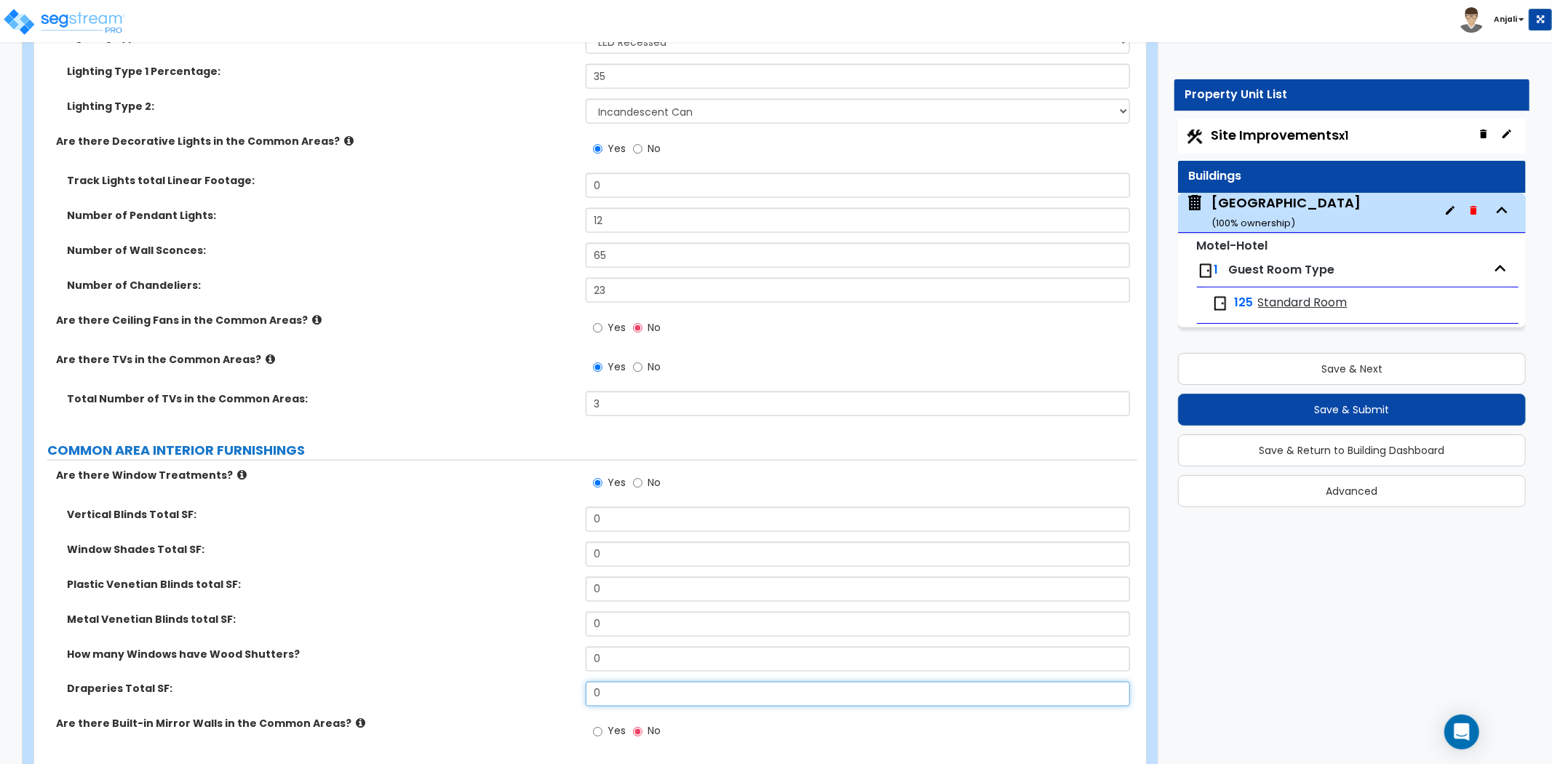
click at [605, 682] on input "0" at bounding box center [858, 694] width 544 height 25
type input "126"
click at [490, 612] on div "Metal Venetian Blinds total SF: 0" at bounding box center [585, 629] width 1103 height 35
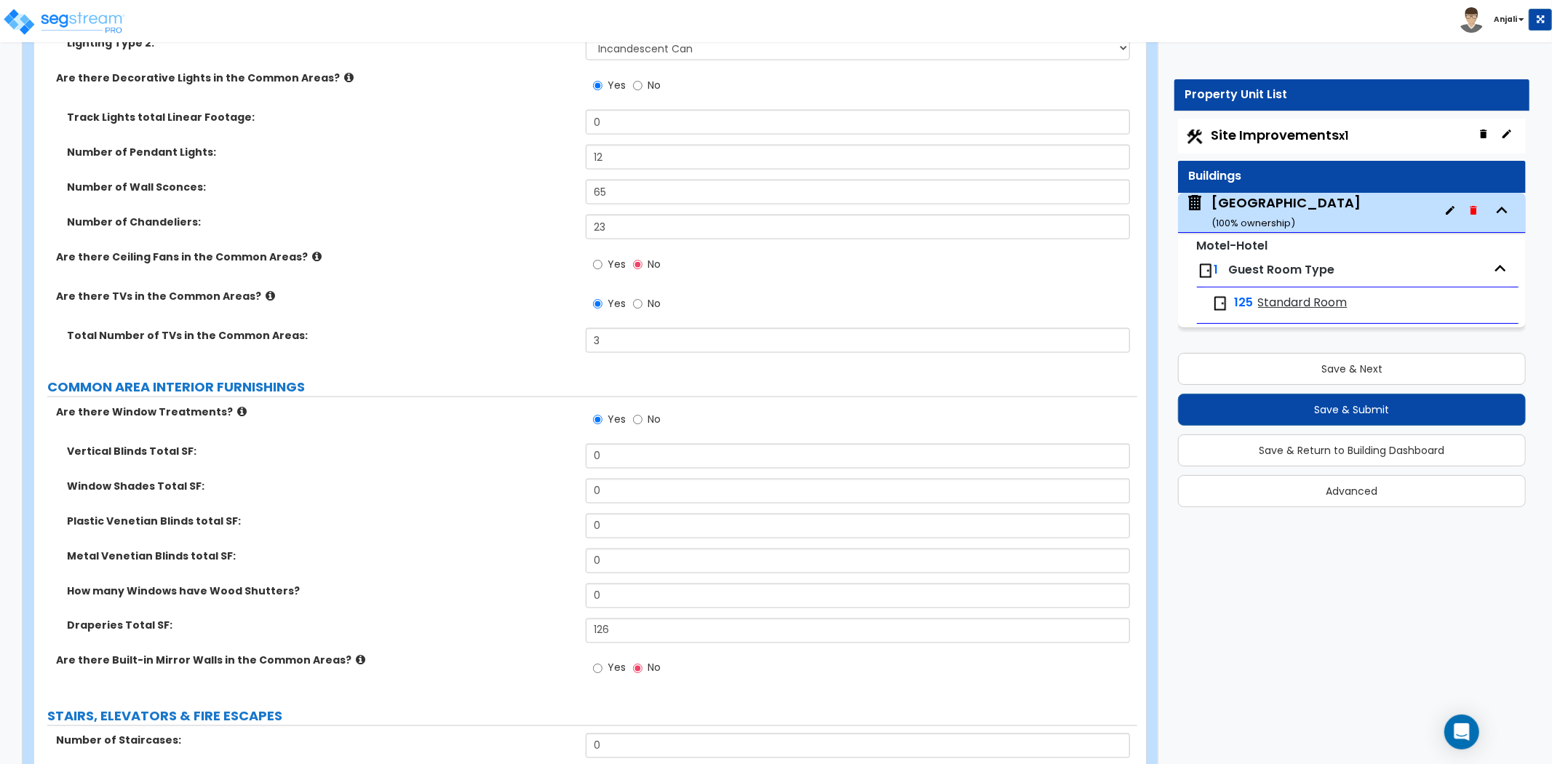
scroll to position [6547, 0]
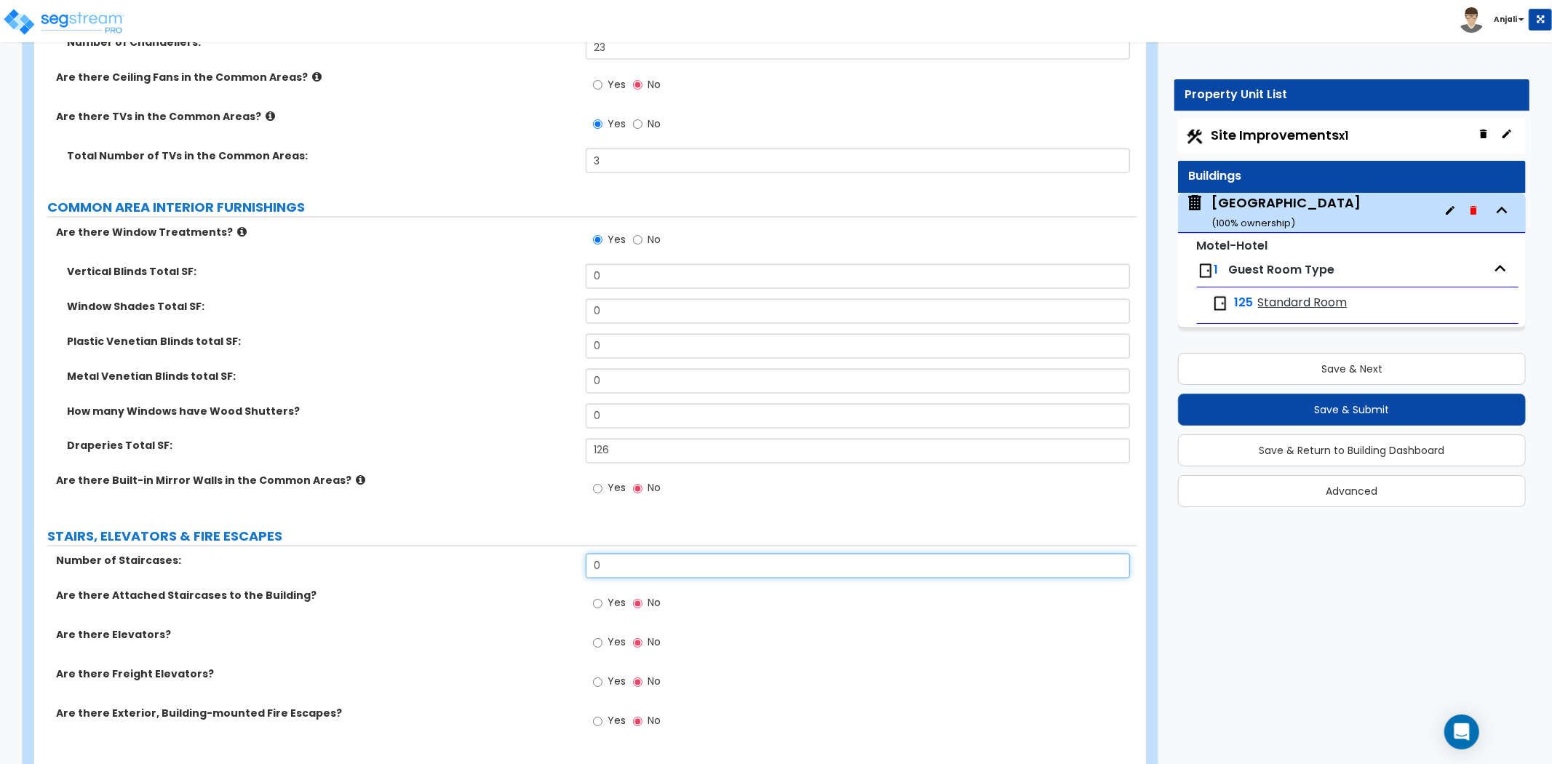
click at [634, 554] on input "0" at bounding box center [858, 566] width 544 height 25
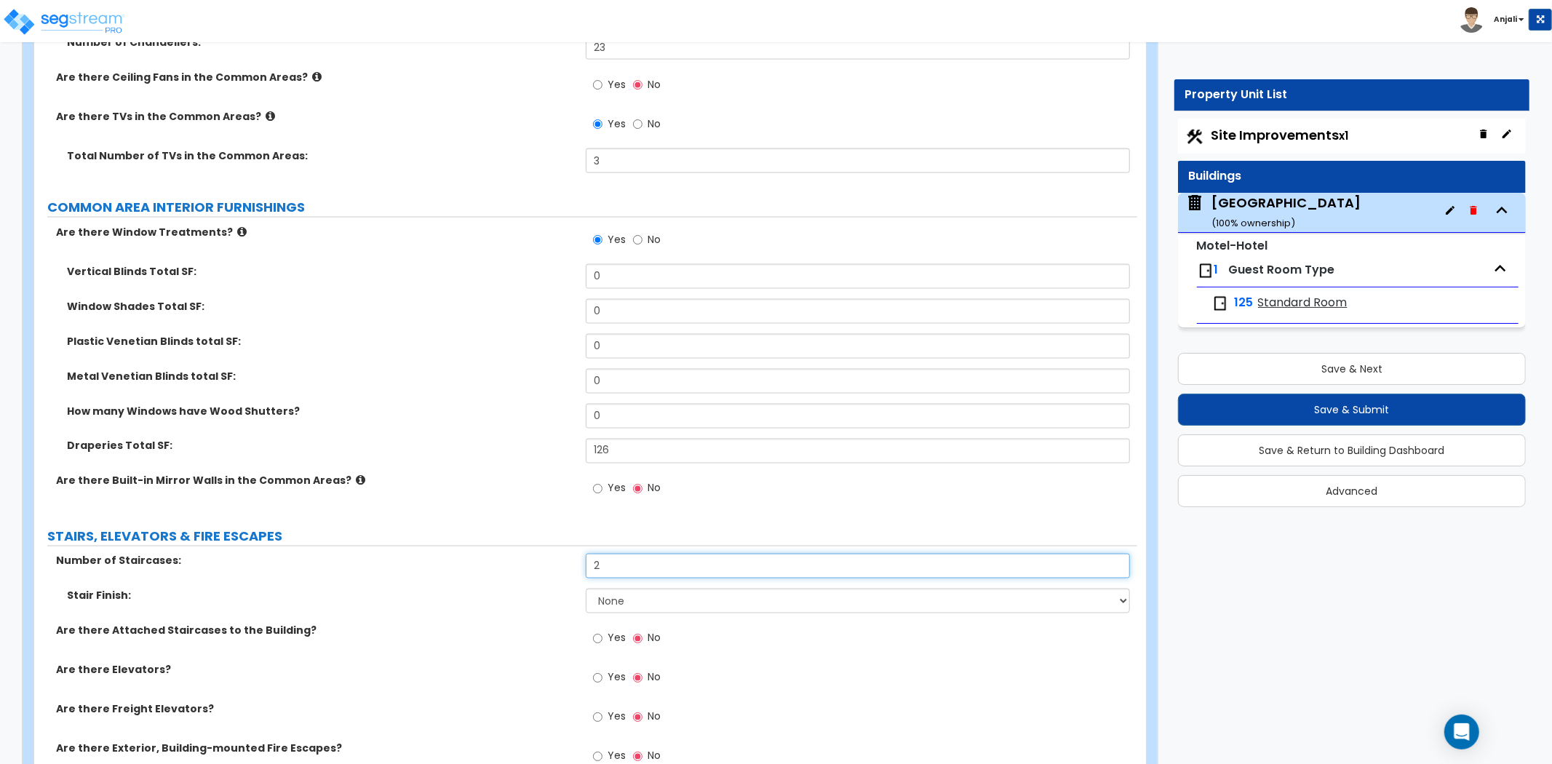
type input "2"
click at [652, 592] on select "None Tile Wood Laminate VCT Sheet Carpet Sheet Vinyl Carpet Tile" at bounding box center [858, 600] width 544 height 25
click at [586, 588] on select "None Tile Wood Laminate VCT Sheet Carpet Sheet Vinyl Carpet Tile" at bounding box center [858, 600] width 544 height 25
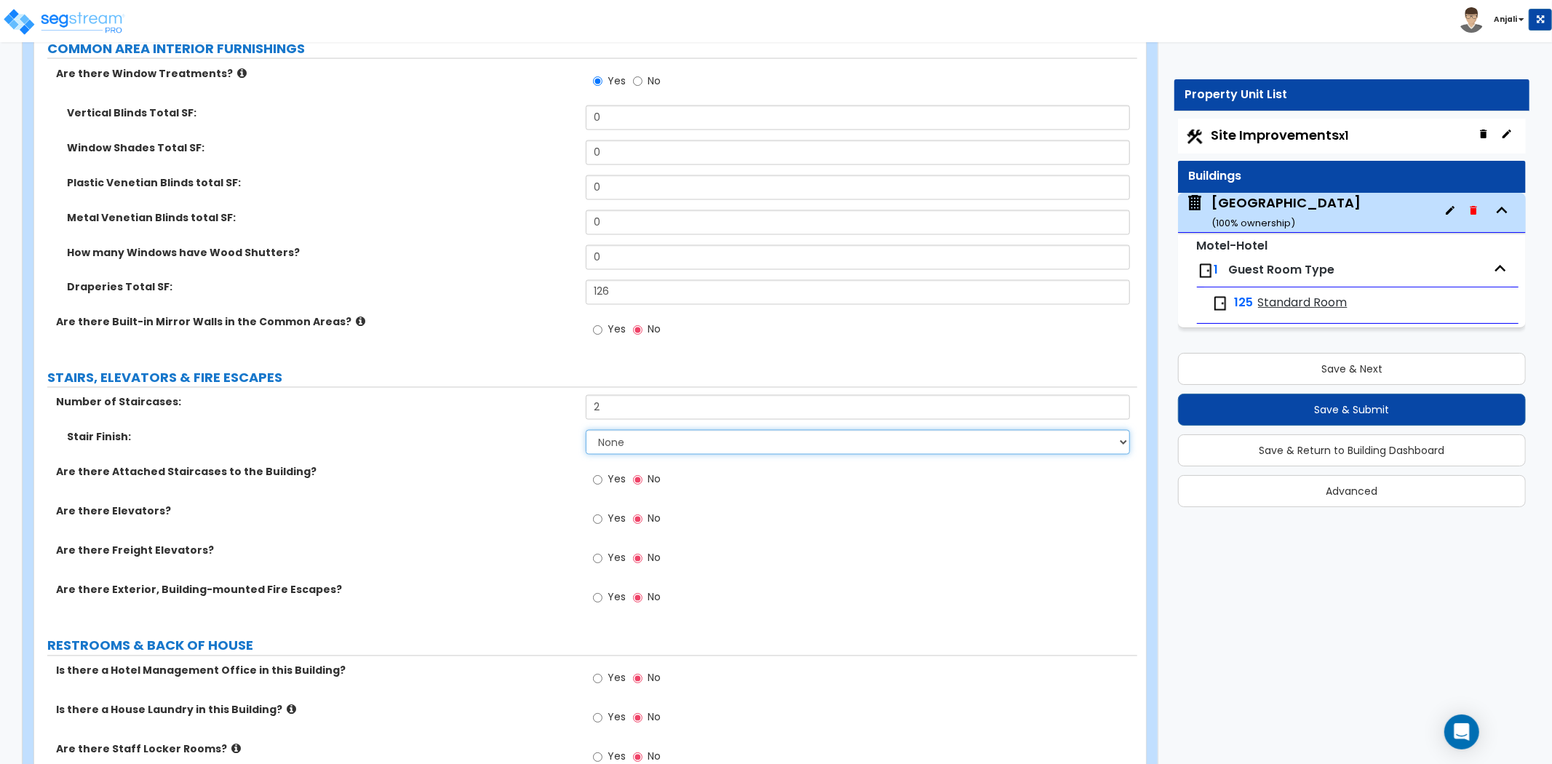
scroll to position [6708, 0]
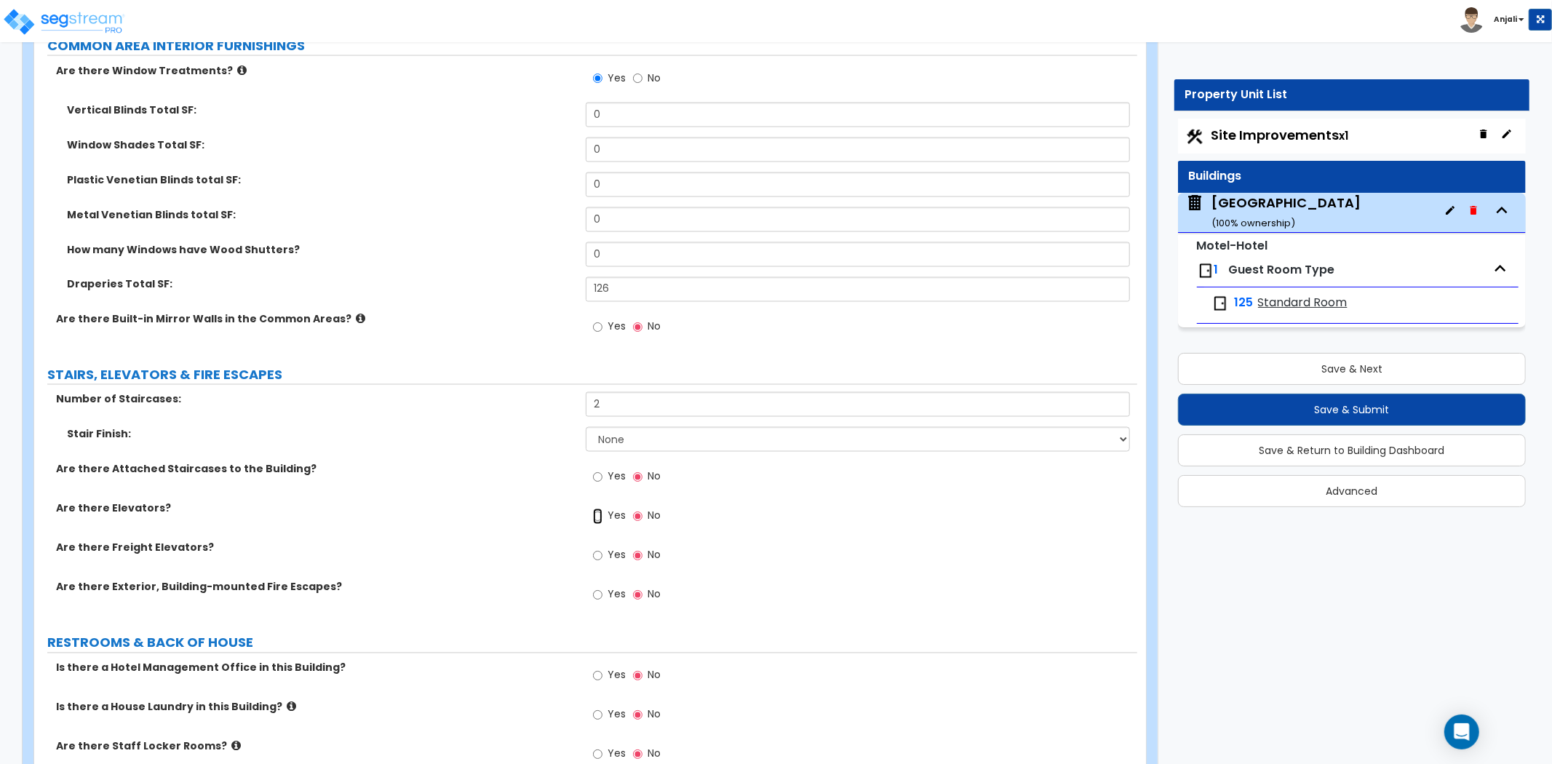
click at [593, 508] on input "Yes" at bounding box center [597, 516] width 9 height 16
radio input "true"
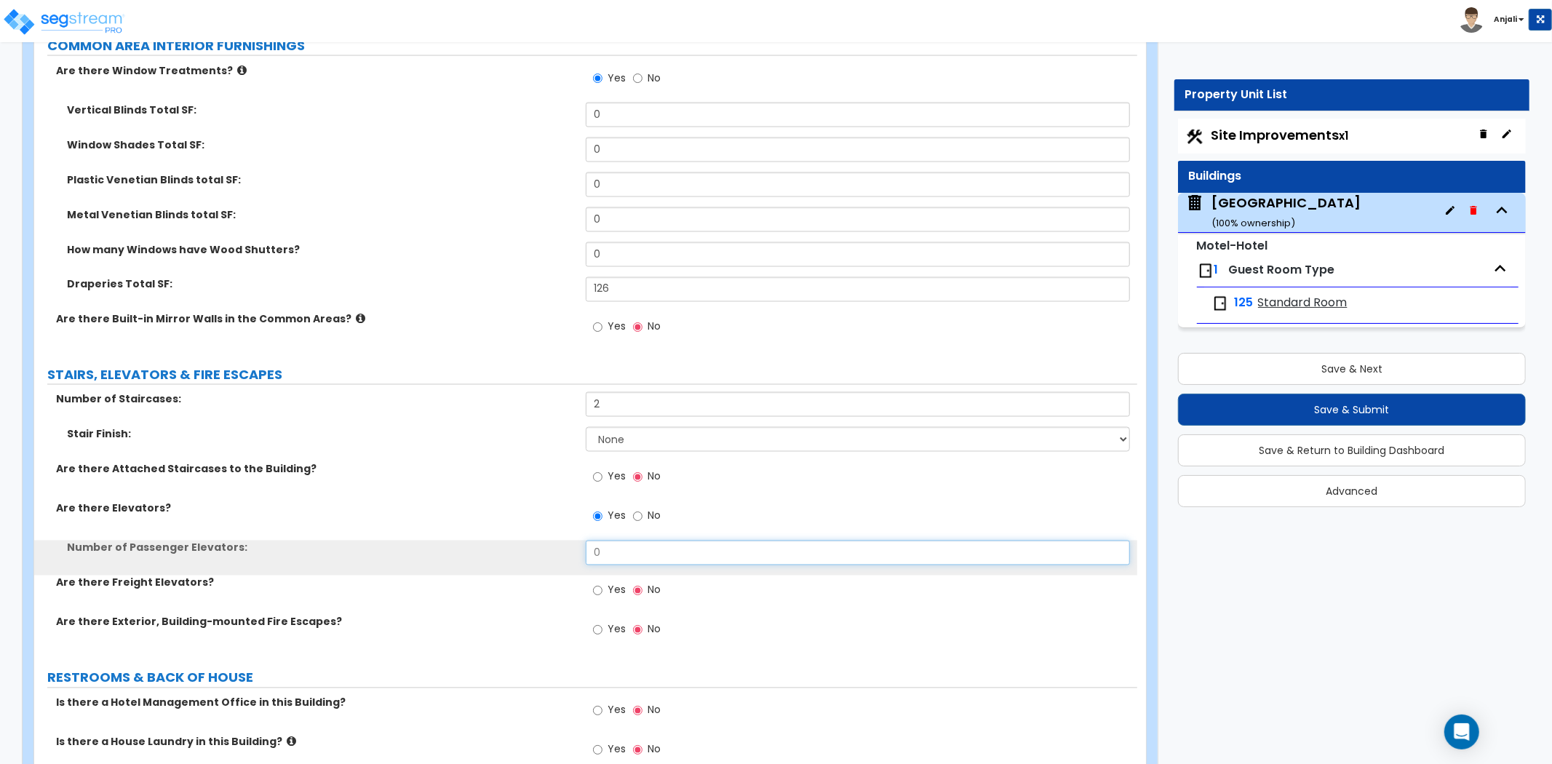
click at [607, 540] on input "0" at bounding box center [858, 552] width 544 height 25
type input "2"
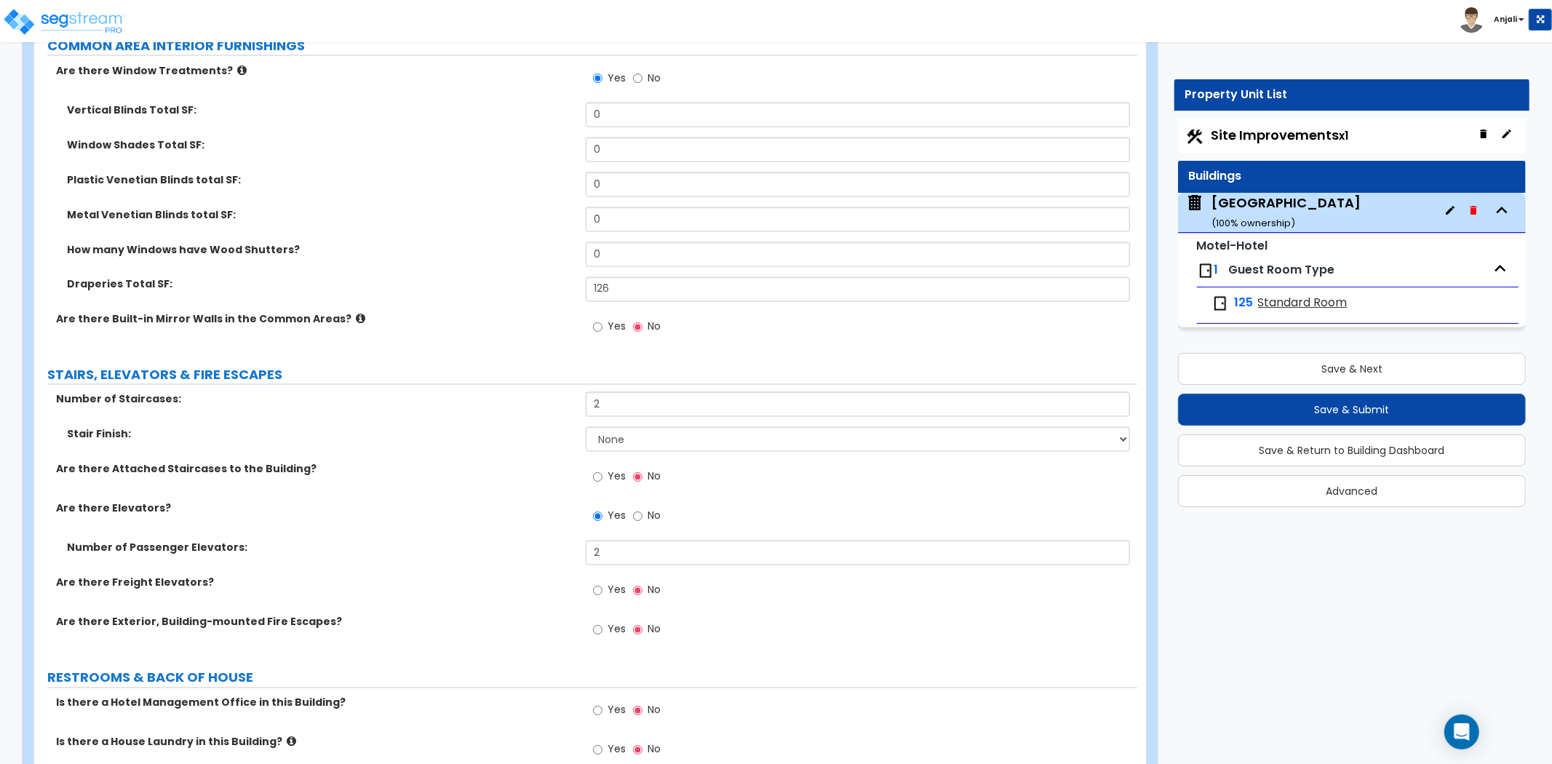
click at [513, 519] on div "Are there Elevators? Yes No" at bounding box center [585, 520] width 1103 height 39
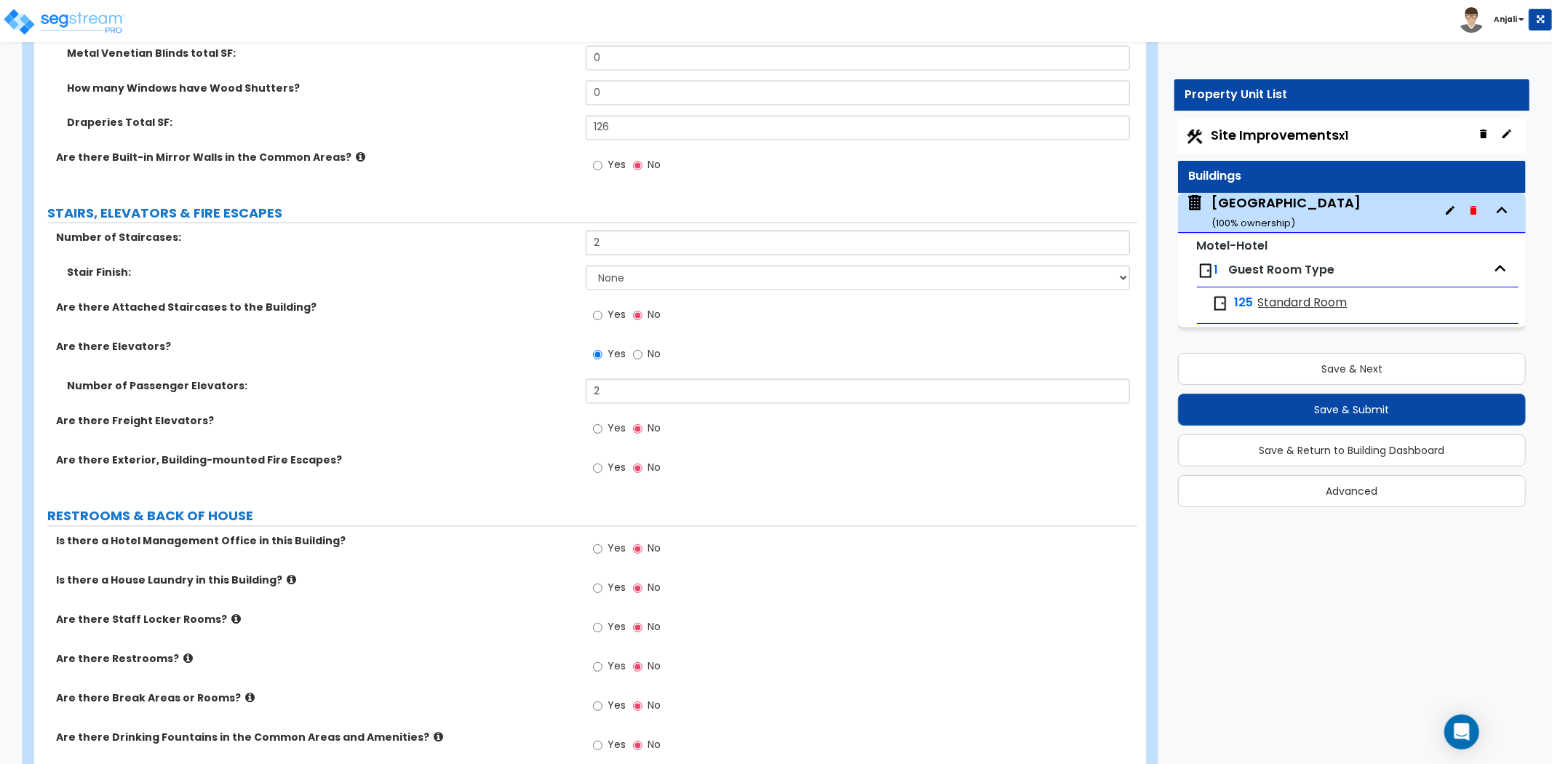
scroll to position [6950, 0]
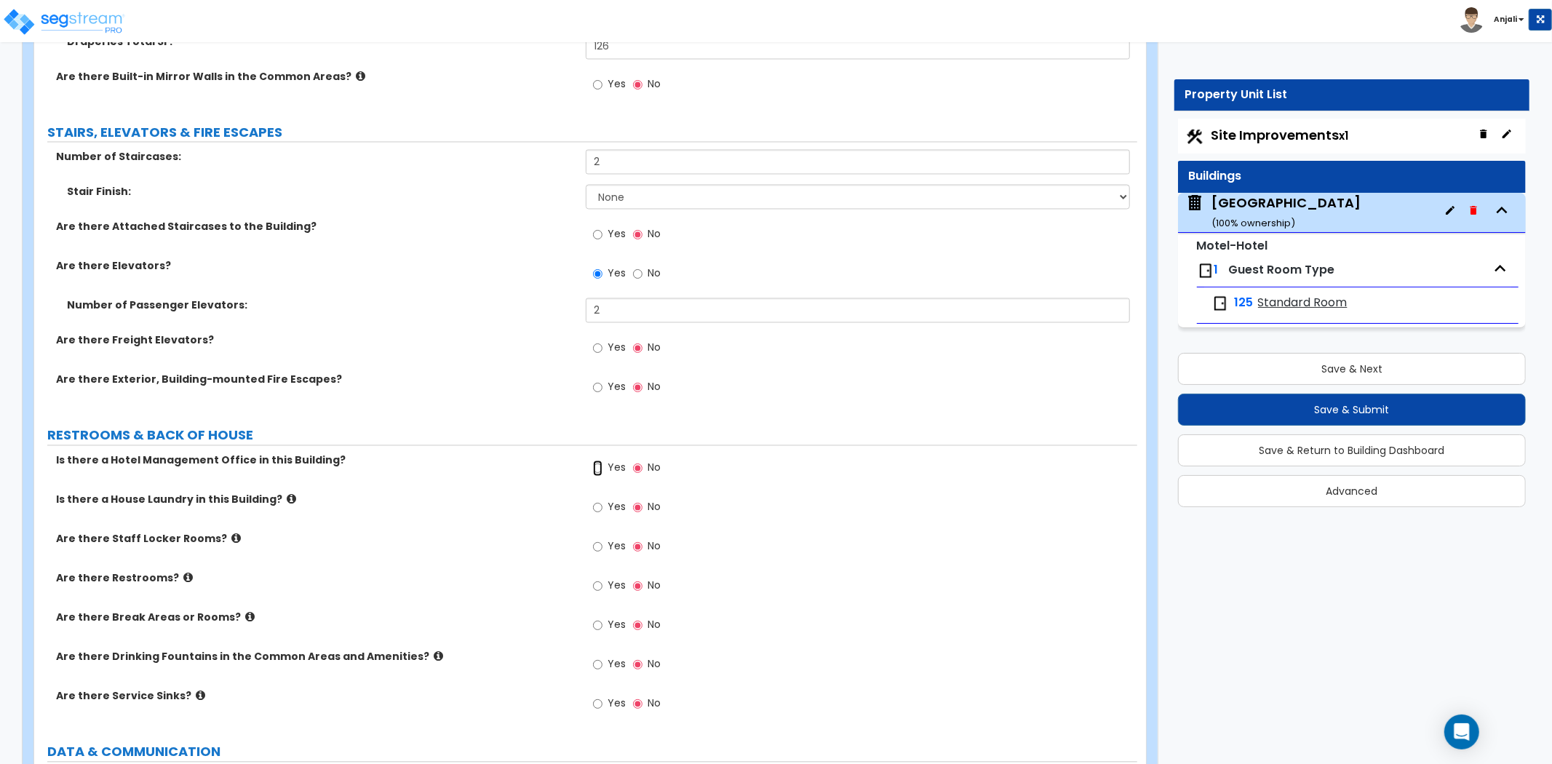
click at [596, 460] on input "Yes" at bounding box center [597, 468] width 9 height 16
radio input "true"
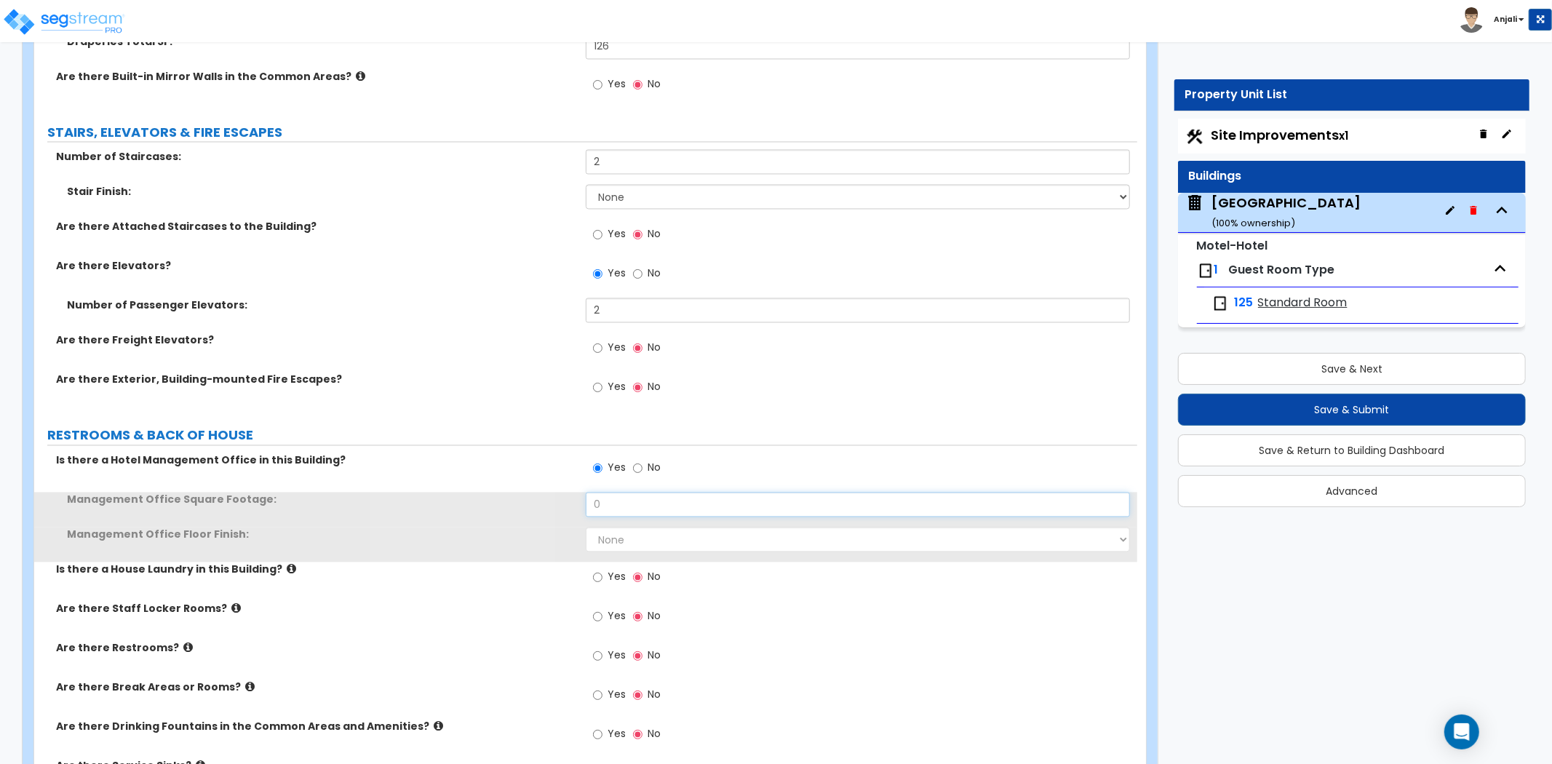
click at [620, 492] on input "0" at bounding box center [858, 504] width 544 height 25
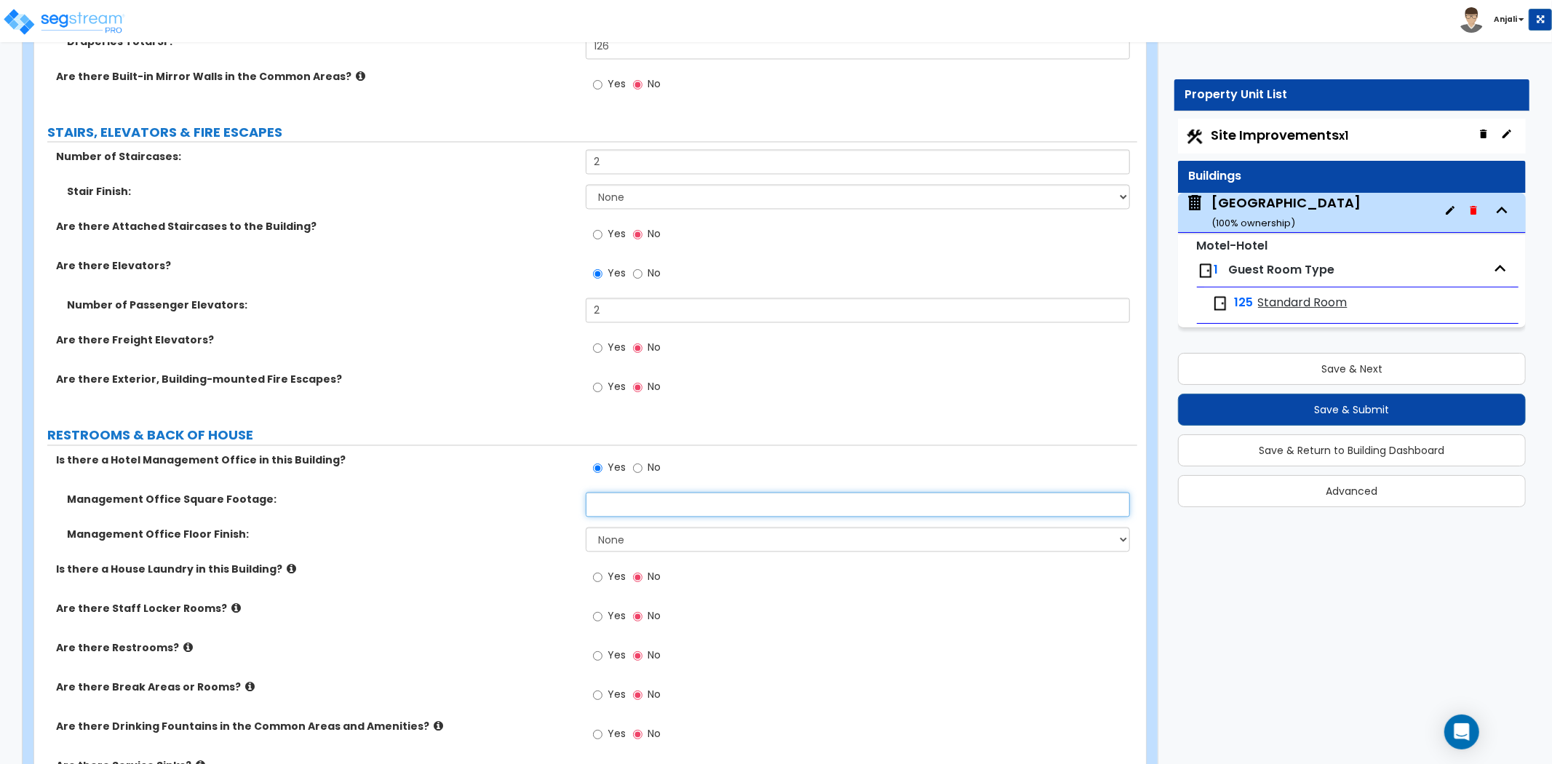
type input "2"
type input "825"
click at [611, 527] on select "None Tile Flooring Hardwood Flooring Resilient Laminate Flooring VCT Flooring S…" at bounding box center [858, 539] width 544 height 25
select select "5"
click at [586, 527] on select "None Tile Flooring Hardwood Flooring Resilient Laminate Flooring VCT Flooring S…" at bounding box center [858, 539] width 544 height 25
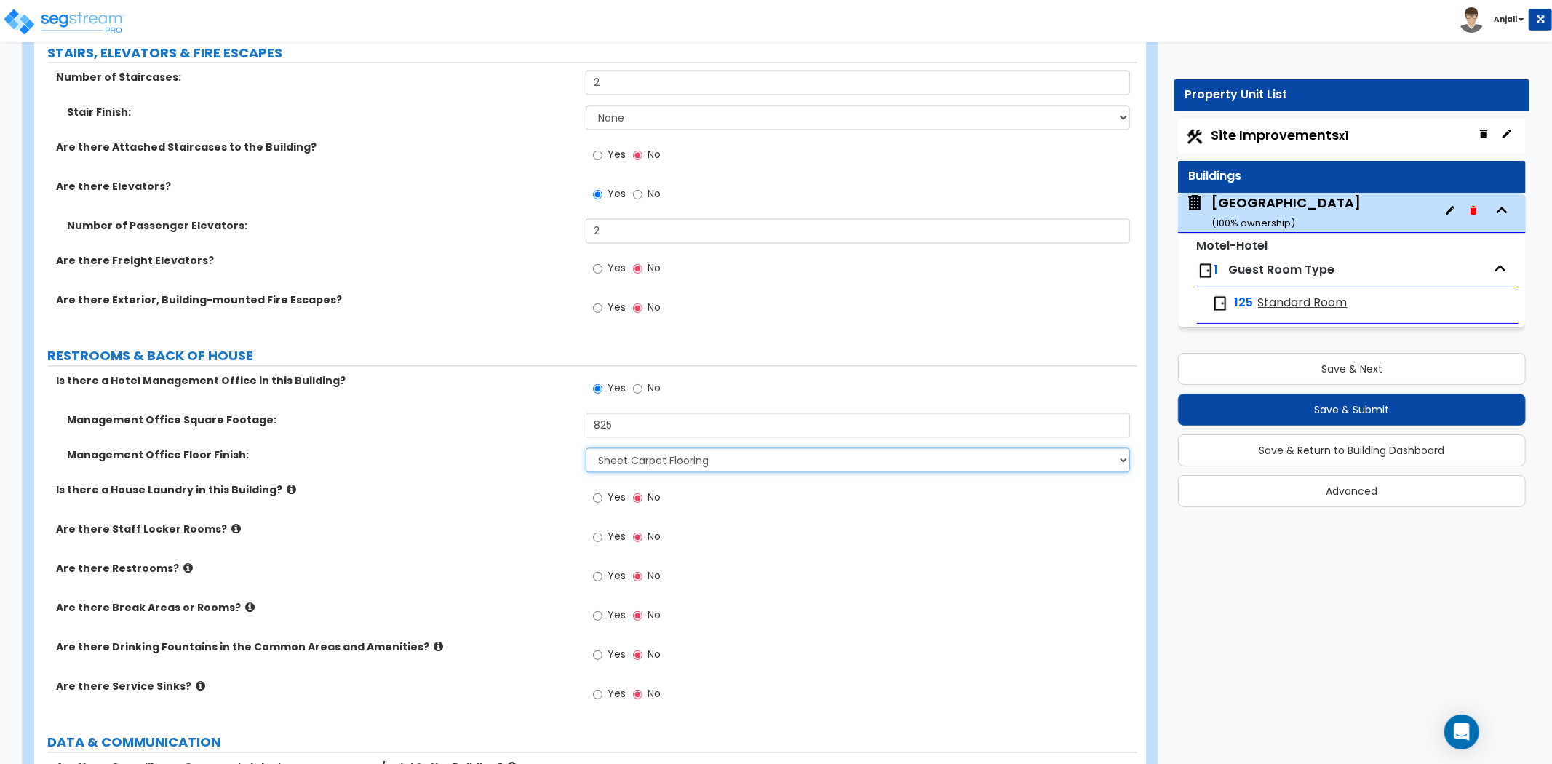
scroll to position [7031, 0]
click at [593, 489] on input "Yes" at bounding box center [597, 497] width 9 height 16
radio input "true"
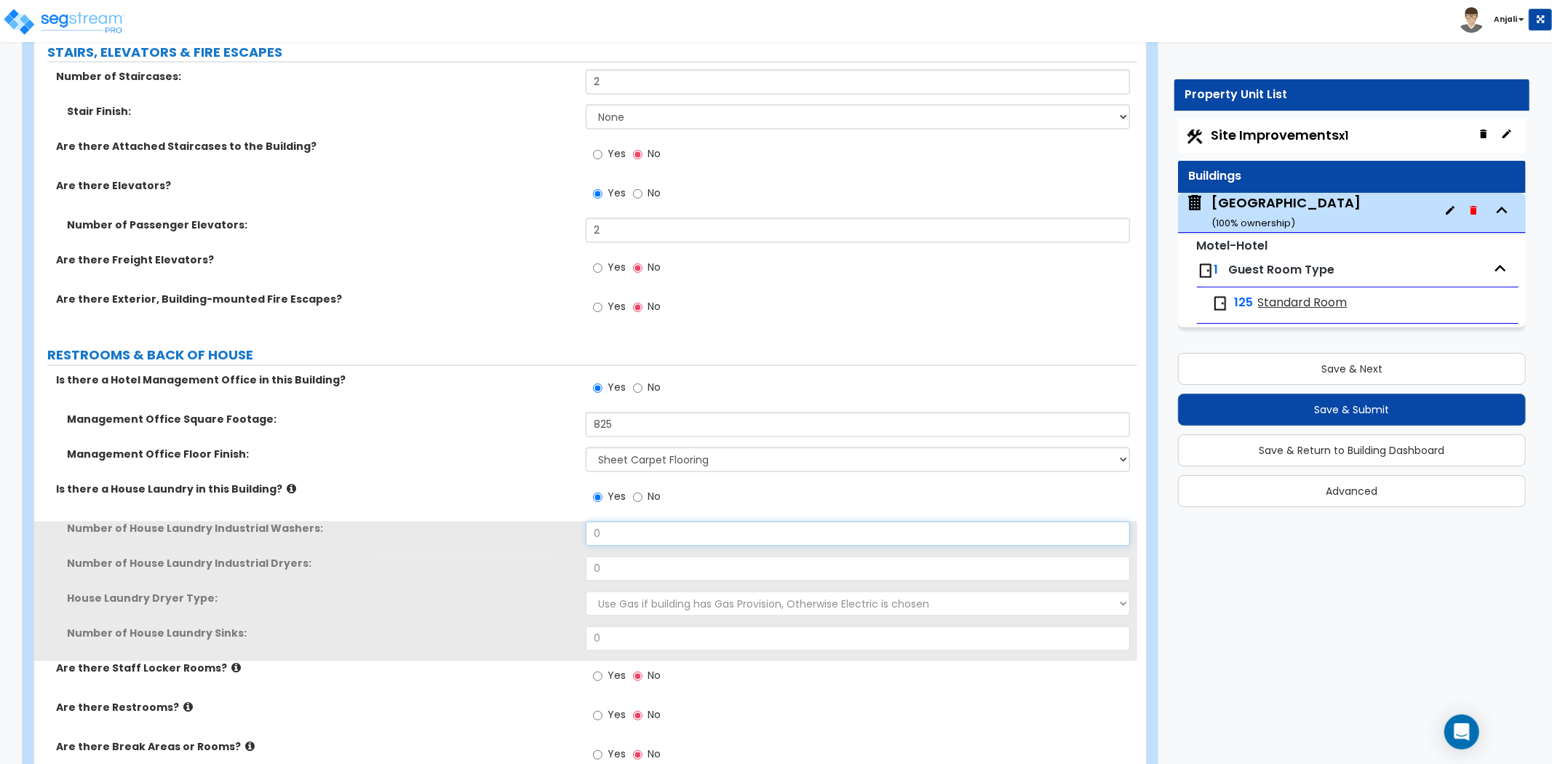
click at [648, 521] on input "0" at bounding box center [858, 533] width 544 height 25
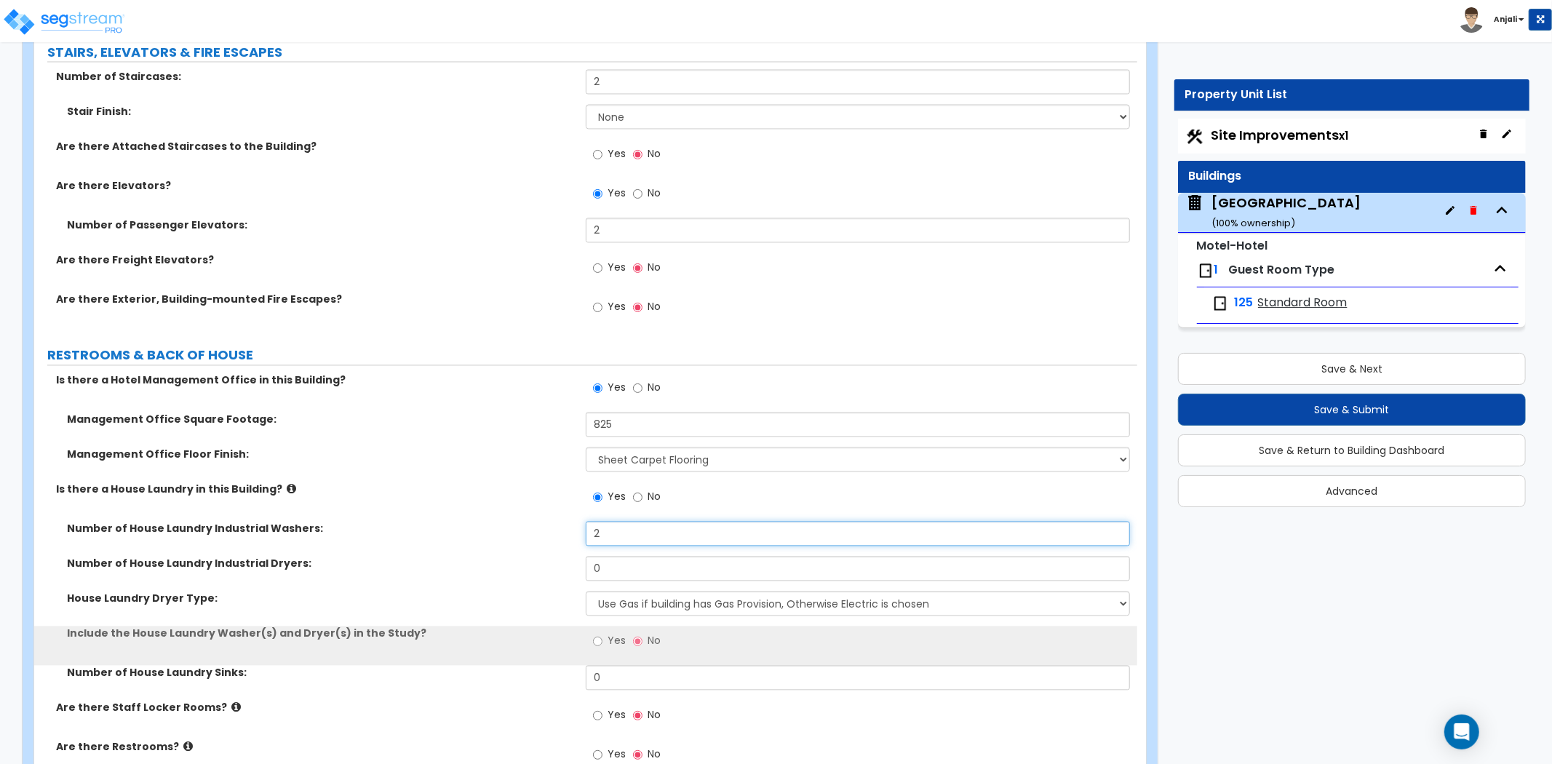
type input "2"
click at [639, 556] on input "0" at bounding box center [858, 568] width 544 height 25
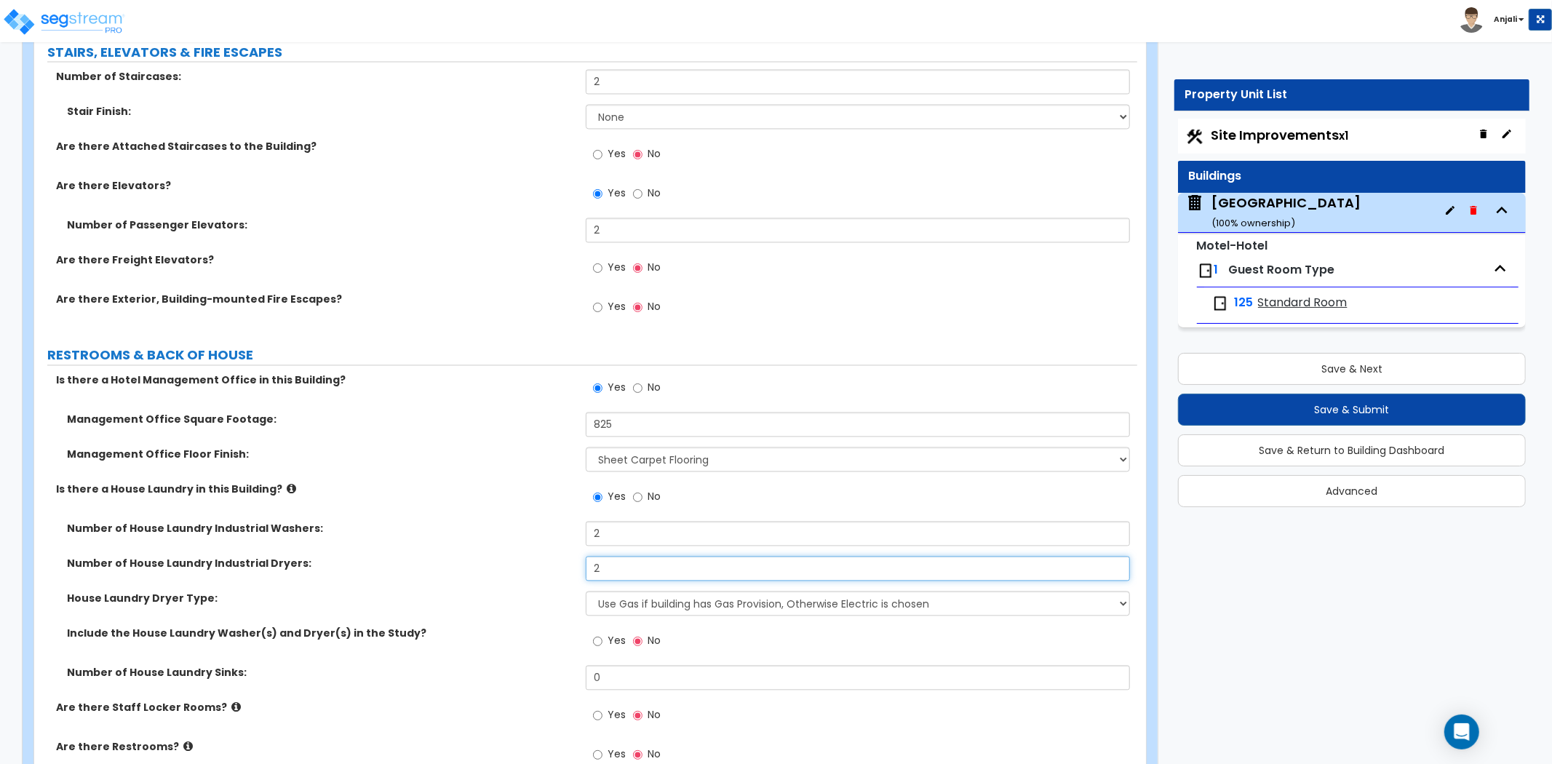
type input "2"
click at [492, 527] on div "Number of House Laundry Industrial Washers: 2" at bounding box center [585, 538] width 1103 height 35
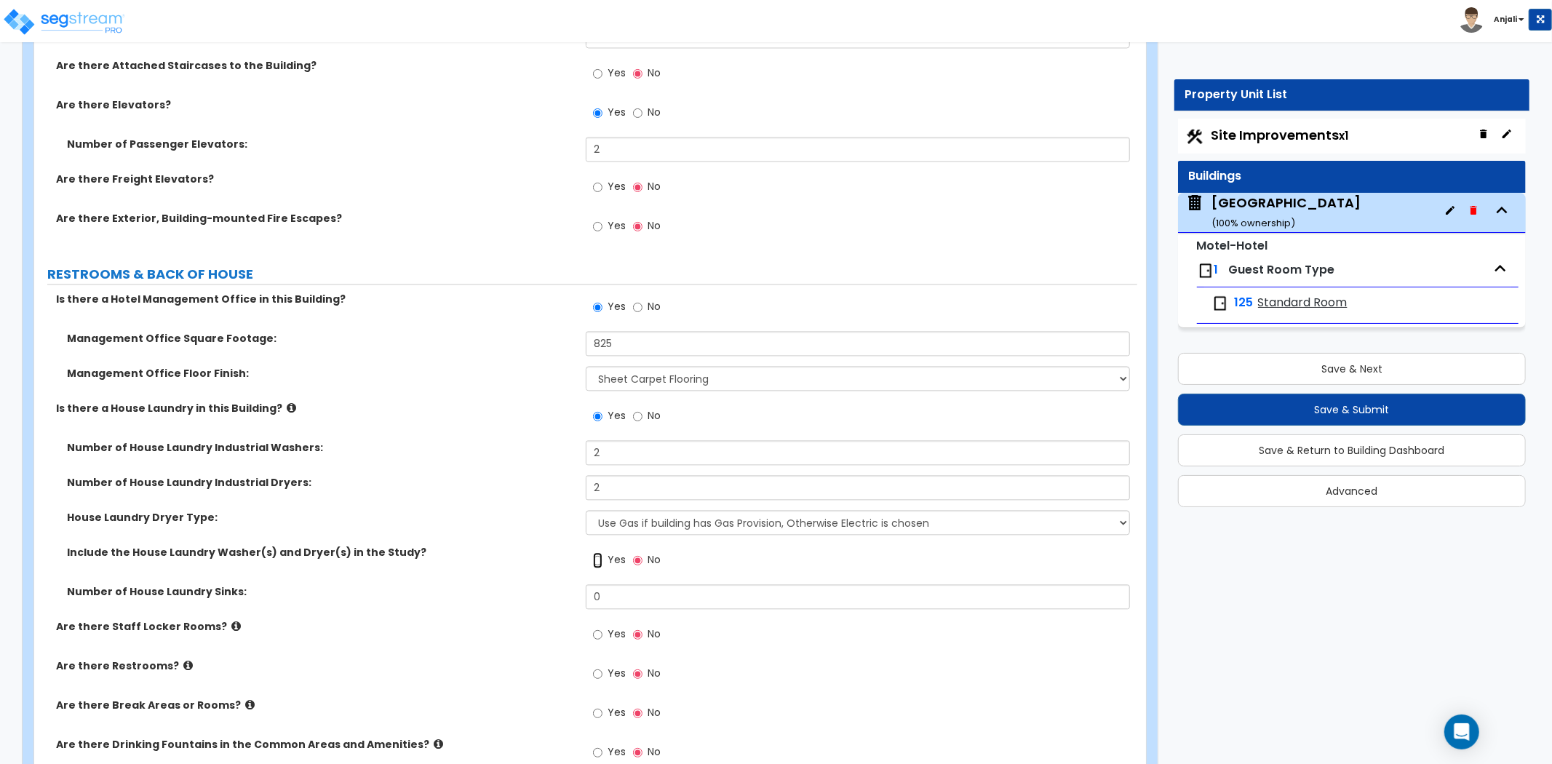
click at [596, 552] on input "Yes" at bounding box center [597, 560] width 9 height 16
radio input "true"
click at [621, 588] on input "0" at bounding box center [858, 596] width 544 height 25
type input "1"
click at [510, 545] on div "Include the House Laundry Washer(s) and Dryer(s) in the Study? Yes No" at bounding box center [585, 564] width 1103 height 39
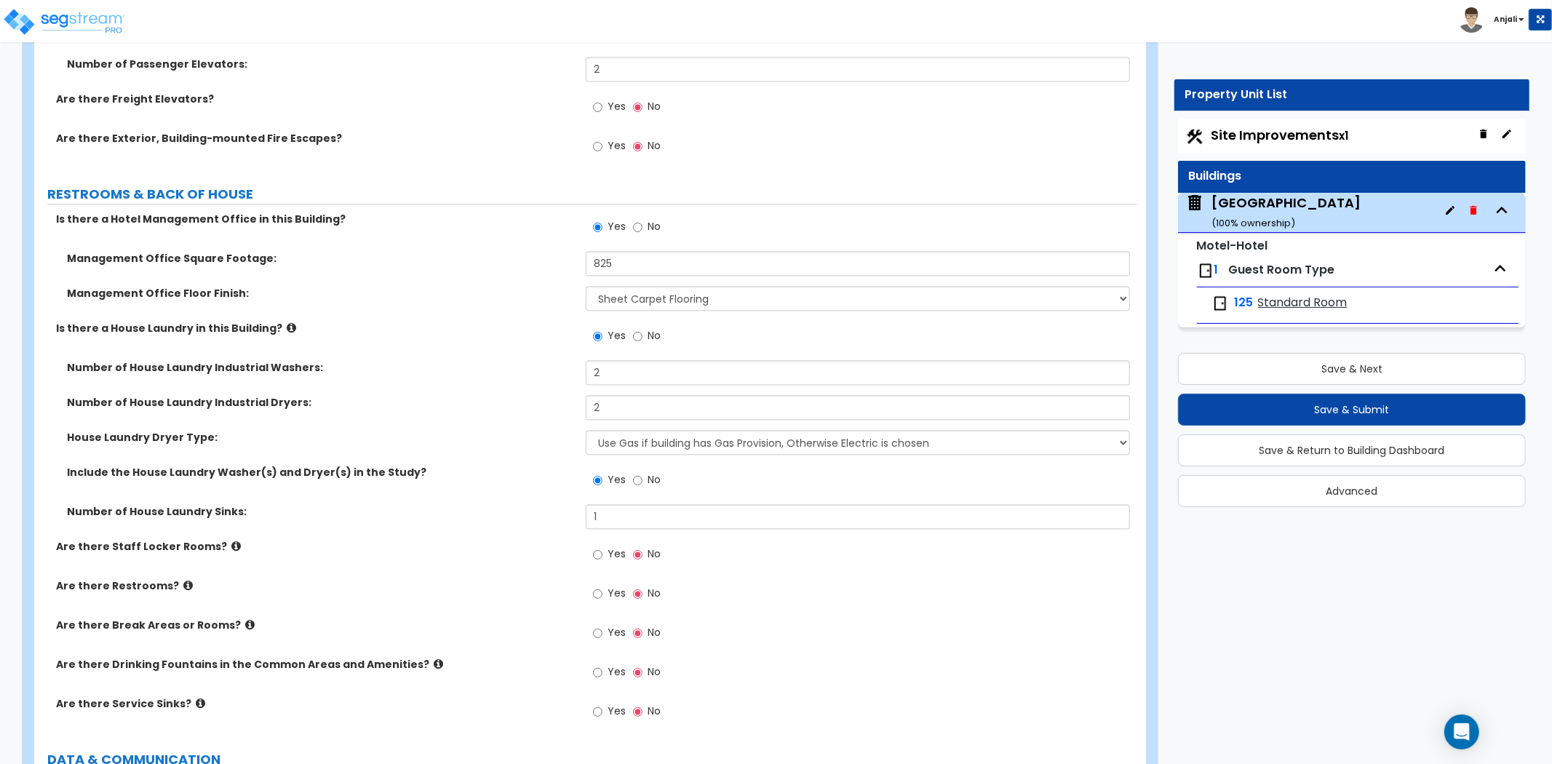
scroll to position [7193, 0]
click at [598, 582] on label "Yes" at bounding box center [609, 594] width 33 height 25
click at [598, 585] on input "Yes" at bounding box center [597, 593] width 9 height 16
radio input "true"
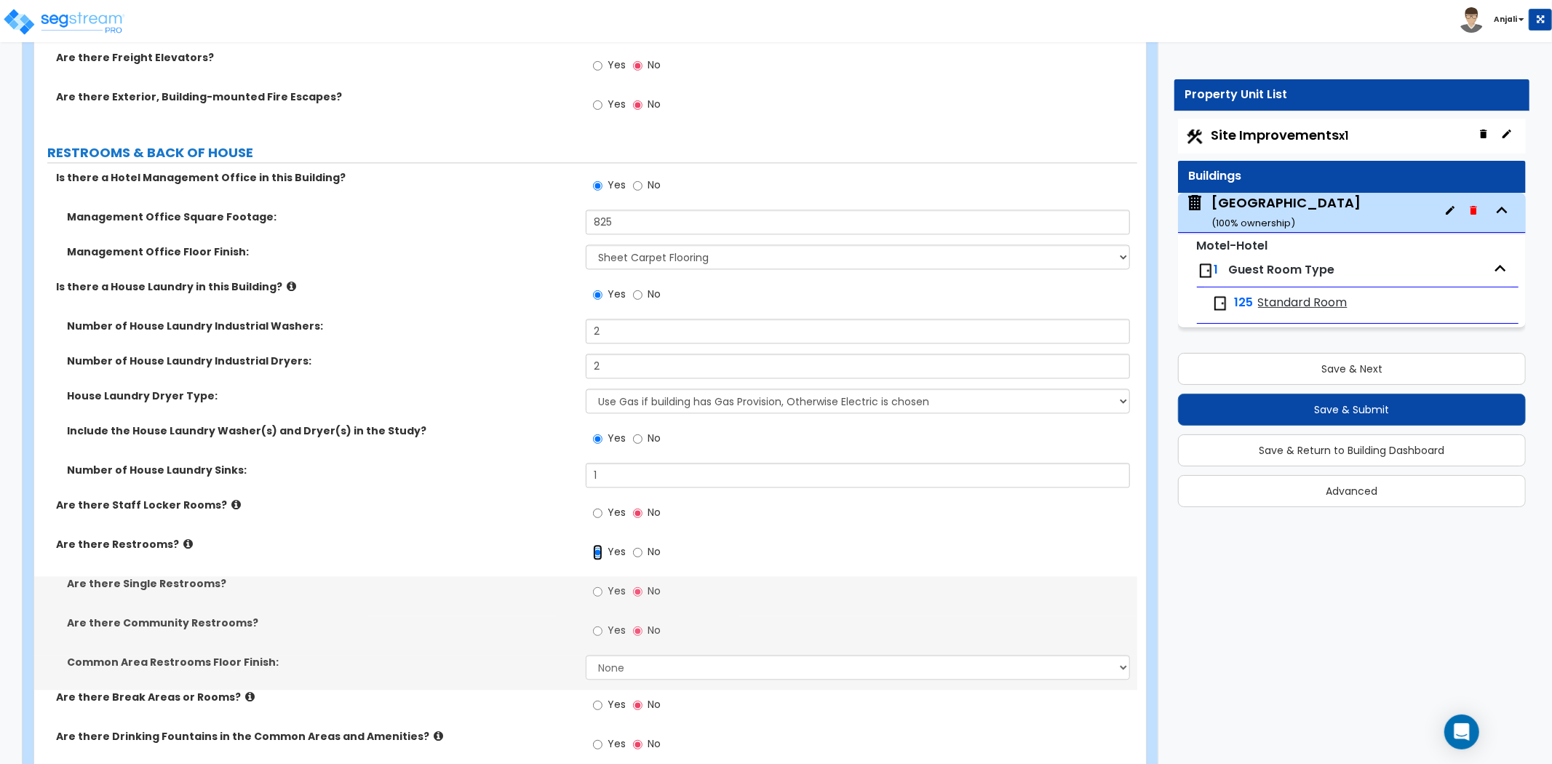
scroll to position [7274, 0]
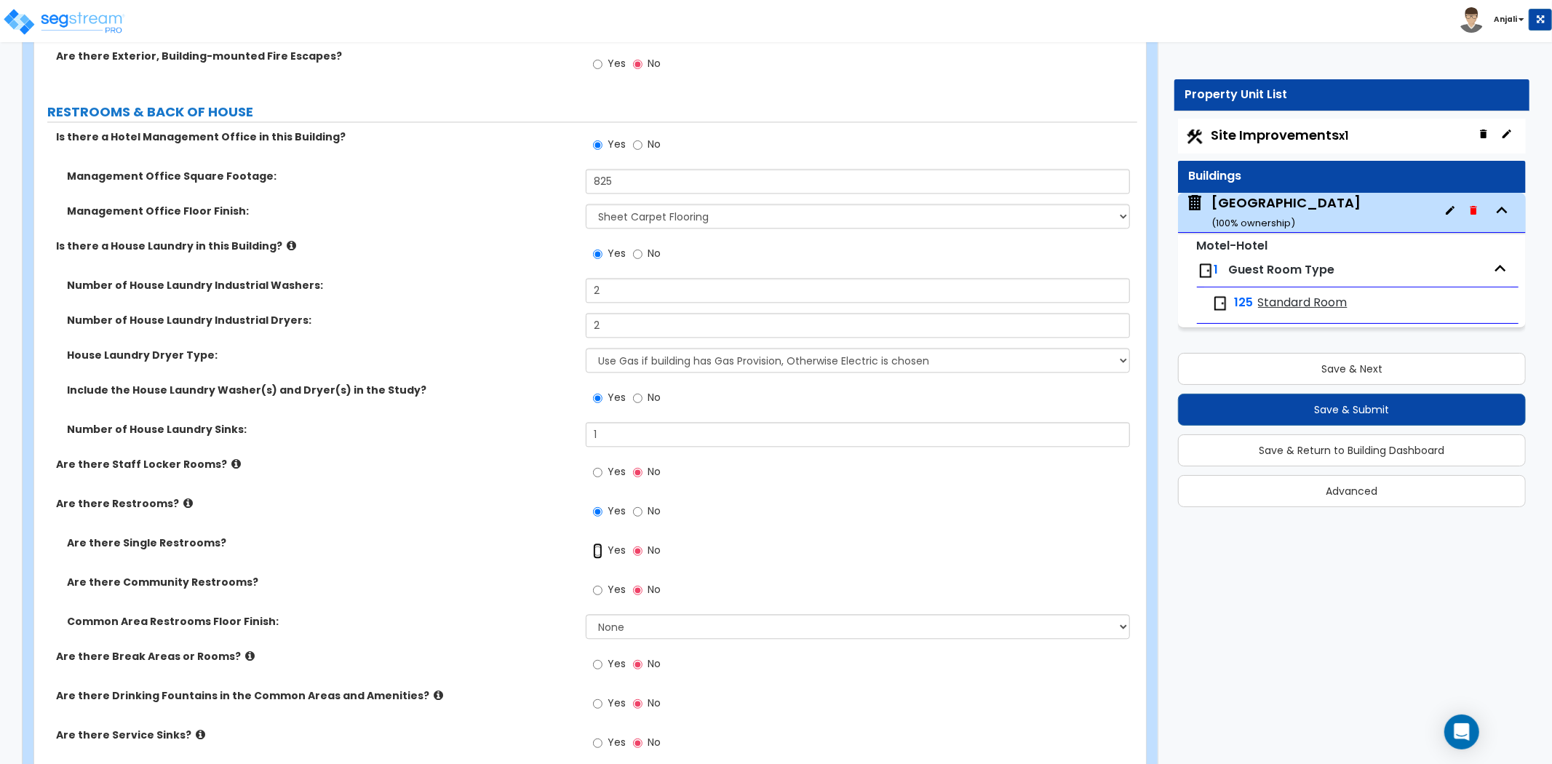
click at [599, 543] on input "Yes" at bounding box center [597, 551] width 9 height 16
radio input "true"
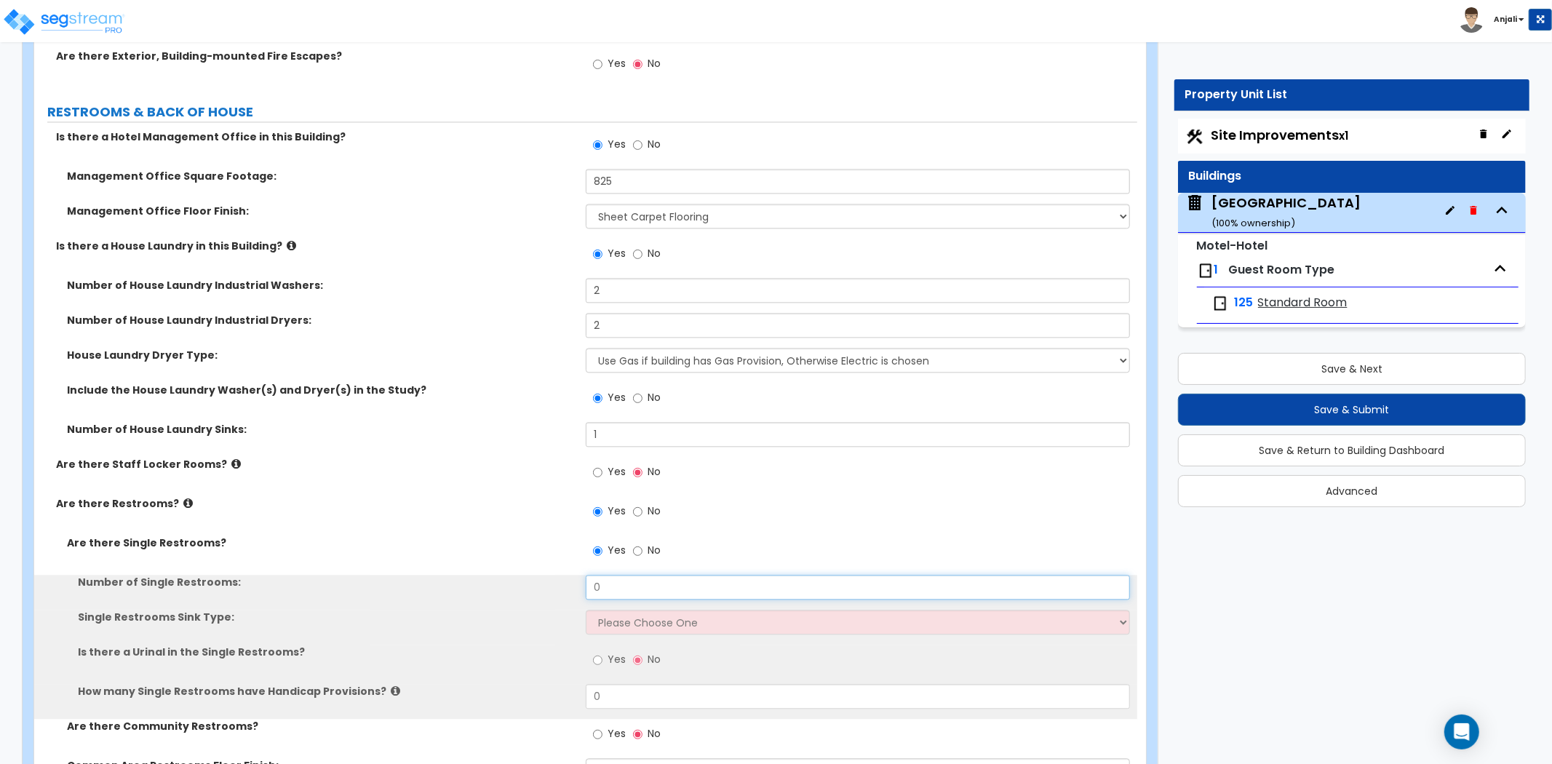
click at [647, 575] on input "0" at bounding box center [858, 587] width 544 height 25
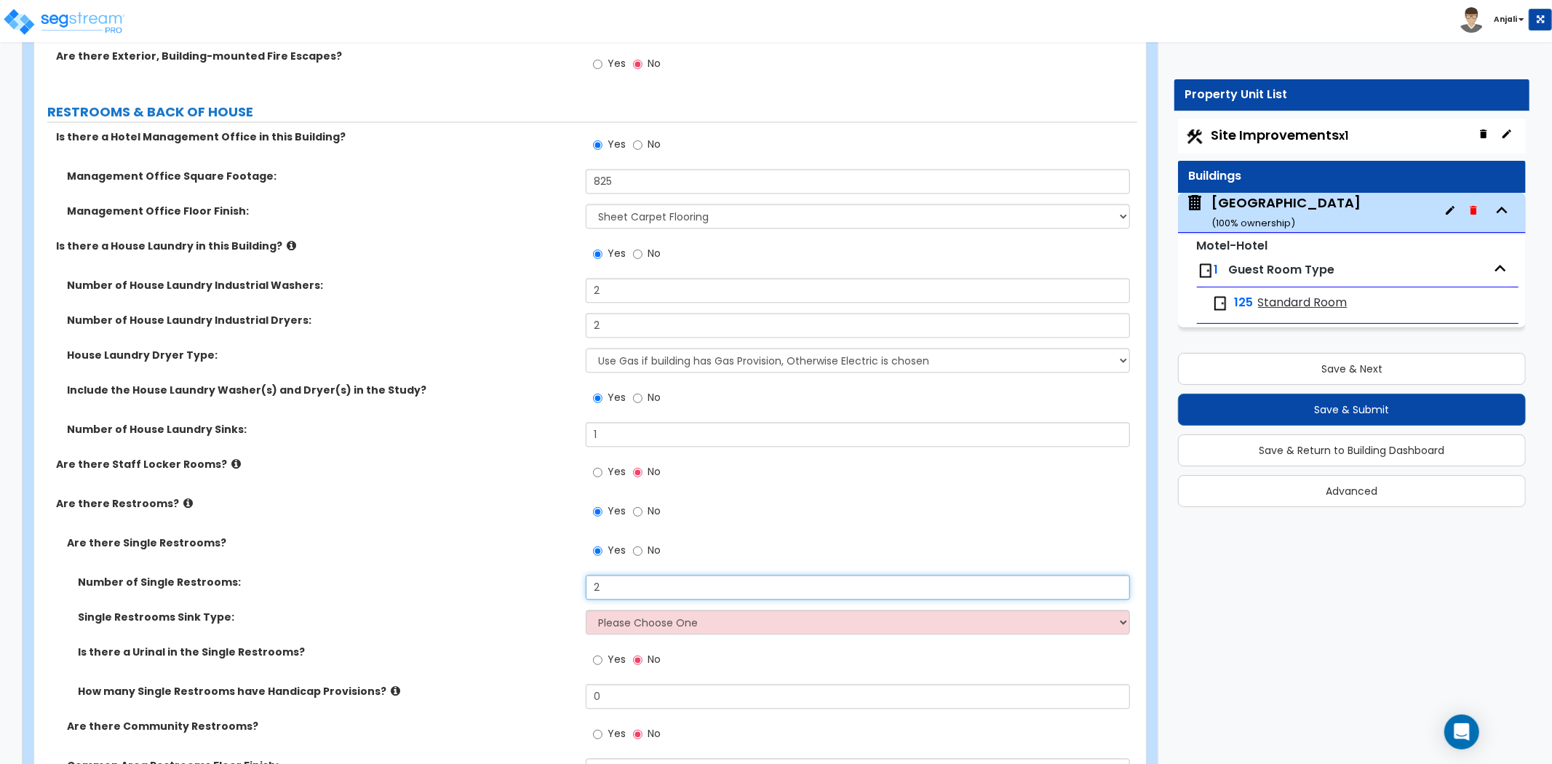
type input "2"
click at [655, 615] on select "Please Choose One Wall-mounted Vanity-mounted" at bounding box center [858, 622] width 544 height 25
select select "1"
click at [586, 610] on select "Please Choose One Wall-mounted Vanity-mounted" at bounding box center [858, 622] width 544 height 25
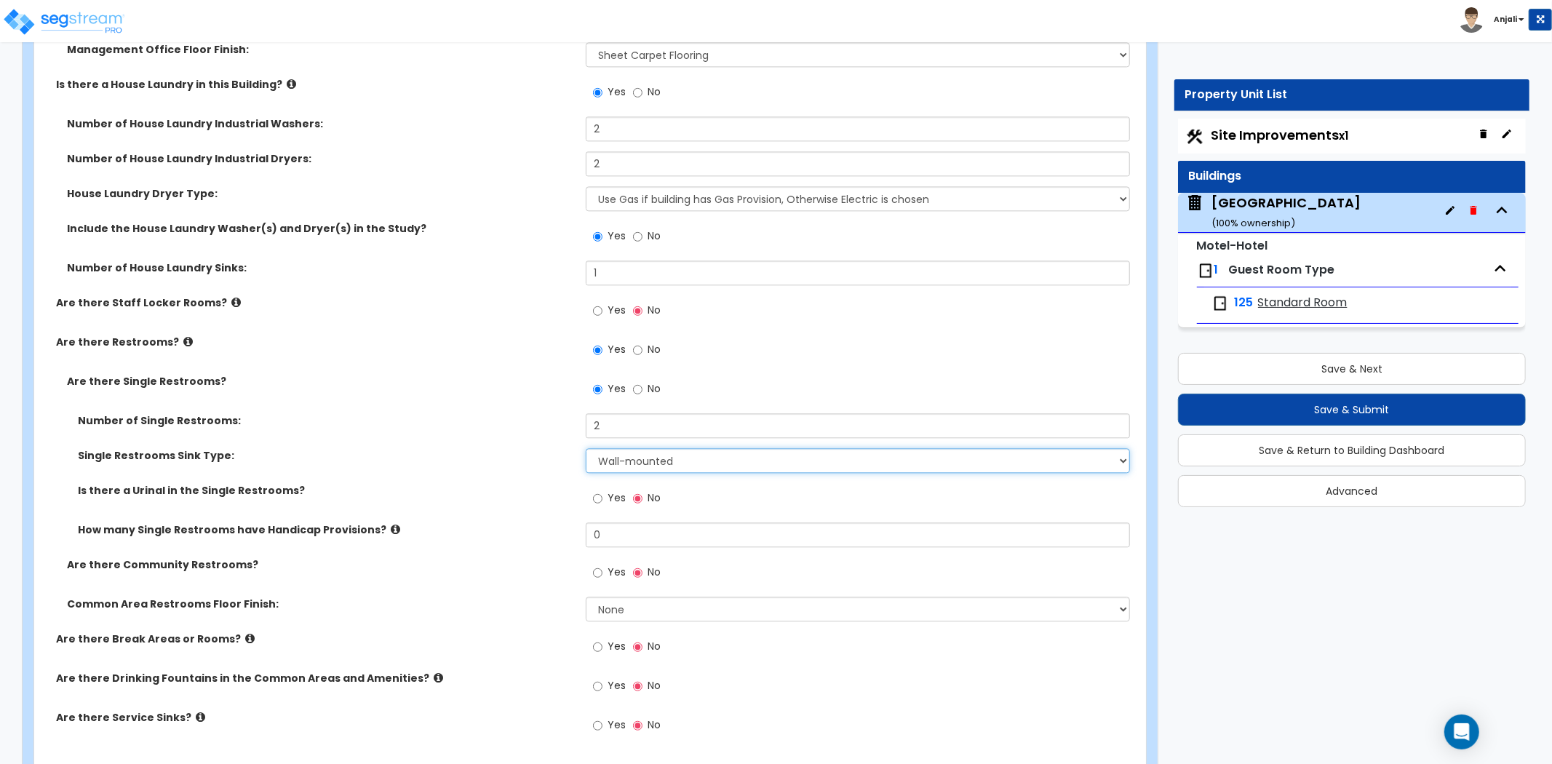
scroll to position [7516, 0]
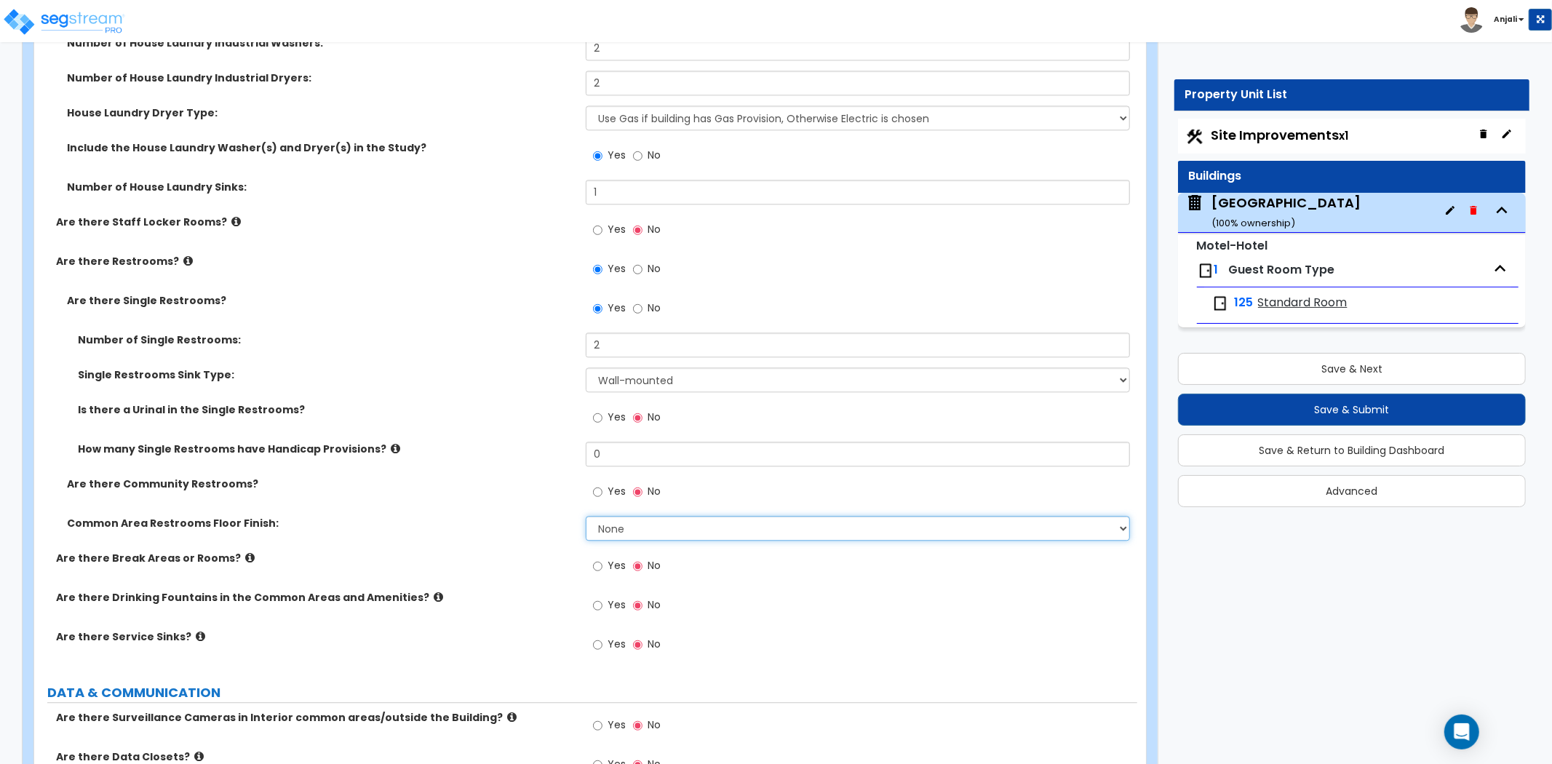
click at [619, 516] on select "None Tile Flooring Resilient Laminate Flooring VCT Flooring Sheet Vinyl Flooring" at bounding box center [858, 528] width 544 height 25
select select "1"
click at [586, 516] on select "None Tile Flooring Resilient Laminate Flooring VCT Flooring Sheet Vinyl Flooring" at bounding box center [858, 528] width 544 height 25
click at [599, 558] on input "Yes" at bounding box center [597, 566] width 9 height 16
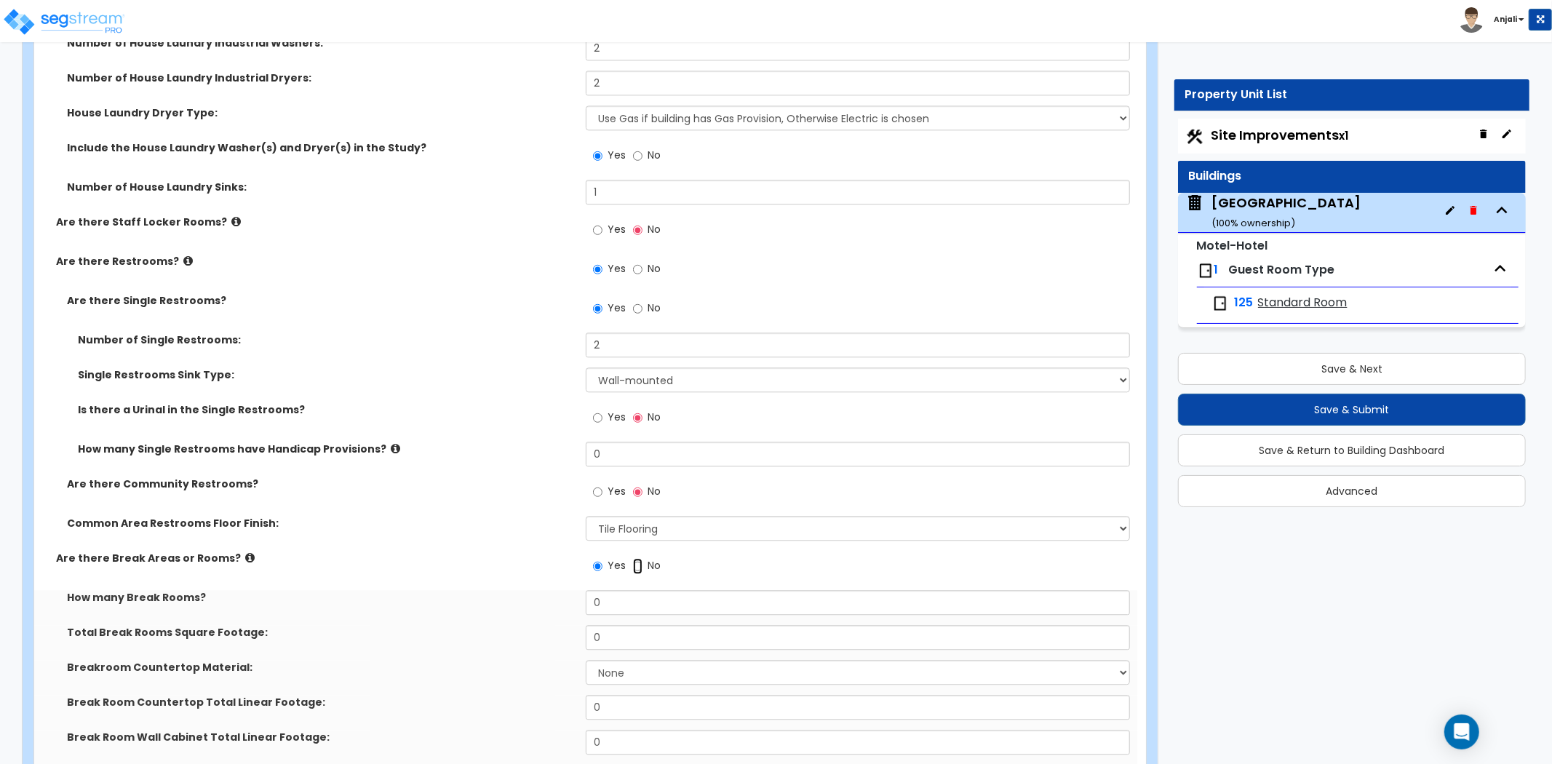
click at [634, 558] on input "No" at bounding box center [637, 566] width 9 height 16
radio input "false"
radio input "true"
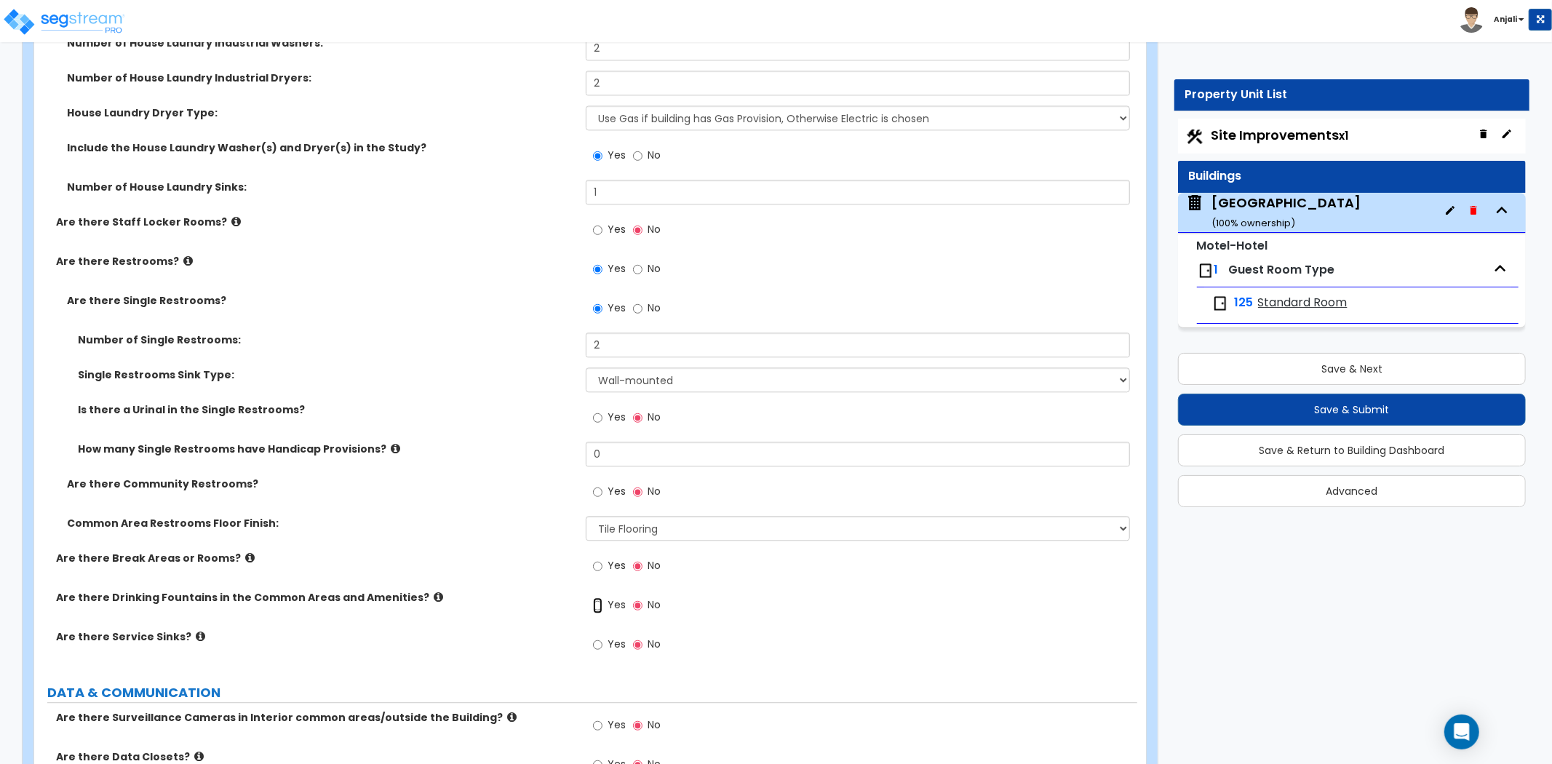
click at [602, 597] on input "Yes" at bounding box center [597, 605] width 9 height 16
radio input "true"
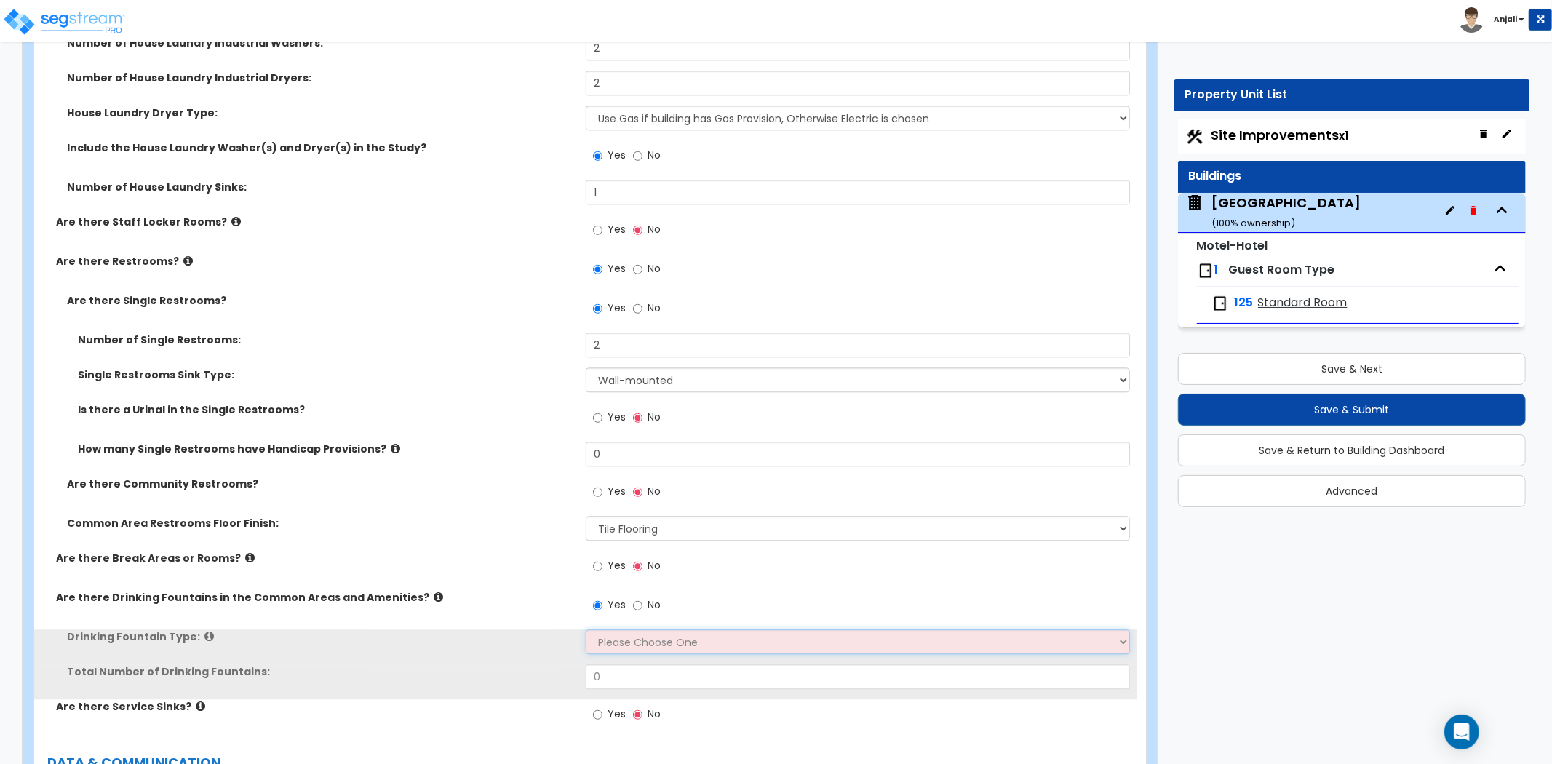
click at [620, 629] on select "Please Choose One Wall-mounted Floor-mounted" at bounding box center [858, 641] width 544 height 25
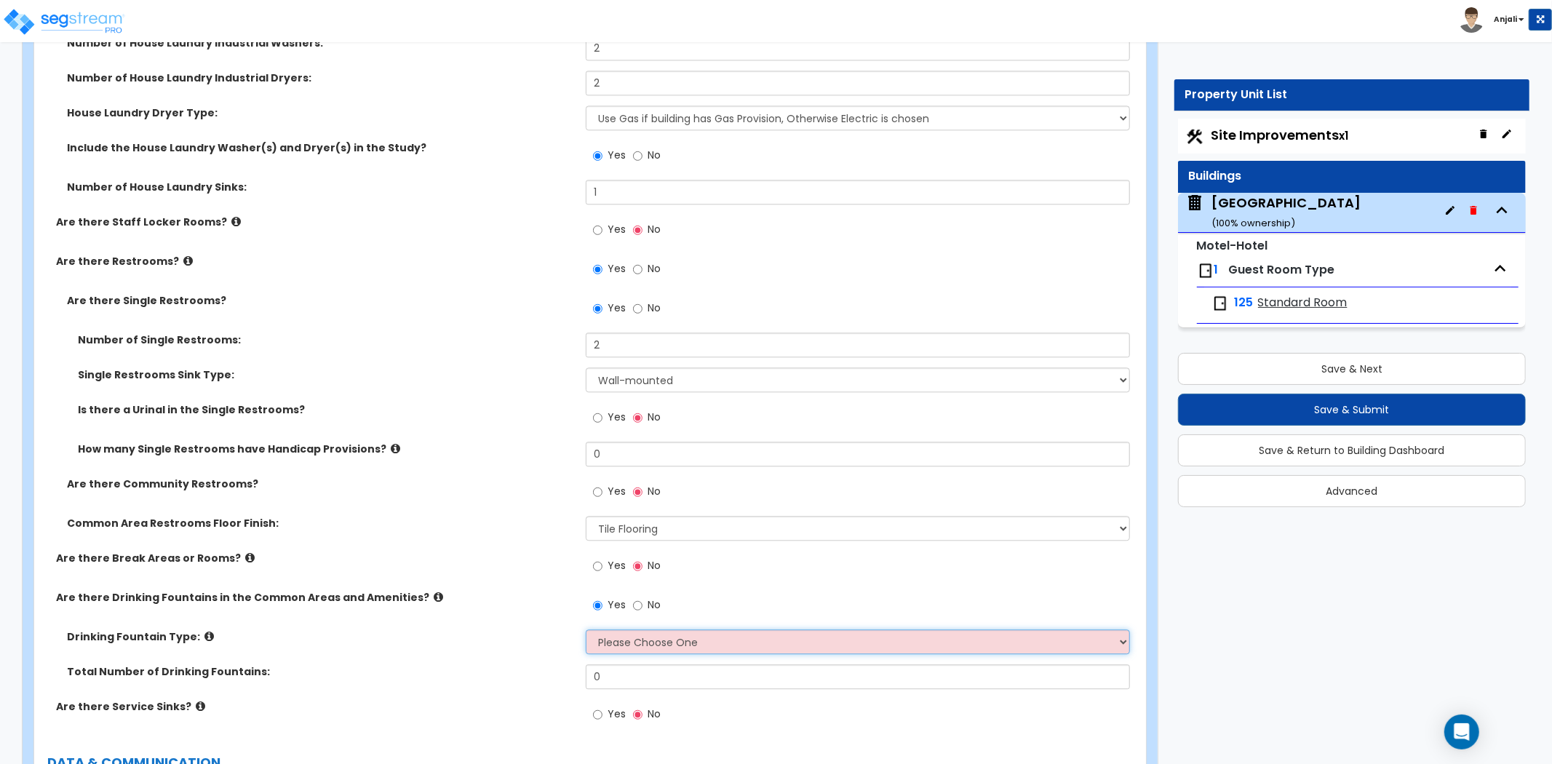
select select "1"
click at [586, 629] on select "Please Choose One Wall-mounted Floor-mounted" at bounding box center [858, 641] width 544 height 25
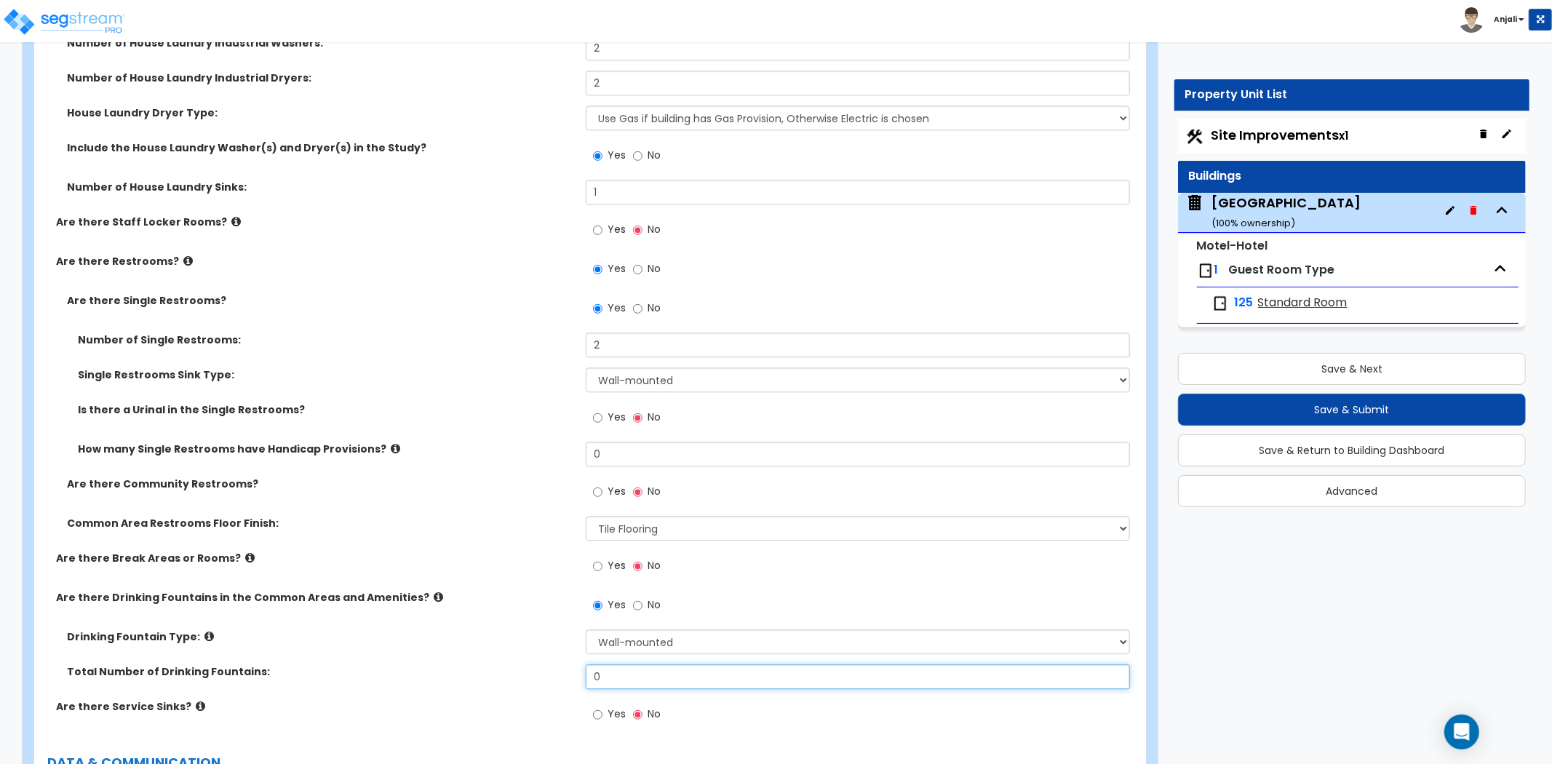
click at [631, 664] on input "0" at bounding box center [858, 676] width 544 height 25
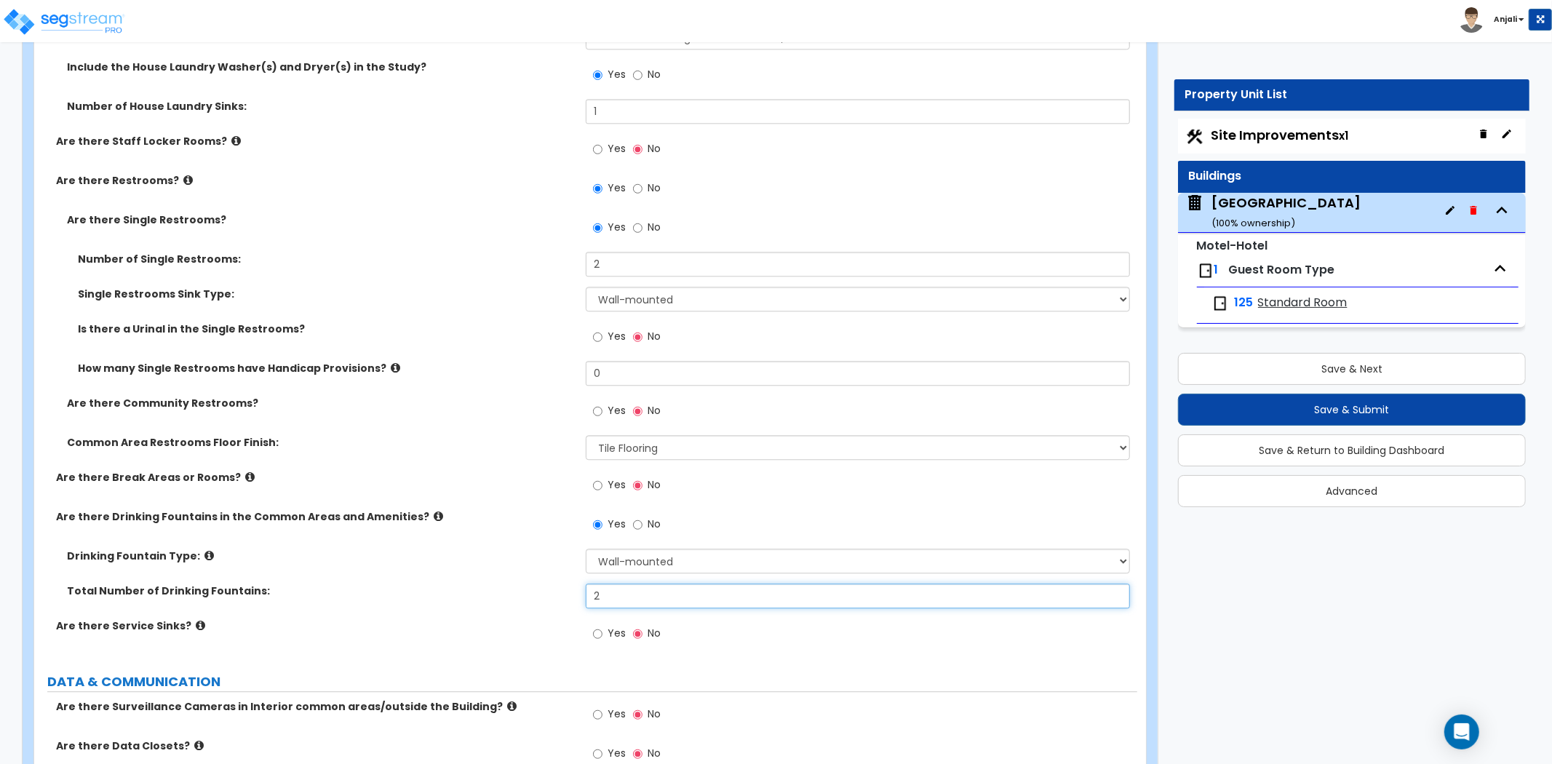
type input "2"
click at [598, 626] on input "Yes" at bounding box center [597, 634] width 9 height 16
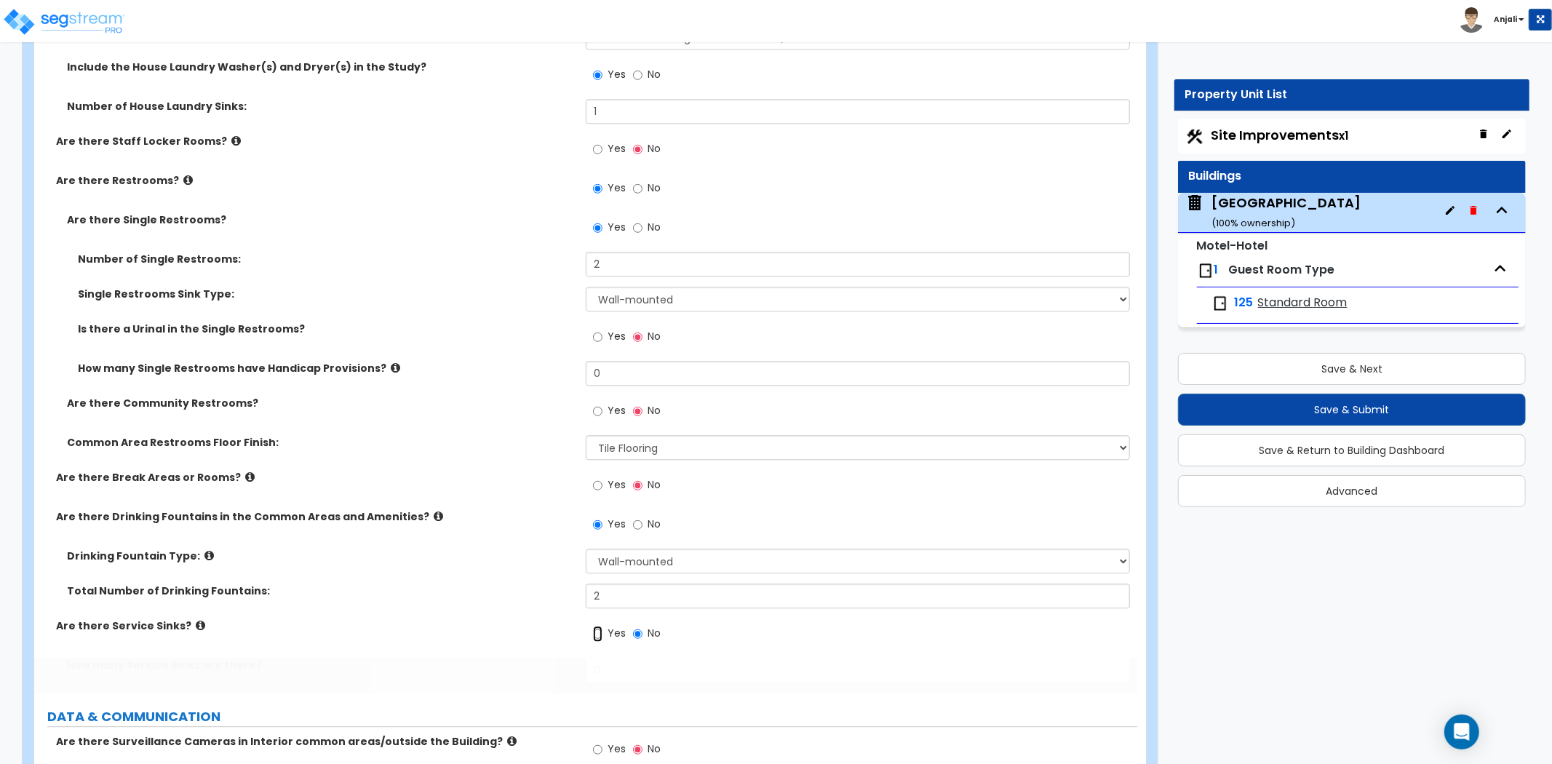
radio input "true"
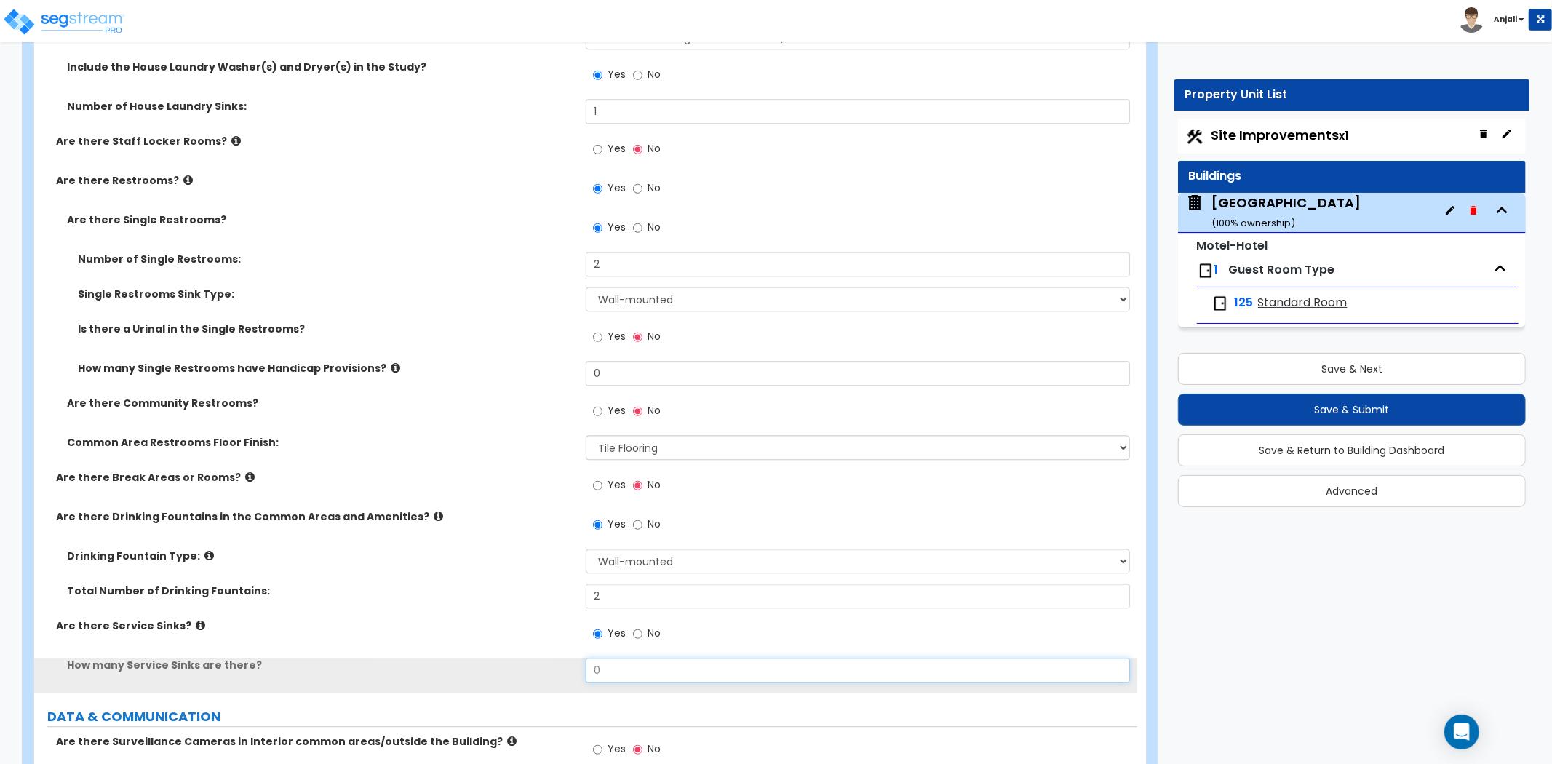
click at [620, 658] on input "0" at bounding box center [858, 670] width 544 height 25
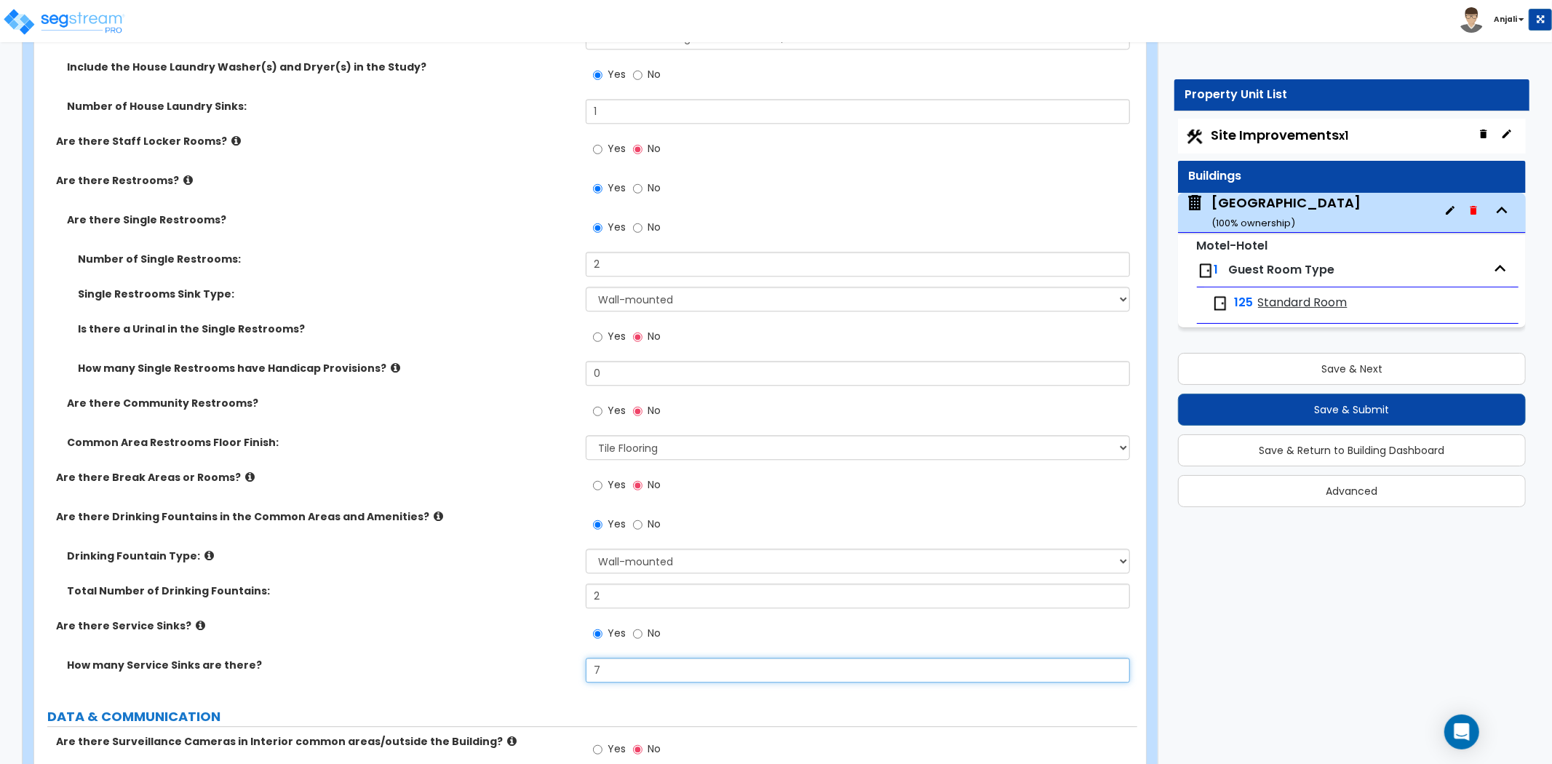
type input "7"
click at [492, 553] on div "Drinking Fountain Type: Please Choose One Wall-mounted Floor-mounted" at bounding box center [585, 565] width 1103 height 35
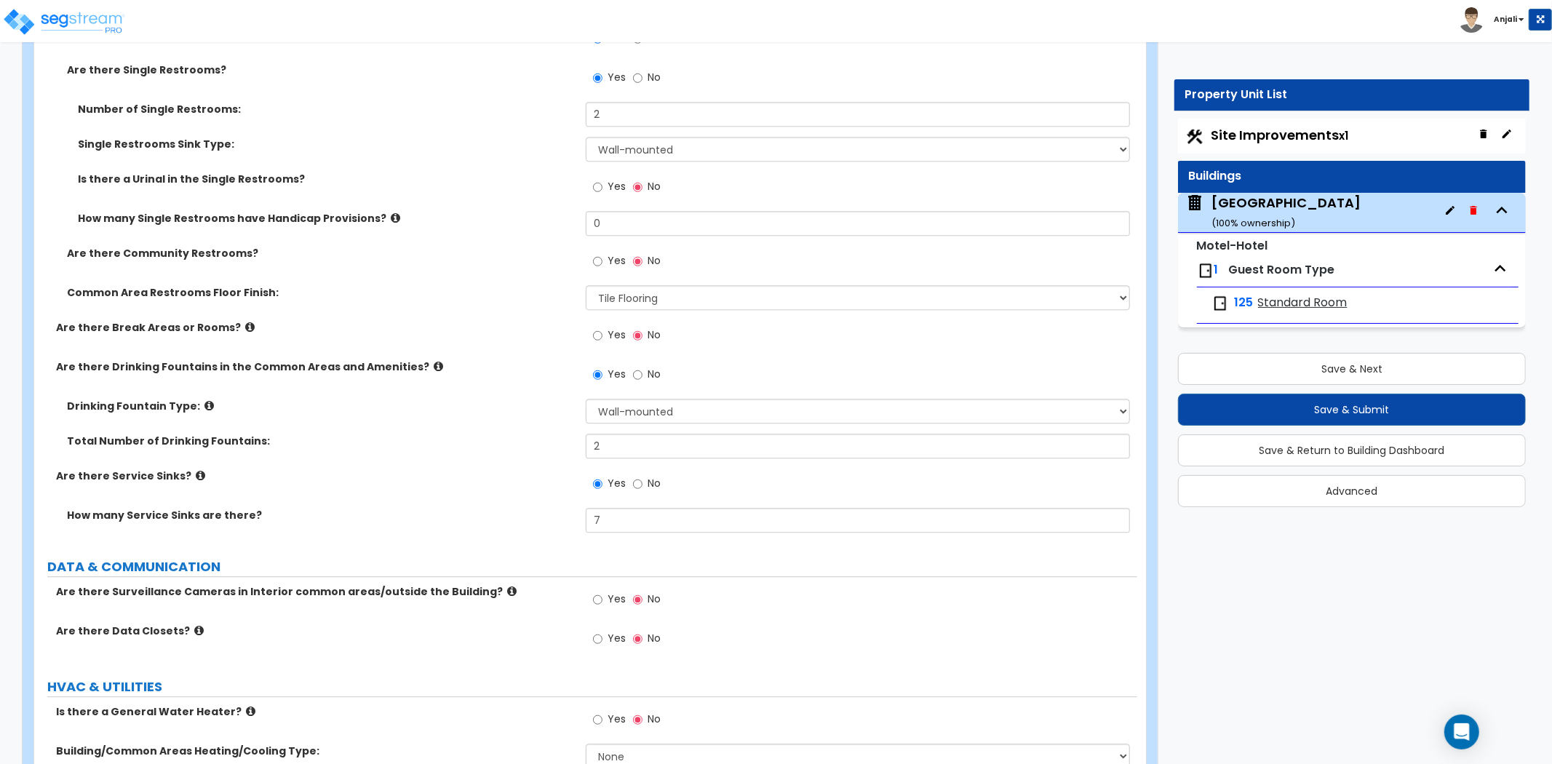
scroll to position [7758, 0]
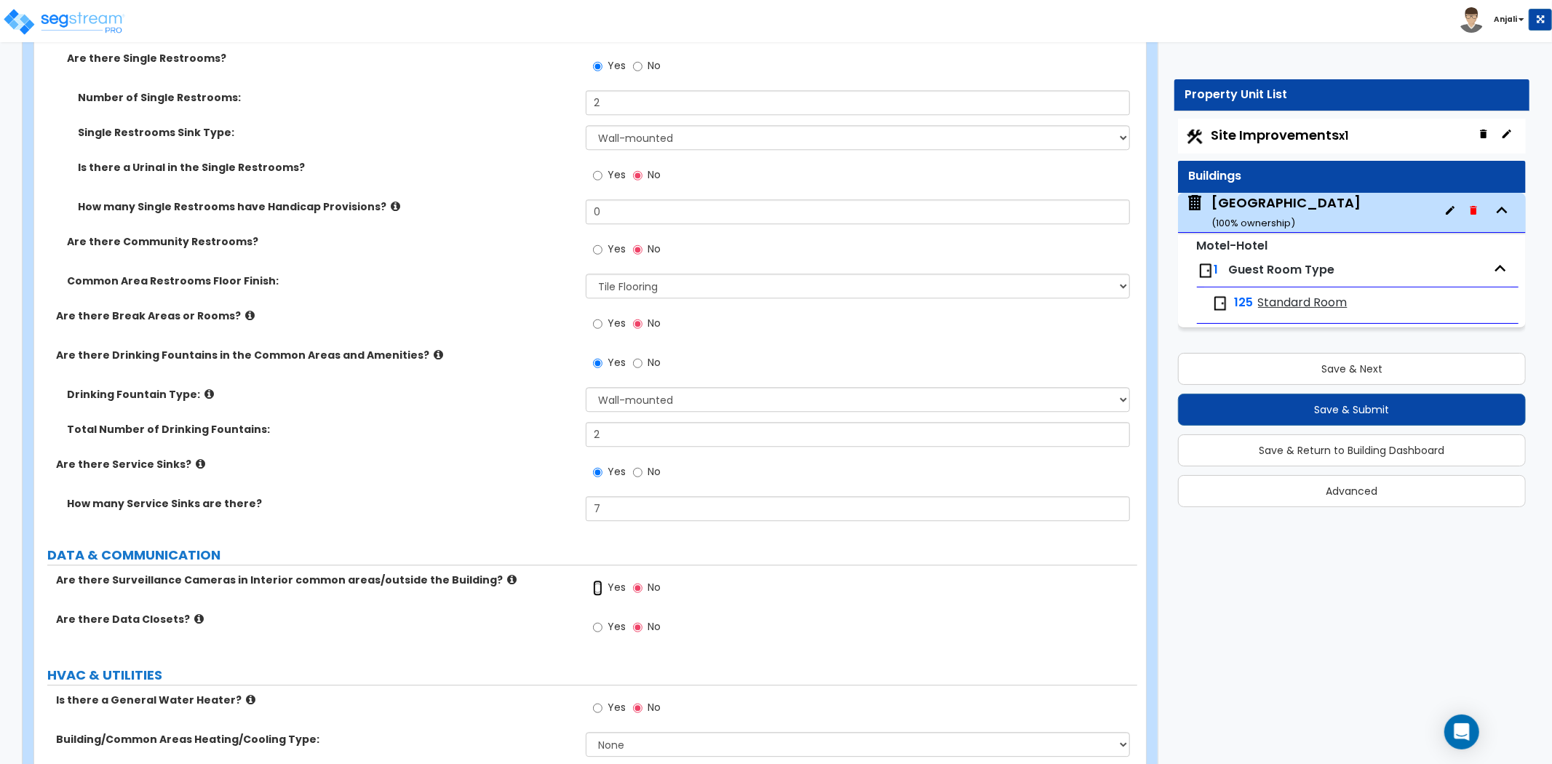
click at [598, 580] on input "Yes" at bounding box center [597, 588] width 9 height 16
radio input "true"
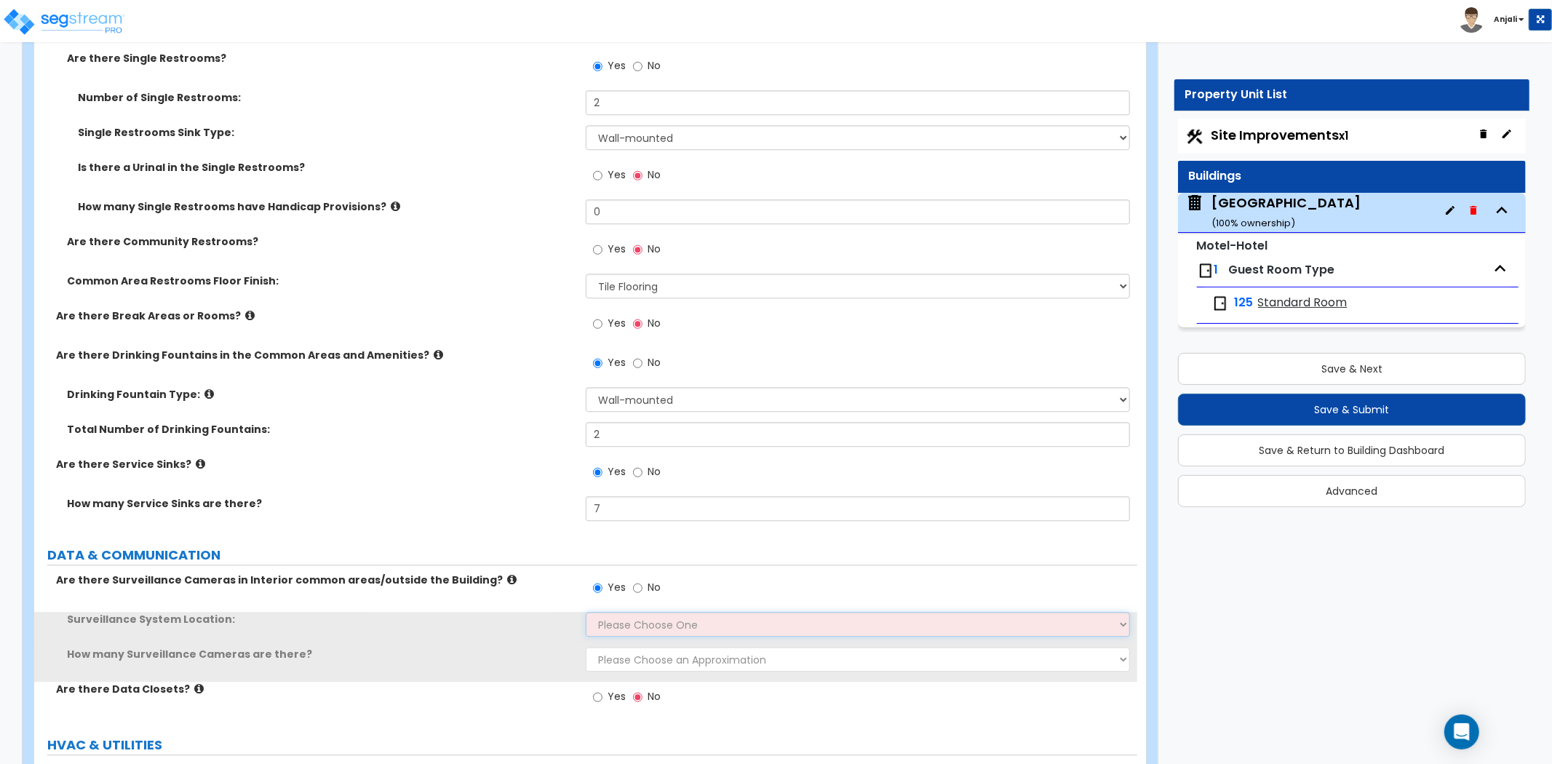
click at [620, 612] on select "Please Choose One Inside the Building Outside the Building Both Inside & Outside" at bounding box center [858, 624] width 544 height 25
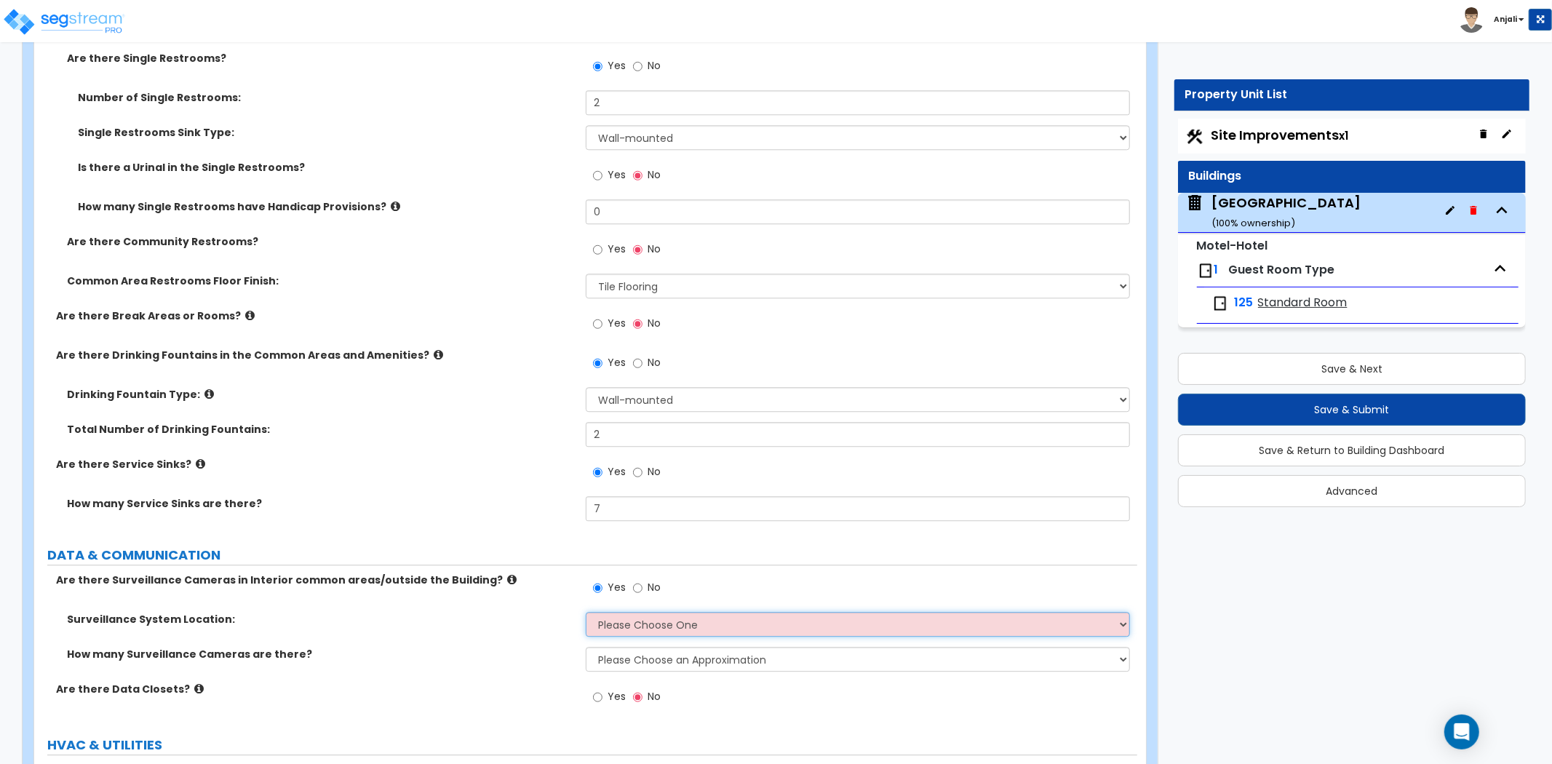
select select "3"
click at [586, 612] on select "Please Choose One Inside the Building Outside the Building Both Inside & Outside" at bounding box center [858, 624] width 544 height 25
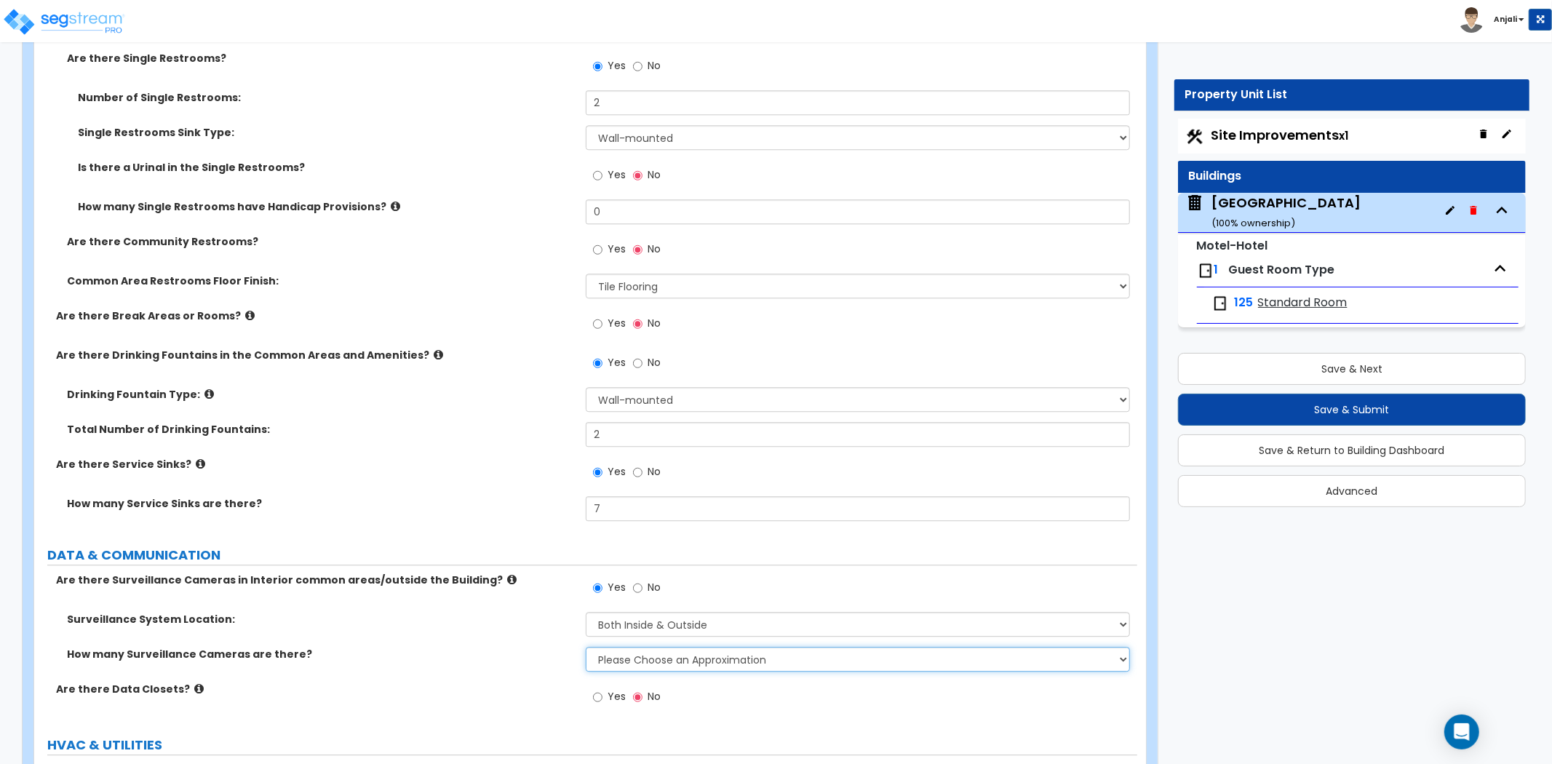
click at [660, 647] on select "Please Choose an Approximation Barely Noticed Any Noticed a Couple Frequently S…" at bounding box center [858, 659] width 544 height 25
select select "3"
click at [586, 647] on select "Please Choose an Approximation Barely Noticed Any Noticed a Couple Frequently S…" at bounding box center [858, 659] width 544 height 25
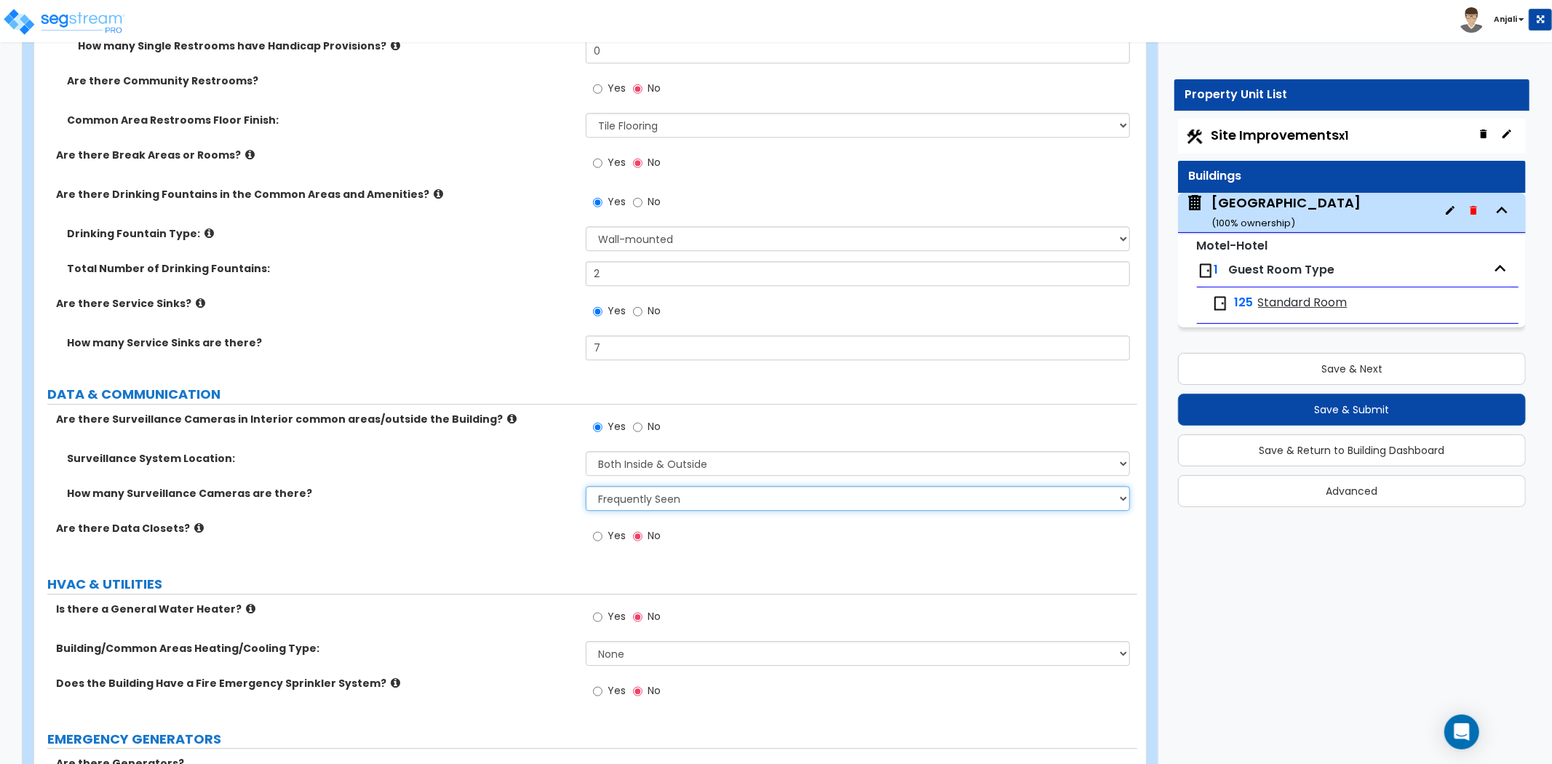
scroll to position [7920, 0]
click at [599, 527] on input "Yes" at bounding box center [597, 535] width 9 height 16
radio input "true"
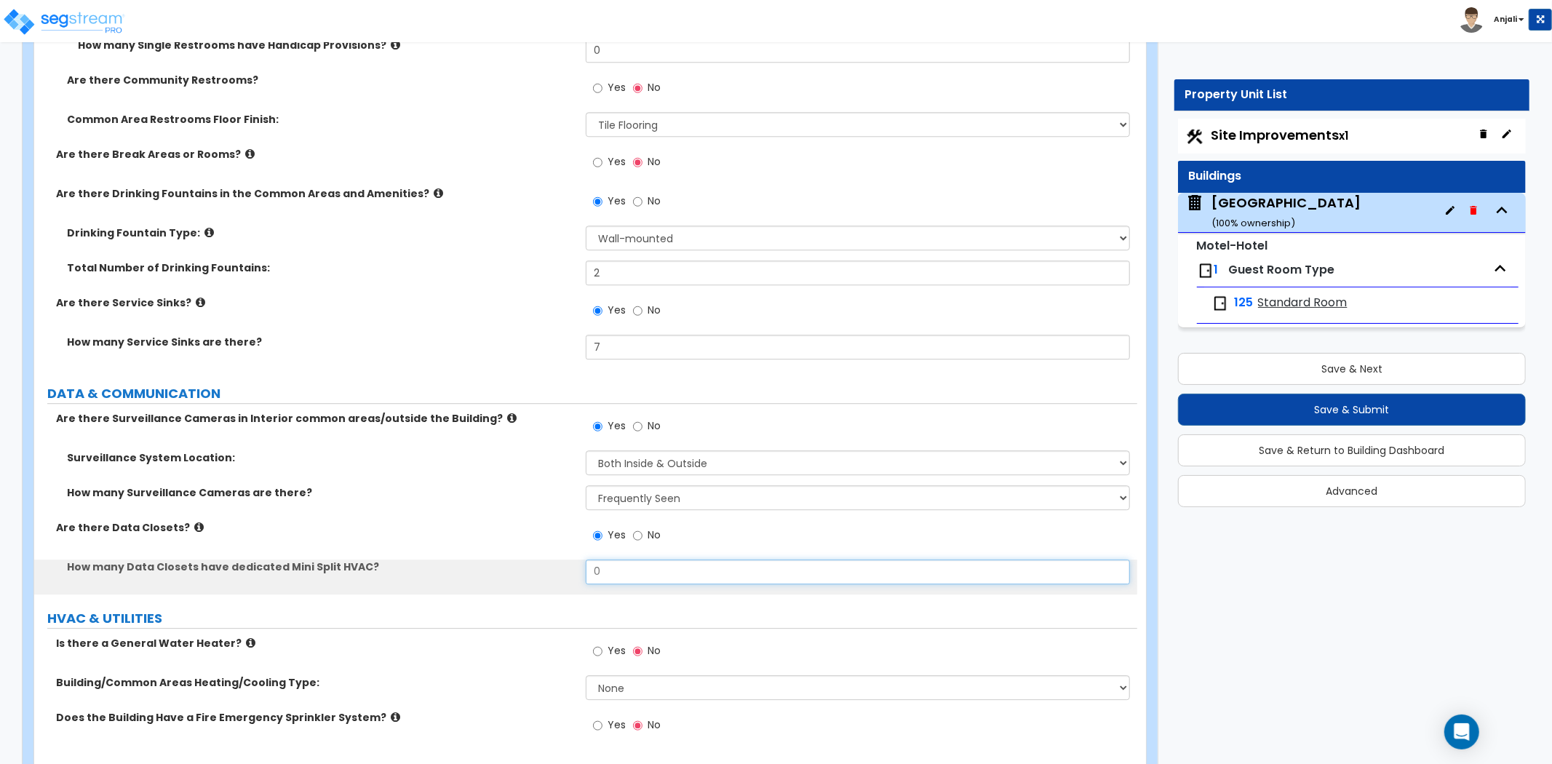
click at [624, 559] on input "0" at bounding box center [858, 571] width 544 height 25
type input "2"
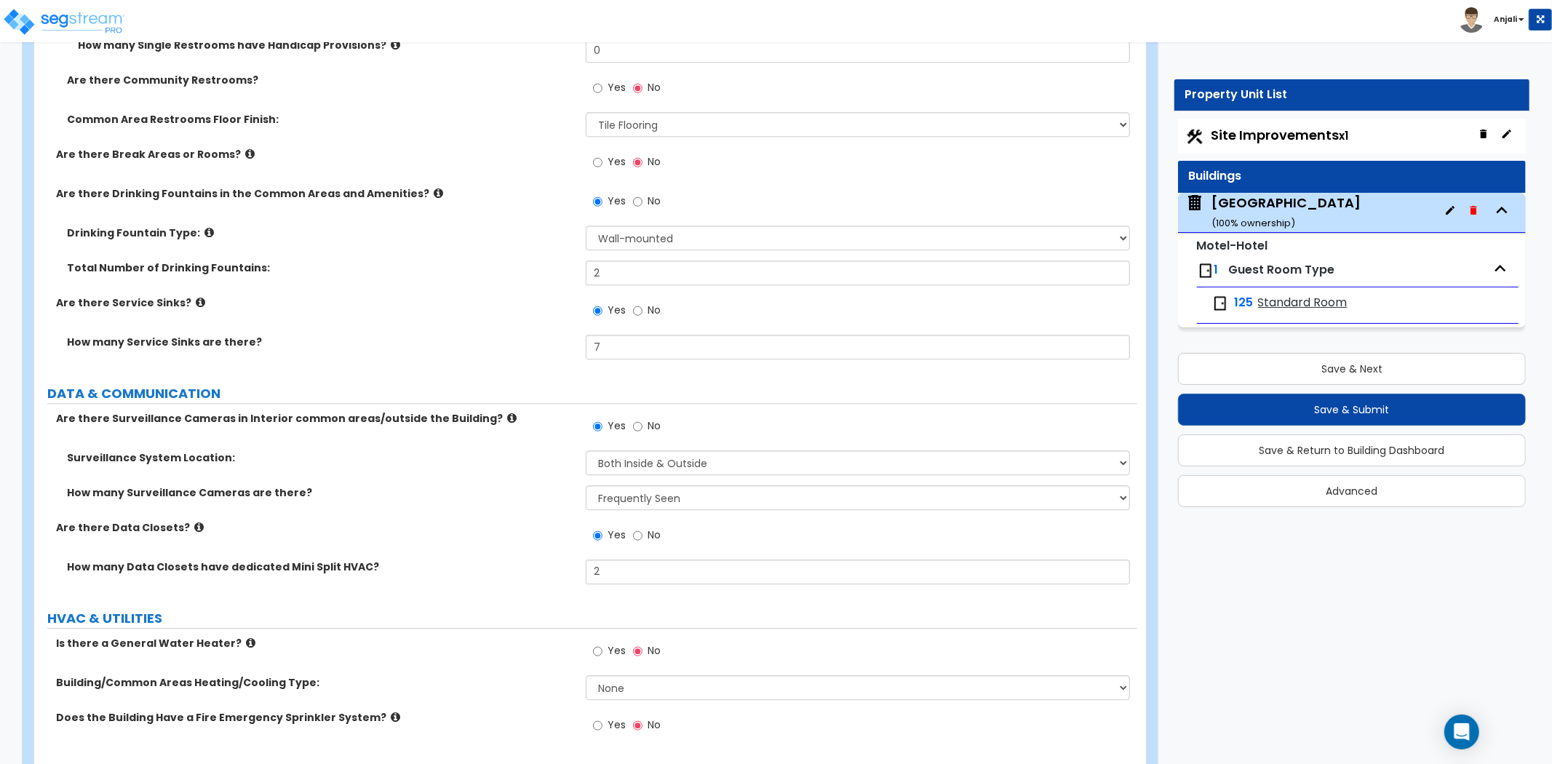
click at [495, 538] on div "Are there Data Closets? Yes No" at bounding box center [585, 539] width 1103 height 39
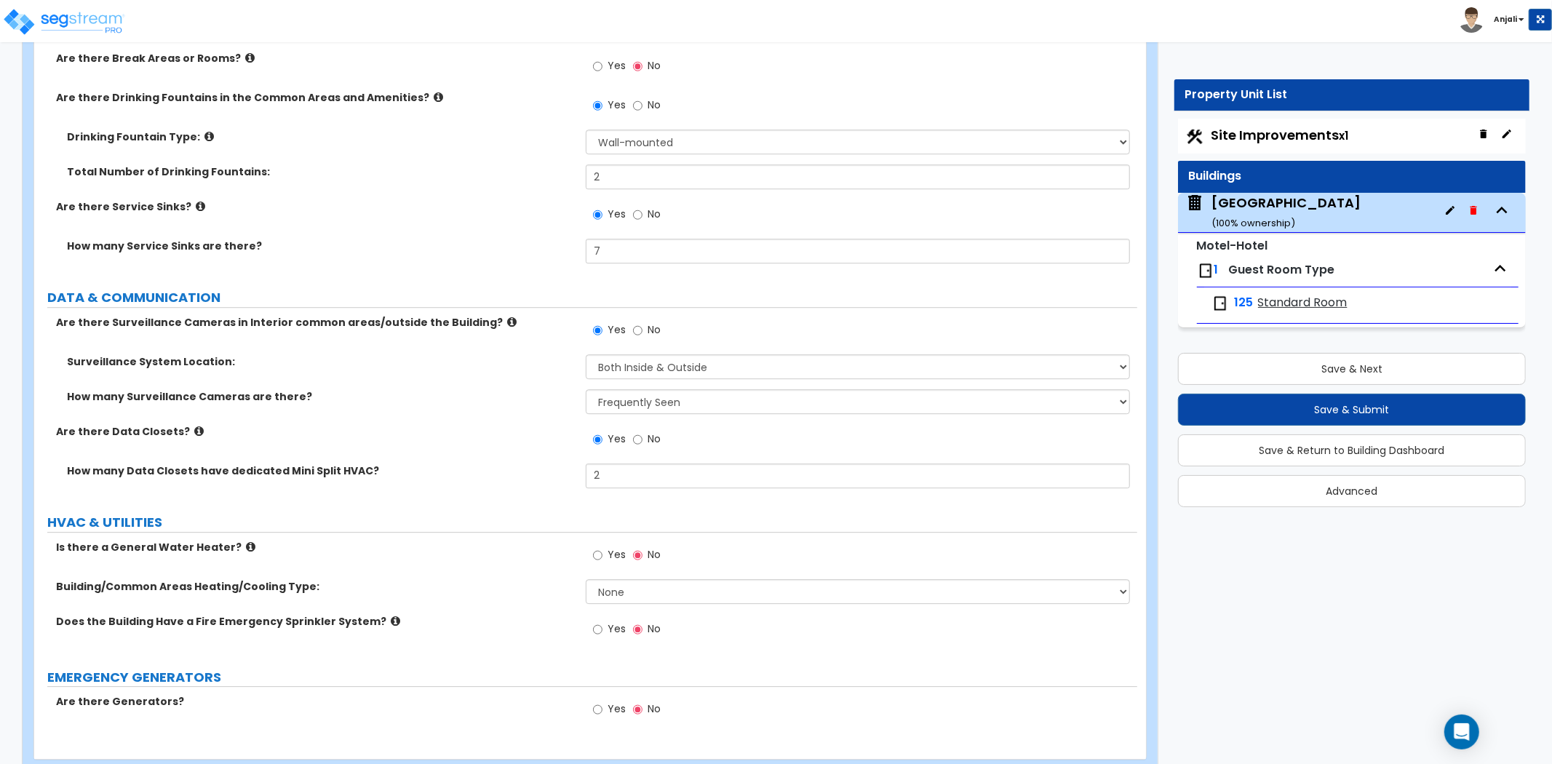
scroll to position [8034, 0]
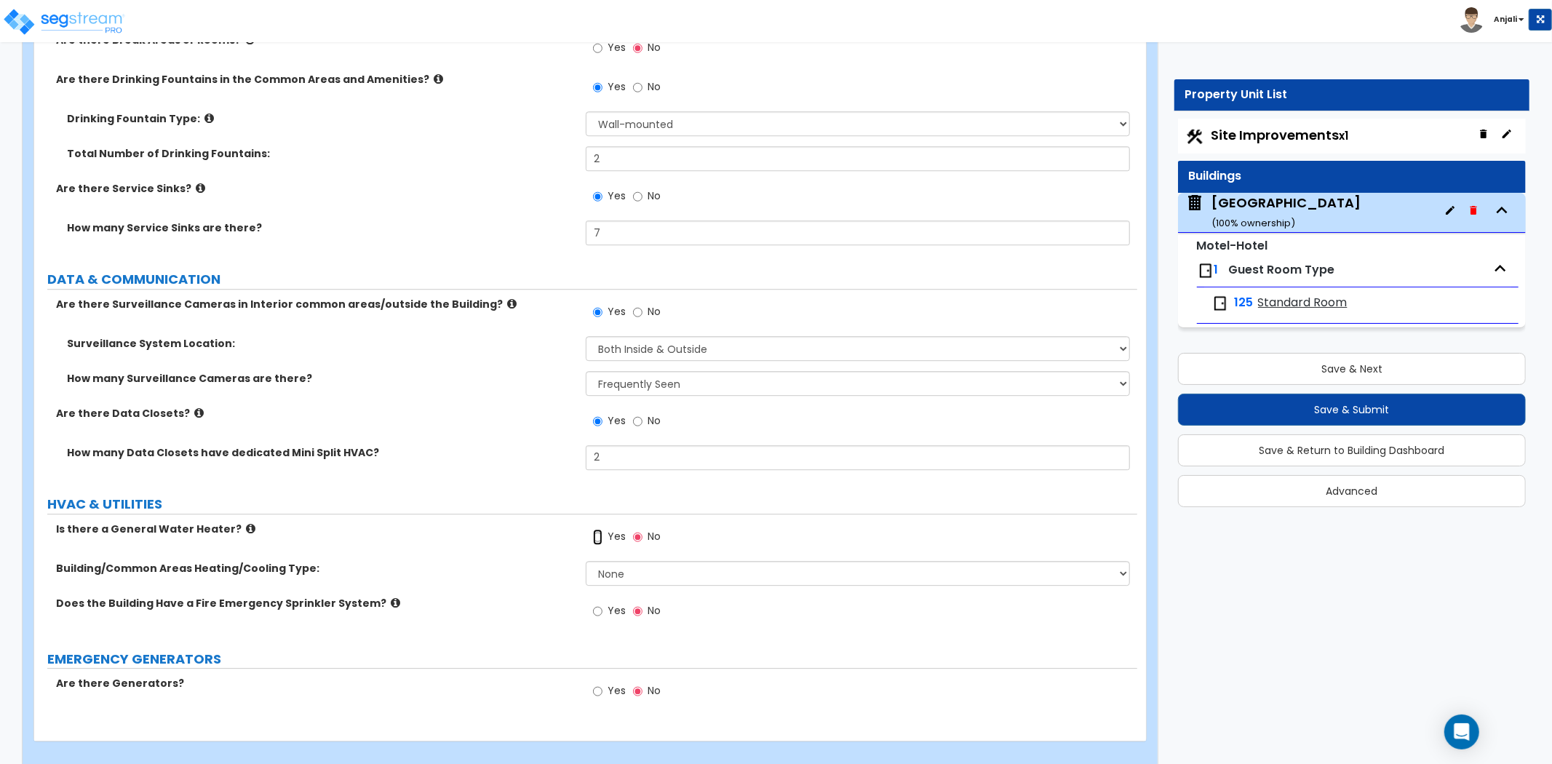
click at [599, 529] on input "Yes" at bounding box center [597, 537] width 9 height 16
radio input "true"
click at [623, 561] on select "None Split Systems Packaged Rooftop Units" at bounding box center [858, 573] width 544 height 25
select select "1"
click at [586, 561] on select "None Split Systems Packaged Rooftop Units" at bounding box center [858, 573] width 544 height 25
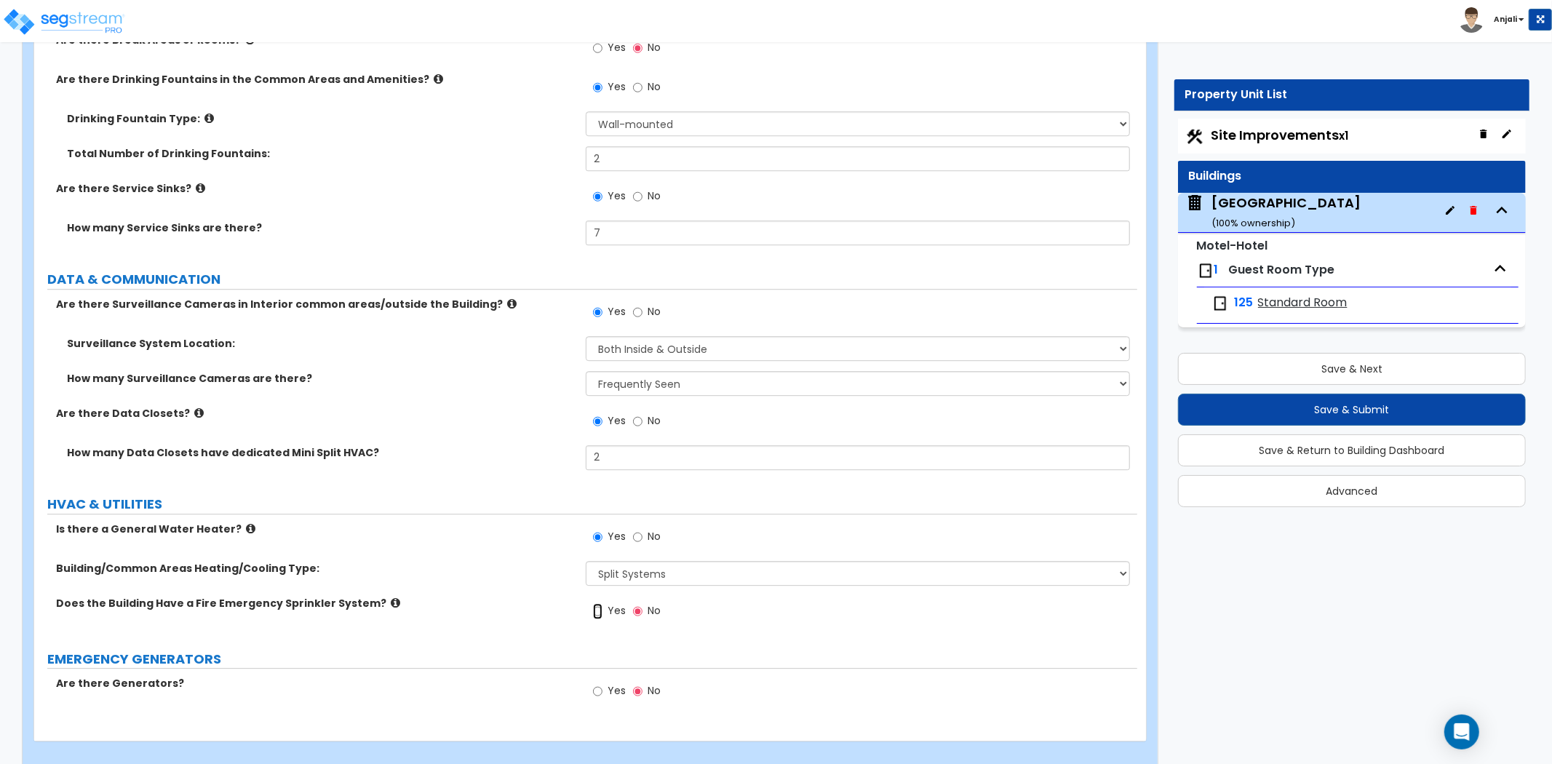
click at [600, 603] on input "Yes" at bounding box center [597, 611] width 9 height 16
radio input "true"
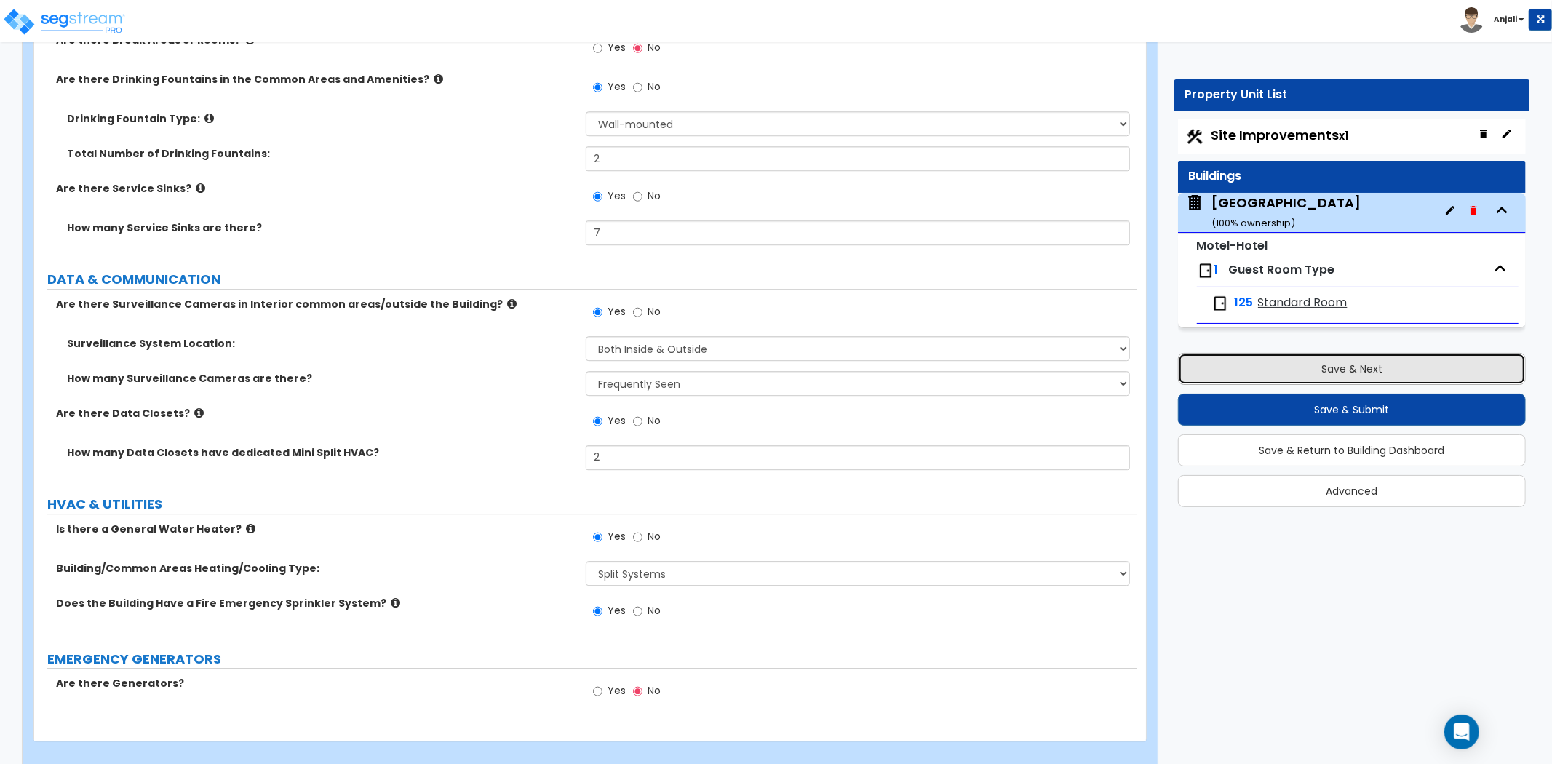
click at [1283, 372] on button "Save & Next" at bounding box center [1352, 369] width 348 height 32
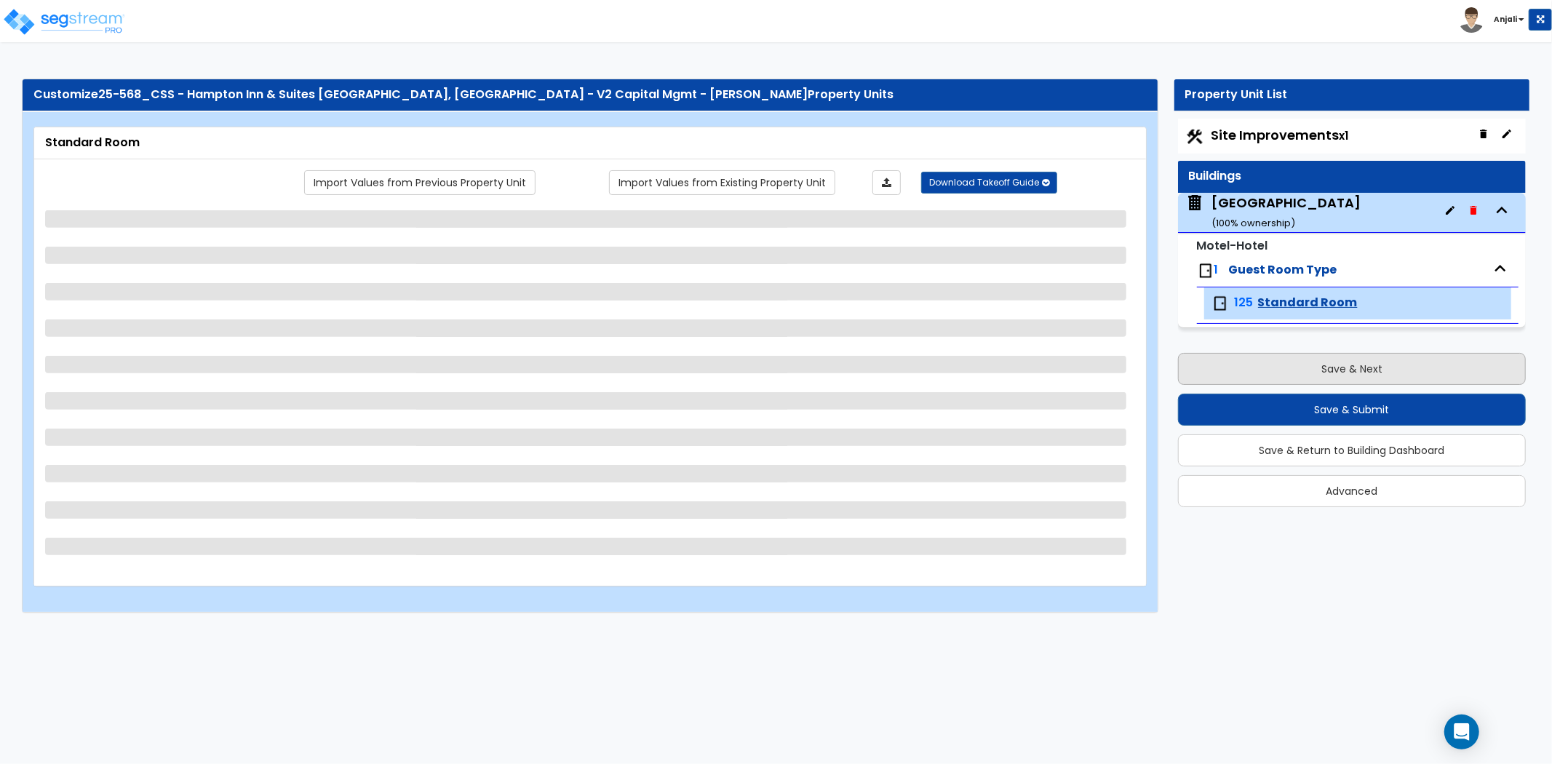
scroll to position [0, 0]
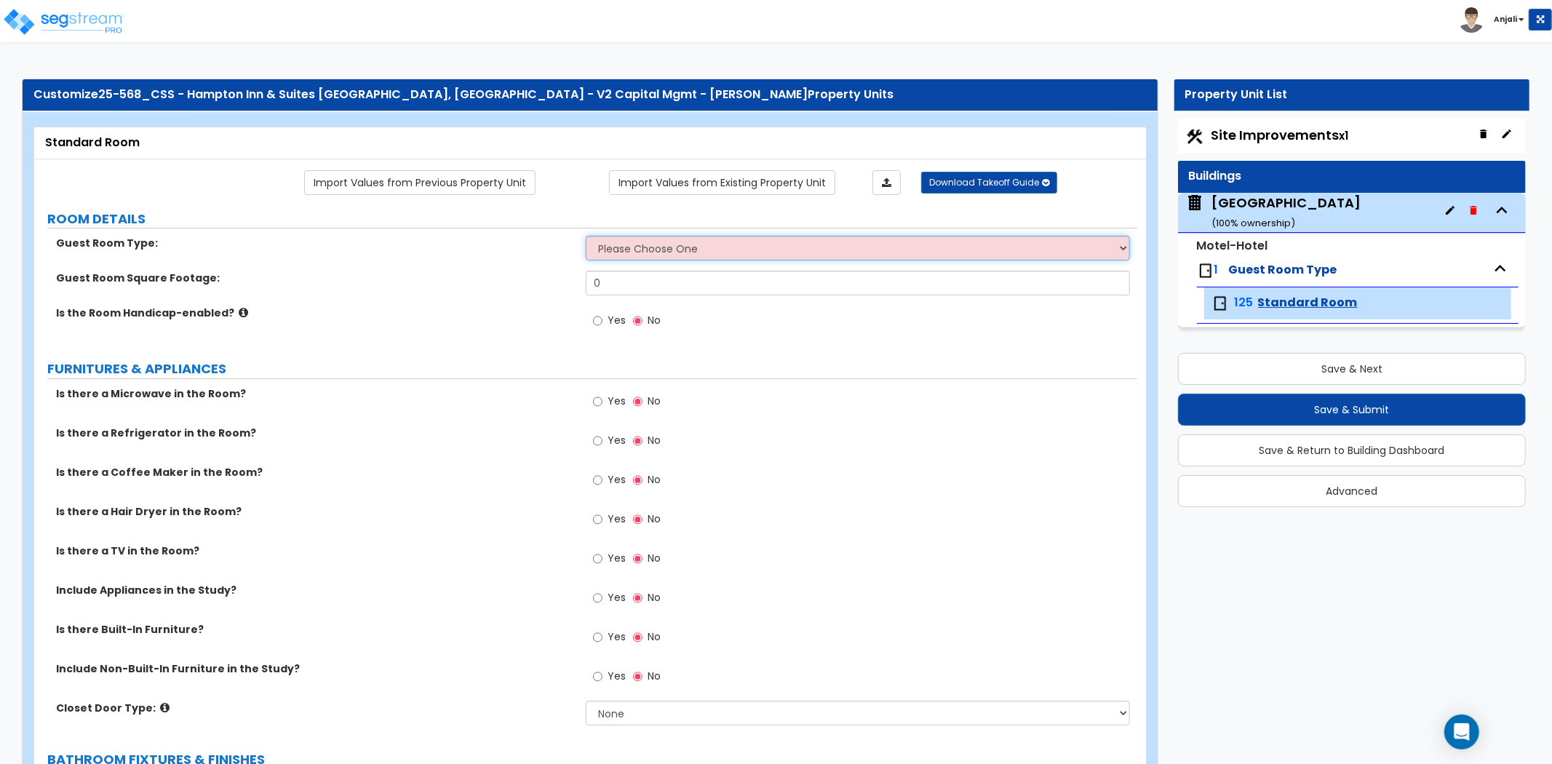
click at [642, 242] on select "Please Choose One Standard Room Suite Room Extended Stay Room" at bounding box center [858, 248] width 544 height 25
select select "1"
click at [586, 236] on select "Please Choose One Standard Room Suite Room Extended Stay Room" at bounding box center [858, 248] width 544 height 25
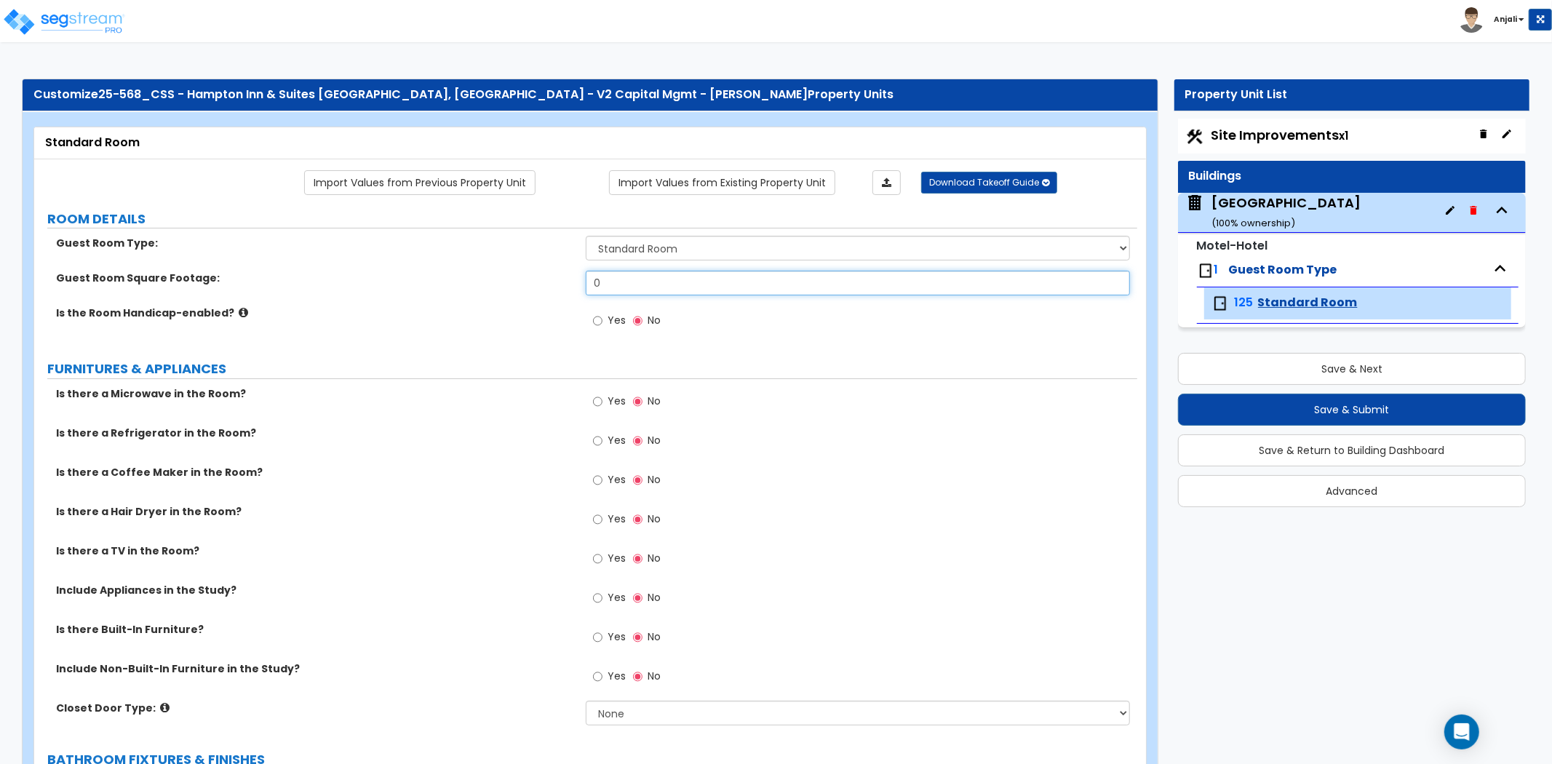
click at [644, 288] on input "0" at bounding box center [858, 283] width 544 height 25
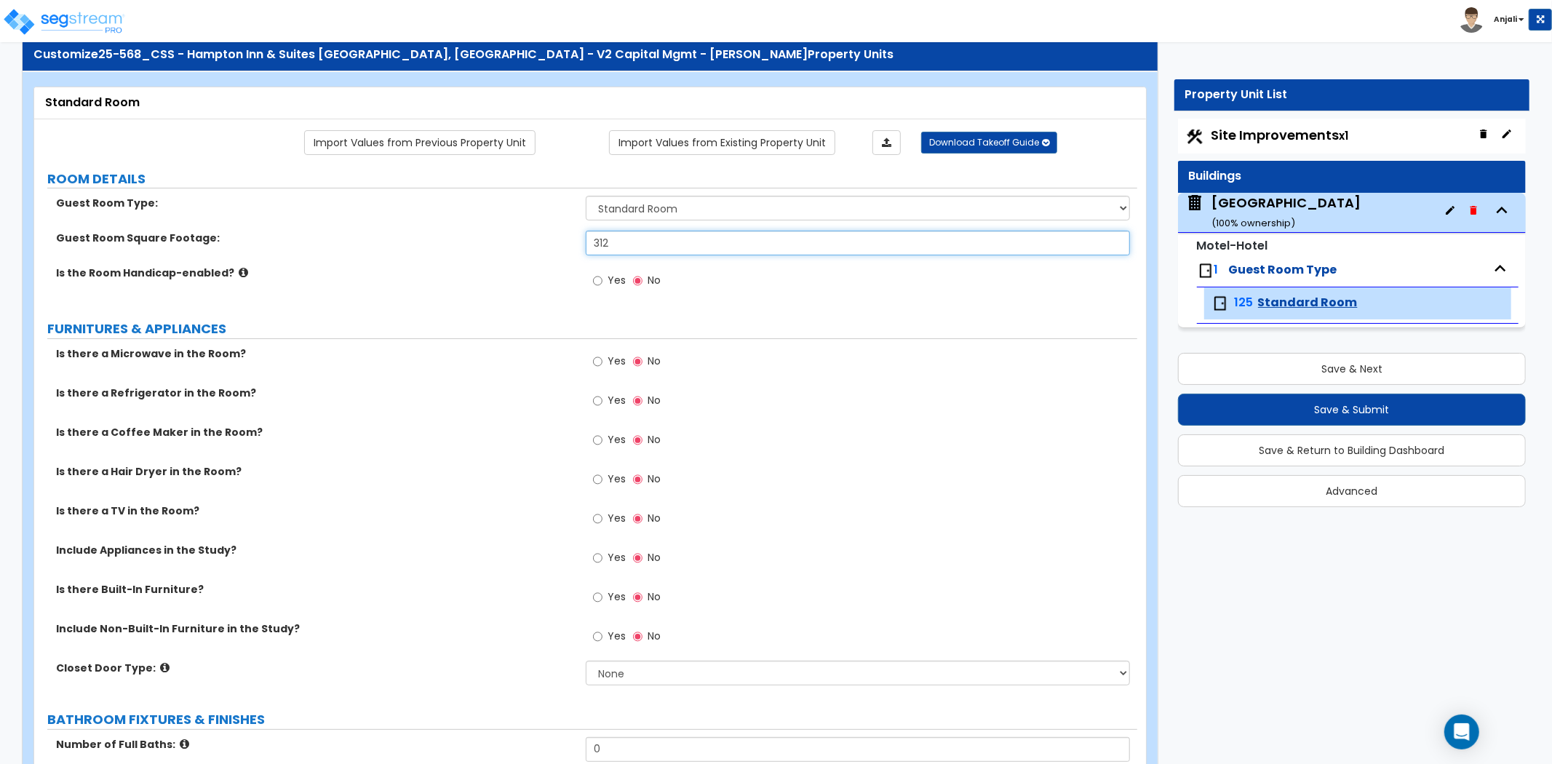
scroll to position [81, 0]
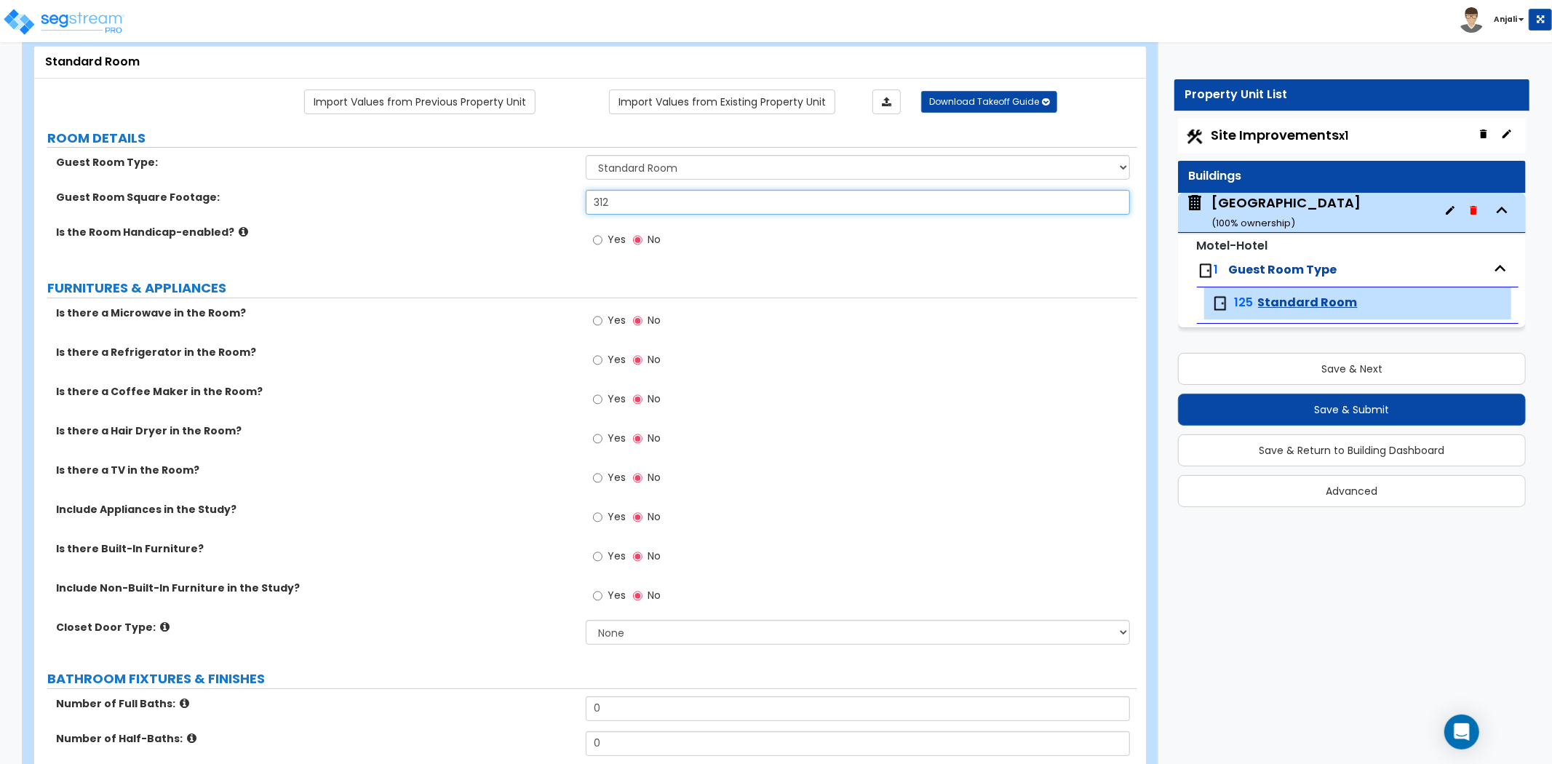
type input "312"
click at [595, 322] on input "Yes" at bounding box center [597, 321] width 9 height 16
radio input "true"
click at [595, 357] on input "Yes" at bounding box center [597, 360] width 9 height 16
radio input "true"
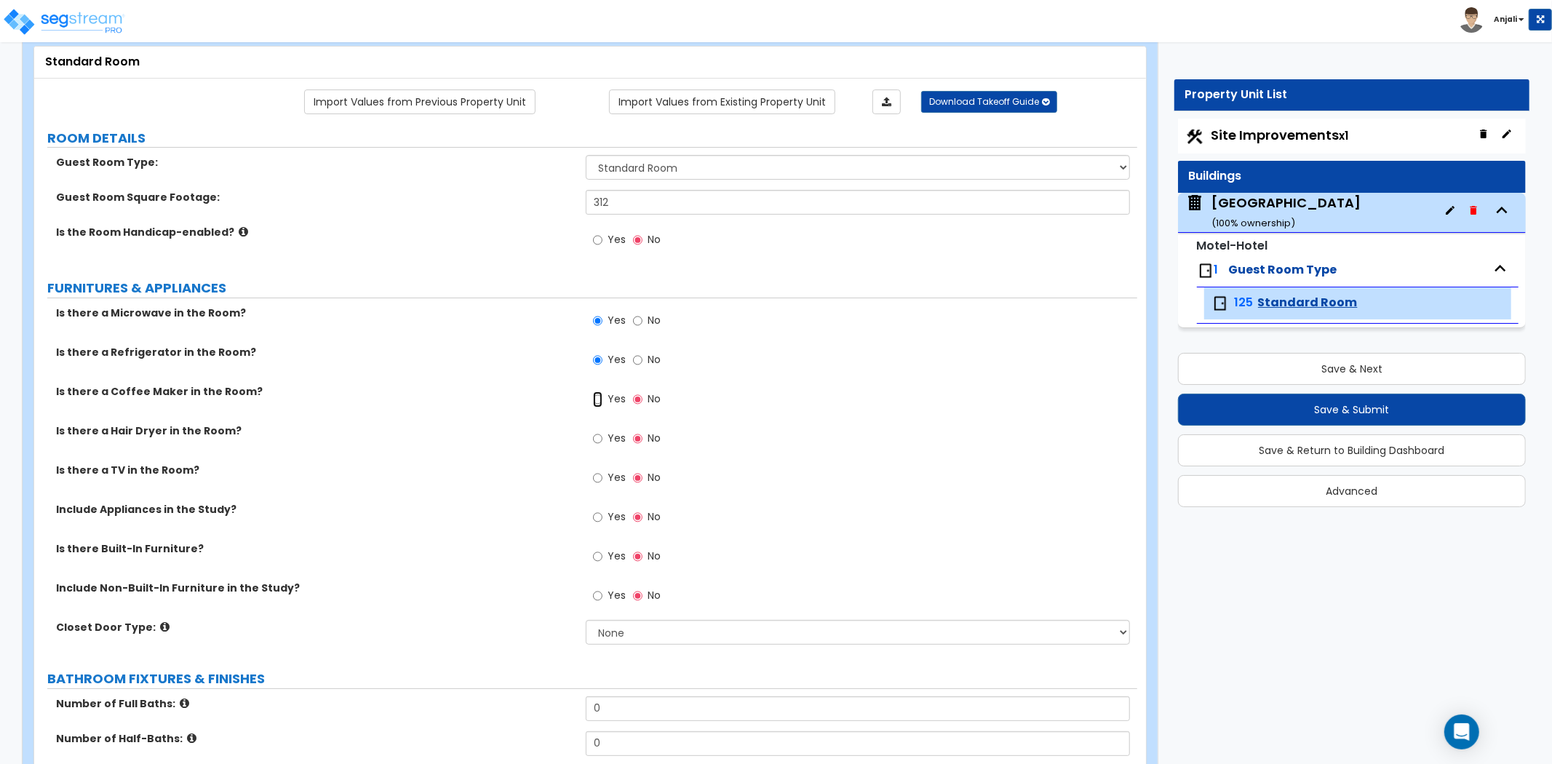
click at [597, 400] on input "Yes" at bounding box center [597, 399] width 9 height 16
radio input "true"
click at [599, 480] on input "Yes" at bounding box center [597, 478] width 9 height 16
radio input "true"
click at [600, 518] on input "Yes" at bounding box center [597, 517] width 9 height 16
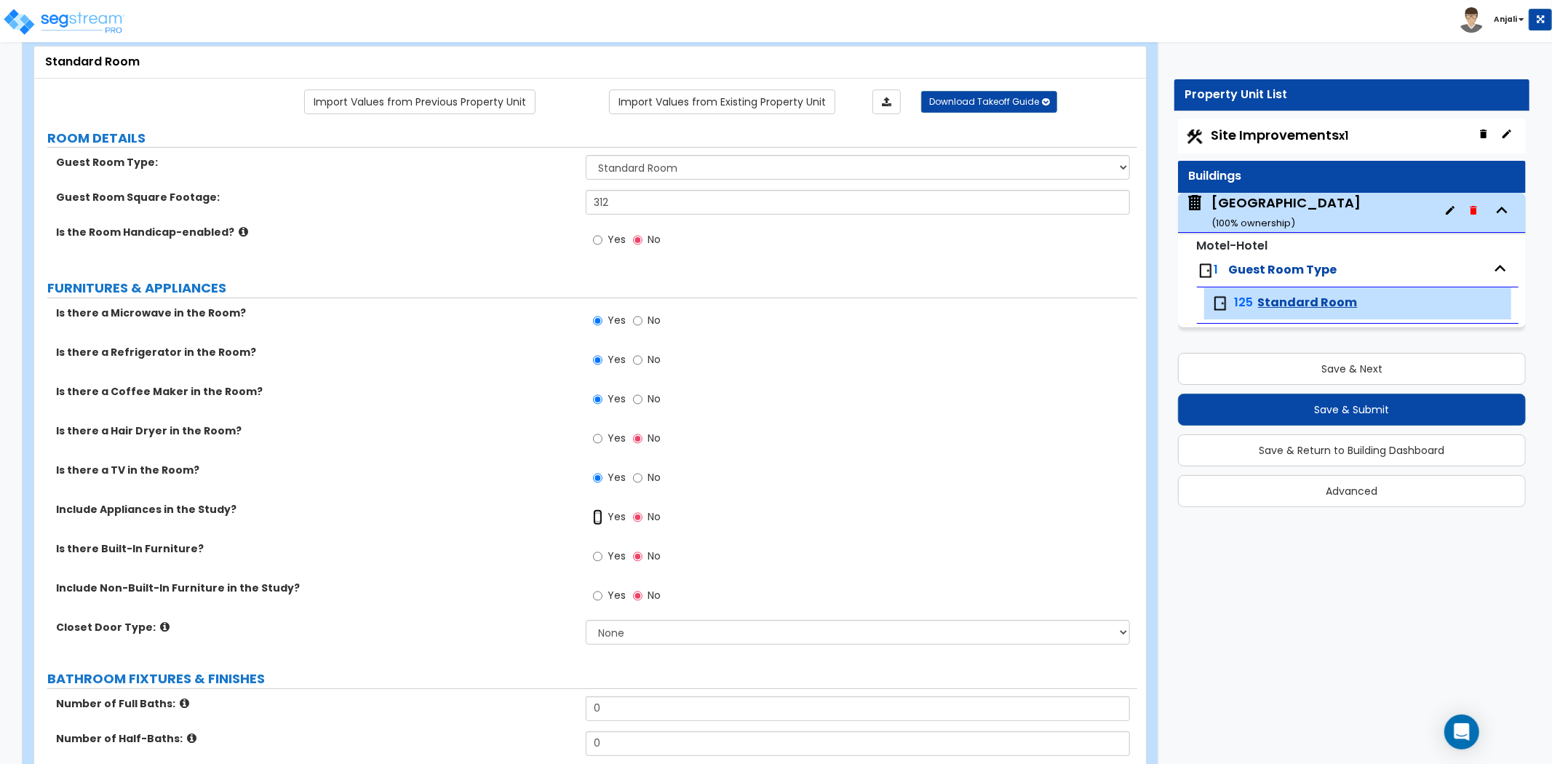
radio input "true"
click at [597, 557] on input "Yes" at bounding box center [597, 556] width 9 height 16
radio input "true"
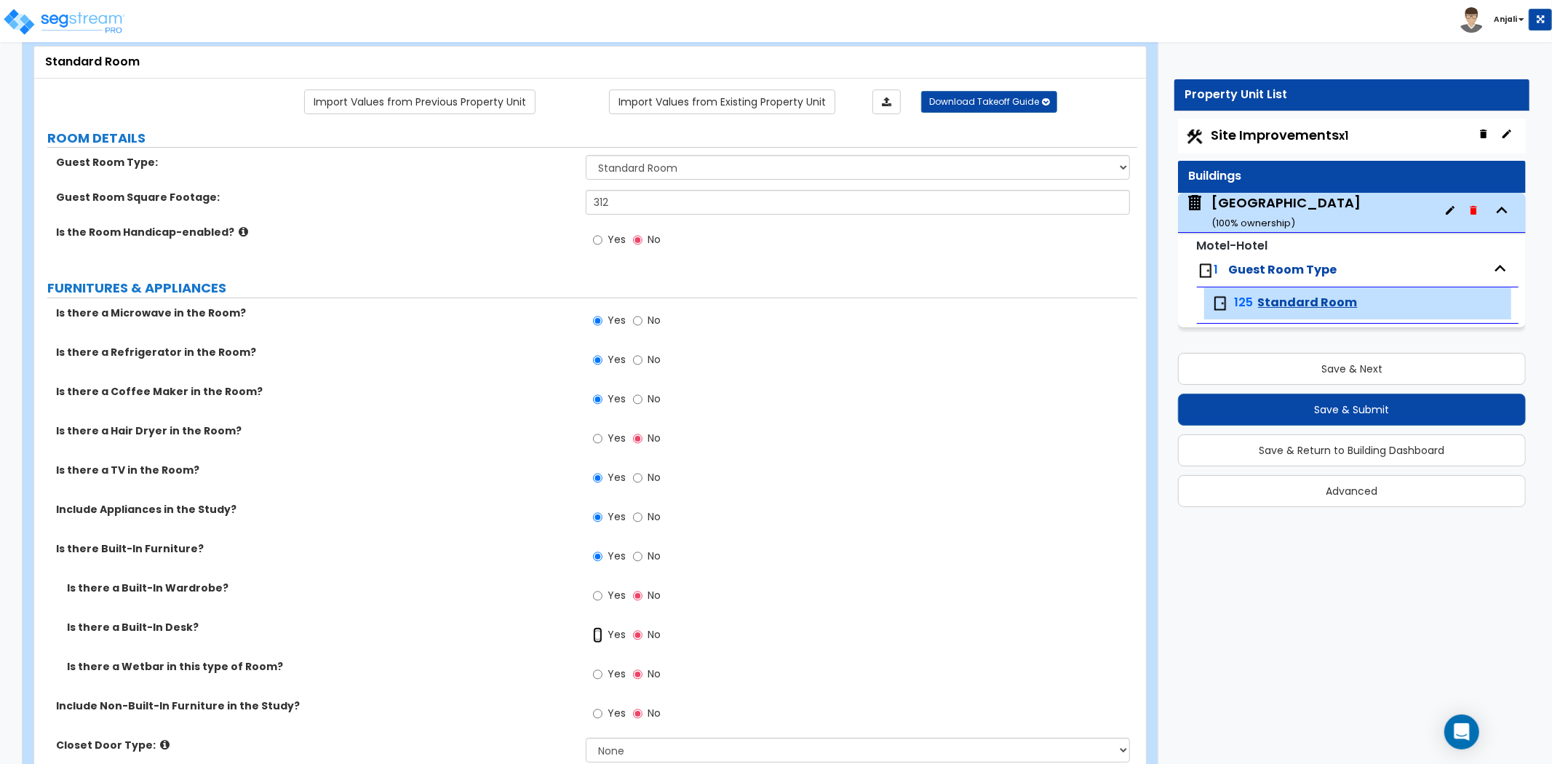
click at [597, 637] on input "Yes" at bounding box center [597, 635] width 9 height 16
radio input "true"
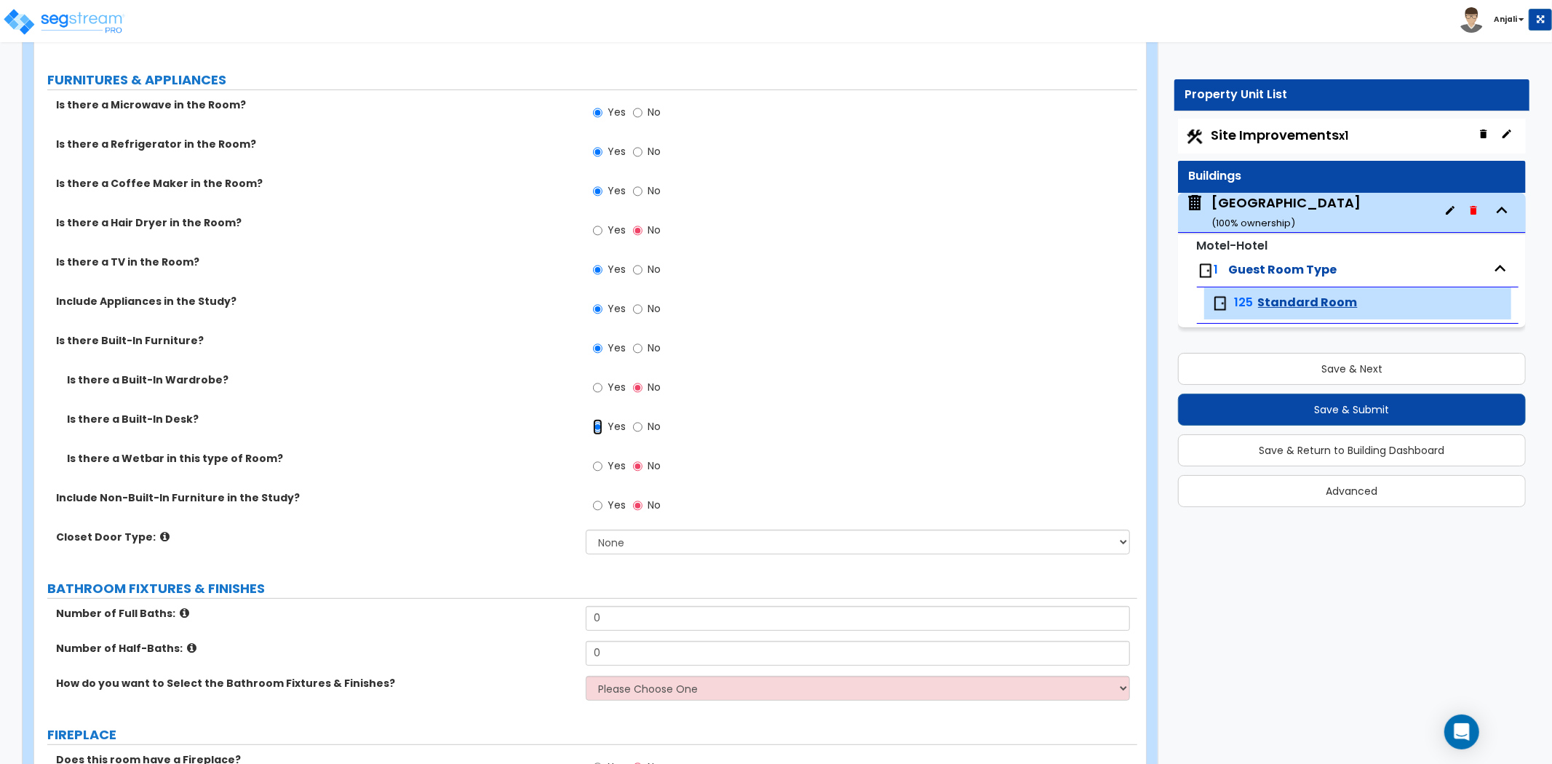
scroll to position [323, 0]
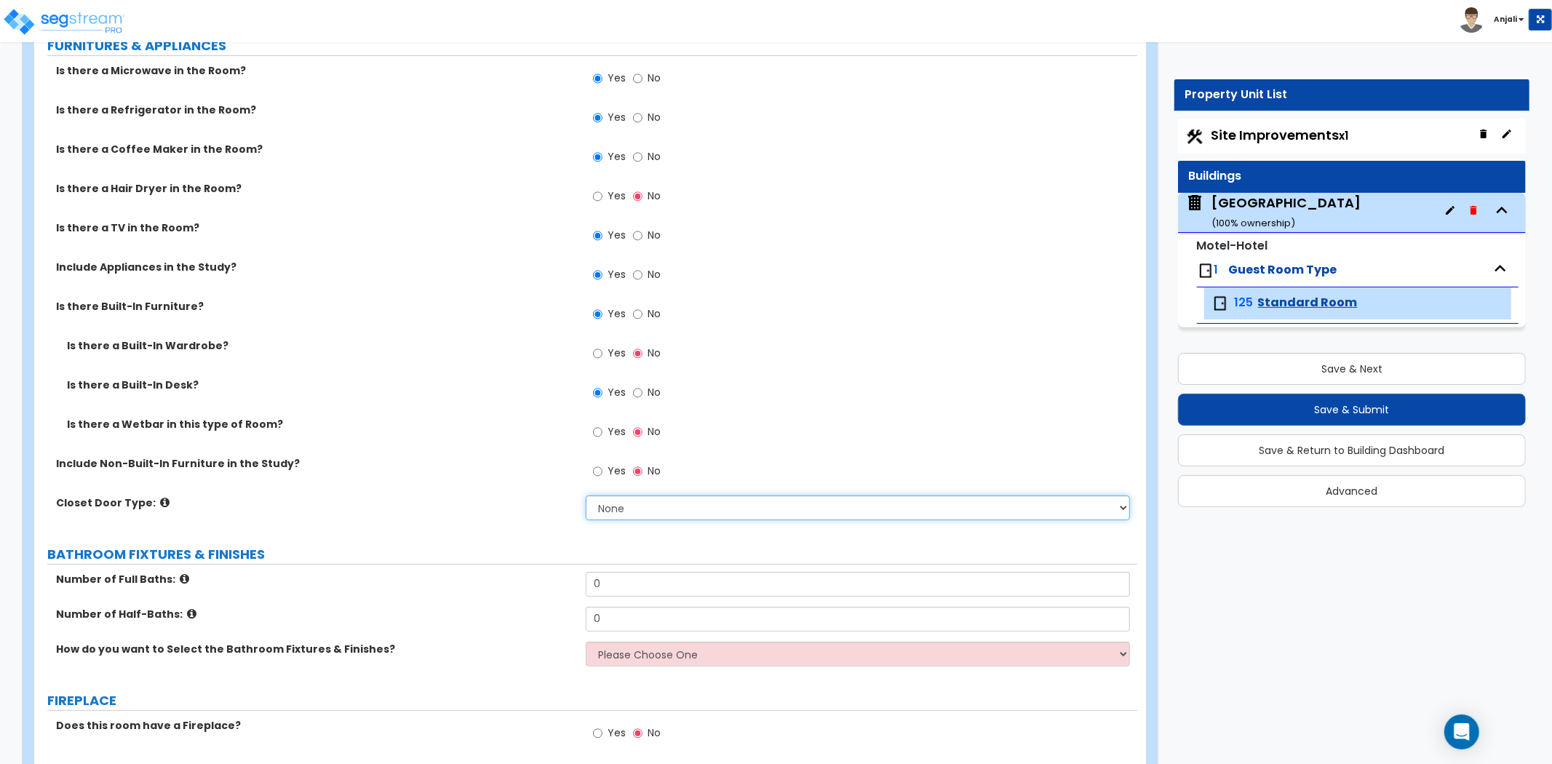
click at [634, 517] on select "None Bi-fold Louvered Doors Bi-fold Panel Doors Sliding Doors Hinged Wood Door" at bounding box center [858, 507] width 544 height 25
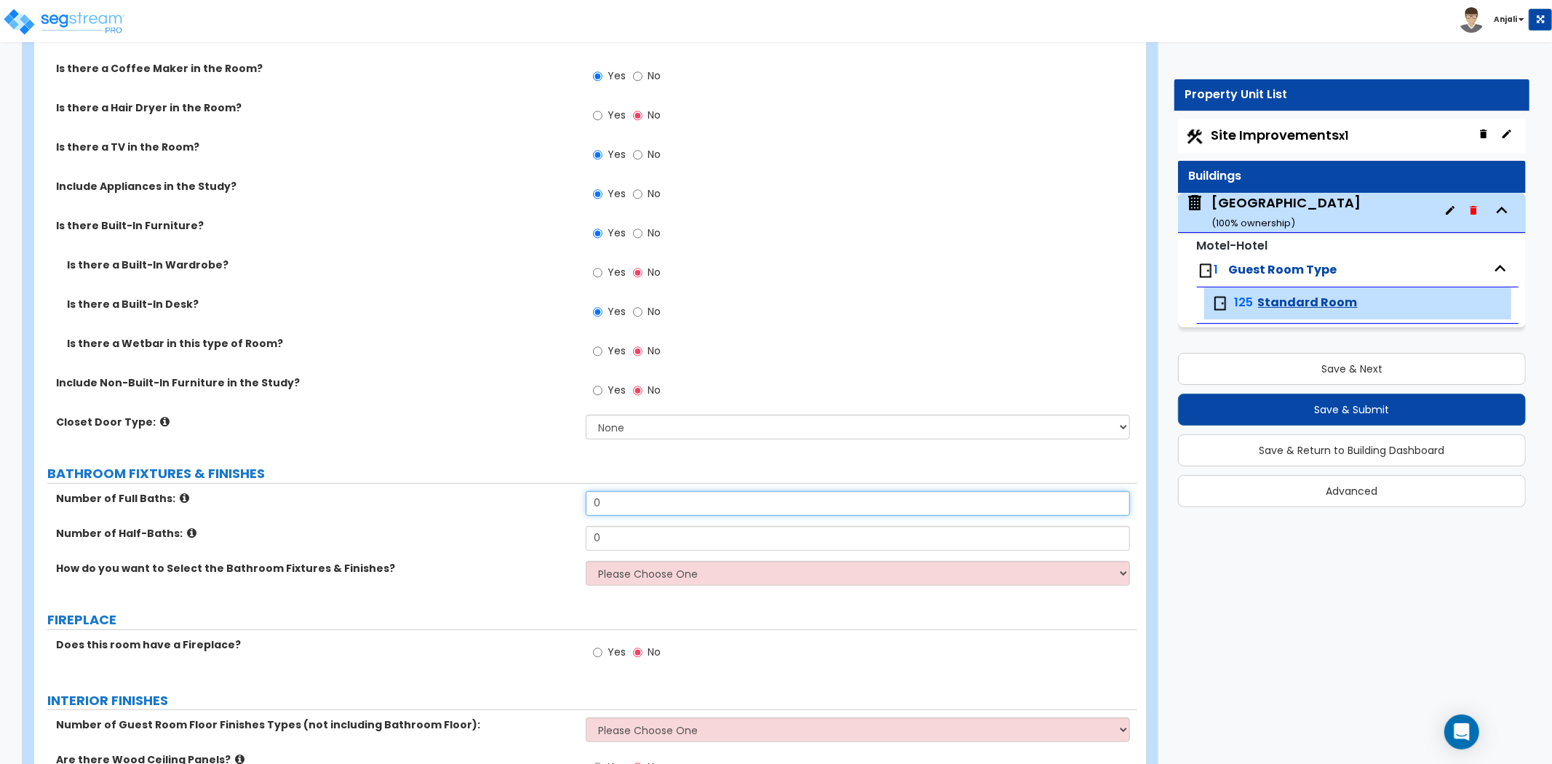
click at [640, 495] on input "0" at bounding box center [858, 503] width 544 height 25
type input "1"
click at [645, 553] on div "Number of Half-Baths: 0" at bounding box center [585, 543] width 1103 height 35
click at [644, 570] on select "Please Choose One I want to Select Fixtures and Finishes only for one Bath and …" at bounding box center [858, 573] width 544 height 25
select select "1"
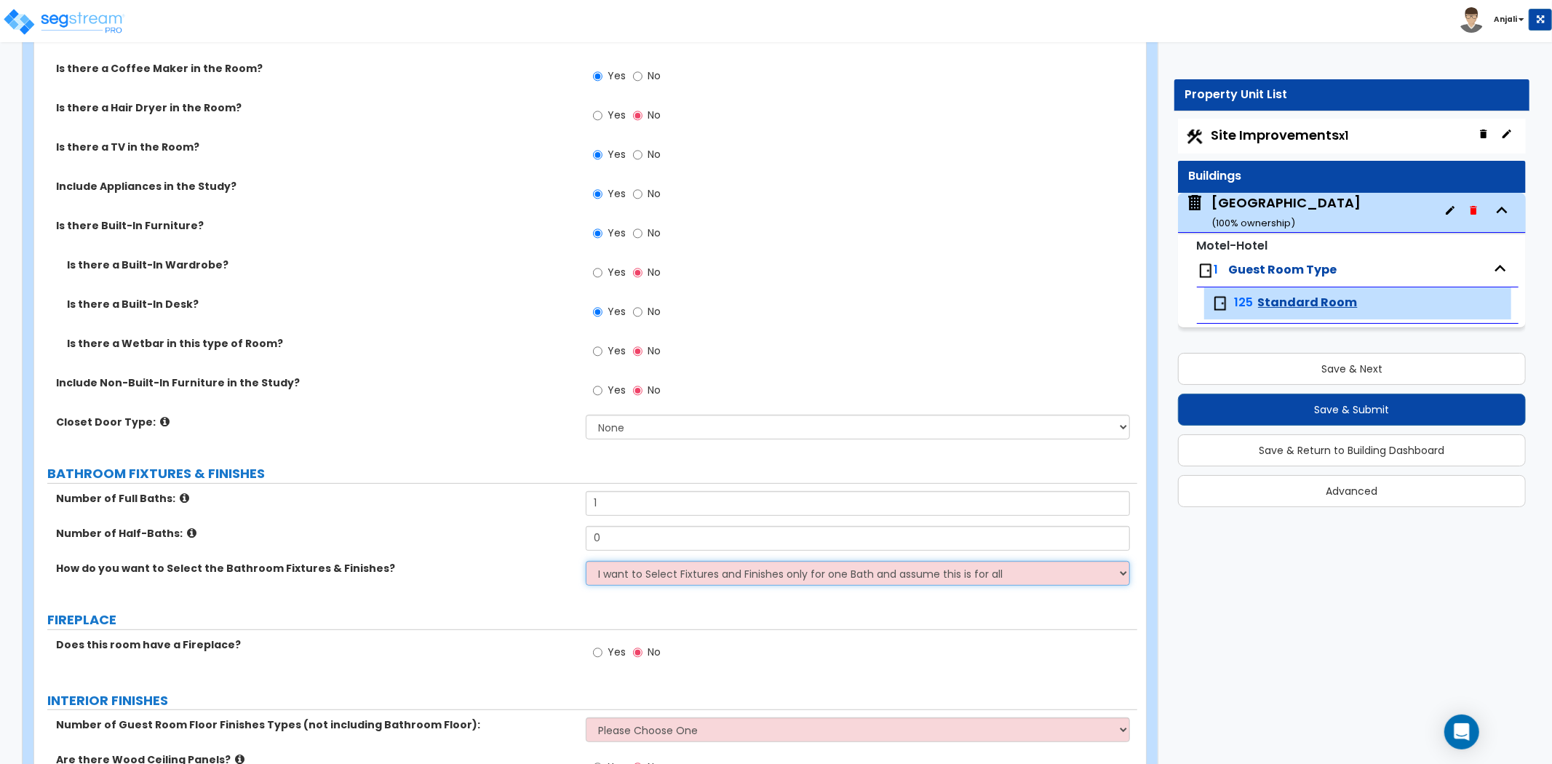
click at [586, 561] on select "Please Choose One I want to Select Fixtures and Finishes only for one Bath and …" at bounding box center [858, 573] width 544 height 25
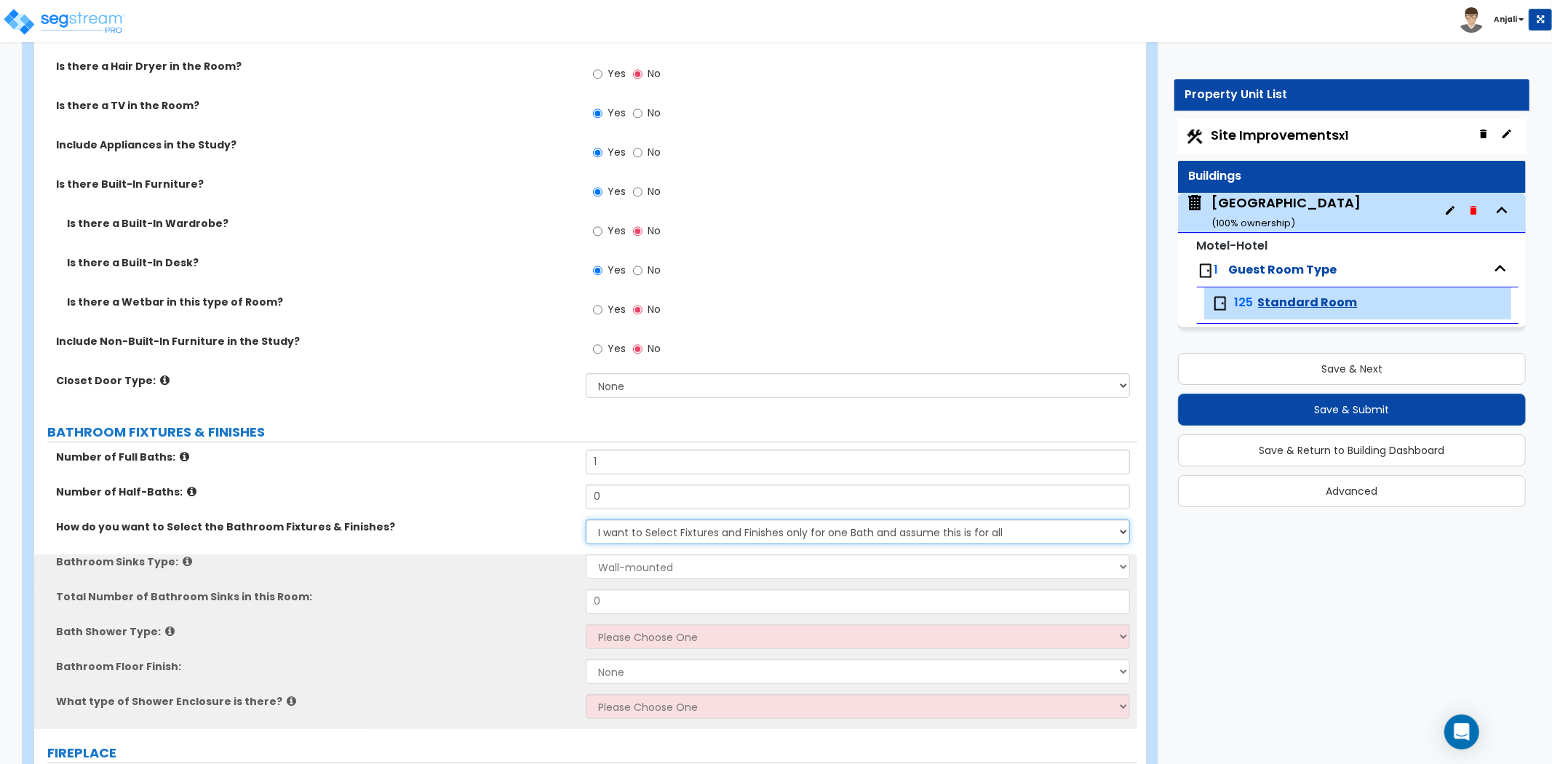
scroll to position [484, 0]
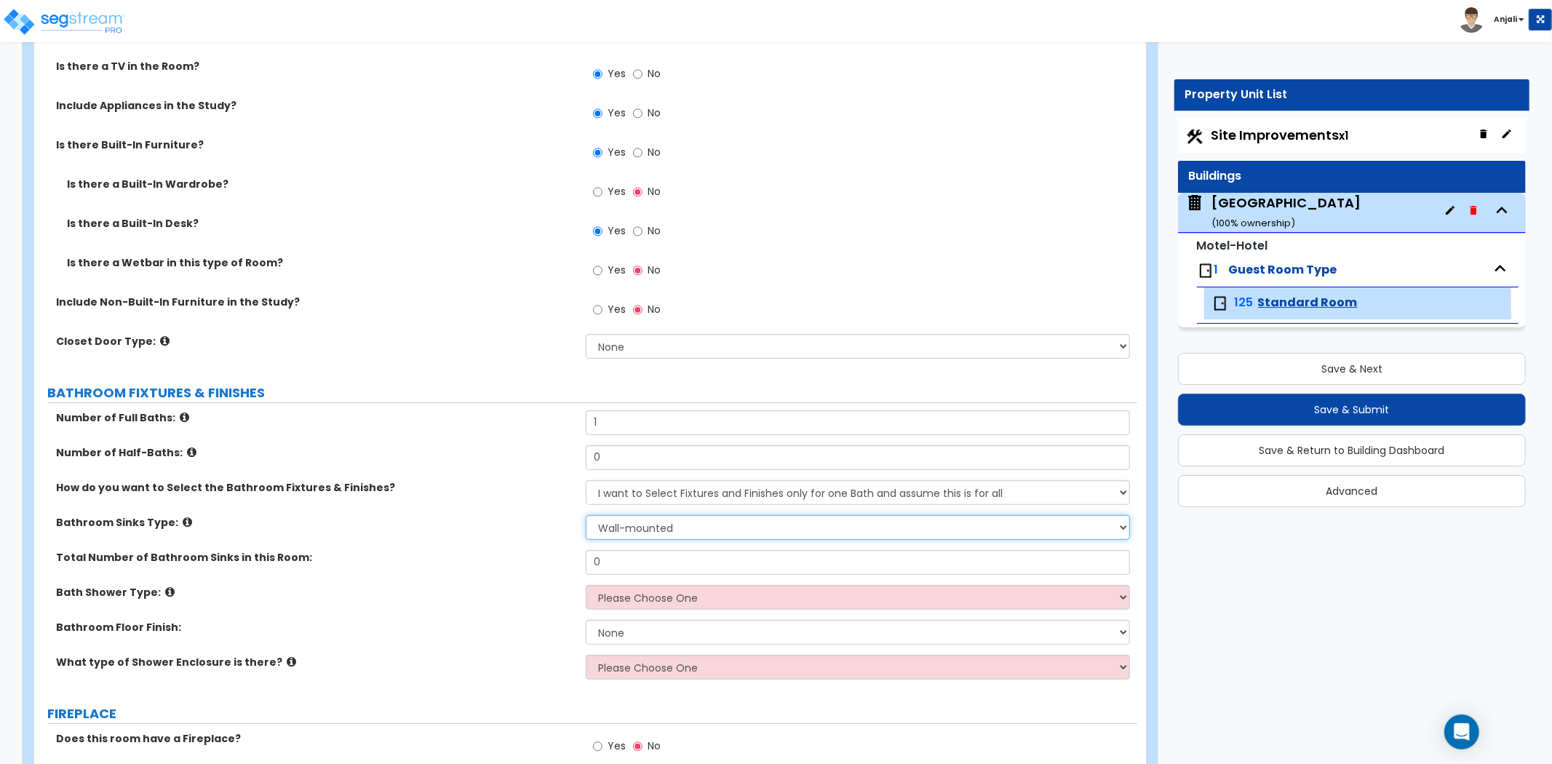
click at [667, 526] on select "Wall-mounted Pedestal-mounted Vanity-mounted" at bounding box center [858, 527] width 544 height 25
select select "3"
click at [586, 515] on select "Wall-mounted Pedestal-mounted Vanity-mounted" at bounding box center [858, 527] width 544 height 25
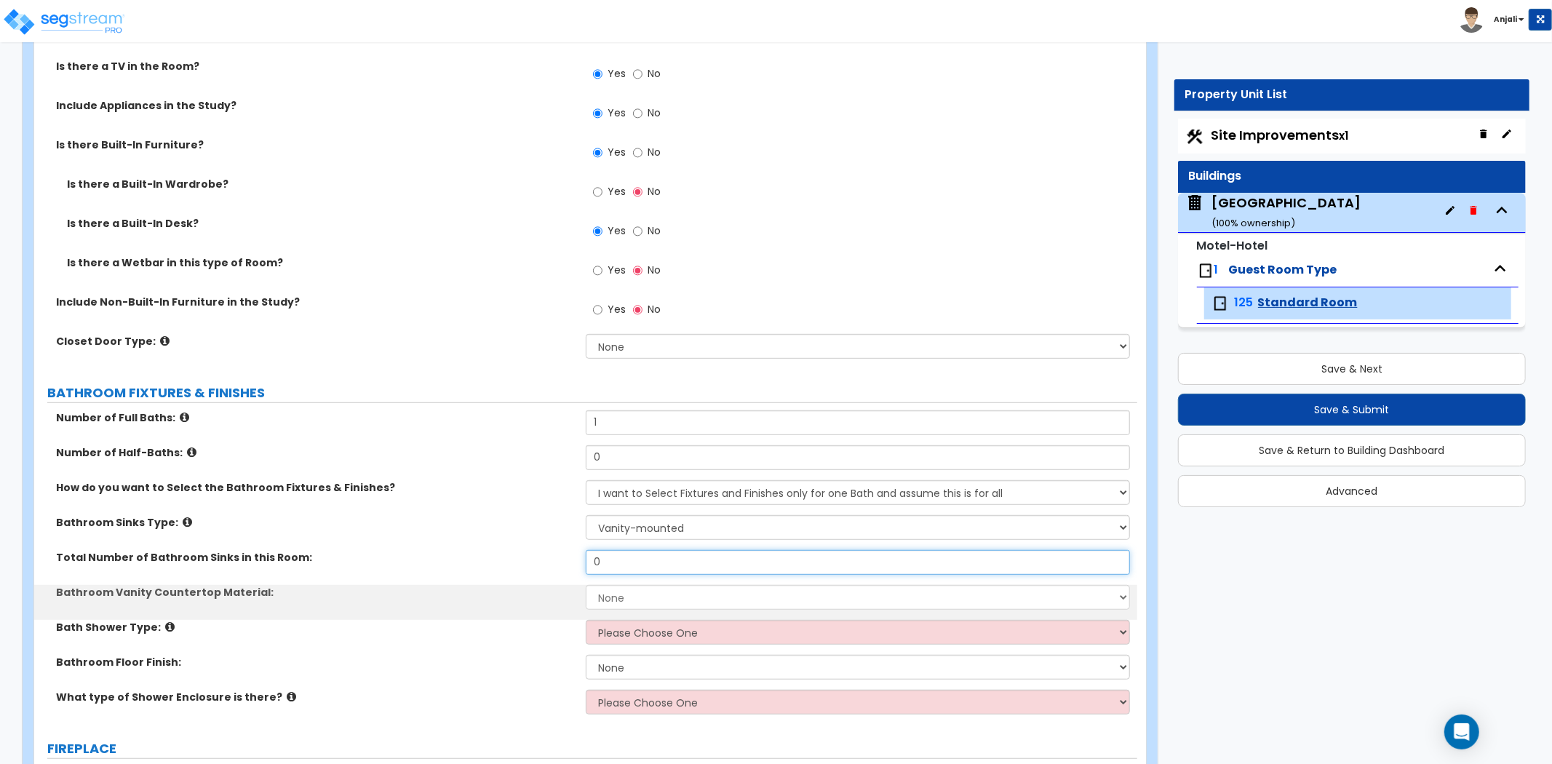
click at [635, 558] on input "0" at bounding box center [858, 562] width 544 height 25
type input "1"
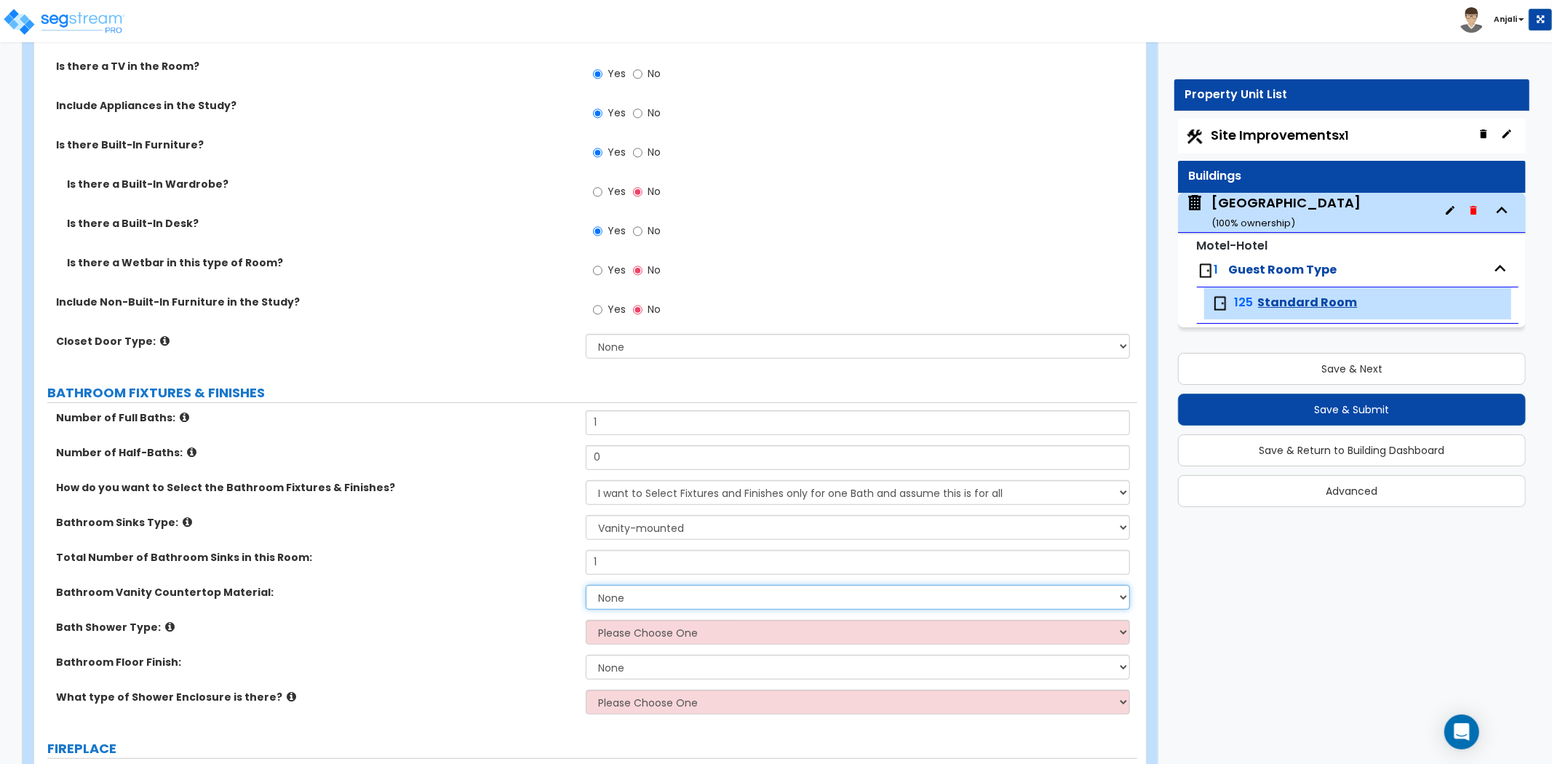
click at [659, 593] on select "None Plastic Laminate Solid Surface Stone Quartz Marble Tile Wood Stainless Ste…" at bounding box center [858, 597] width 544 height 25
click at [586, 585] on select "None Plastic Laminate Solid Surface Stone Quartz Marble Tile Wood Stainless Ste…" at bounding box center [858, 597] width 544 height 25
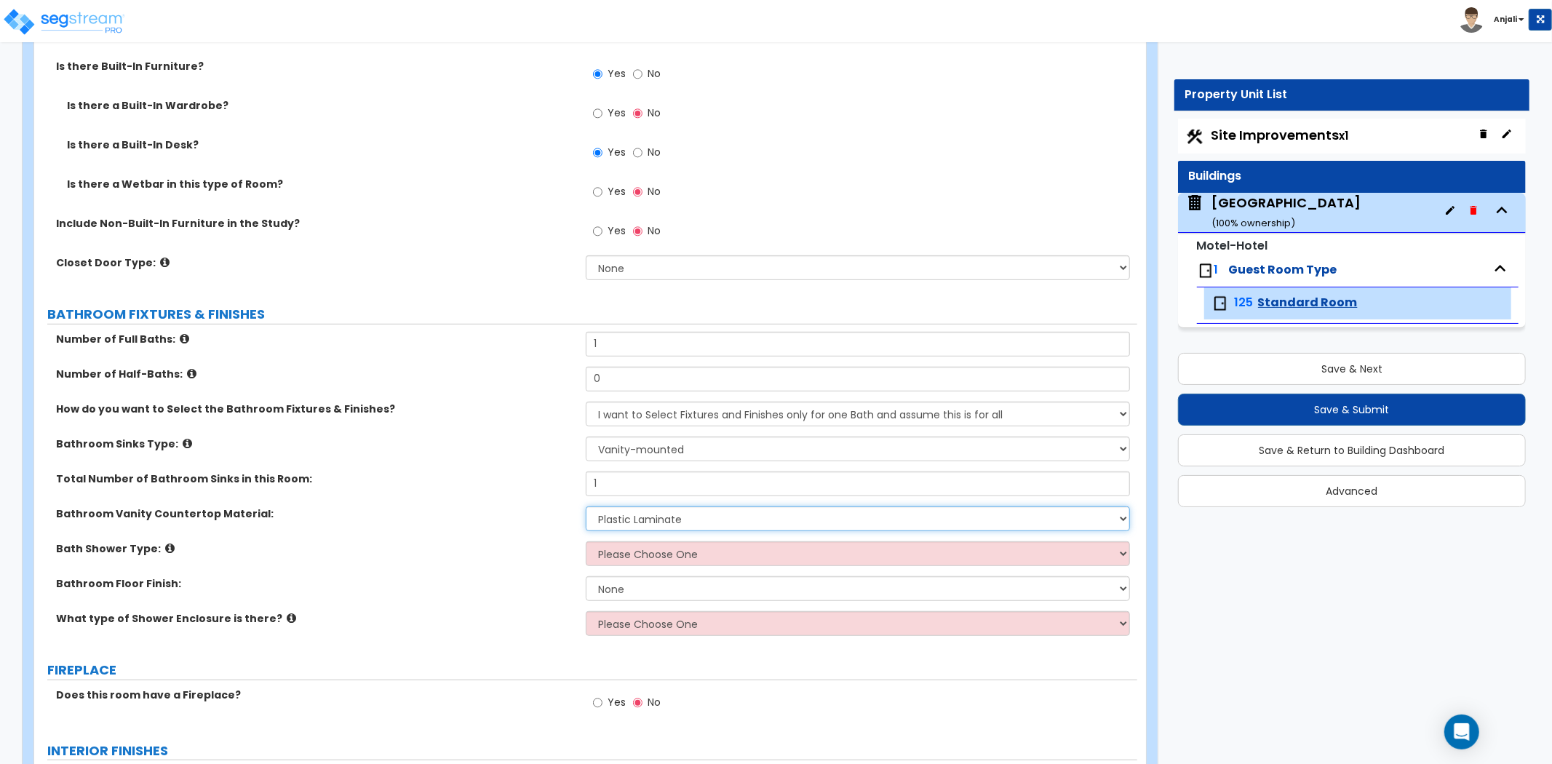
scroll to position [565, 0]
click at [669, 506] on select "None Plastic Laminate Solid Surface Stone Quartz Marble Tile Wood Stainless Ste…" at bounding box center [858, 516] width 544 height 25
select select "5"
click at [586, 504] on select "None Plastic Laminate Solid Surface Stone Quartz Marble Tile Wood Stainless Ste…" at bounding box center [858, 516] width 544 height 25
click at [687, 551] on select "Please Choose One Standalone Shower Bathtub - Shower Combination" at bounding box center [858, 551] width 544 height 25
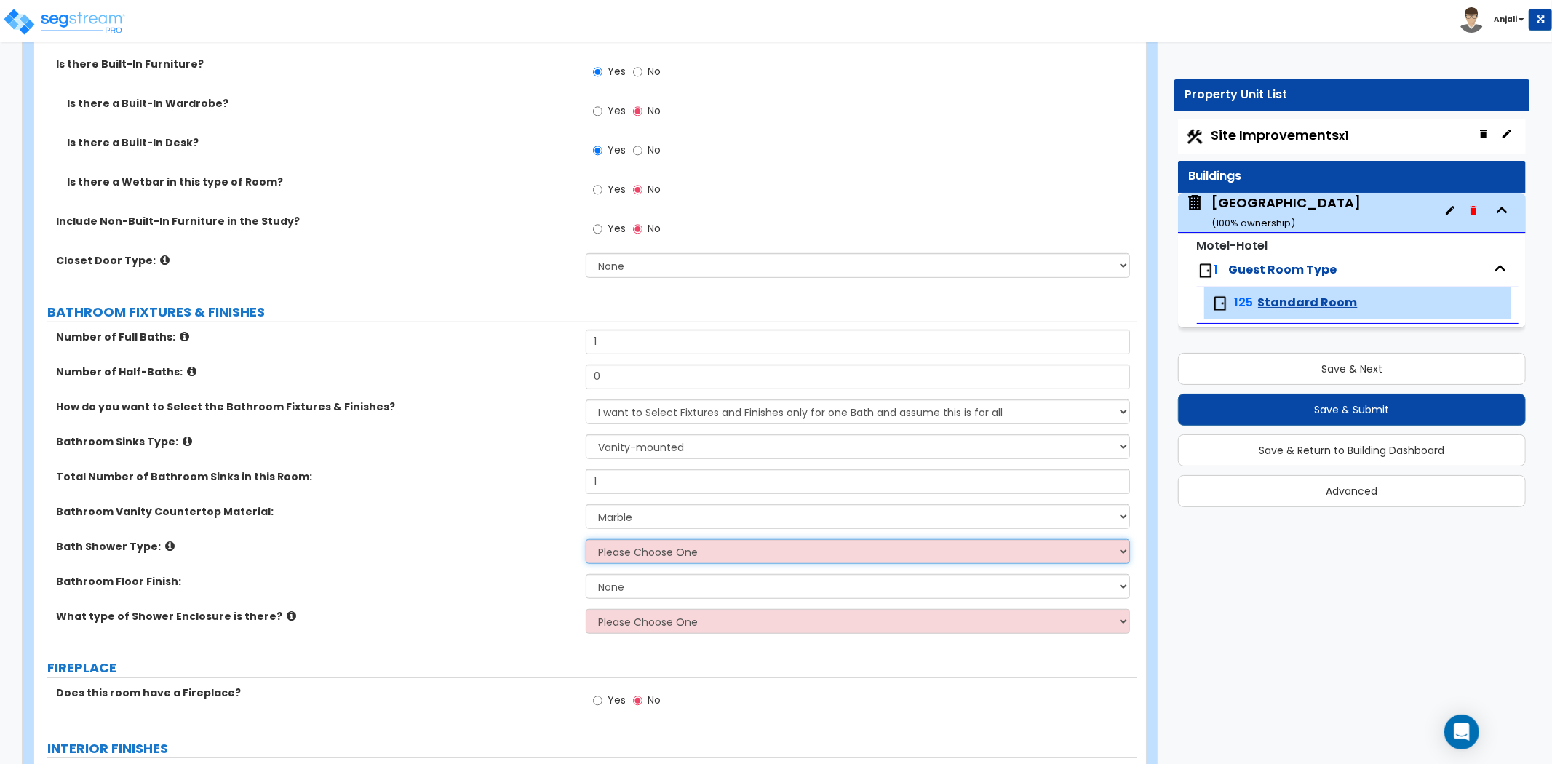
select select "1"
click at [586, 539] on select "Please Choose One Standalone Shower Bathtub - Shower Combination" at bounding box center [858, 551] width 544 height 25
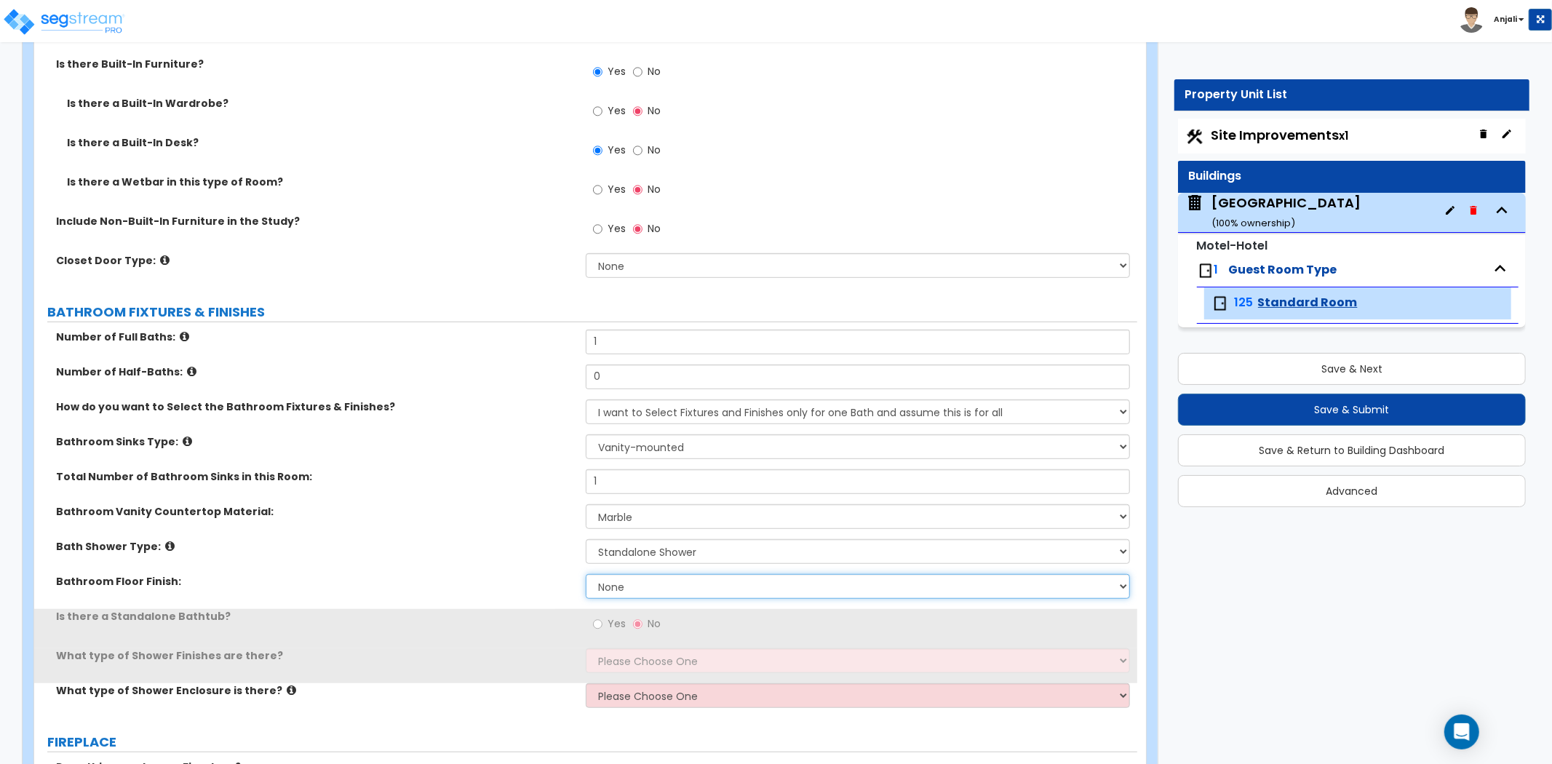
click at [653, 583] on select "None Tile Flooring Hardwood Flooring Resilient Laminate Flooring VCT Flooring S…" at bounding box center [858, 586] width 544 height 25
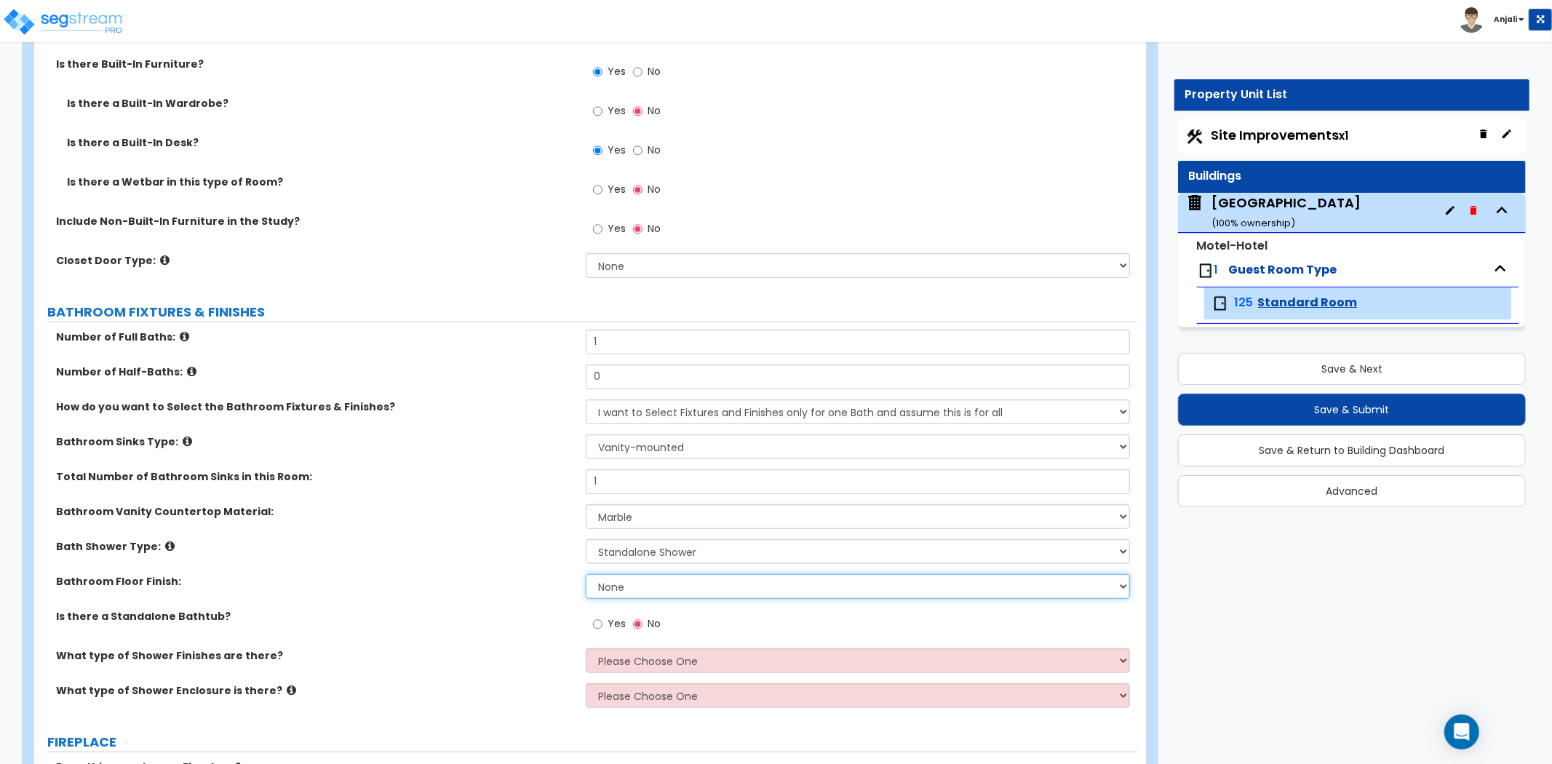
select select "1"
click at [586, 574] on select "None Tile Flooring Hardwood Flooring Resilient Laminate Flooring VCT Flooring S…" at bounding box center [858, 586] width 544 height 25
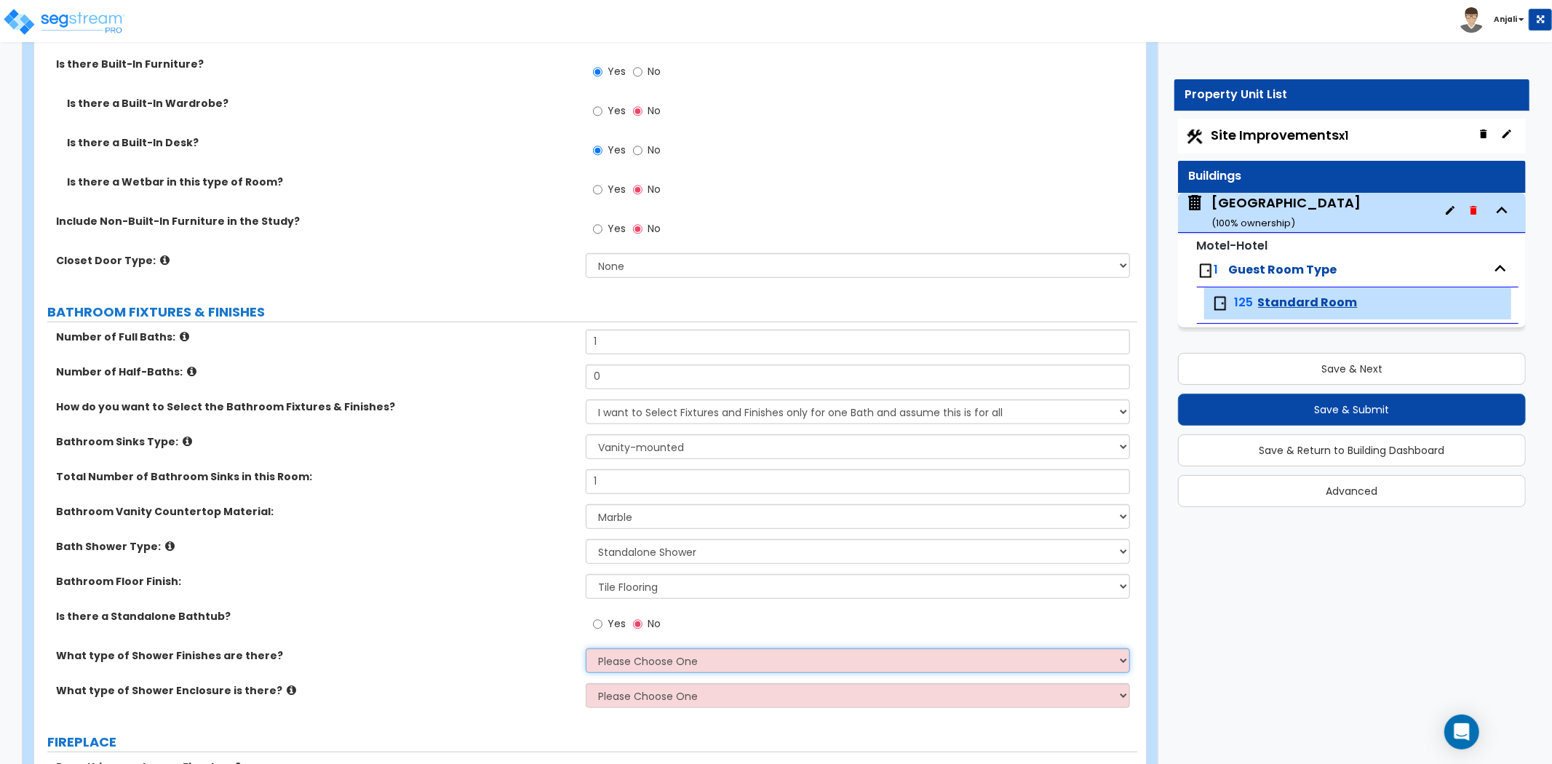
click at [658, 655] on select "Please Choose One Plastic Tile Stone" at bounding box center [858, 660] width 544 height 25
click at [586, 648] on select "Please Choose One Plastic Tile Stone" at bounding box center [858, 660] width 544 height 25
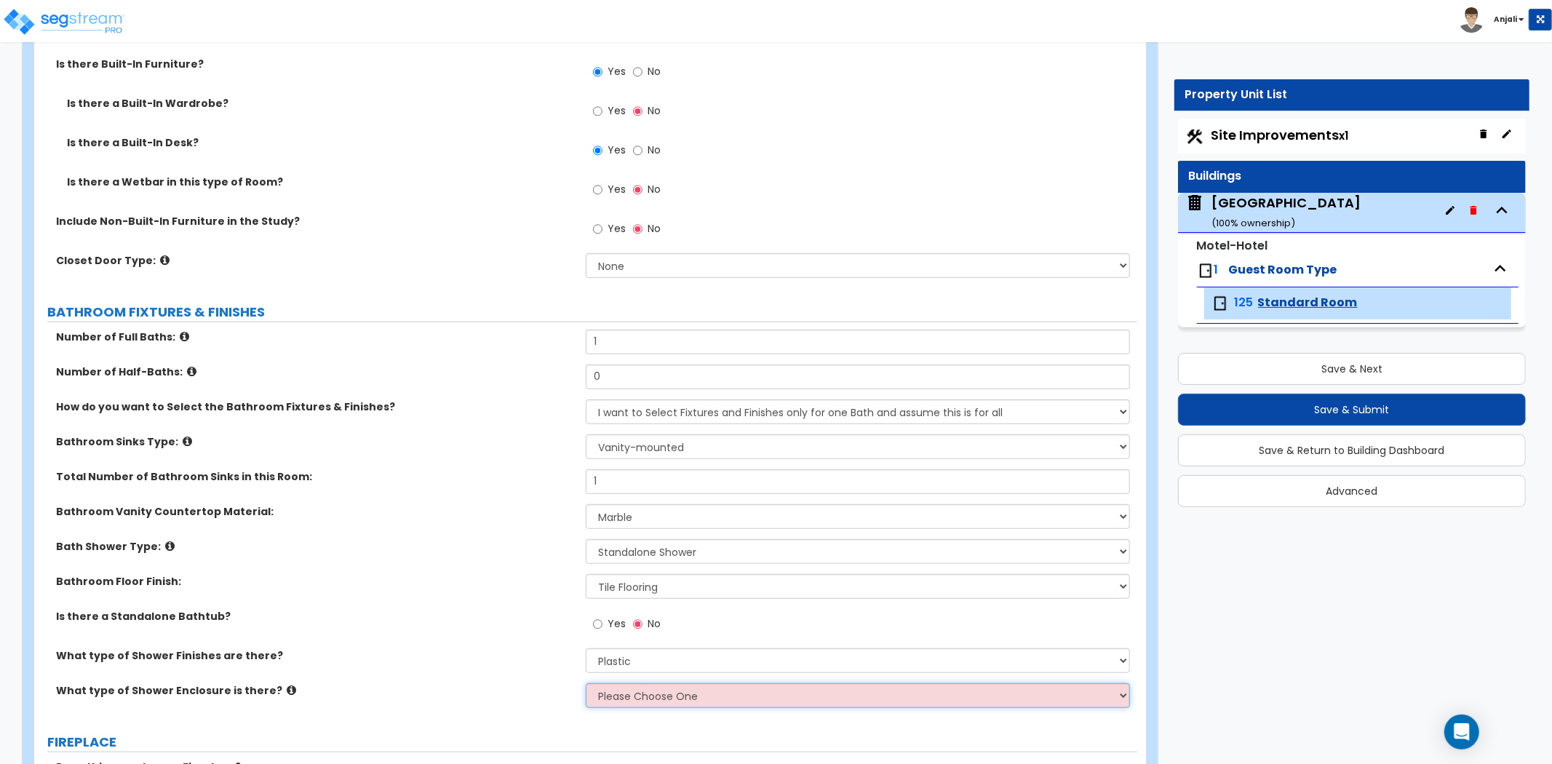
click at [662, 697] on select "Please Choose One Curtain & [PERSON_NAME] Sliding Doors Glass Hinged Doors" at bounding box center [858, 695] width 544 height 25
click at [586, 683] on select "Please Choose One Curtain & [PERSON_NAME] Sliding Doors Glass Hinged Doors" at bounding box center [858, 695] width 544 height 25
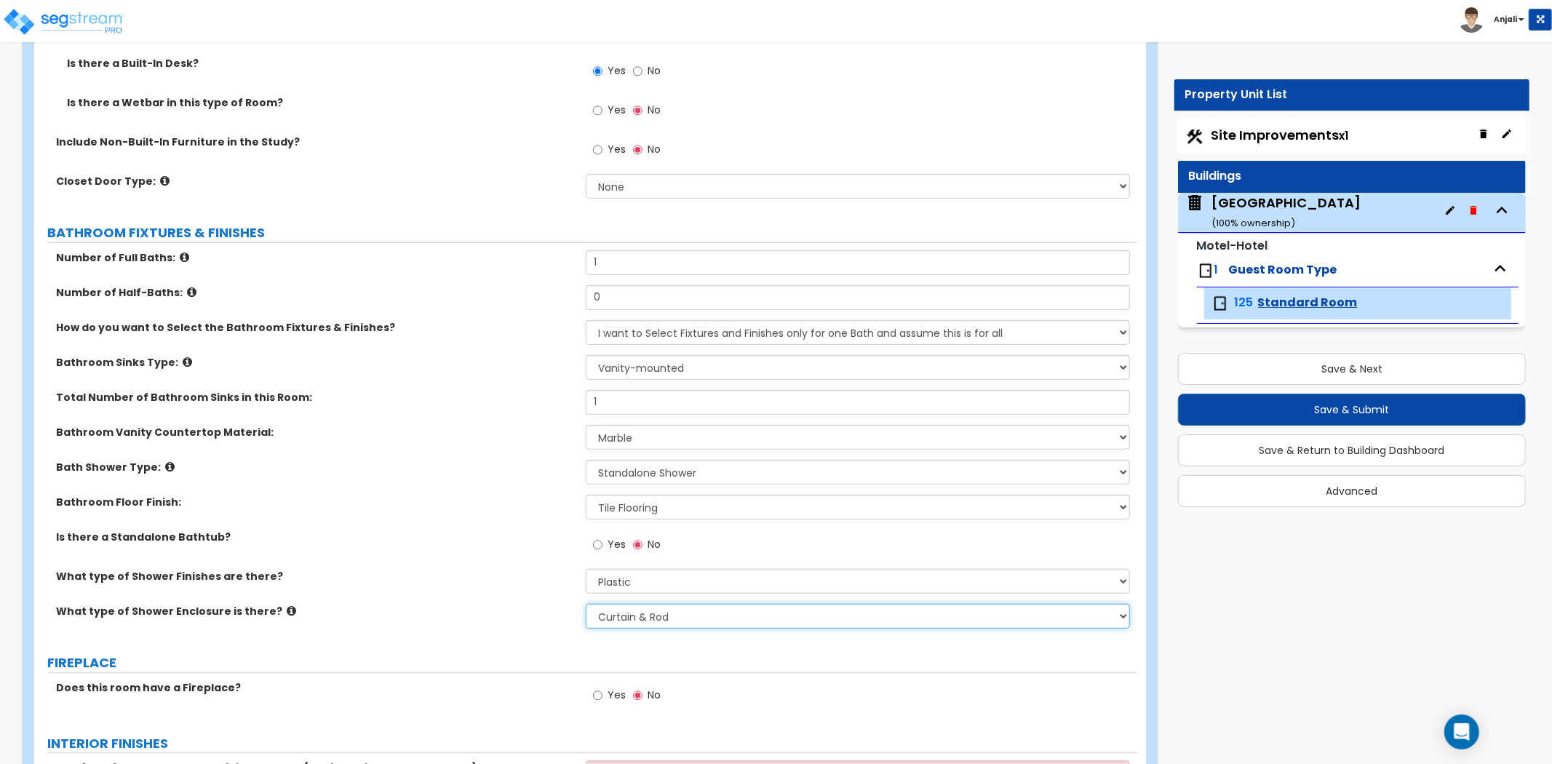
scroll to position [646, 0]
click at [660, 619] on select "Please Choose One Curtain & [PERSON_NAME] Sliding Doors Glass Hinged Doors" at bounding box center [858, 614] width 544 height 25
click at [586, 602] on select "Please Choose One Curtain & [PERSON_NAME] Sliding Doors Glass Hinged Doors" at bounding box center [858, 614] width 544 height 25
click at [672, 618] on select "Please Choose One Curtain & [PERSON_NAME] Sliding Doors Glass Hinged Doors" at bounding box center [858, 614] width 544 height 25
click at [586, 602] on select "Please Choose One Curtain & [PERSON_NAME] Sliding Doors Glass Hinged Doors" at bounding box center [858, 614] width 544 height 25
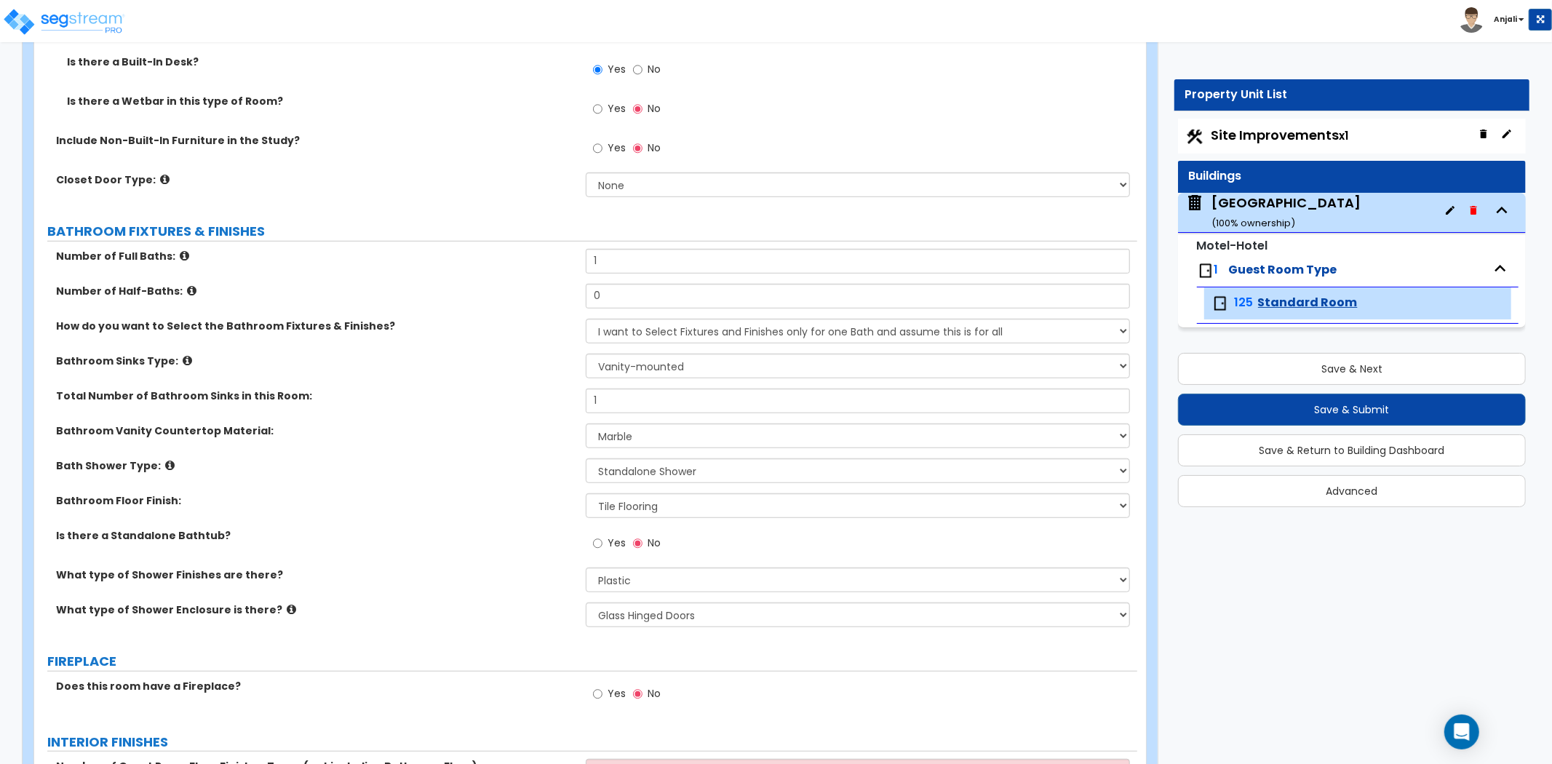
click at [575, 619] on div "What type of Shower Enclosure is there? Please Choose One Curtain & [PERSON_NAM…" at bounding box center [585, 619] width 1103 height 35
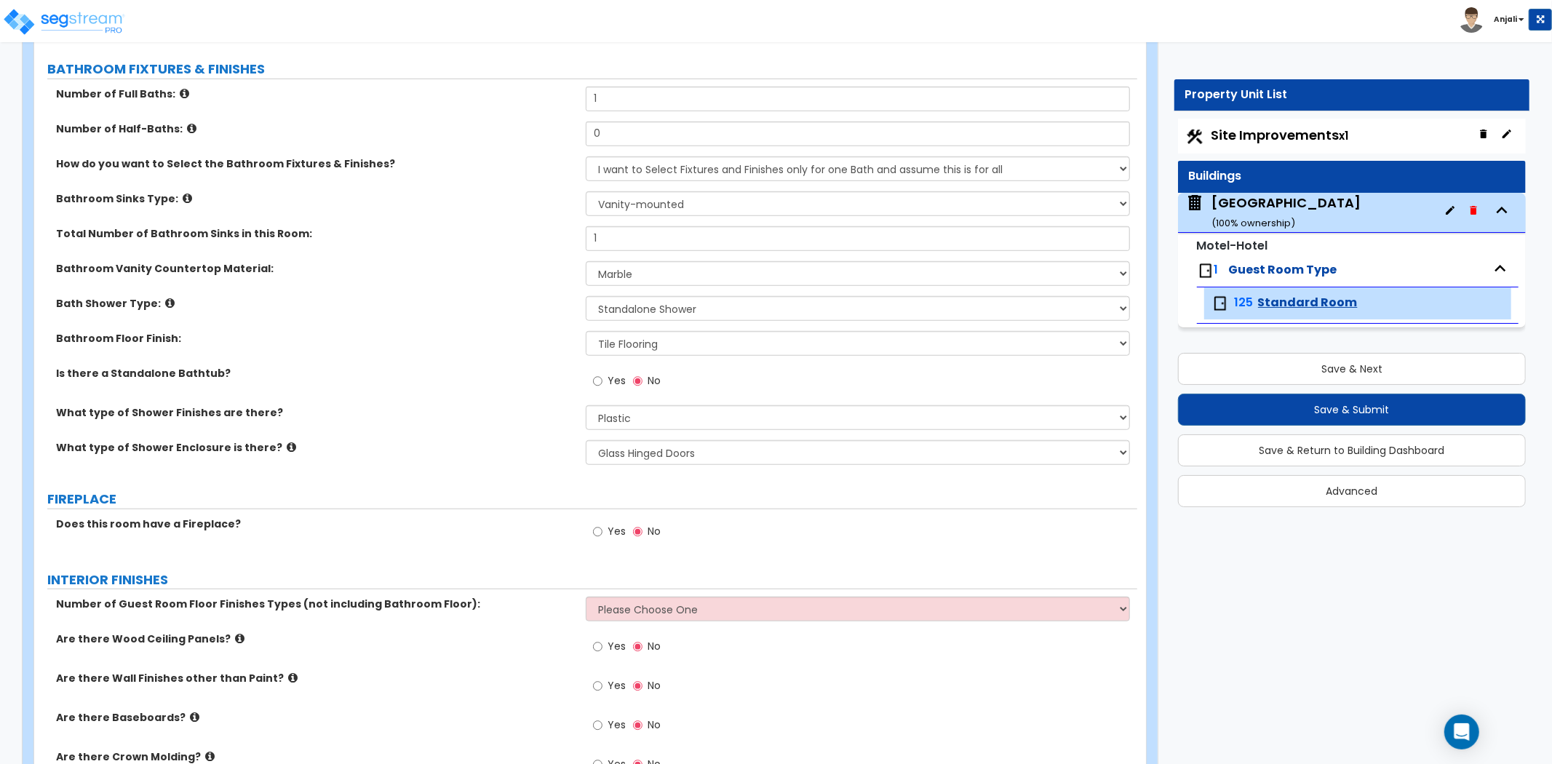
scroll to position [889, 0]
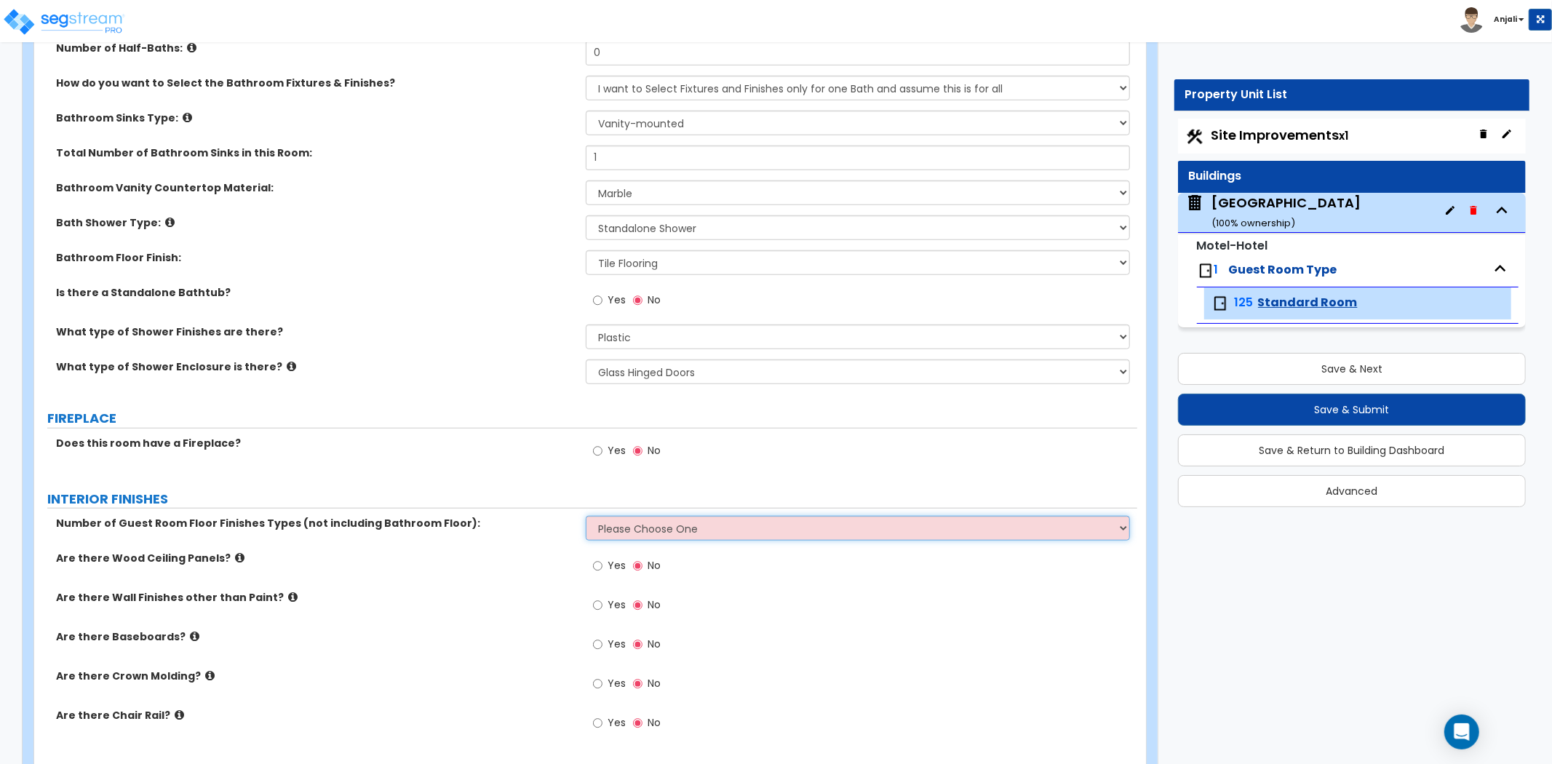
click at [646, 536] on select "Please Choose One 1 2 3" at bounding box center [858, 528] width 544 height 25
click at [586, 516] on select "Please Choose One 1 2 3" at bounding box center [858, 528] width 544 height 25
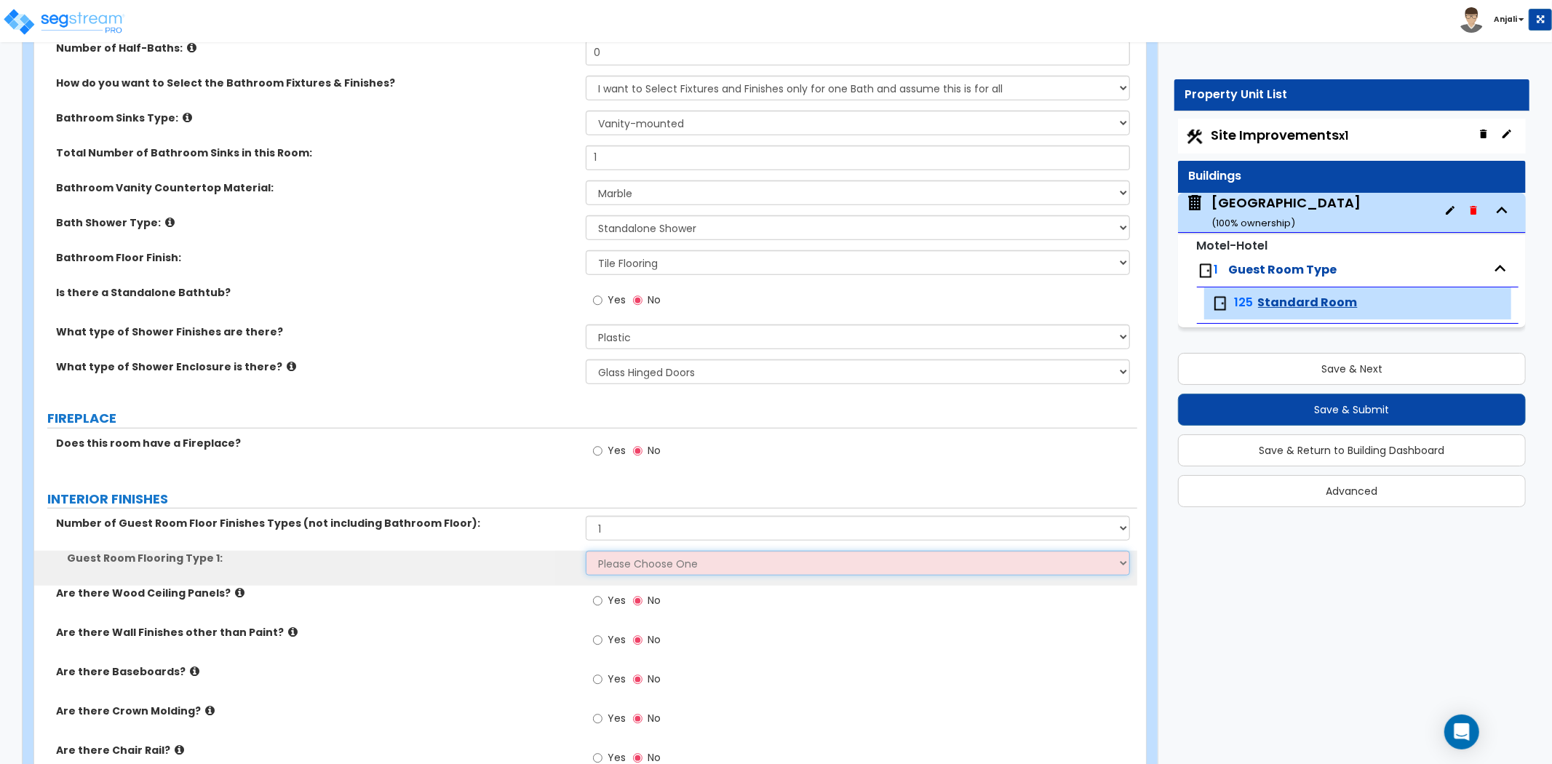
click at [650, 564] on select "Please Choose One Tile Flooring Hardwood Flooring Resilient Laminate Flooring V…" at bounding box center [858, 563] width 544 height 25
click at [586, 551] on select "Please Choose One Tile Flooring Hardwood Flooring Resilient Laminate Flooring V…" at bounding box center [858, 563] width 544 height 25
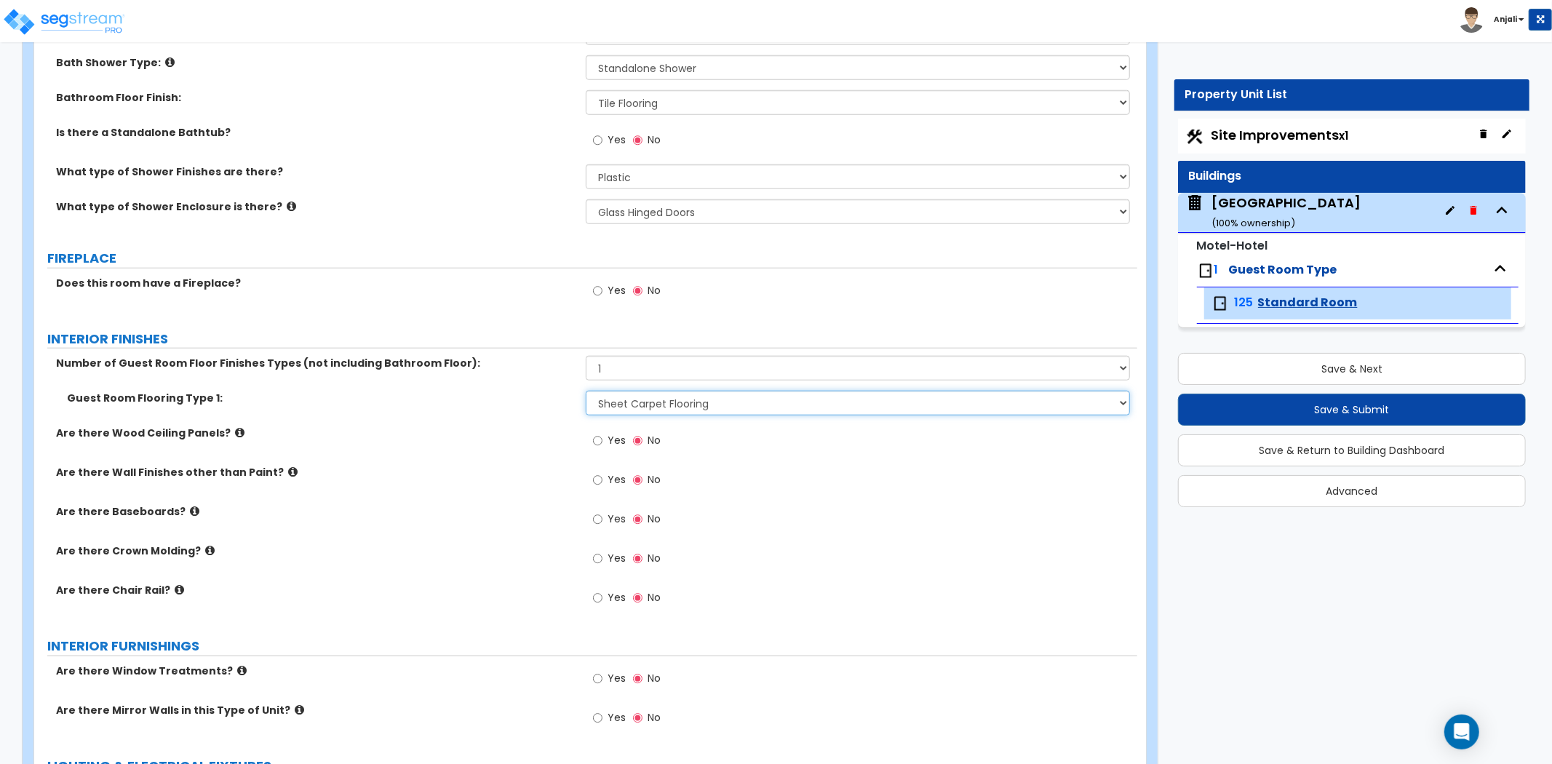
scroll to position [1050, 0]
click at [598, 513] on input "Yes" at bounding box center [597, 518] width 9 height 16
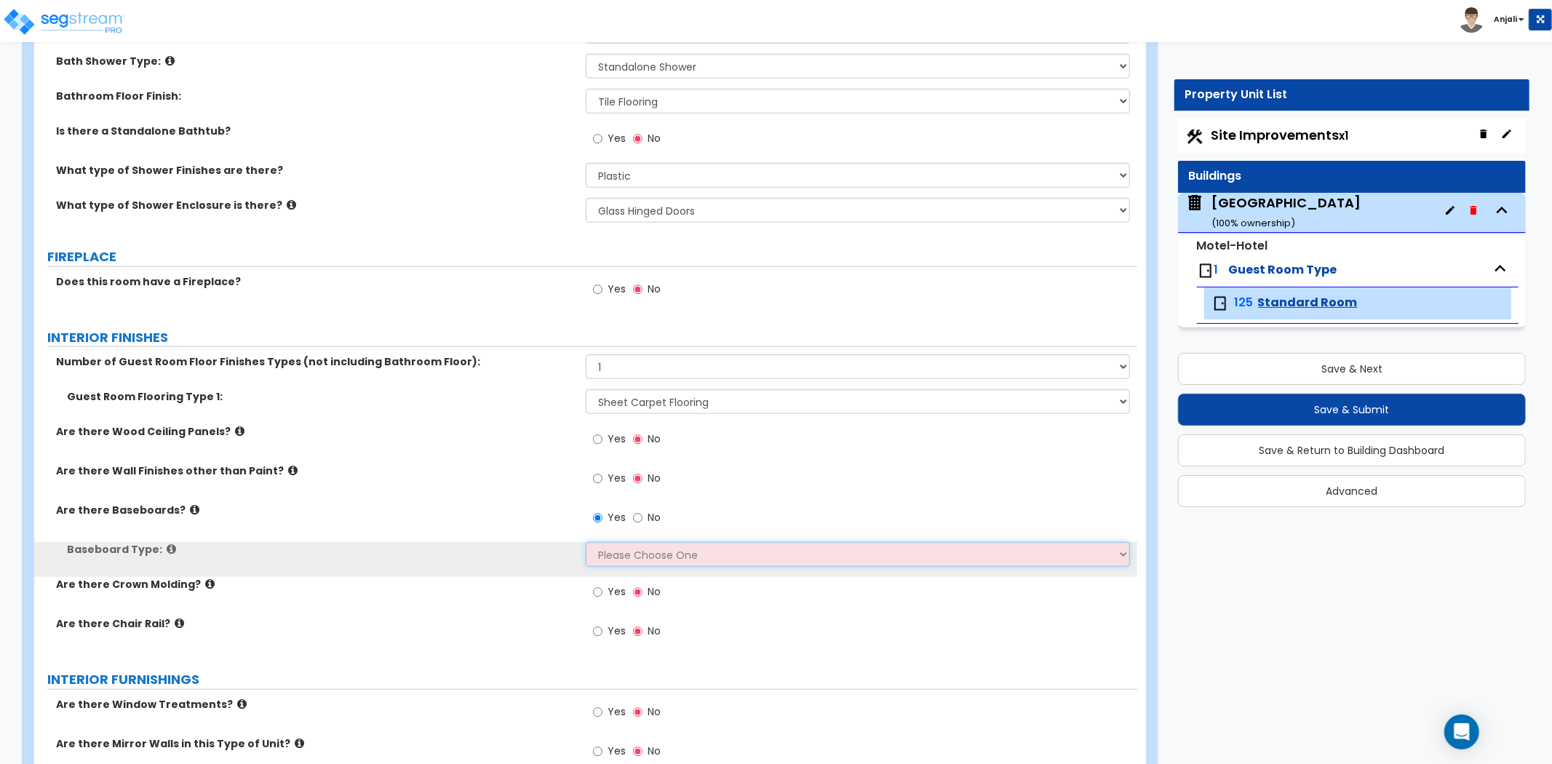
click at [624, 556] on select "Please Choose One Wood Vinyl Carpet Tile" at bounding box center [858, 554] width 544 height 25
click at [586, 542] on select "Please Choose One Wood Vinyl Carpet Tile" at bounding box center [858, 554] width 544 height 25
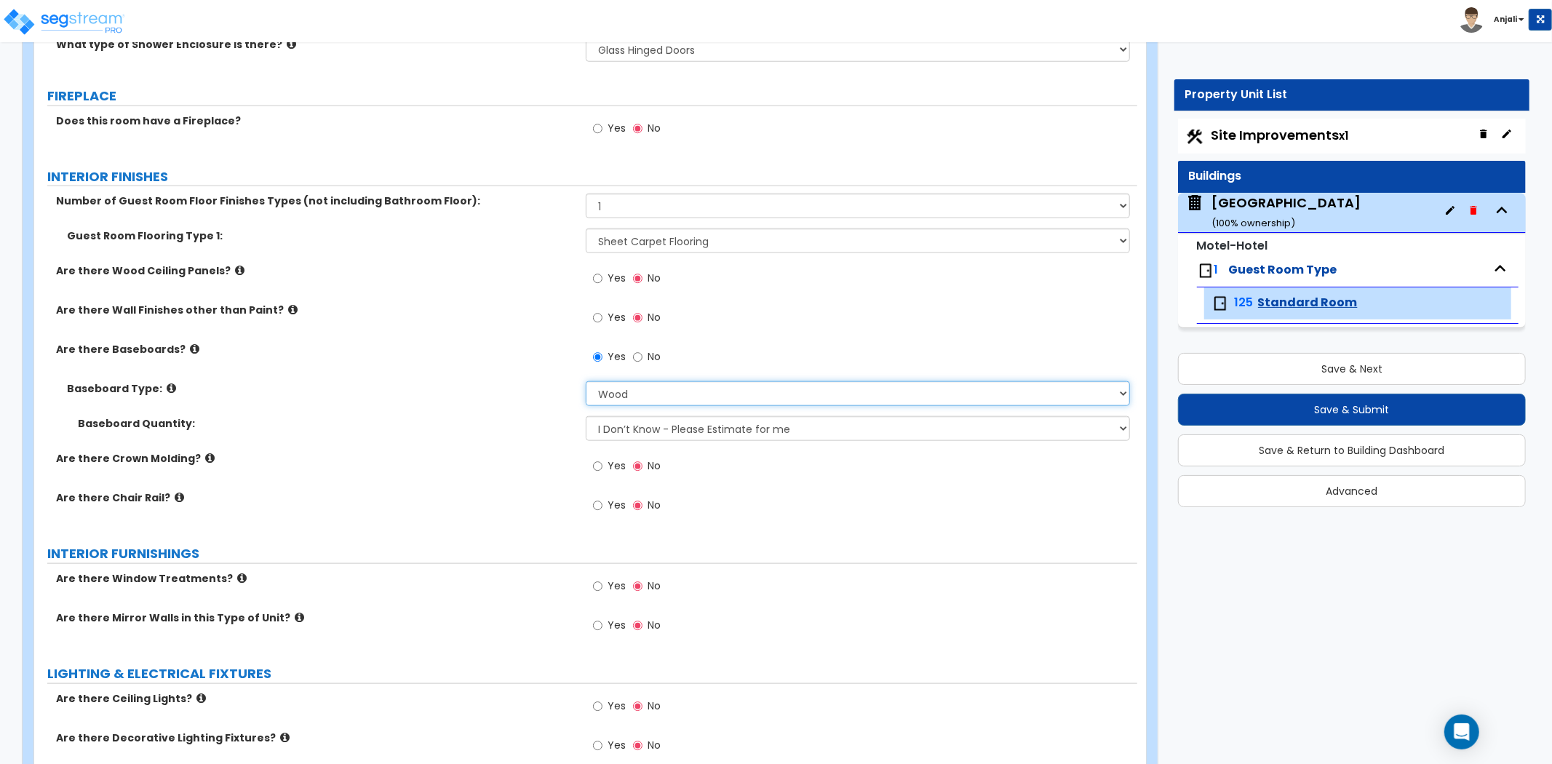
scroll to position [1212, 0]
click at [598, 586] on input "Yes" at bounding box center [597, 586] width 9 height 16
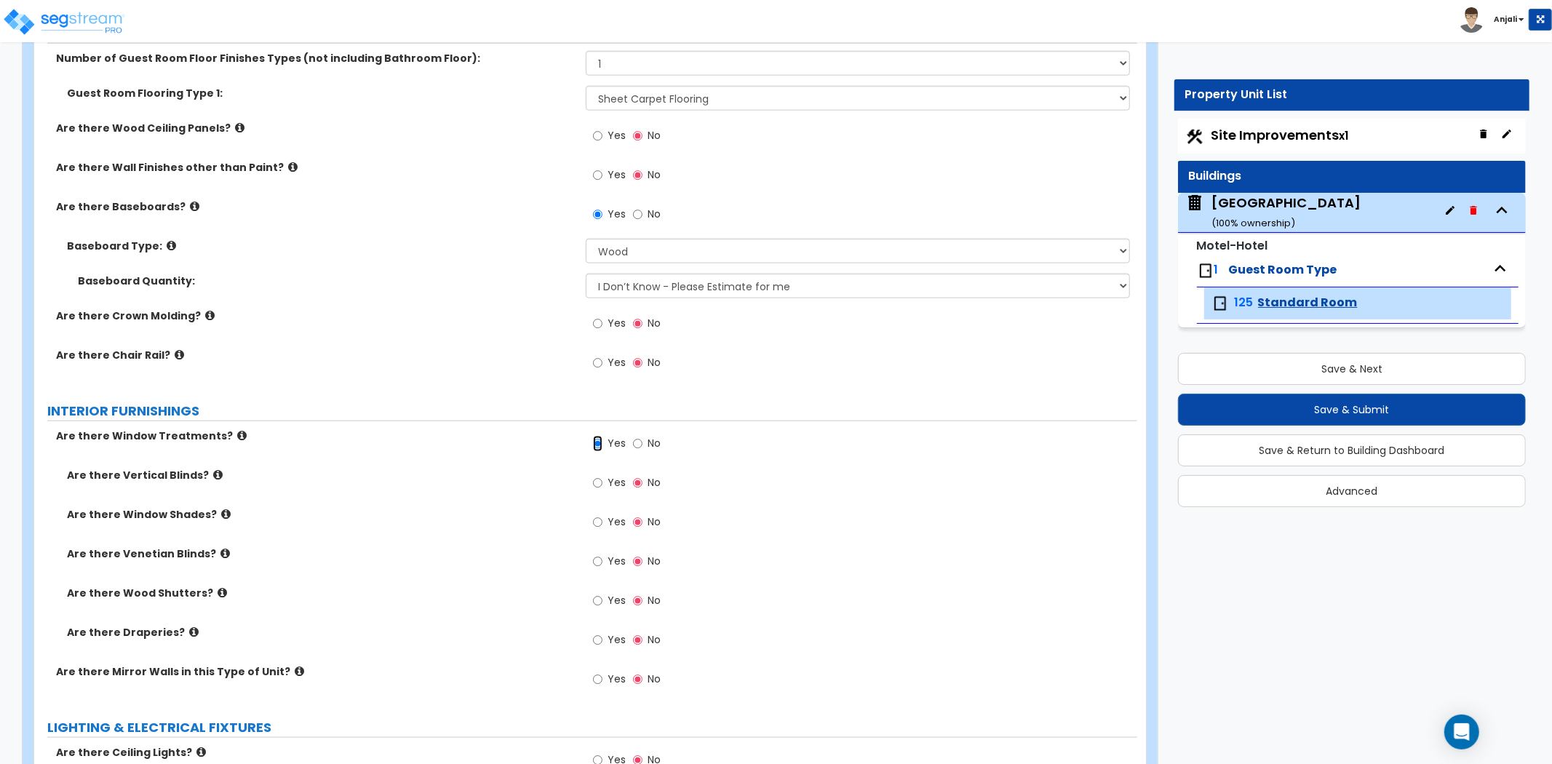
scroll to position [1373, 0]
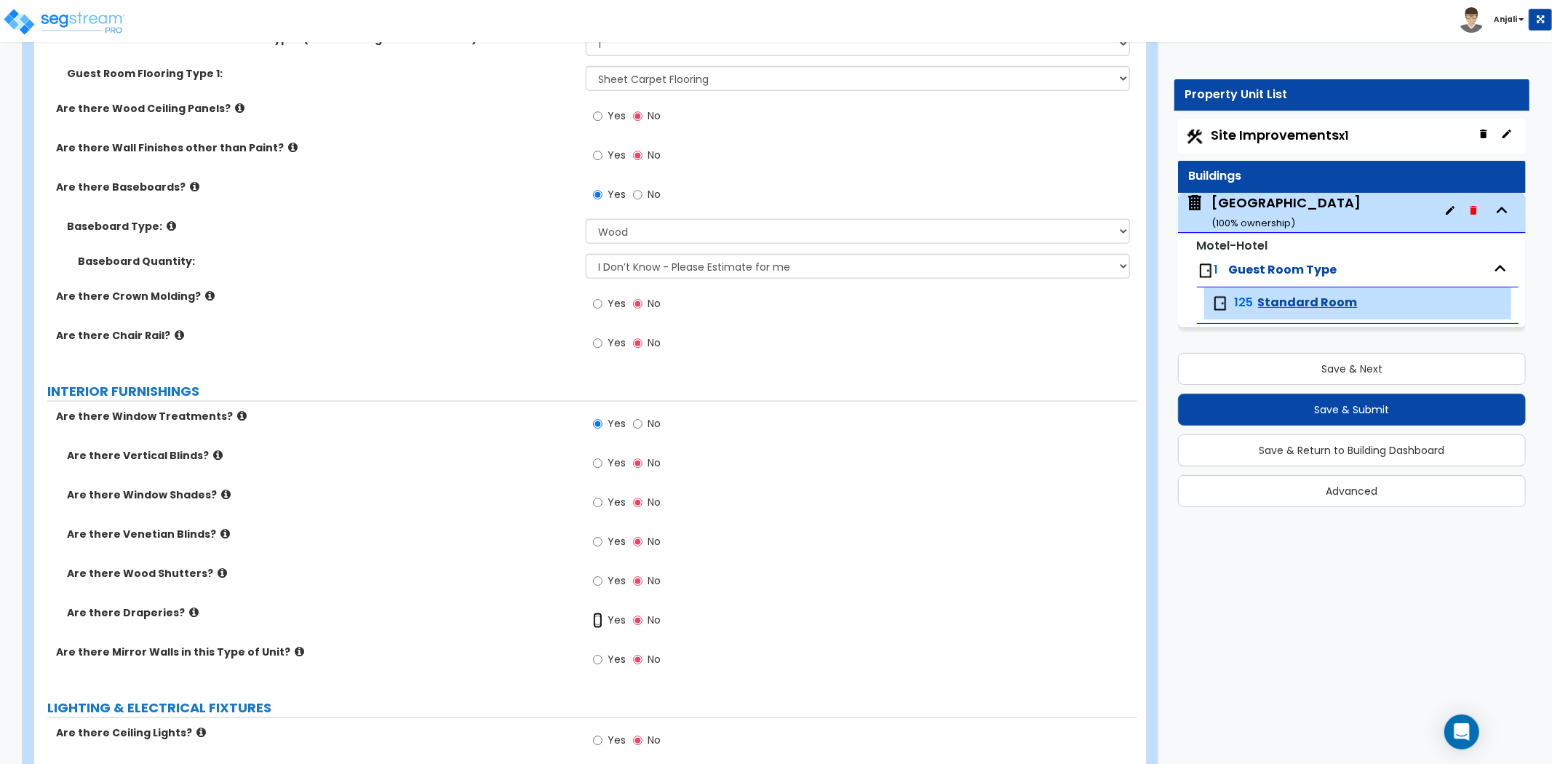
click at [600, 620] on input "Yes" at bounding box center [597, 620] width 9 height 16
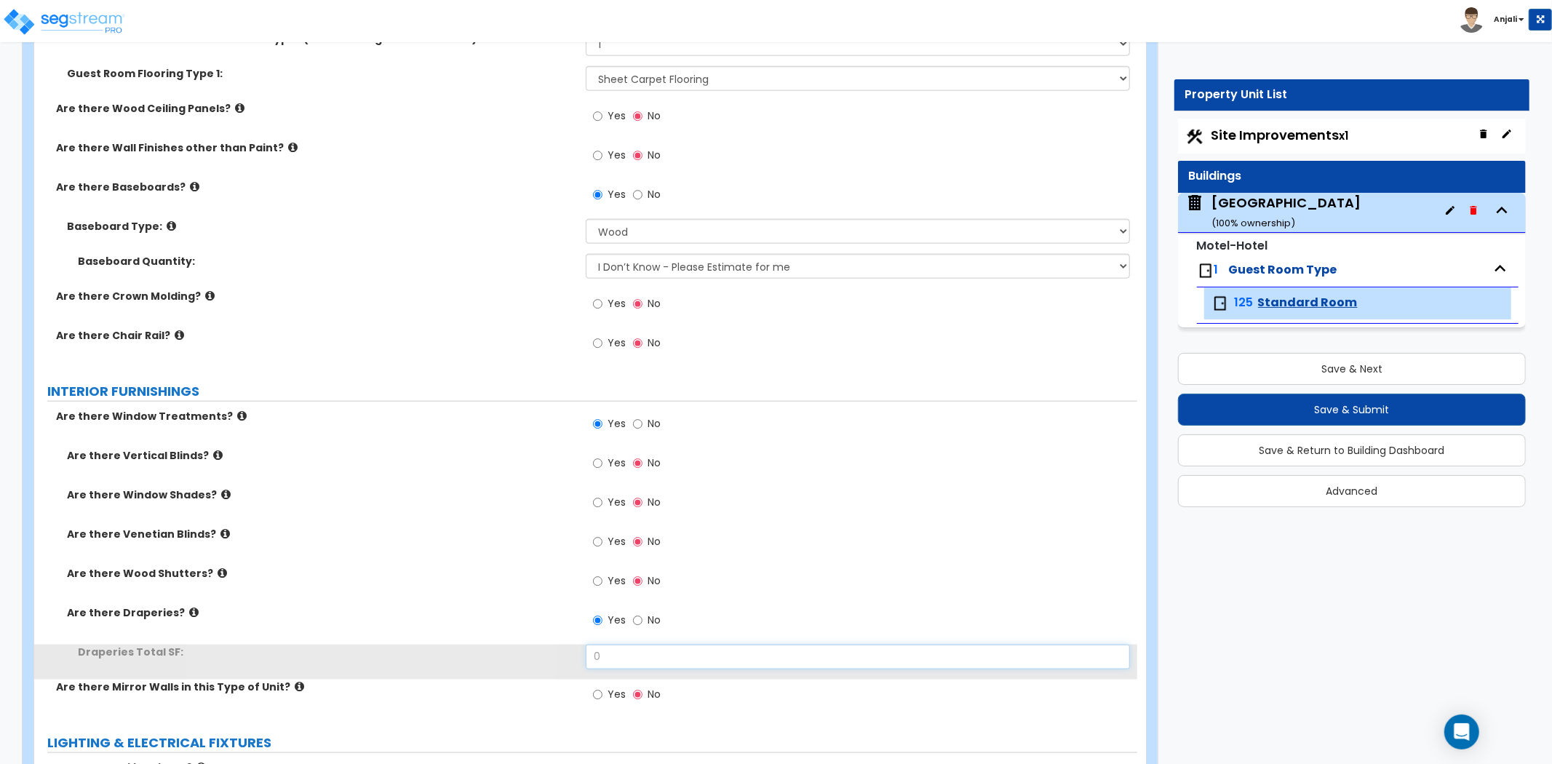
click at [623, 650] on input "0" at bounding box center [858, 656] width 544 height 25
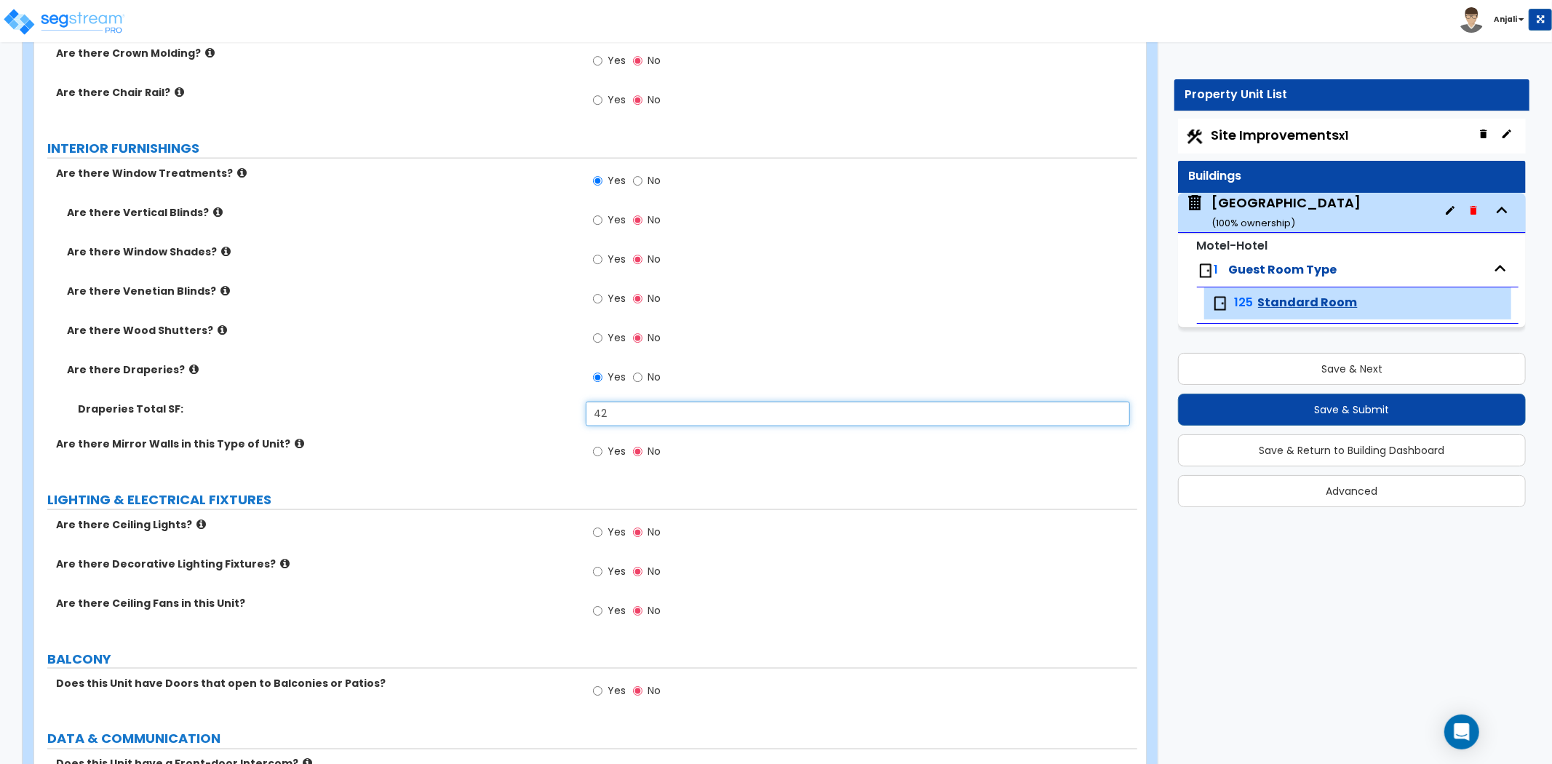
scroll to position [1697, 0]
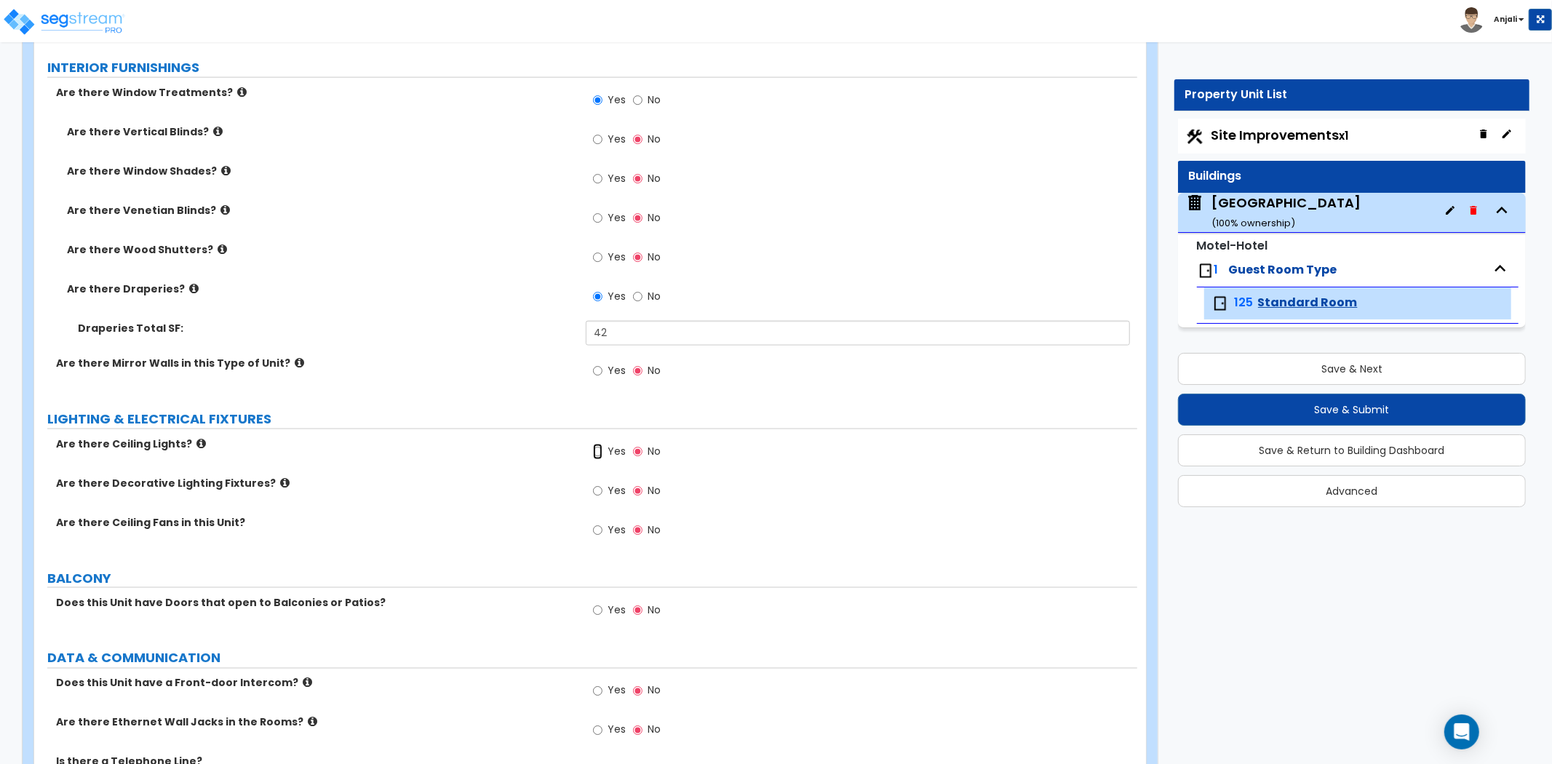
click at [593, 449] on input "Yes" at bounding box center [597, 452] width 9 height 16
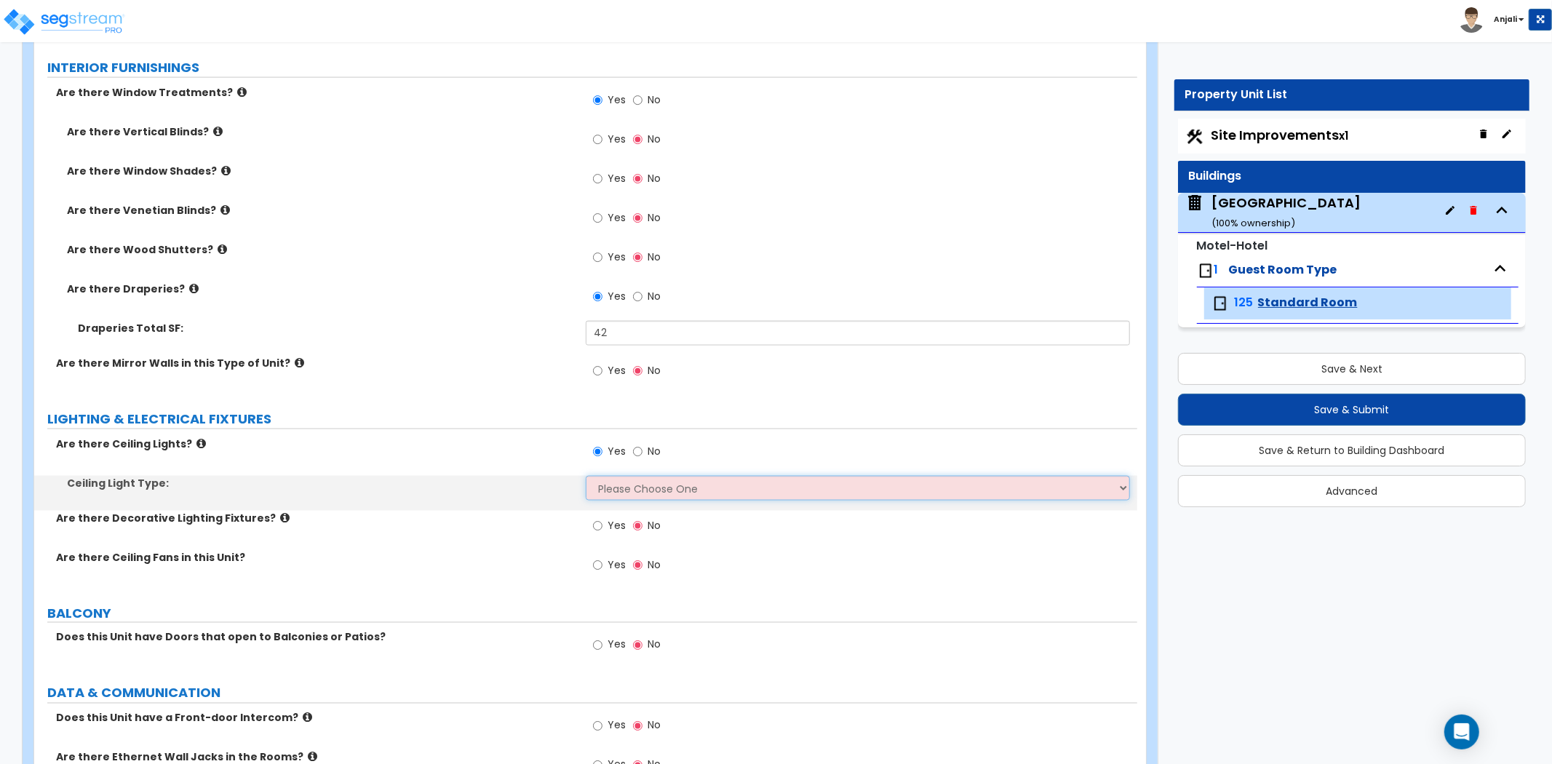
click at [612, 486] on select "Please Choose One Incandescent Lights LED Lights Fluorescent" at bounding box center [858, 488] width 544 height 25
click at [586, 476] on select "Please Choose One Incandescent Lights LED Lights Fluorescent" at bounding box center [858, 488] width 544 height 25
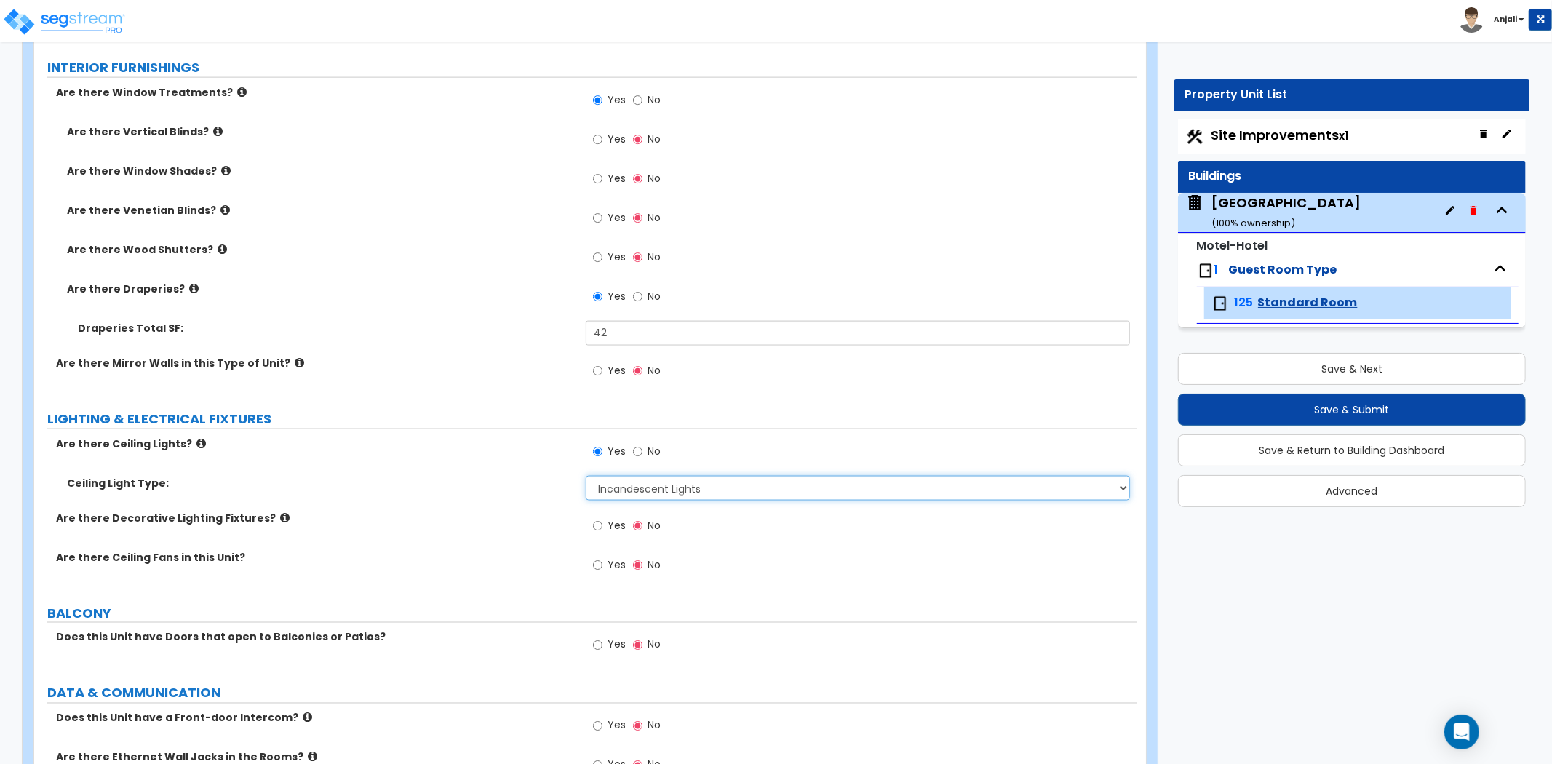
scroll to position [1778, 0]
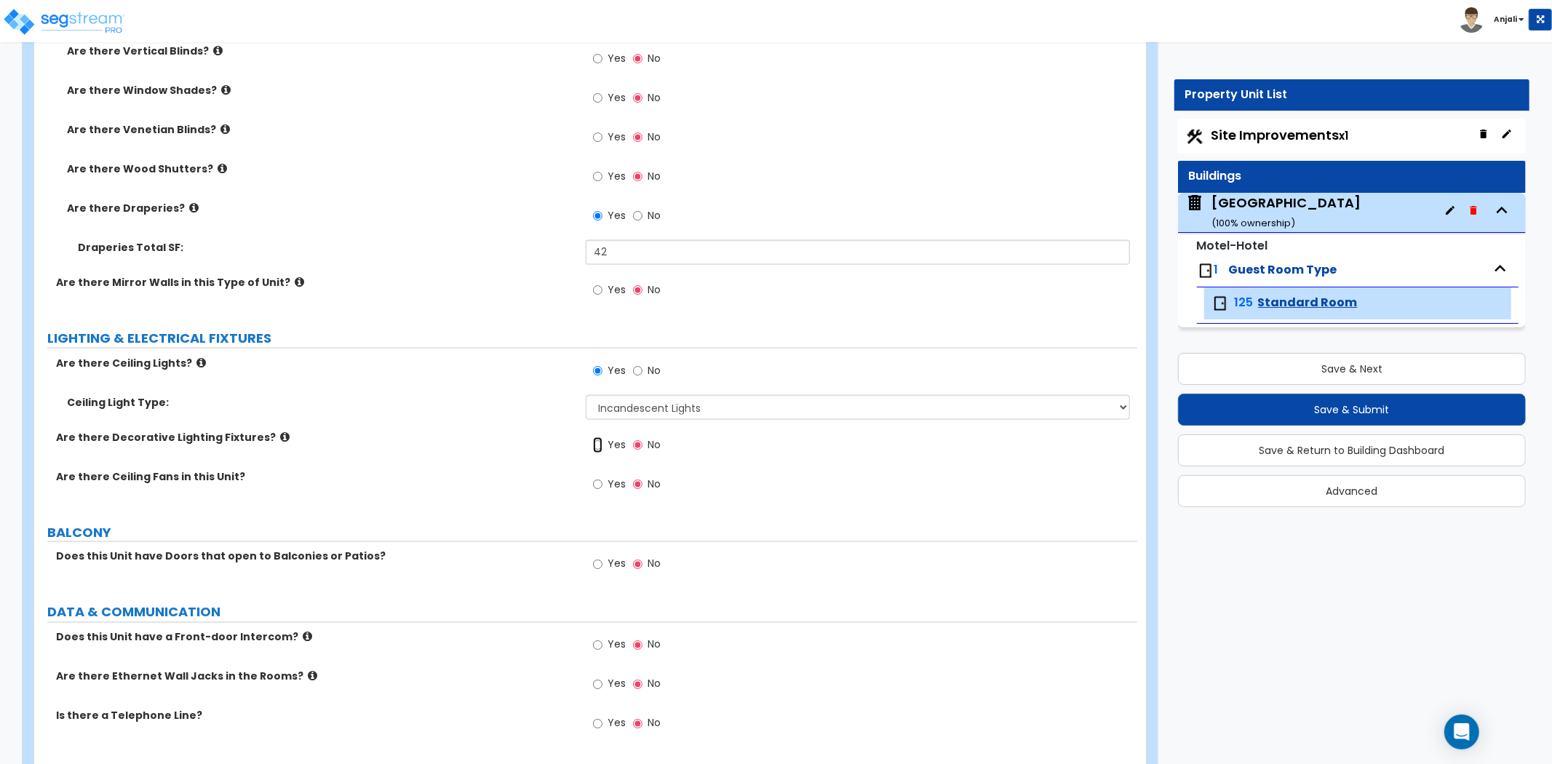
click at [600, 447] on input "Yes" at bounding box center [597, 445] width 9 height 16
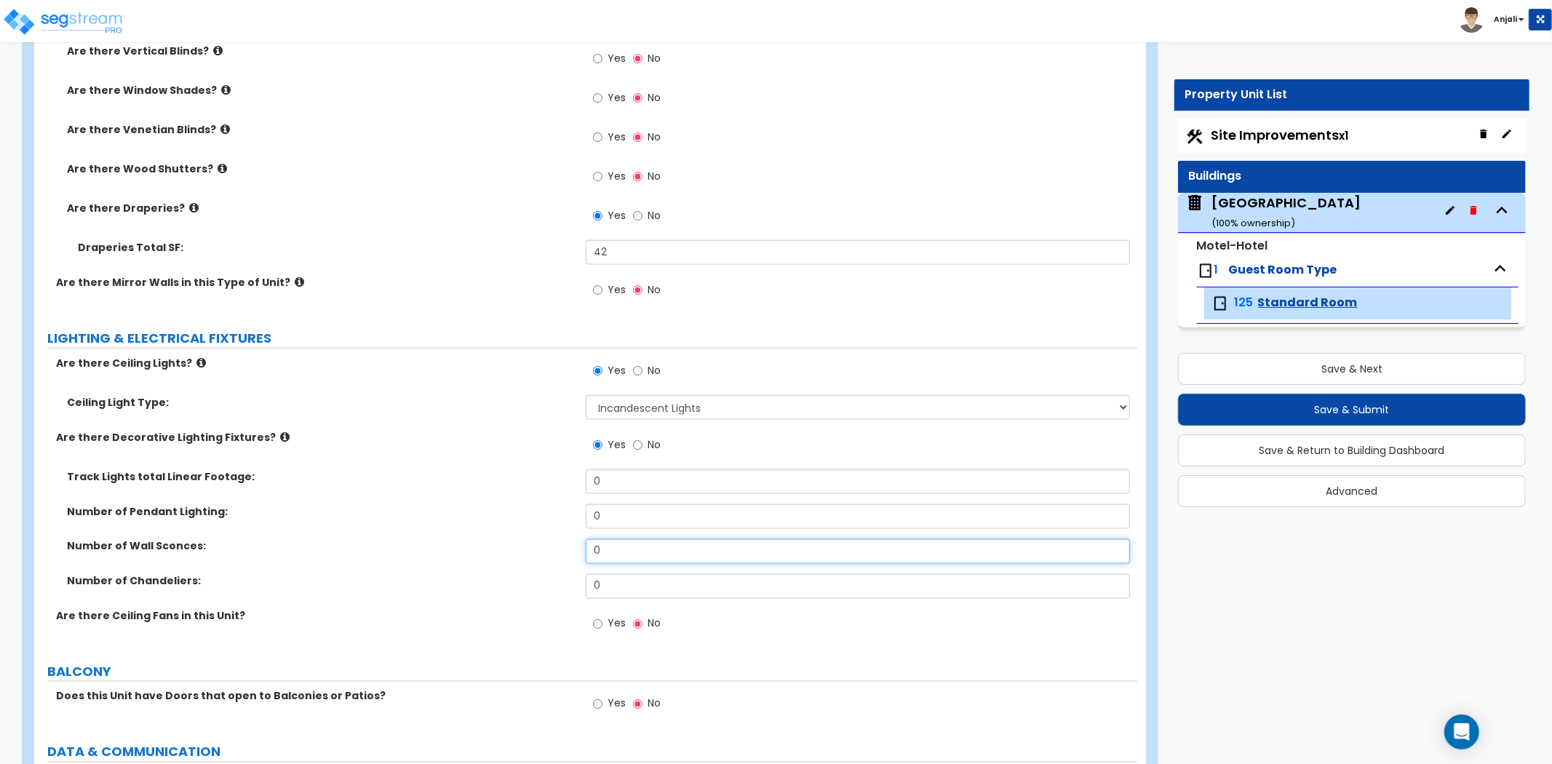
click at [660, 554] on input "0" at bounding box center [858, 551] width 544 height 25
click at [510, 530] on div "Number of Pendant Lighting: 0" at bounding box center [585, 521] width 1103 height 35
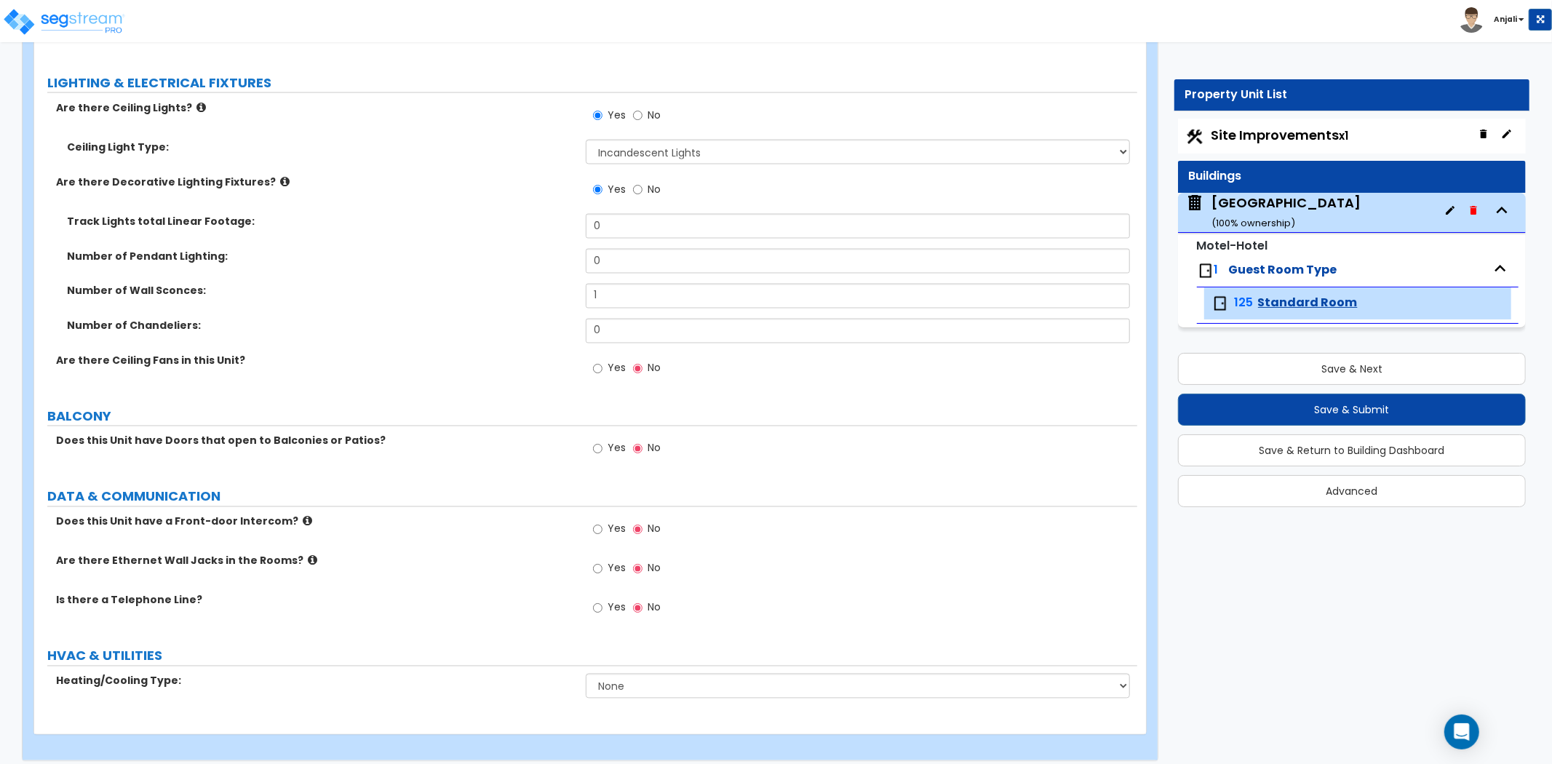
scroll to position [2045, 0]
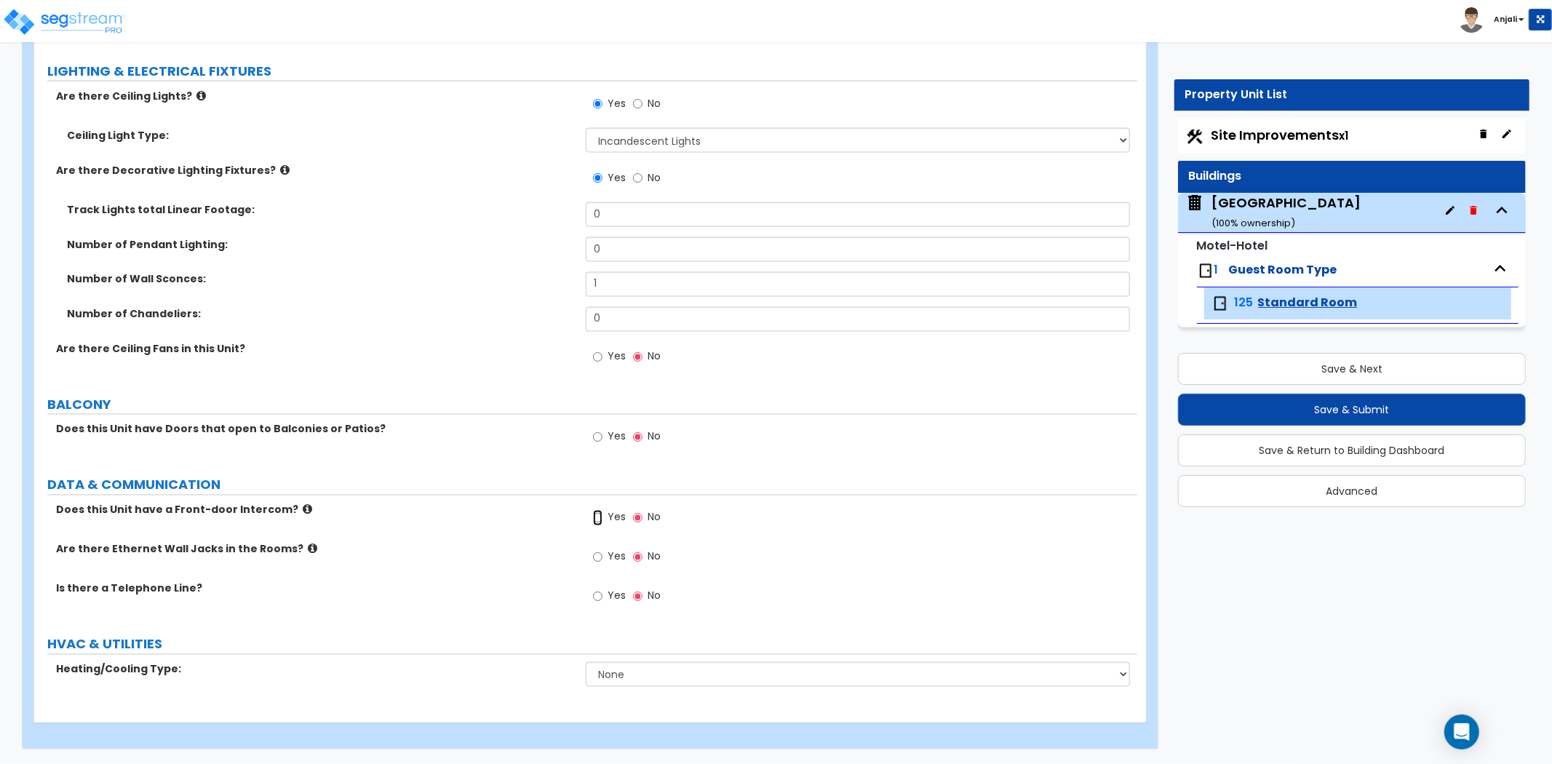
click at [598, 519] on input "Yes" at bounding box center [597, 518] width 9 height 16
click at [593, 556] on input "Yes" at bounding box center [597, 557] width 9 height 16
click at [604, 598] on label "Yes" at bounding box center [609, 598] width 33 height 25
click at [602, 598] on input "Yes" at bounding box center [597, 596] width 9 height 16
click at [626, 679] on select "None Heat Only Split Systems Packaged Rooftop Units Thru Wall HVAC" at bounding box center [858, 674] width 544 height 25
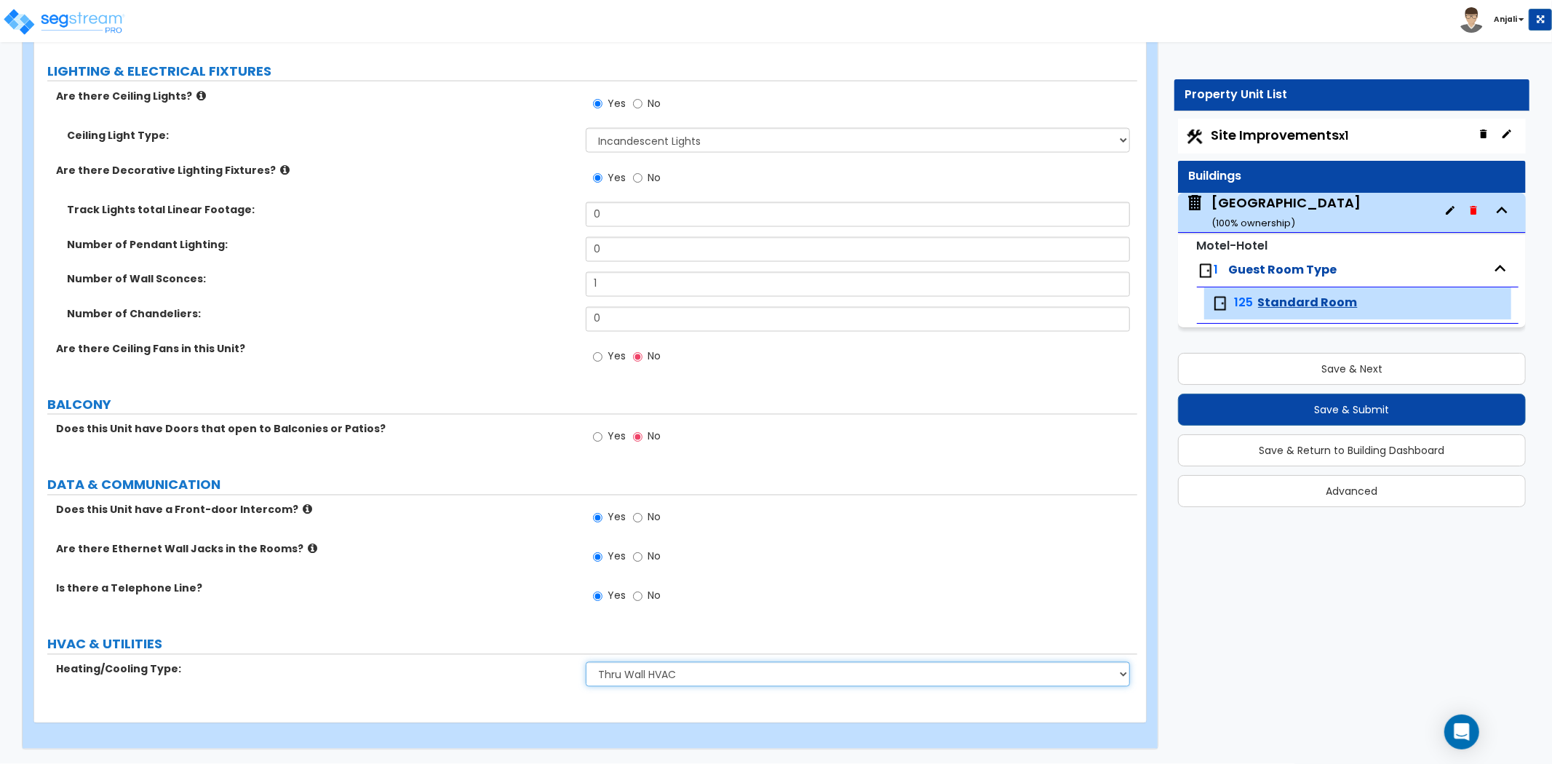
click at [586, 662] on select "None Heat Only Split Systems Packaged Rooftop Units Thru Wall HVAC" at bounding box center [858, 674] width 544 height 25
click at [1237, 135] on span "Site Improvements x1" at bounding box center [1279, 135] width 137 height 18
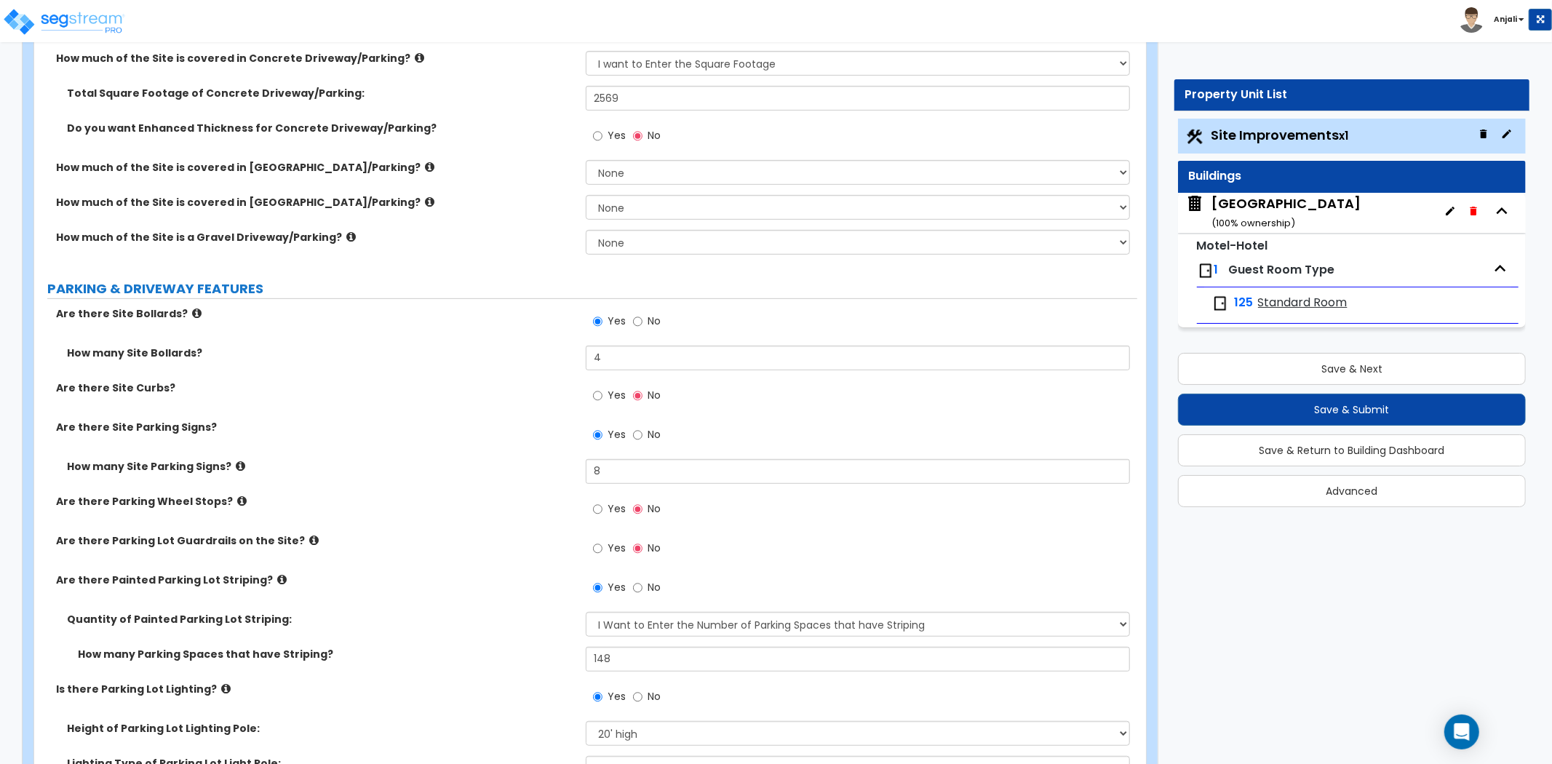
scroll to position [484, 0]
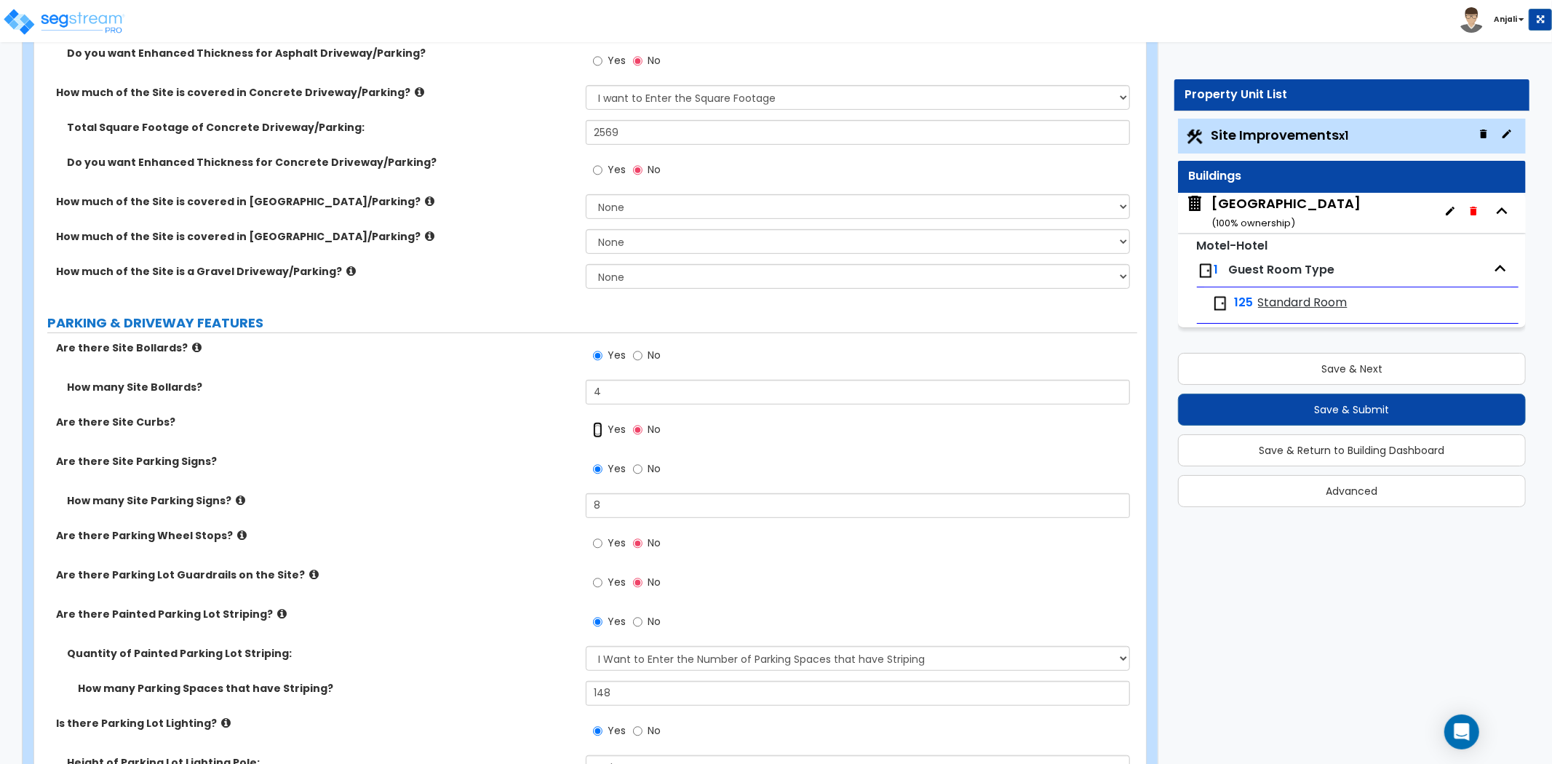
click at [599, 428] on input "Yes" at bounding box center [597, 430] width 9 height 16
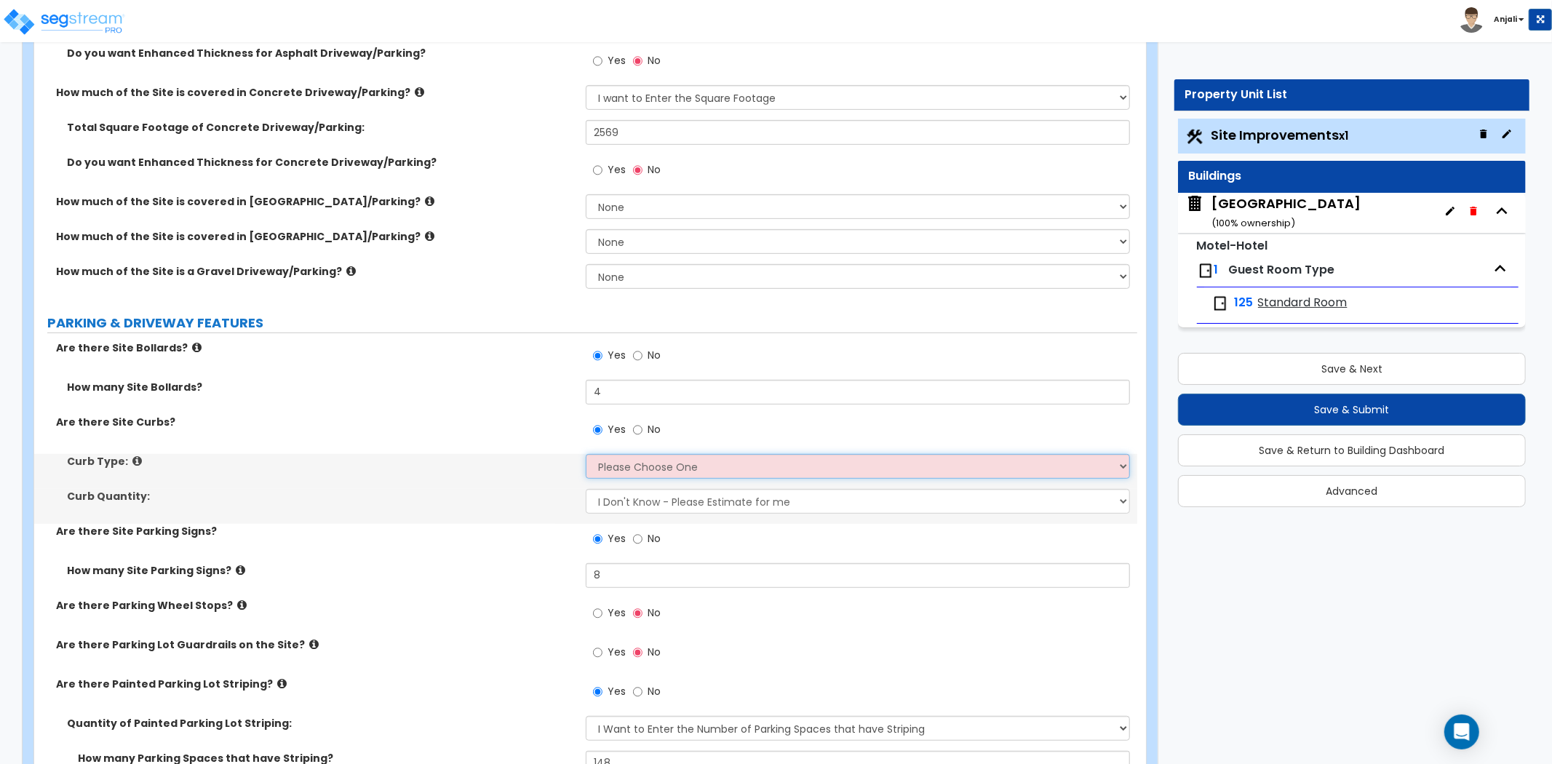
drag, startPoint x: 647, startPoint y: 468, endPoint x: 655, endPoint y: 469, distance: 8.1
click at [647, 468] on select "Please Choose One Curb (Only) Curb & Gutter Asphalt Berm" at bounding box center [858, 466] width 544 height 25
click at [586, 454] on select "Please Choose One Curb (Only) Curb & Gutter Asphalt Berm" at bounding box center [858, 466] width 544 height 25
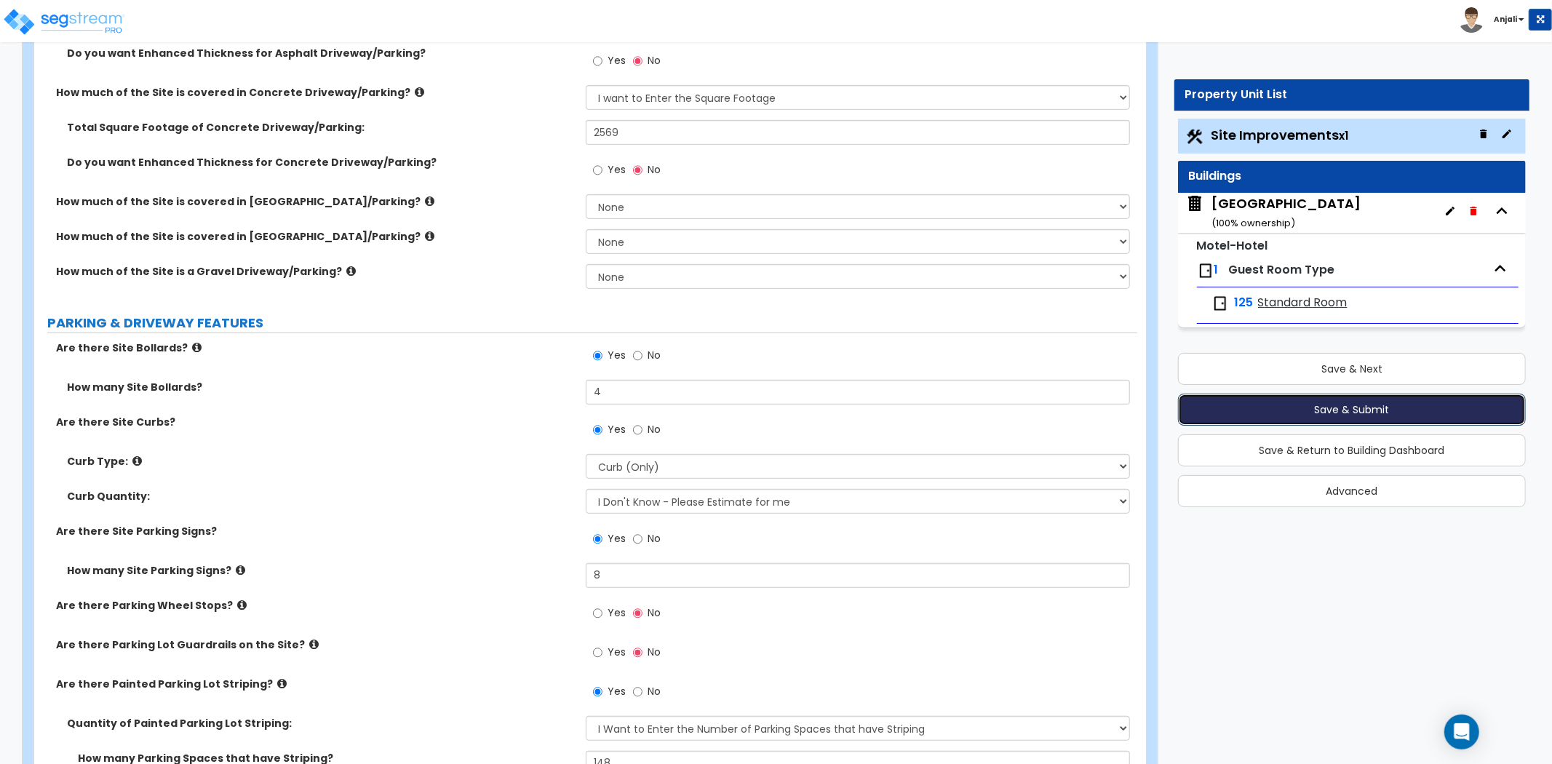
click at [1293, 409] on button "Save & Submit" at bounding box center [1352, 410] width 348 height 32
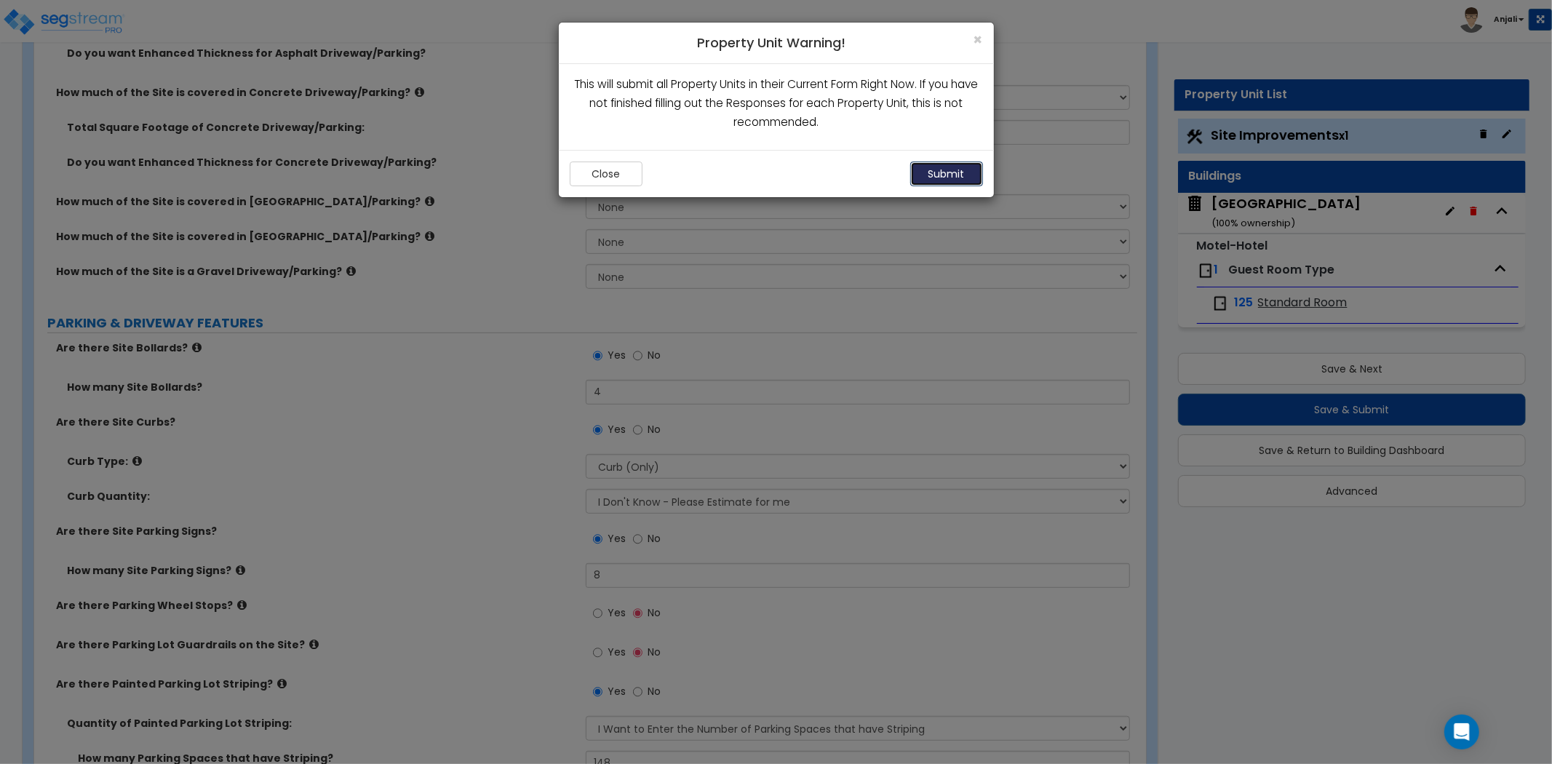
click at [954, 173] on button "Submit" at bounding box center [946, 173] width 73 height 25
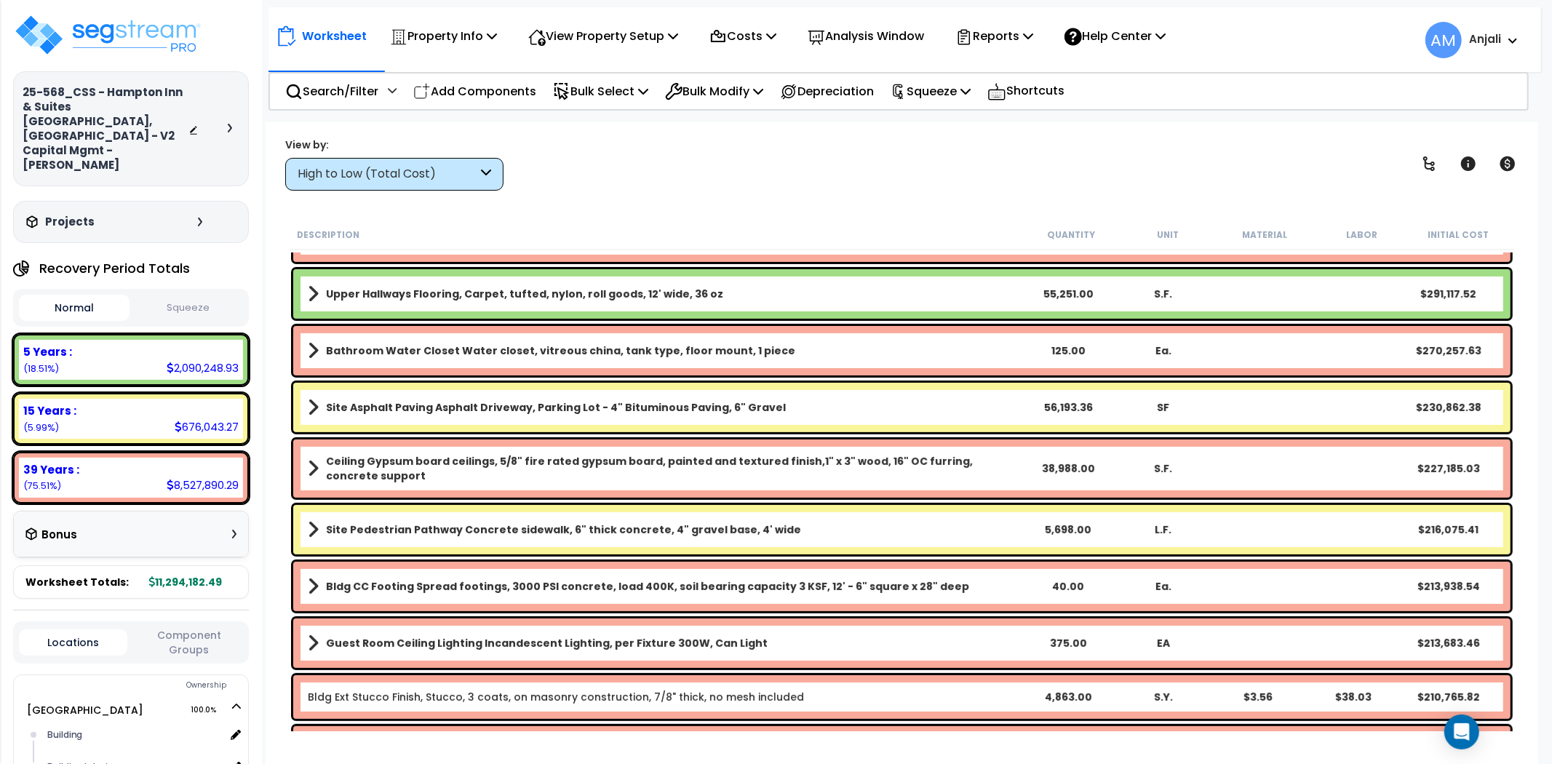
scroll to position [404, 0]
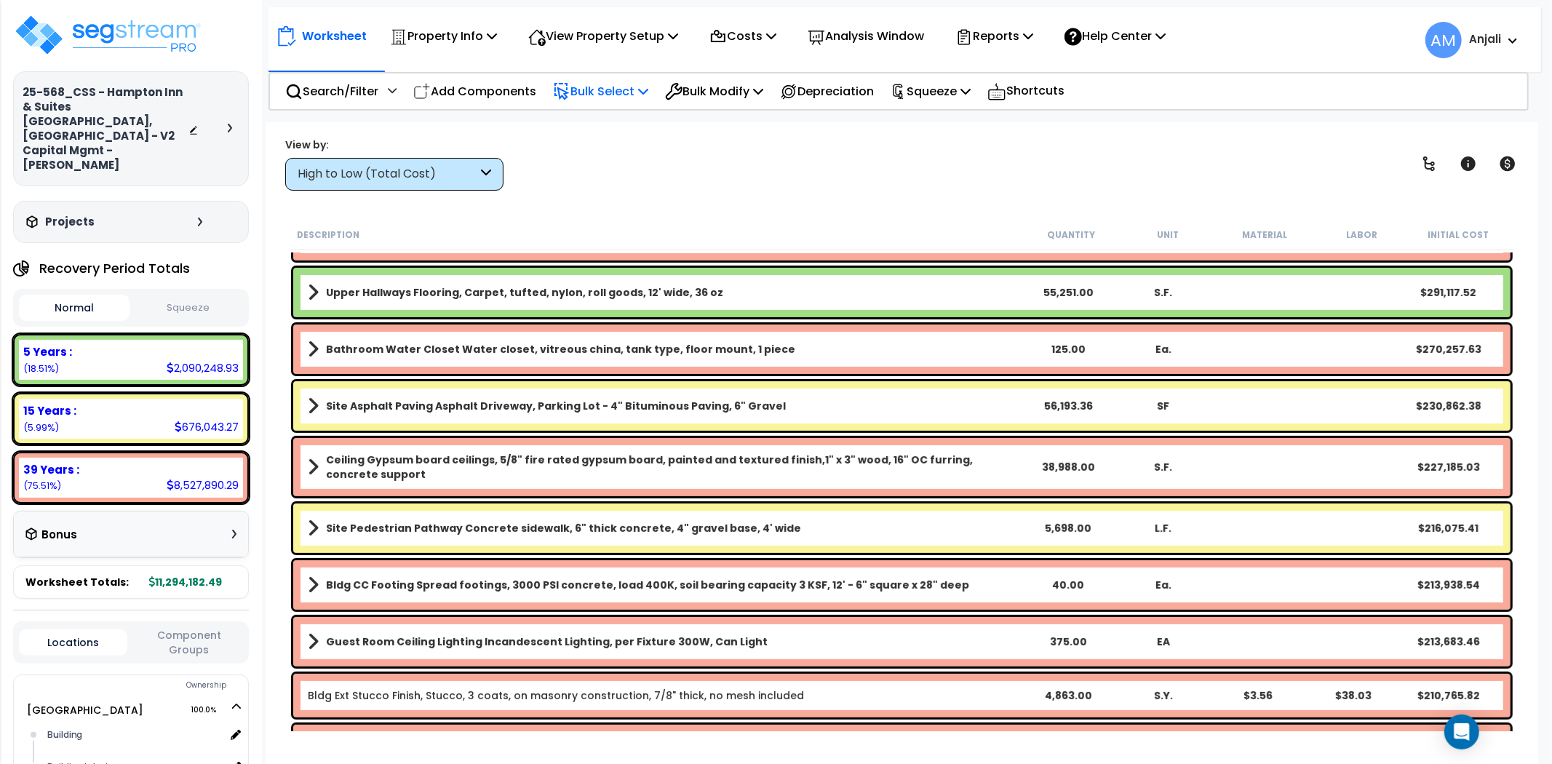
click at [610, 89] on p "Bulk Select" at bounding box center [600, 91] width 95 height 20
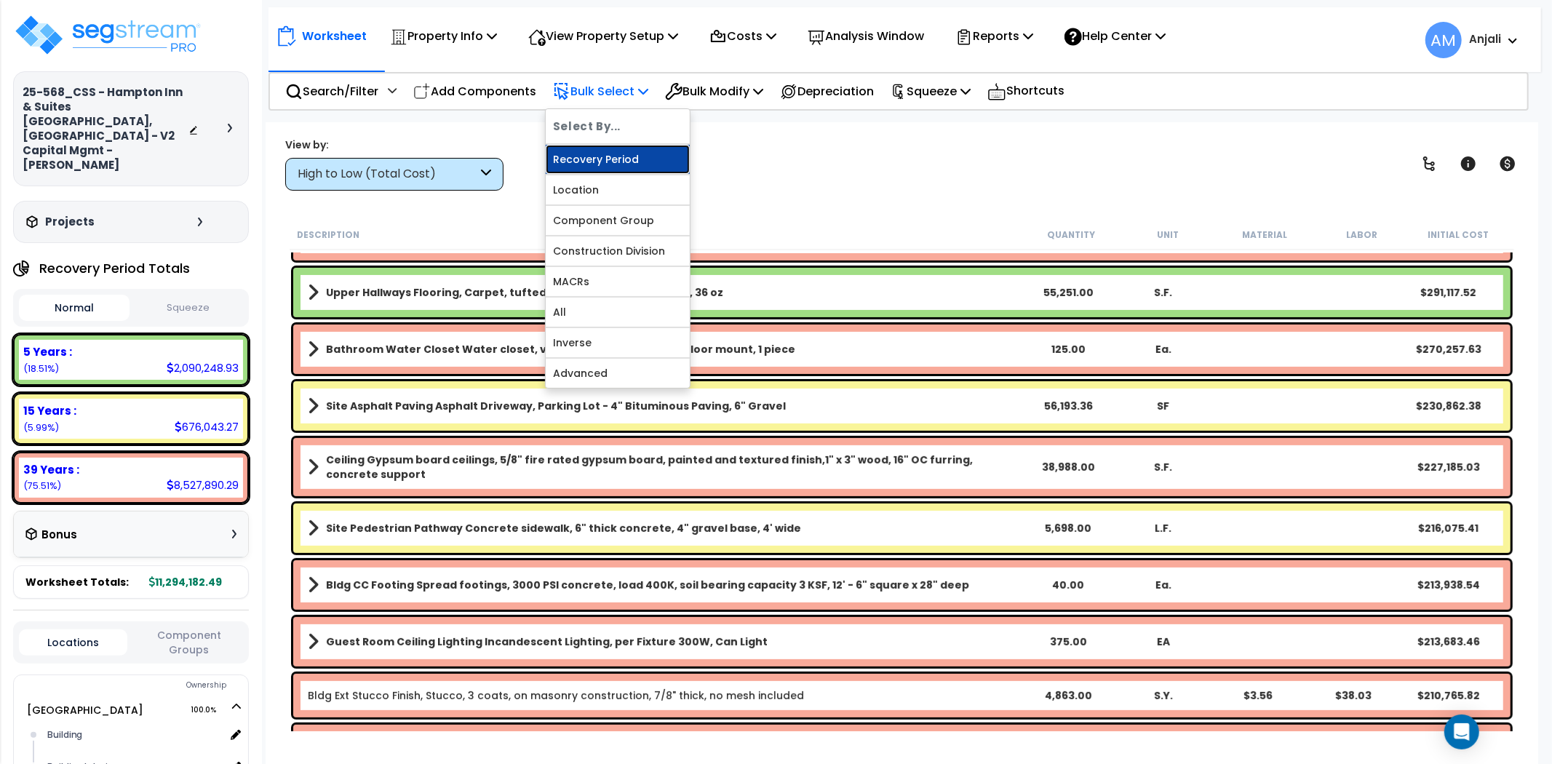
click at [613, 149] on link "Recovery Period" at bounding box center [618, 159] width 144 height 29
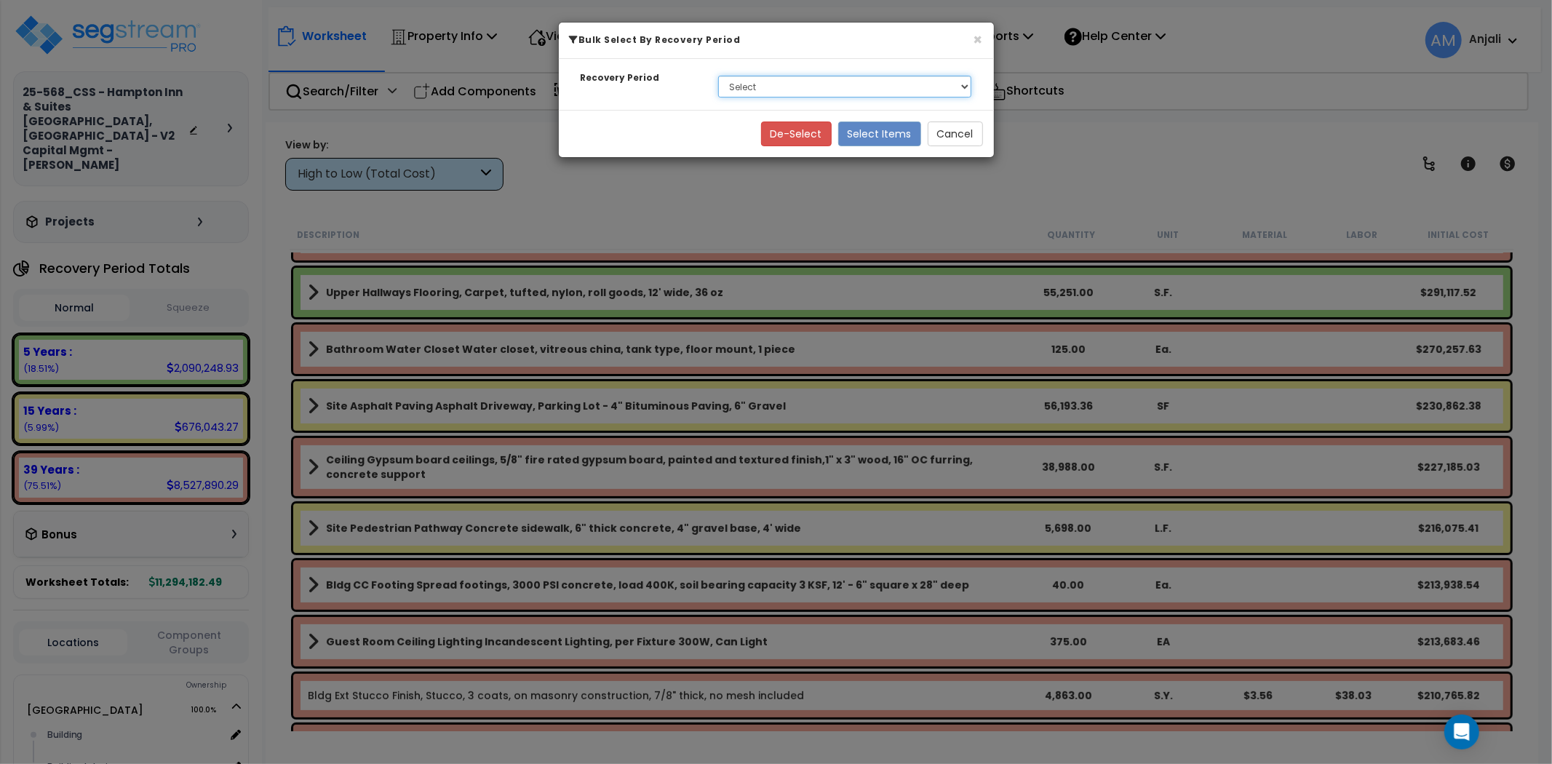
click at [787, 88] on select "Select 5 Years 15 Years 39 Years" at bounding box center [845, 87] width 254 height 22
select select "5Y"
click at [718, 76] on select "Select 5 Years 15 Years 39 Years" at bounding box center [845, 87] width 254 height 22
click at [879, 133] on button "Select Items" at bounding box center [879, 133] width 83 height 25
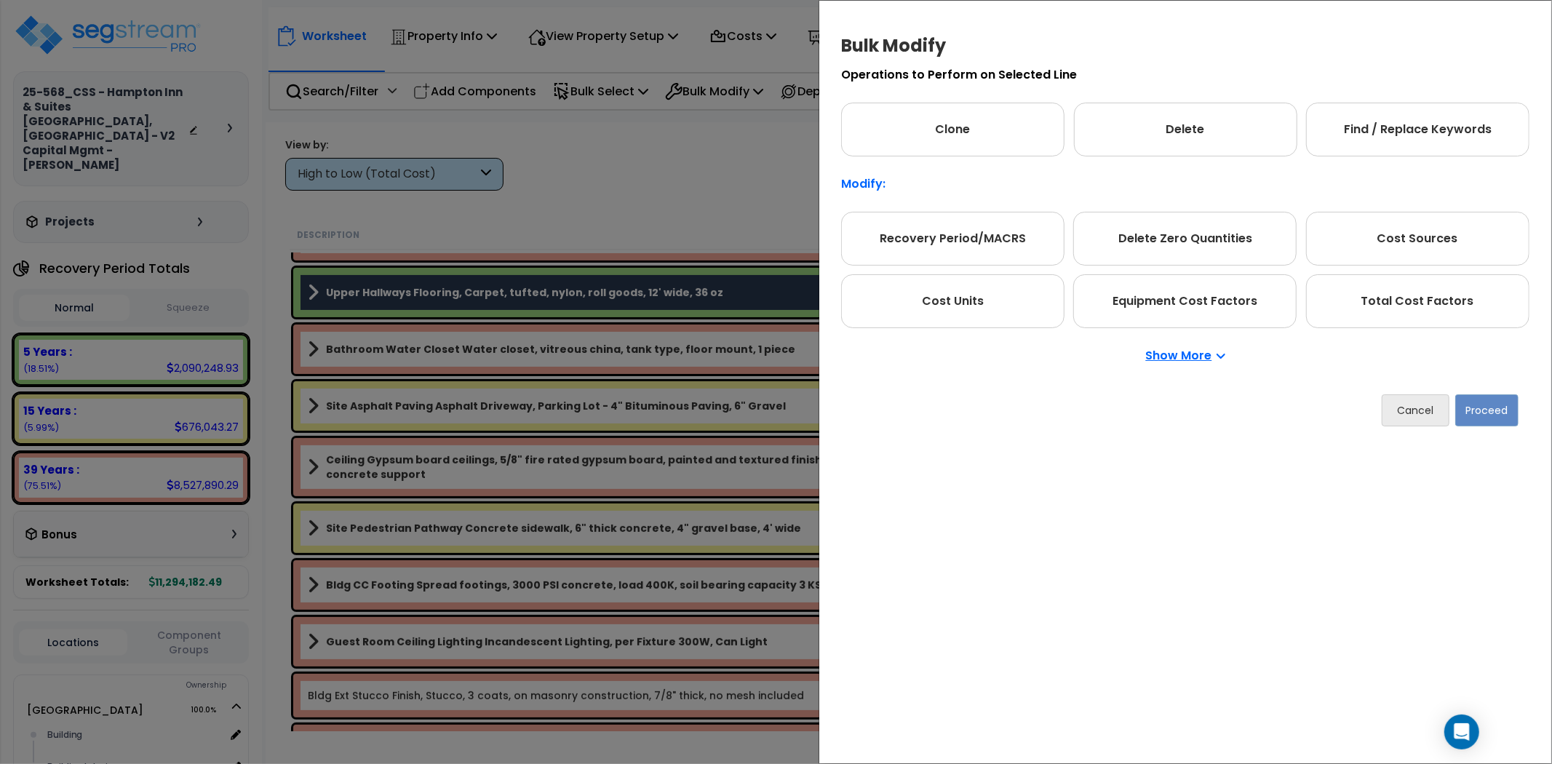
click at [1191, 355] on p "Show More" at bounding box center [1185, 356] width 79 height 12
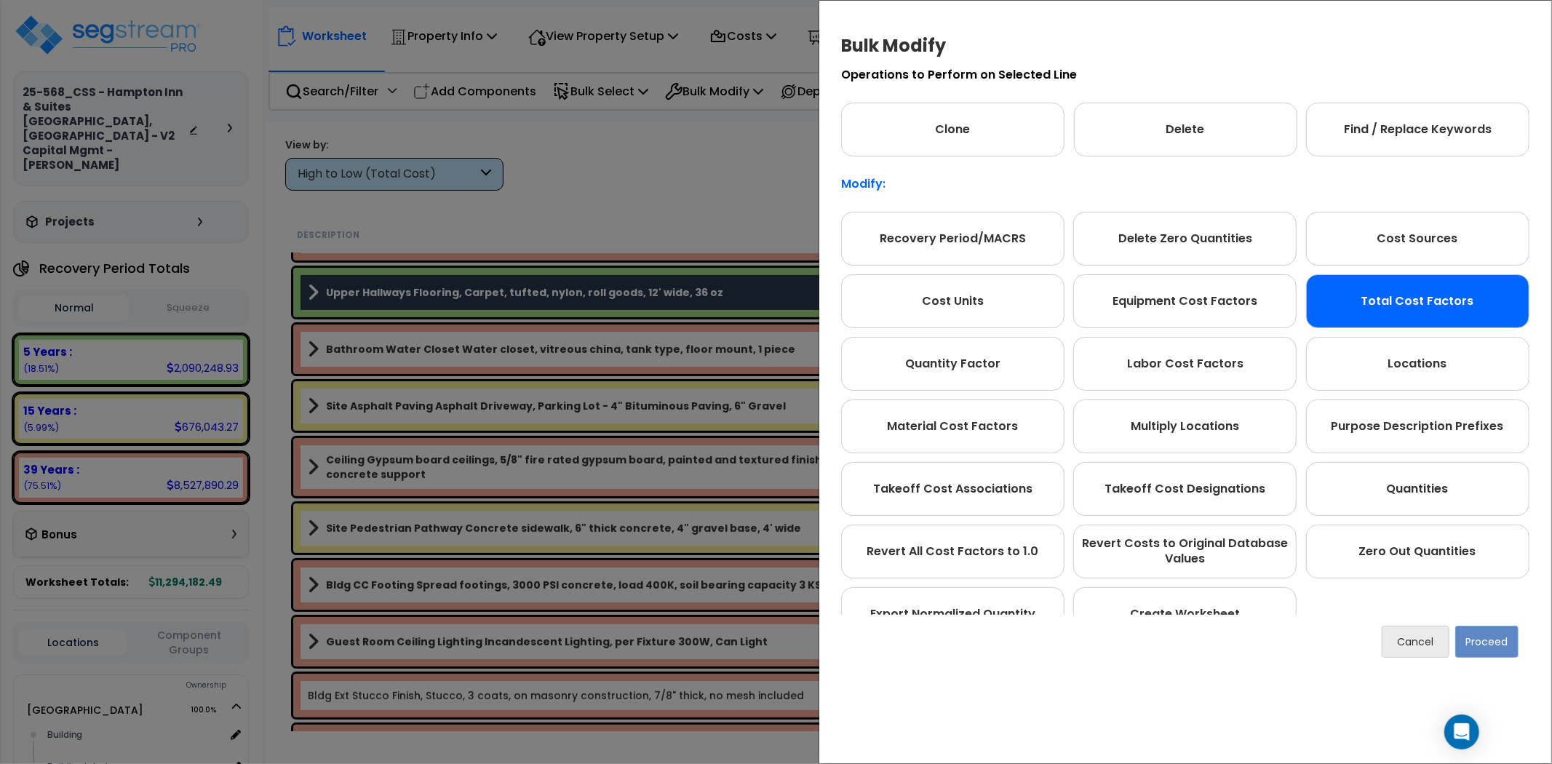
click at [1318, 310] on div "Total Cost Factors" at bounding box center [1417, 301] width 223 height 54
click at [1482, 645] on button "Proceed" at bounding box center [1486, 642] width 63 height 32
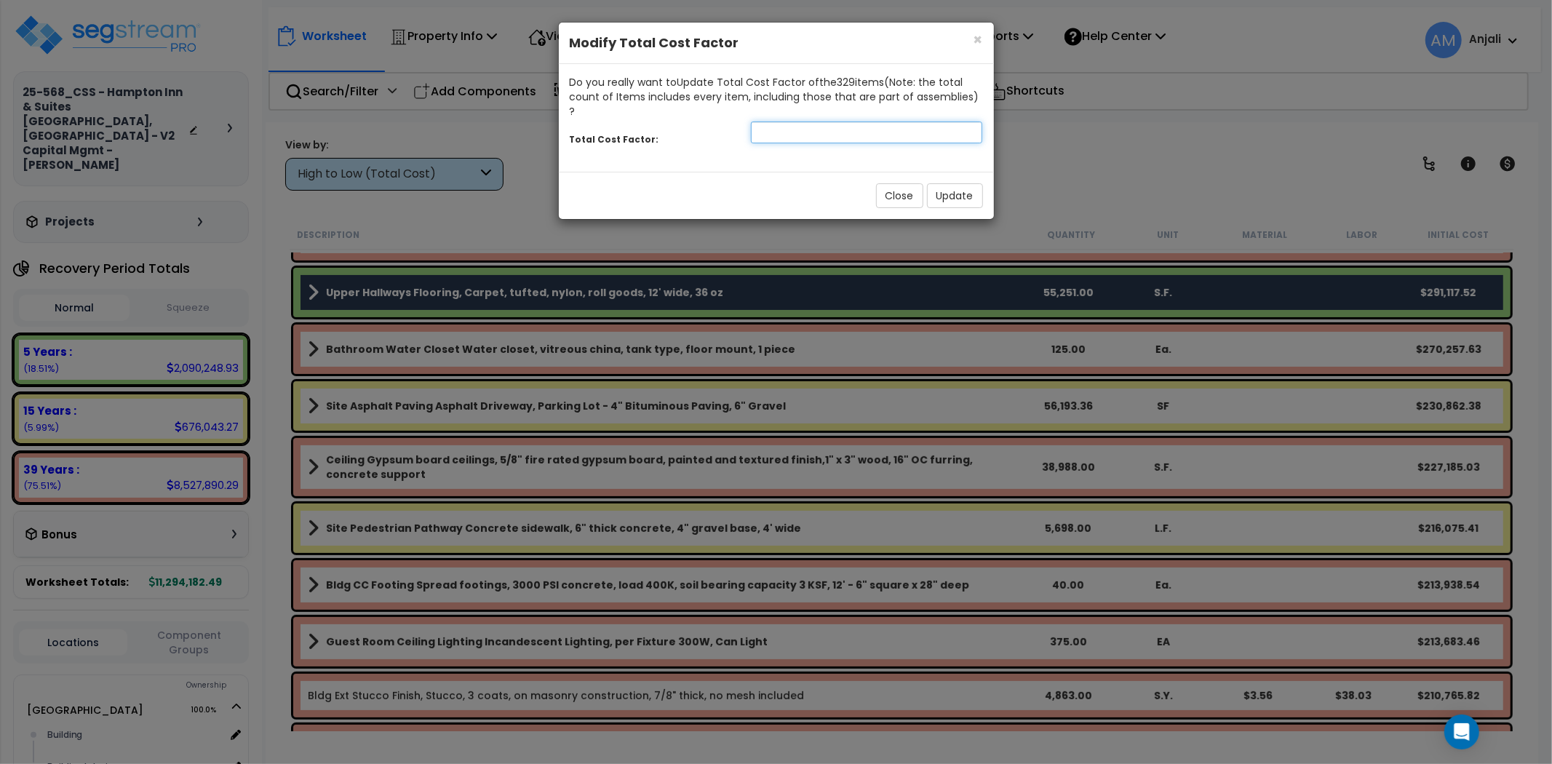
click at [842, 124] on input "number" at bounding box center [867, 132] width 232 height 22
type input "1.2"
click at [962, 183] on button "Update" at bounding box center [955, 195] width 56 height 25
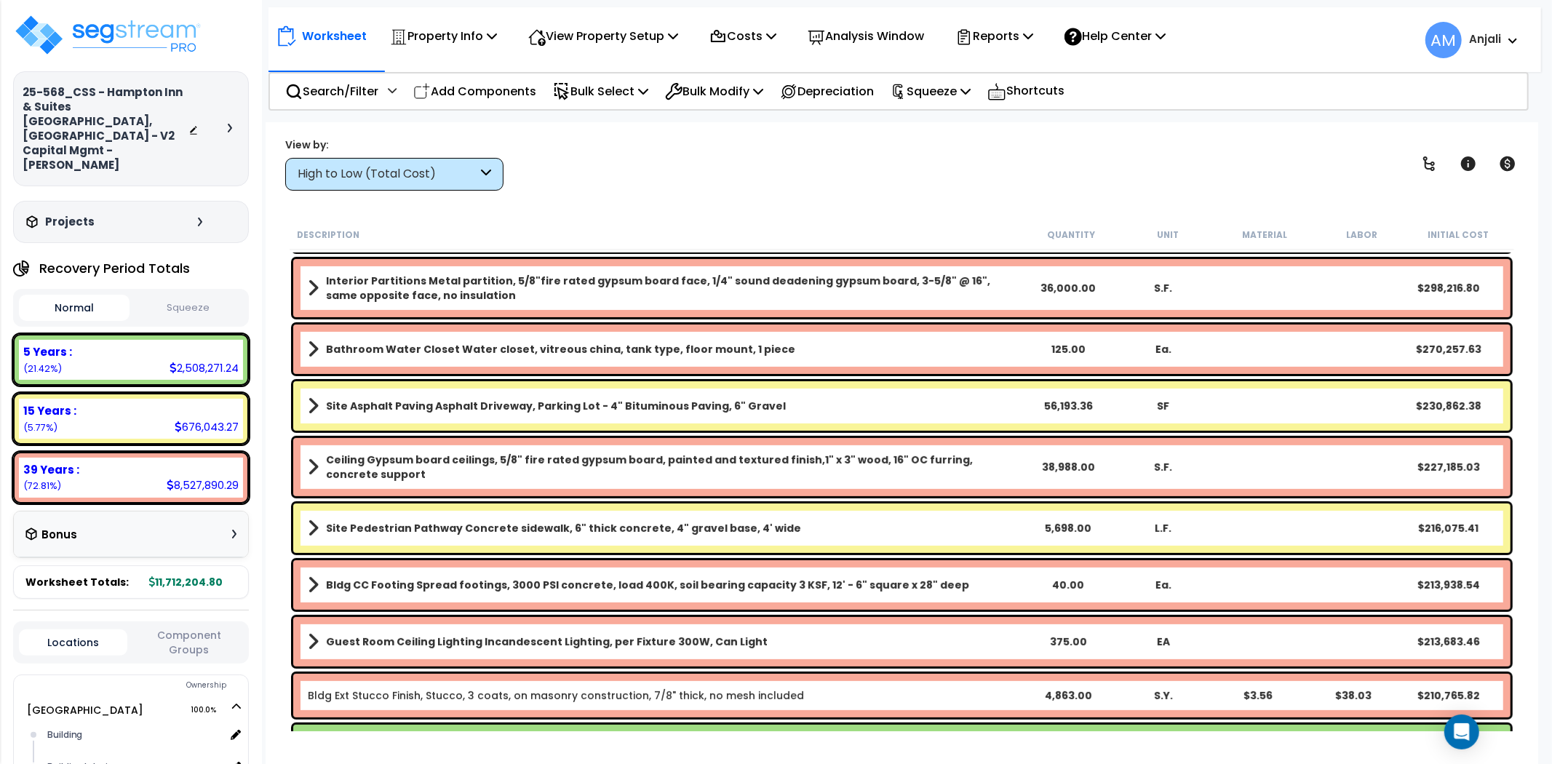
click at [194, 295] on button "Squeeze" at bounding box center [188, 307] width 111 height 25
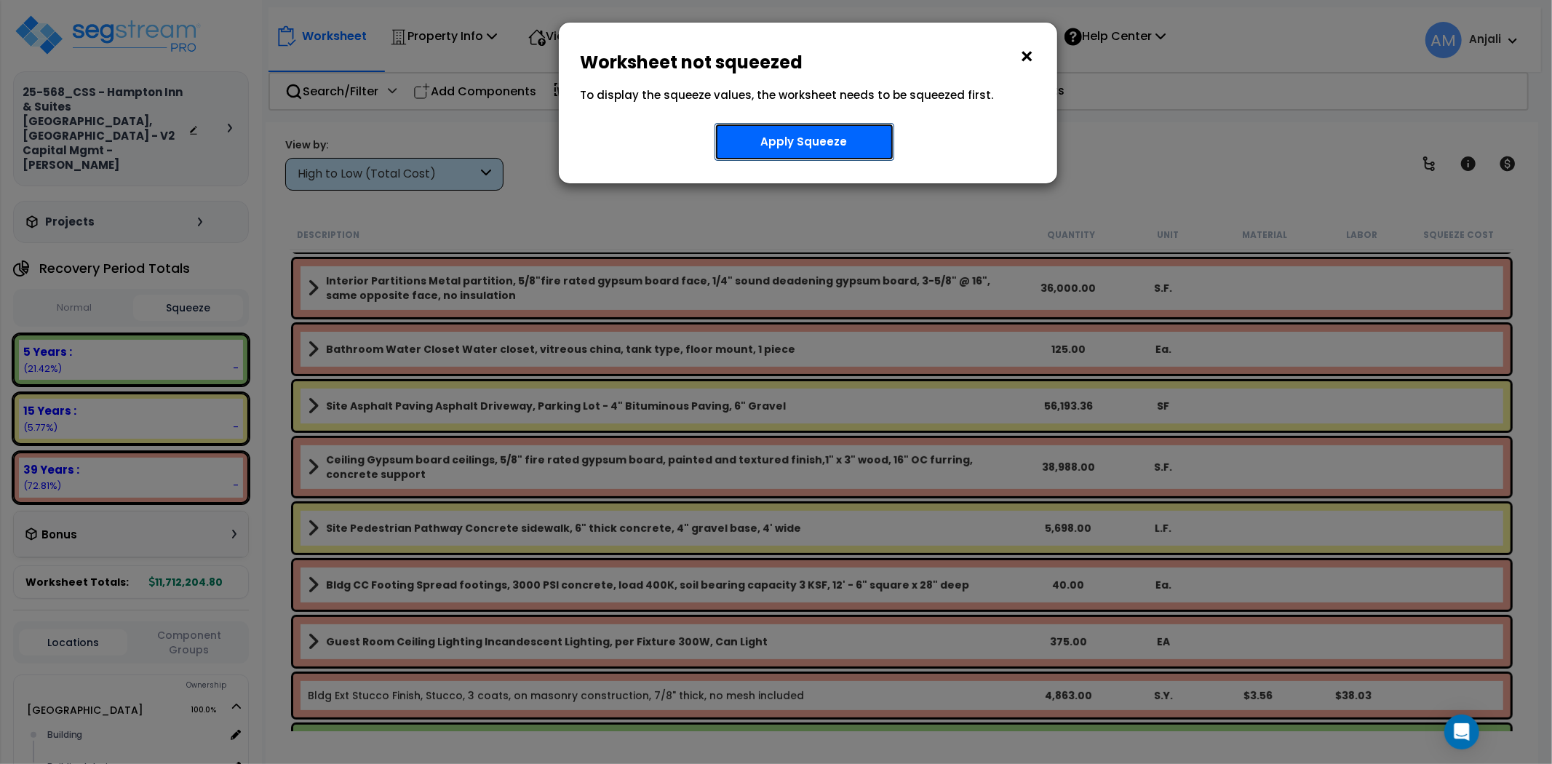
click at [885, 148] on button "Apply Squeeze" at bounding box center [804, 142] width 180 height 38
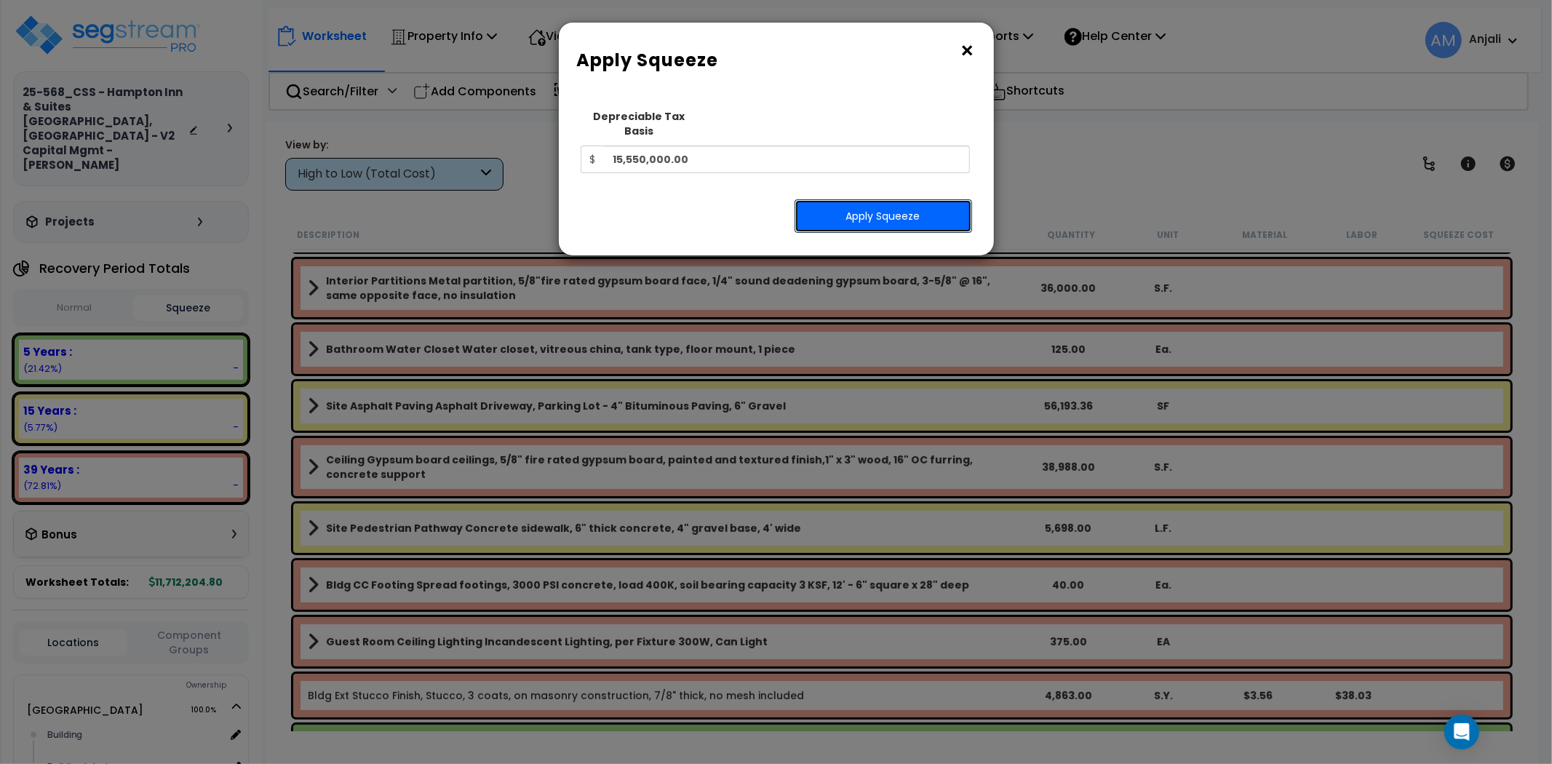
click at [873, 199] on button "Apply Squeeze" at bounding box center [882, 215] width 177 height 33
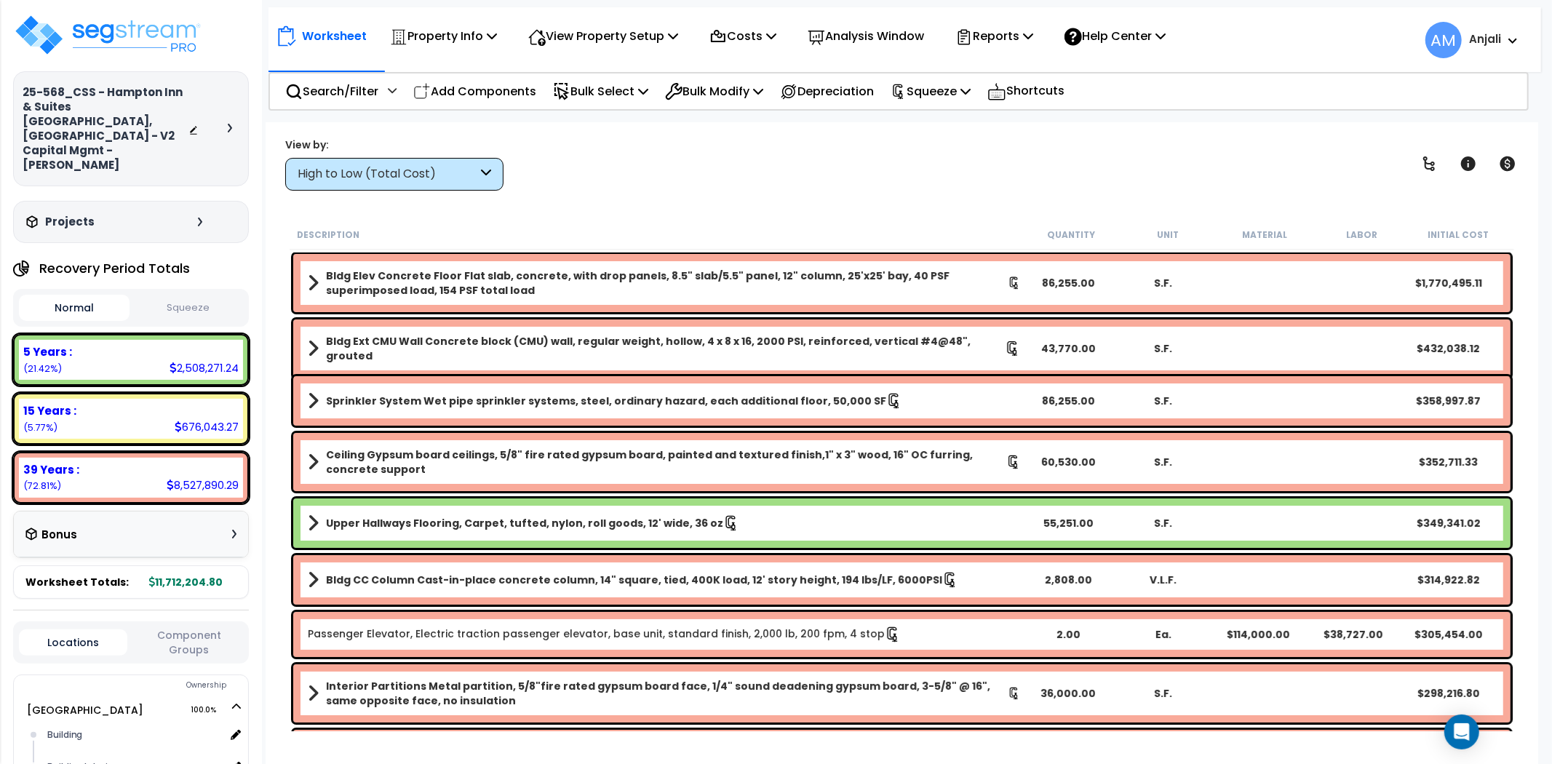
click at [211, 295] on button "Squeeze" at bounding box center [188, 307] width 111 height 25
